Goal: Task Accomplishment & Management: Complete application form

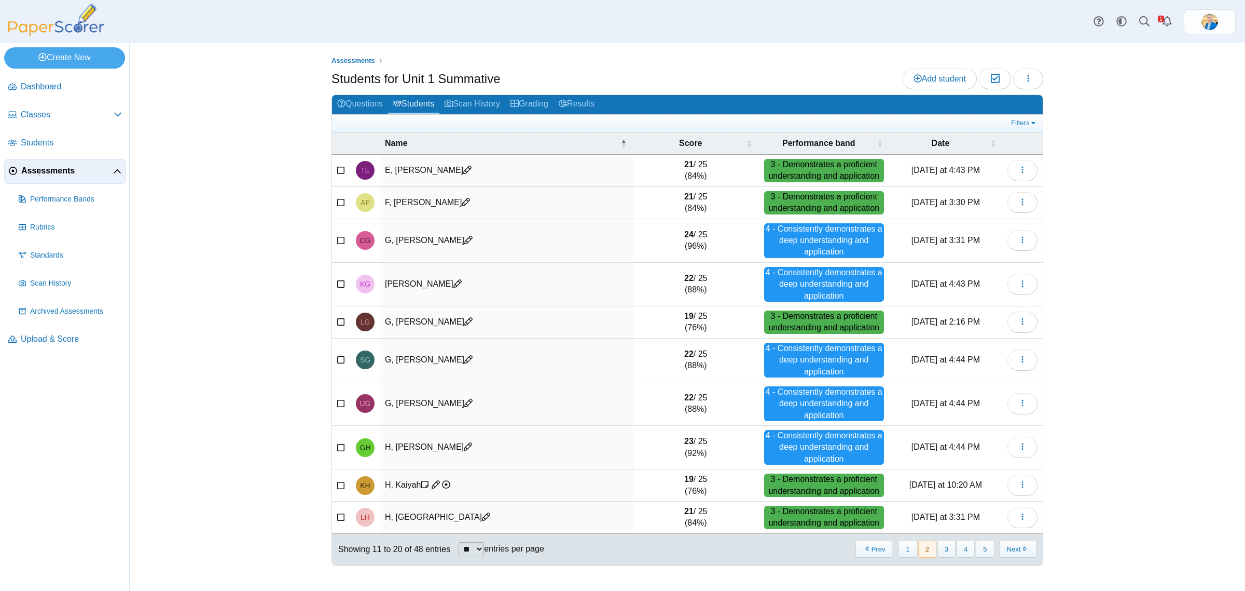
click at [50, 172] on span "Assessments" at bounding box center [67, 170] width 92 height 11
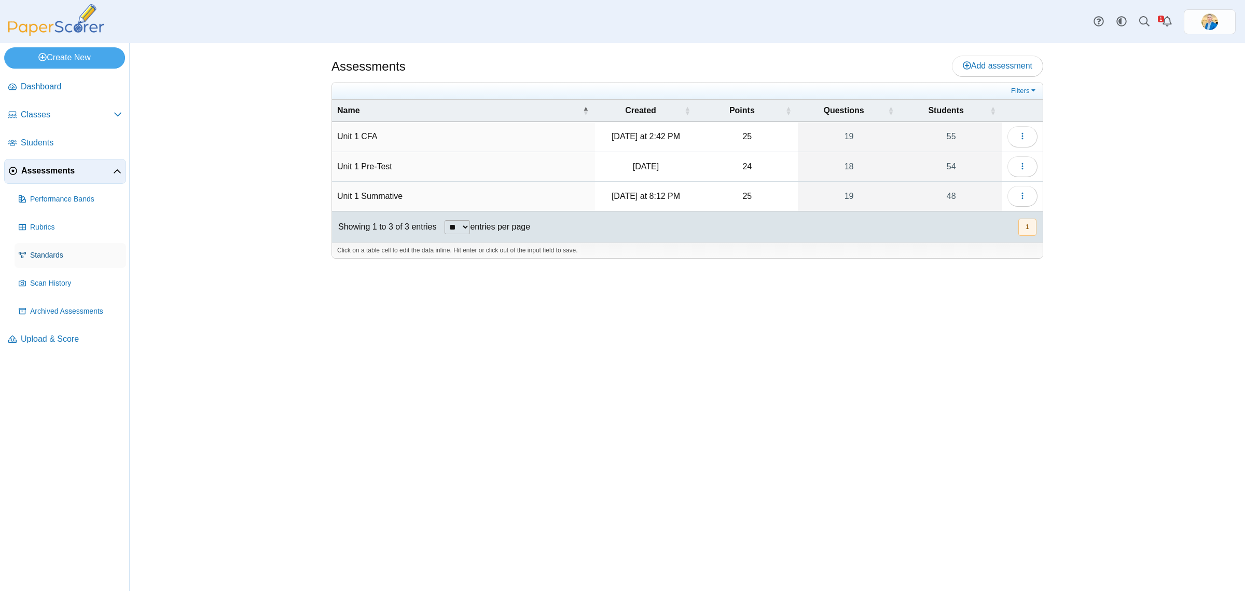
click at [30, 253] on span "Standards" at bounding box center [76, 255] width 92 height 10
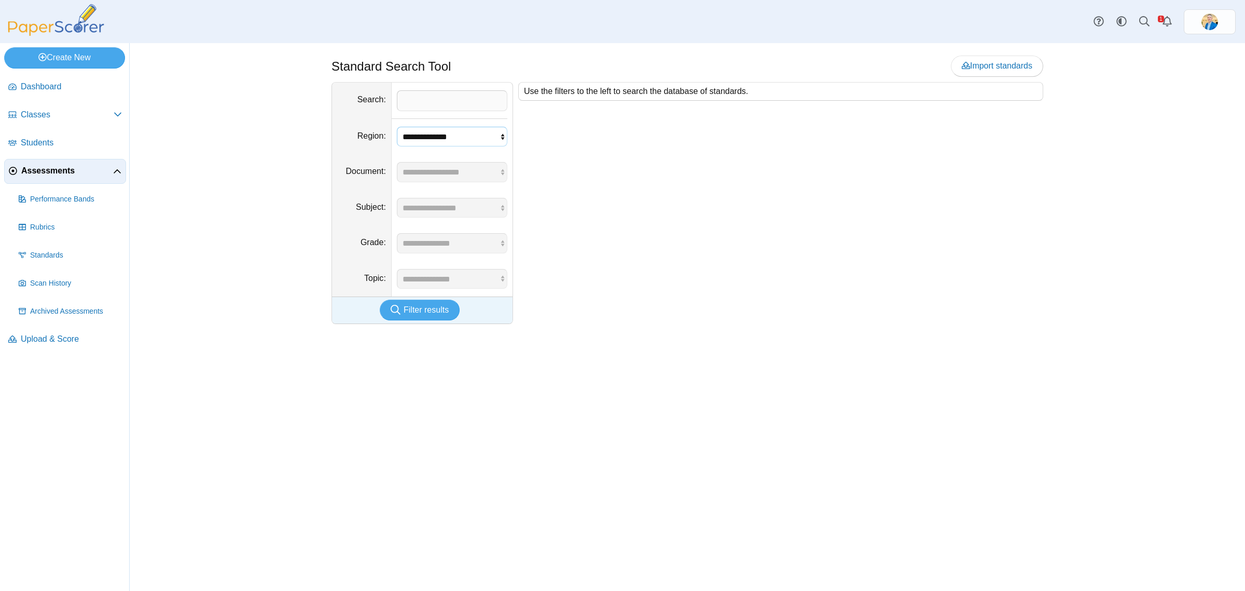
click at [487, 141] on select "**********" at bounding box center [452, 137] width 111 height 20
click at [803, 162] on div "Use the filters to the left to search the database of standards." at bounding box center [778, 203] width 530 height 242
click at [984, 65] on span "Import standards" at bounding box center [997, 65] width 71 height 9
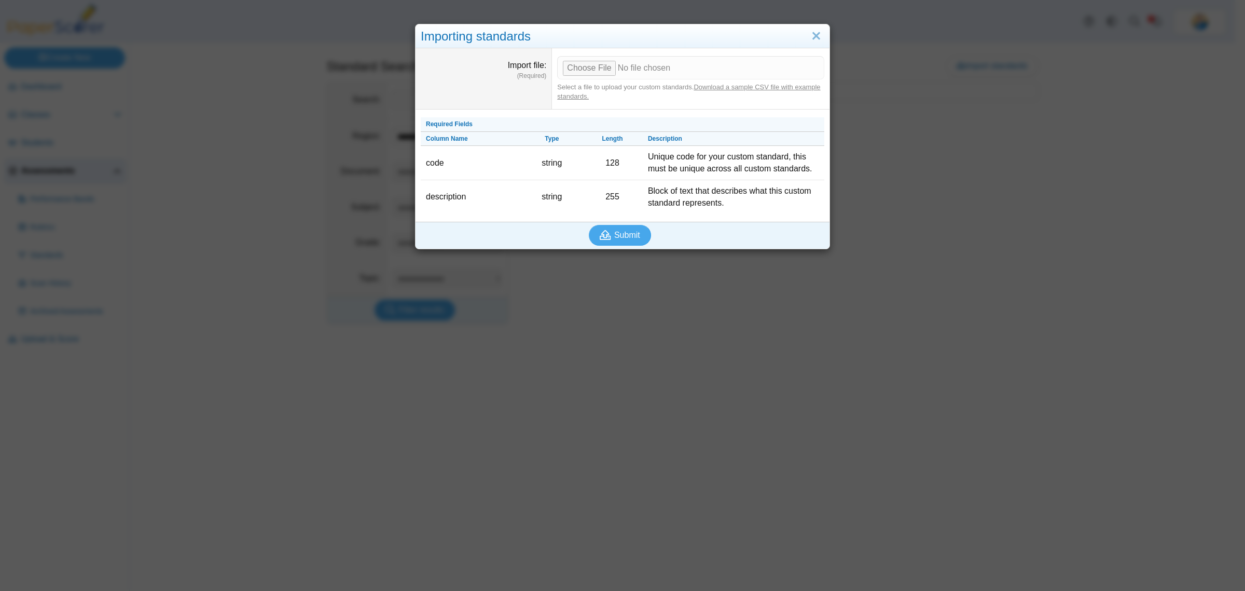
click at [724, 86] on link "Download a sample CSV file with example standards." at bounding box center [688, 91] width 263 height 17
click at [579, 69] on input "Import file" at bounding box center [690, 67] width 267 height 23
type input "**********"
click at [629, 231] on span "Submit" at bounding box center [627, 234] width 26 height 9
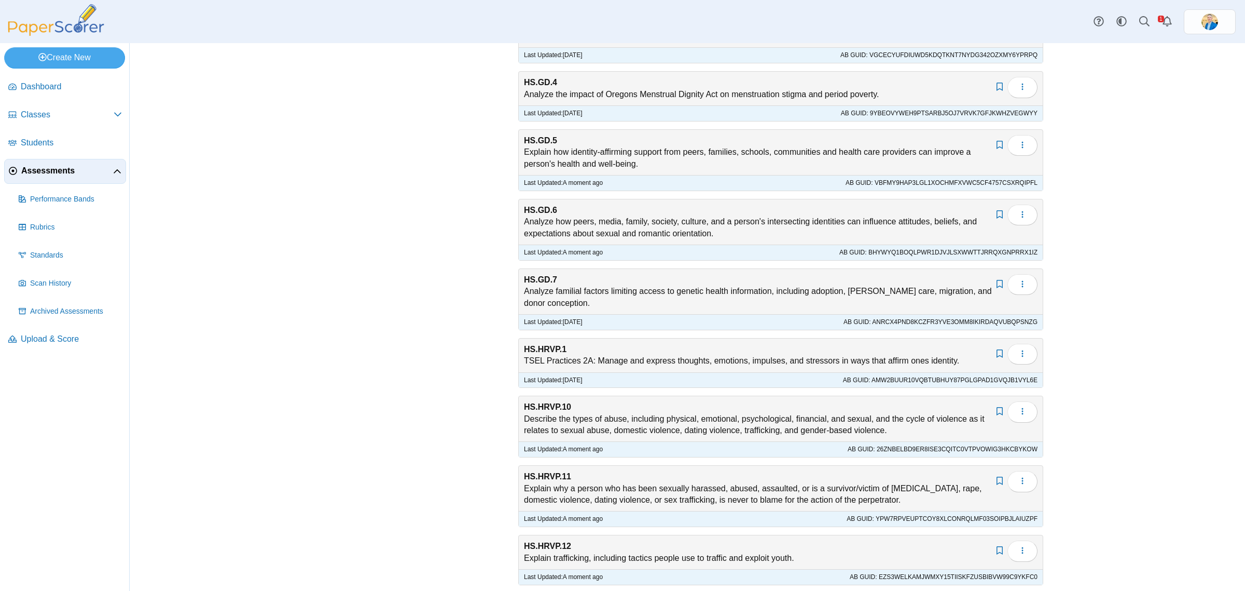
scroll to position [1169, 0]
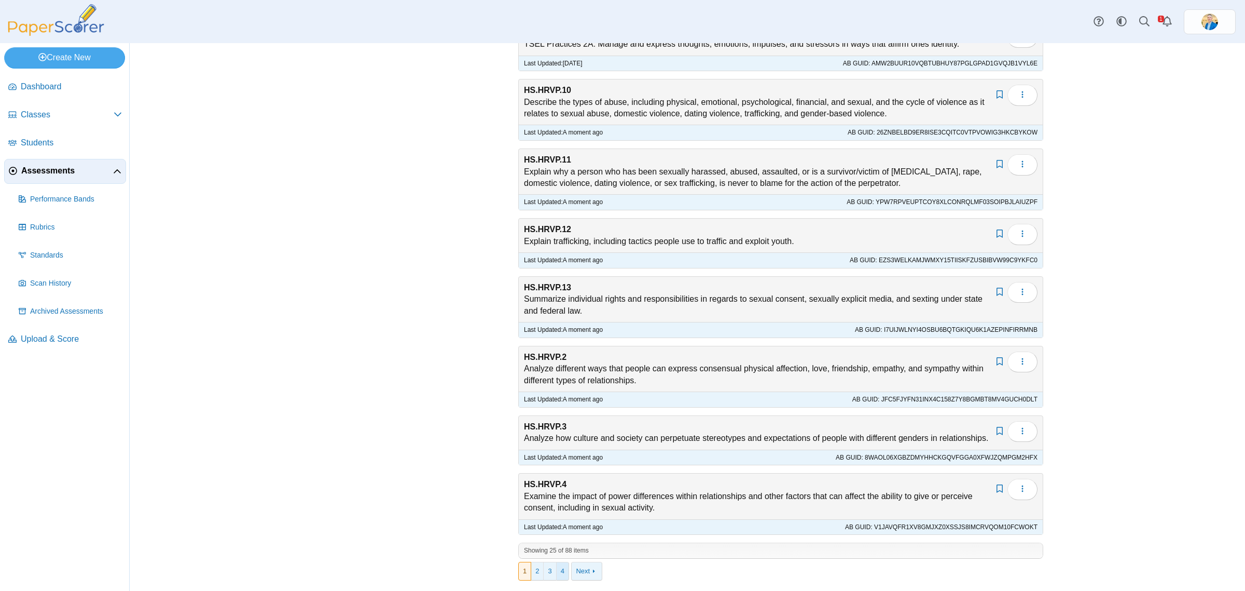
click at [557, 571] on link "4" at bounding box center [563, 571] width 12 height 18
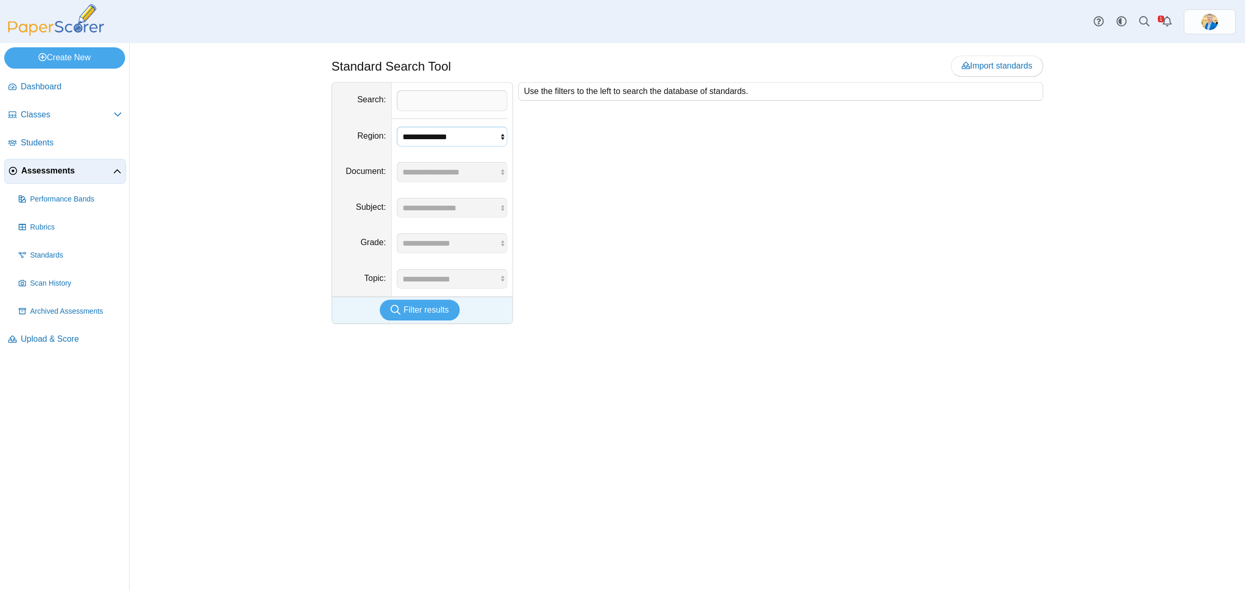
click at [468, 142] on select "**********" at bounding box center [452, 137] width 111 height 20
select select "*"
click at [397, 127] on select "**********" at bounding box center [452, 137] width 111 height 20
click at [421, 305] on span "Filter results" at bounding box center [426, 309] width 45 height 9
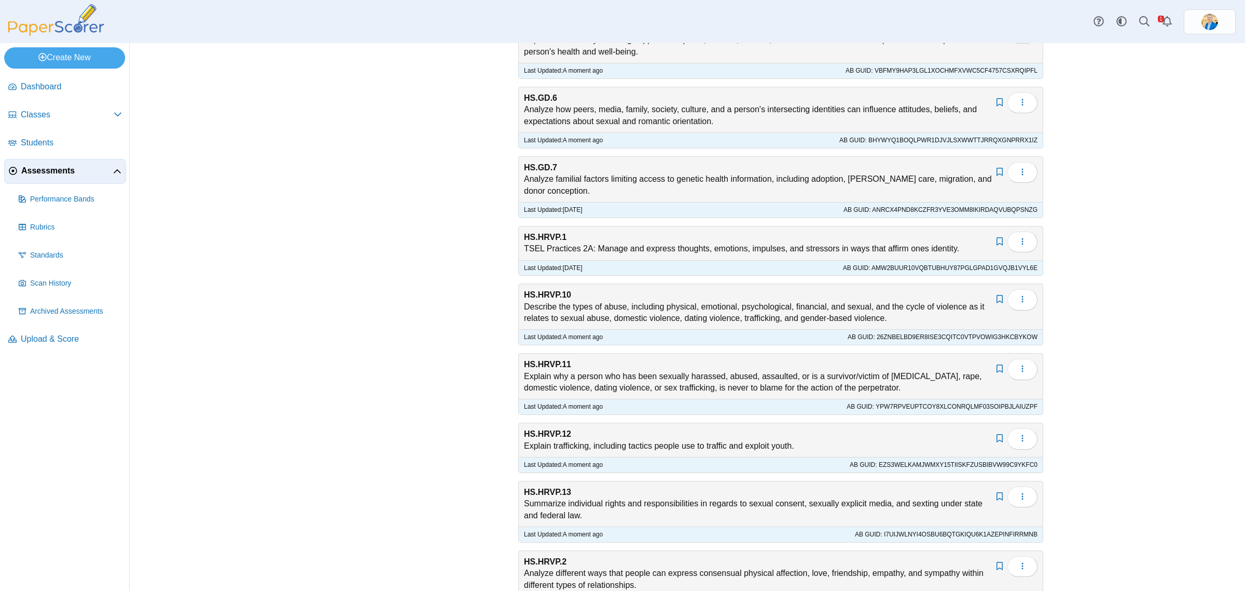
scroll to position [1169, 0]
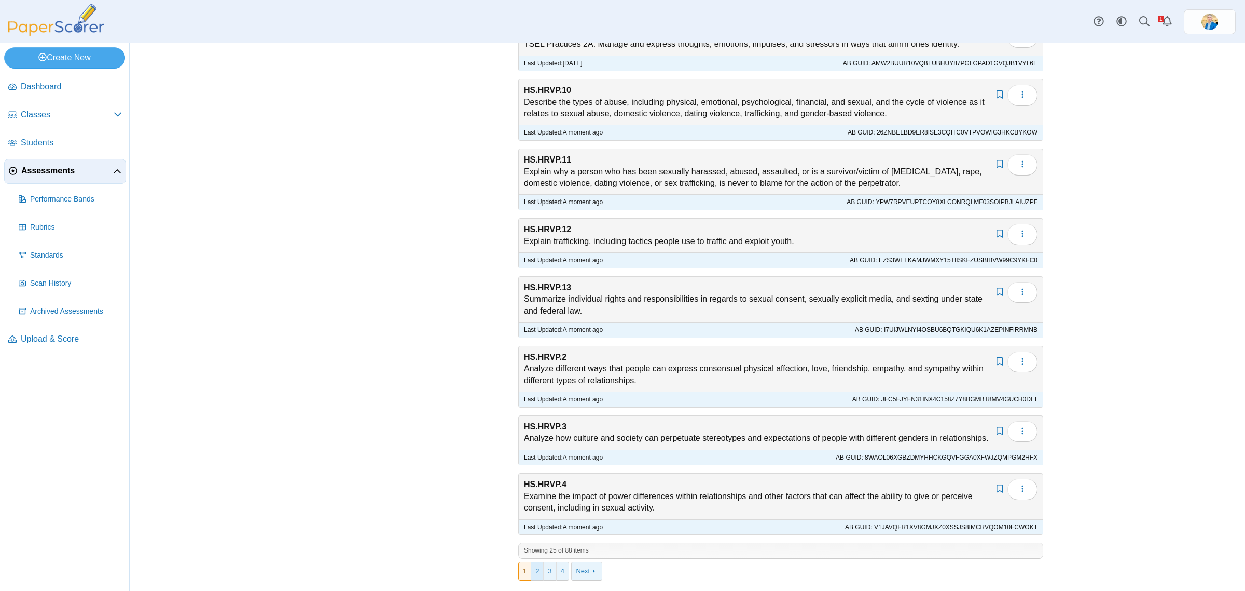
click at [531, 574] on link "2" at bounding box center [537, 571] width 12 height 18
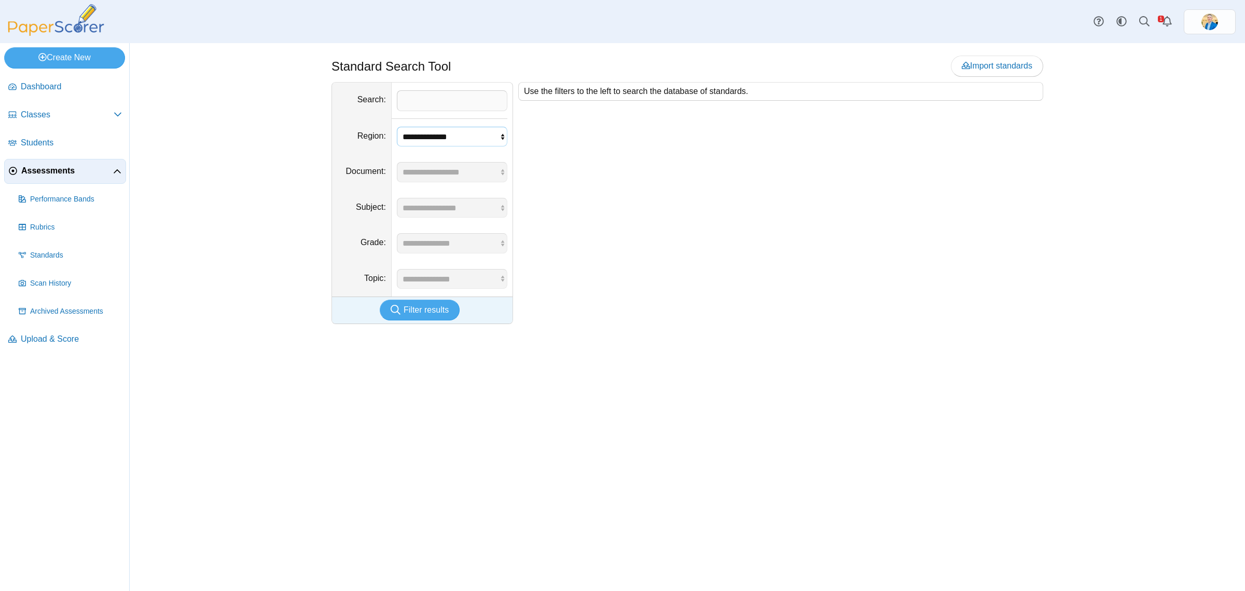
click at [476, 130] on select "**********" at bounding box center [452, 137] width 111 height 20
select select "*"
click at [397, 127] on select "**********" at bounding box center [452, 137] width 111 height 20
click at [416, 310] on span "Filter results" at bounding box center [426, 309] width 45 height 9
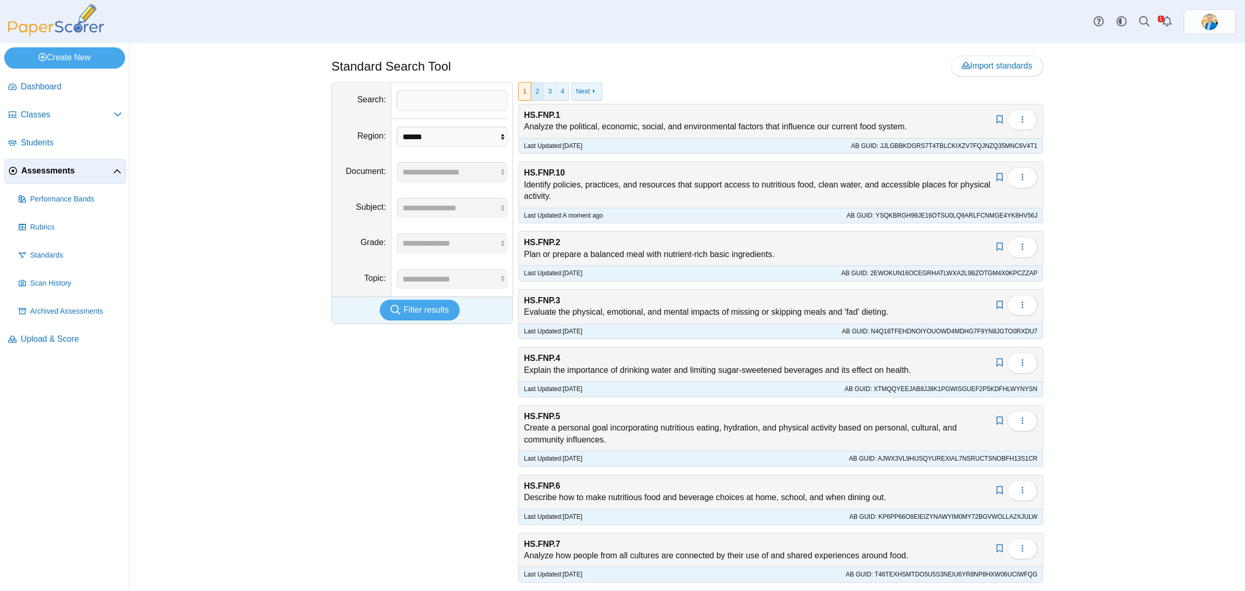
click at [535, 90] on link "2" at bounding box center [537, 92] width 12 height 18
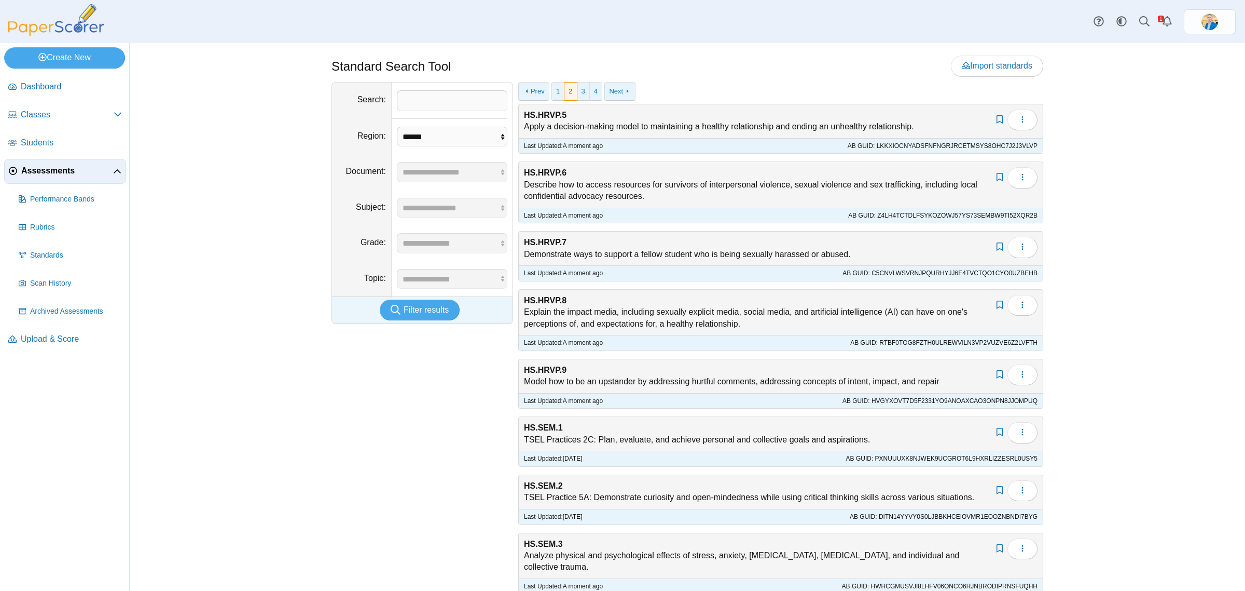
scroll to position [130, 0]
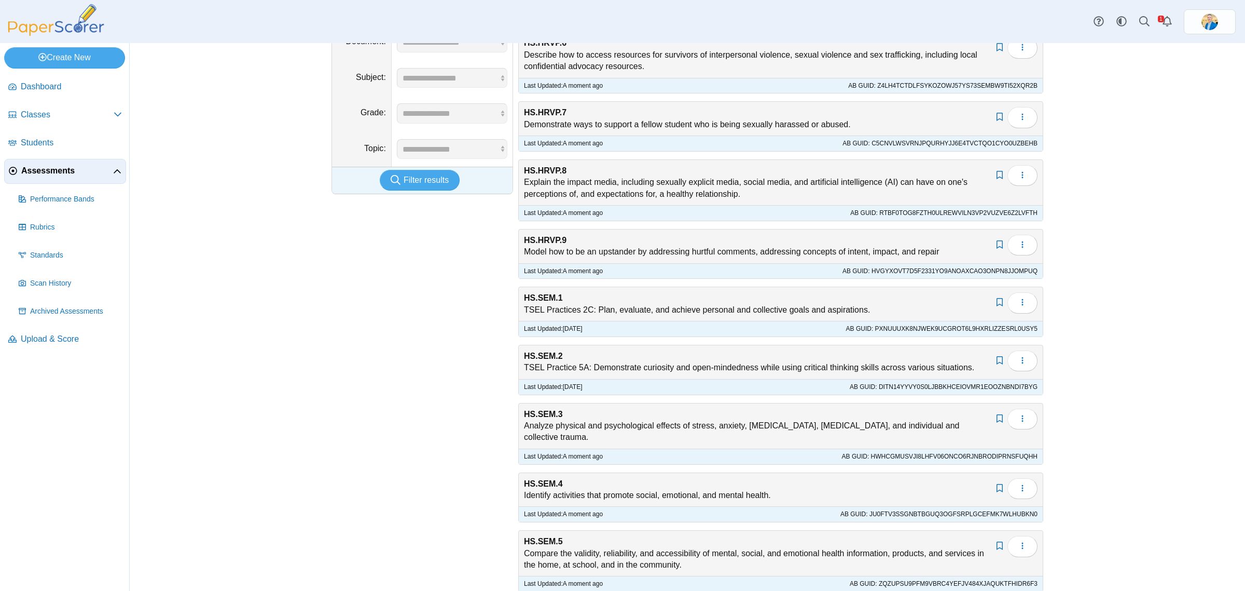
click at [40, 174] on span "Assessments" at bounding box center [67, 170] width 92 height 11
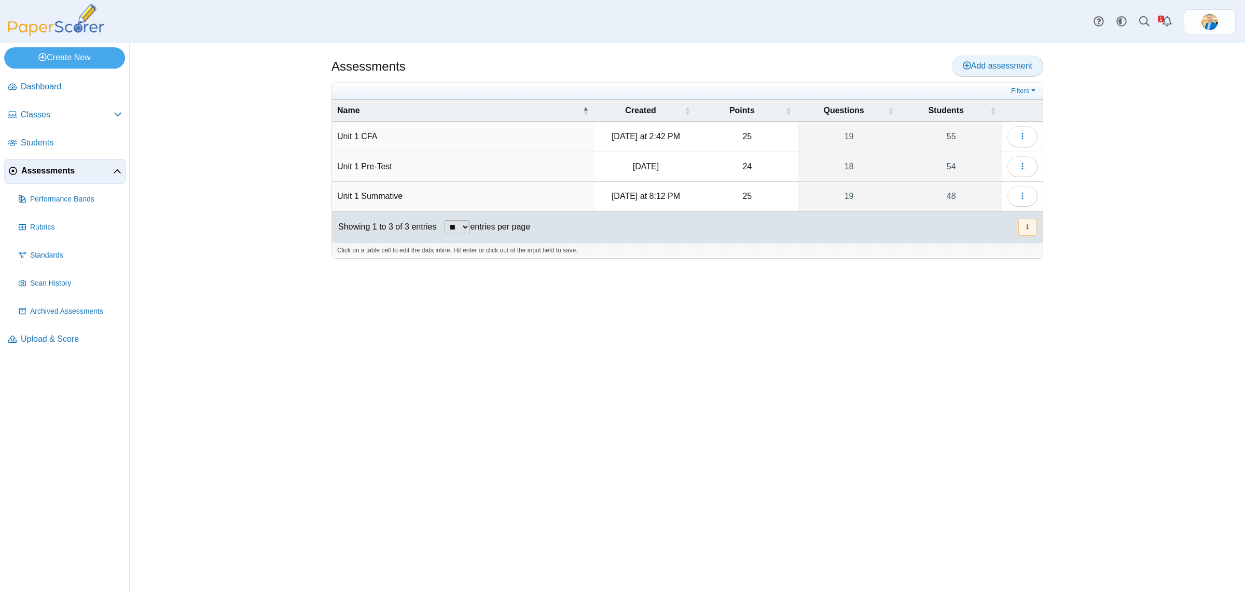
click at [992, 65] on span "Add assessment" at bounding box center [998, 65] width 70 height 9
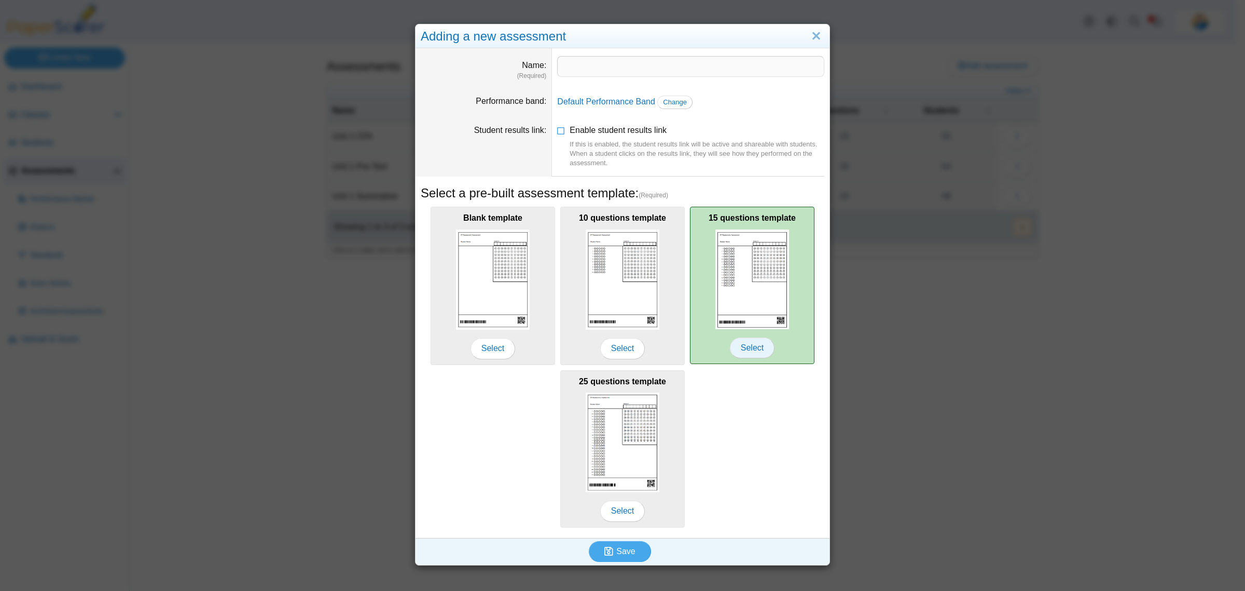
click at [751, 349] on span "Select" at bounding box center [752, 347] width 45 height 21
click at [744, 349] on span "Select" at bounding box center [752, 347] width 45 height 21
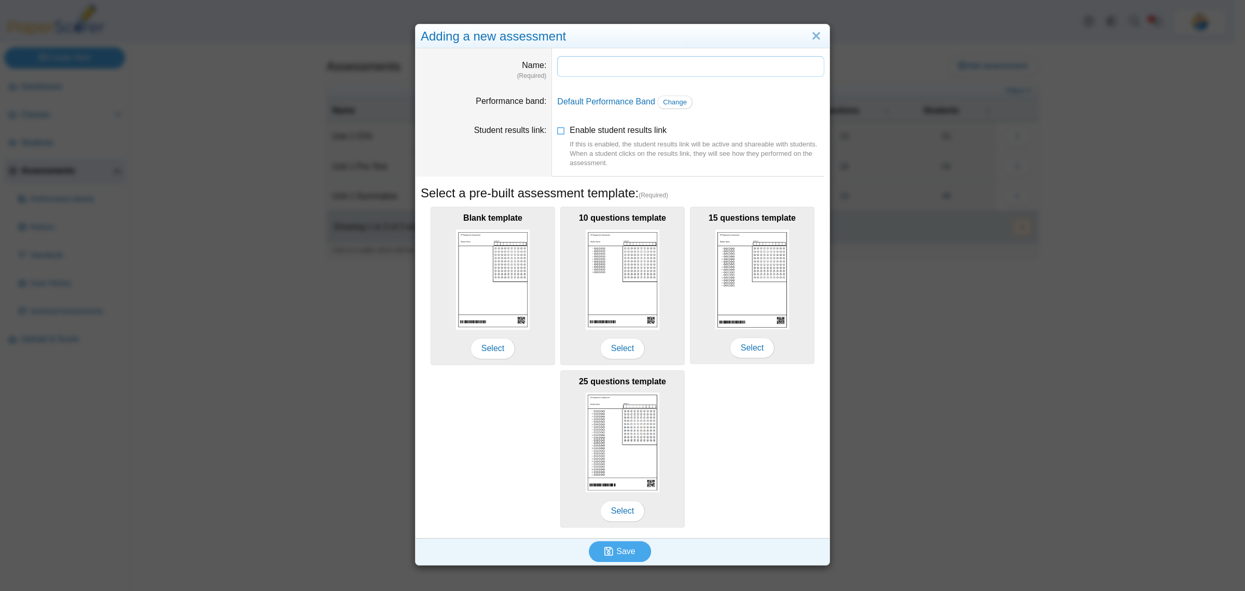
click at [586, 66] on input "Name" at bounding box center [690, 66] width 267 height 21
type input "**********"
click at [671, 102] on span "Change" at bounding box center [675, 102] width 24 height 8
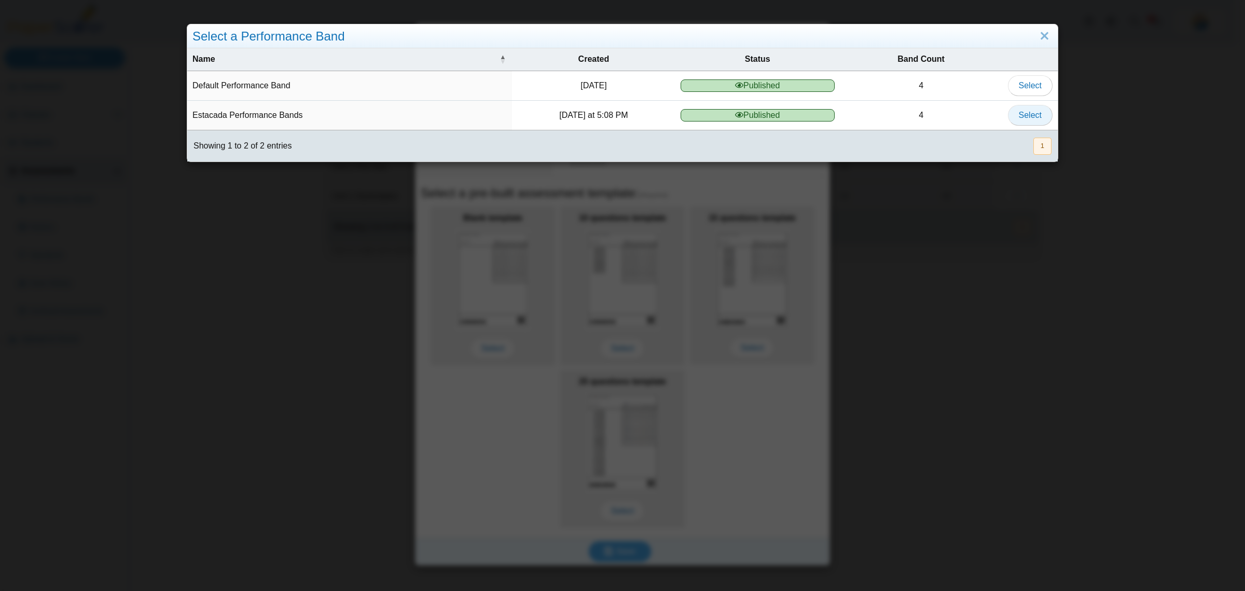
click at [1020, 118] on span "Select" at bounding box center [1030, 115] width 23 height 9
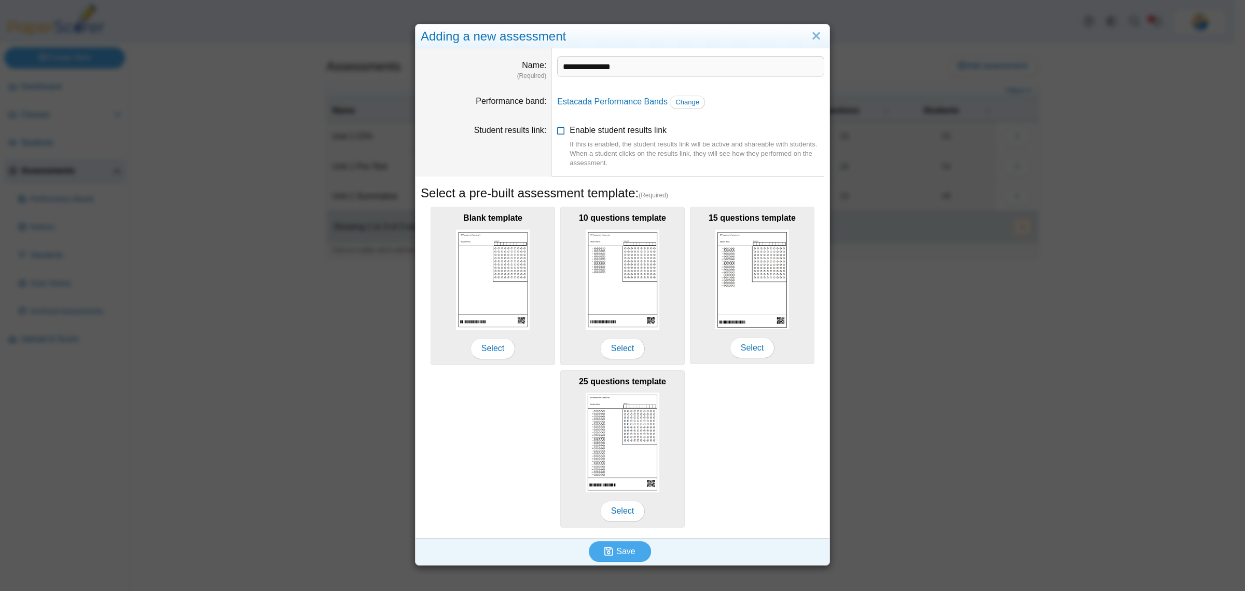
click at [557, 132] on icon at bounding box center [561, 128] width 8 height 7
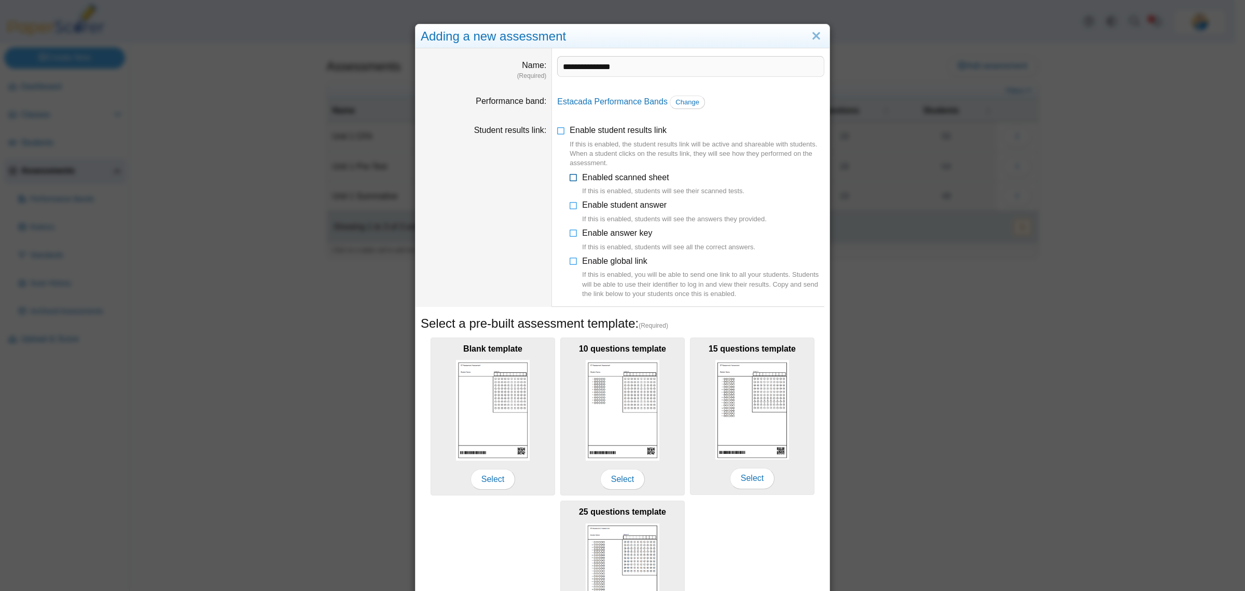
click at [570, 173] on icon at bounding box center [574, 175] width 8 height 7
click at [570, 203] on icon at bounding box center [574, 202] width 8 height 7
click at [570, 259] on icon at bounding box center [574, 258] width 8 height 7
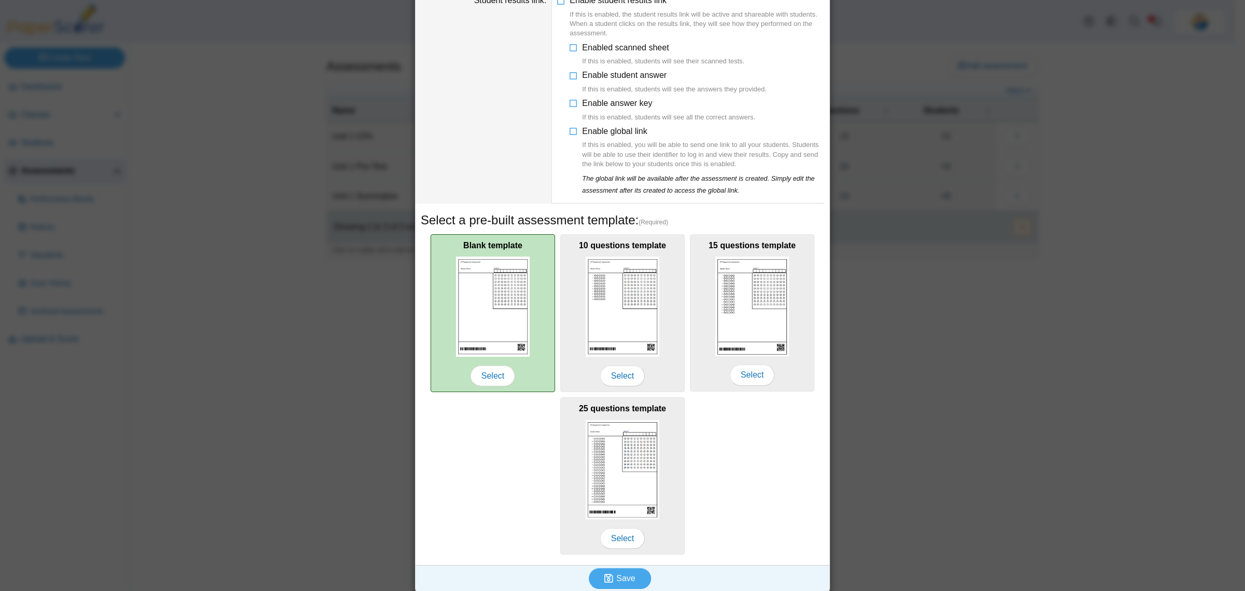
scroll to position [134, 0]
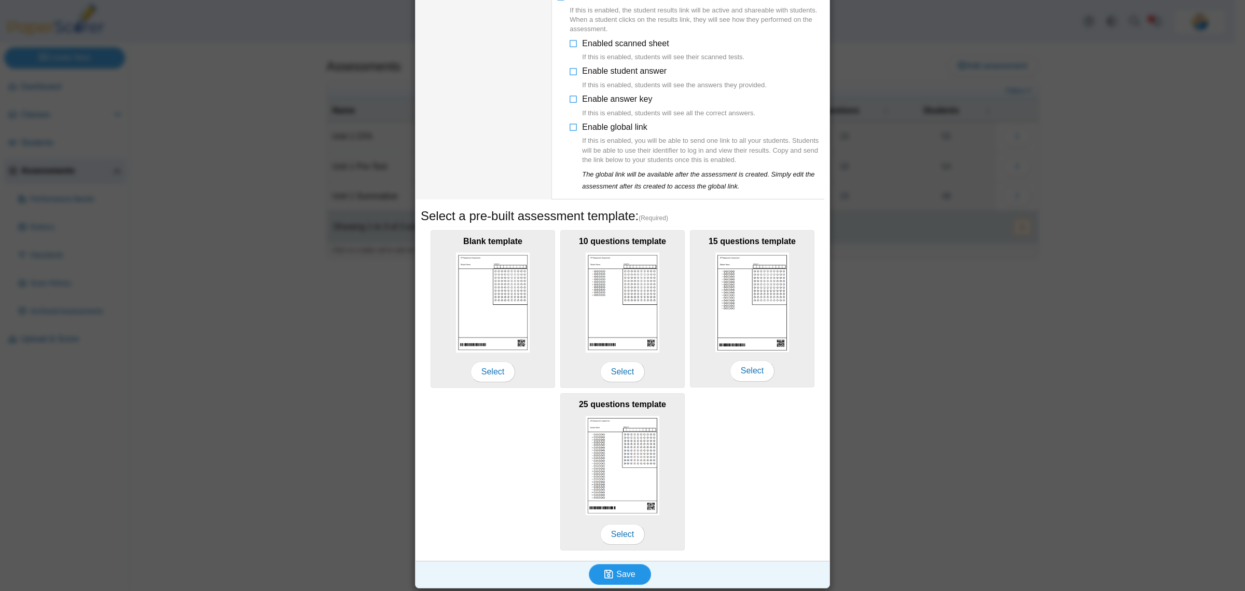
click at [617, 575] on span "Save" at bounding box center [626, 573] width 19 height 9
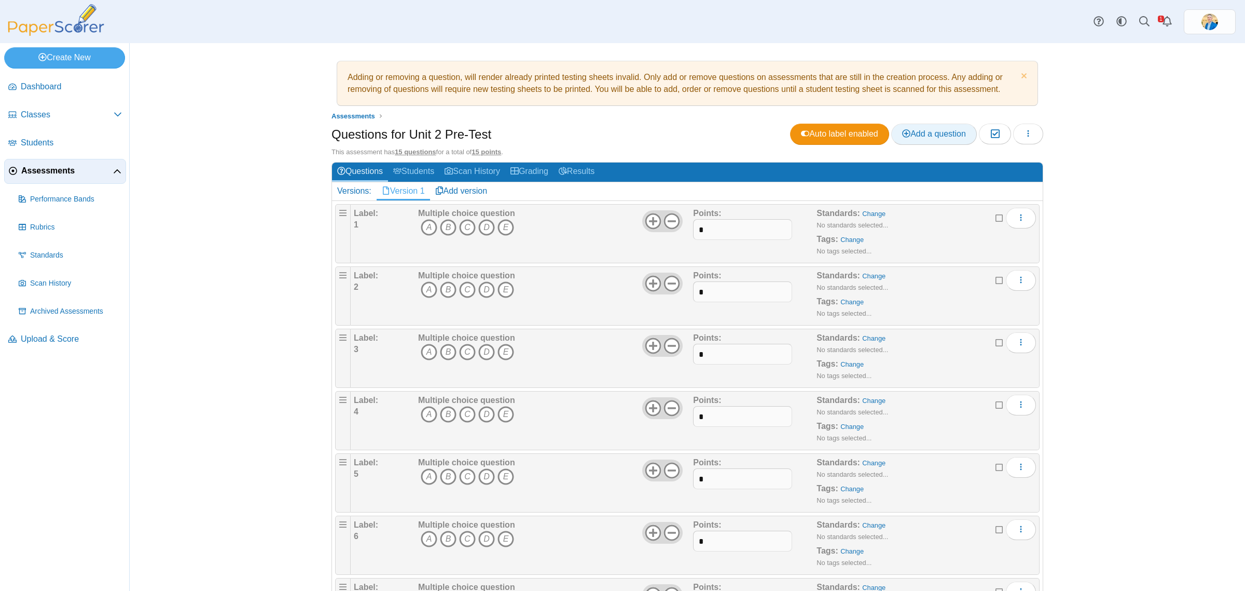
click at [925, 130] on span "Add a question" at bounding box center [934, 133] width 64 height 9
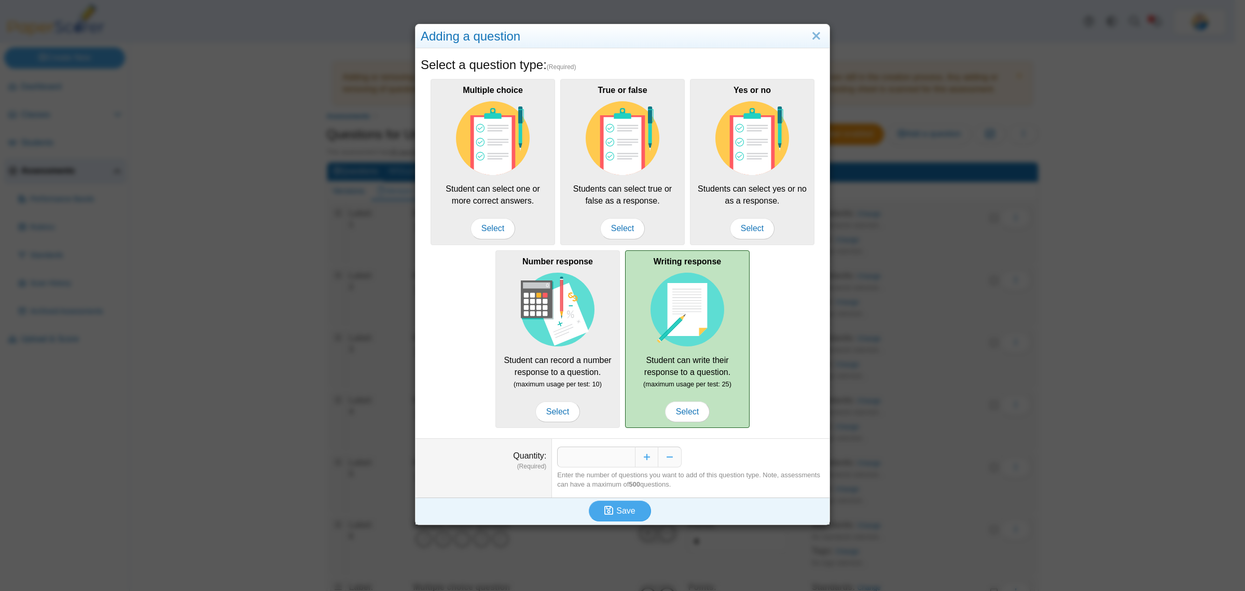
click at [691, 322] on img at bounding box center [688, 309] width 74 height 74
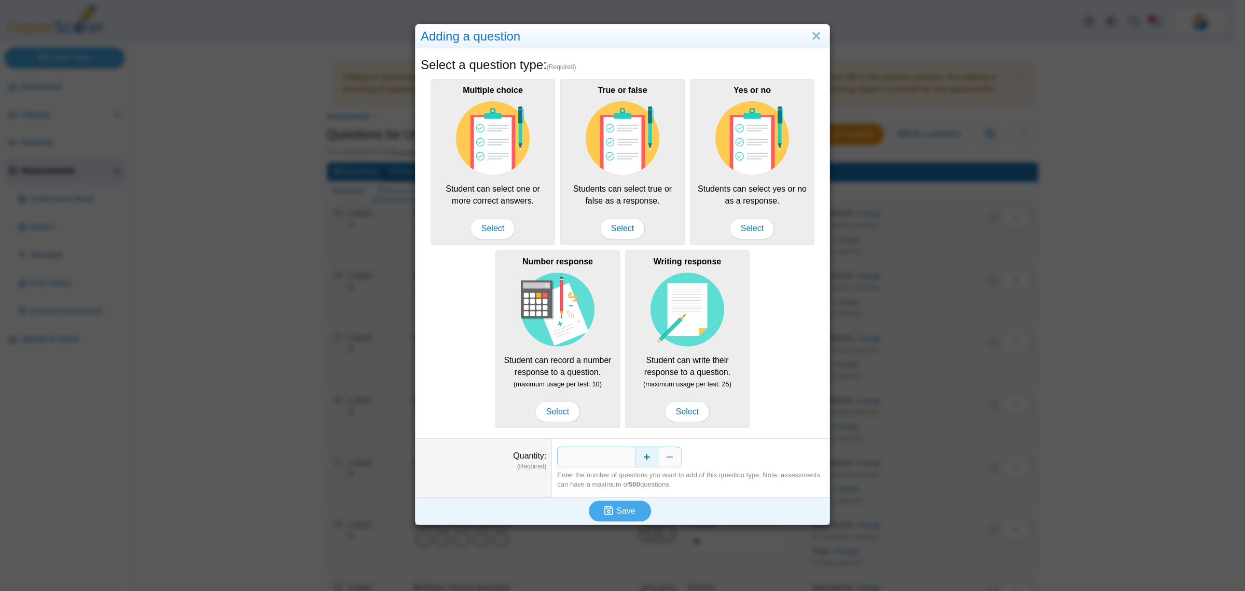
click at [641, 455] on button "Increase" at bounding box center [646, 456] width 23 height 21
type input "*"
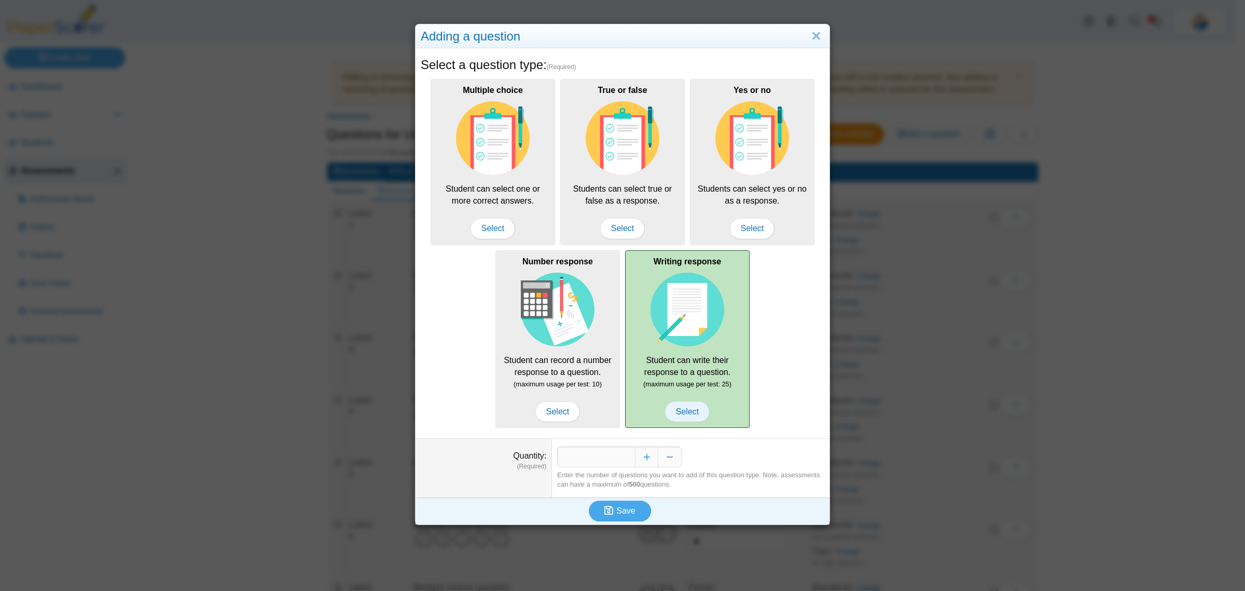
click at [681, 414] on span "Select" at bounding box center [687, 411] width 45 height 21
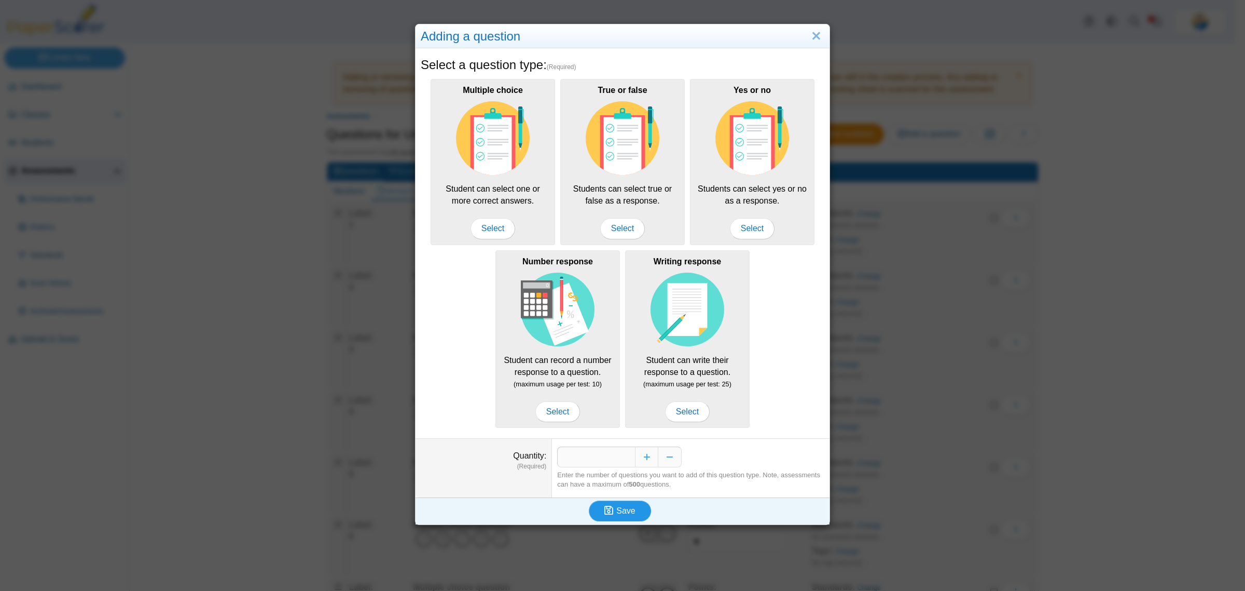
click at [619, 510] on span "Save" at bounding box center [626, 510] width 19 height 9
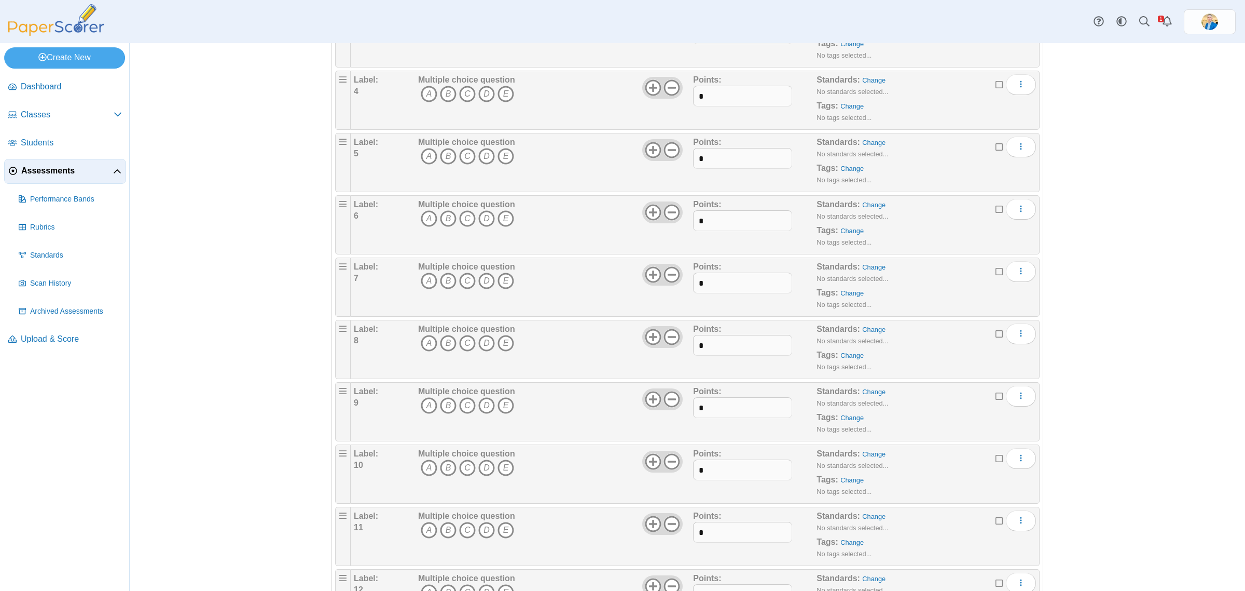
scroll to position [324, 0]
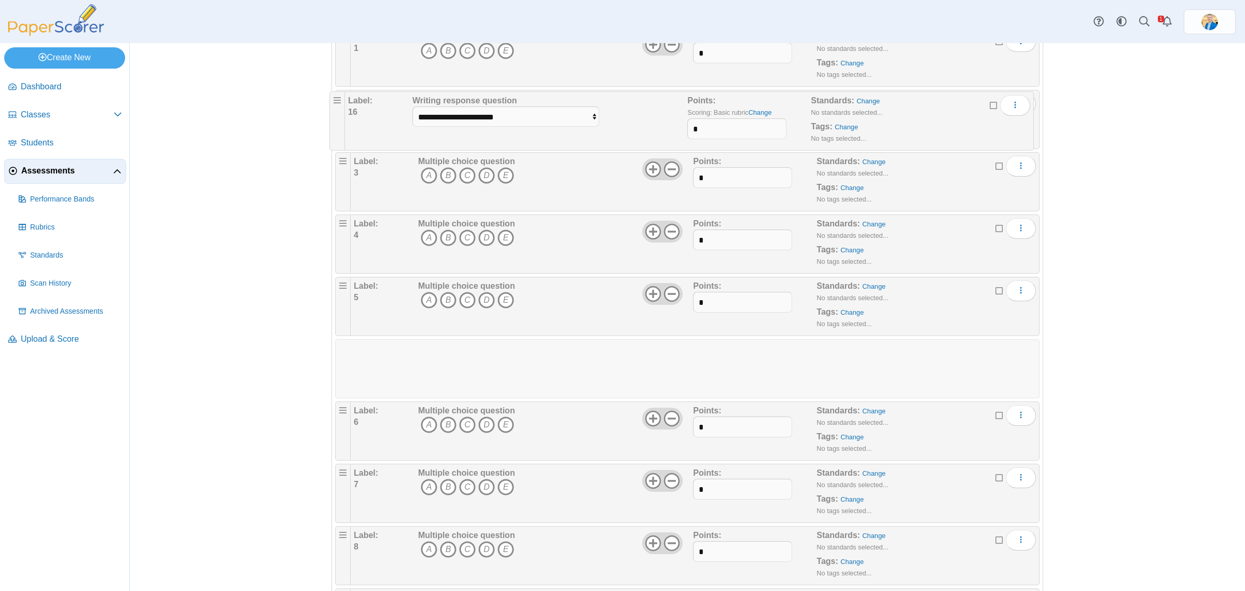
scroll to position [175, 0]
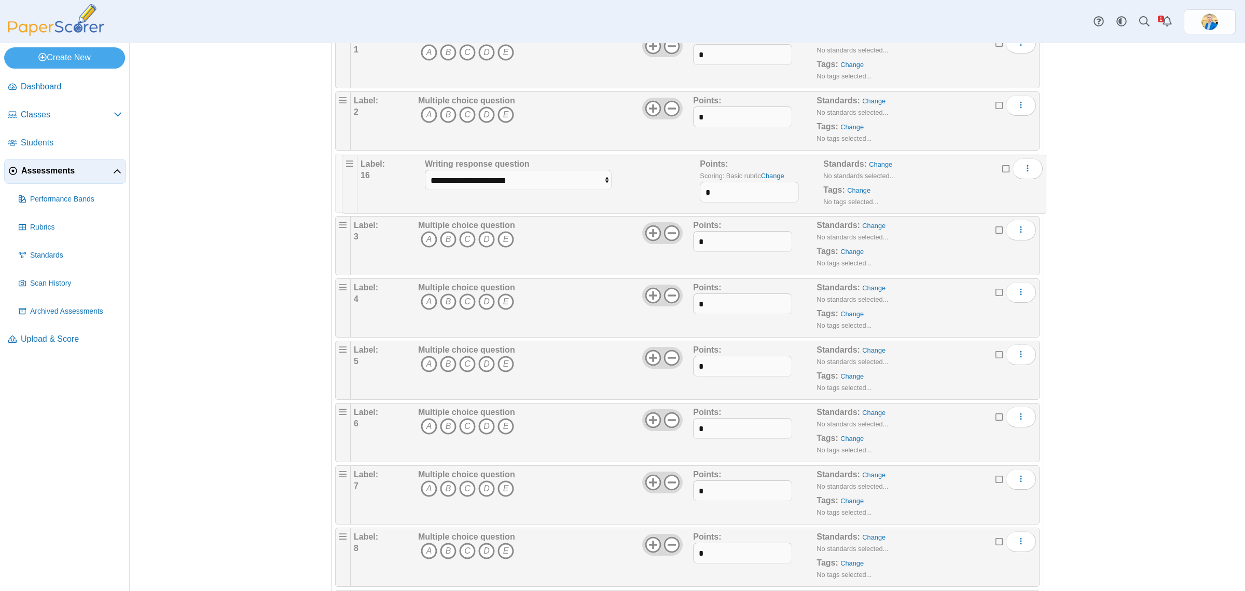
drag, startPoint x: 338, startPoint y: 393, endPoint x: 341, endPoint y: 154, distance: 239.8
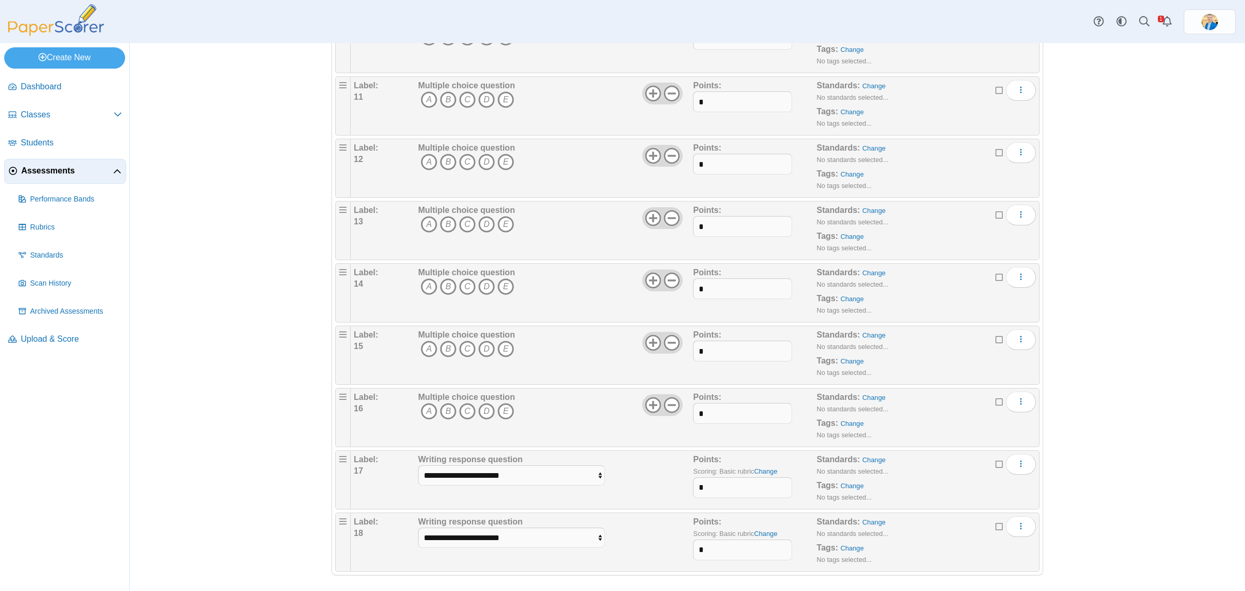
scroll to position [759, 0]
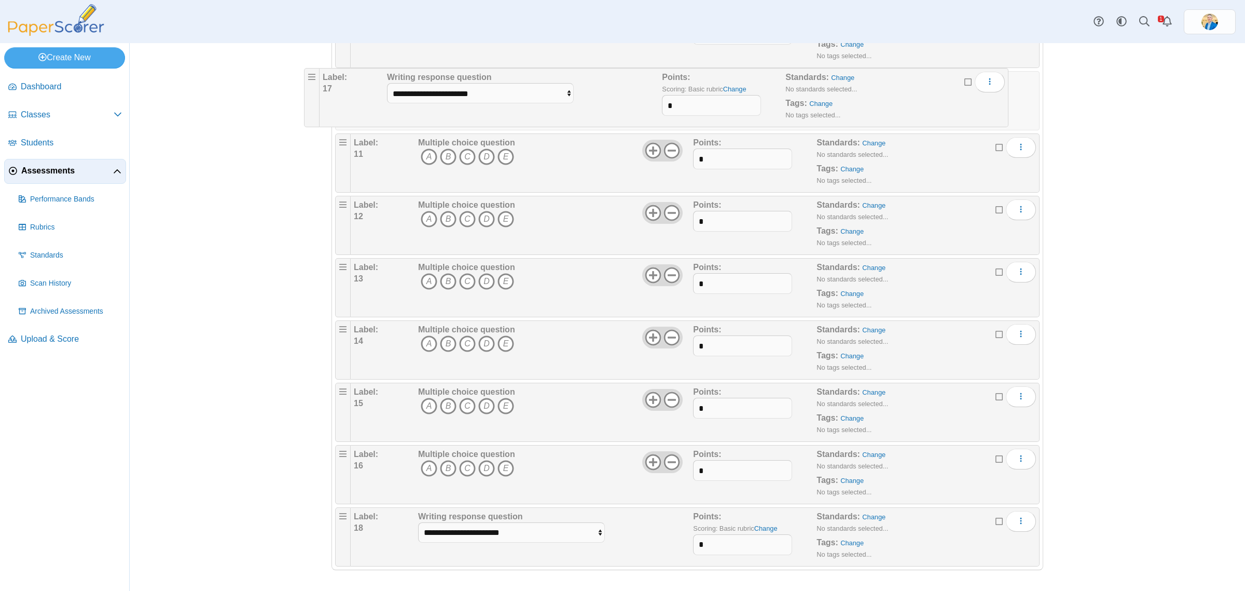
drag, startPoint x: 338, startPoint y: 458, endPoint x: 312, endPoint y: 71, distance: 388.5
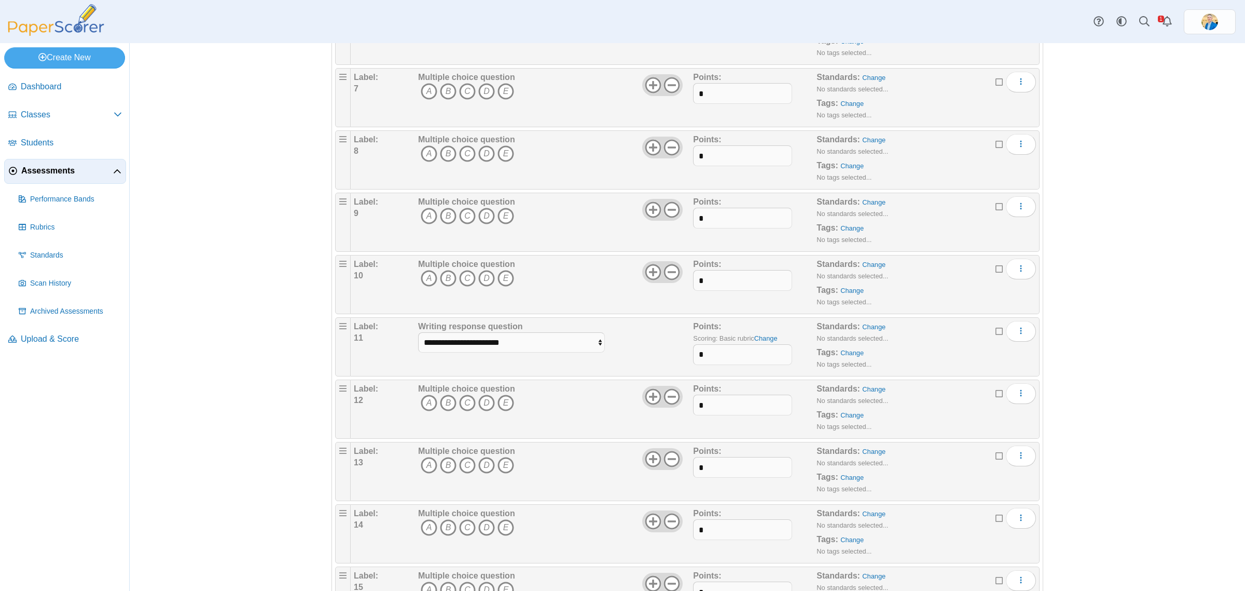
scroll to position [434, 0]
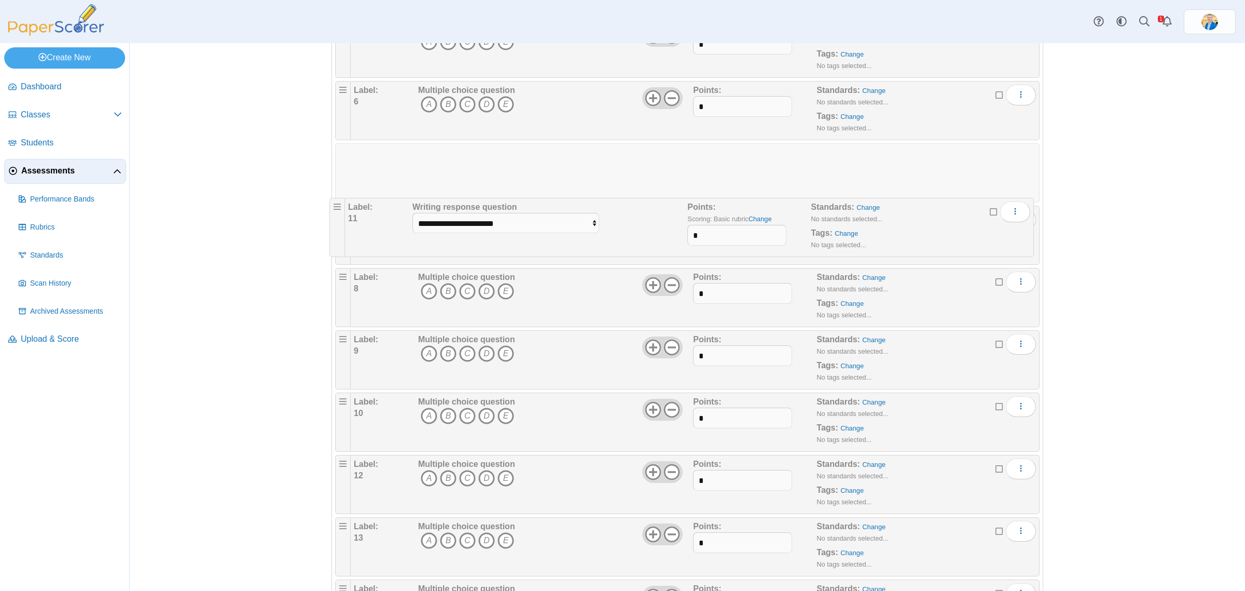
drag, startPoint x: 337, startPoint y: 412, endPoint x: 336, endPoint y: 212, distance: 199.8
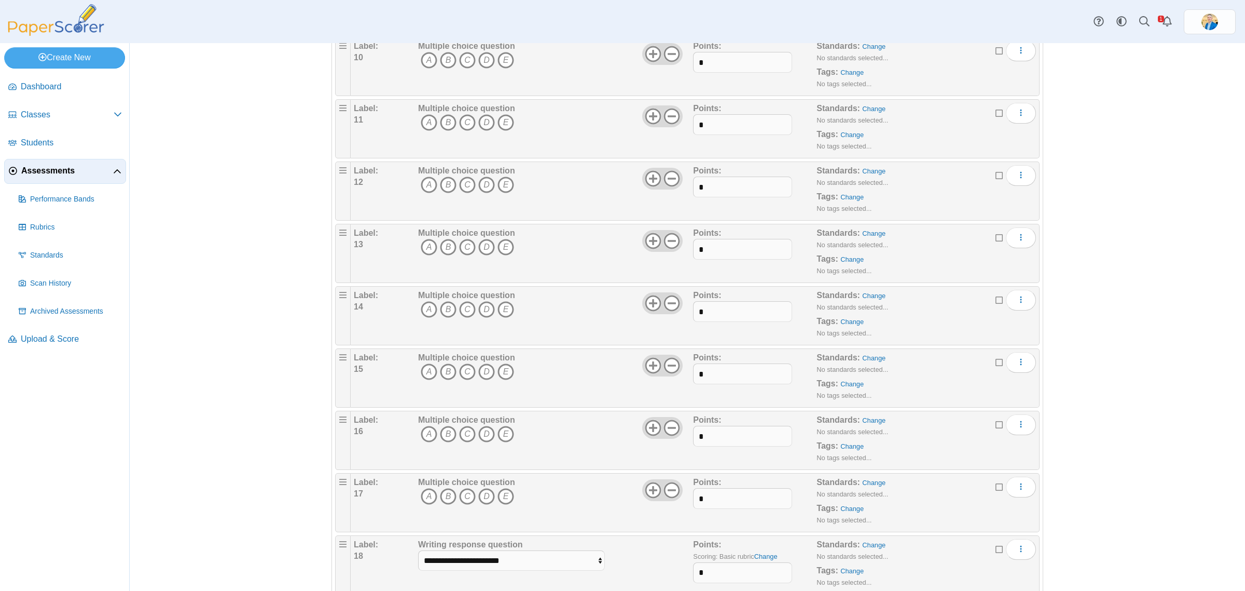
scroll to position [759, 0]
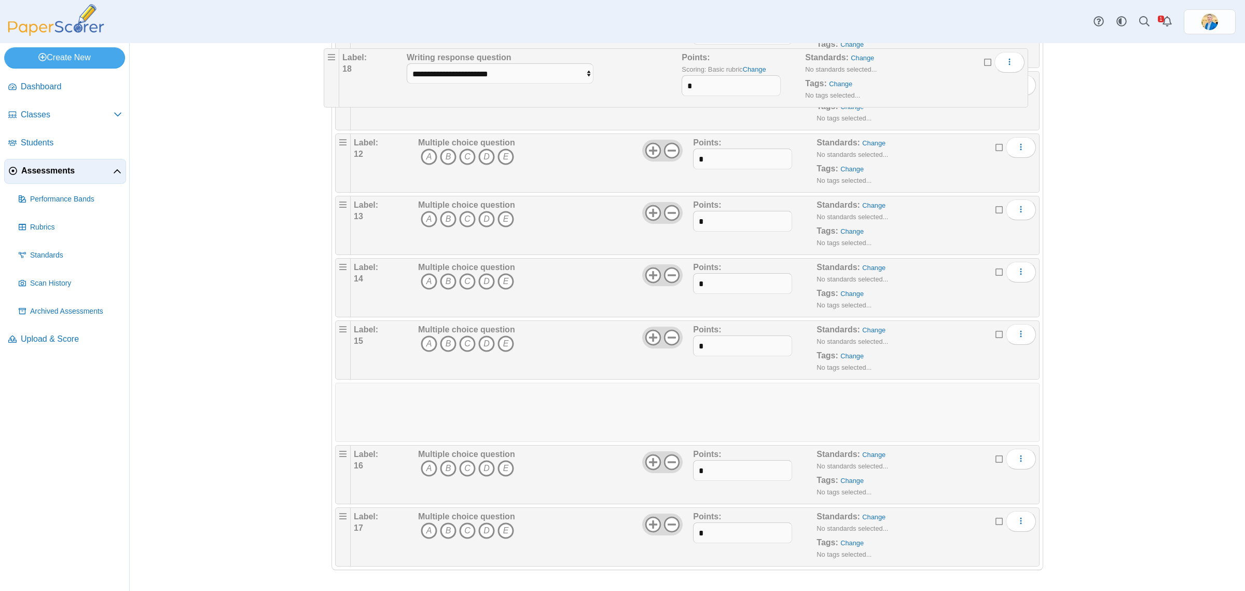
drag, startPoint x: 333, startPoint y: 520, endPoint x: 326, endPoint y: 57, distance: 463.0
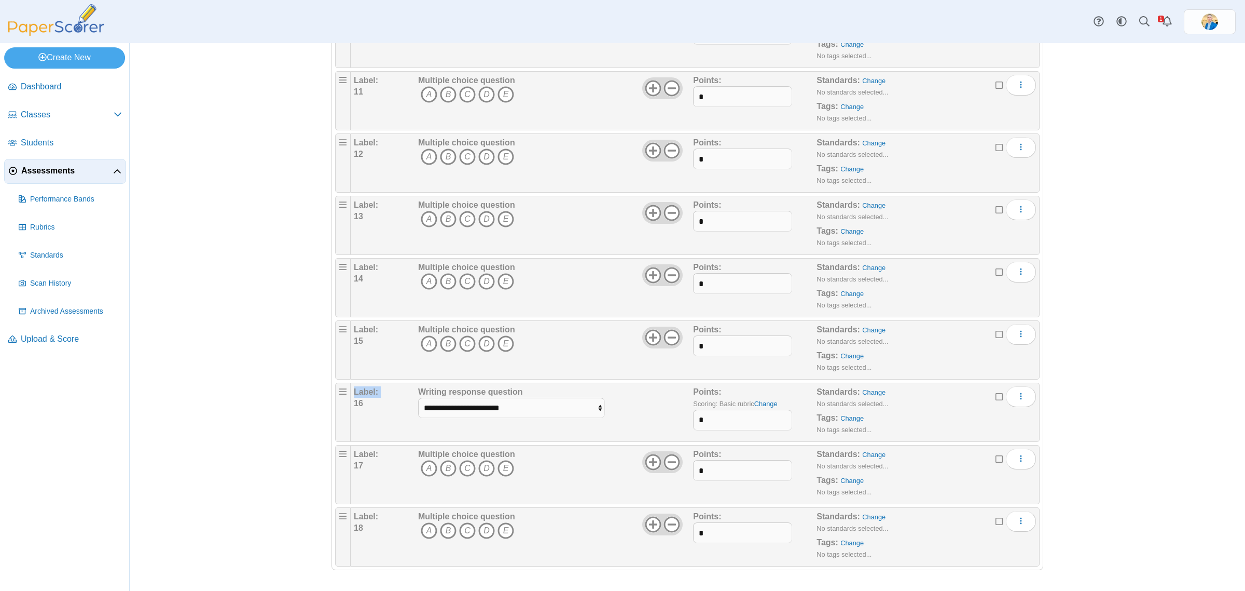
drag, startPoint x: 348, startPoint y: 406, endPoint x: 343, endPoint y: 395, distance: 12.1
click at [343, 395] on li "**********" at bounding box center [687, 411] width 705 height 59
drag, startPoint x: 338, startPoint y: 400, endPoint x: 334, endPoint y: 86, distance: 314.0
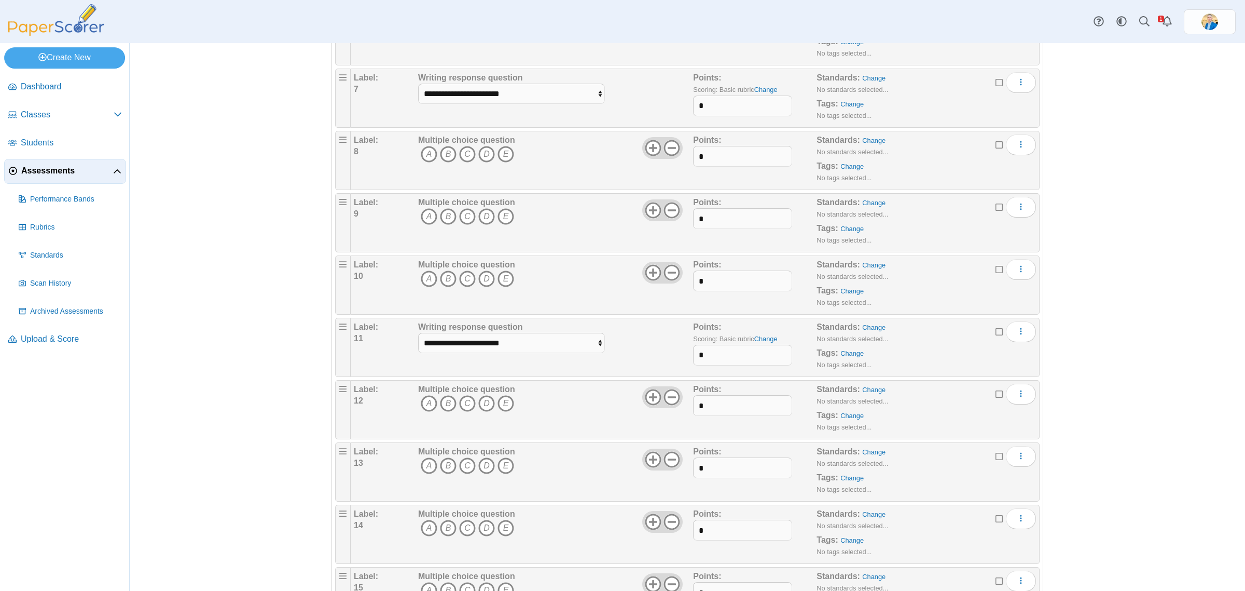
scroll to position [519, 0]
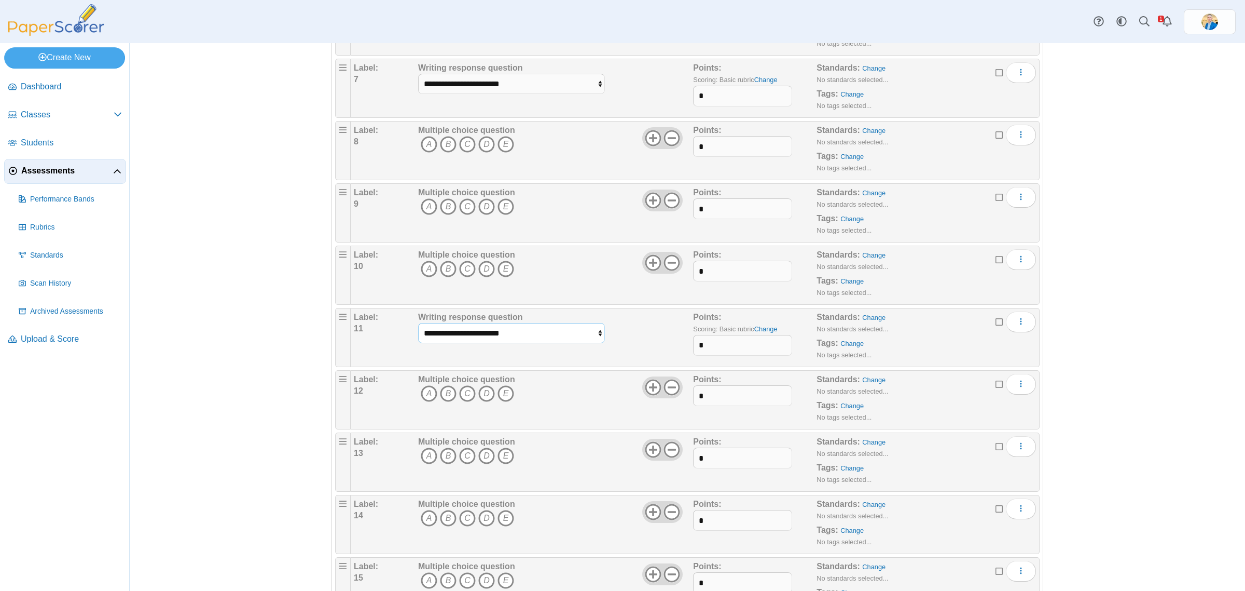
click at [581, 332] on select "**********" at bounding box center [511, 333] width 187 height 20
click at [418, 325] on select "**********" at bounding box center [511, 333] width 187 height 20
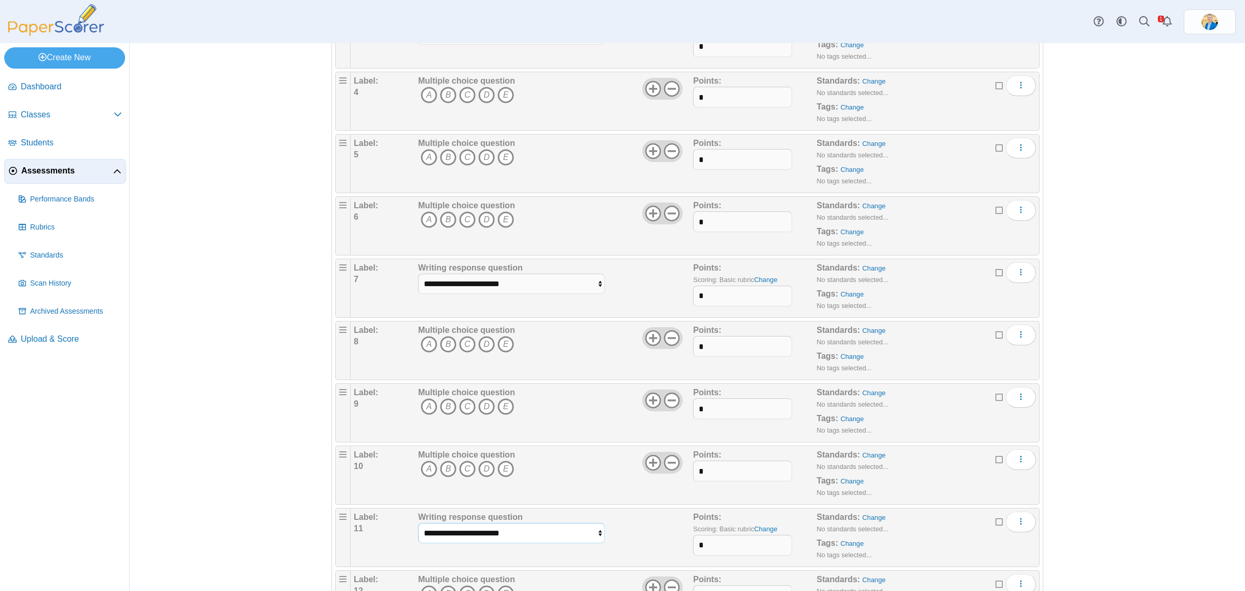
scroll to position [195, 0]
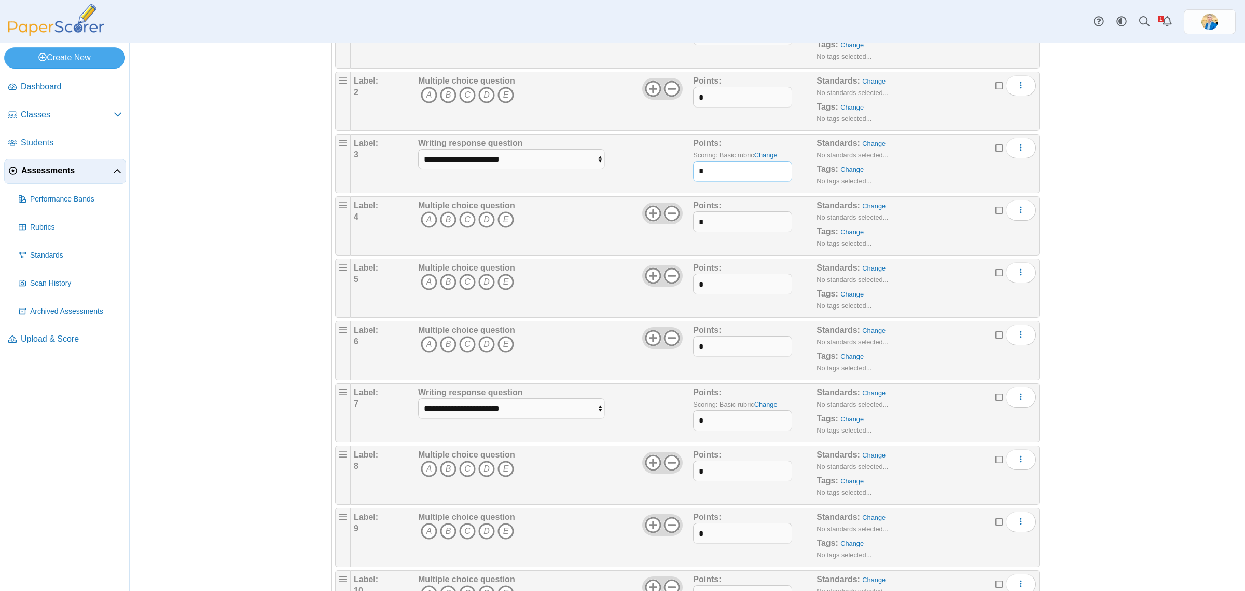
click at [706, 172] on input "*" at bounding box center [742, 171] width 99 height 21
type input "*"
click at [715, 429] on input "*" at bounding box center [742, 420] width 99 height 21
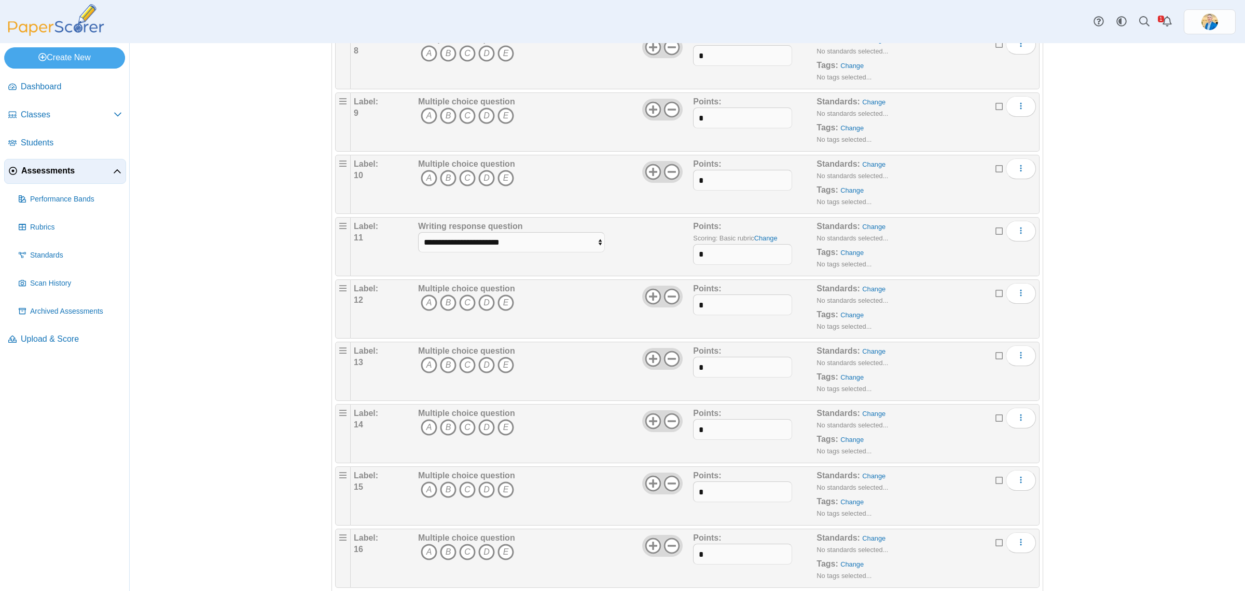
scroll to position [649, 0]
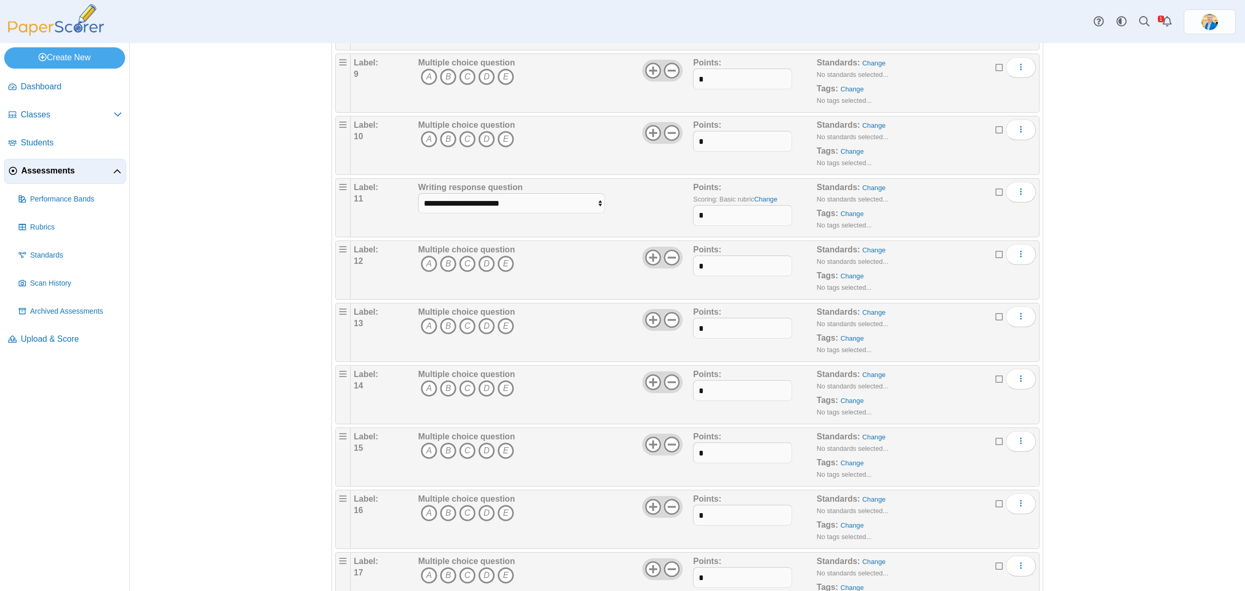
type input "*"
click at [724, 213] on input "*" at bounding box center [742, 215] width 99 height 21
type input "*"
click at [651, 208] on div "**********" at bounding box center [555, 208] width 278 height 52
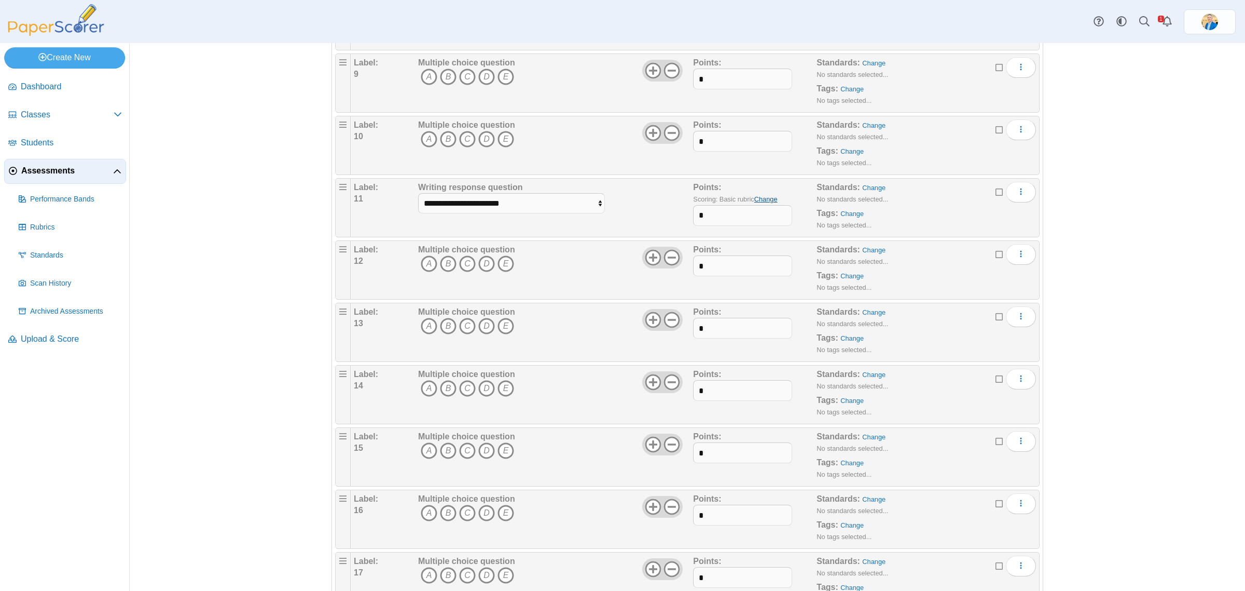
click at [759, 201] on link "Change" at bounding box center [766, 199] width 23 height 8
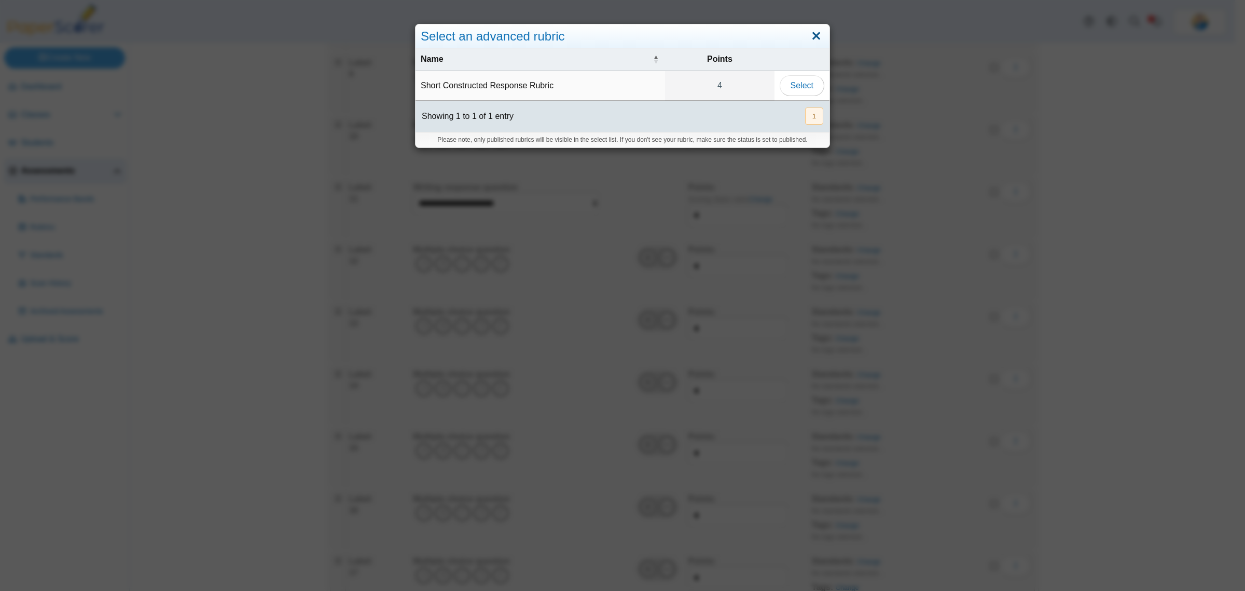
click at [809, 33] on link "Close" at bounding box center [817, 37] width 16 height 18
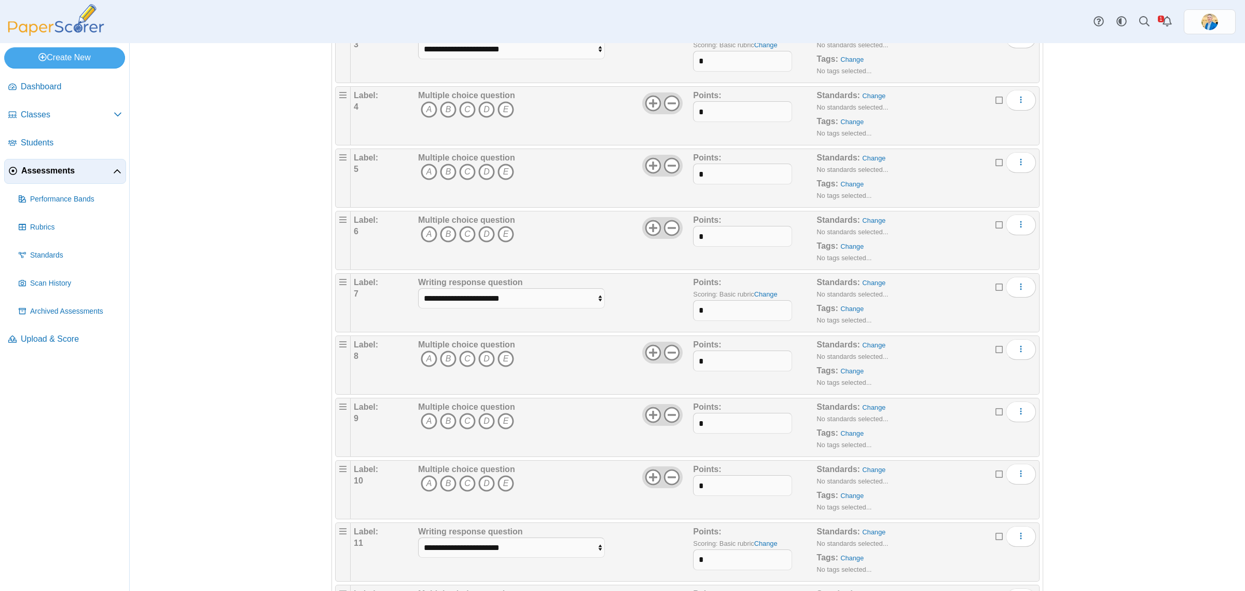
scroll to position [0, 0]
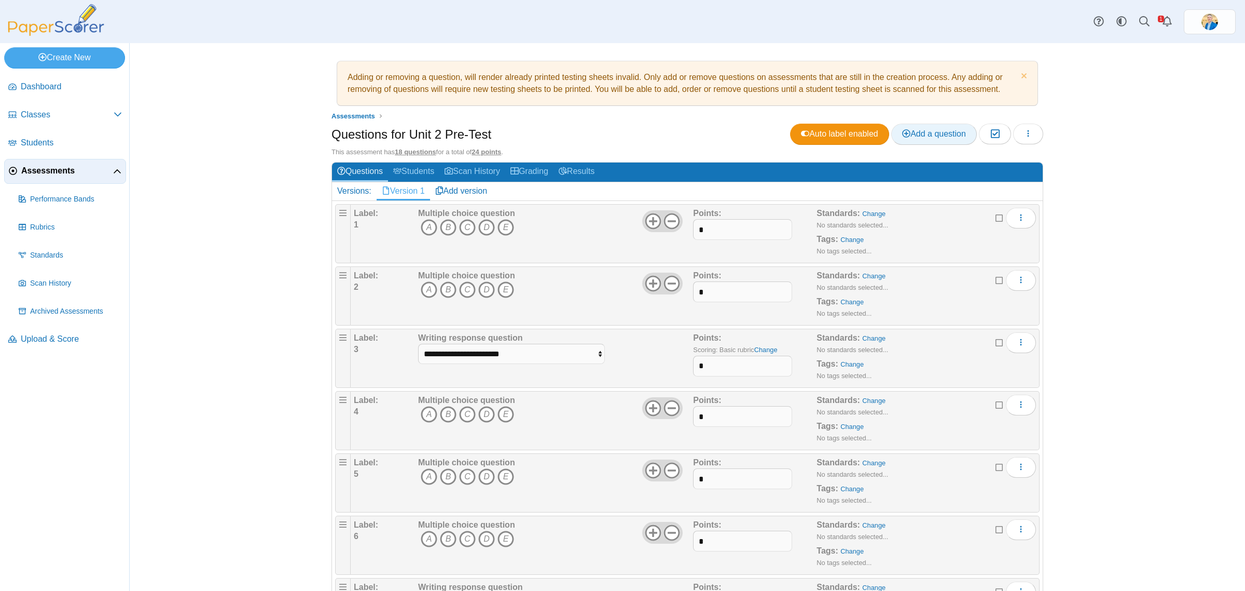
click at [922, 129] on span "Add a question" at bounding box center [934, 133] width 64 height 9
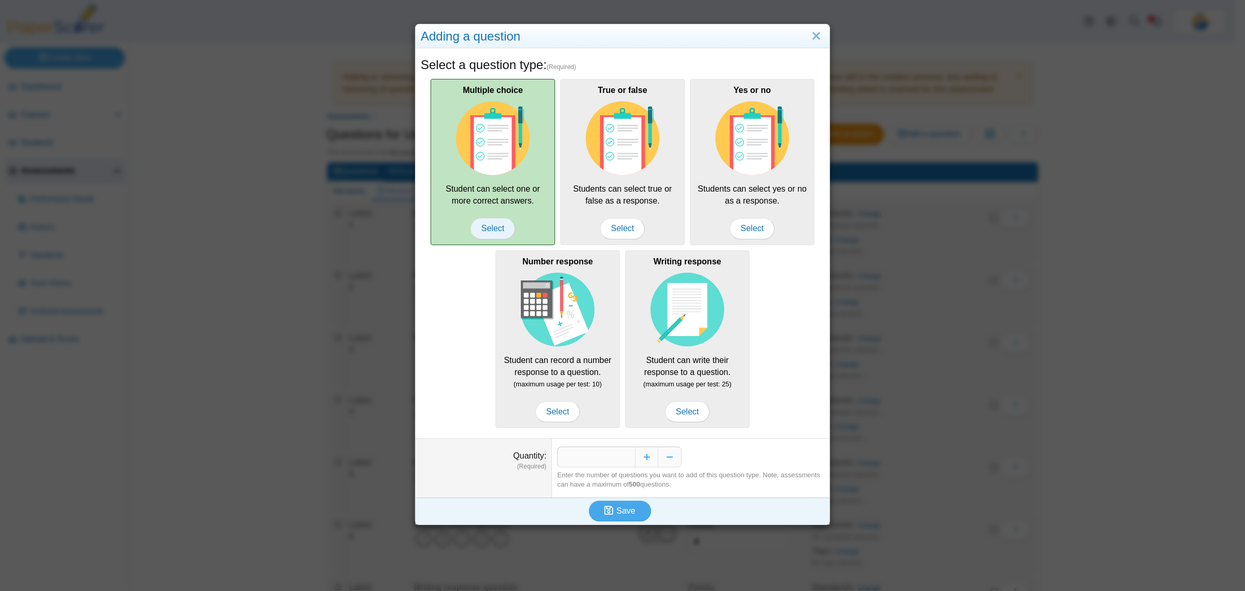
click at [481, 226] on span "Select" at bounding box center [493, 228] width 45 height 21
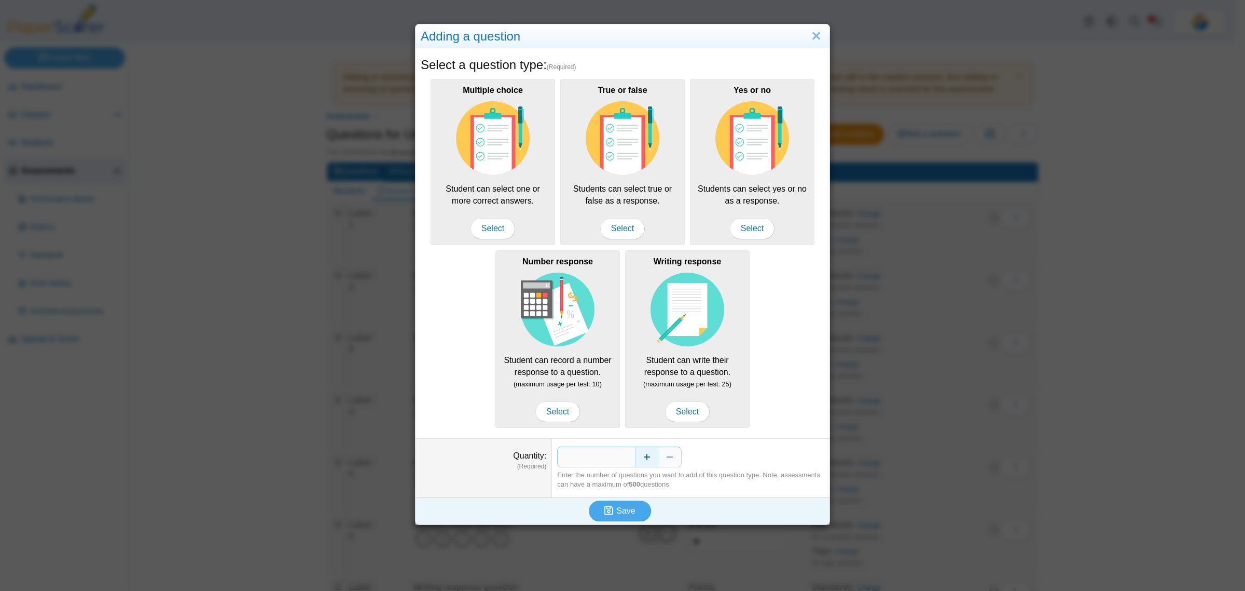
click at [641, 460] on button "Increase" at bounding box center [646, 456] width 23 height 21
type input "*"
click at [617, 509] on span "Save" at bounding box center [626, 510] width 19 height 9
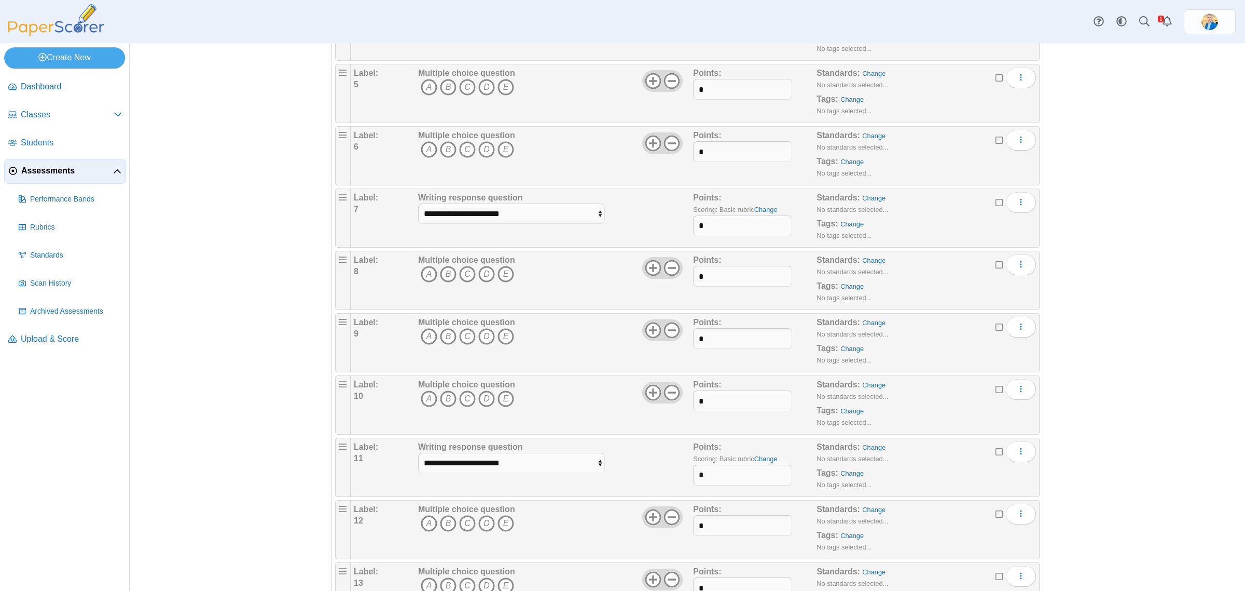
scroll to position [637, 0]
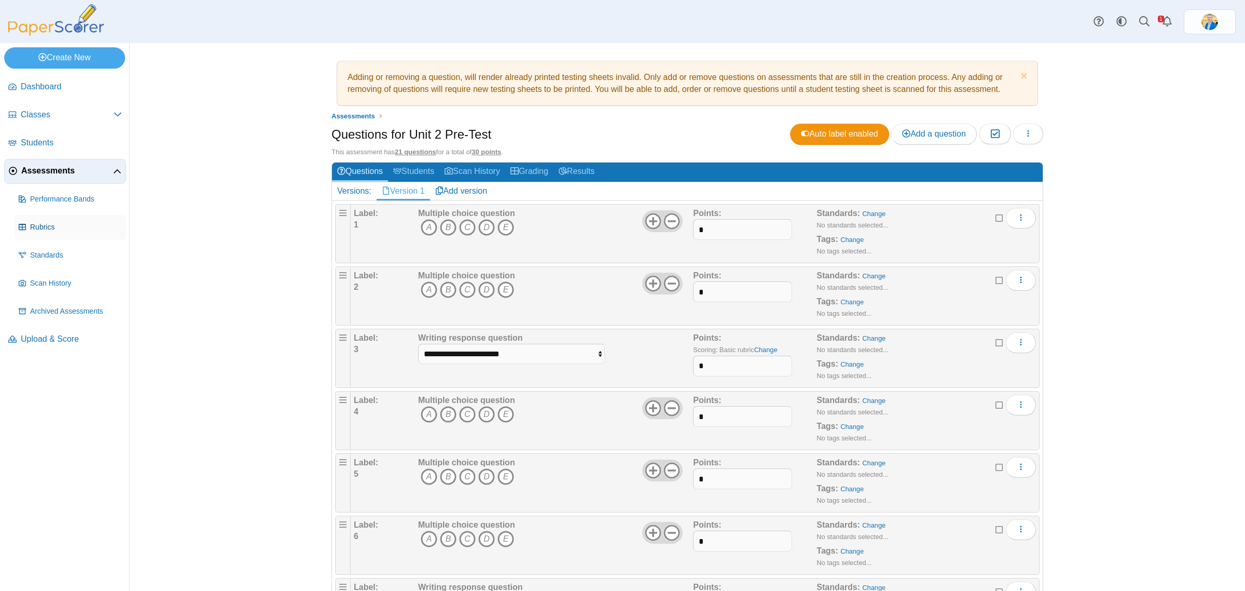
click at [40, 226] on span "Rubrics" at bounding box center [76, 227] width 92 height 10
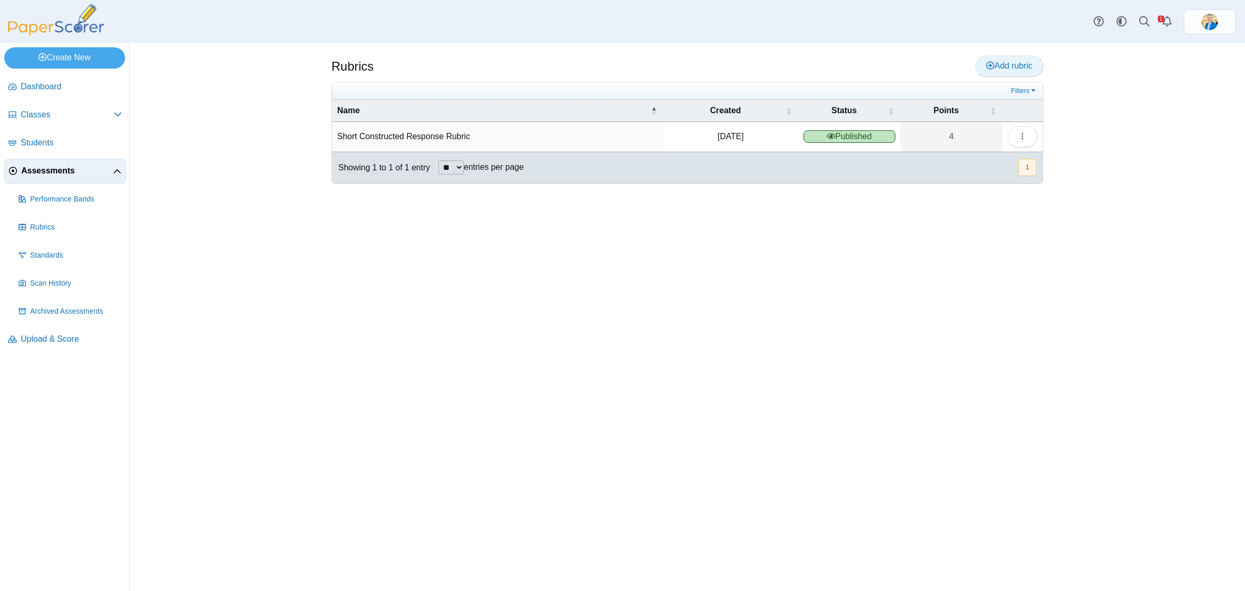
click at [992, 66] on span "Add rubric" at bounding box center [1010, 65] width 46 height 9
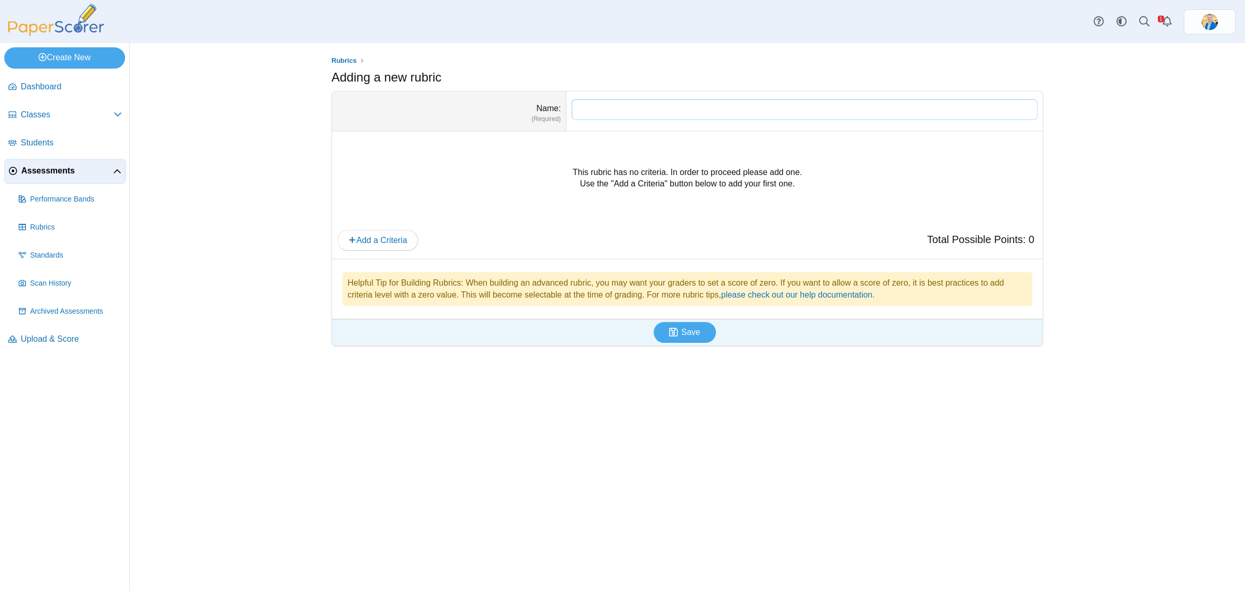
click at [613, 103] on input "Name" at bounding box center [805, 109] width 466 height 21
paste input "**********"
type input "**********"
click at [382, 239] on span "Add a Criteria" at bounding box center [377, 240] width 59 height 9
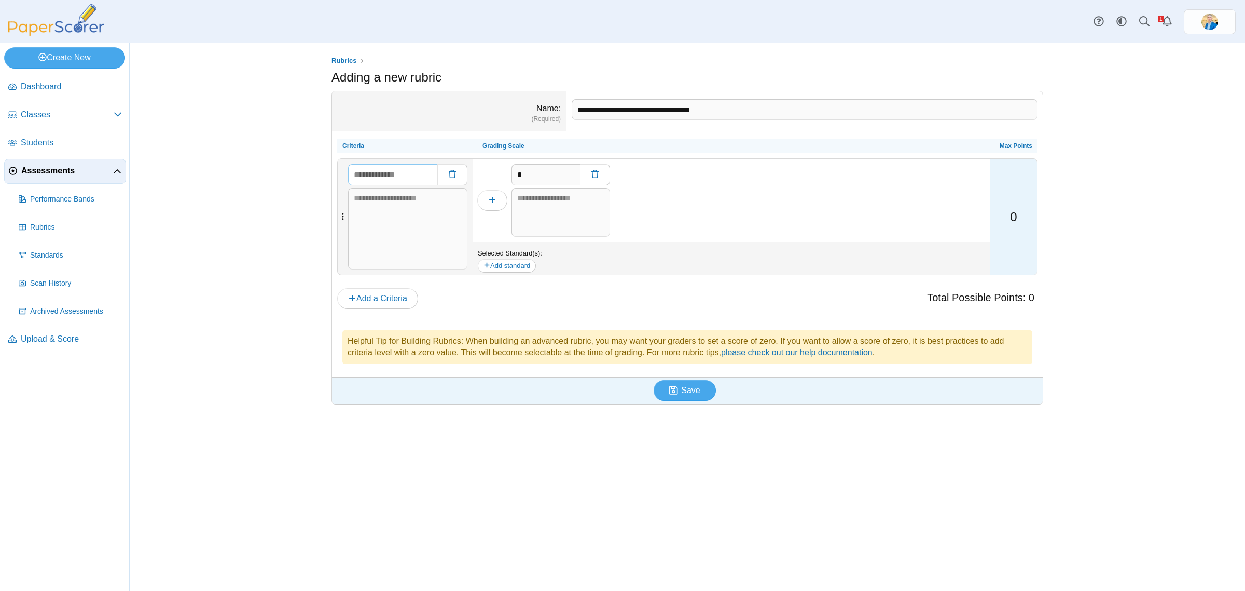
click at [392, 181] on input "text" at bounding box center [392, 174] width 89 height 21
click at [668, 217] on div "*" at bounding box center [732, 200] width 518 height 83
click at [418, 206] on textarea at bounding box center [407, 229] width 119 height 82
click at [502, 266] on button "Add standard" at bounding box center [507, 265] width 58 height 13
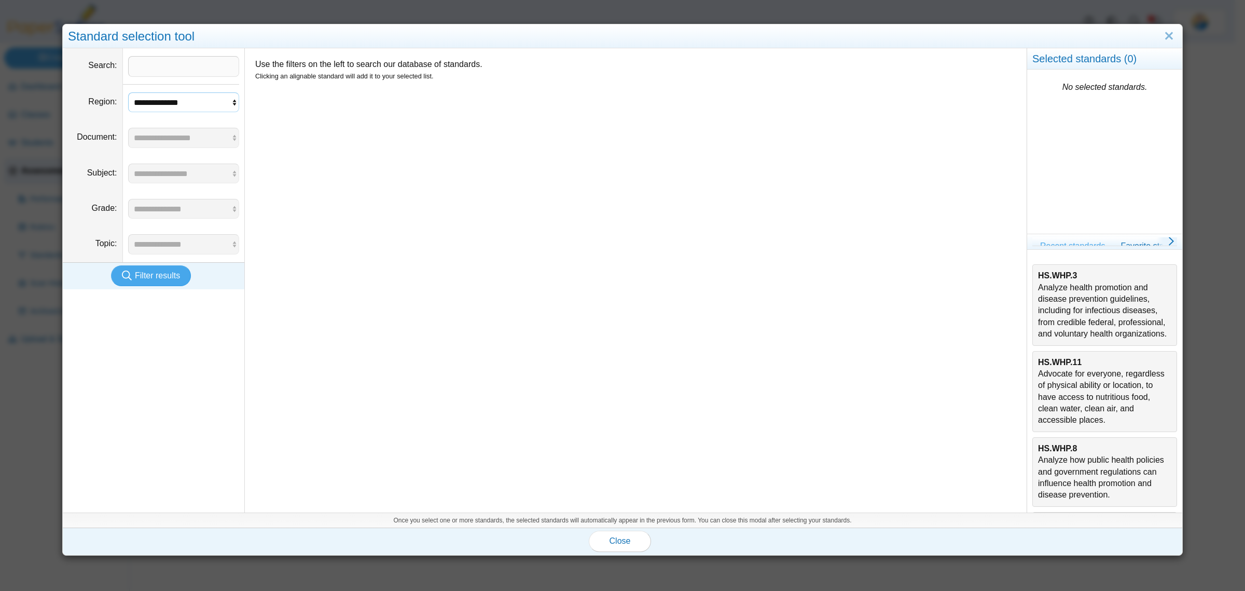
click at [203, 109] on select "**********" at bounding box center [184, 102] width 112 height 20
select select "*"
click at [128, 92] on select "**********" at bounding box center [184, 102] width 112 height 20
click at [156, 279] on span "Filter results" at bounding box center [157, 275] width 45 height 9
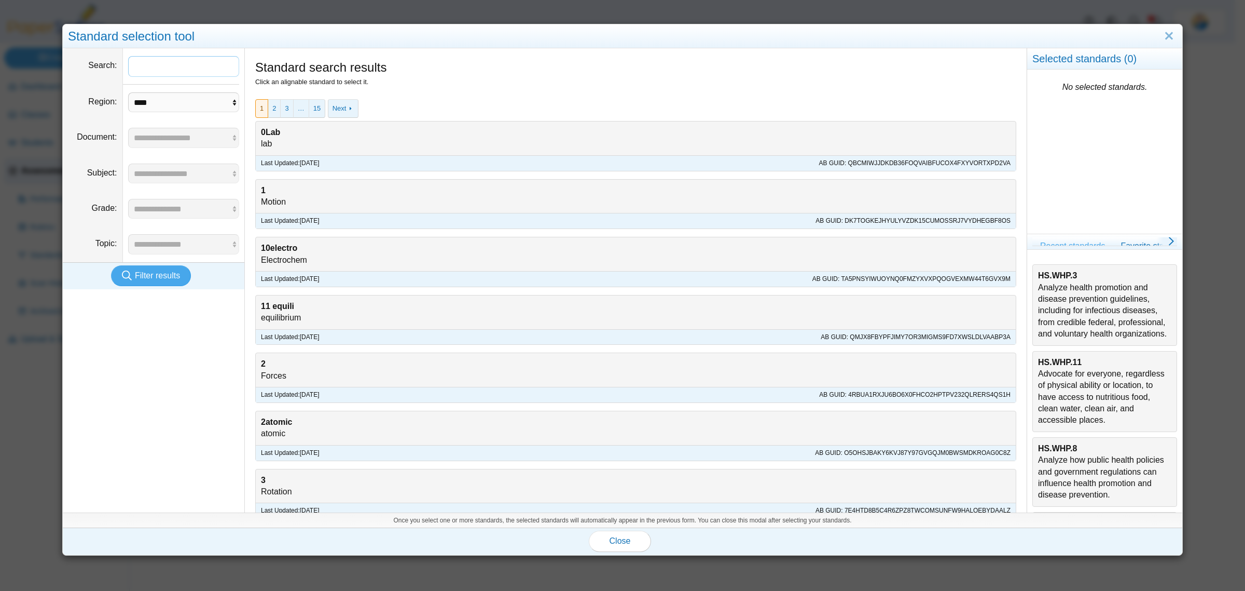
click at [170, 69] on input "Search" at bounding box center [184, 66] width 112 height 21
type input "***"
click at [117, 271] on button "Filter results" at bounding box center [151, 275] width 80 height 21
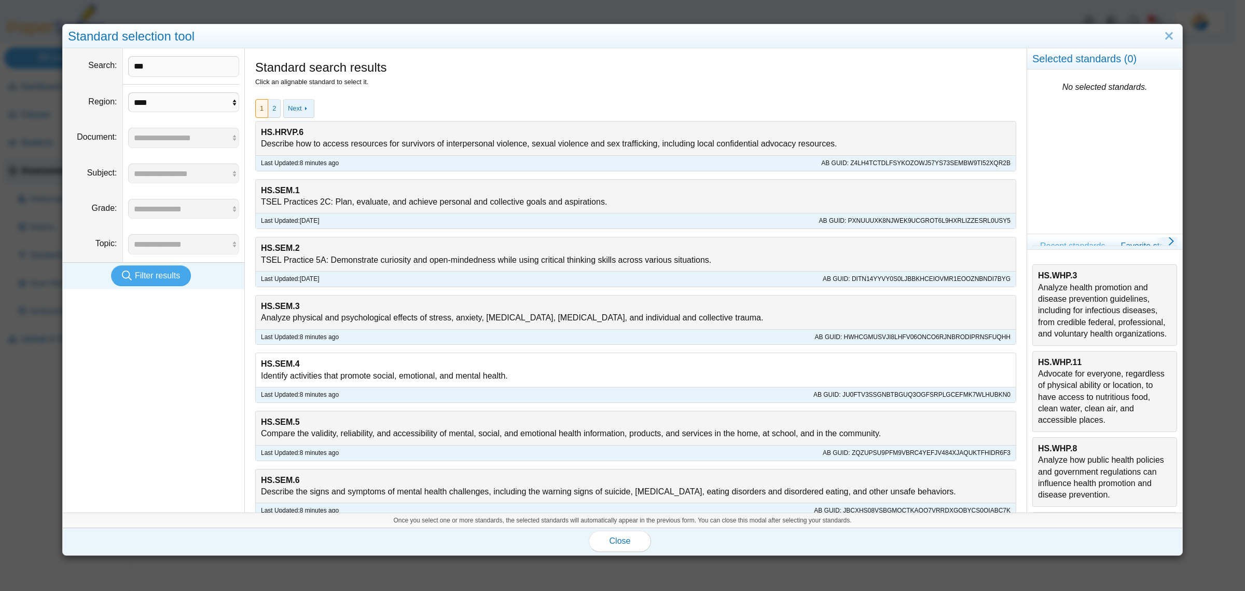
click at [391, 365] on div "HS.SEM.4 Identify activities that promote social, emotional, and mental health." at bounding box center [636, 370] width 760 height 34
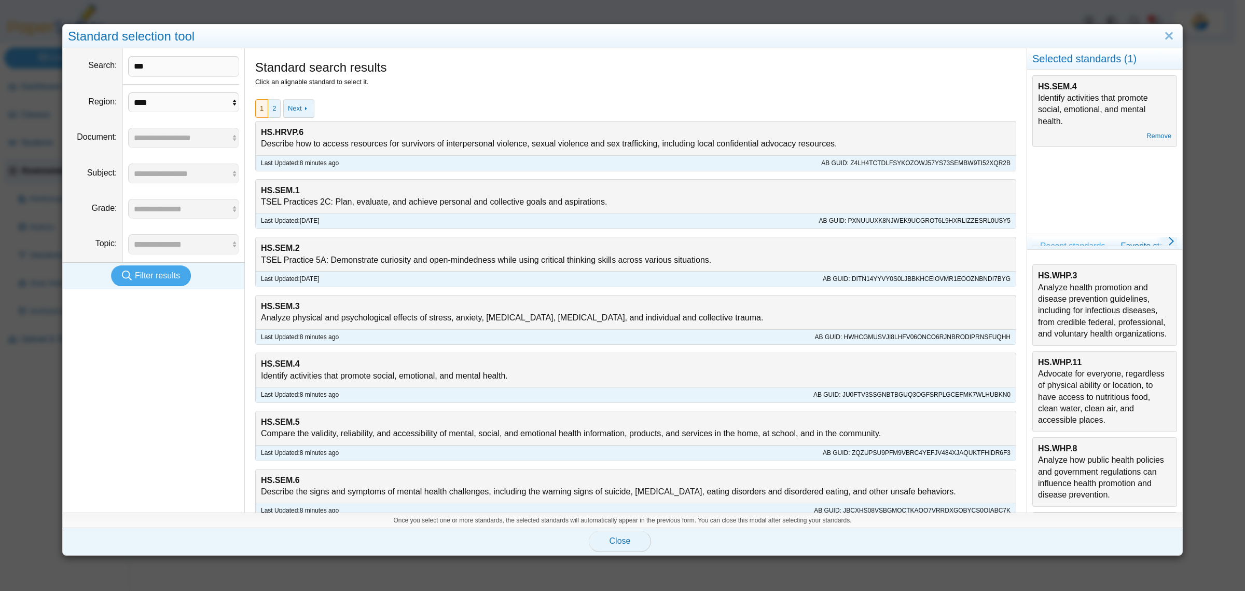
click at [615, 539] on span "Close" at bounding box center [620, 540] width 21 height 9
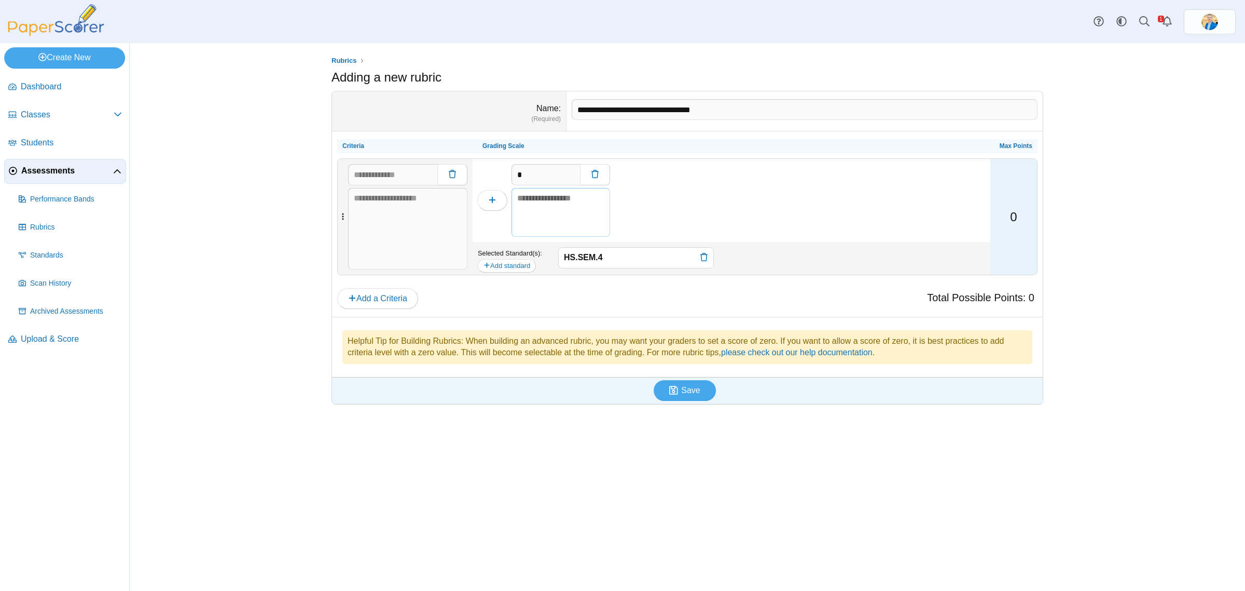
click at [528, 194] on textarea at bounding box center [561, 212] width 99 height 49
paste textarea "**********"
type textarea "**********"
click at [491, 200] on icon "button" at bounding box center [492, 200] width 8 height 8
type input "*"
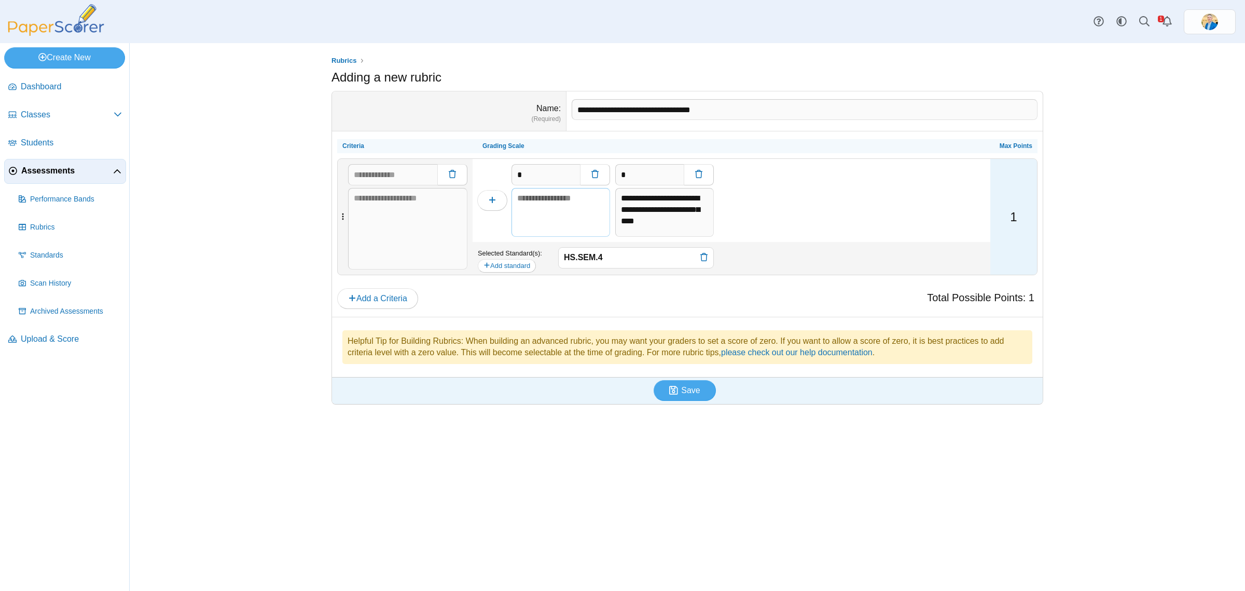
click at [554, 201] on textarea at bounding box center [561, 212] width 99 height 49
paste textarea "**********"
type textarea "**********"
click at [496, 200] on icon "button" at bounding box center [492, 200] width 8 height 8
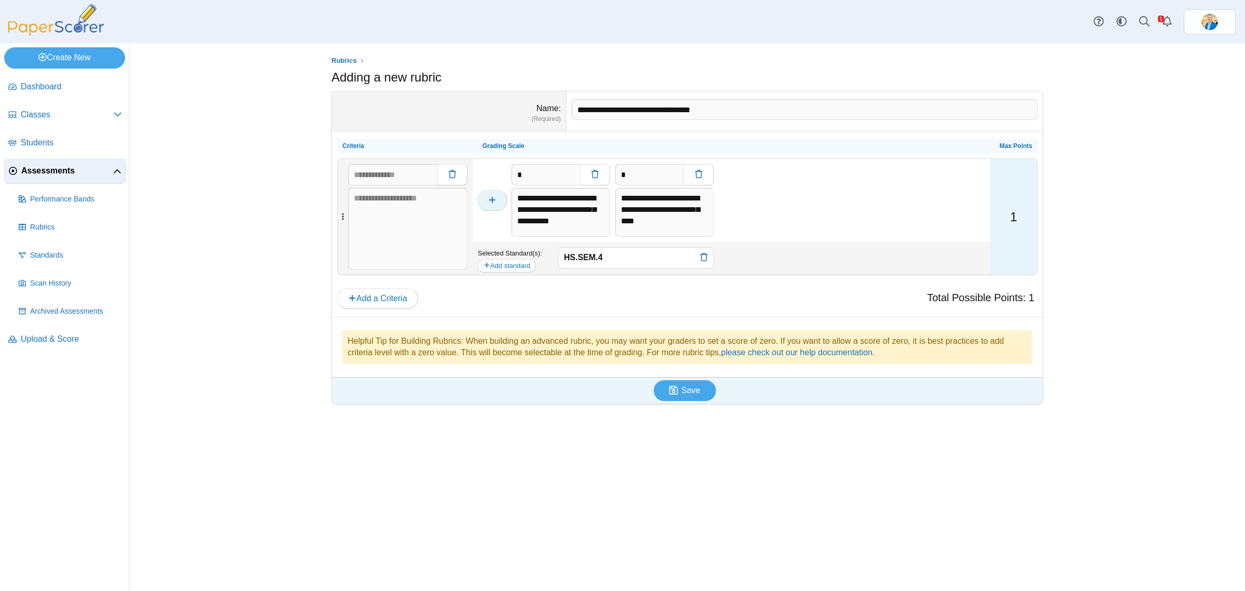
type input "*"
type textarea "**********"
click at [536, 196] on textarea at bounding box center [561, 212] width 99 height 49
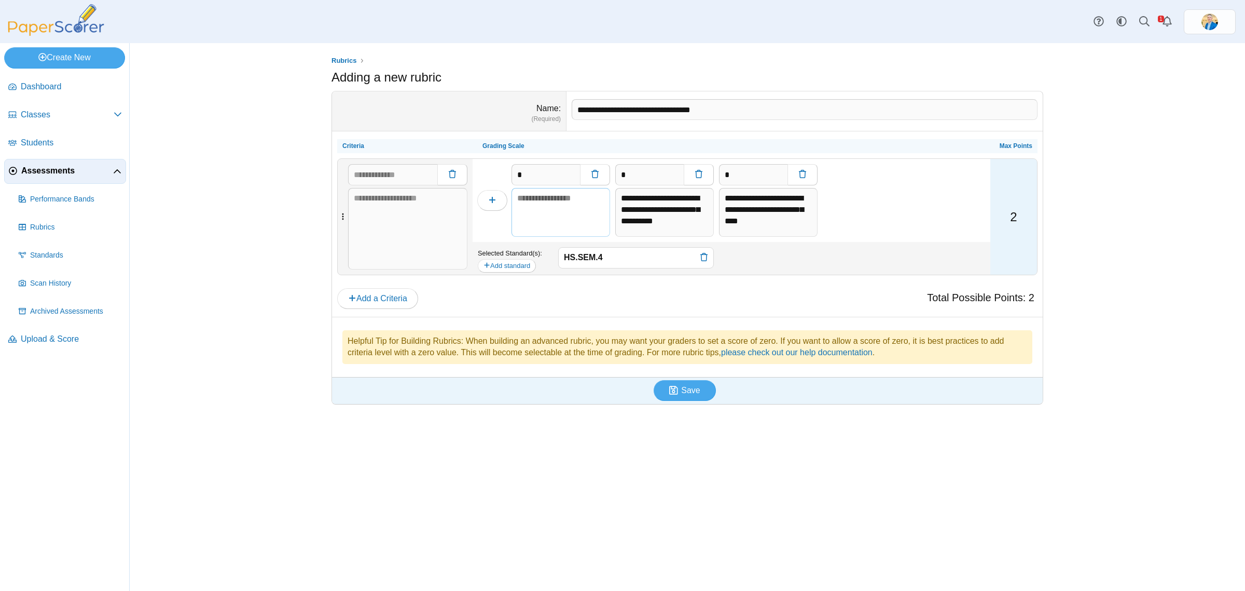
paste textarea "**********"
type textarea "**********"
click at [492, 203] on use "button" at bounding box center [492, 200] width 6 height 6
type input "*"
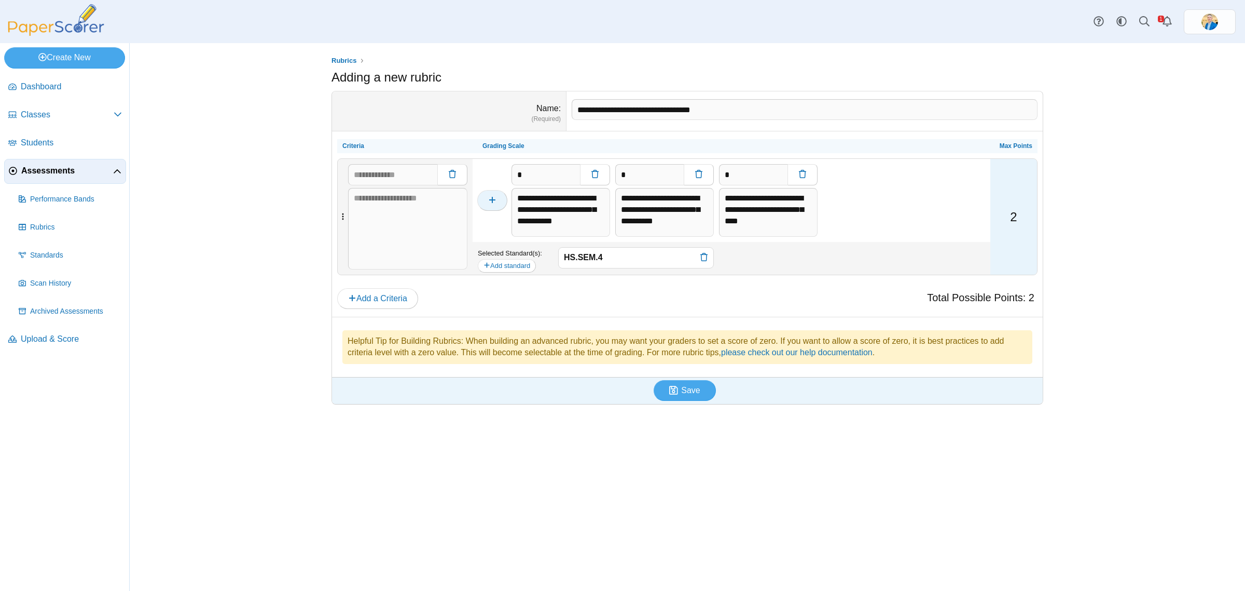
type input "*"
type textarea "**********"
type input "*"
type textarea "**********"
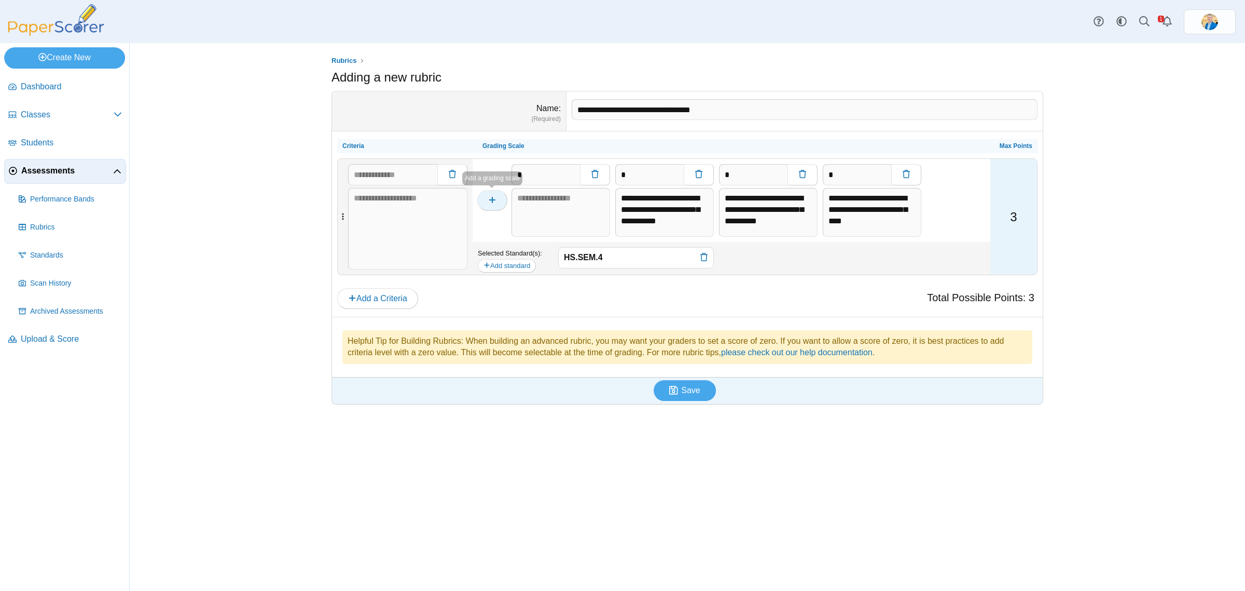
scroll to position [0, 0]
click at [532, 205] on textarea at bounding box center [561, 212] width 99 height 49
paste textarea "**********"
type textarea "**********"
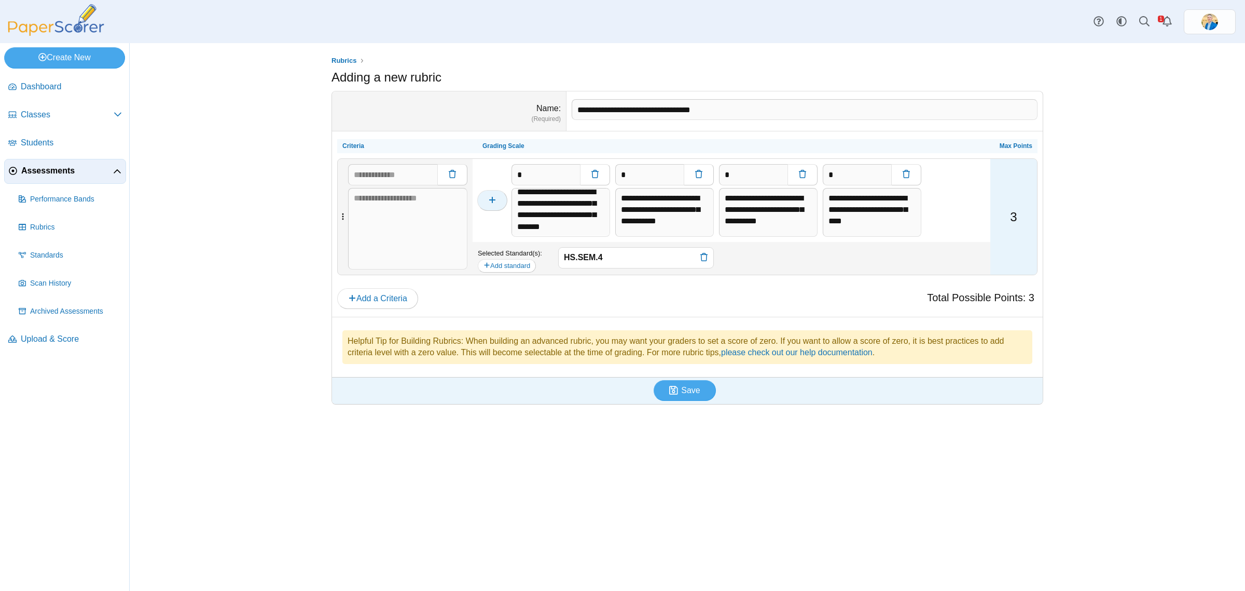
click at [499, 203] on button "button" at bounding box center [492, 200] width 30 height 21
type input "*"
type textarea "**********"
type input "*"
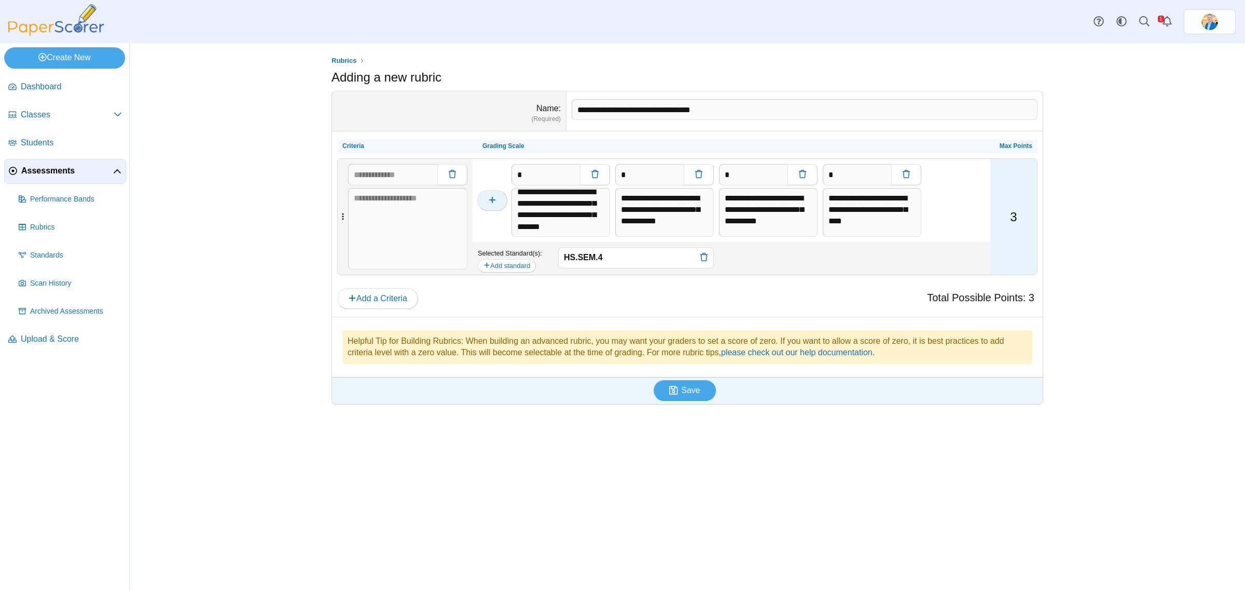
type textarea "**********"
type input "*"
type textarea "**********"
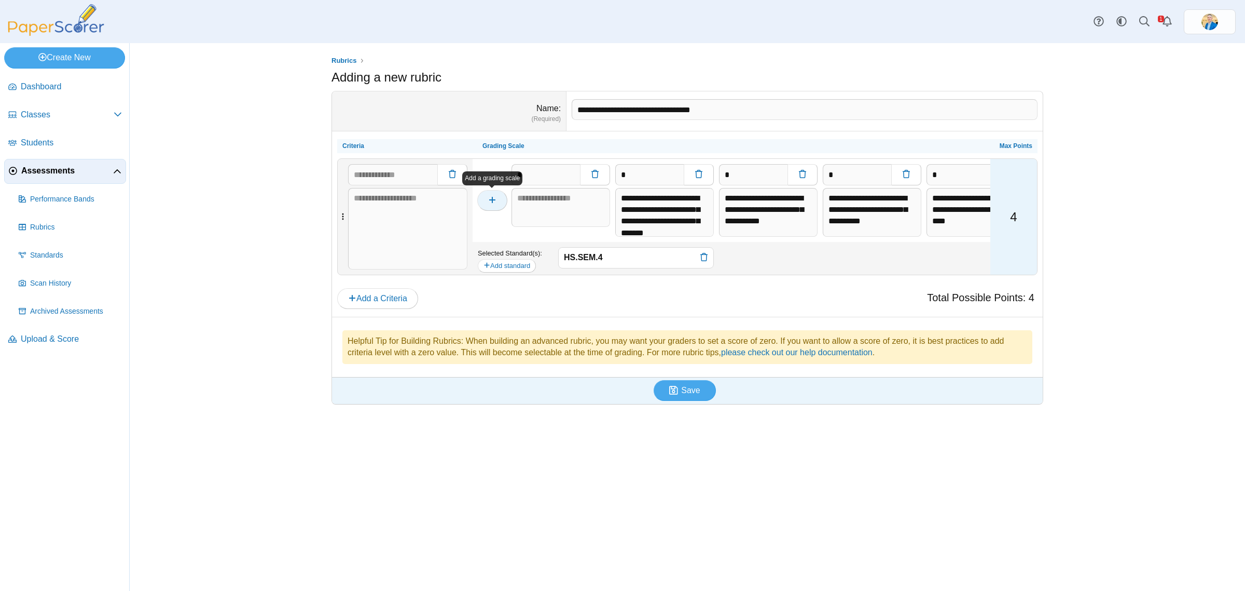
scroll to position [0, 0]
click at [546, 197] on textarea at bounding box center [561, 207] width 99 height 39
paste textarea "**********"
type textarea "**********"
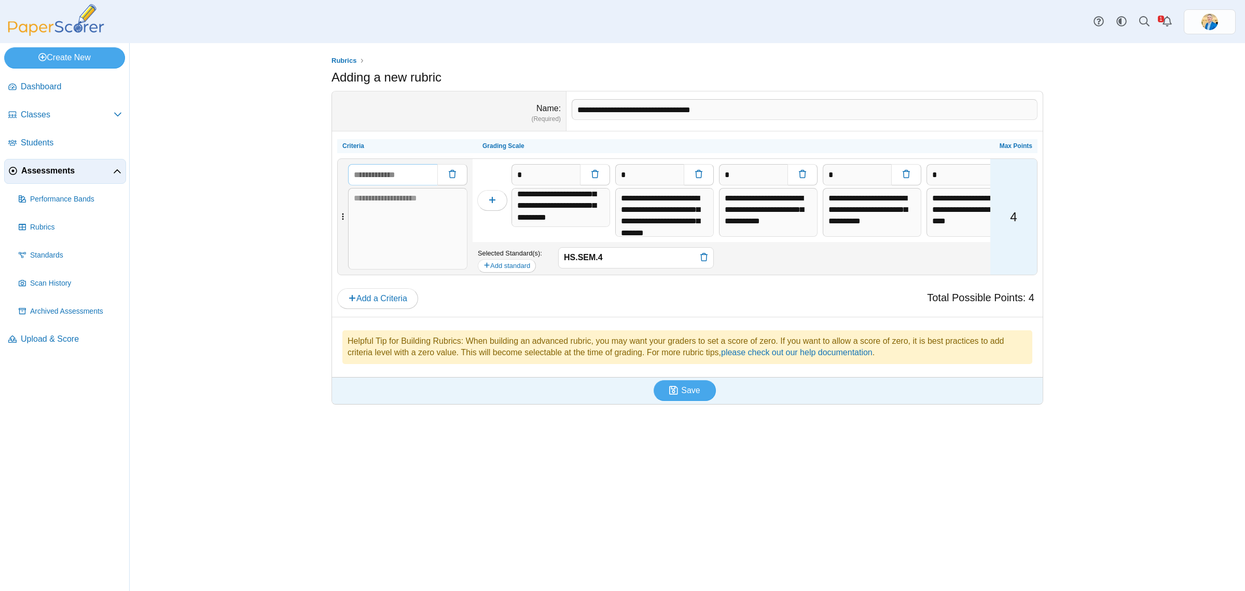
click at [380, 180] on input "text" at bounding box center [392, 174] width 89 height 21
type input "**********"
click at [418, 232] on textarea at bounding box center [407, 229] width 119 height 82
click at [395, 207] on textarea at bounding box center [407, 229] width 119 height 82
paste textarea "**********"
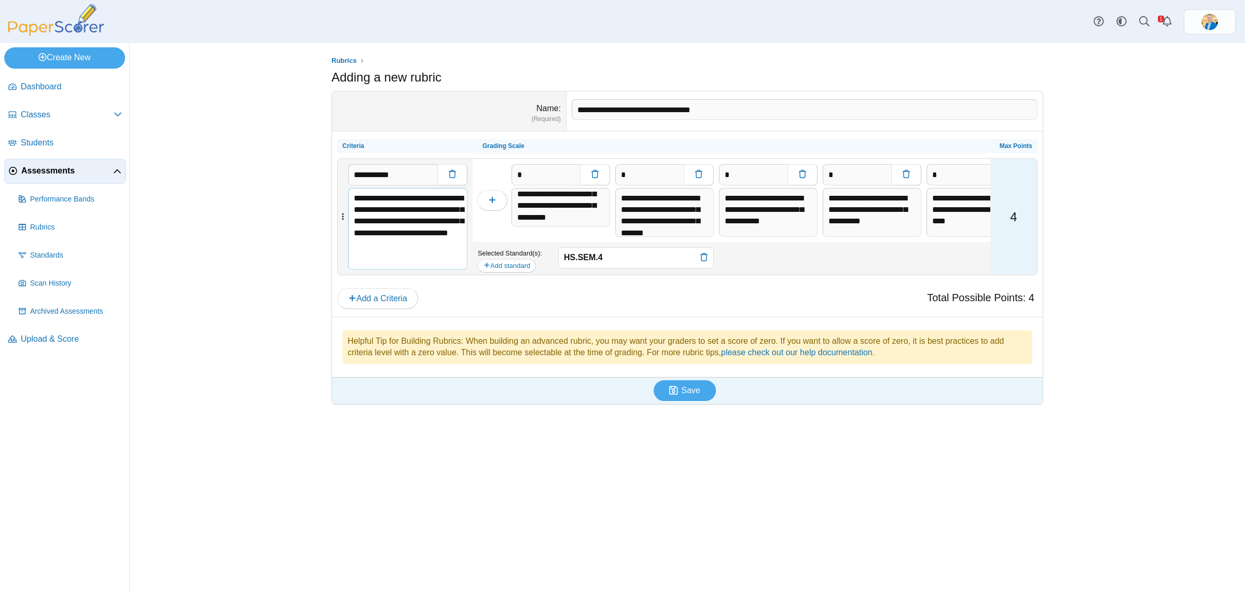
scroll to position [5, 0]
drag, startPoint x: 390, startPoint y: 218, endPoint x: 421, endPoint y: 207, distance: 33.7
click at [421, 207] on textarea "**********" at bounding box center [407, 228] width 119 height 81
type textarea "**********"
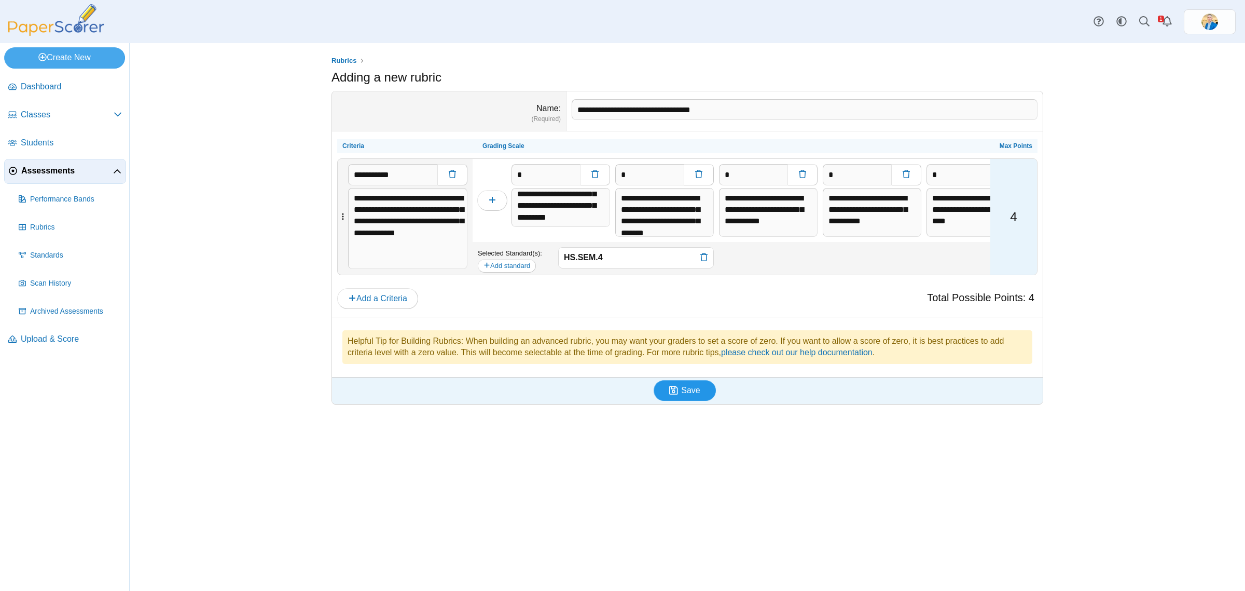
click at [694, 390] on span "Save" at bounding box center [690, 390] width 19 height 9
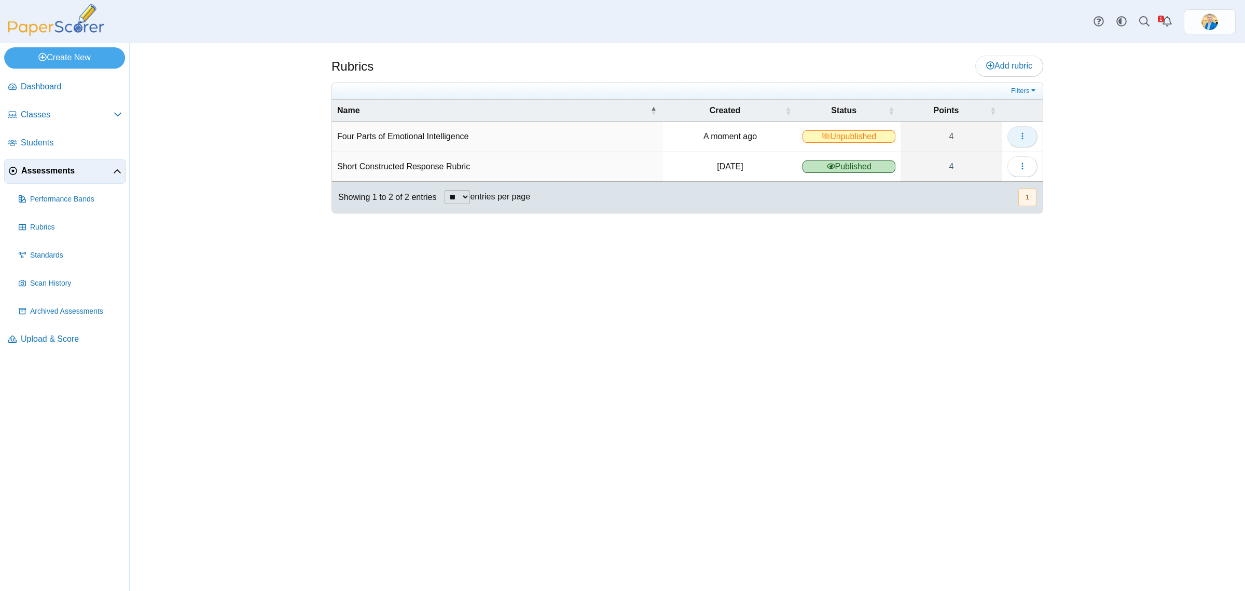
click at [1029, 136] on button "button" at bounding box center [1023, 136] width 30 height 21
click at [953, 220] on link "Publish" at bounding box center [975, 224] width 125 height 16
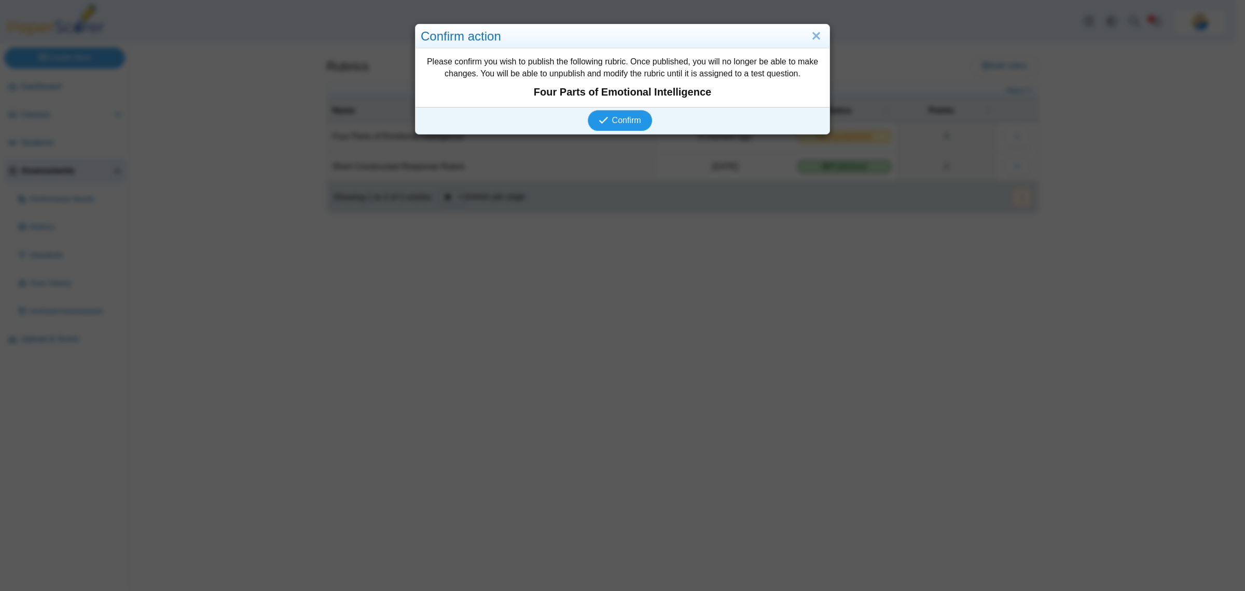
click at [619, 123] on span "Confirm" at bounding box center [626, 120] width 29 height 9
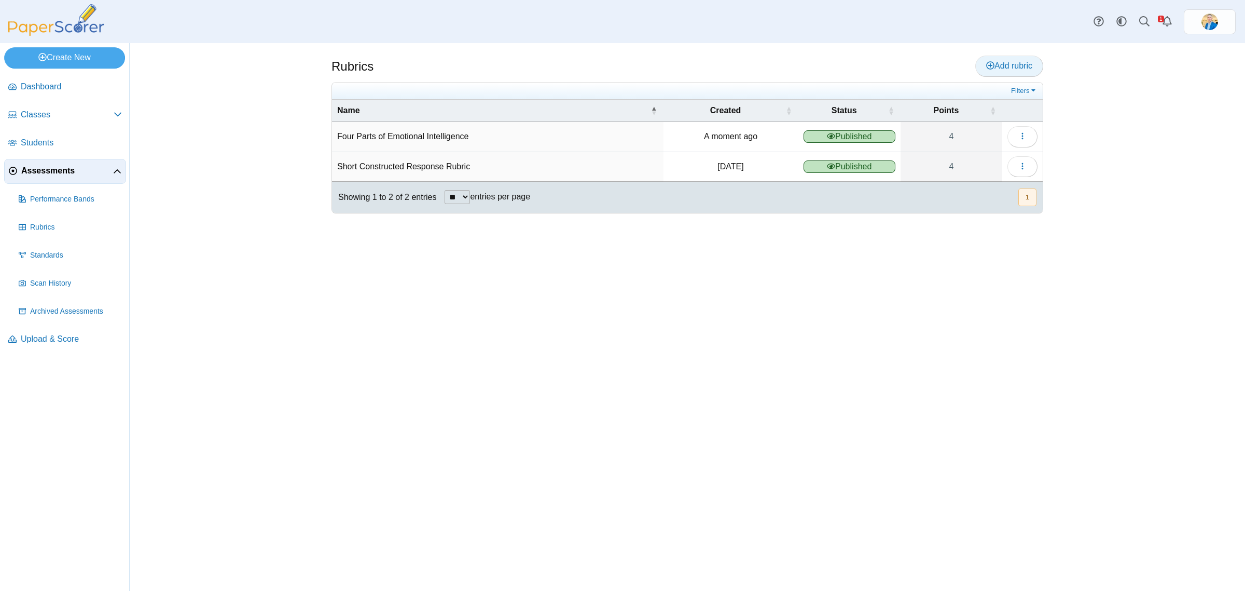
click at [989, 65] on use at bounding box center [991, 65] width 8 height 8
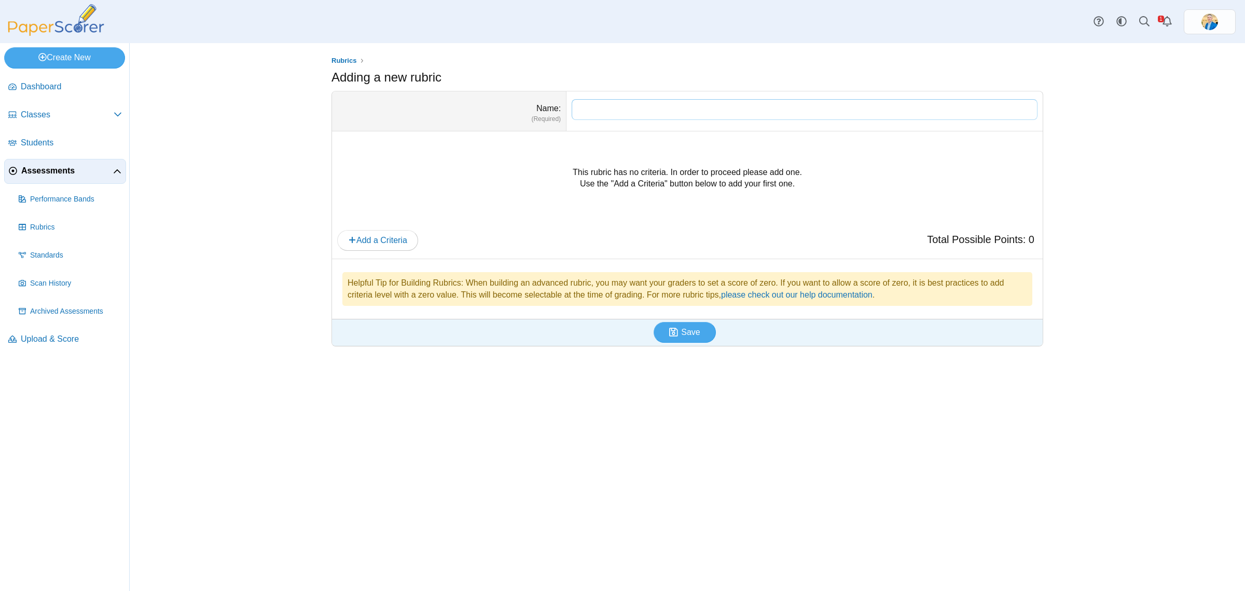
click at [594, 104] on input "Name" at bounding box center [805, 109] width 466 height 21
paste input "**********"
type input "**********"
click at [372, 238] on span "Add a Criteria" at bounding box center [377, 240] width 59 height 9
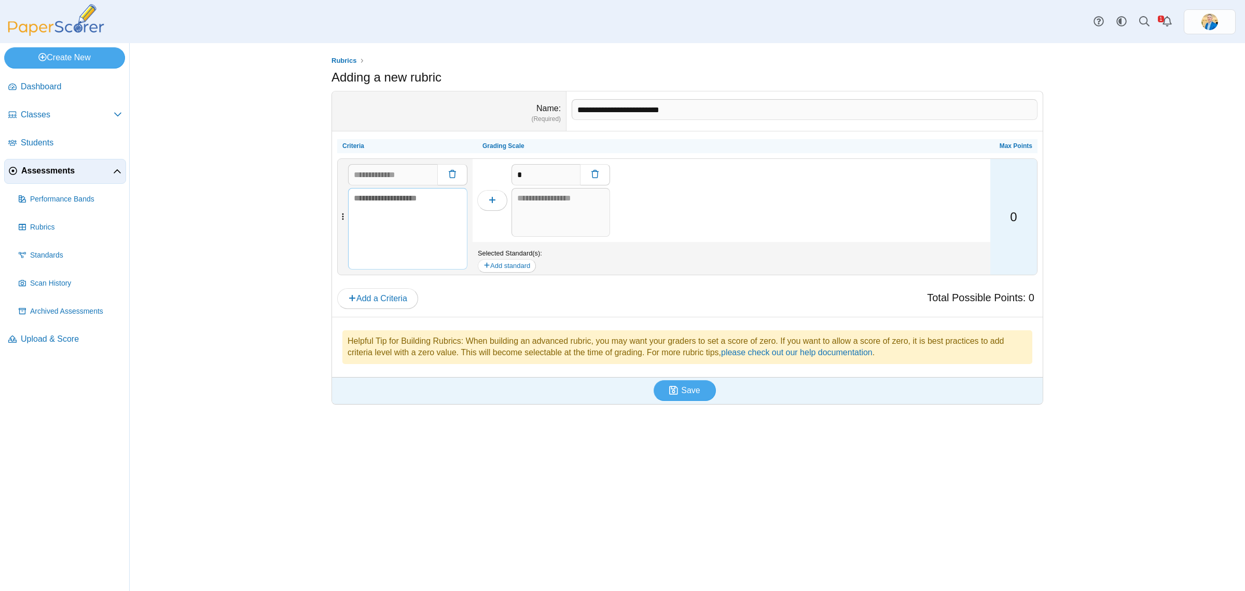
click at [371, 205] on textarea at bounding box center [407, 229] width 119 height 82
click at [384, 201] on textarea at bounding box center [407, 229] width 119 height 82
paste textarea "**********"
type textarea "**********"
click at [394, 172] on input "text" at bounding box center [392, 174] width 89 height 21
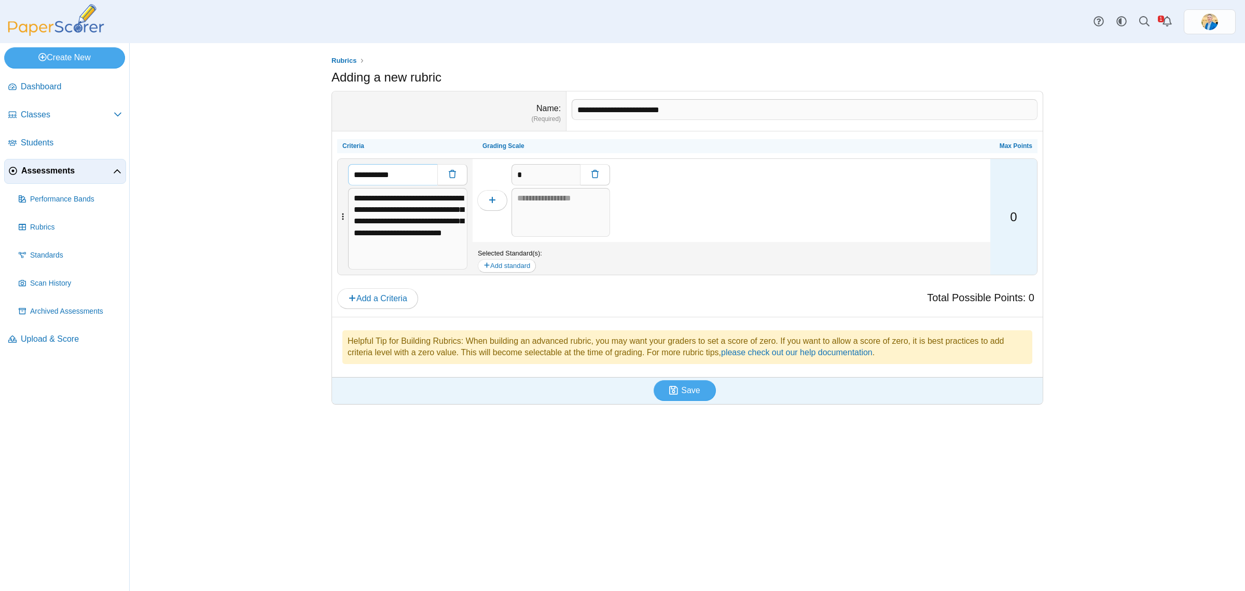
type input "**********"
click at [543, 211] on textarea at bounding box center [561, 212] width 99 height 49
click at [530, 199] on textarea at bounding box center [561, 212] width 99 height 49
paste textarea "**********"
type textarea "**********"
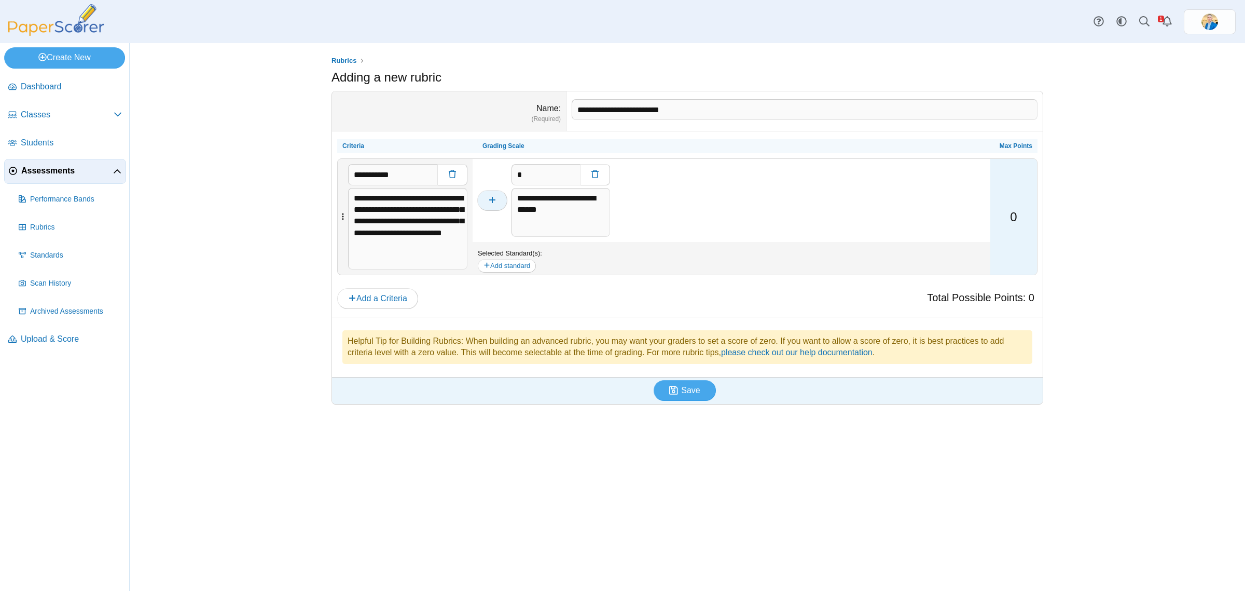
click at [491, 201] on icon "button" at bounding box center [492, 200] width 8 height 8
type input "*"
click at [551, 196] on textarea at bounding box center [561, 212] width 99 height 49
paste textarea "**********"
type textarea "**********"
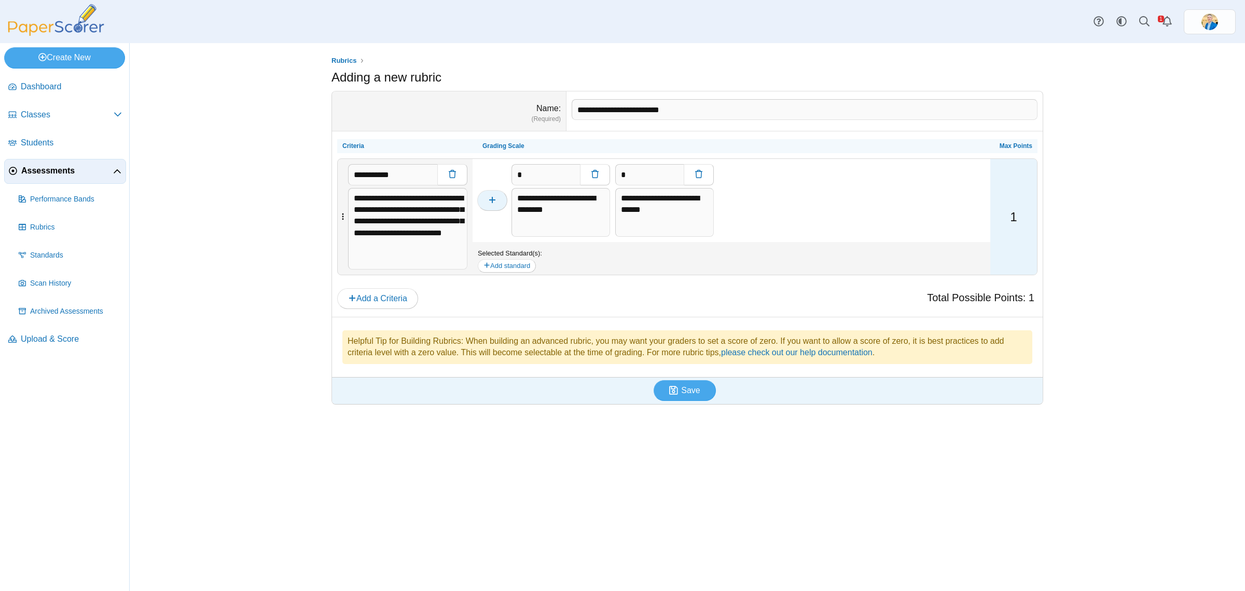
click at [495, 198] on icon "button" at bounding box center [492, 200] width 8 height 8
type input "*"
type textarea "**********"
click at [538, 201] on textarea at bounding box center [561, 212] width 99 height 49
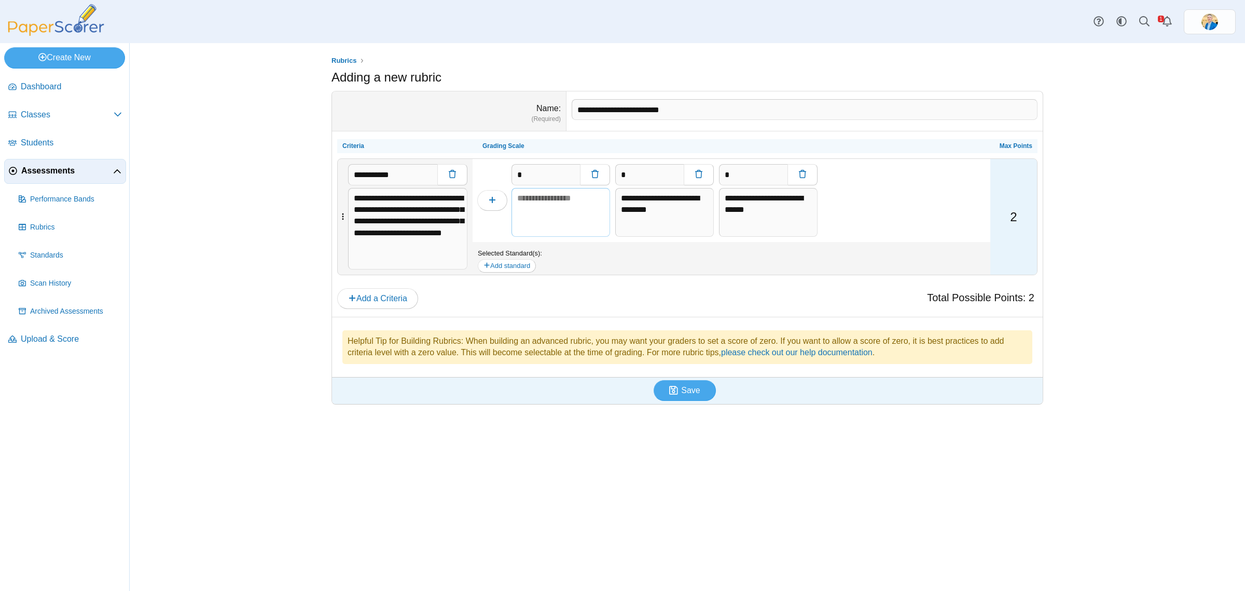
paste textarea "**********"
type textarea "**********"
click at [479, 199] on button "button" at bounding box center [492, 200] width 30 height 21
type input "*"
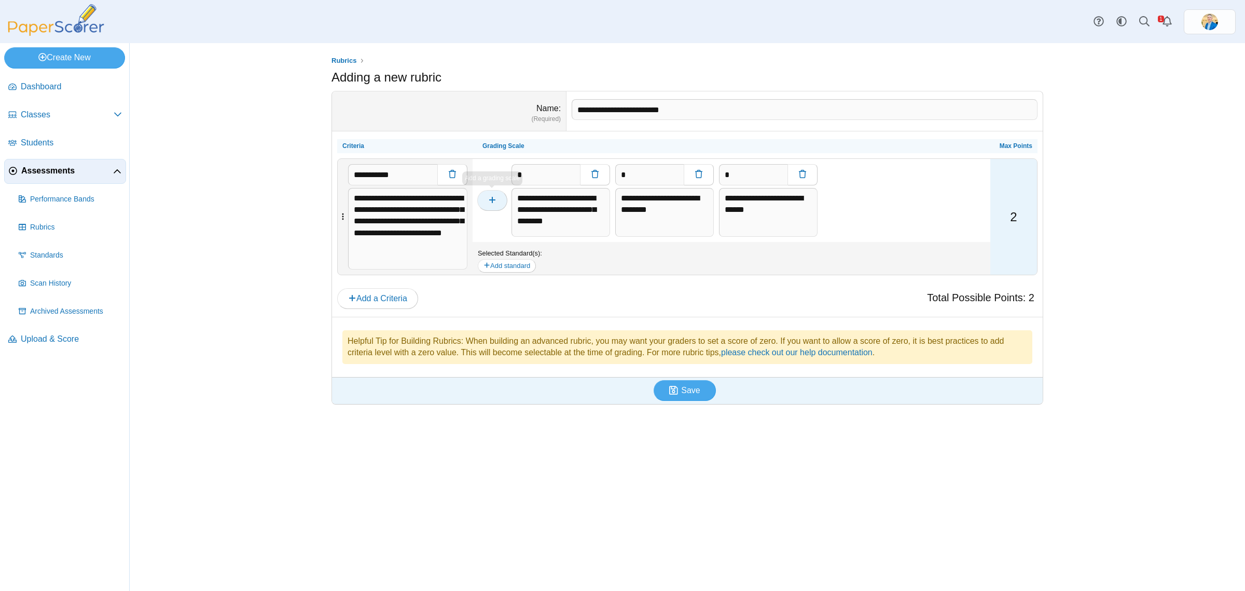
type textarea "**********"
type input "*"
type textarea "**********"
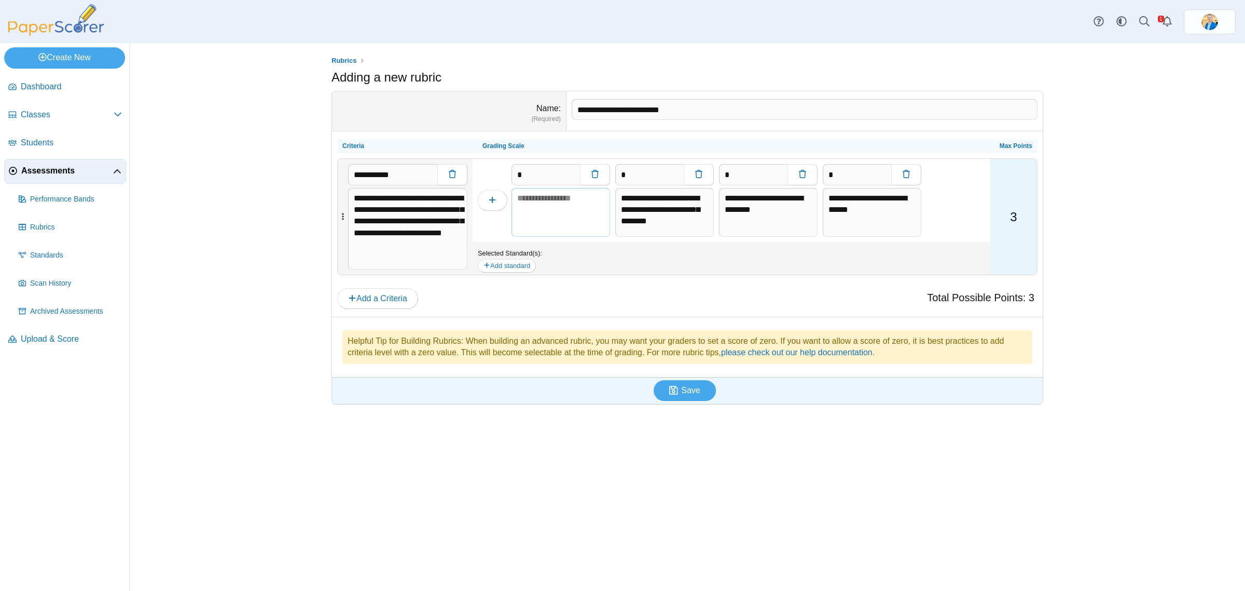
click at [540, 198] on textarea at bounding box center [561, 212] width 99 height 49
paste textarea "**********"
type textarea "**********"
click at [489, 200] on icon "button" at bounding box center [492, 200] width 8 height 8
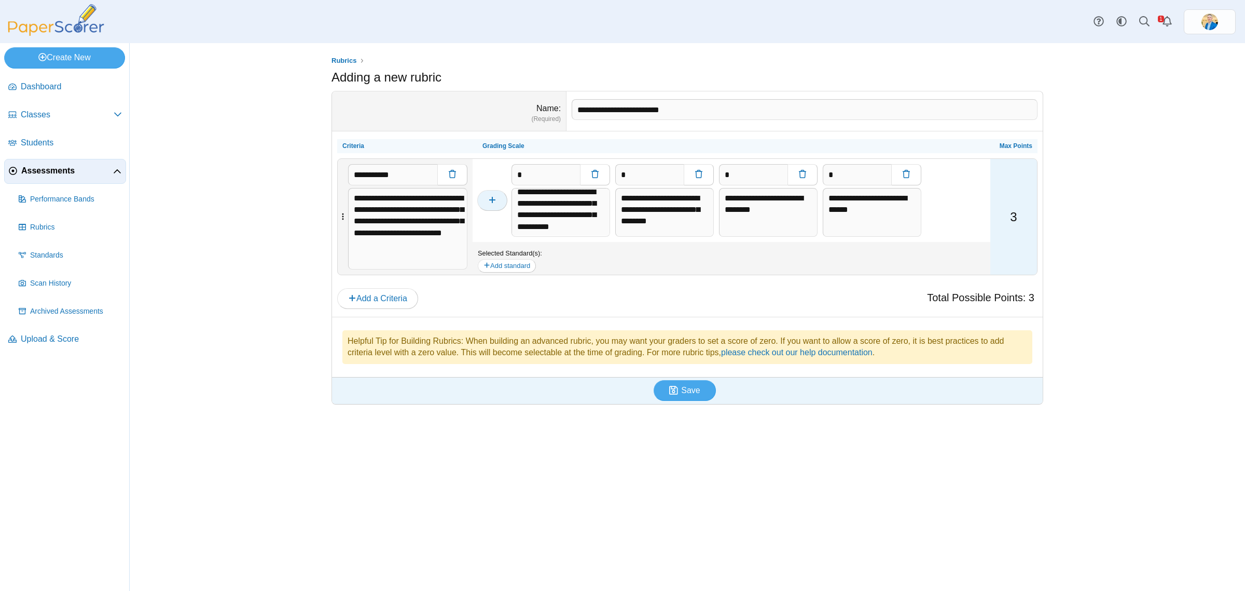
type input "*"
type textarea "**********"
type input "*"
type textarea "**********"
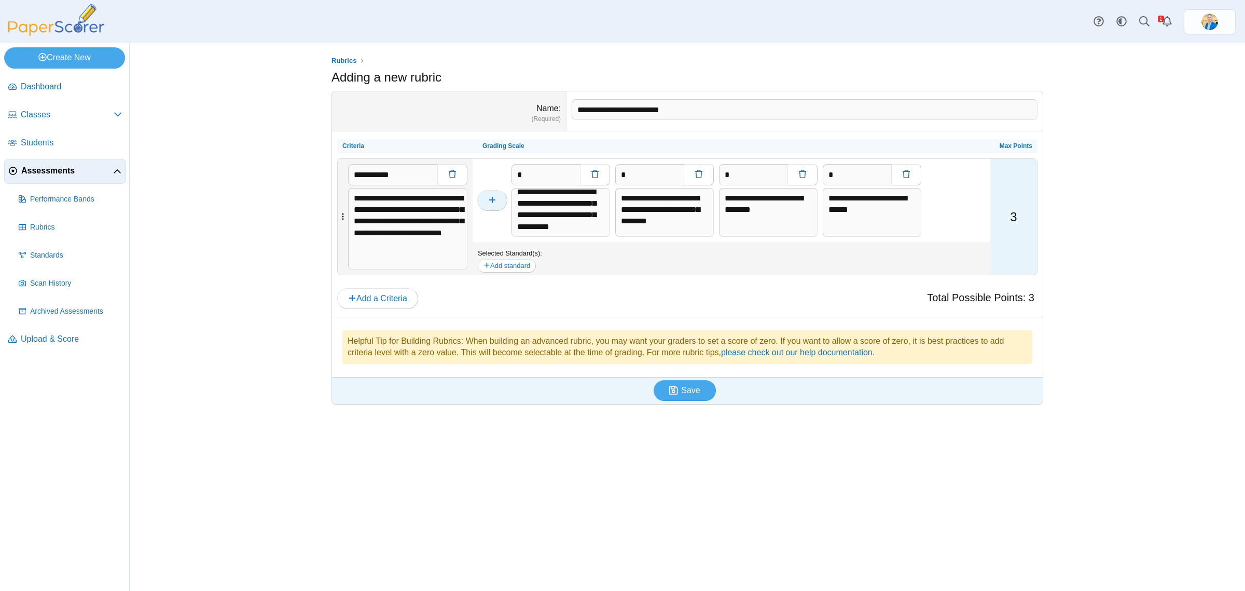
type input "*"
type textarea "**********"
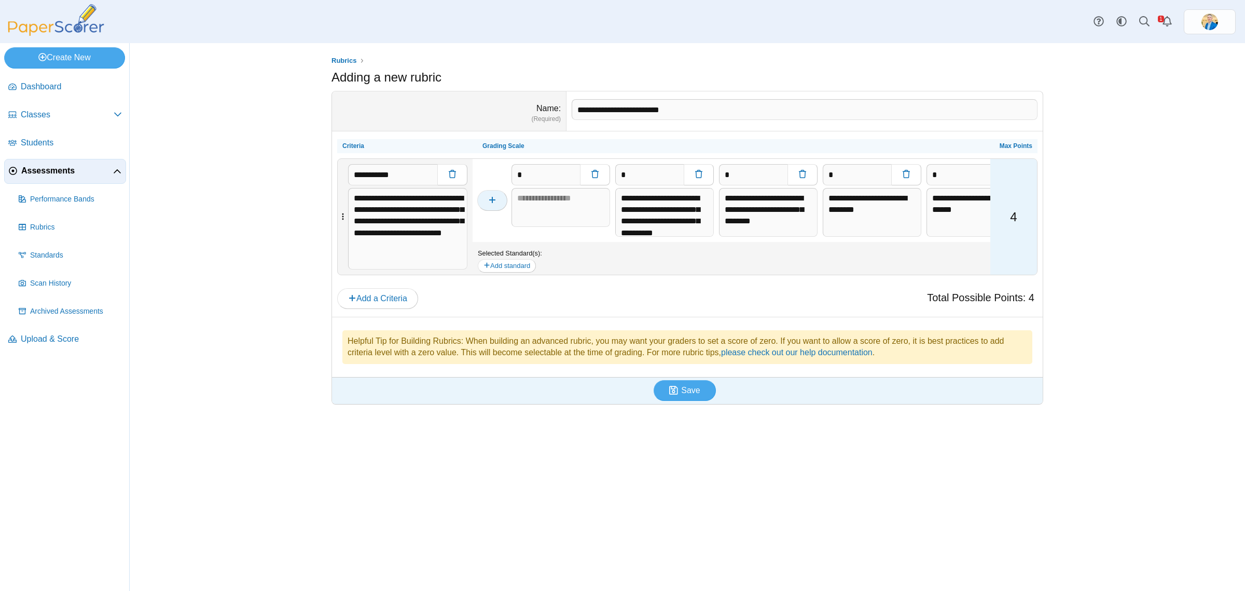
scroll to position [0, 0]
click at [528, 201] on textarea at bounding box center [561, 207] width 99 height 39
paste textarea "**********"
type textarea "**********"
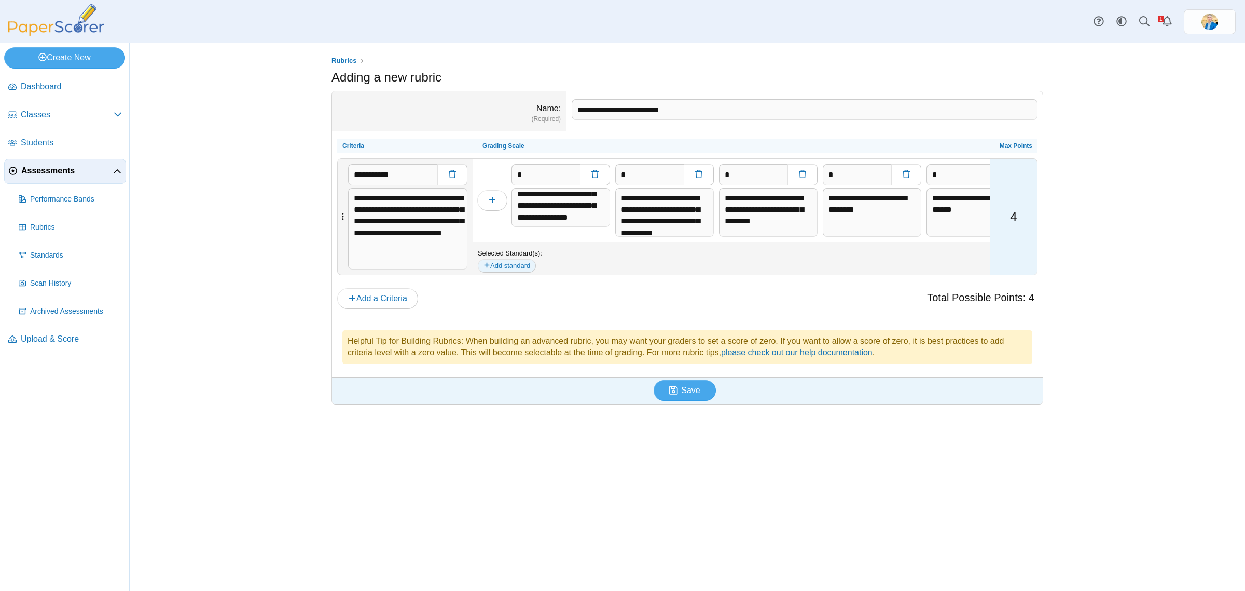
click at [525, 268] on button "Add standard" at bounding box center [507, 265] width 58 height 13
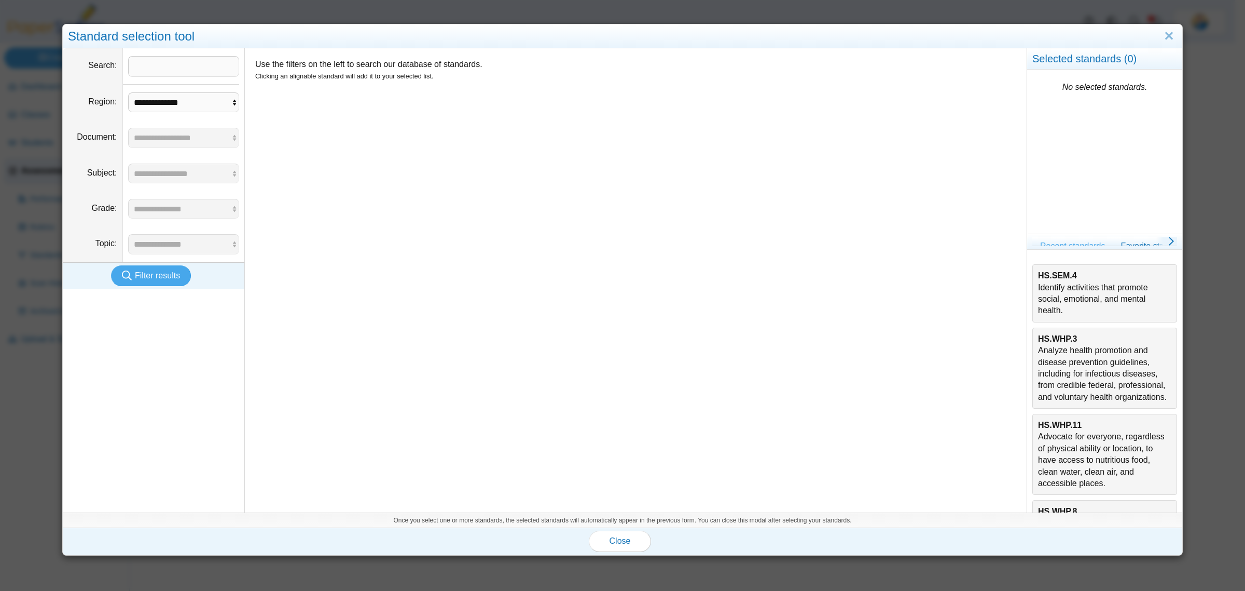
click at [1092, 296] on div "HS.SEM.4 Identify activities that promote social, emotional, and mental health." at bounding box center [1104, 293] width 133 height 47
click at [610, 541] on span "Close" at bounding box center [620, 540] width 21 height 9
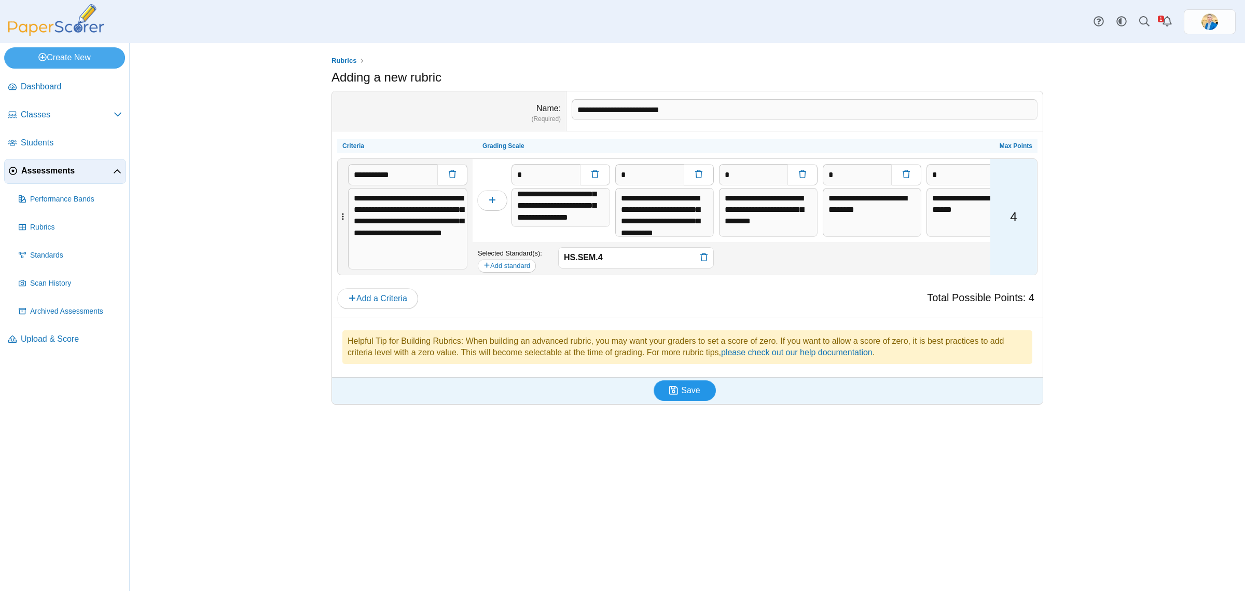
click at [686, 388] on span "Save" at bounding box center [690, 390] width 19 height 9
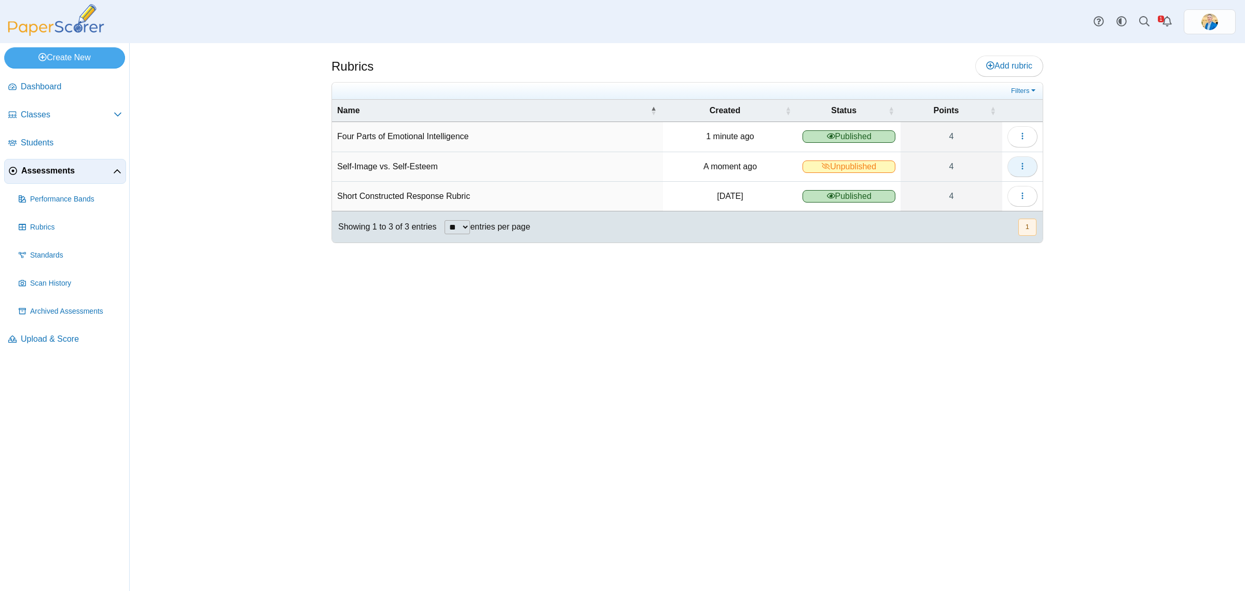
click at [1023, 167] on icon "button" at bounding box center [1023, 166] width 8 height 8
click at [950, 255] on link "Publish" at bounding box center [975, 254] width 125 height 16
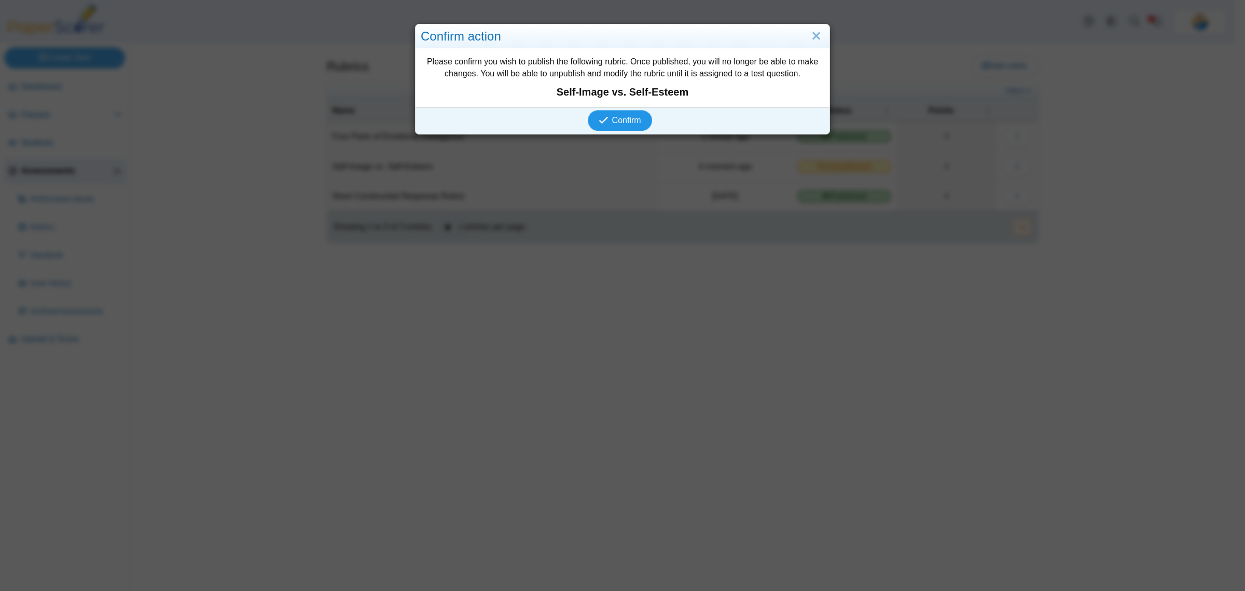
click at [614, 122] on span "Confirm" at bounding box center [626, 120] width 29 height 9
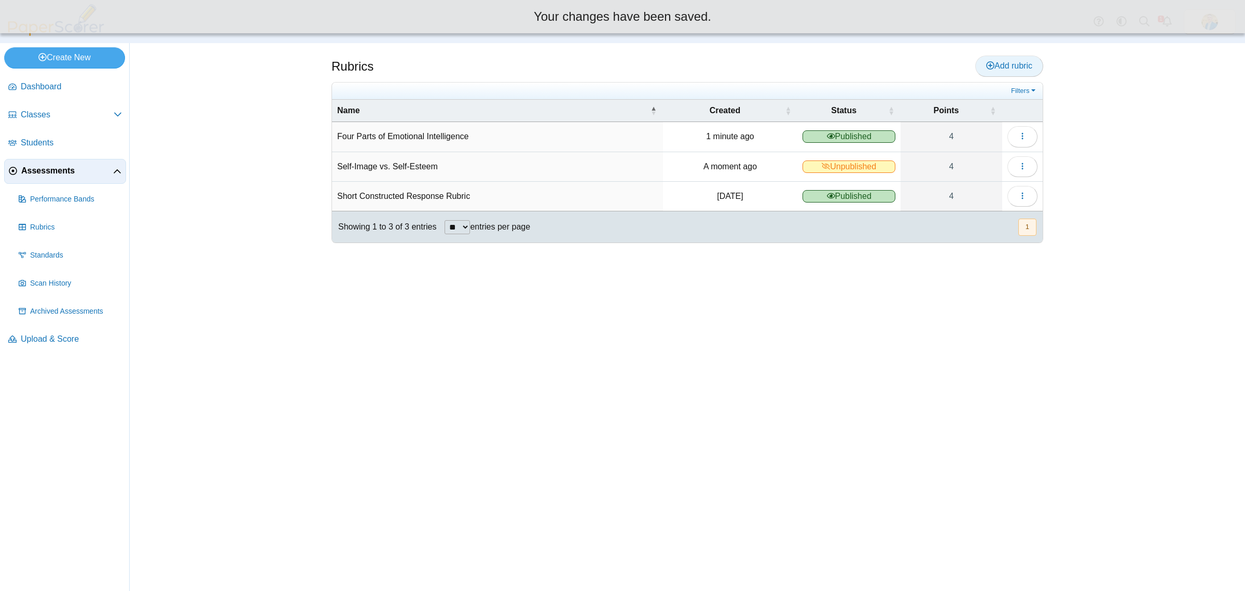
click at [994, 68] on span "Add rubric" at bounding box center [1010, 65] width 46 height 9
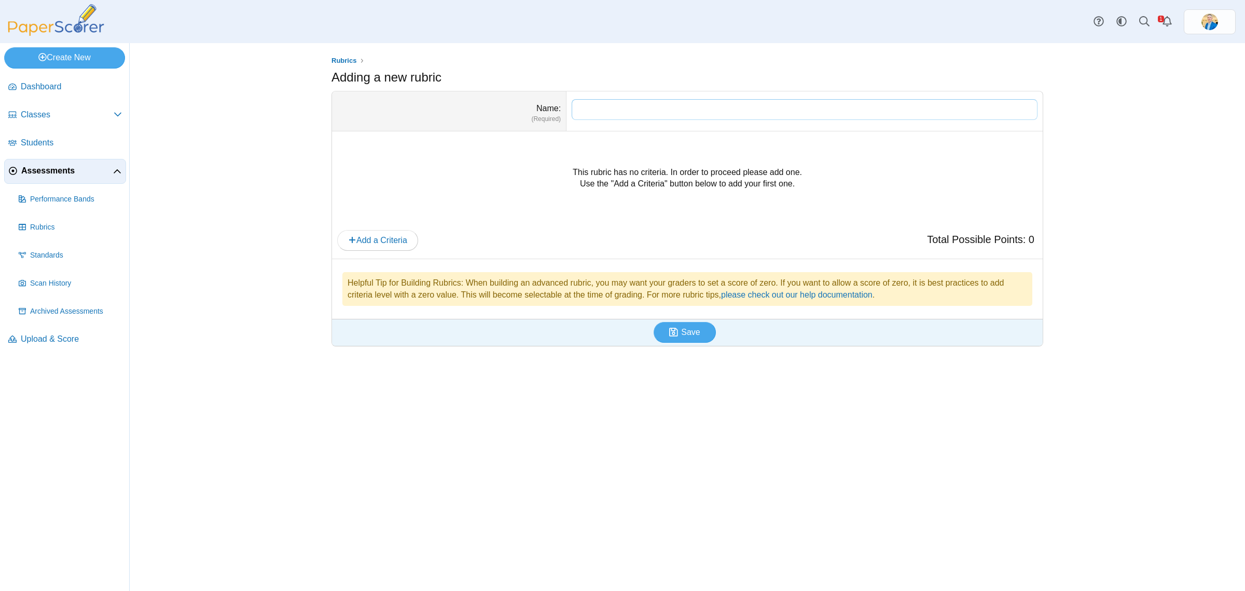
click at [658, 105] on input "Name" at bounding box center [805, 109] width 466 height 21
paste input "**********"
type input "**********"
click at [393, 242] on span "Add a Criteria" at bounding box center [377, 240] width 59 height 9
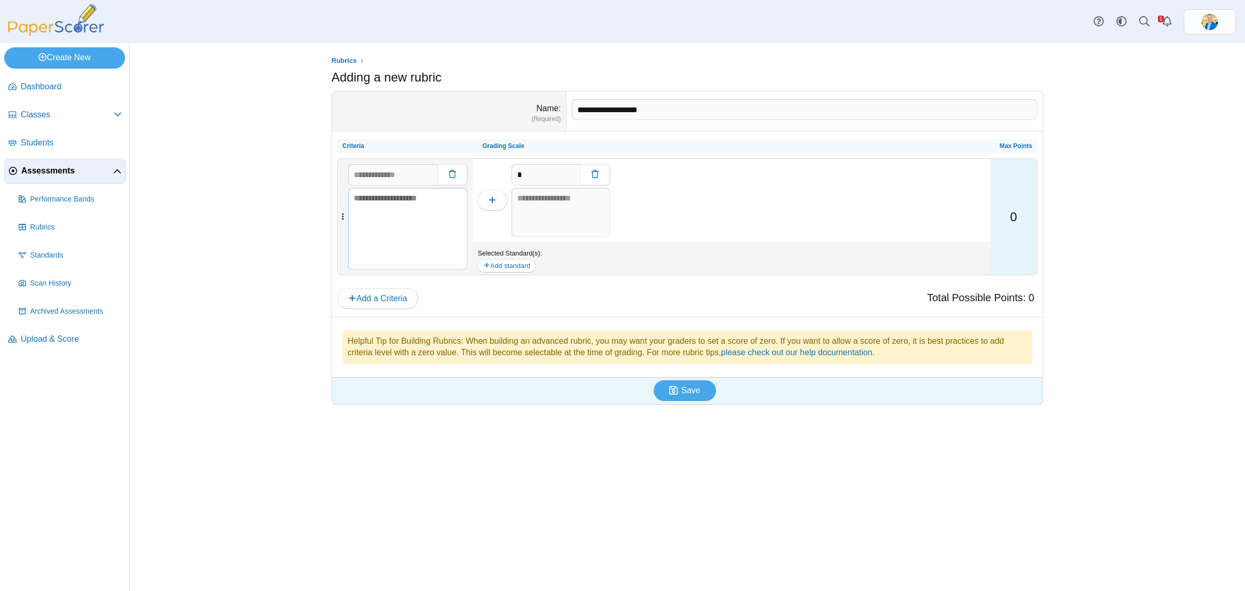
click at [396, 201] on textarea at bounding box center [407, 229] width 119 height 82
paste textarea "**********"
type textarea "**********"
click at [361, 174] on input "text" at bounding box center [392, 174] width 89 height 21
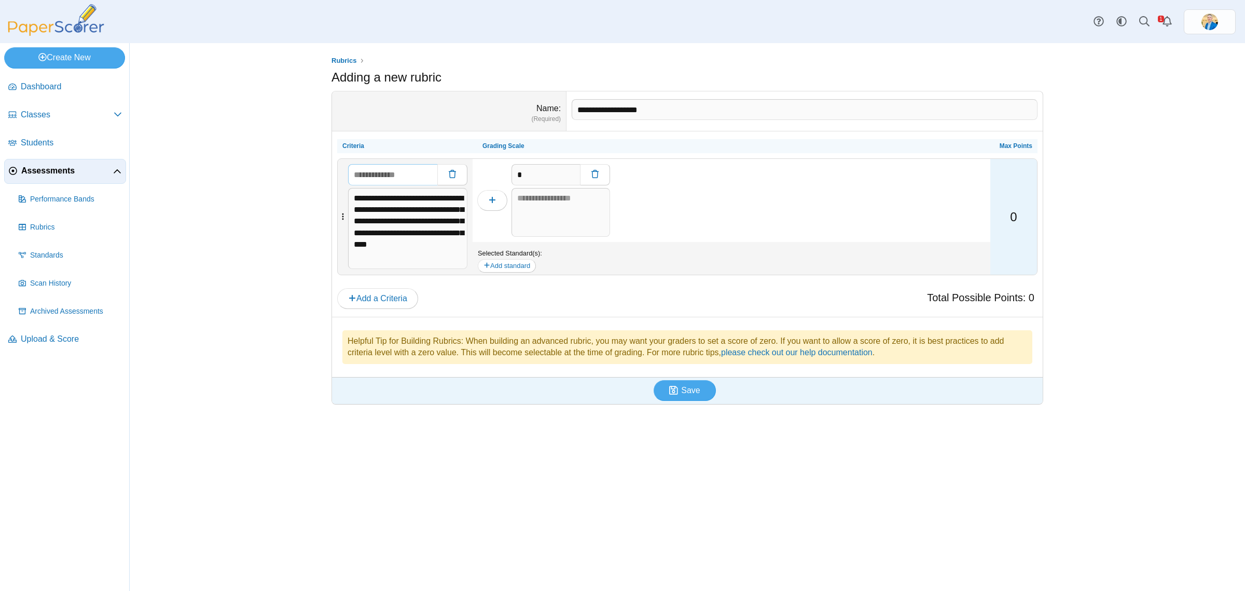
paste input "**********"
type input "**********"
click at [571, 200] on textarea at bounding box center [561, 212] width 99 height 49
paste textarea "**********"
type textarea "**********"
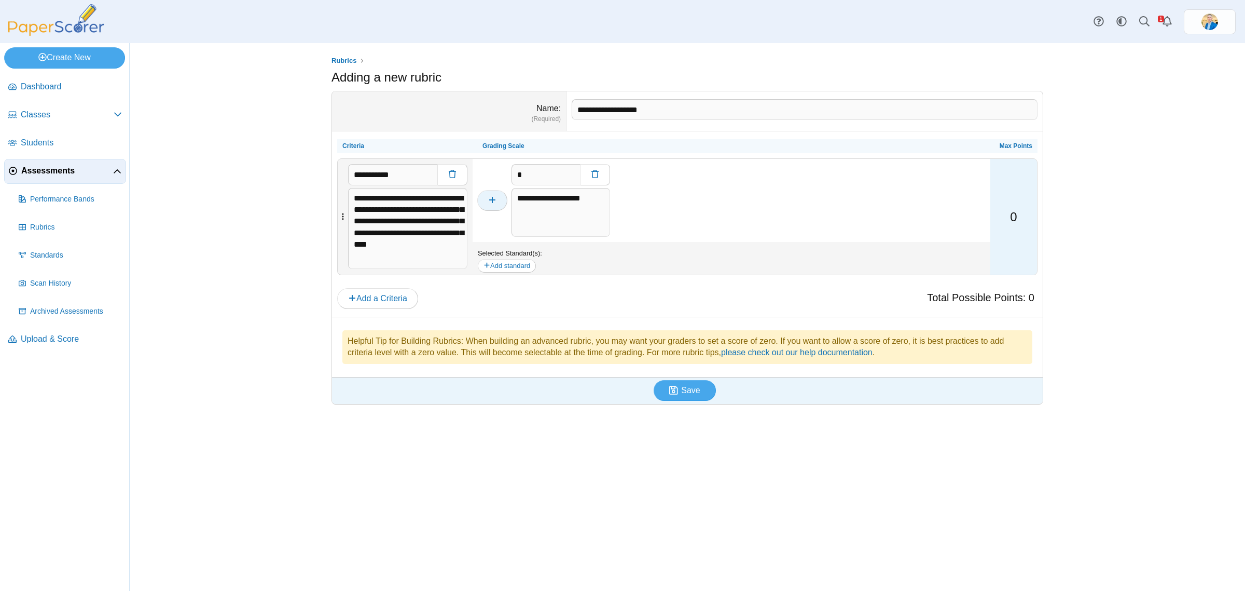
click at [487, 201] on button "button" at bounding box center [492, 200] width 30 height 21
type input "*"
click at [582, 207] on textarea at bounding box center [561, 212] width 99 height 49
paste textarea "**********"
type textarea "**********"
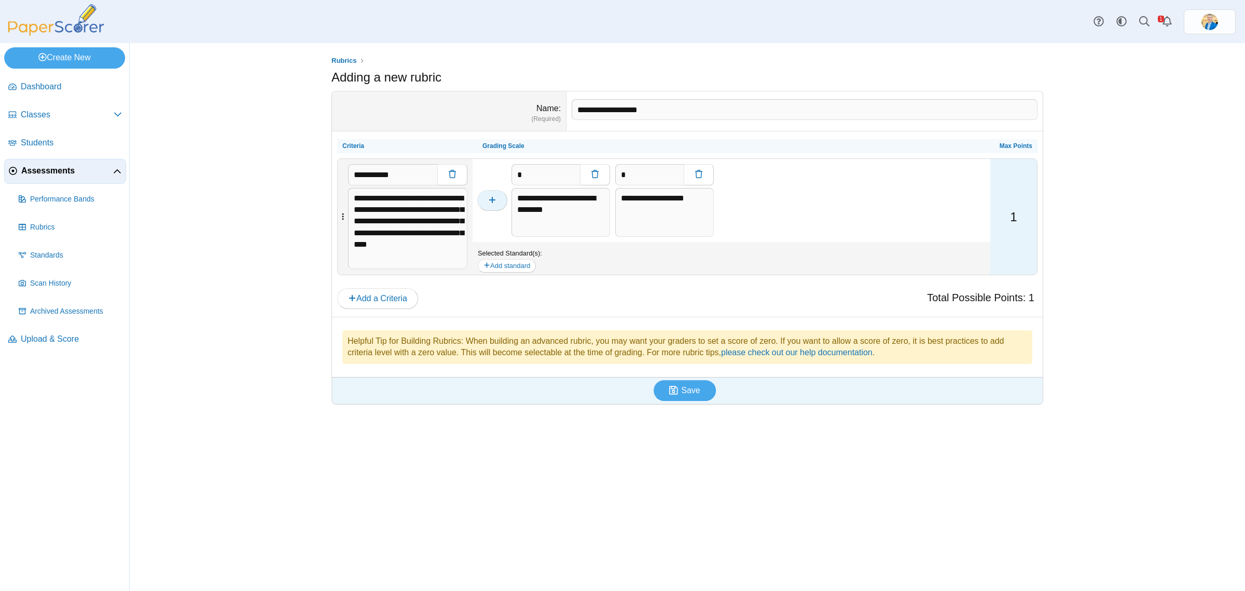
click at [484, 190] on button "button" at bounding box center [492, 200] width 30 height 21
type input "*"
type textarea "**********"
click at [559, 200] on textarea at bounding box center [561, 212] width 99 height 49
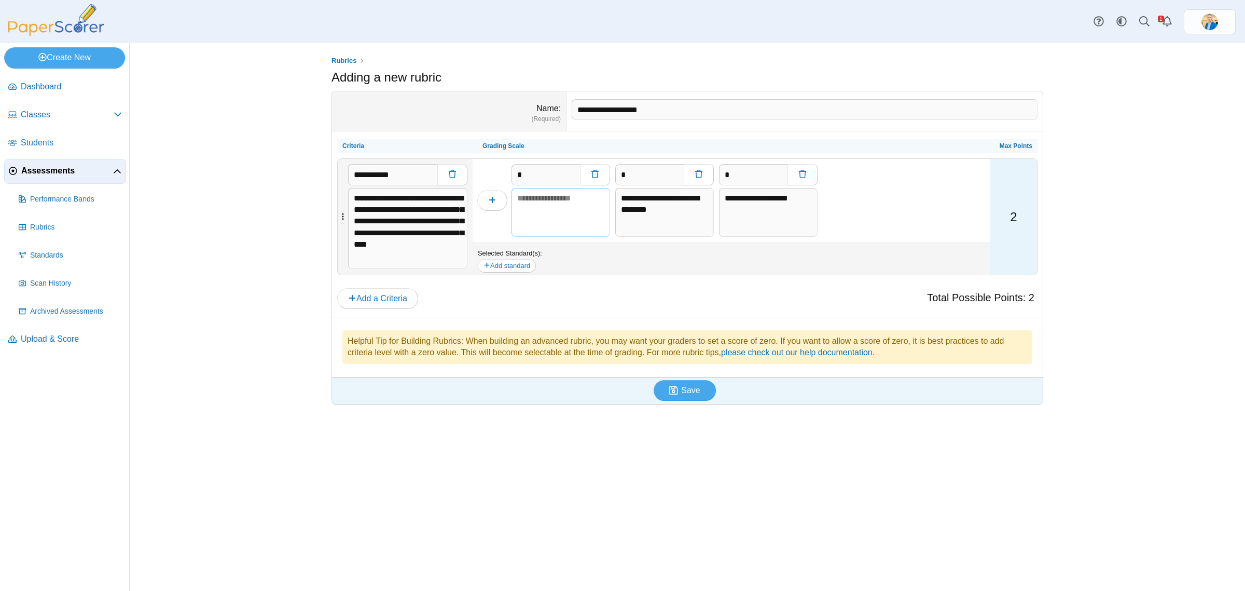
paste textarea "**********"
type textarea "**********"
click at [491, 198] on icon "button" at bounding box center [492, 200] width 8 height 8
type input "*"
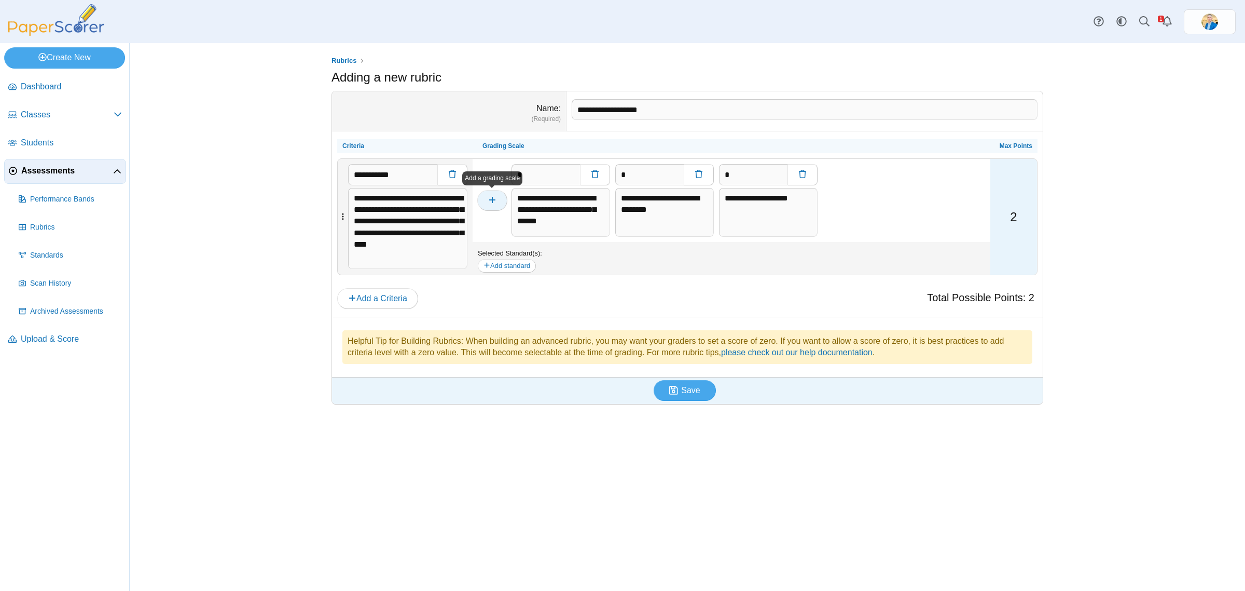
type input "*"
type textarea "**********"
type input "*"
type textarea "**********"
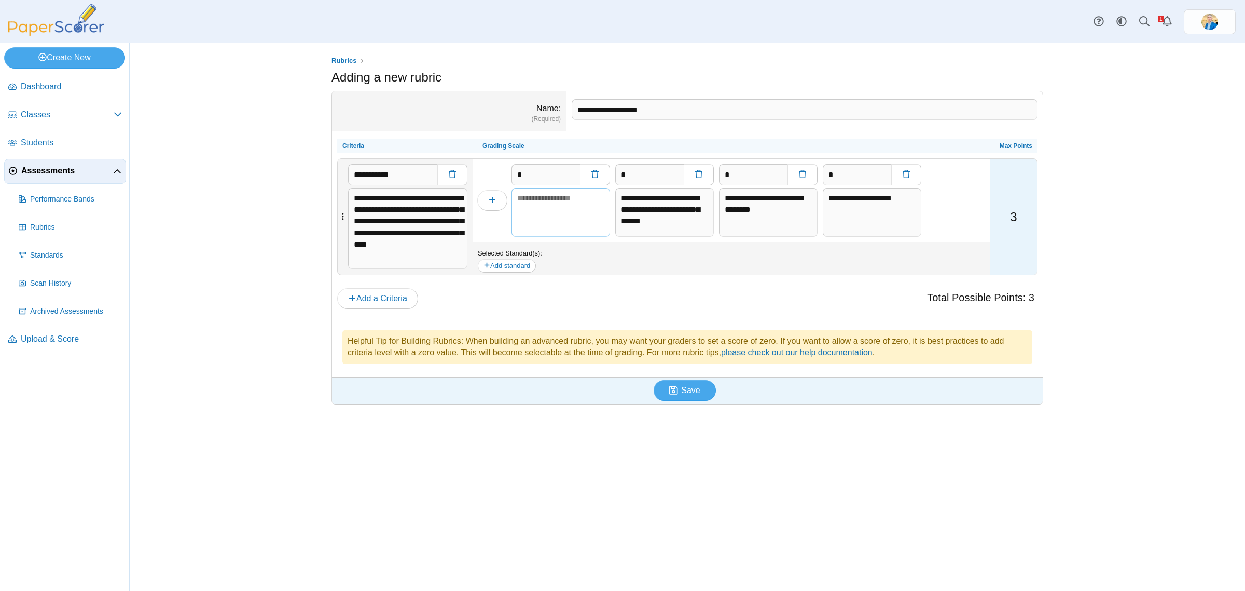
click at [549, 196] on textarea at bounding box center [561, 212] width 99 height 49
paste textarea "**********"
type textarea "**********"
click at [491, 196] on icon "button" at bounding box center [492, 200] width 8 height 8
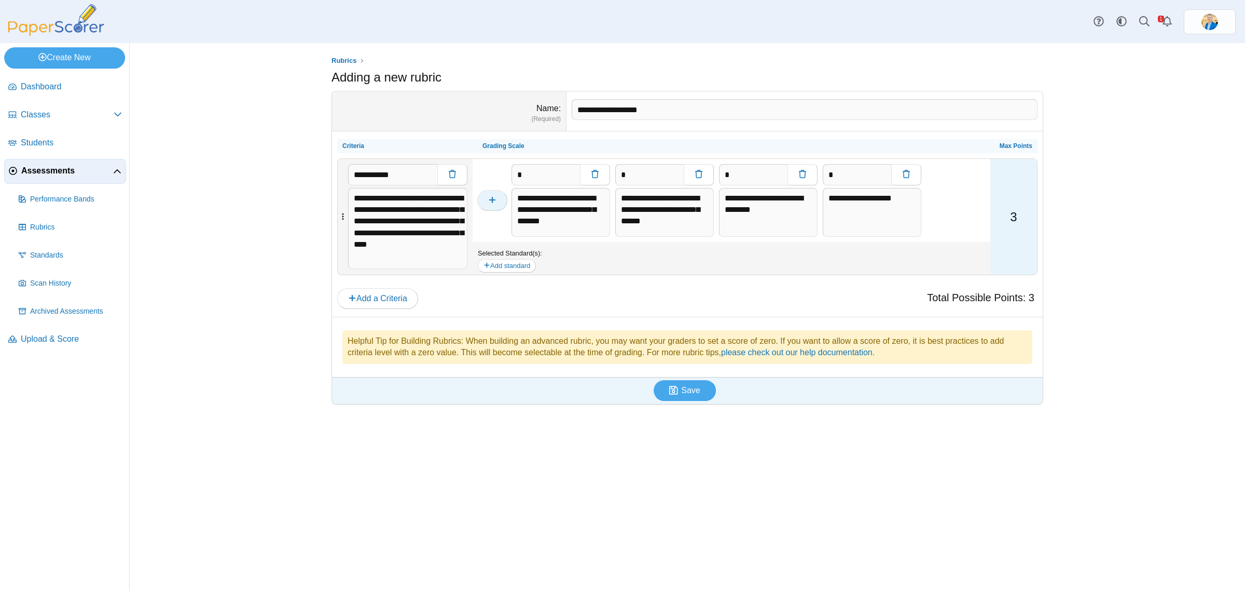
type input "*"
type textarea "**********"
type input "*"
type textarea "**********"
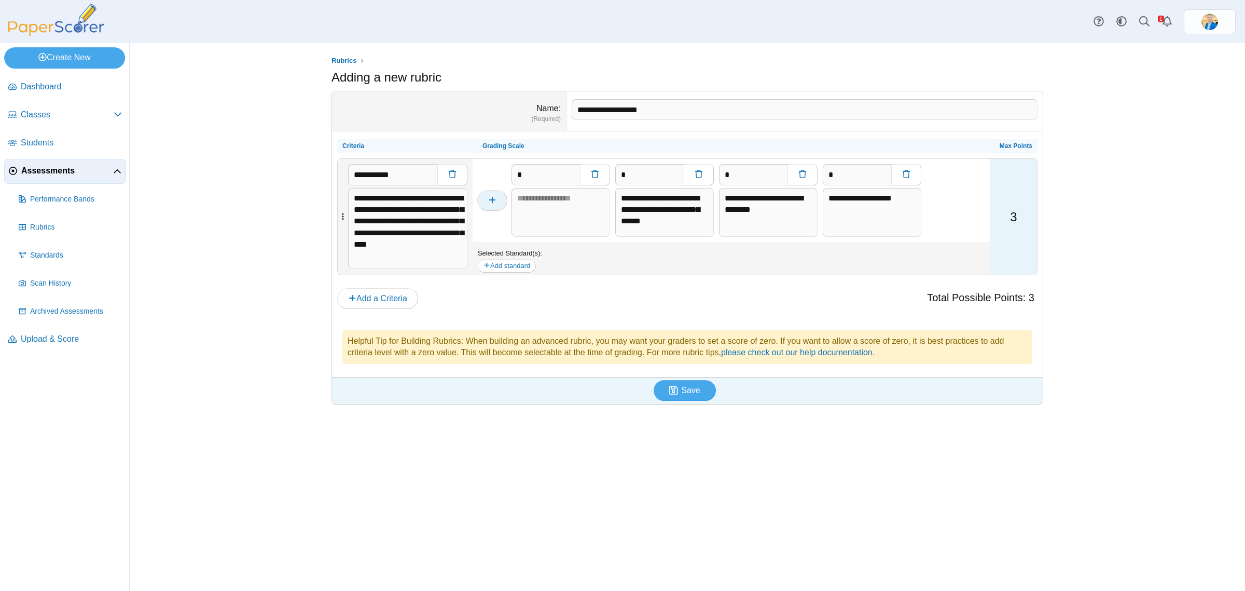
type input "*"
type textarea "**********"
click at [538, 194] on textarea at bounding box center [561, 207] width 99 height 39
paste textarea "**********"
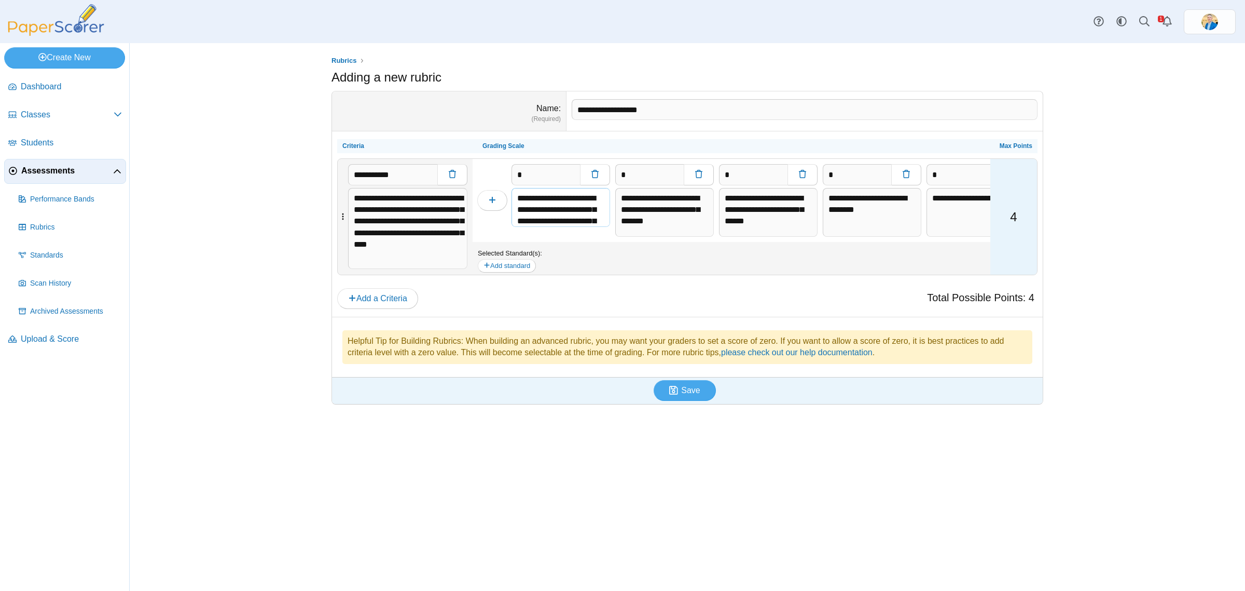
scroll to position [82, 0]
type textarea "**********"
click at [515, 266] on button "Add standard" at bounding box center [507, 265] width 58 height 13
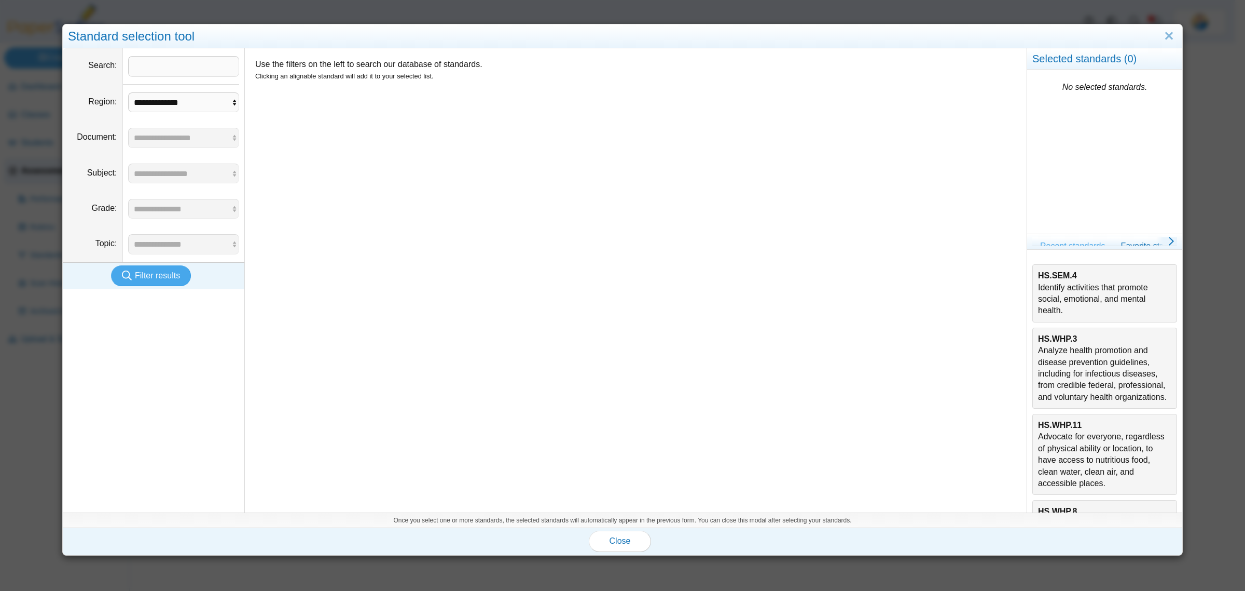
click at [1088, 283] on div "HS.SEM.4 Identify activities that promote social, emotional, and mental health." at bounding box center [1104, 293] width 133 height 47
click at [614, 536] on span "Close" at bounding box center [620, 540] width 21 height 9
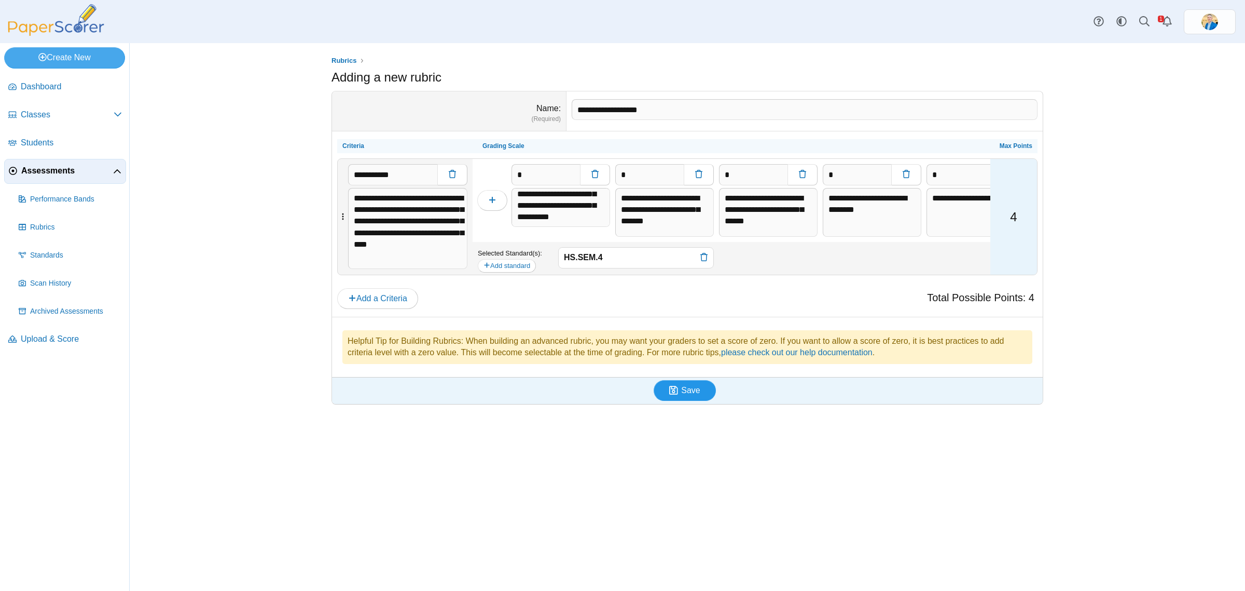
click at [702, 394] on button "Save" at bounding box center [685, 390] width 62 height 21
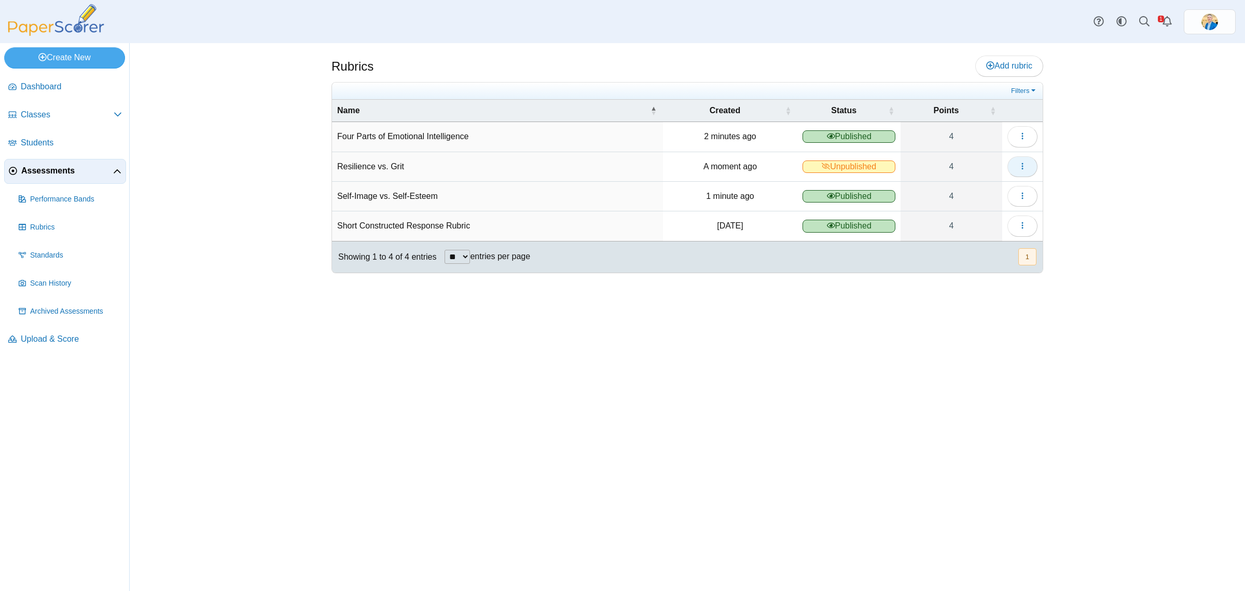
click at [1022, 165] on icon "button" at bounding box center [1023, 166] width 8 height 8
click at [937, 253] on link "Publish" at bounding box center [975, 254] width 125 height 16
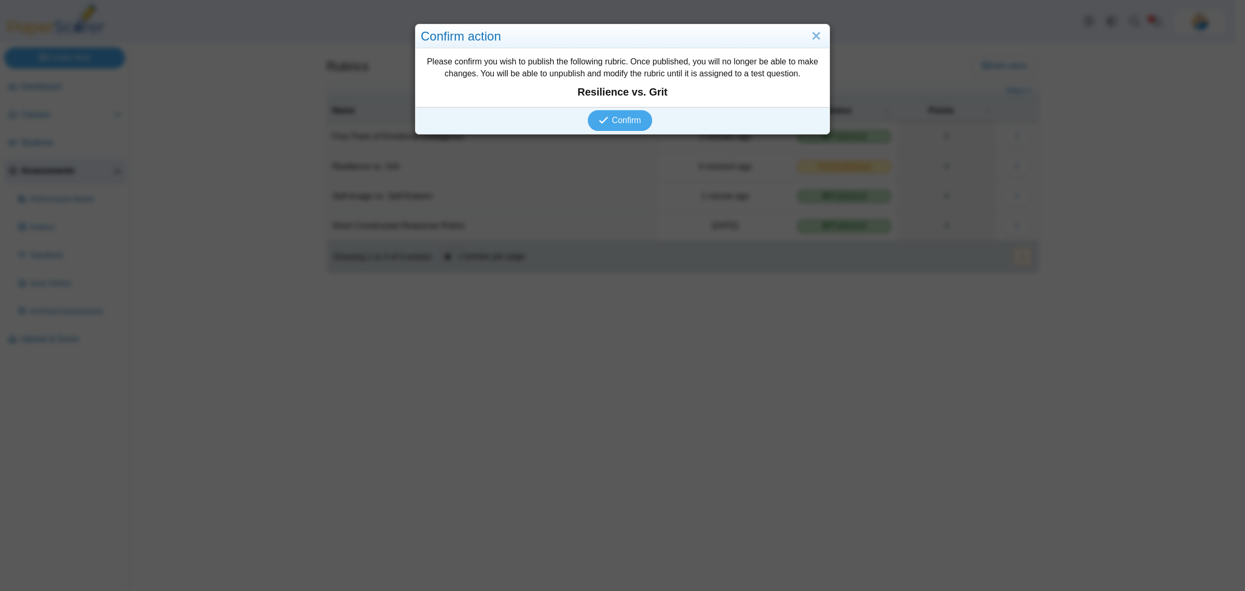
click at [605, 107] on div "Confirm" at bounding box center [620, 120] width 409 height 27
click at [612, 120] on span "Confirm" at bounding box center [626, 120] width 29 height 9
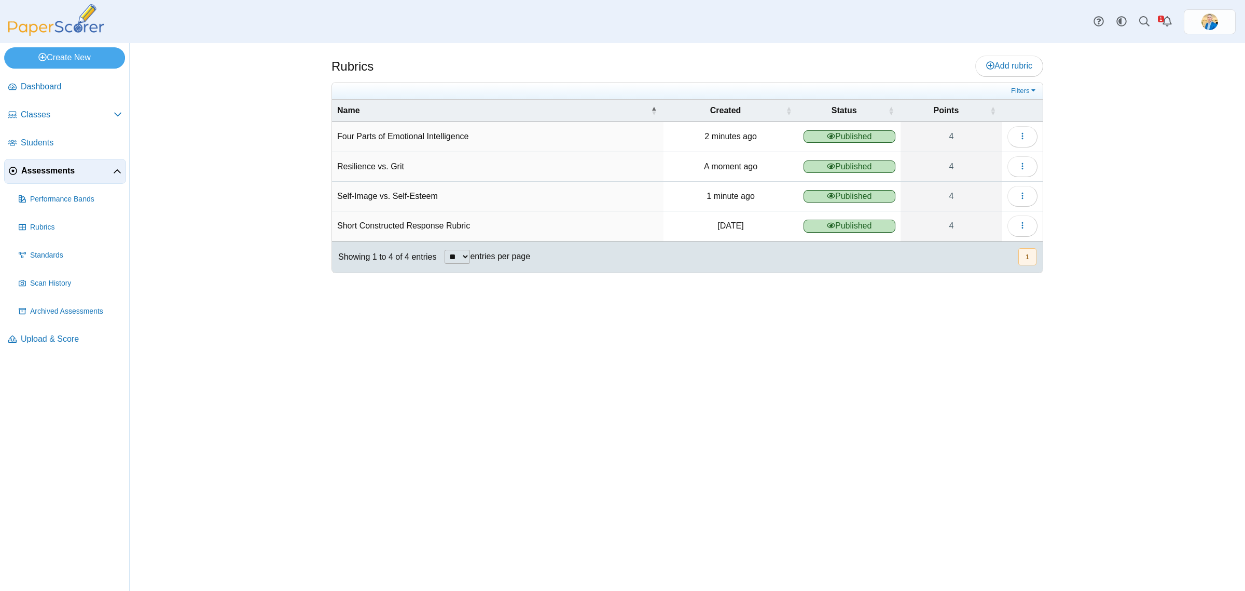
click at [52, 167] on span "Assessments" at bounding box center [67, 170] width 92 height 11
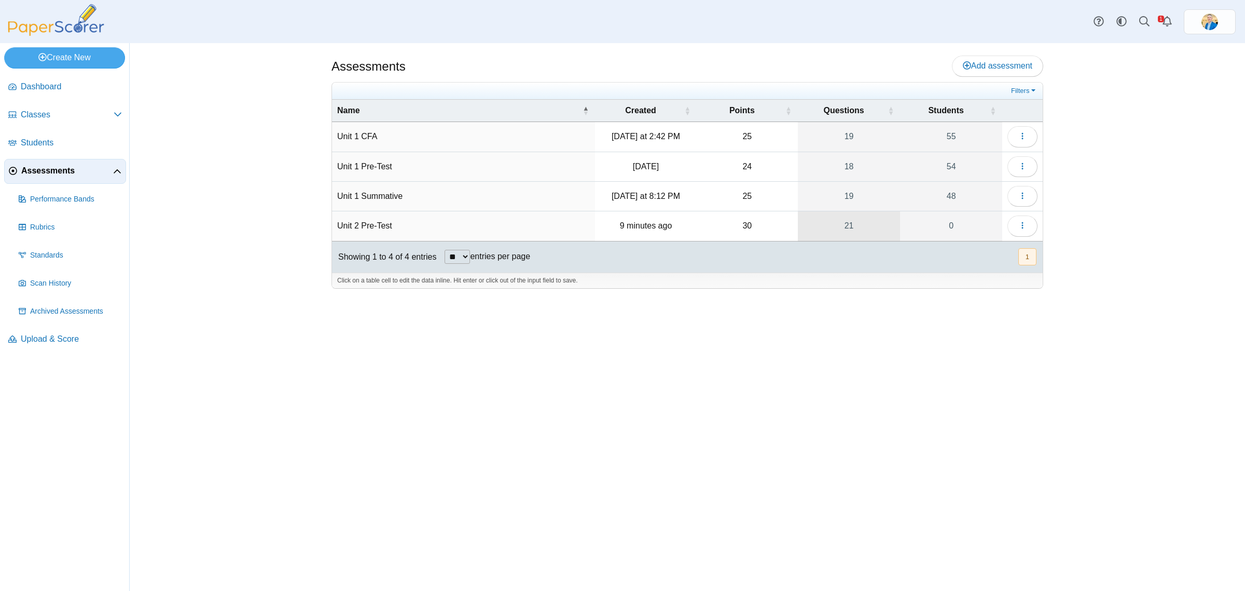
click at [853, 227] on link "21" at bounding box center [849, 225] width 103 height 29
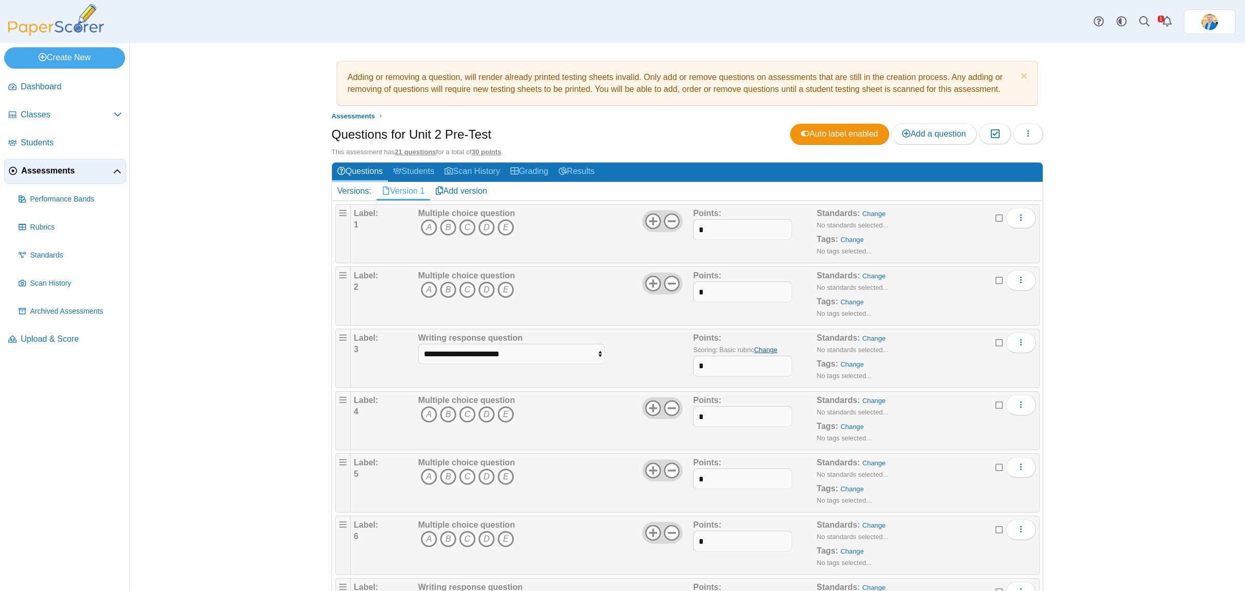
click at [759, 351] on link "Change" at bounding box center [766, 350] width 23 height 8
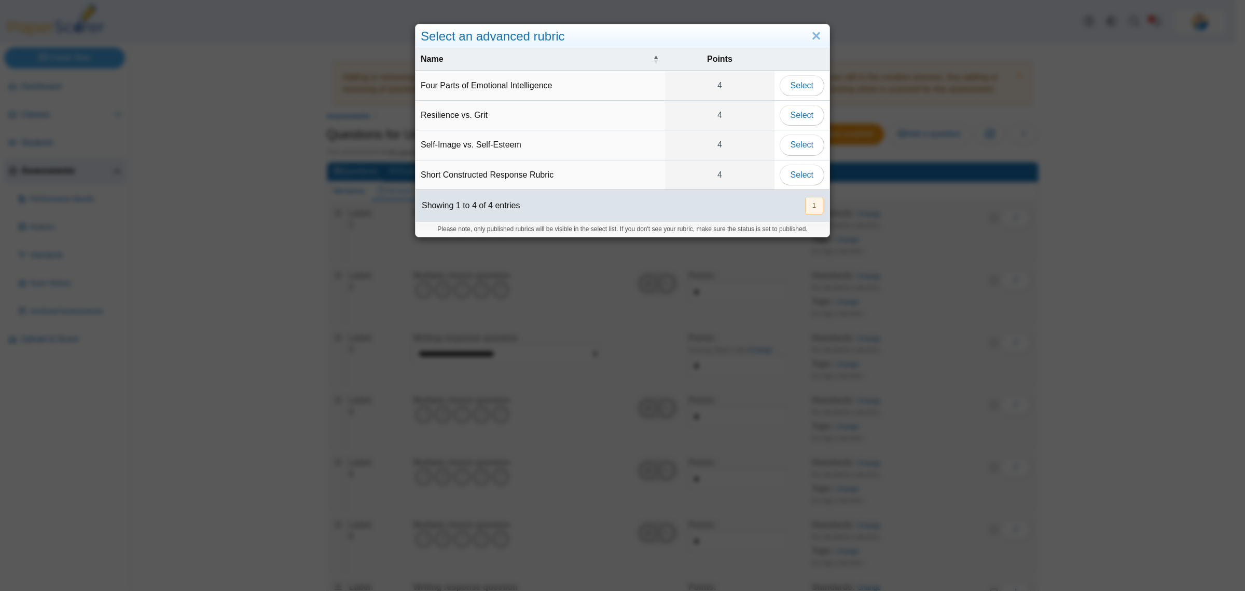
click at [504, 86] on td "Four Parts of Emotional Intelligence" at bounding box center [541, 86] width 250 height 30
click at [808, 86] on span "Select" at bounding box center [802, 85] width 23 height 9
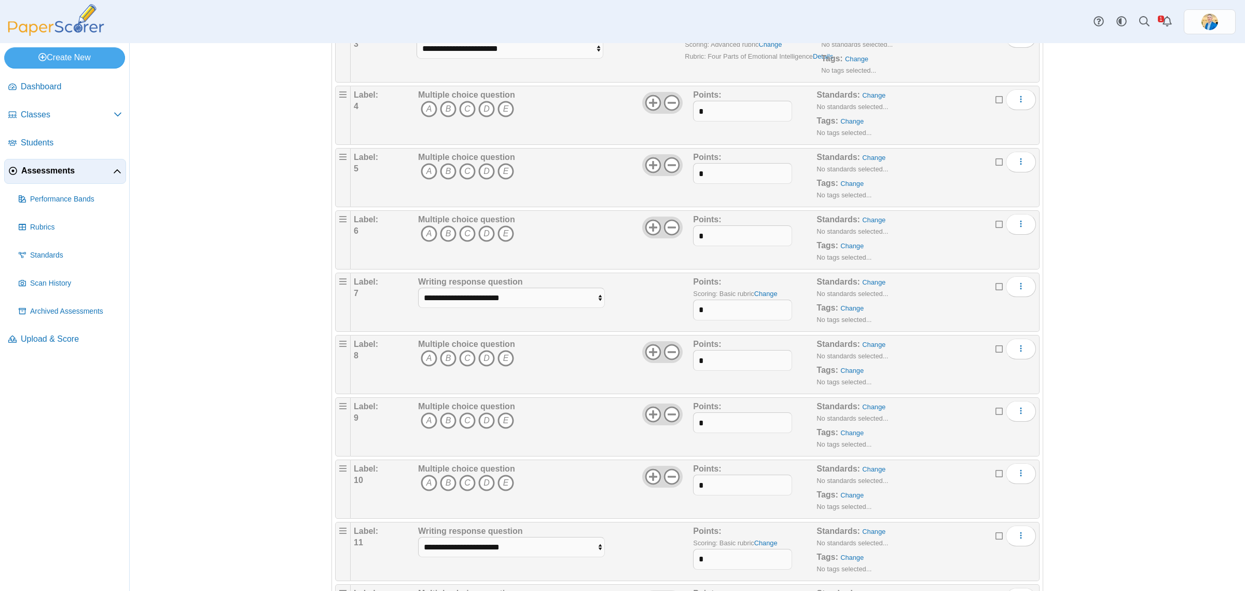
scroll to position [324, 0]
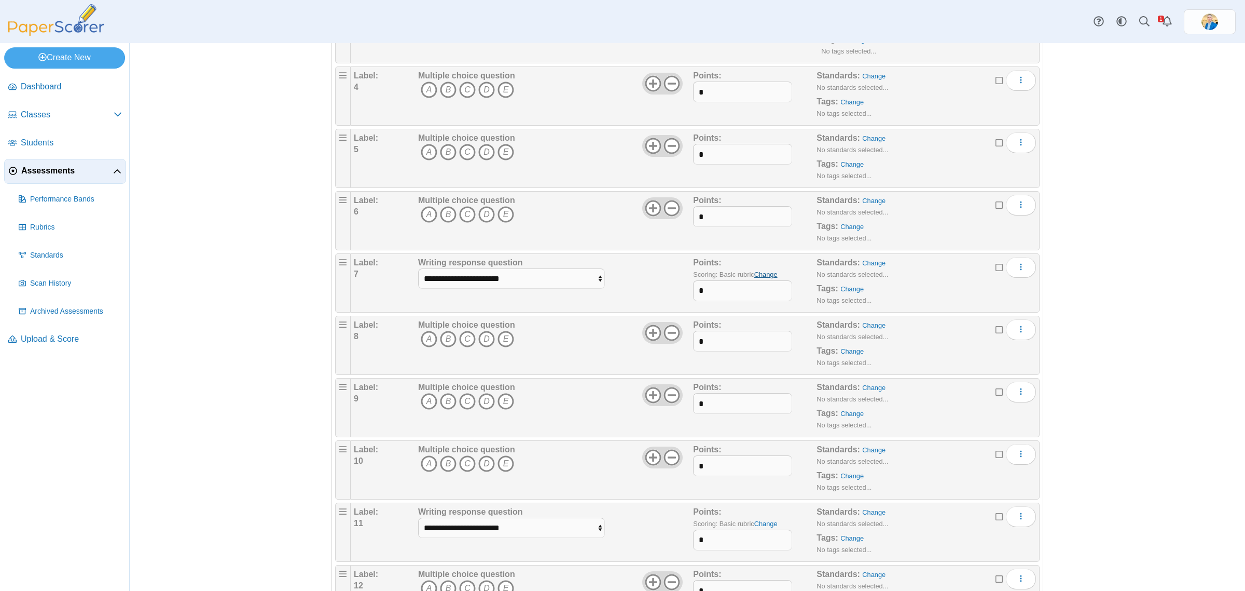
click at [769, 273] on link "Change" at bounding box center [766, 274] width 23 height 8
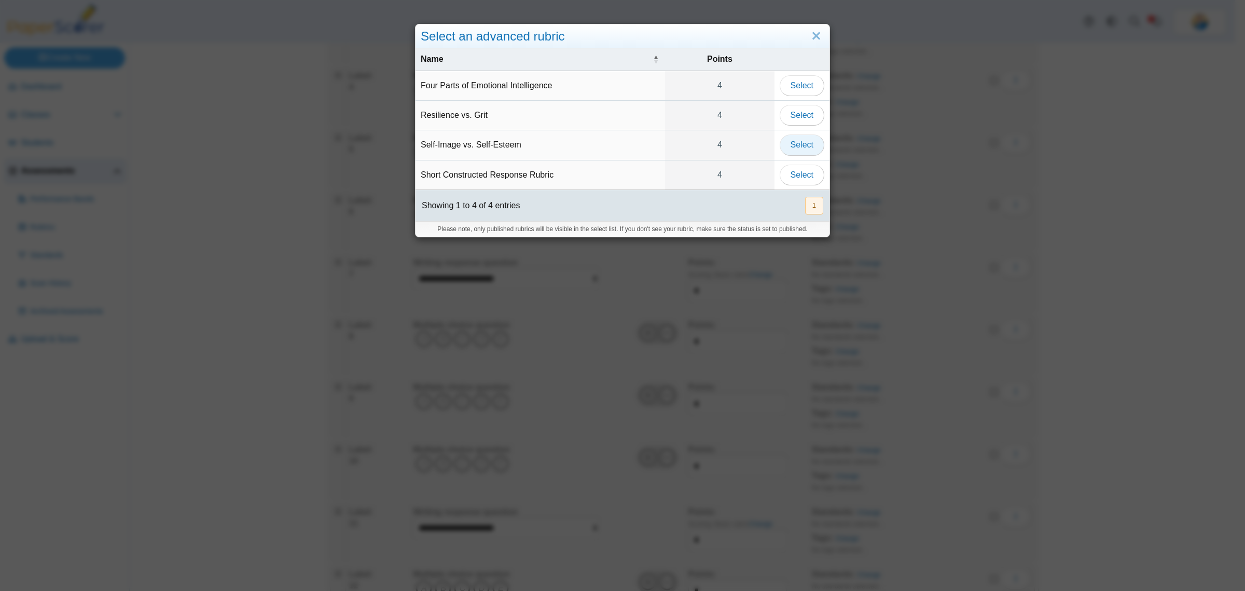
click at [791, 149] on span "Select" at bounding box center [802, 144] width 23 height 9
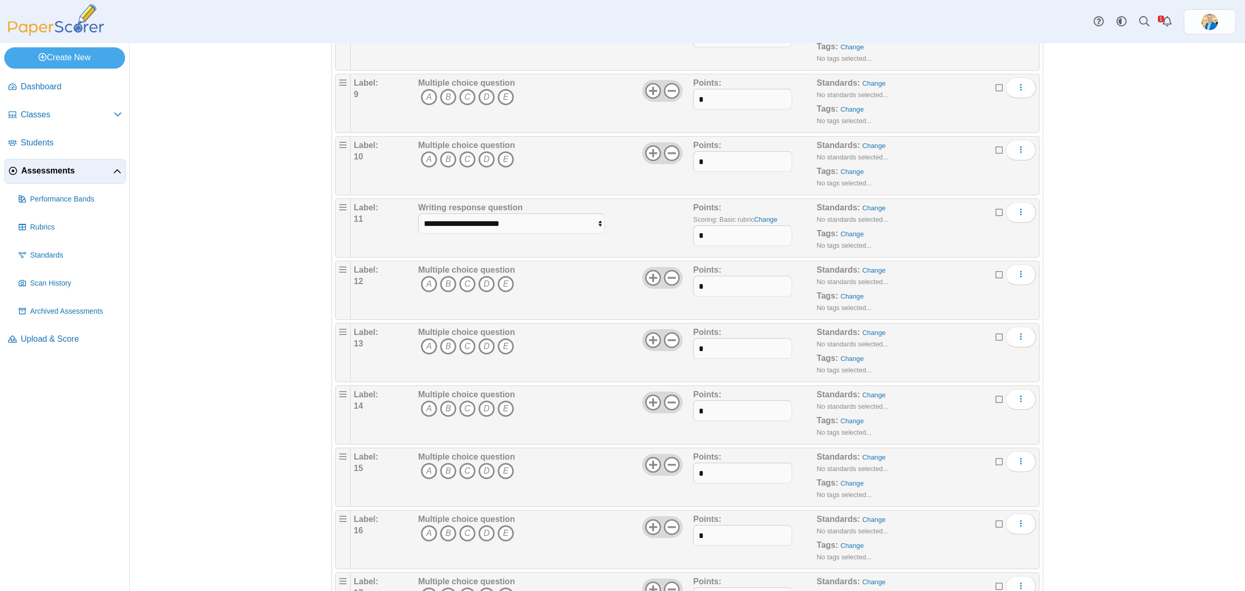
scroll to position [584, 0]
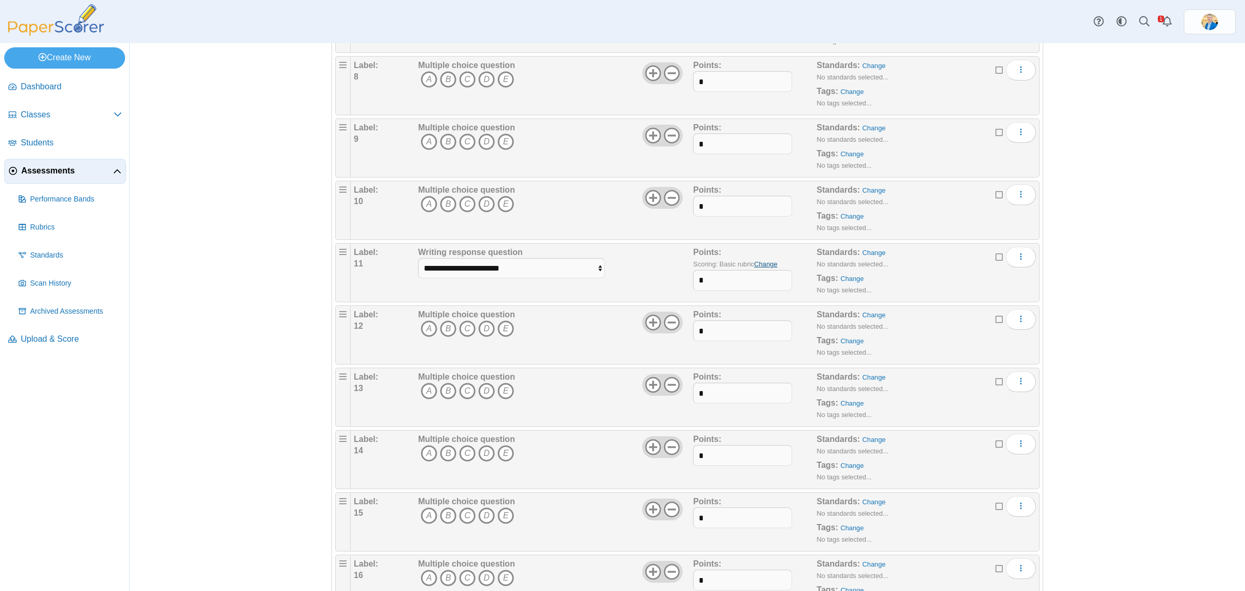
click at [763, 265] on link "Change" at bounding box center [766, 264] width 23 height 8
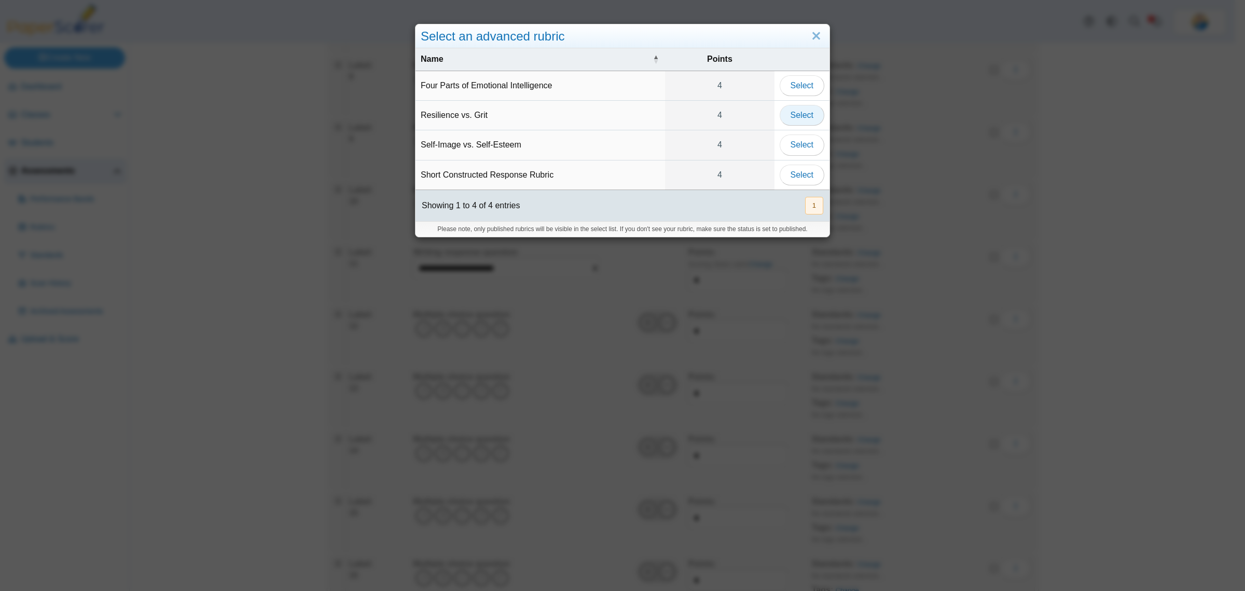
click at [810, 115] on button "Select" at bounding box center [802, 115] width 45 height 21
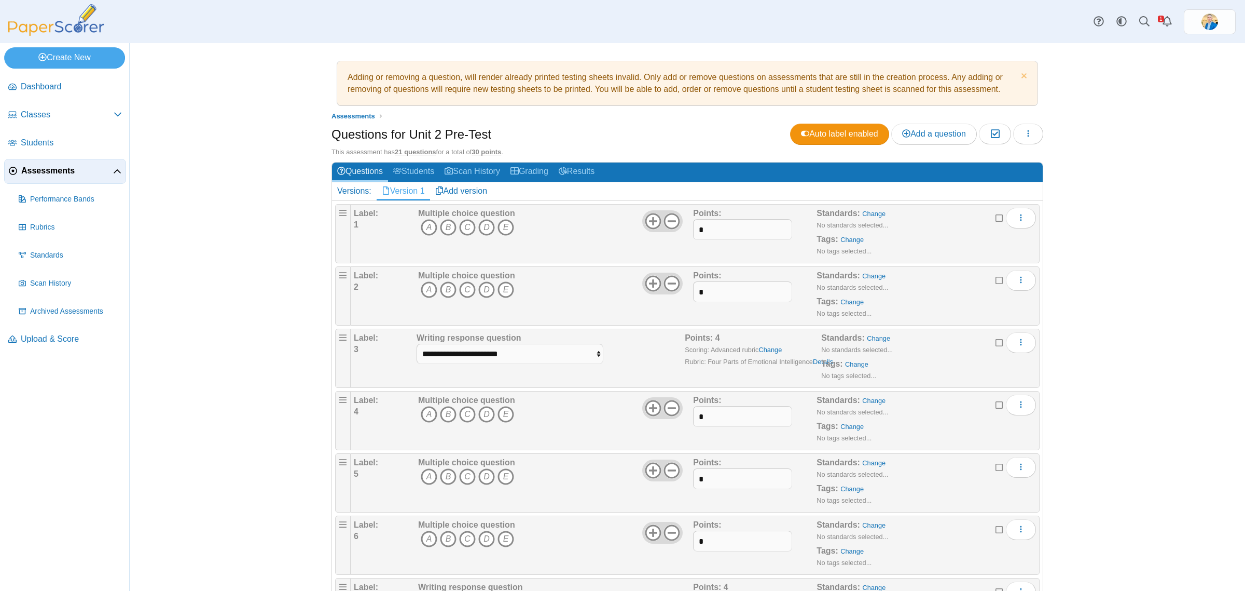
click at [996, 214] on icon at bounding box center [1000, 216] width 8 height 7
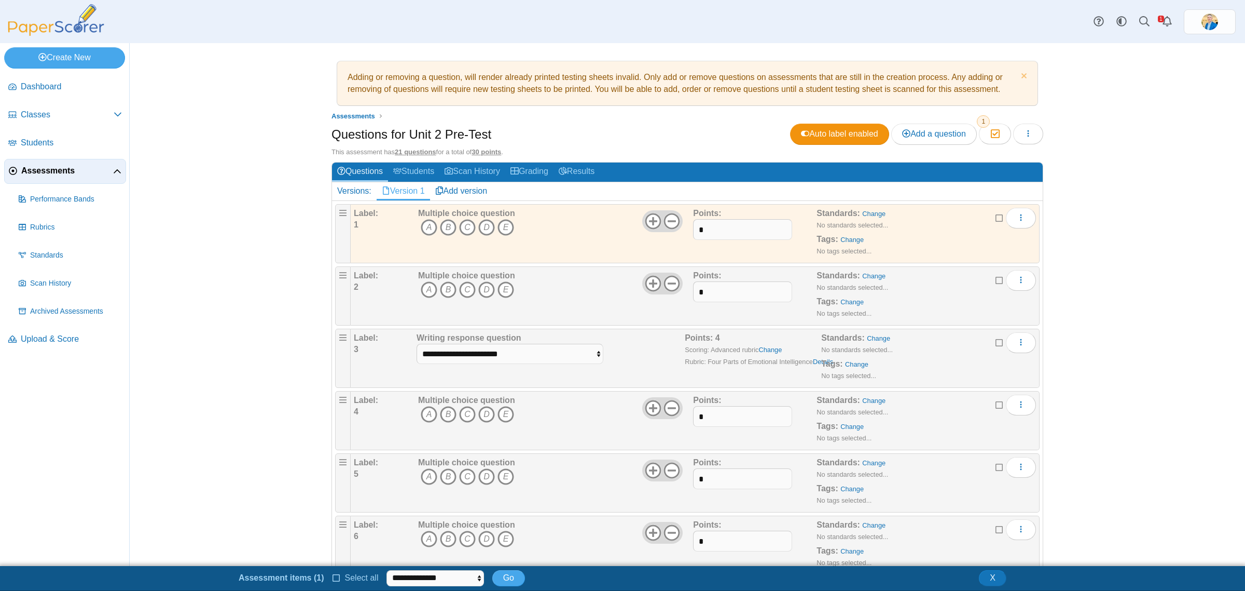
click at [996, 281] on icon at bounding box center [1000, 278] width 8 height 7
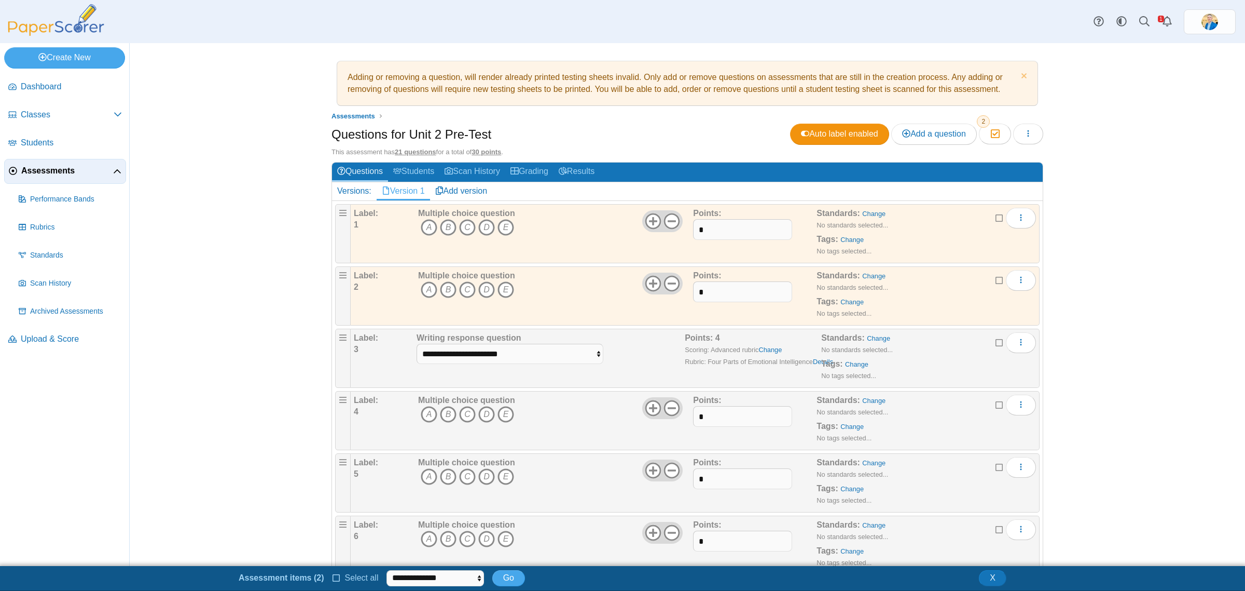
drag, startPoint x: 994, startPoint y: 343, endPoint x: 997, endPoint y: 354, distance: 12.0
click at [996, 344] on icon at bounding box center [1000, 340] width 8 height 7
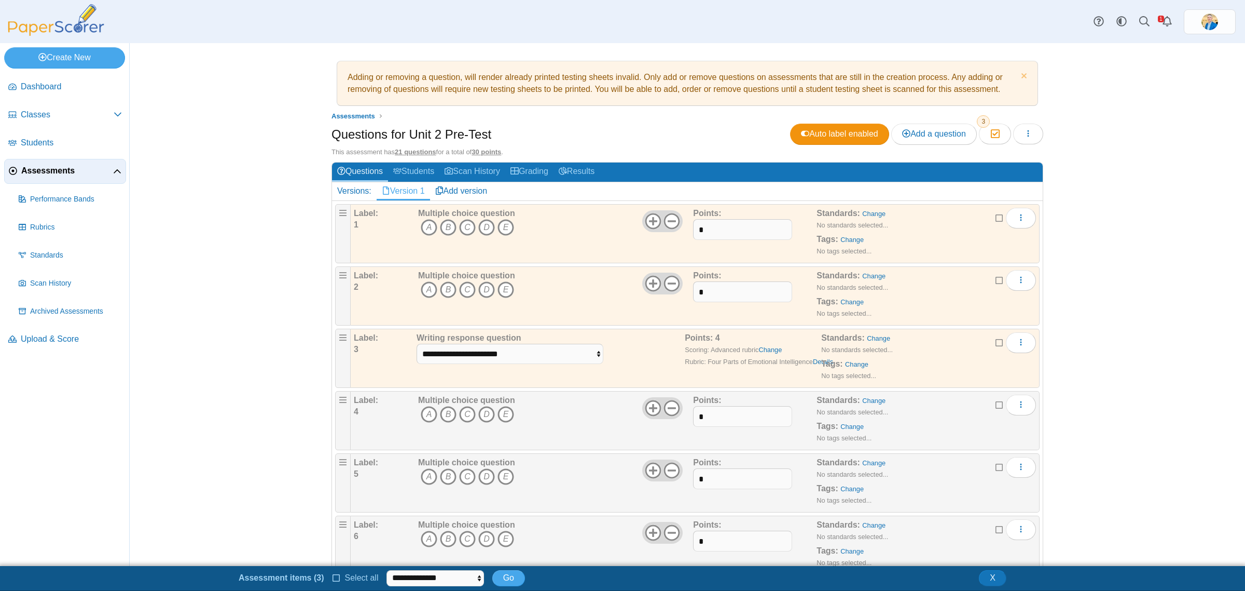
click at [996, 407] on icon at bounding box center [1000, 403] width 8 height 7
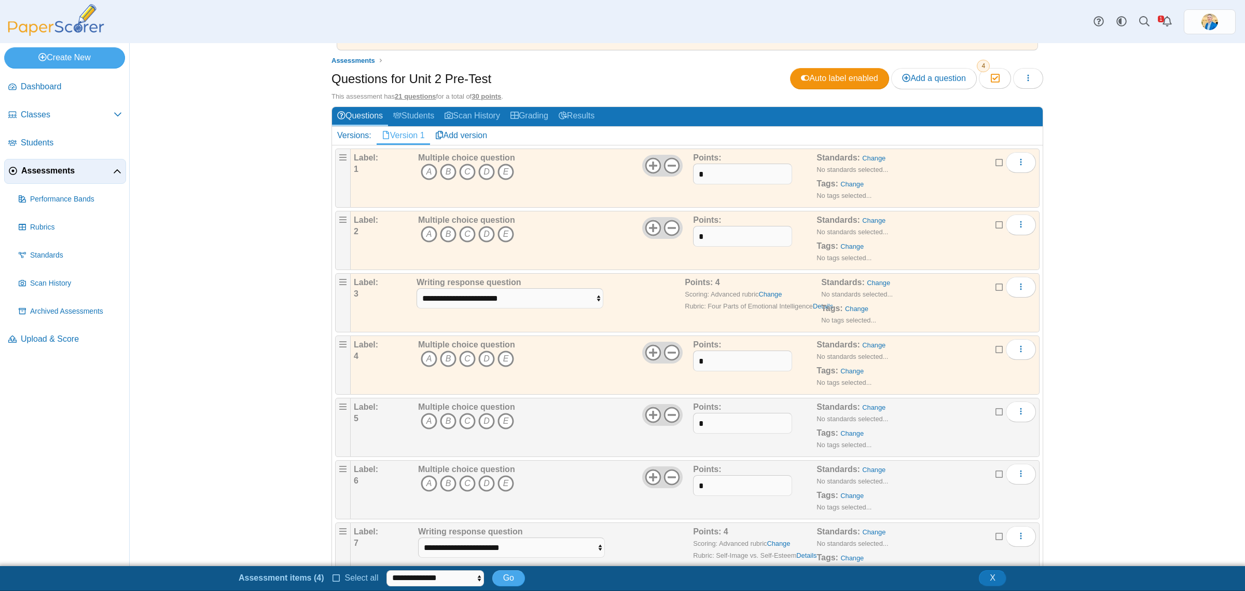
scroll to position [130, 0]
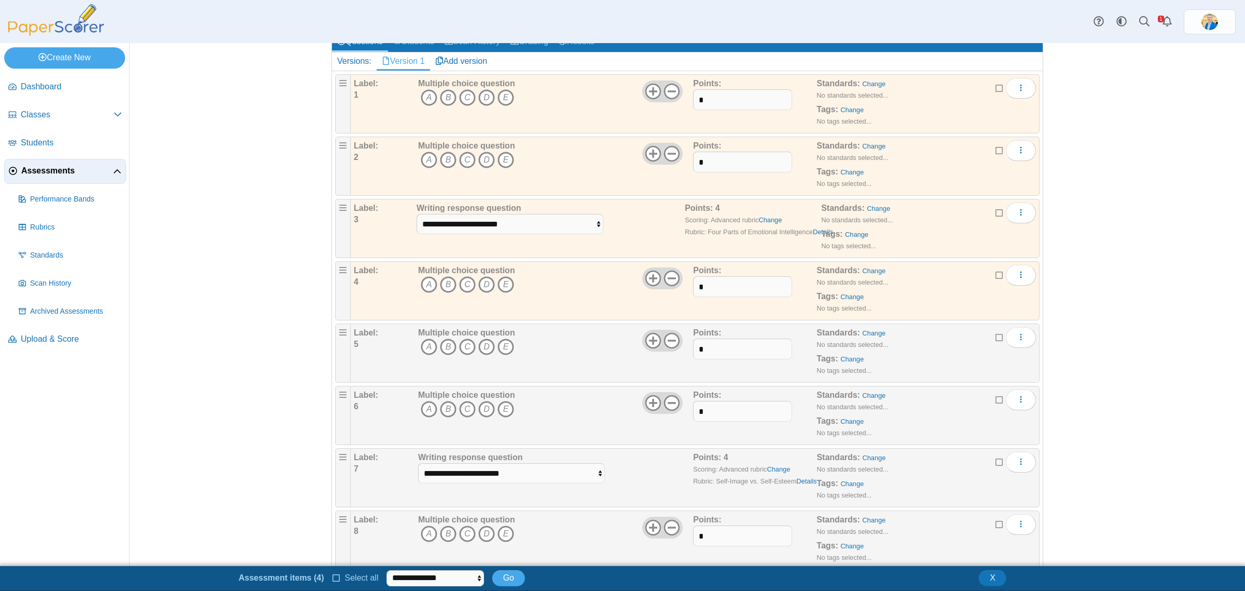
click at [996, 337] on icon at bounding box center [1000, 335] width 8 height 7
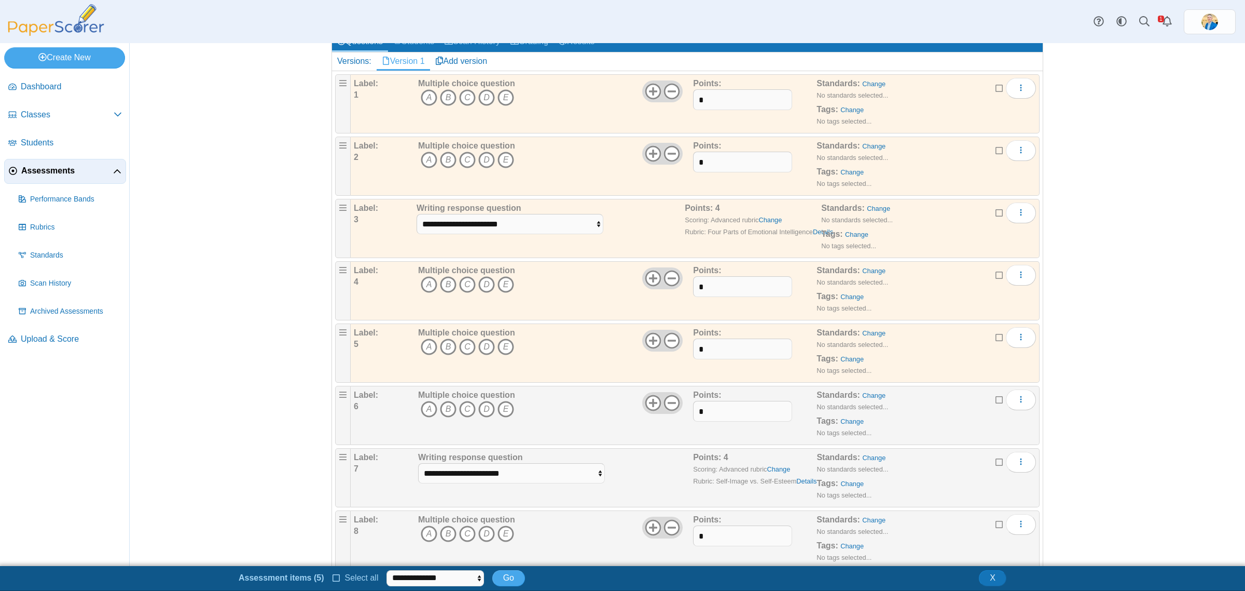
click at [996, 400] on icon at bounding box center [1000, 397] width 8 height 7
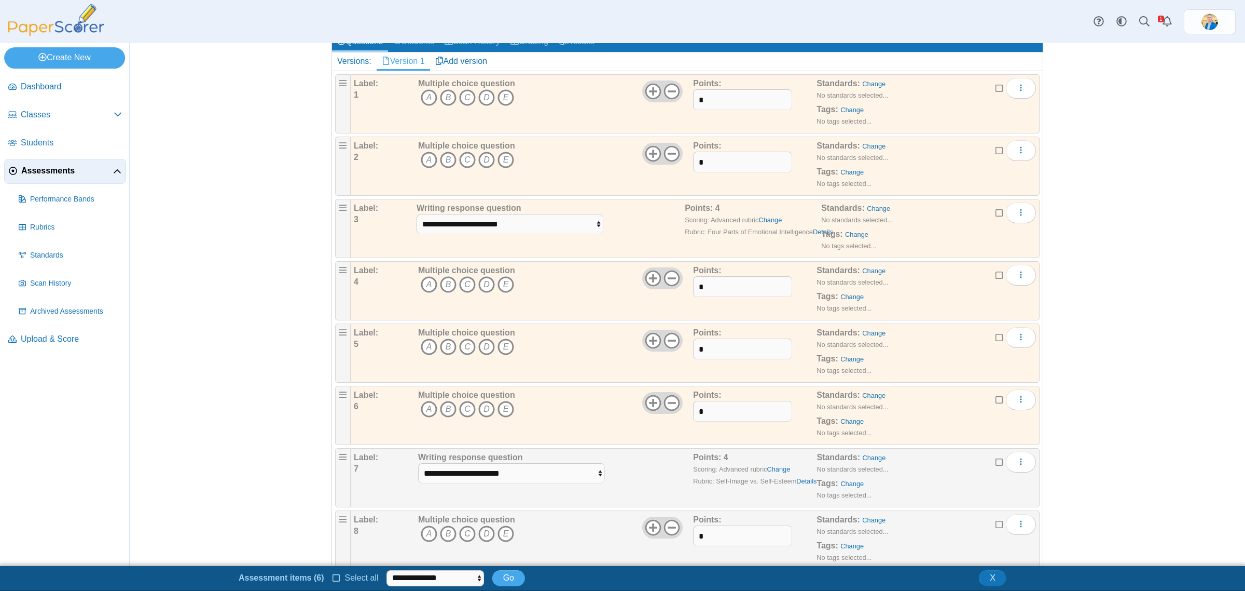
click at [996, 463] on icon at bounding box center [1000, 460] width 8 height 7
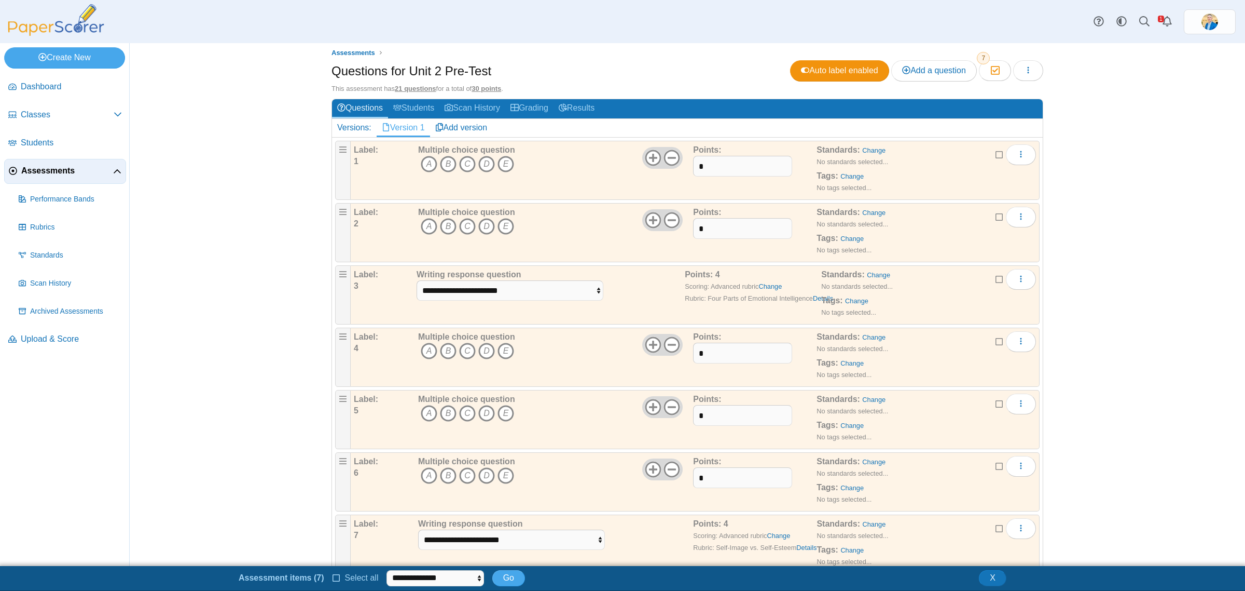
scroll to position [0, 0]
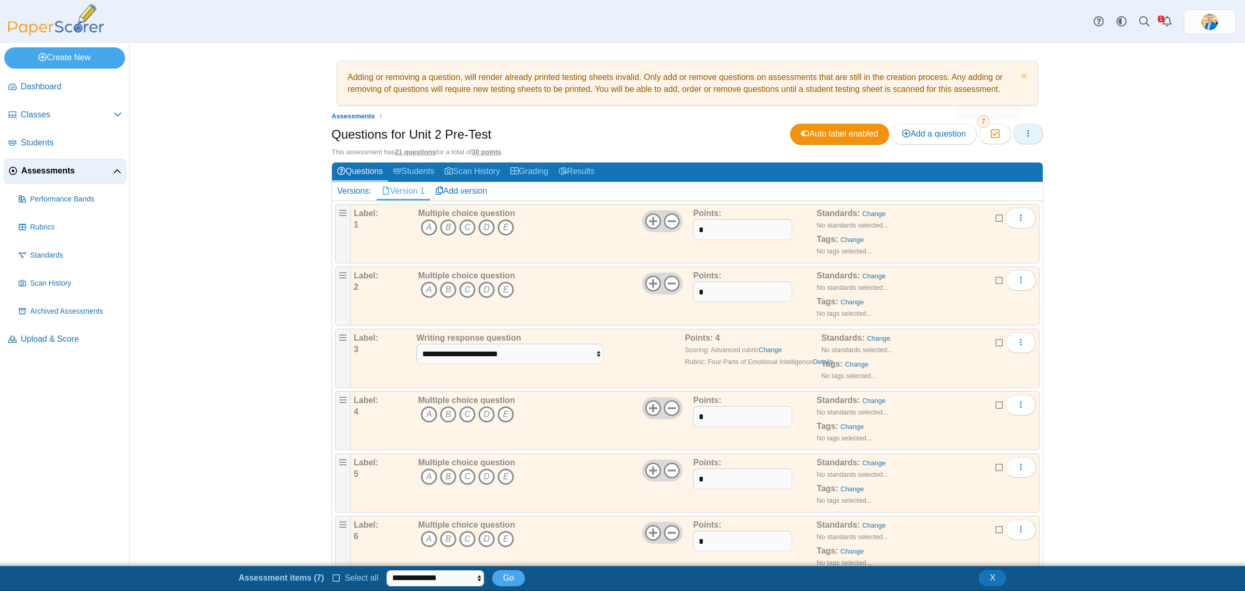
click at [1024, 131] on icon "button" at bounding box center [1028, 133] width 8 height 8
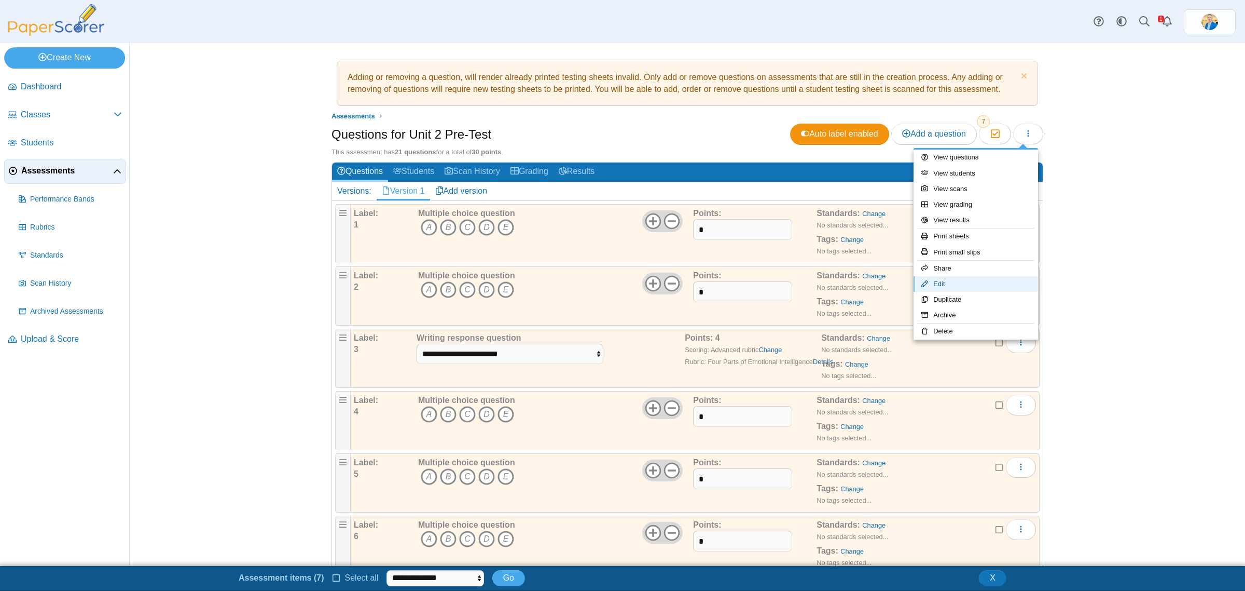
click at [942, 284] on link "Edit" at bounding box center [976, 284] width 125 height 16
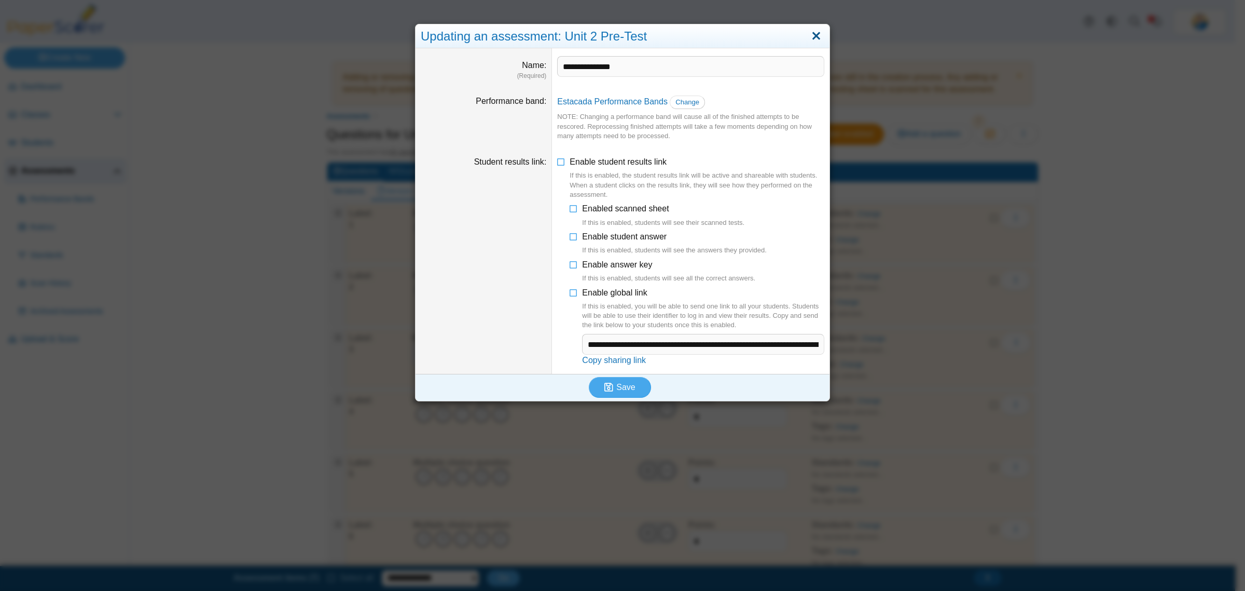
click at [811, 37] on link "Close" at bounding box center [817, 37] width 16 height 18
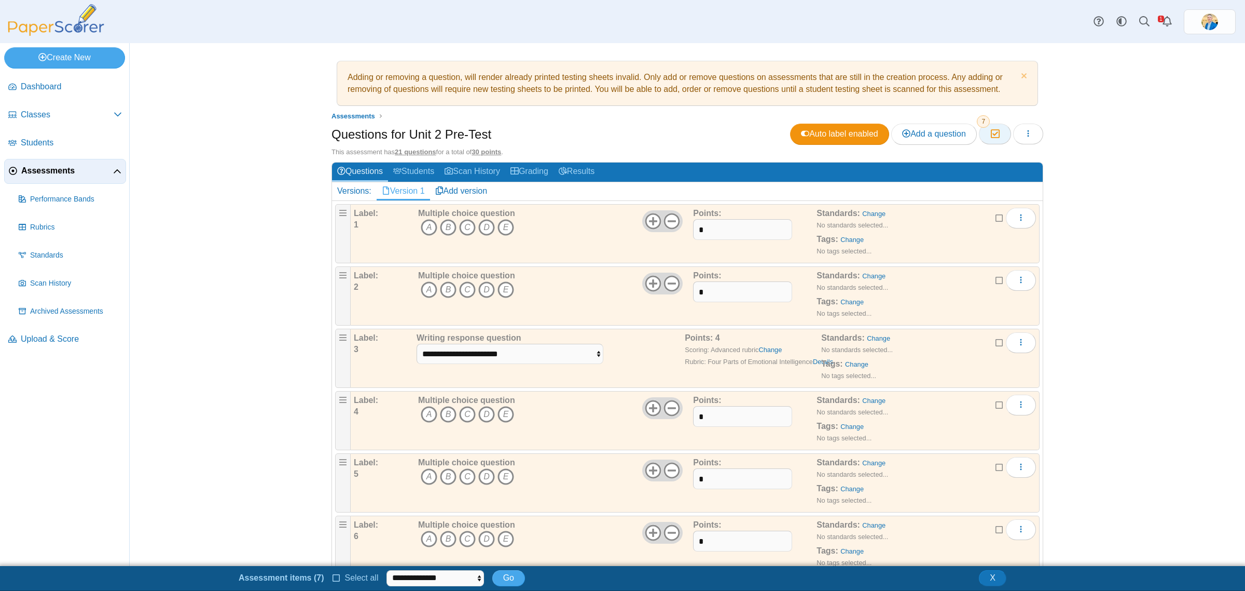
click at [991, 133] on icon "button" at bounding box center [995, 133] width 10 height 9
click at [990, 134] on icon "button" at bounding box center [995, 133] width 10 height 9
drag, startPoint x: 994, startPoint y: 133, endPoint x: 990, endPoint y: 142, distance: 9.5
click at [990, 142] on button "Moderation 7" at bounding box center [995, 134] width 32 height 21
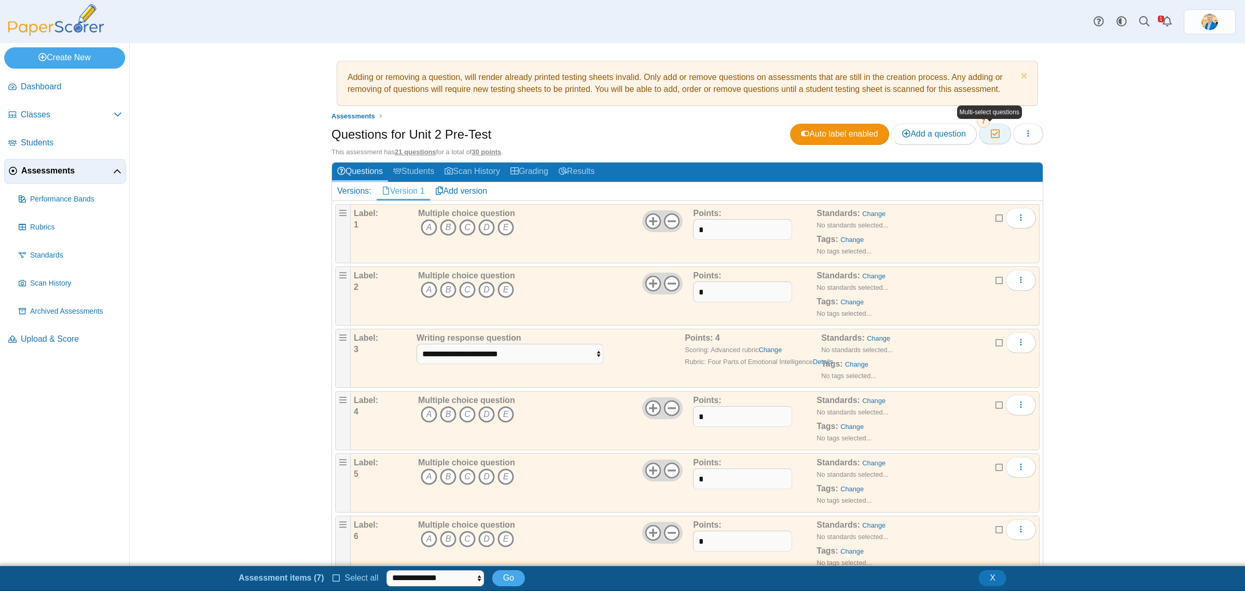
click at [990, 135] on icon "button" at bounding box center [995, 133] width 10 height 9
click at [1008, 218] on button "More options" at bounding box center [1021, 218] width 30 height 21
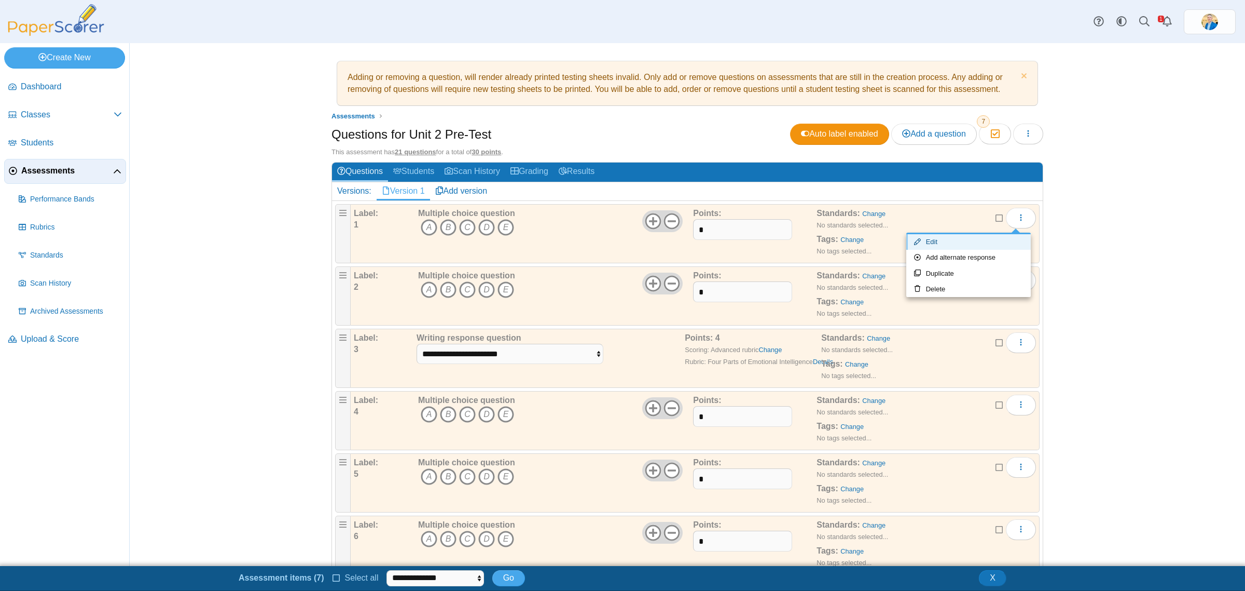
click at [938, 238] on link "Edit" at bounding box center [969, 242] width 125 height 16
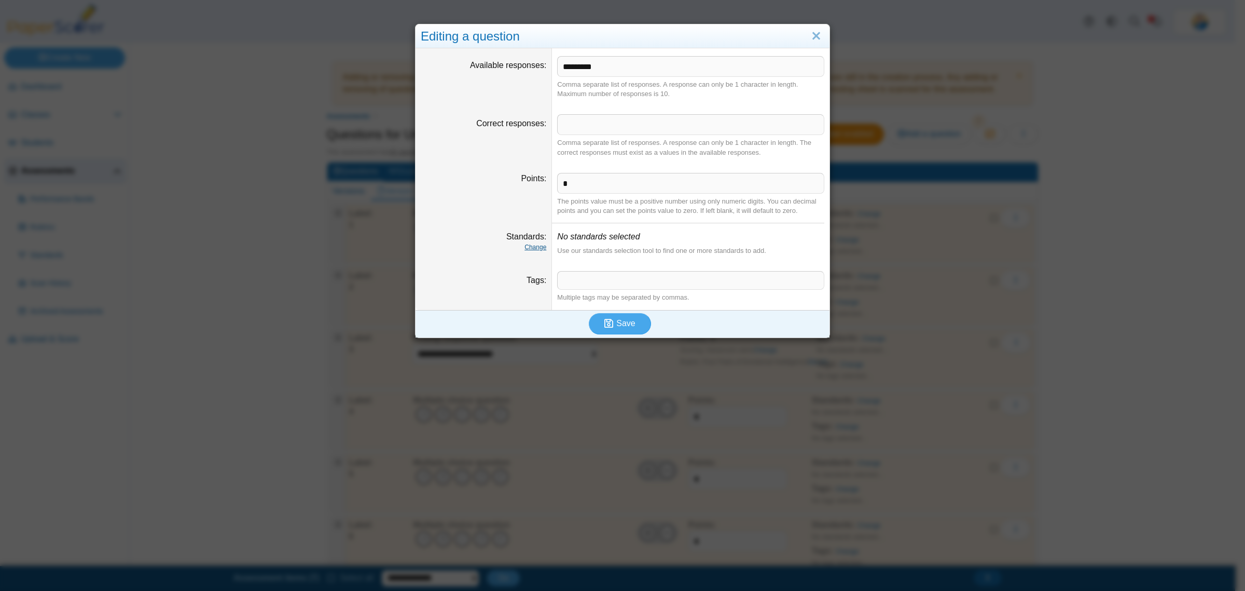
click at [531, 249] on link "Change" at bounding box center [536, 246] width 22 height 7
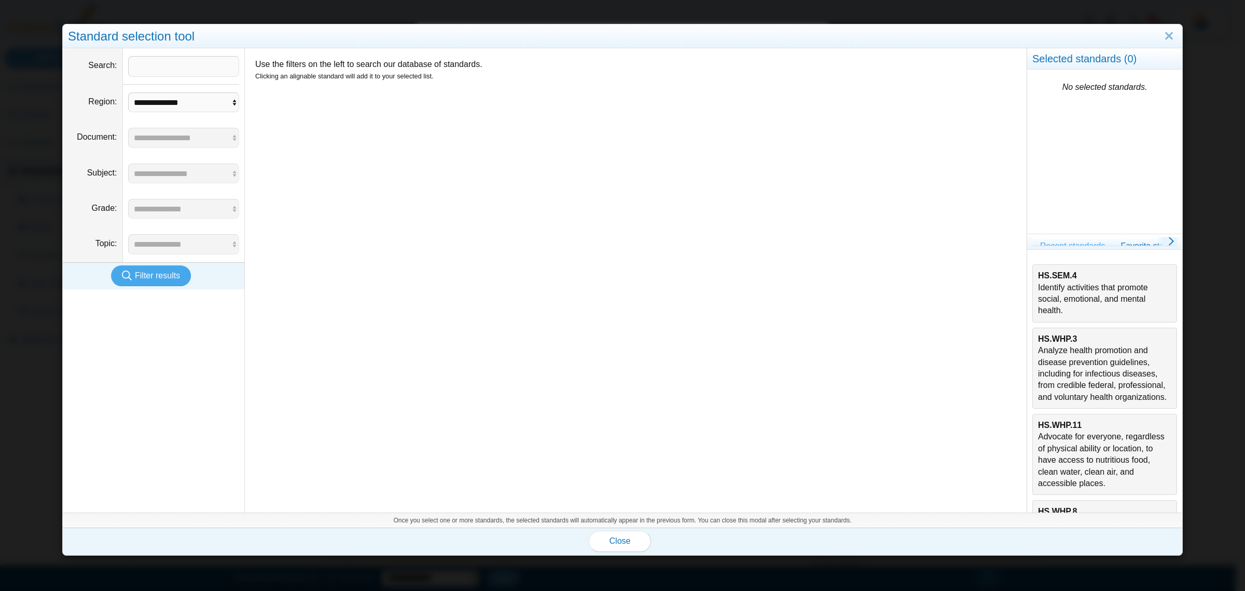
click at [1087, 292] on div "HS.SEM.4 Identify activities that promote social, emotional, and mental health." at bounding box center [1104, 293] width 133 height 47
click at [612, 540] on span "Close" at bounding box center [620, 540] width 21 height 9
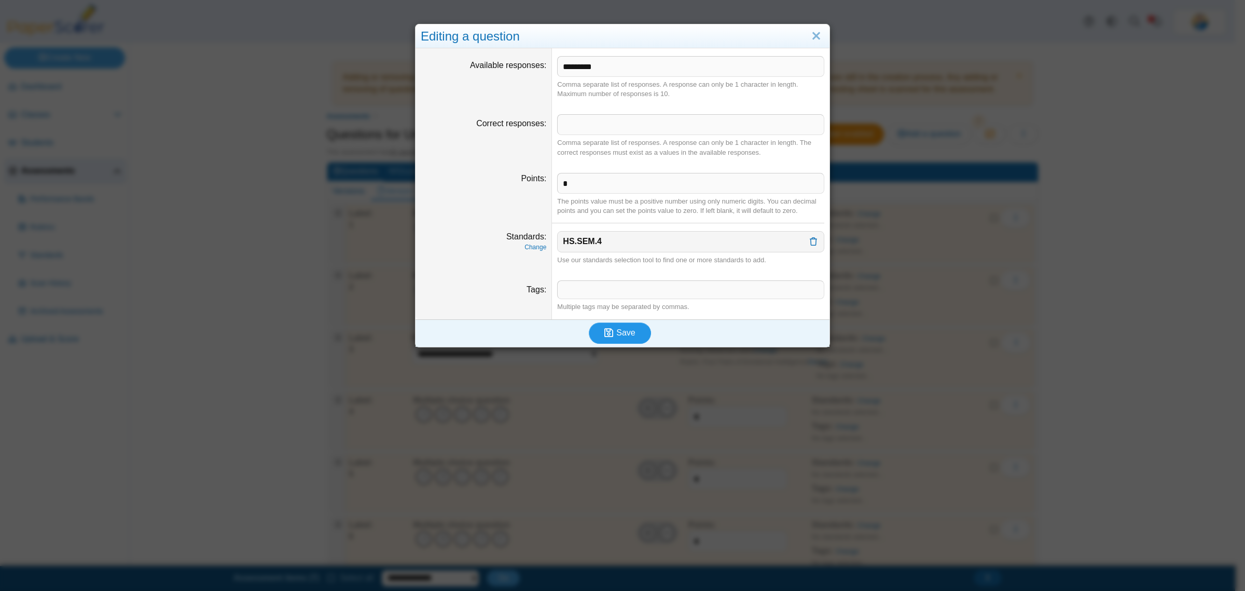
click at [623, 333] on span "Save" at bounding box center [626, 332] width 19 height 9
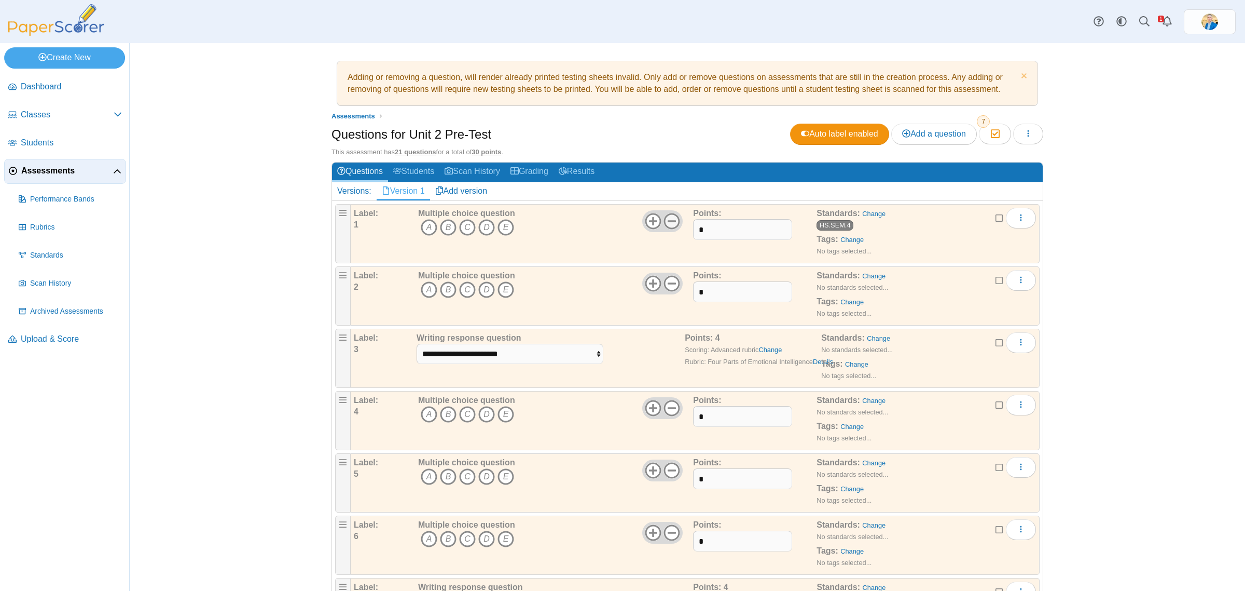
click at [667, 224] on icon at bounding box center [672, 221] width 17 height 17
click at [667, 283] on use at bounding box center [672, 283] width 16 height 16
click at [937, 130] on span "Add a question" at bounding box center [934, 133] width 64 height 9
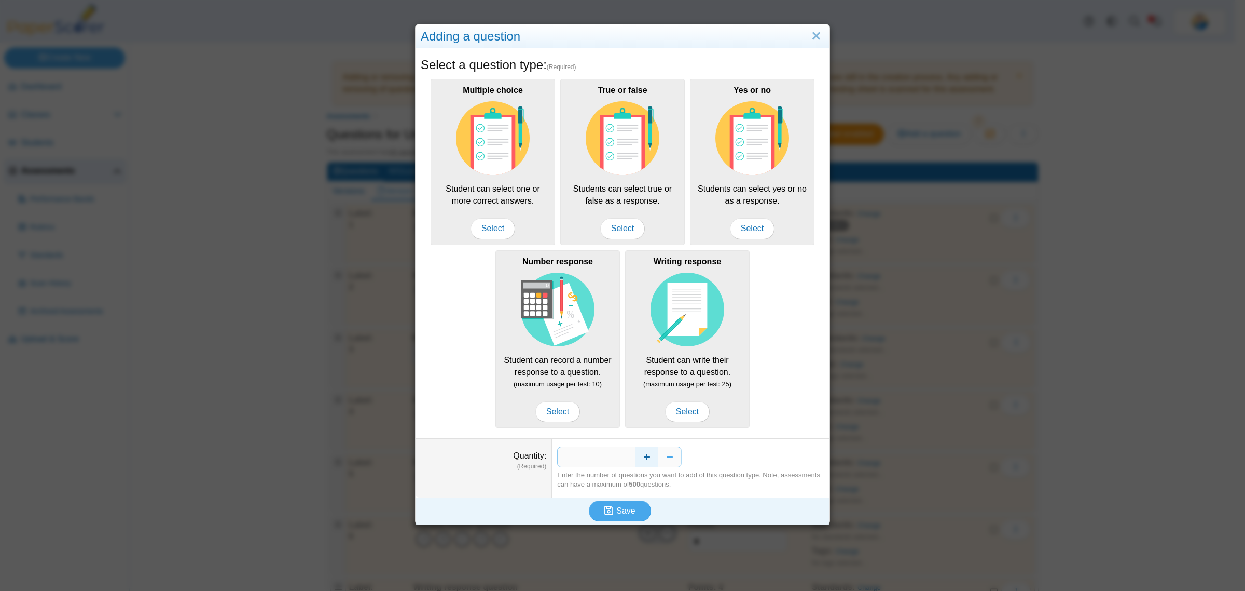
click at [641, 453] on button "Increase" at bounding box center [646, 456] width 23 height 21
type input "*"
click at [617, 509] on span "Save" at bounding box center [626, 510] width 19 height 9
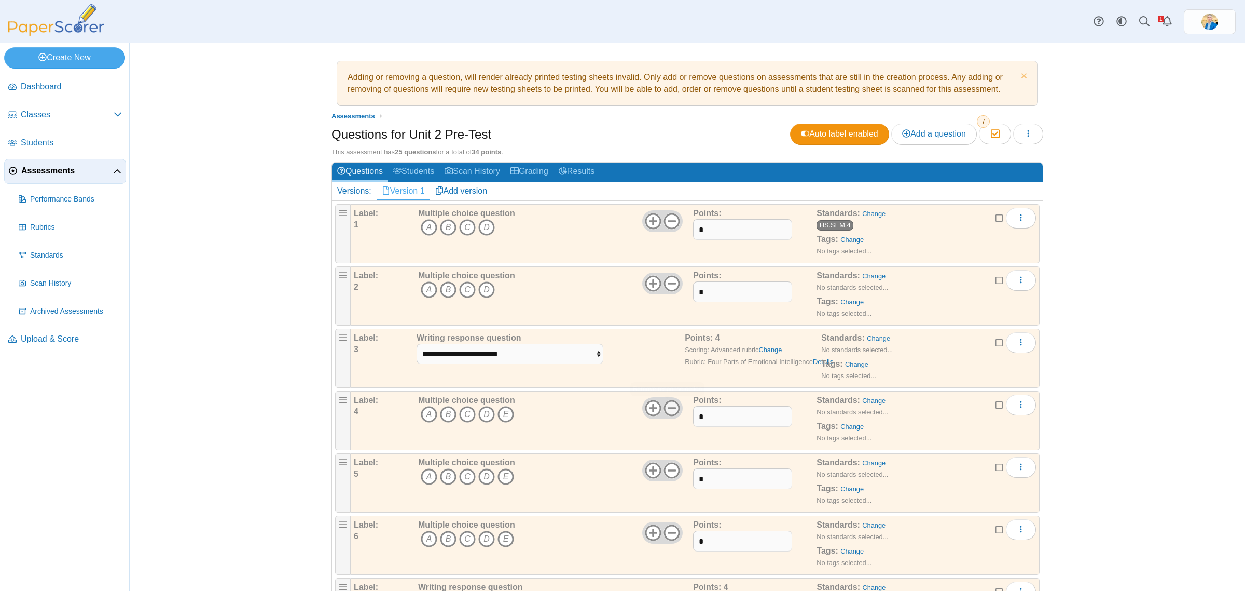
click at [670, 412] on icon at bounding box center [672, 408] width 17 height 17
click at [669, 473] on icon at bounding box center [672, 470] width 17 height 17
click at [665, 530] on icon at bounding box center [672, 532] width 17 height 17
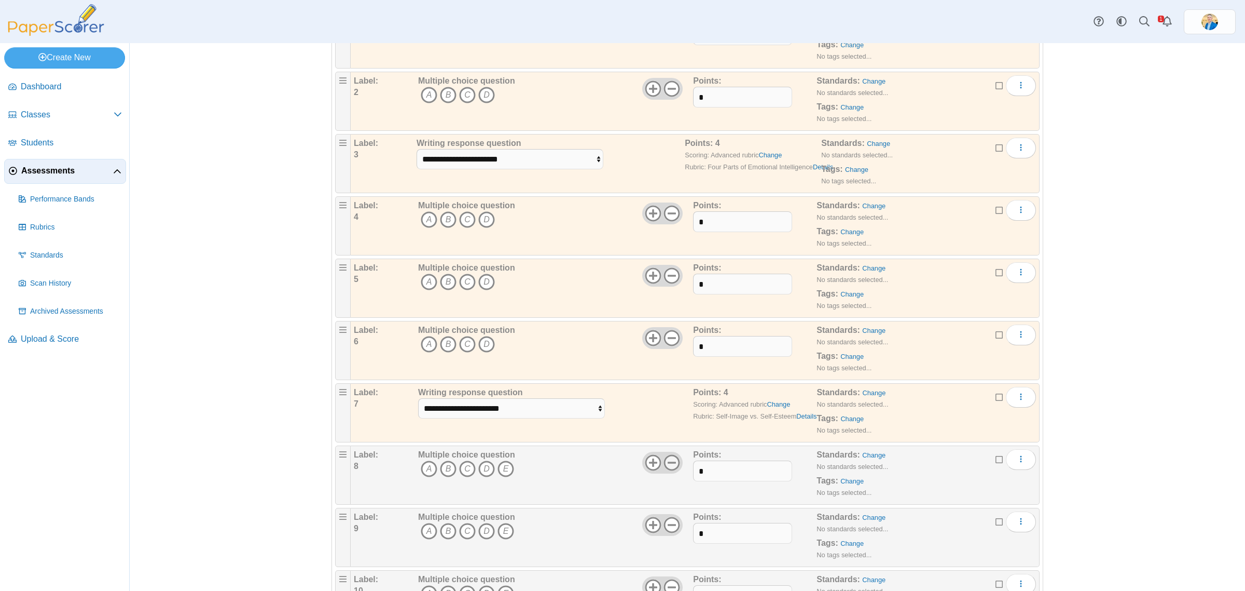
click at [665, 458] on icon at bounding box center [672, 462] width 17 height 17
click at [664, 530] on icon at bounding box center [672, 524] width 17 height 17
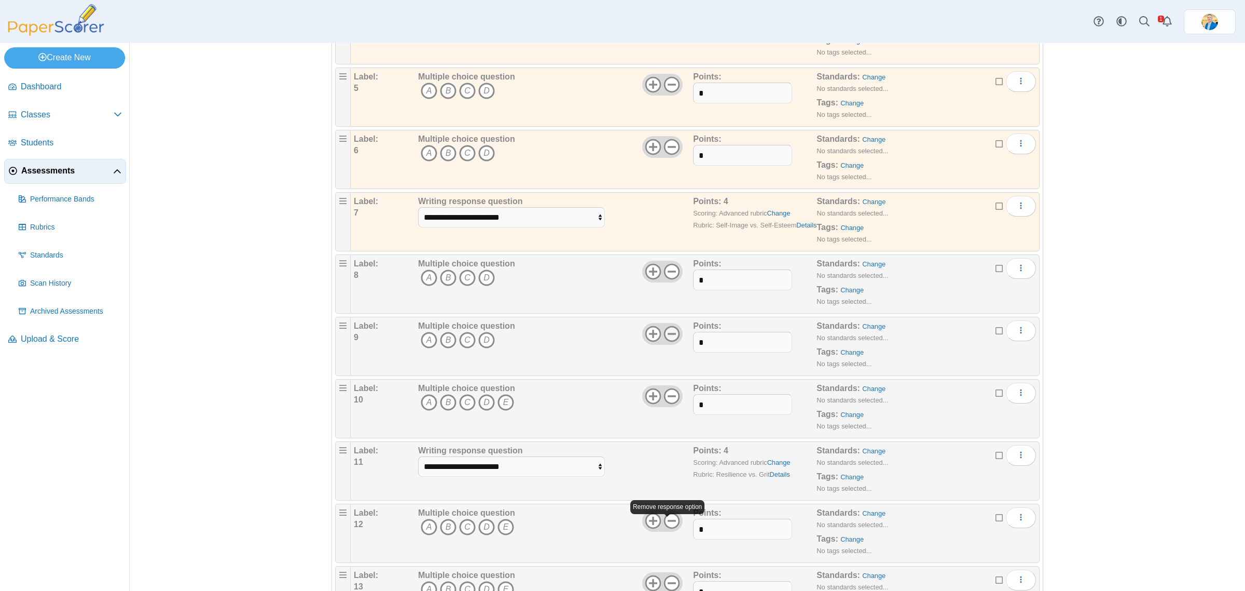
scroll to position [389, 0]
click at [667, 395] on icon at bounding box center [672, 392] width 17 height 17
click at [664, 521] on icon at bounding box center [672, 517] width 17 height 17
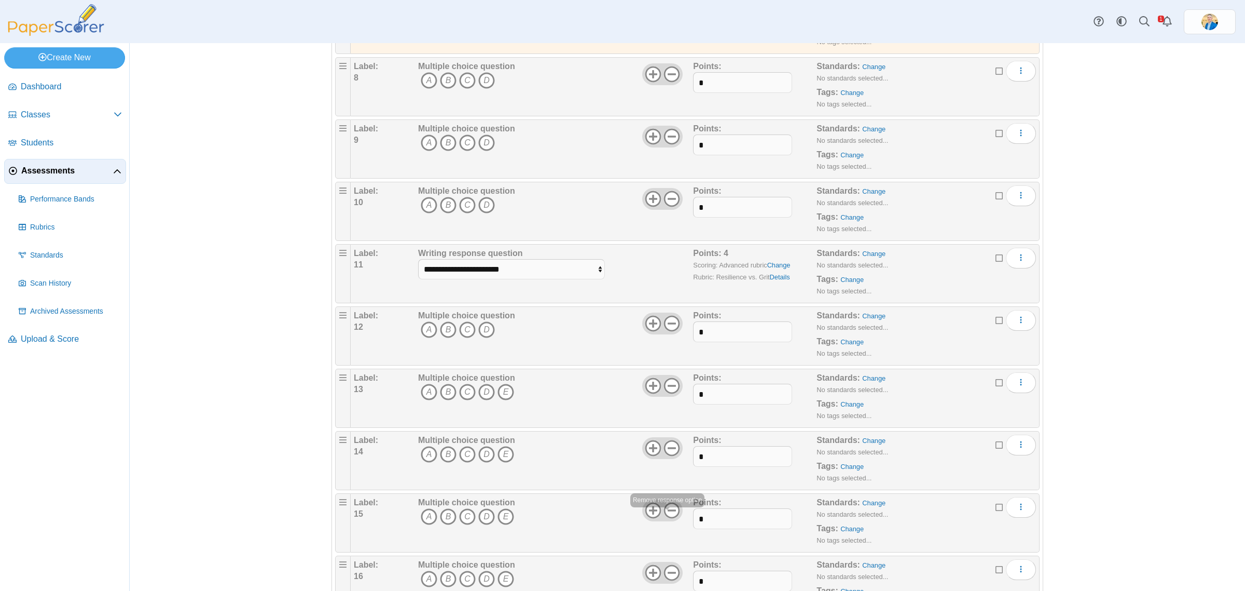
scroll to position [584, 0]
click at [666, 384] on icon at bounding box center [672, 384] width 17 height 17
click at [667, 453] on icon at bounding box center [672, 447] width 17 height 17
click at [665, 510] on icon at bounding box center [672, 509] width 17 height 17
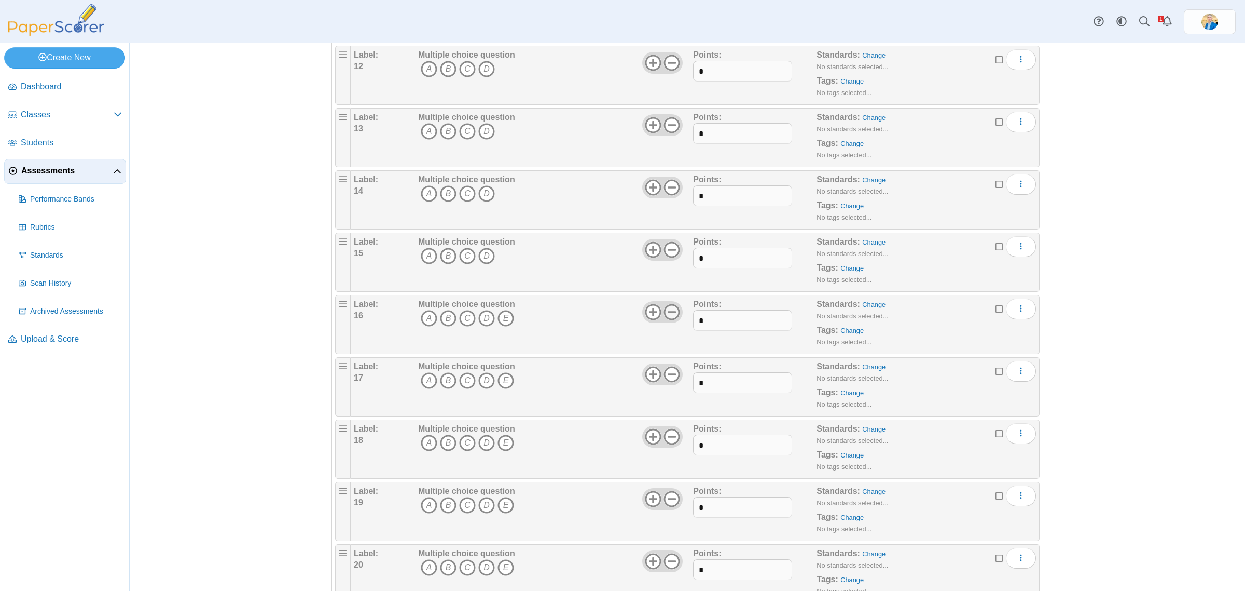
click at [664, 309] on use at bounding box center [672, 312] width 16 height 16
click at [667, 382] on icon at bounding box center [672, 374] width 17 height 17
click at [664, 440] on use at bounding box center [672, 436] width 16 height 16
click at [665, 499] on icon at bounding box center [672, 498] width 17 height 17
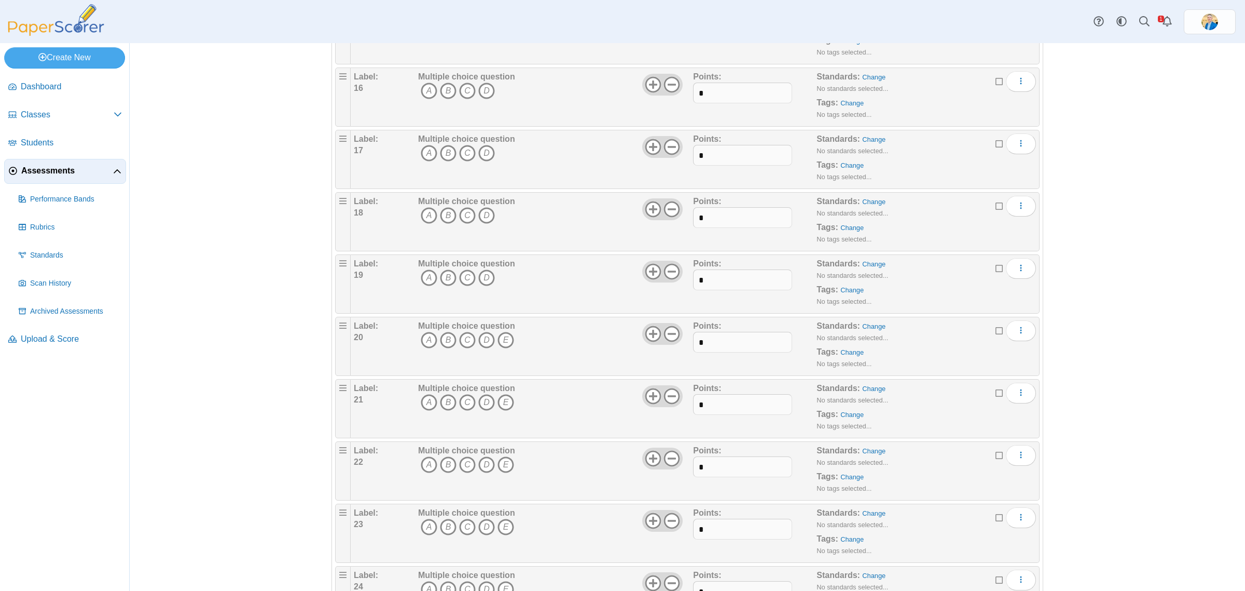
scroll to position [1103, 0]
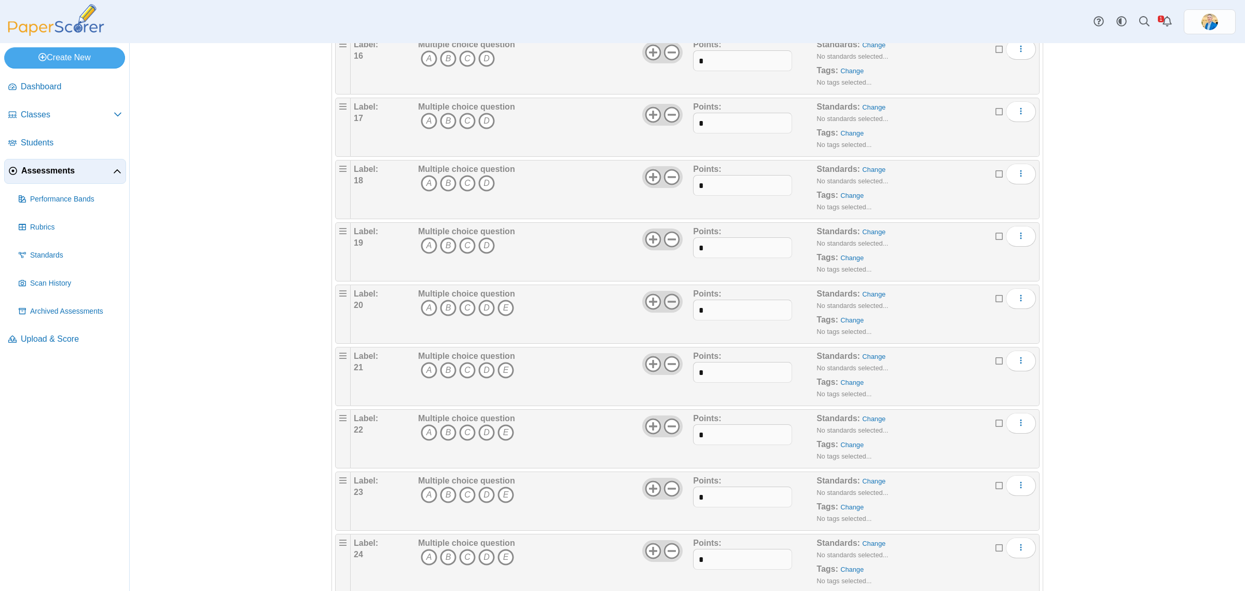
click at [664, 307] on icon at bounding box center [672, 301] width 17 height 17
click at [665, 372] on use at bounding box center [672, 363] width 16 height 16
click at [667, 431] on use at bounding box center [672, 426] width 16 height 16
click at [670, 489] on icon at bounding box center [672, 488] width 17 height 17
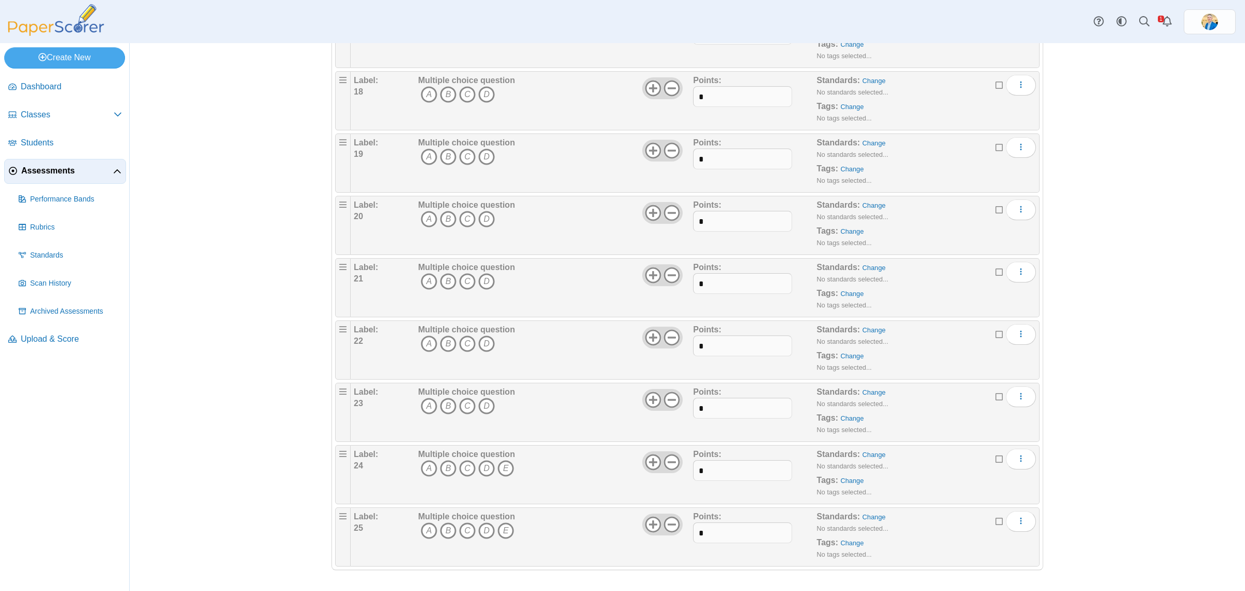
scroll to position [1197, 0]
click at [670, 459] on icon at bounding box center [672, 462] width 17 height 17
click at [667, 523] on icon at bounding box center [672, 524] width 17 height 17
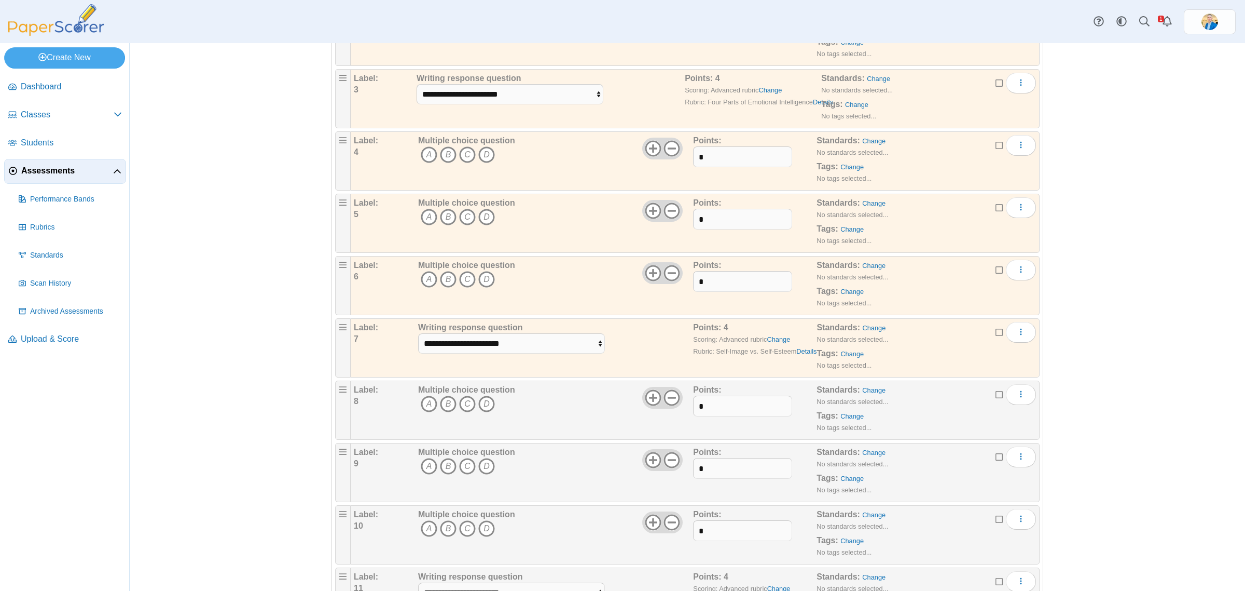
scroll to position [0, 0]
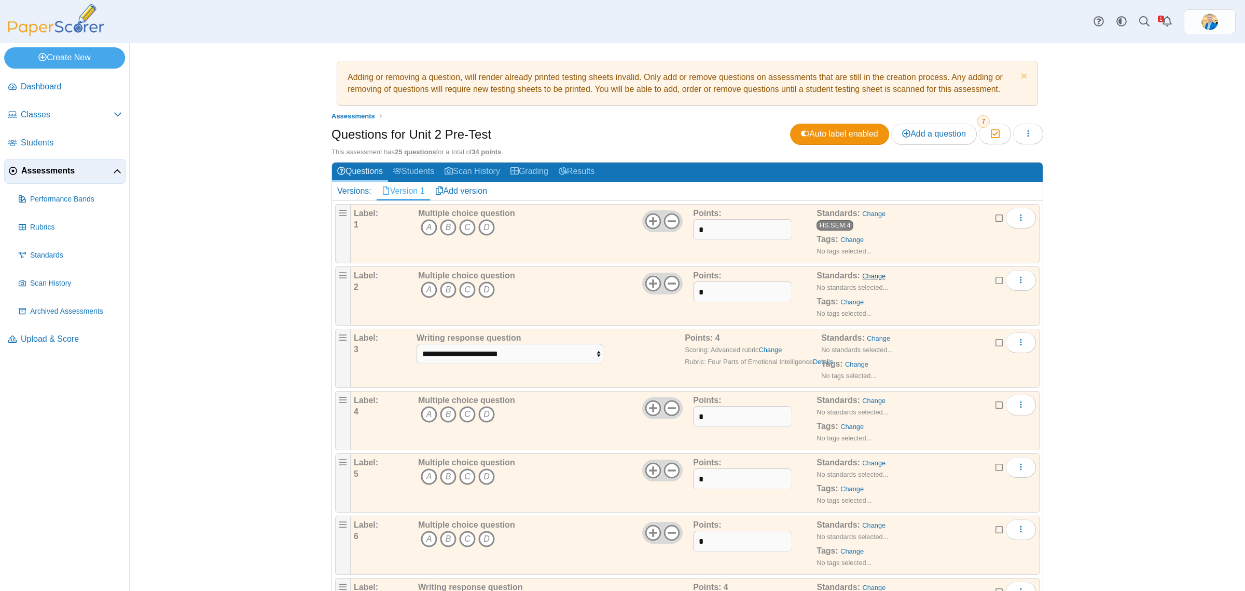
click at [863, 280] on link "Change" at bounding box center [873, 276] width 23 height 8
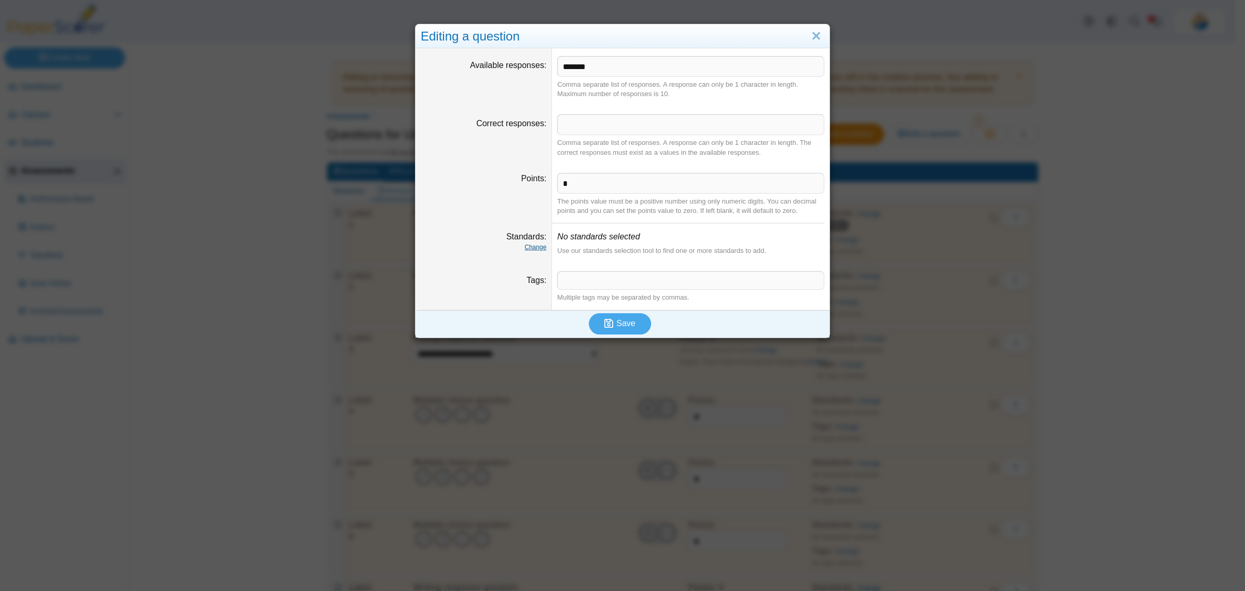
click at [532, 249] on link "Change" at bounding box center [536, 246] width 22 height 7
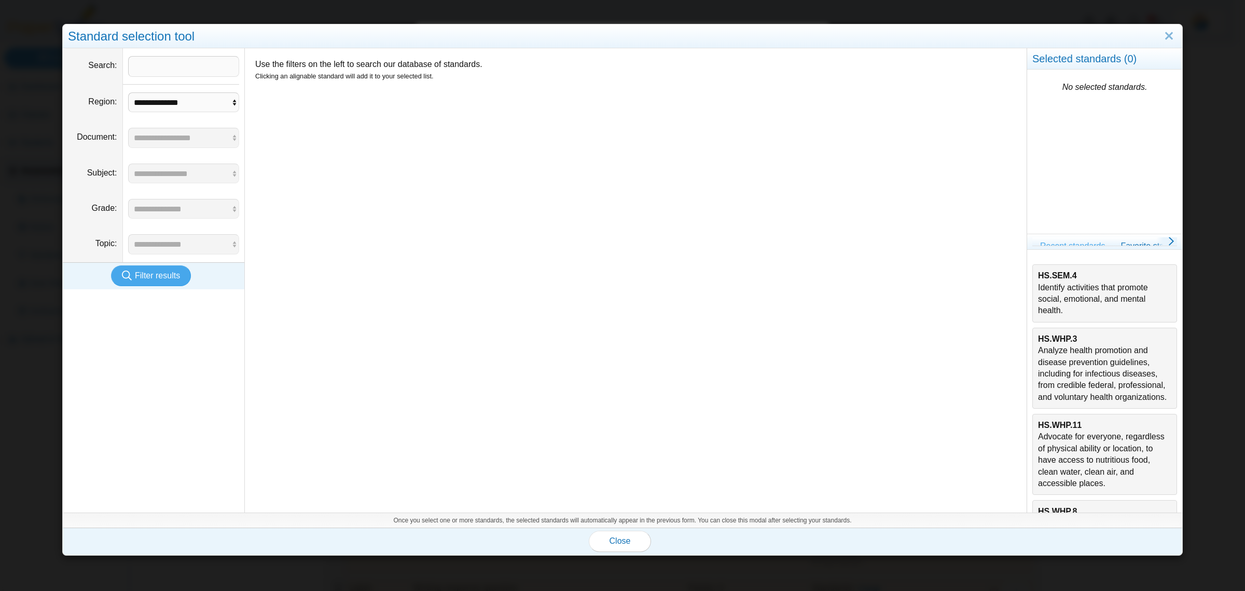
click at [1114, 302] on div "HS.SEM.4 Identify activities that promote social, emotional, and mental health." at bounding box center [1104, 293] width 133 height 47
click at [593, 547] on button "Close" at bounding box center [620, 540] width 62 height 21
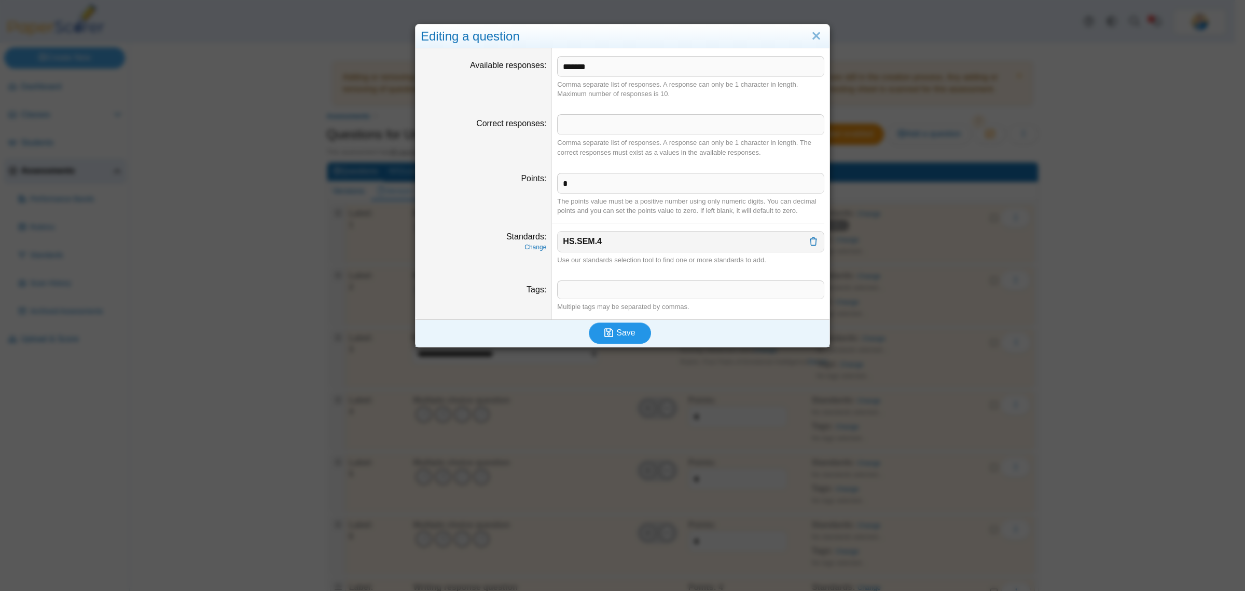
click at [618, 339] on button "Save" at bounding box center [620, 332] width 62 height 21
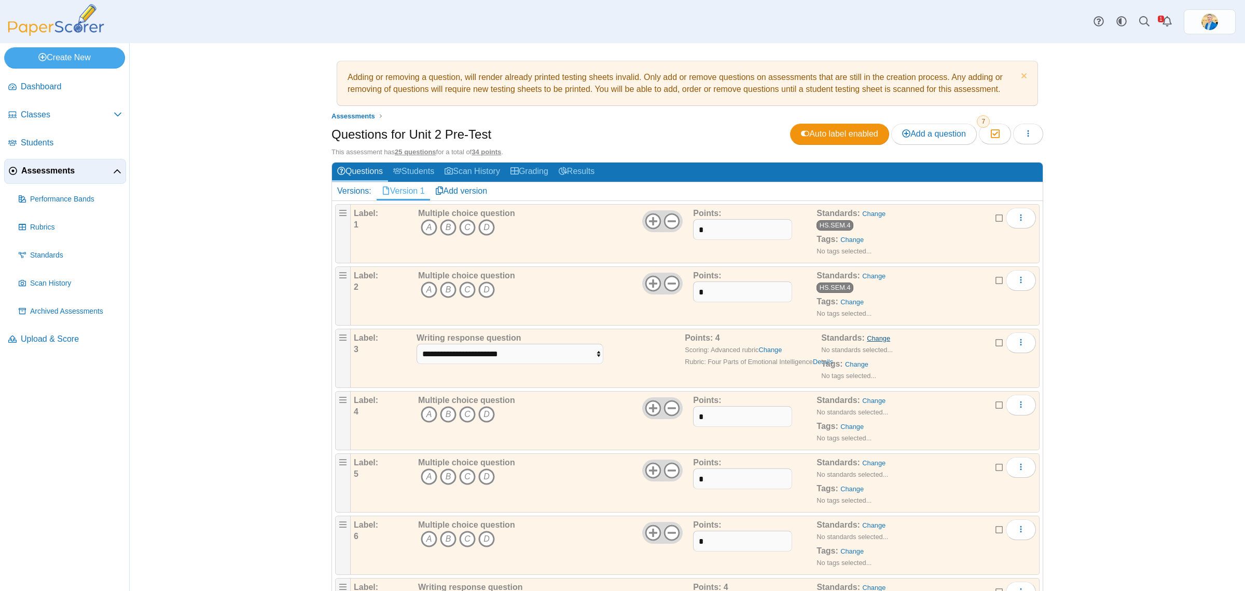
click at [873, 336] on link "Change" at bounding box center [878, 338] width 23 height 8
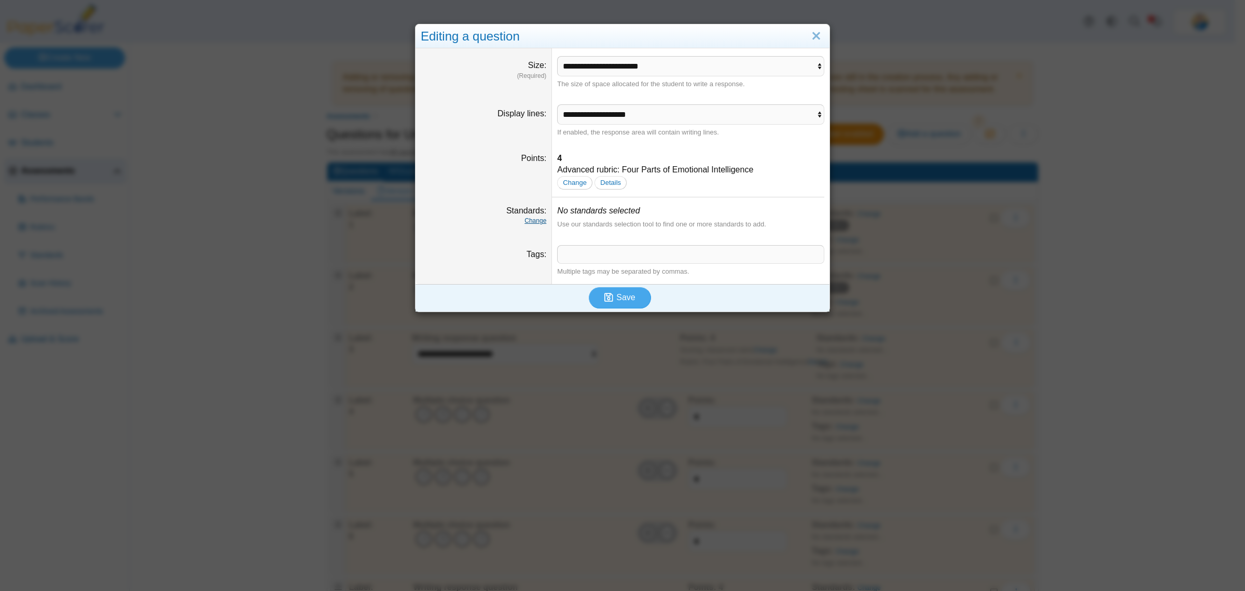
click at [530, 222] on link "Change" at bounding box center [536, 220] width 22 height 7
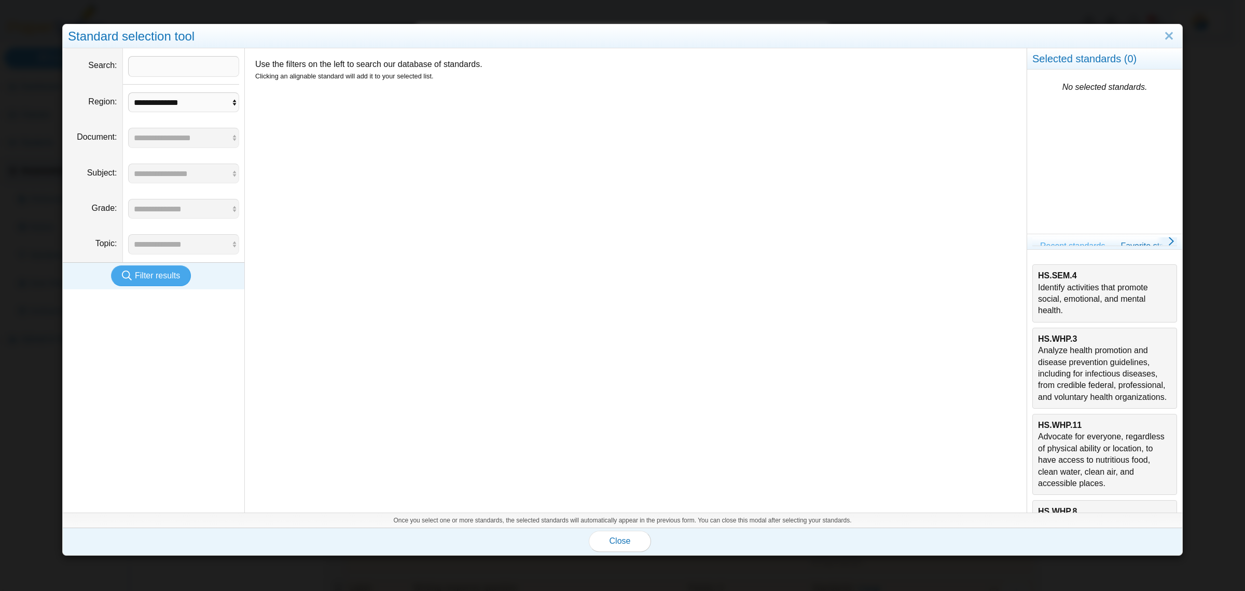
click at [1100, 282] on div "HS.SEM.4 Identify activities that promote social, emotional, and mental health." at bounding box center [1104, 293] width 133 height 47
click at [628, 545] on button "Close" at bounding box center [620, 540] width 62 height 21
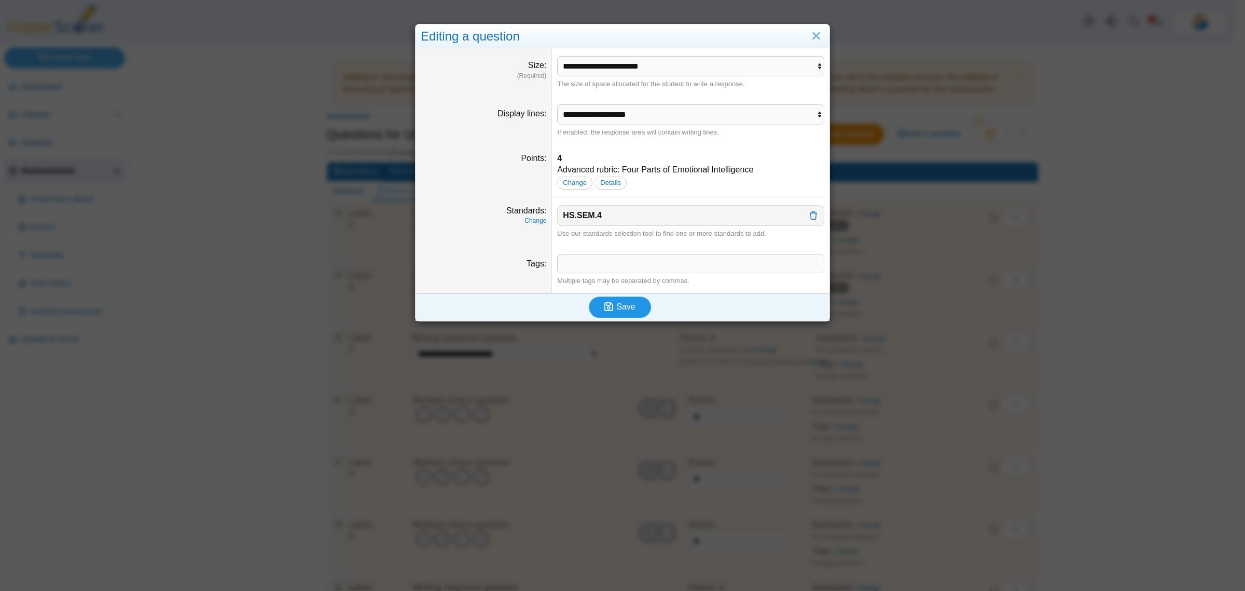
click at [627, 302] on button "Save" at bounding box center [620, 306] width 62 height 21
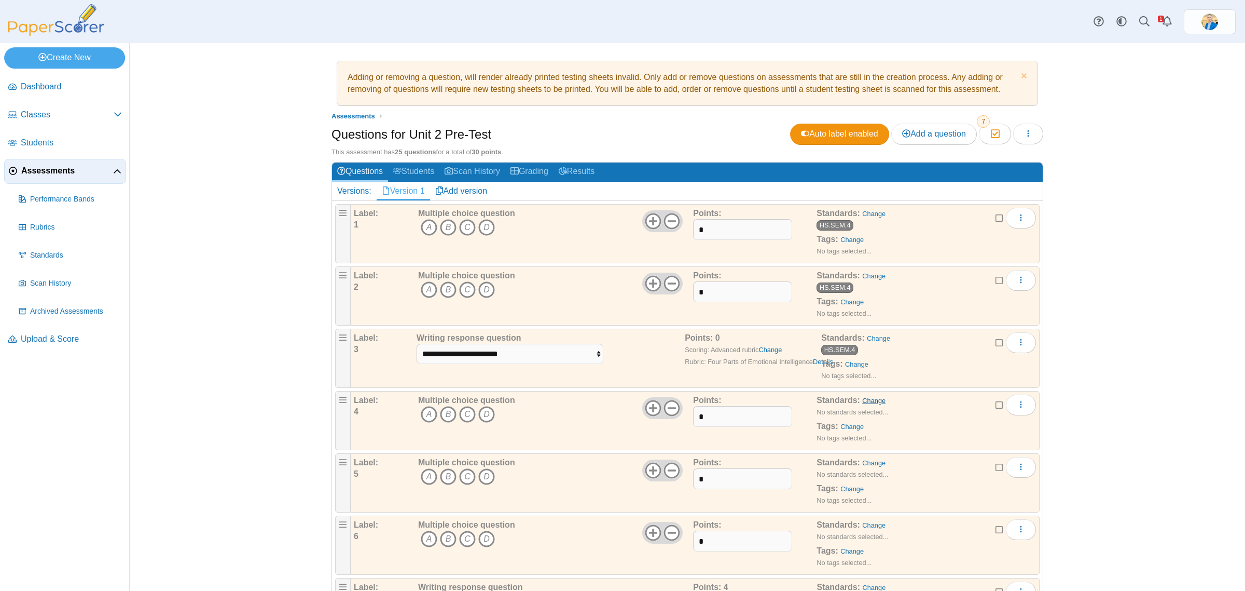
click at [868, 401] on link "Change" at bounding box center [873, 400] width 23 height 8
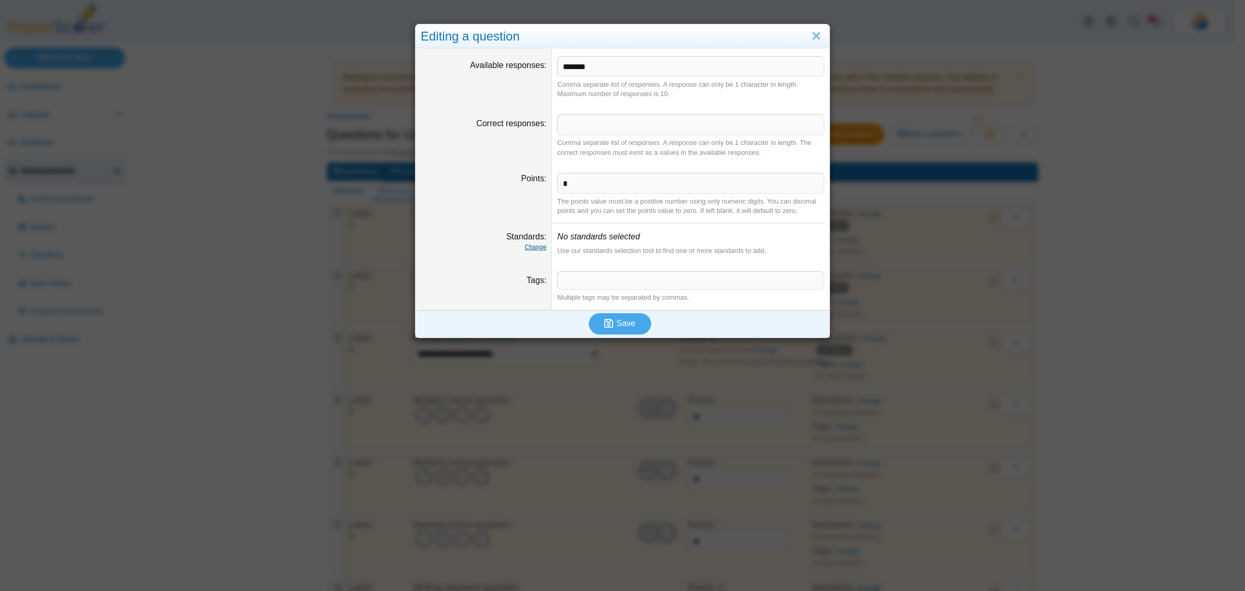
click at [533, 248] on link "Change" at bounding box center [536, 246] width 22 height 7
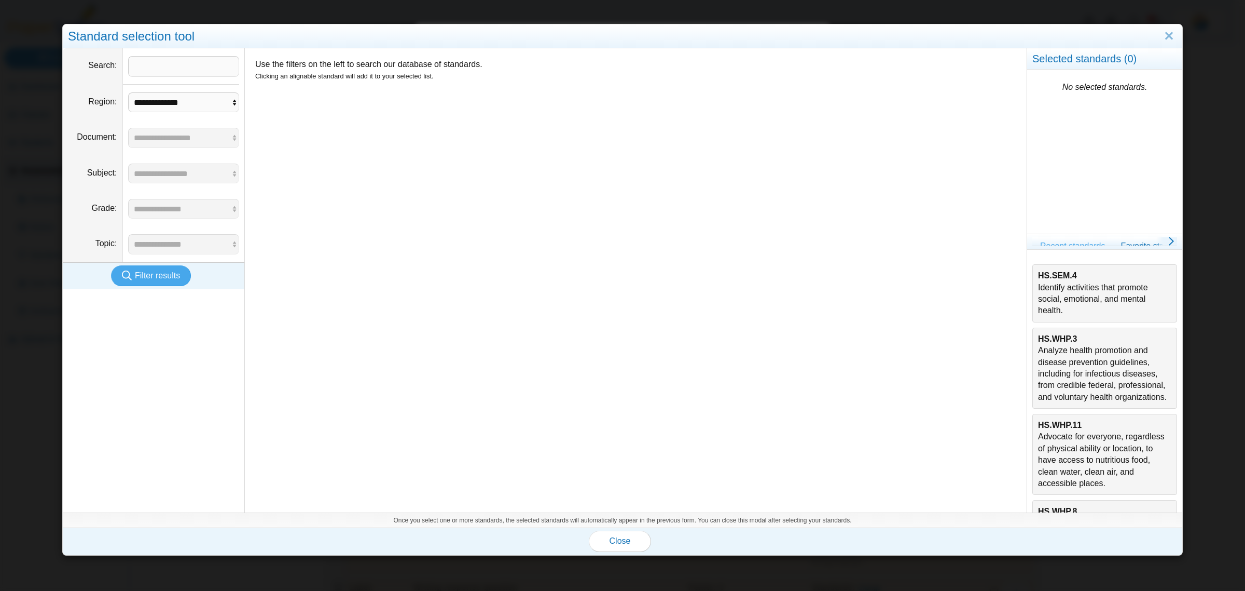
click at [1056, 294] on div "HS.SEM.4 Identify activities that promote social, emotional, and mental health." at bounding box center [1104, 293] width 133 height 47
click at [602, 541] on button "Close" at bounding box center [620, 540] width 62 height 21
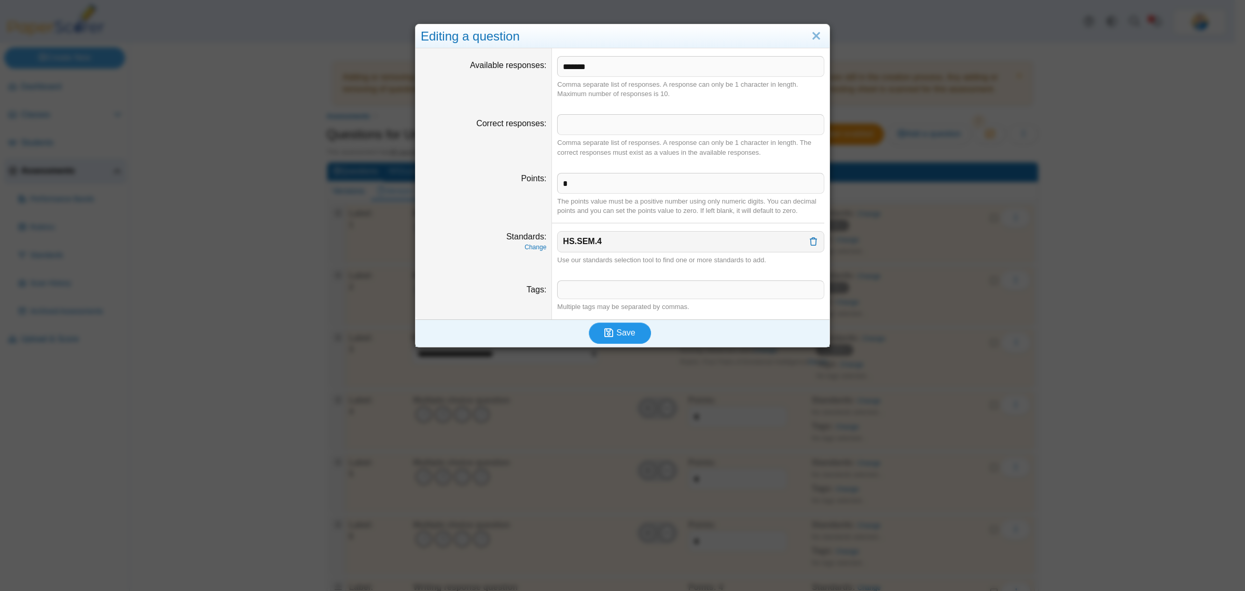
click at [632, 323] on button "Save" at bounding box center [620, 332] width 62 height 21
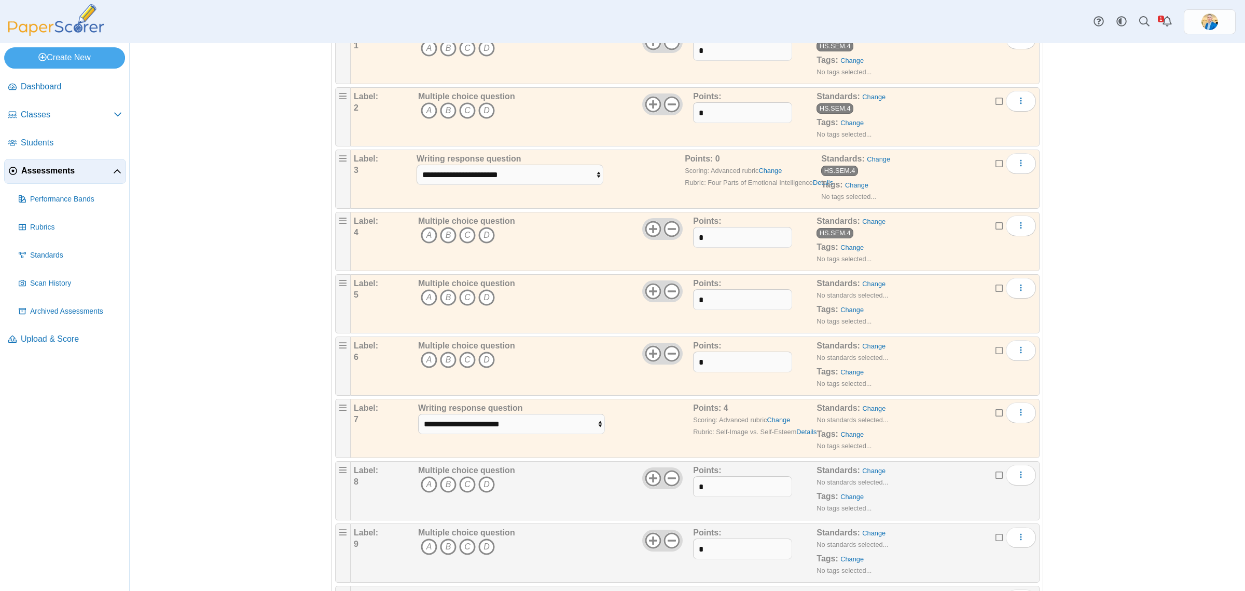
scroll to position [195, 0]
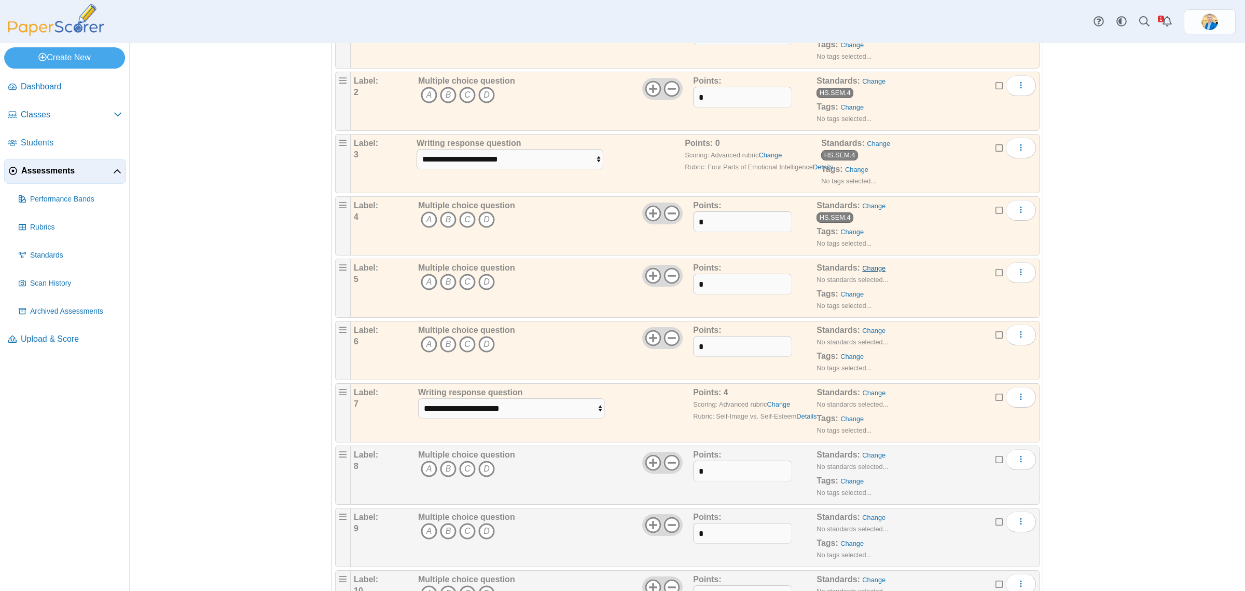
click at [865, 271] on link "Change" at bounding box center [873, 268] width 23 height 8
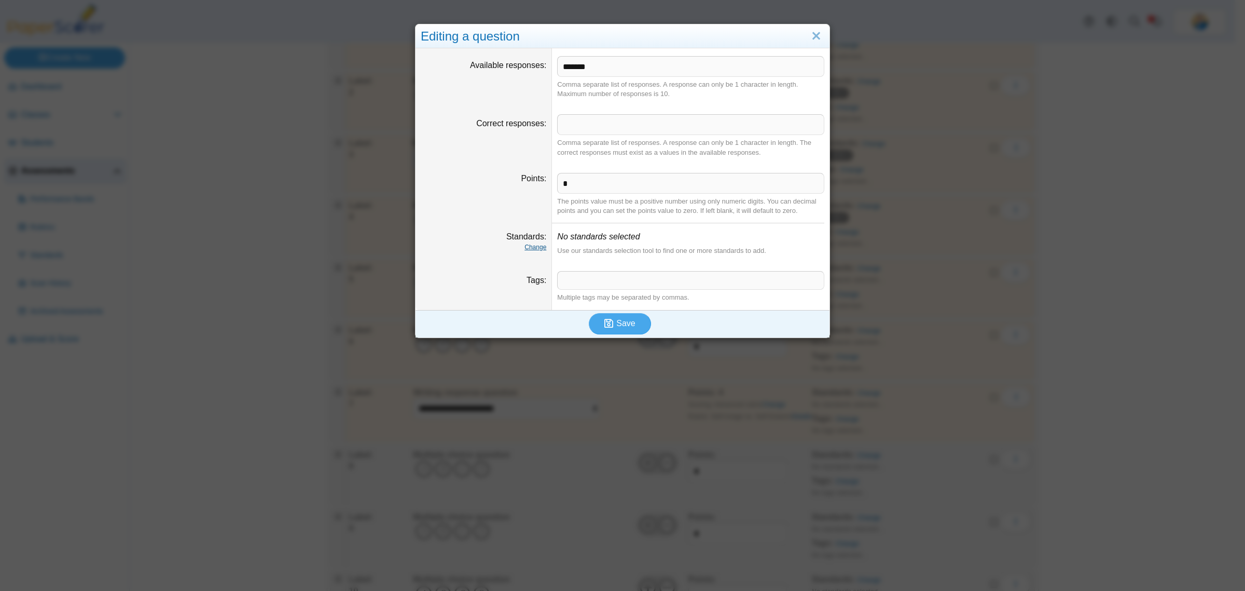
click at [536, 243] on link "Change" at bounding box center [536, 246] width 22 height 7
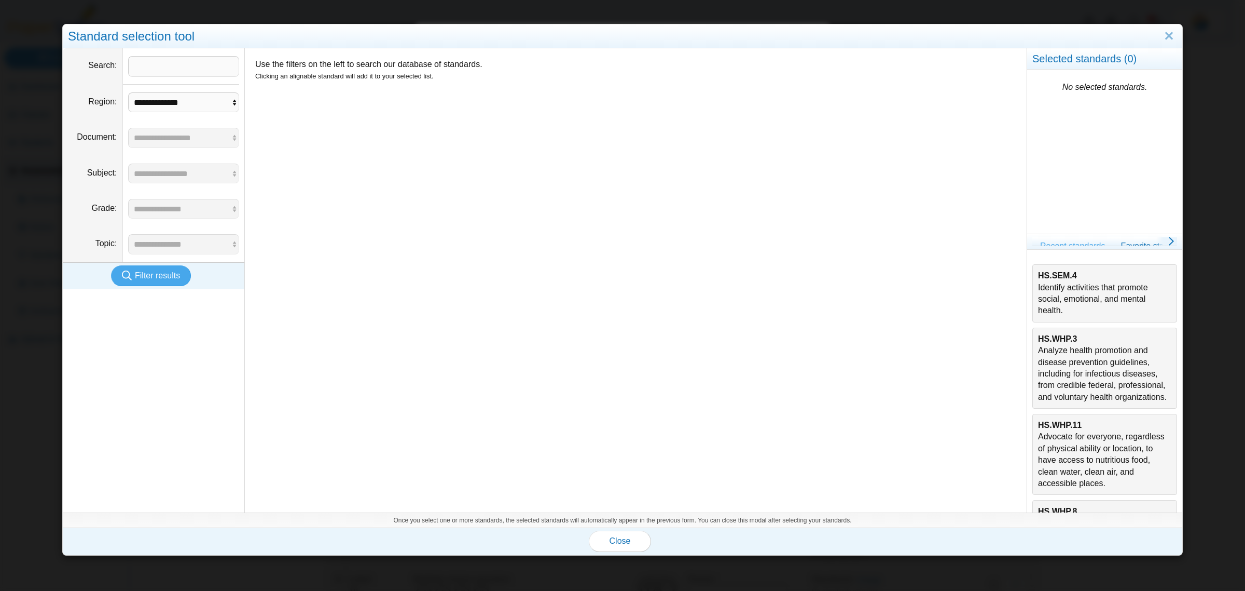
click at [1086, 294] on div "HS.SEM.4 Identify activities that promote social, emotional, and mental health." at bounding box center [1104, 293] width 133 height 47
click at [623, 538] on span "Close" at bounding box center [620, 540] width 21 height 9
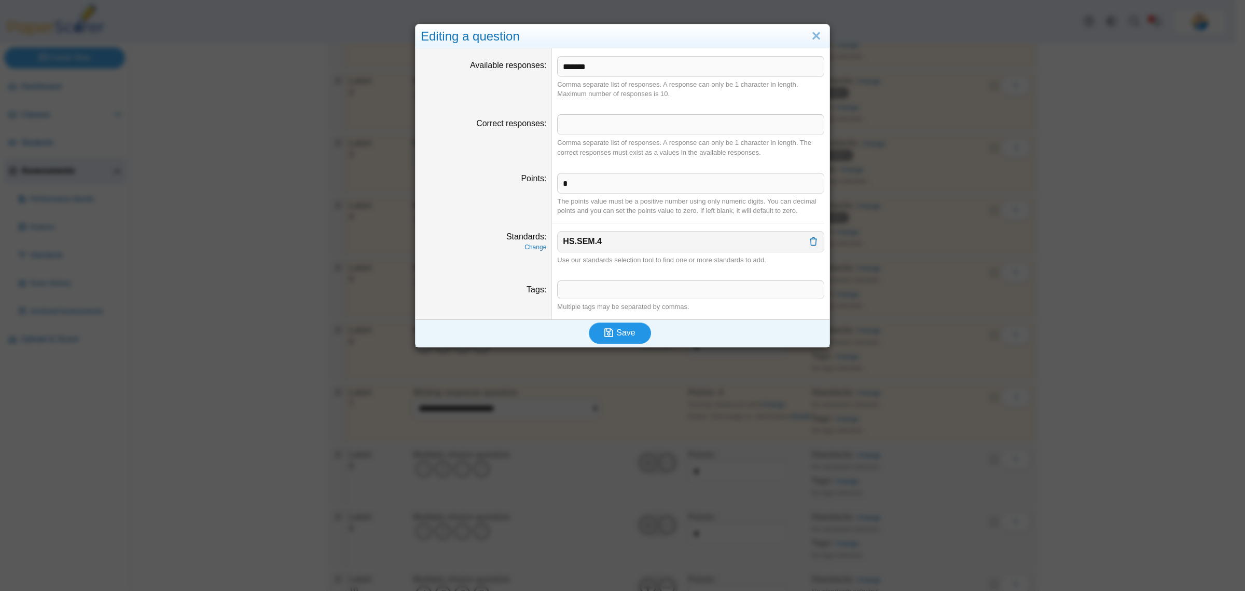
click at [625, 336] on span "Save" at bounding box center [626, 332] width 19 height 9
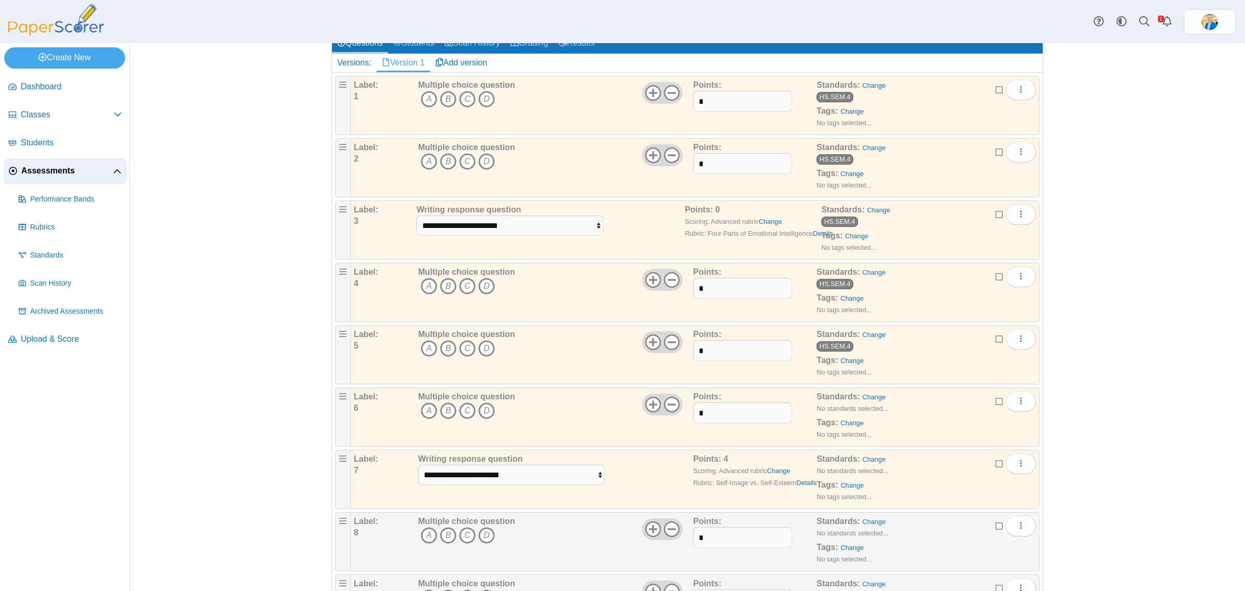
scroll to position [130, 0]
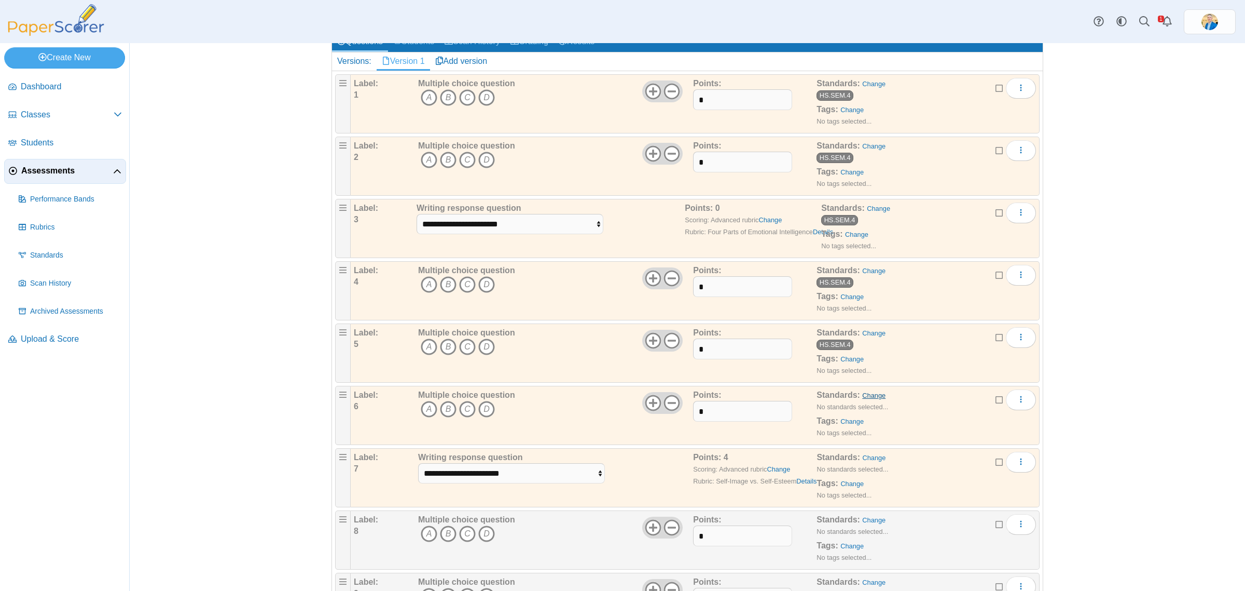
click at [867, 397] on link "Change" at bounding box center [873, 395] width 23 height 8
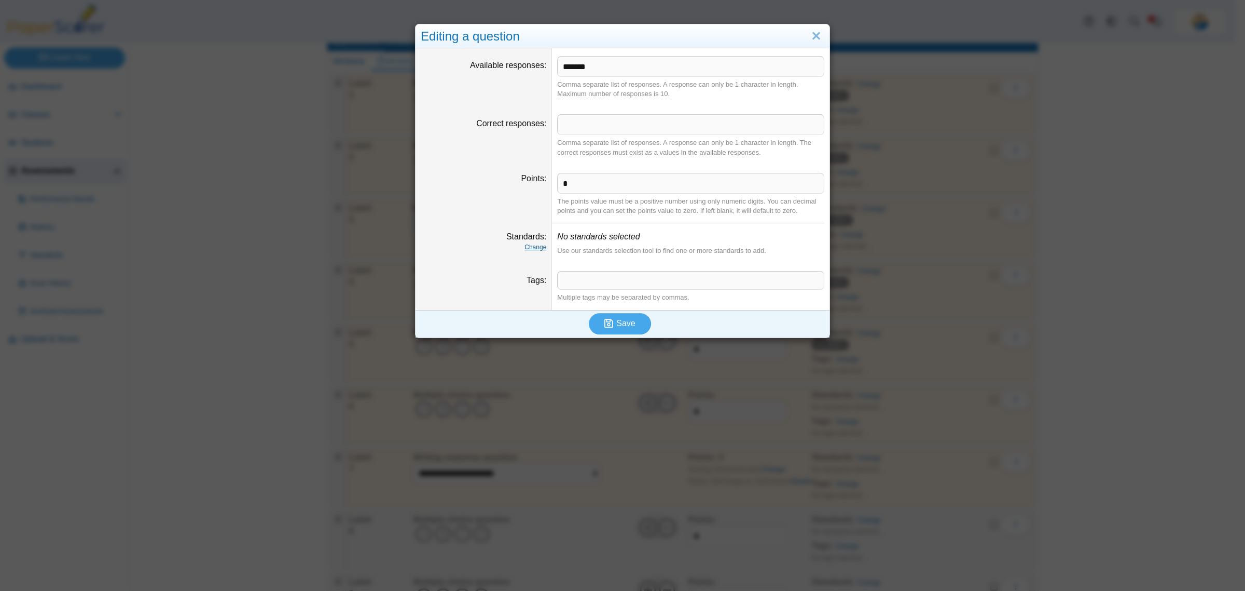
click at [525, 246] on link "Change" at bounding box center [536, 246] width 22 height 7
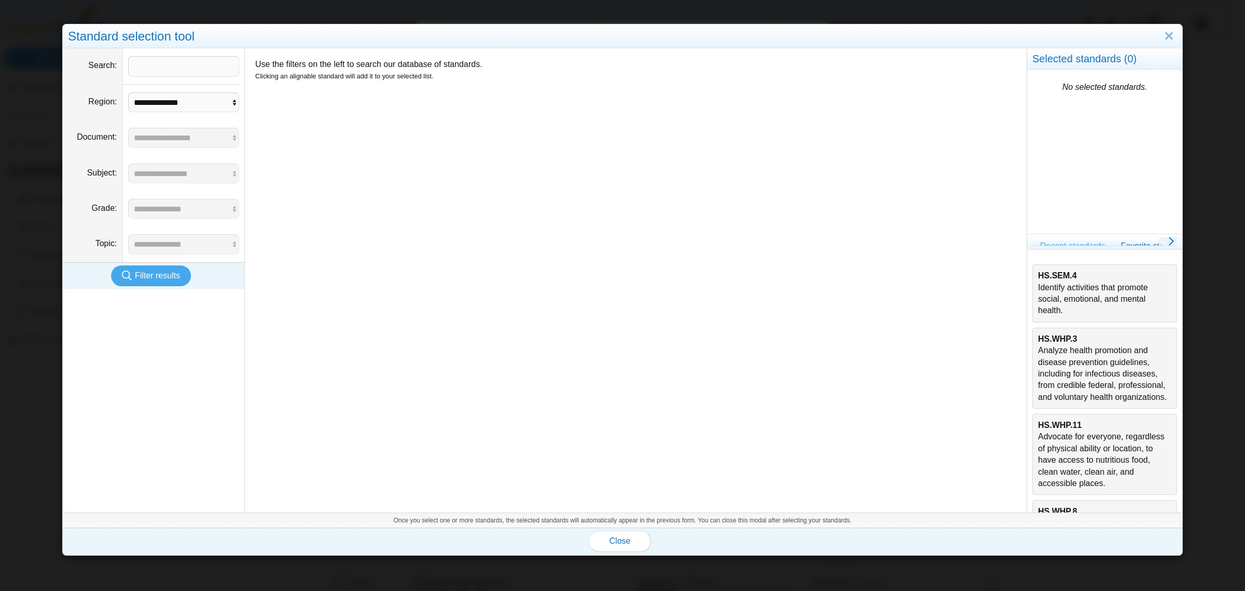
click at [1045, 281] on div "HS.SEM.4 Identify activities that promote social, emotional, and mental health." at bounding box center [1104, 293] width 133 height 47
click at [626, 536] on button "Close" at bounding box center [620, 540] width 62 height 21
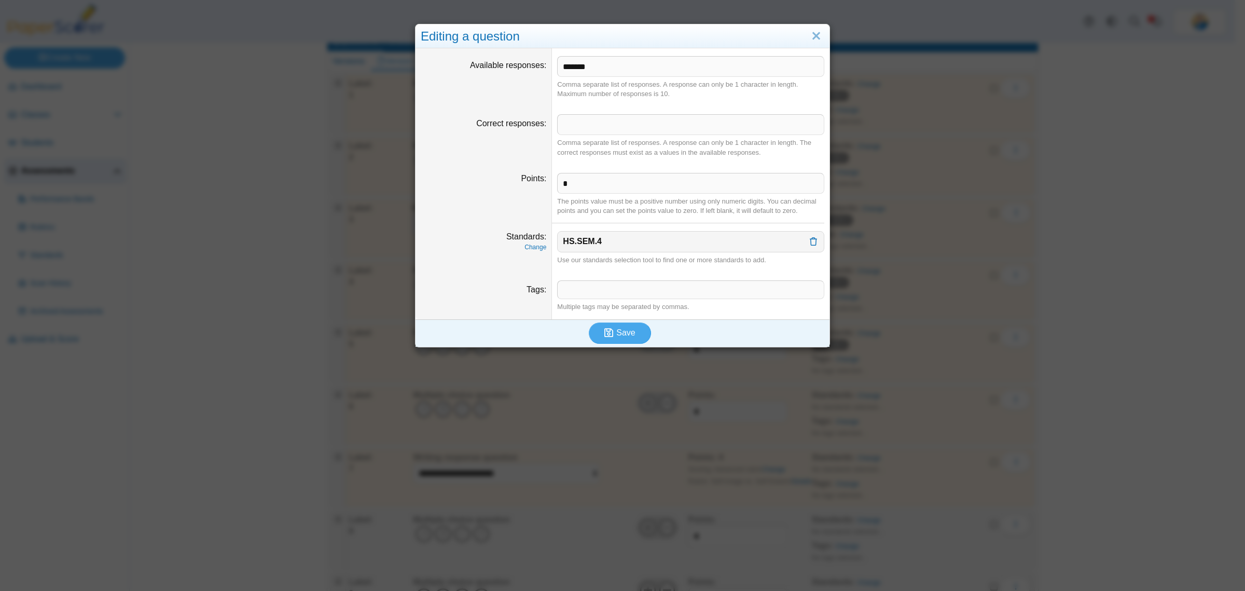
click at [618, 314] on dd "​ Multiple tags may be separated by commas." at bounding box center [691, 295] width 278 height 47
click at [623, 335] on span "Save" at bounding box center [626, 332] width 19 height 9
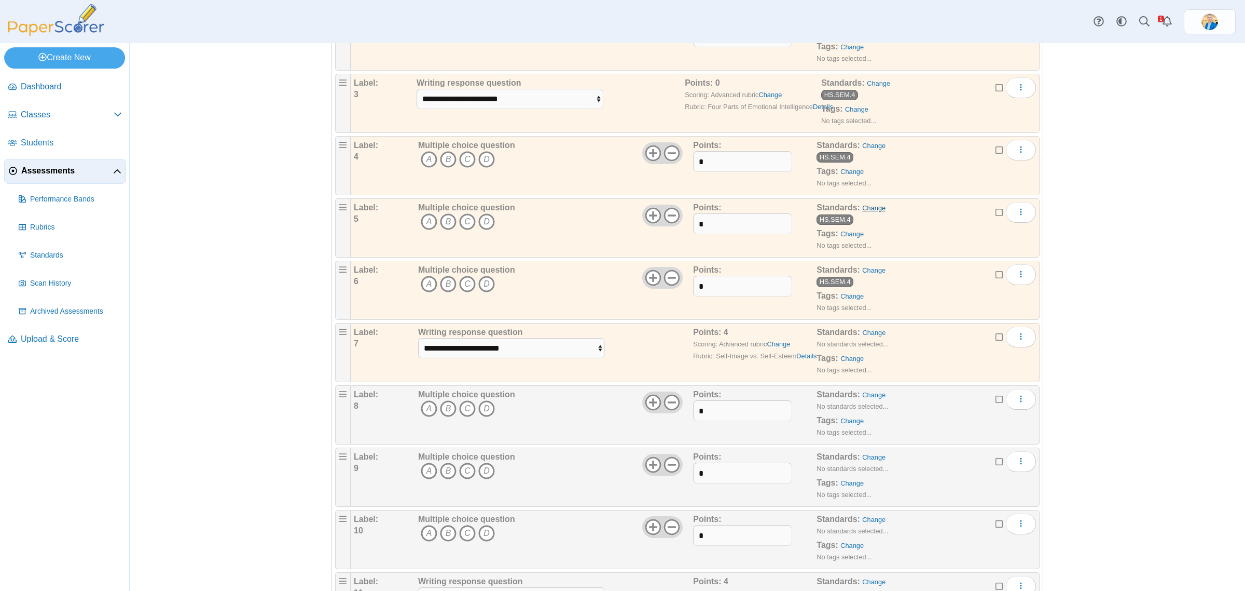
scroll to position [259, 0]
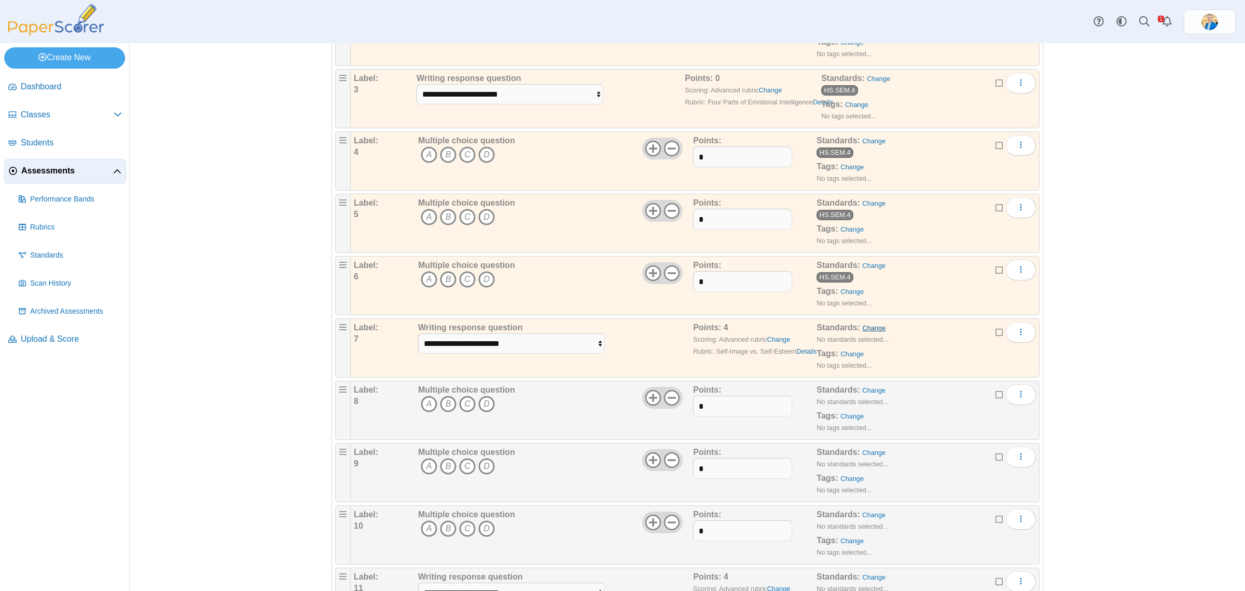
click at [864, 331] on link "Change" at bounding box center [873, 328] width 23 height 8
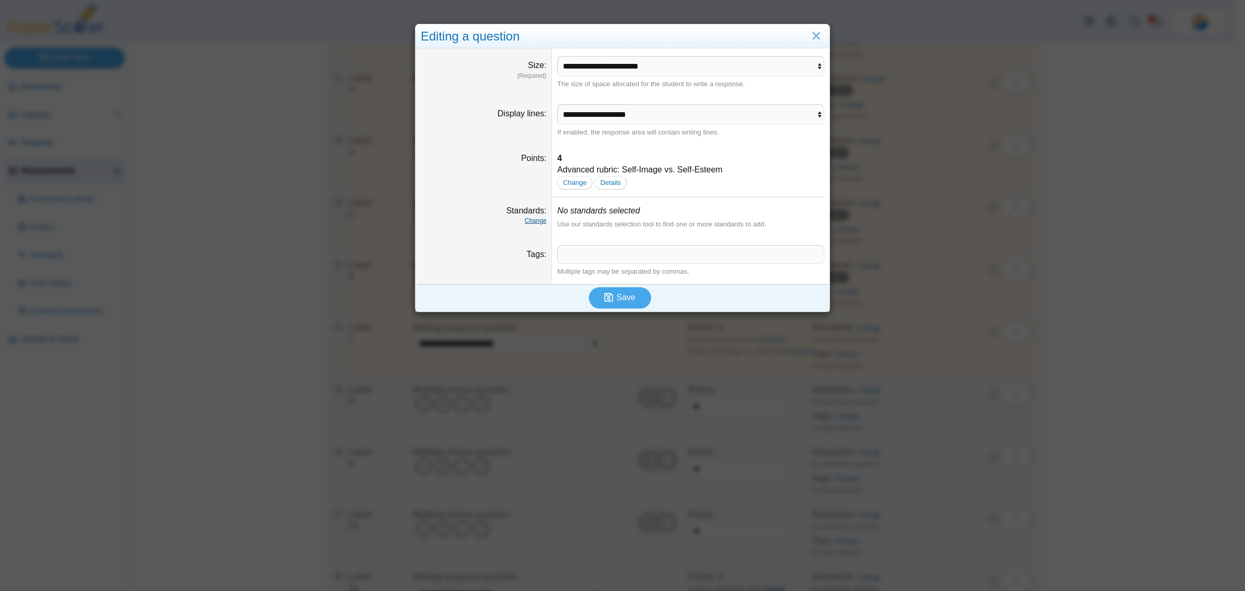
click at [541, 223] on link "Change" at bounding box center [536, 220] width 22 height 7
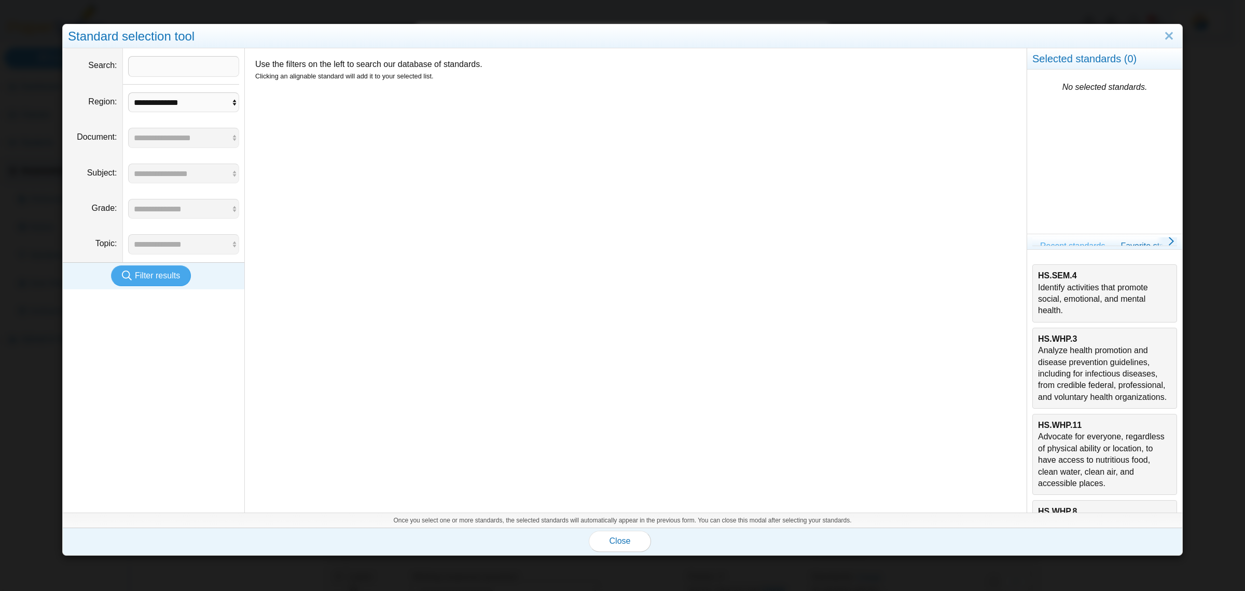
click at [1065, 282] on div "HS.SEM.4 Identify activities that promote social, emotional, and mental health." at bounding box center [1104, 293] width 133 height 47
click at [615, 546] on button "Close" at bounding box center [620, 540] width 62 height 21
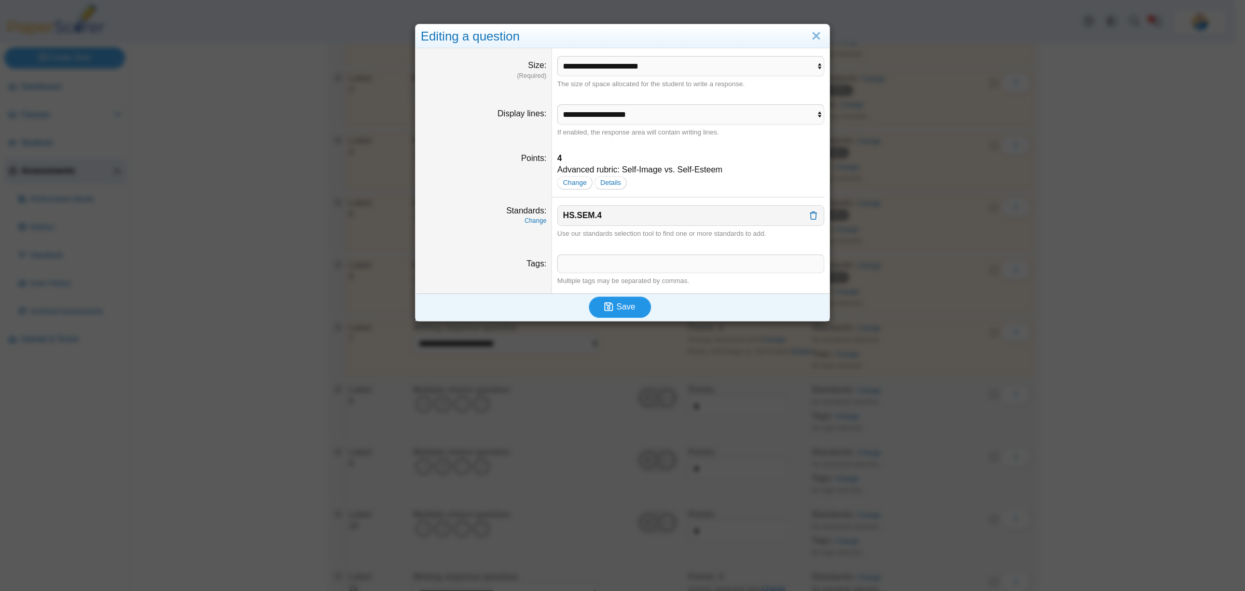
click at [625, 307] on span "Save" at bounding box center [626, 306] width 19 height 9
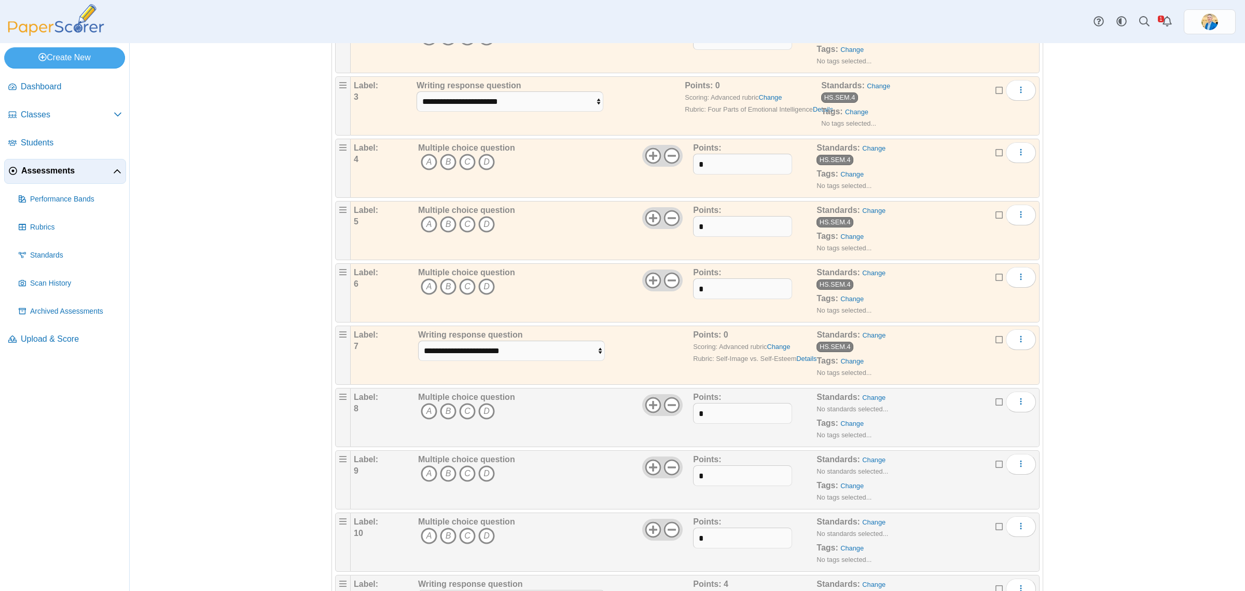
scroll to position [259, 0]
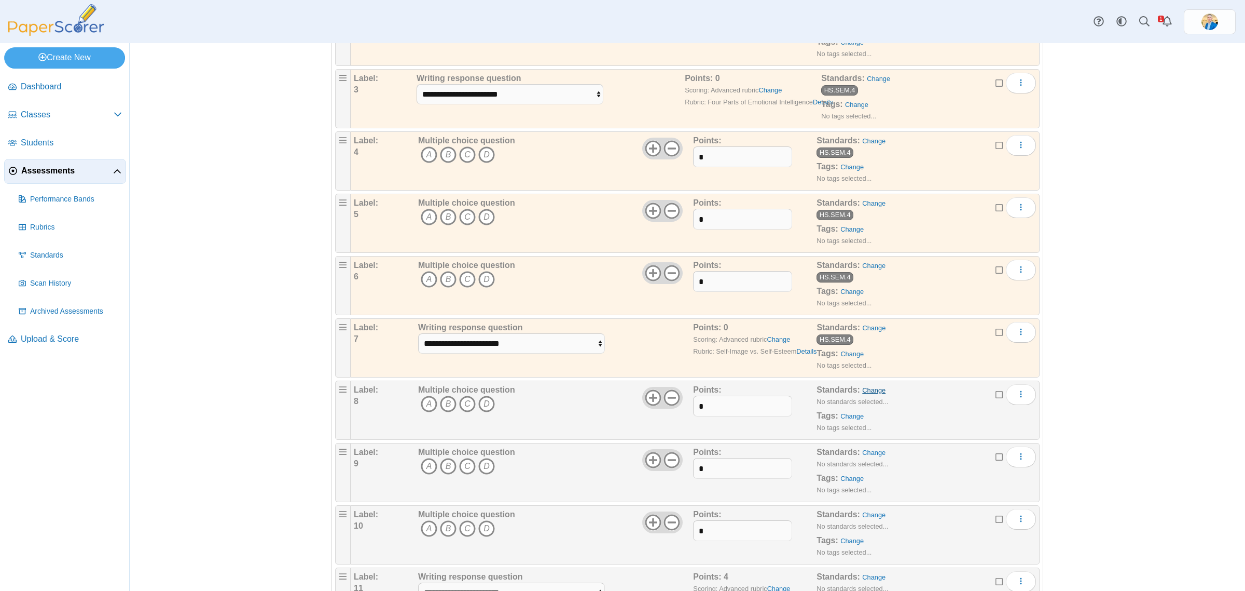
click at [865, 393] on link "Change" at bounding box center [873, 390] width 23 height 8
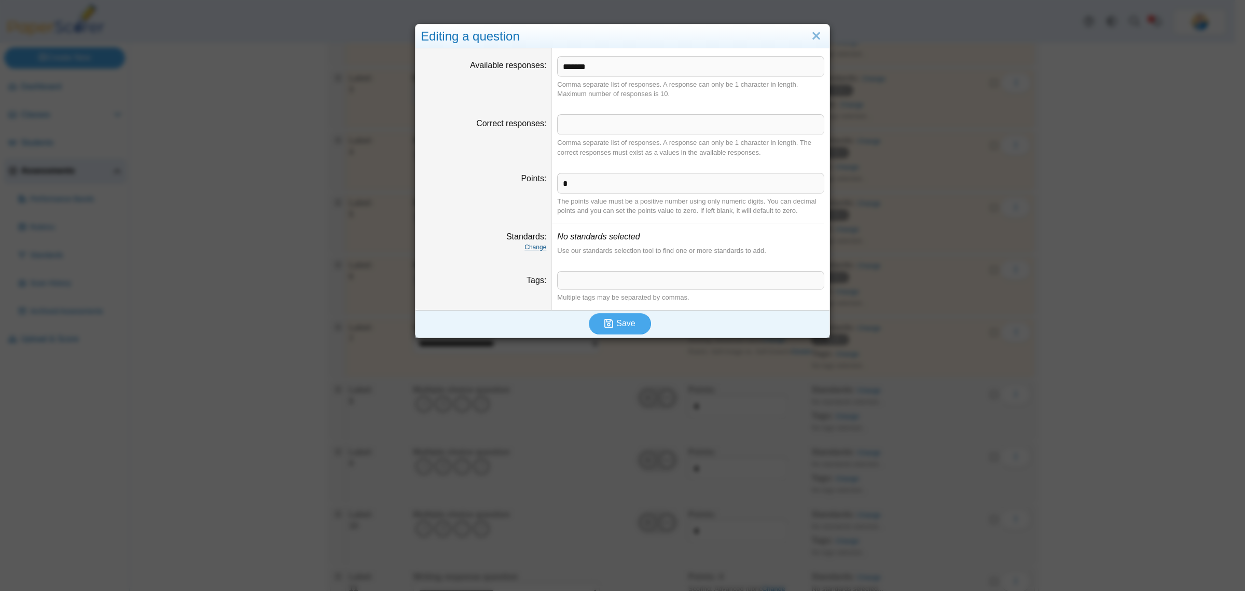
click at [532, 247] on link "Change" at bounding box center [536, 246] width 22 height 7
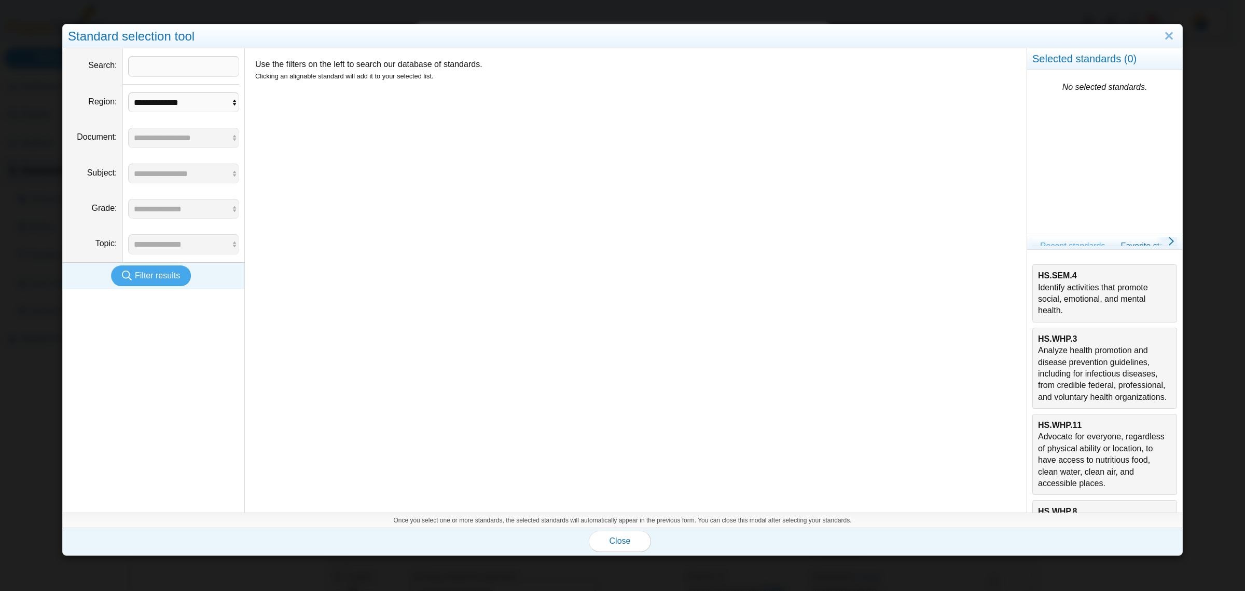
click at [1086, 274] on div "HS.SEM.4 Identify activities that promote social, emotional, and mental health." at bounding box center [1104, 293] width 133 height 47
click at [624, 533] on button "Close" at bounding box center [620, 540] width 62 height 21
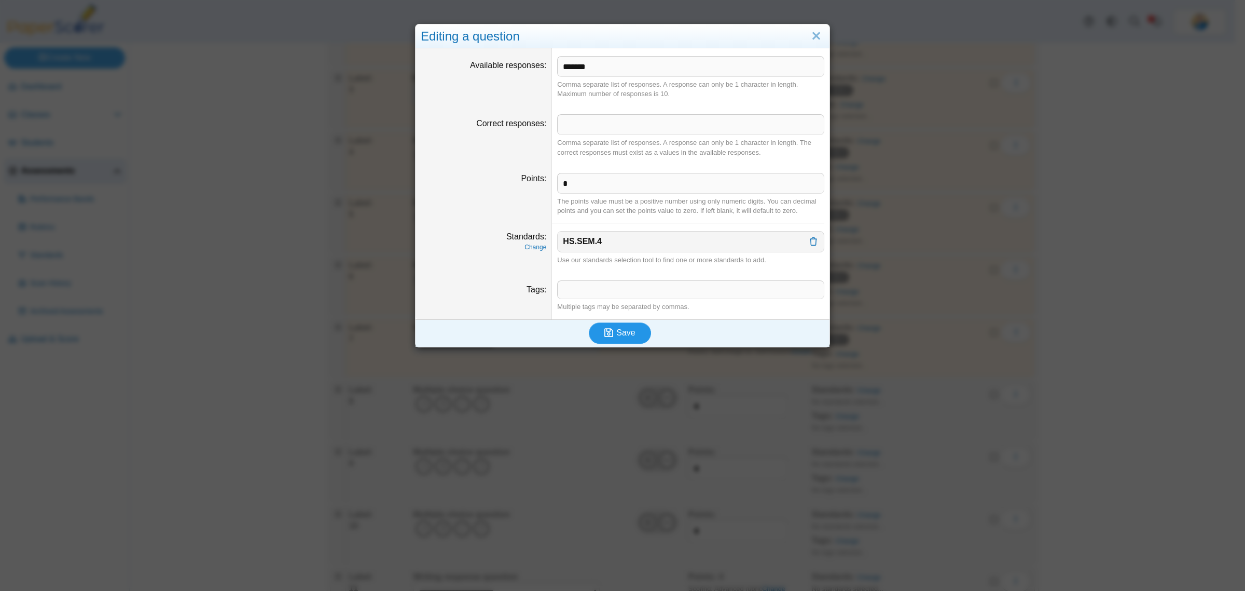
click at [617, 343] on button "Save" at bounding box center [620, 332] width 62 height 21
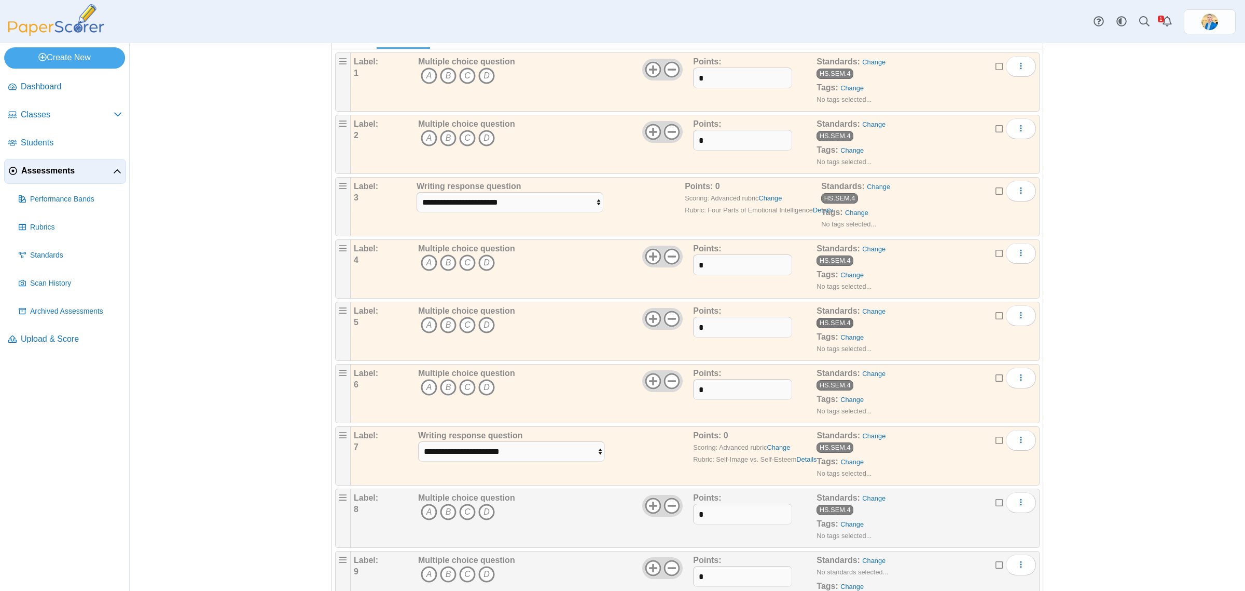
scroll to position [324, 0]
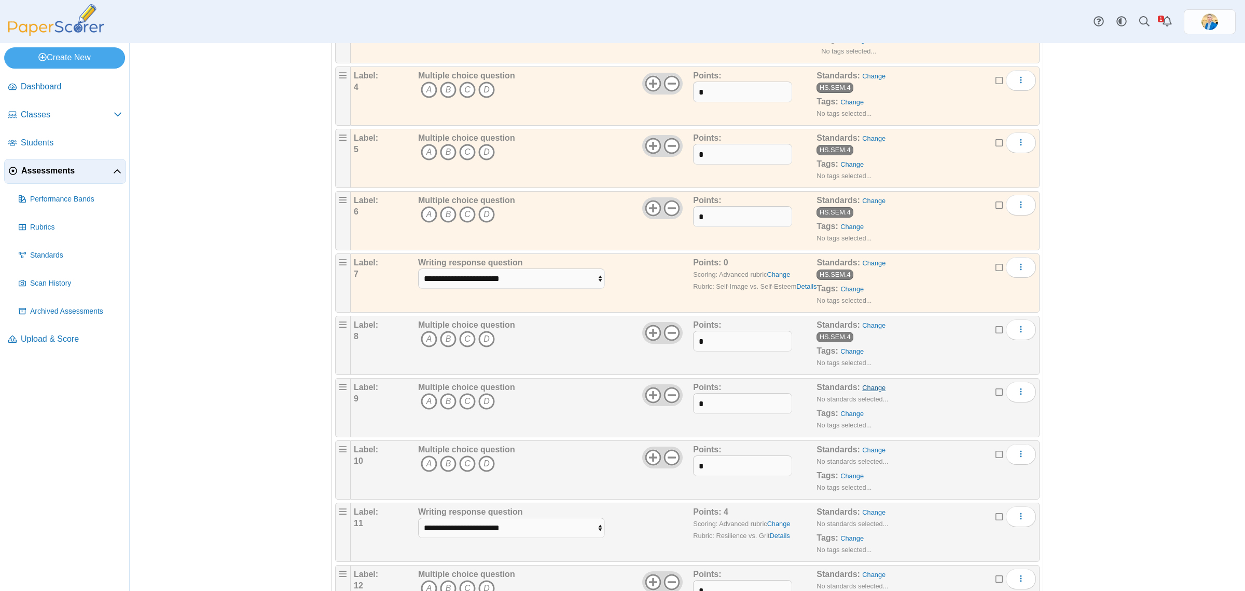
click at [867, 391] on link "Change" at bounding box center [873, 388] width 23 height 8
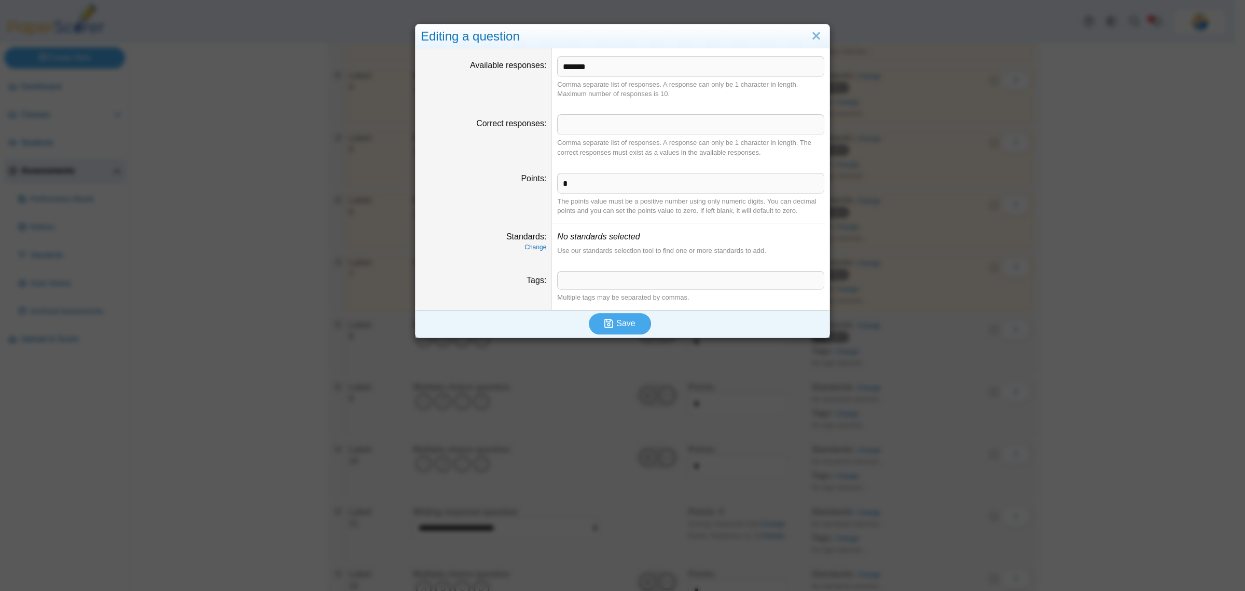
click at [525, 251] on dfn "Change" at bounding box center [484, 247] width 126 height 9
click at [528, 244] on link "Change" at bounding box center [536, 246] width 22 height 7
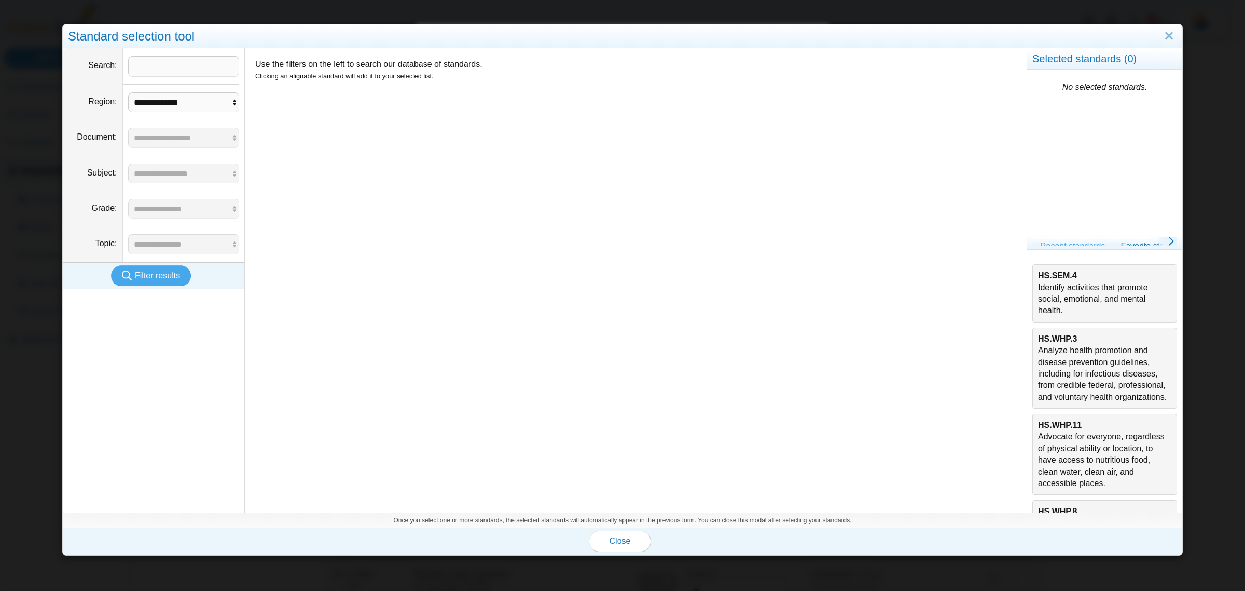
click at [1101, 304] on div "HS.SEM.4 Identify activities that promote social, emotional, and mental health." at bounding box center [1104, 293] width 133 height 47
click at [610, 540] on span "Close" at bounding box center [620, 540] width 21 height 9
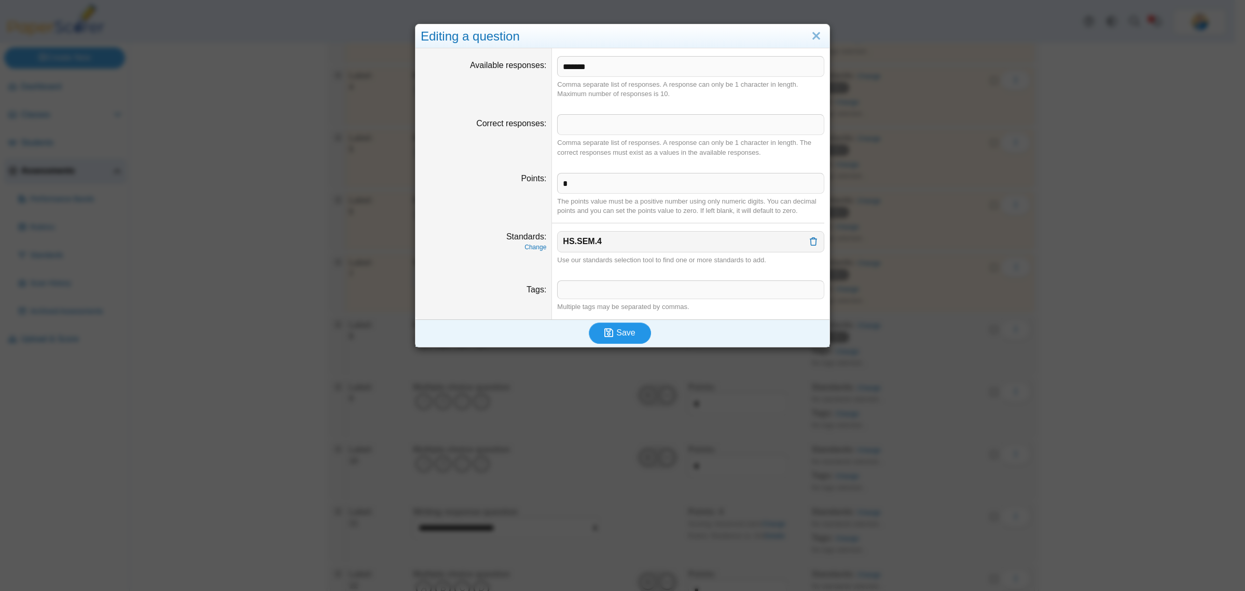
click at [607, 336] on icon "submit" at bounding box center [609, 332] width 9 height 10
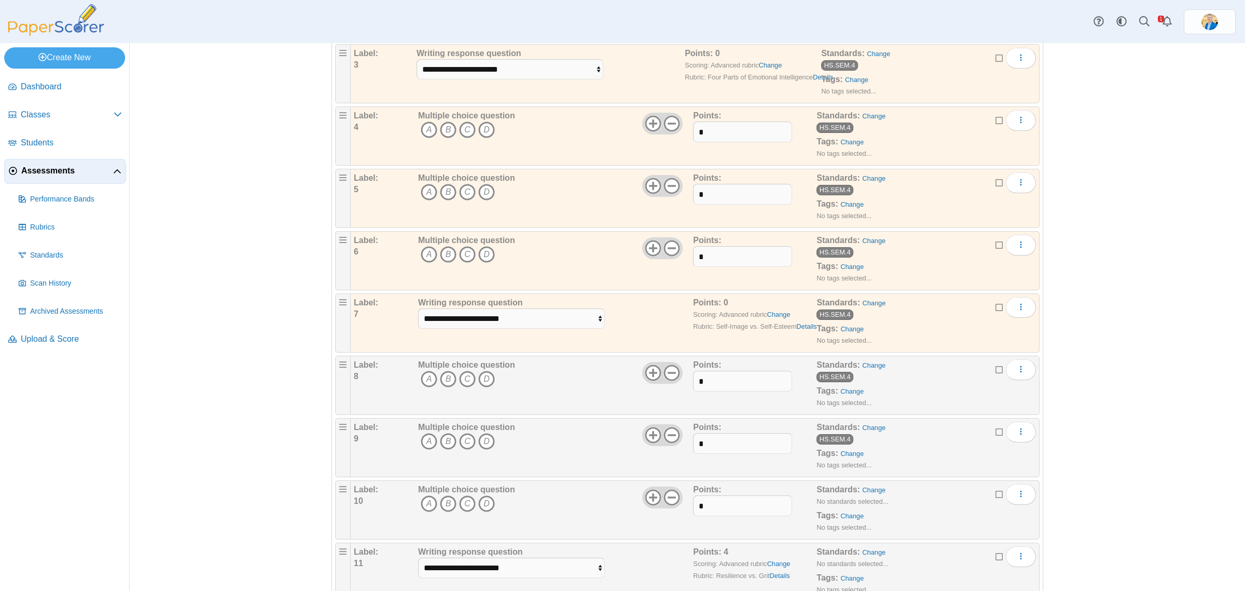
scroll to position [324, 0]
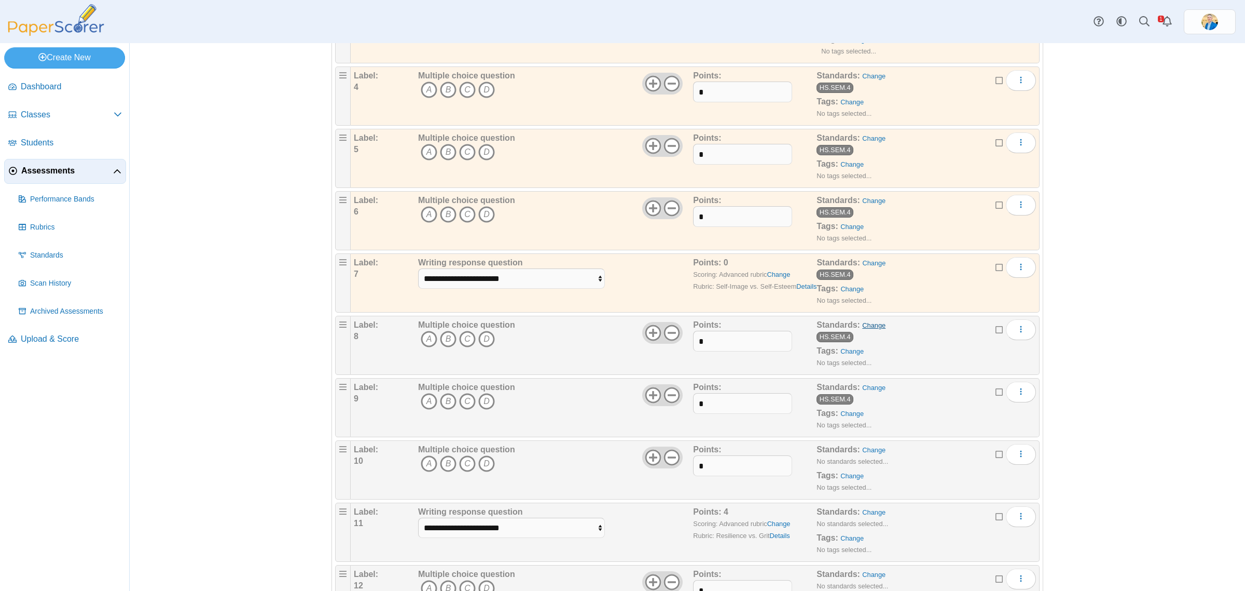
click at [862, 323] on link "Change" at bounding box center [873, 325] width 23 height 8
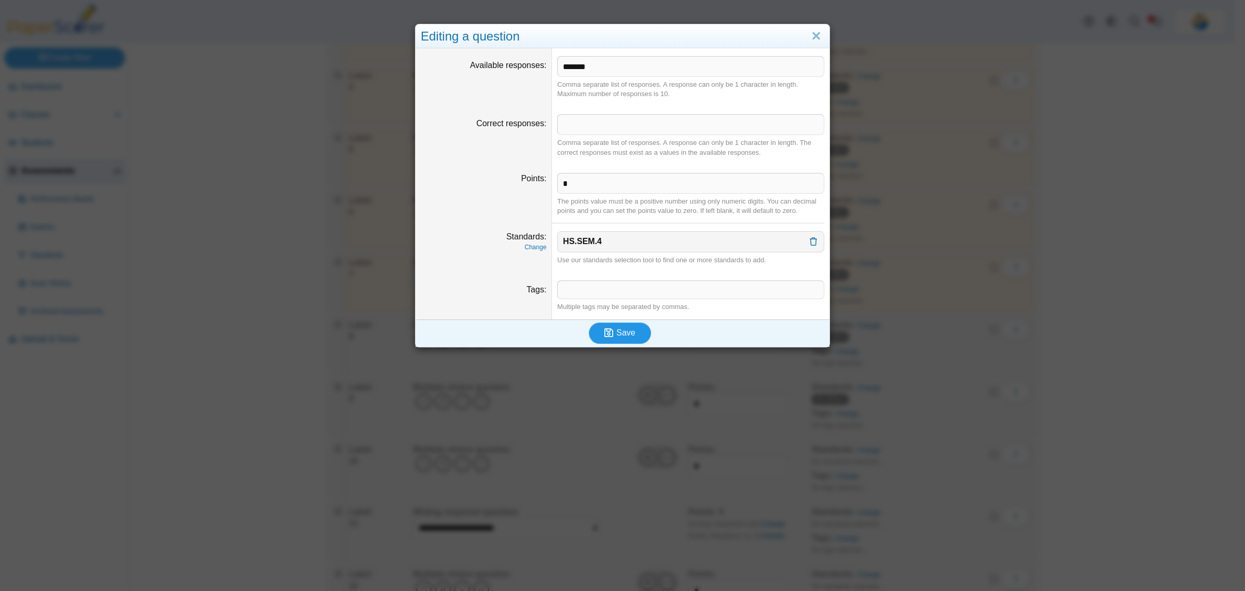
click at [631, 325] on button "Save" at bounding box center [620, 332] width 62 height 21
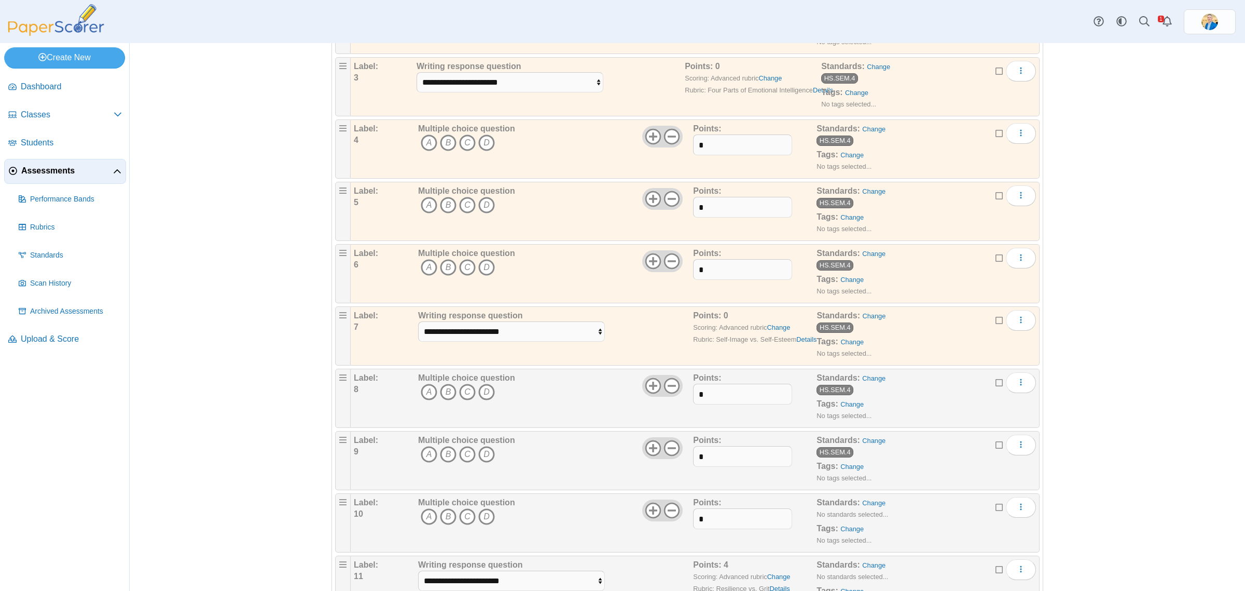
scroll to position [65, 0]
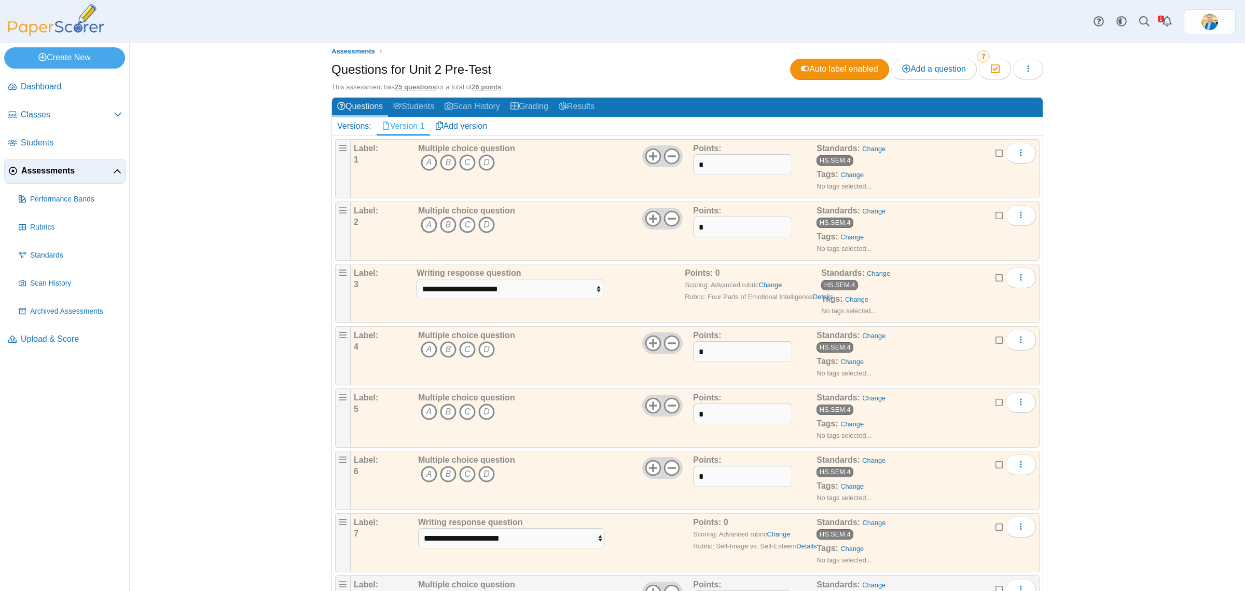
click at [606, 177] on div "Multiple choice question A B C D" at bounding box center [555, 169] width 278 height 52
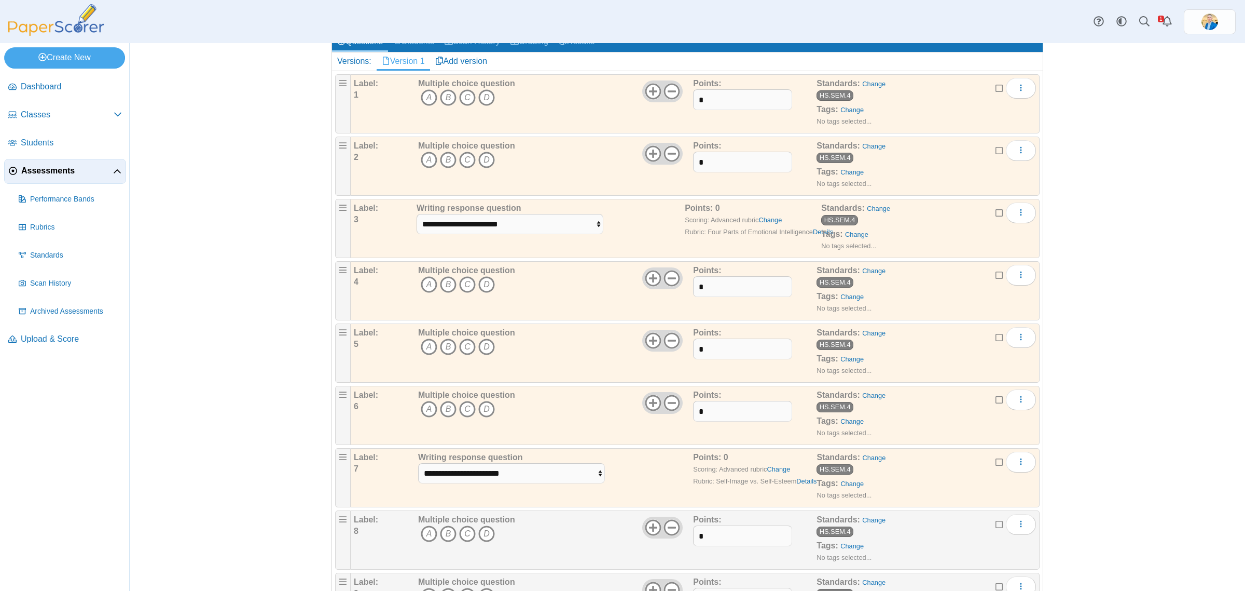
click at [996, 462] on icon at bounding box center [1000, 460] width 8 height 7
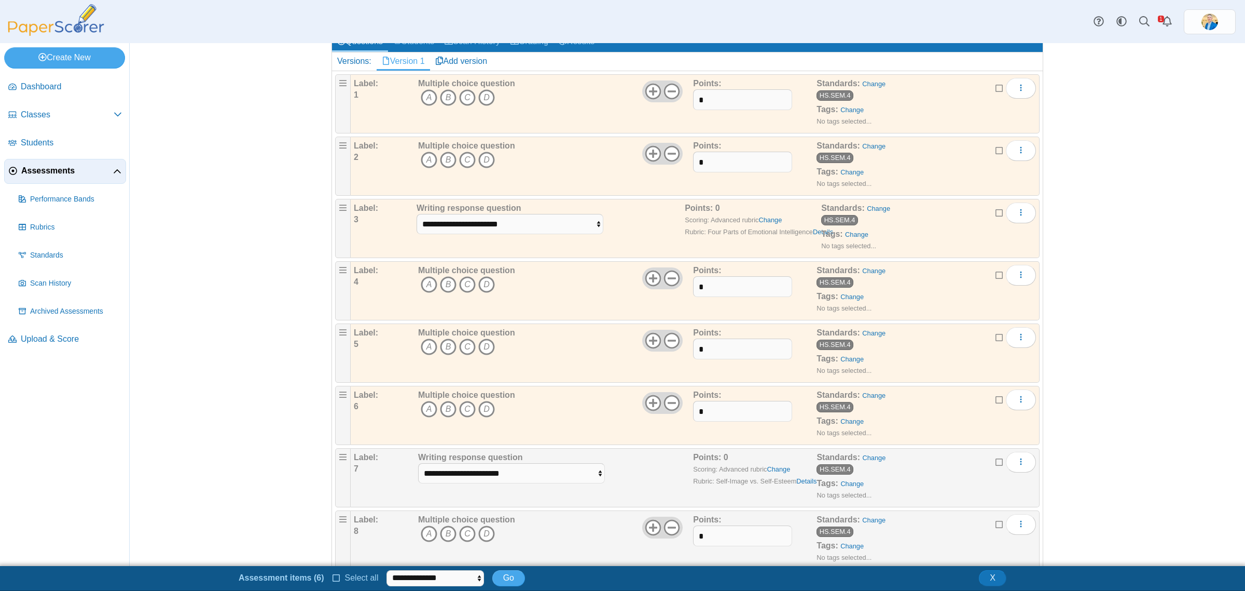
click at [996, 402] on icon at bounding box center [1000, 397] width 8 height 7
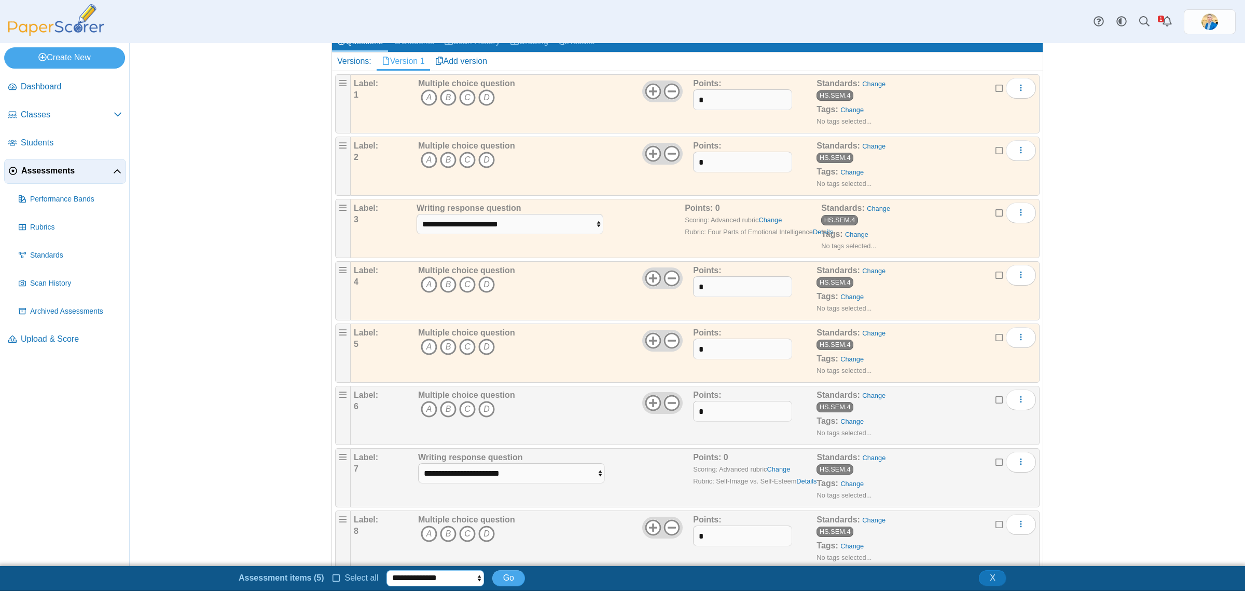
click at [473, 580] on select "**********" at bounding box center [435, 578] width 97 height 16
select select "******"
click at [387, 570] on select "**********" at bounding box center [435, 578] width 97 height 16
click at [503, 573] on span "Go" at bounding box center [508, 577] width 11 height 9
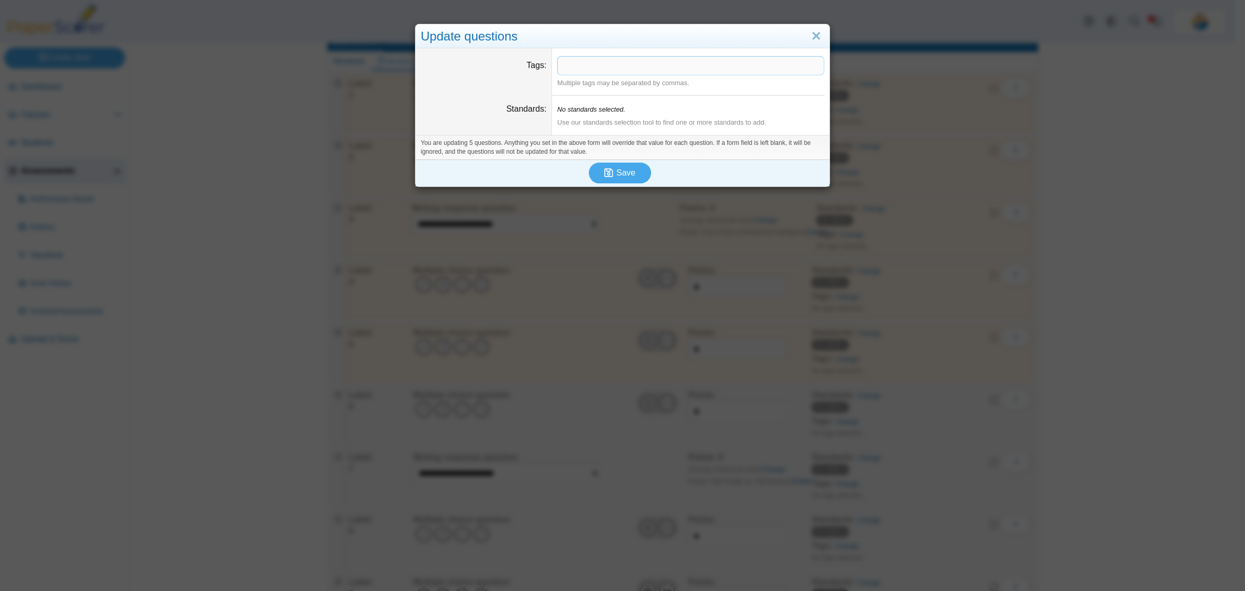
click at [580, 111] on icon "No standards selected." at bounding box center [591, 109] width 68 height 8
click at [529, 109] on label "Standards" at bounding box center [526, 108] width 40 height 9
click at [597, 119] on div "Use our standards selection tool to find one or more standards to add." at bounding box center [690, 122] width 267 height 9
click at [595, 113] on icon "No standards selected." at bounding box center [591, 109] width 68 height 8
click at [600, 136] on div "You are updating 5 questions. Anything you set in the above form will override …" at bounding box center [623, 147] width 414 height 24
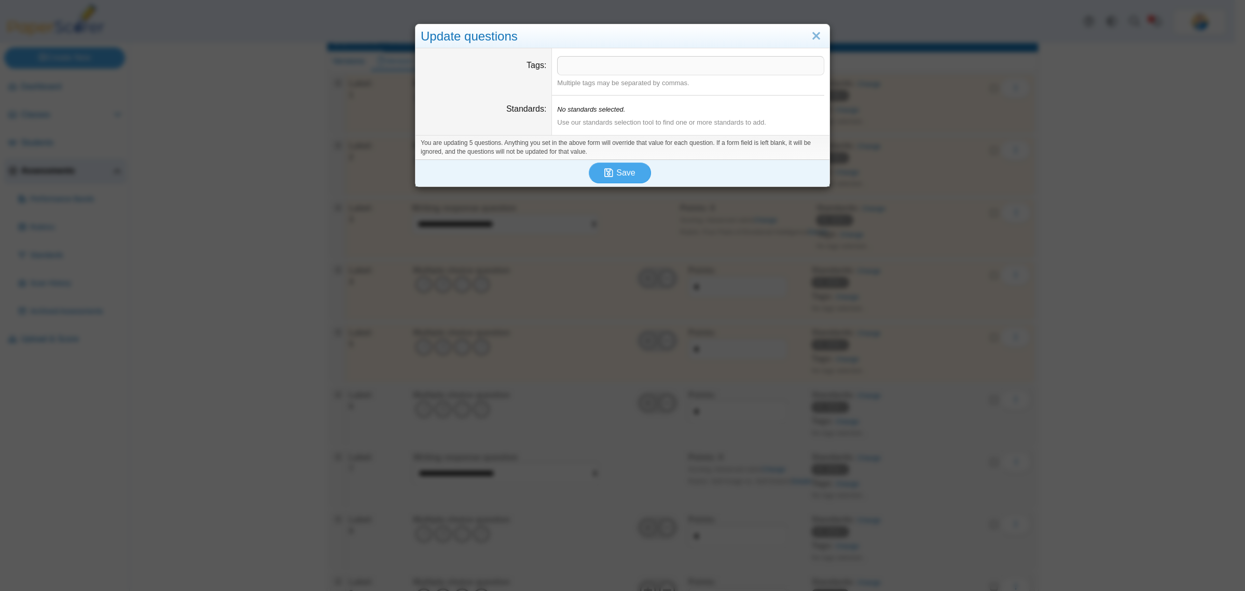
click at [608, 122] on div "Use our standards selection tool to find one or more standards to add." at bounding box center [690, 122] width 267 height 9
click at [813, 43] on link "Close" at bounding box center [817, 37] width 16 height 18
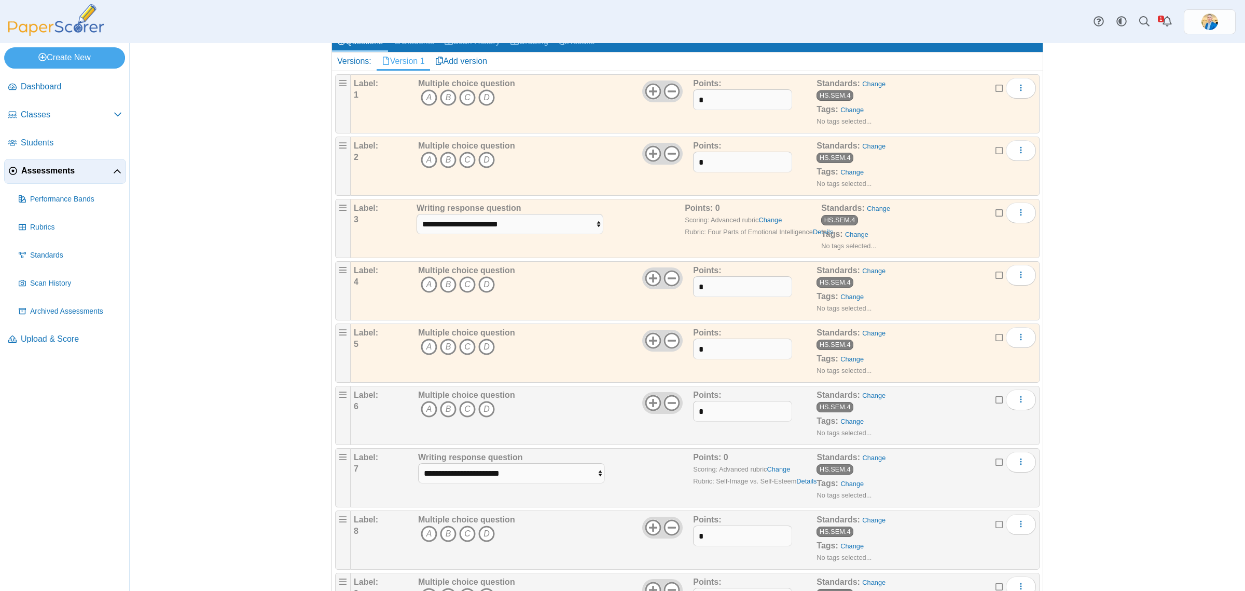
click at [996, 338] on icon at bounding box center [1000, 335] width 8 height 7
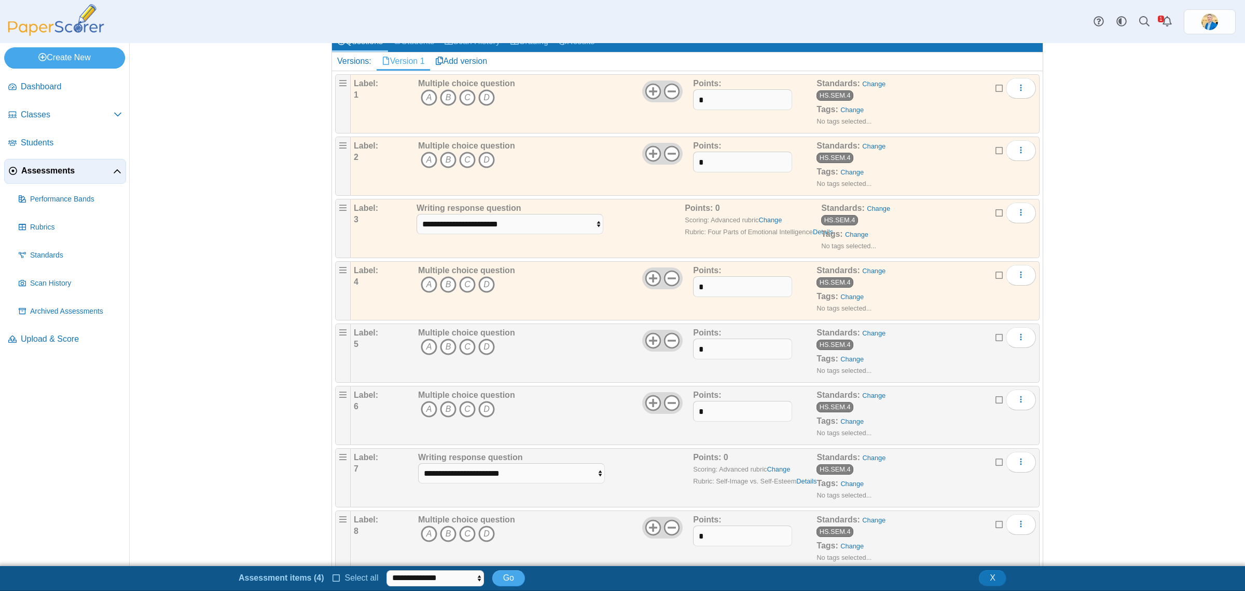
click at [996, 276] on icon at bounding box center [1000, 273] width 8 height 7
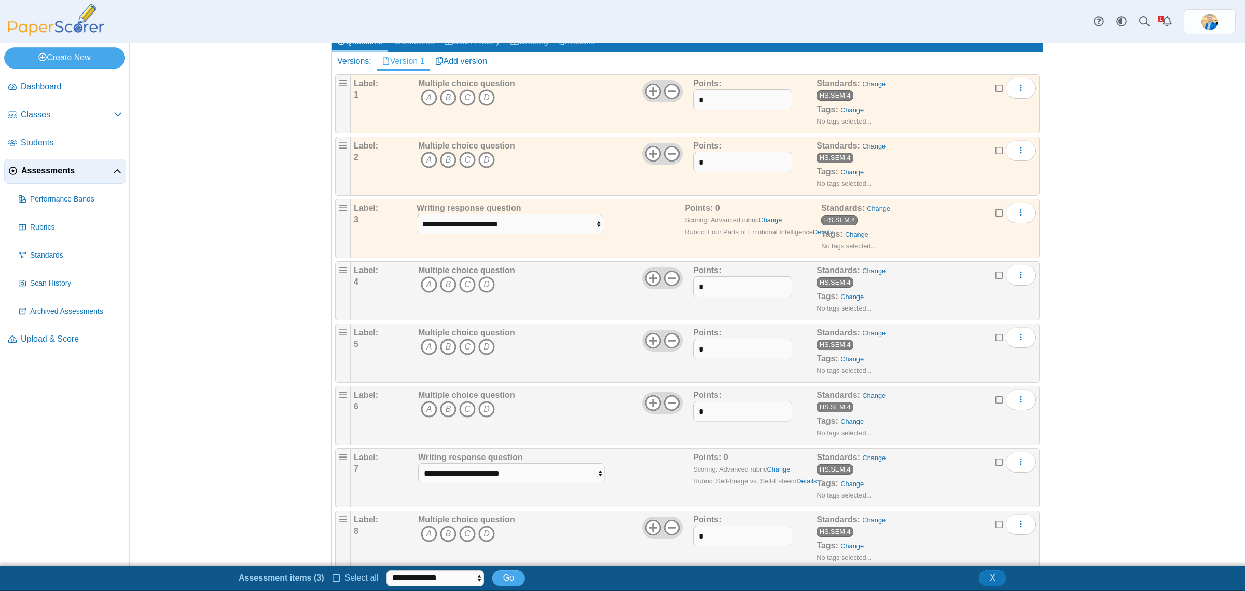
drag, startPoint x: 993, startPoint y: 213, endPoint x: 995, endPoint y: 204, distance: 9.6
click at [996, 213] on icon at bounding box center [1000, 211] width 8 height 7
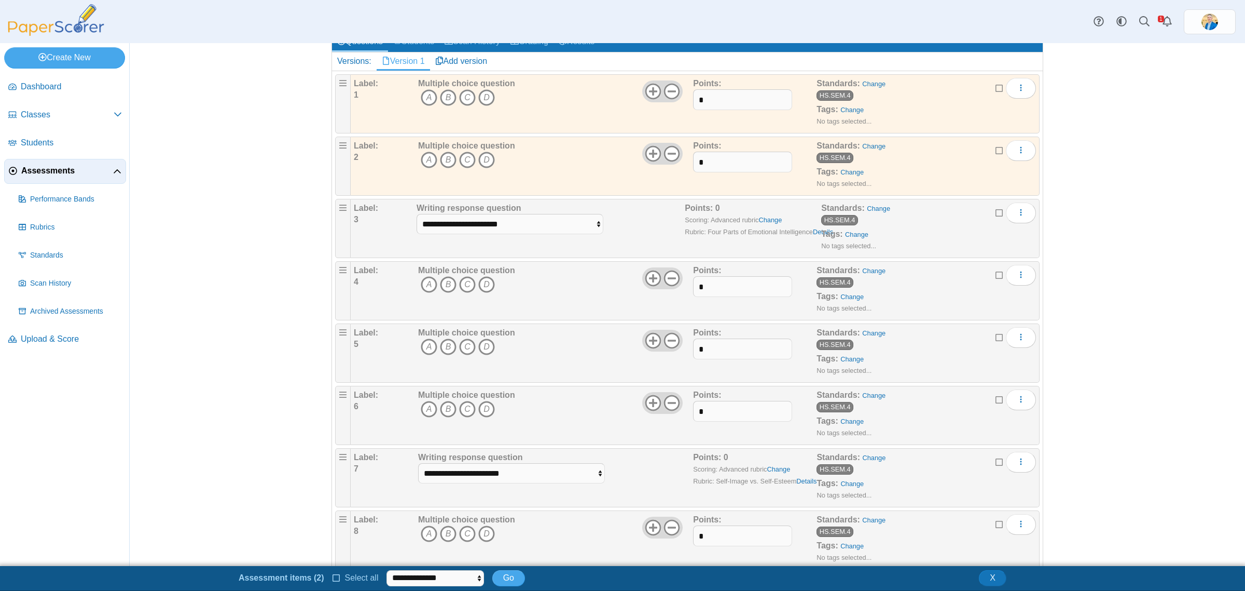
click at [996, 149] on icon at bounding box center [1000, 148] width 8 height 7
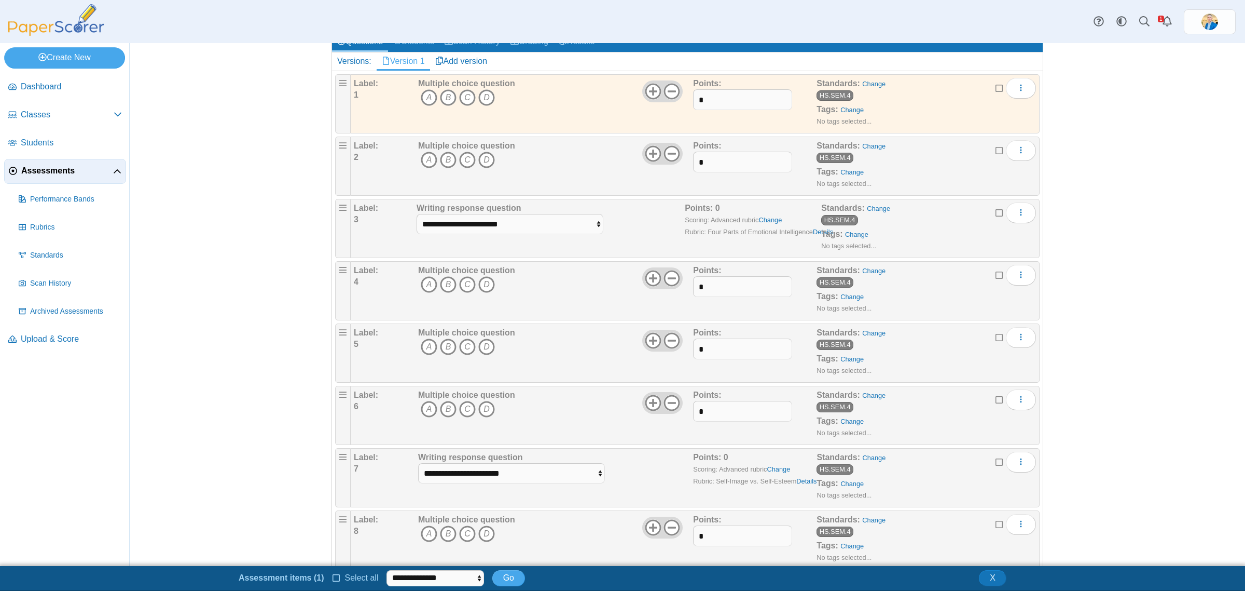
click at [996, 89] on icon at bounding box center [1000, 86] width 8 height 7
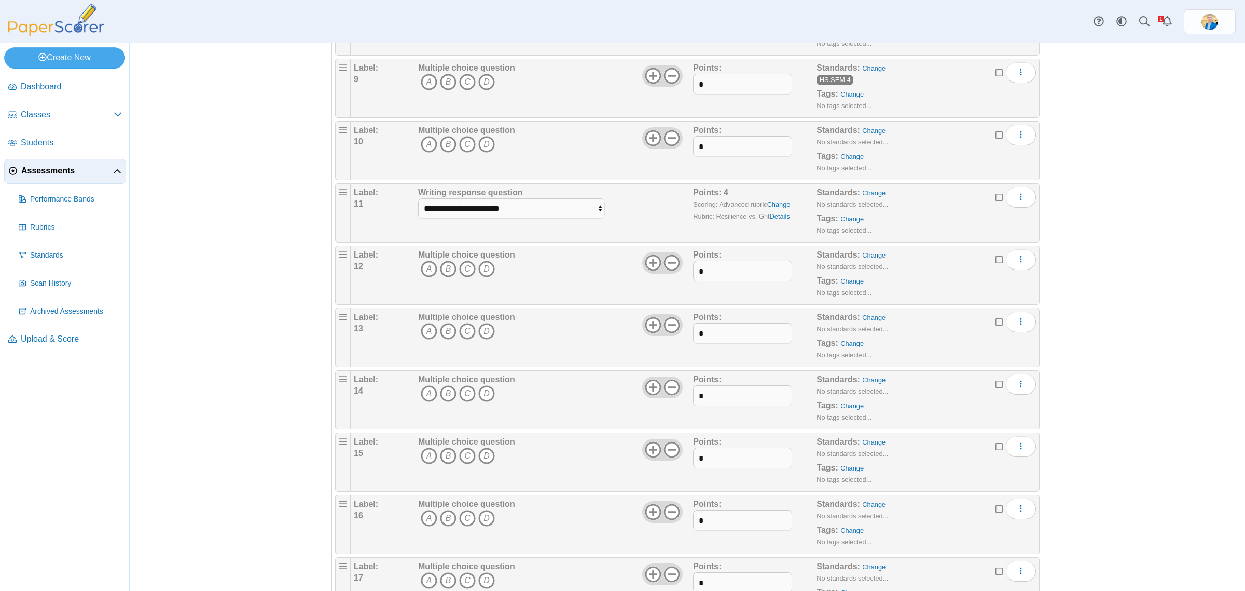
scroll to position [649, 0]
click at [996, 132] on icon at bounding box center [1000, 128] width 8 height 7
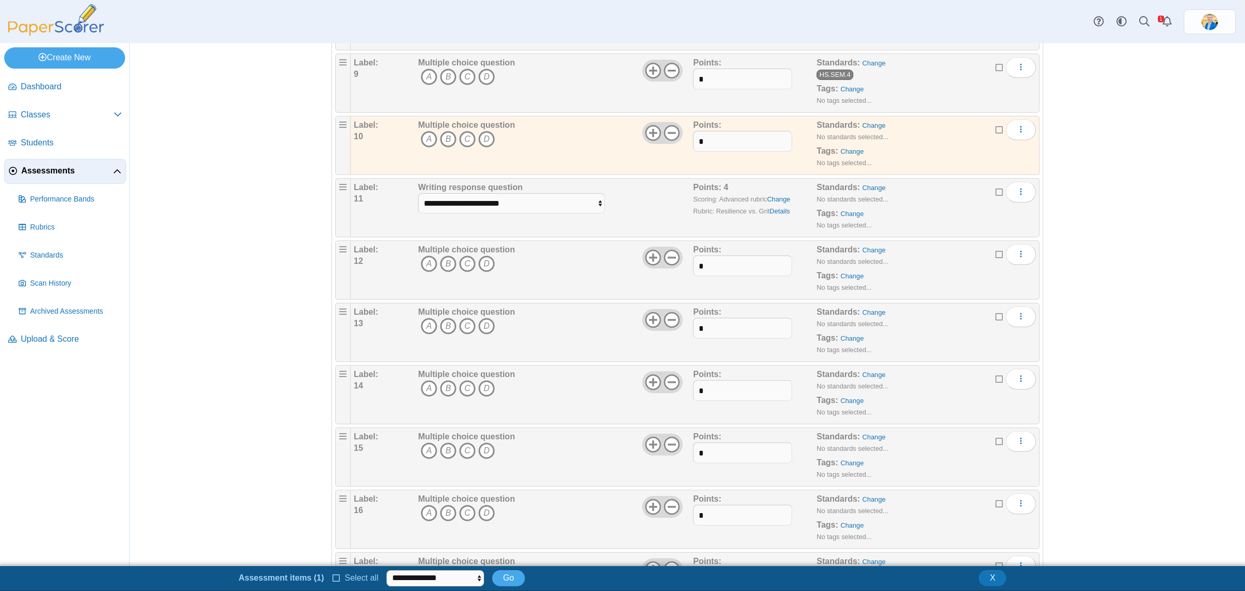
click at [996, 194] on icon at bounding box center [1000, 190] width 8 height 7
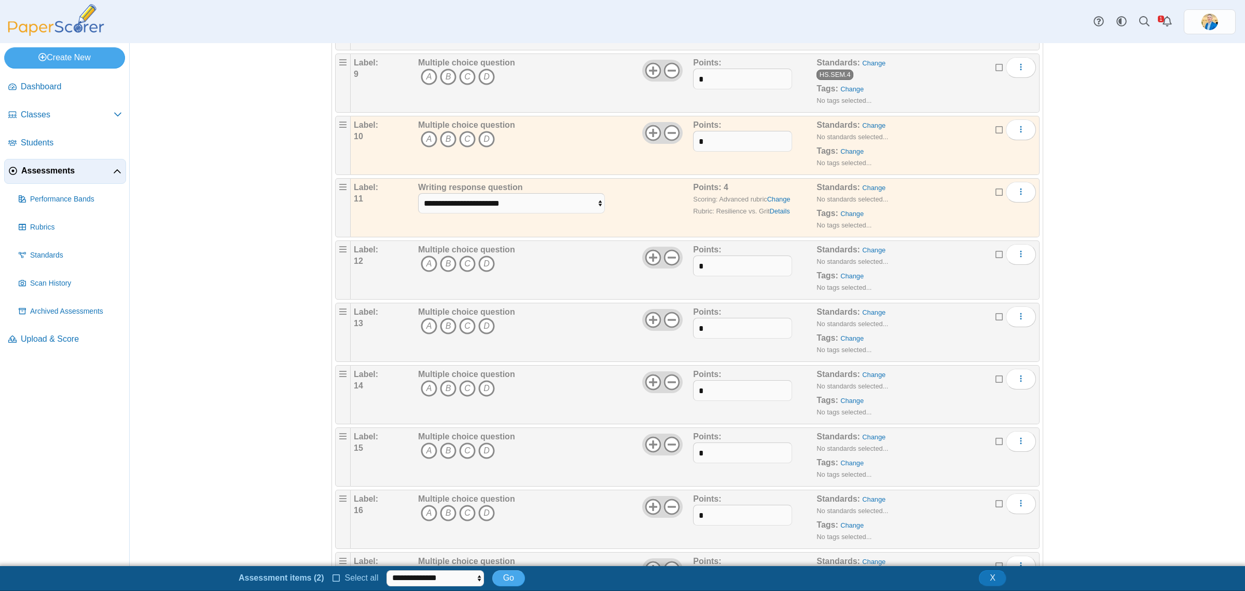
click at [996, 255] on icon at bounding box center [1000, 252] width 8 height 7
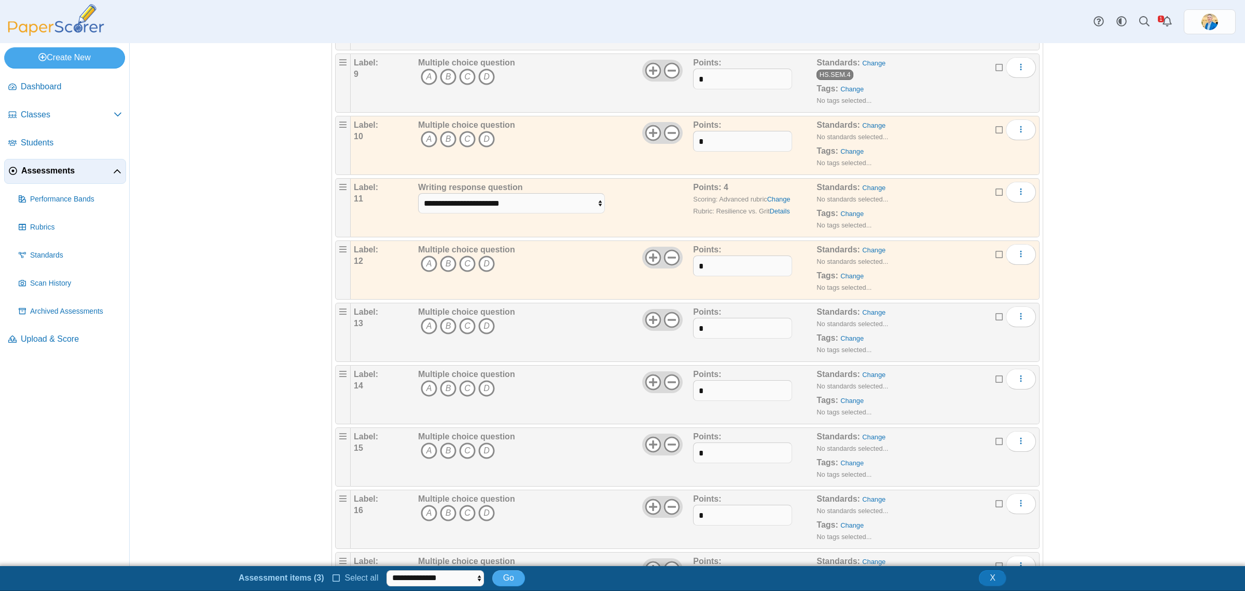
click at [996, 322] on label at bounding box center [1000, 316] width 8 height 11
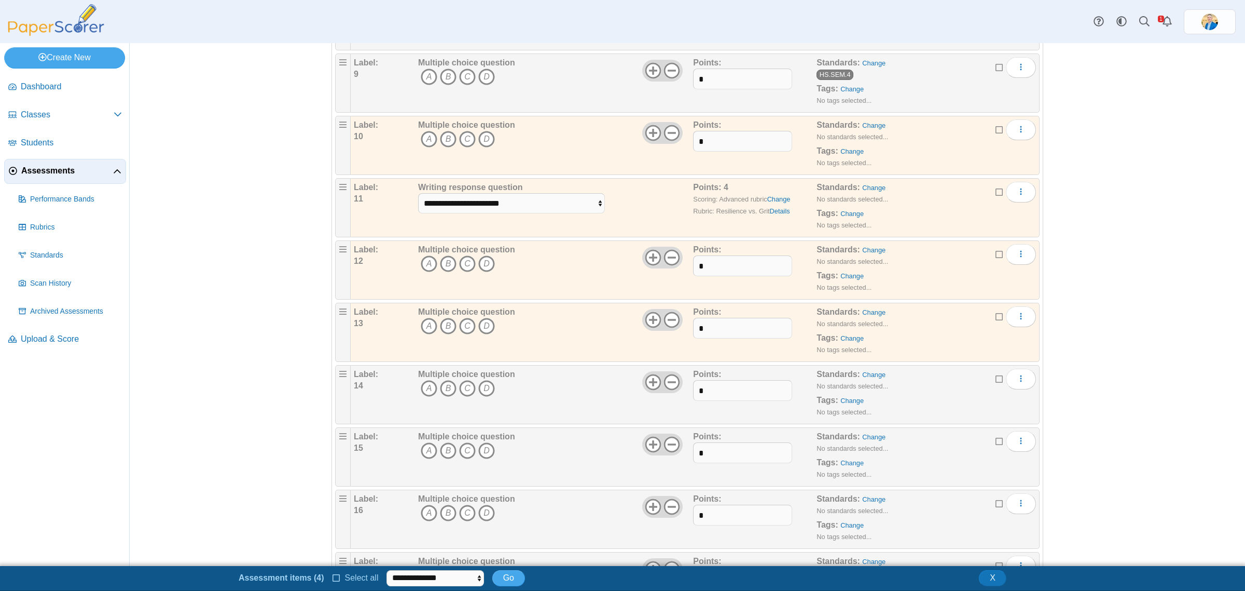
click at [996, 381] on icon at bounding box center [1000, 377] width 8 height 7
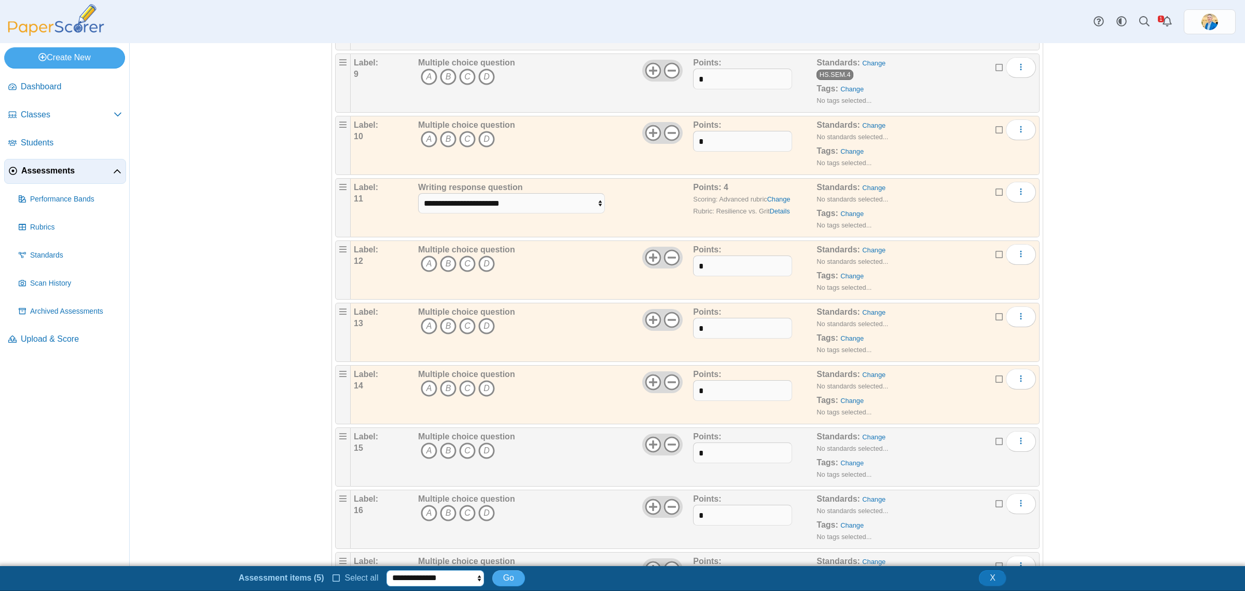
click at [457, 573] on select "**********" at bounding box center [435, 578] width 97 height 16
select select "******"
click at [387, 570] on select "**********" at bounding box center [435, 578] width 97 height 16
click at [503, 575] on span "Go" at bounding box center [508, 577] width 11 height 9
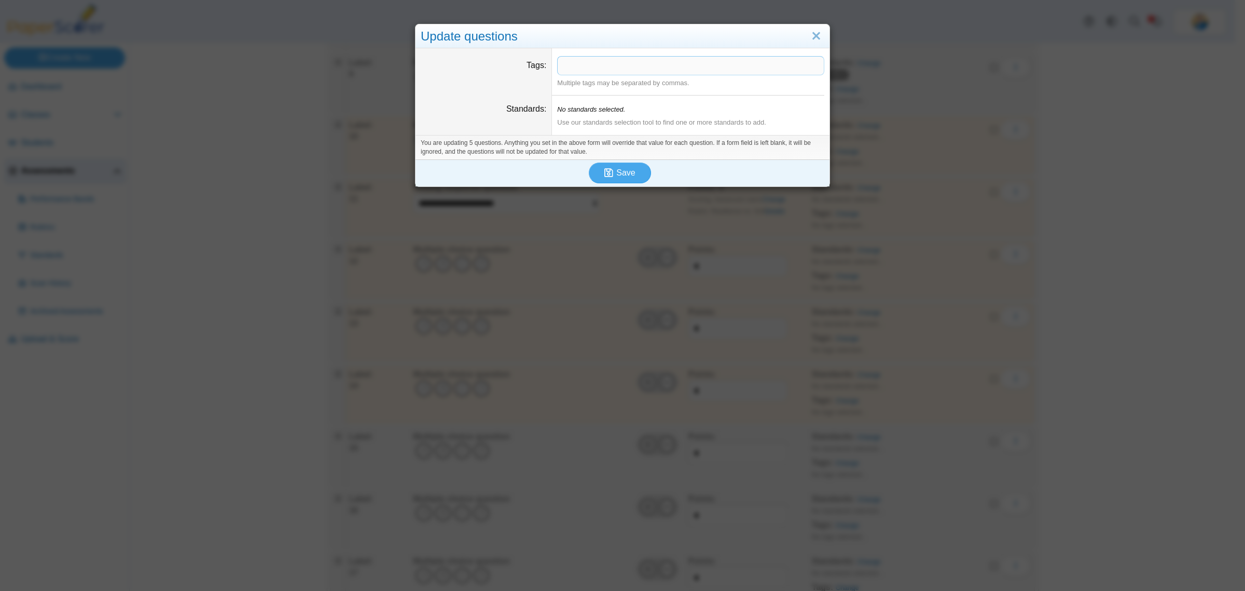
click at [572, 113] on icon "No standards selected." at bounding box center [591, 109] width 68 height 8
click at [571, 60] on span at bounding box center [691, 66] width 266 height 18
click at [586, 109] on icon "No standards selected." at bounding box center [591, 109] width 68 height 8
drag, startPoint x: 588, startPoint y: 120, endPoint x: 649, endPoint y: 99, distance: 65.0
click at [591, 120] on div "Use our standards selection tool to find one or more standards to add." at bounding box center [690, 122] width 267 height 9
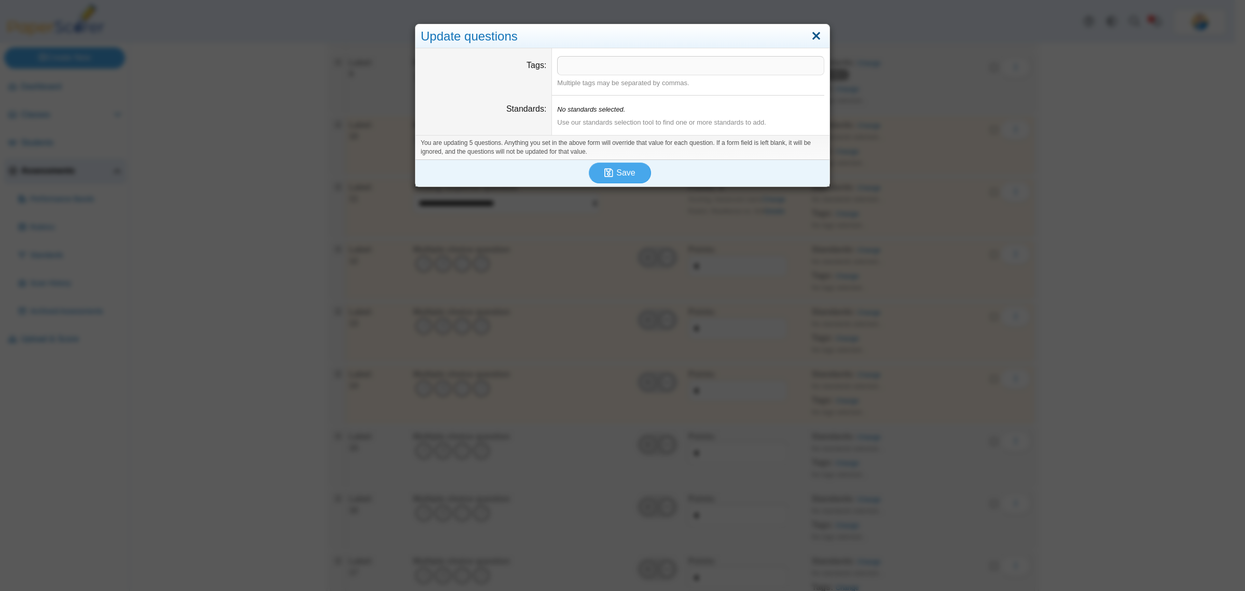
click at [812, 36] on link "Close" at bounding box center [817, 37] width 16 height 18
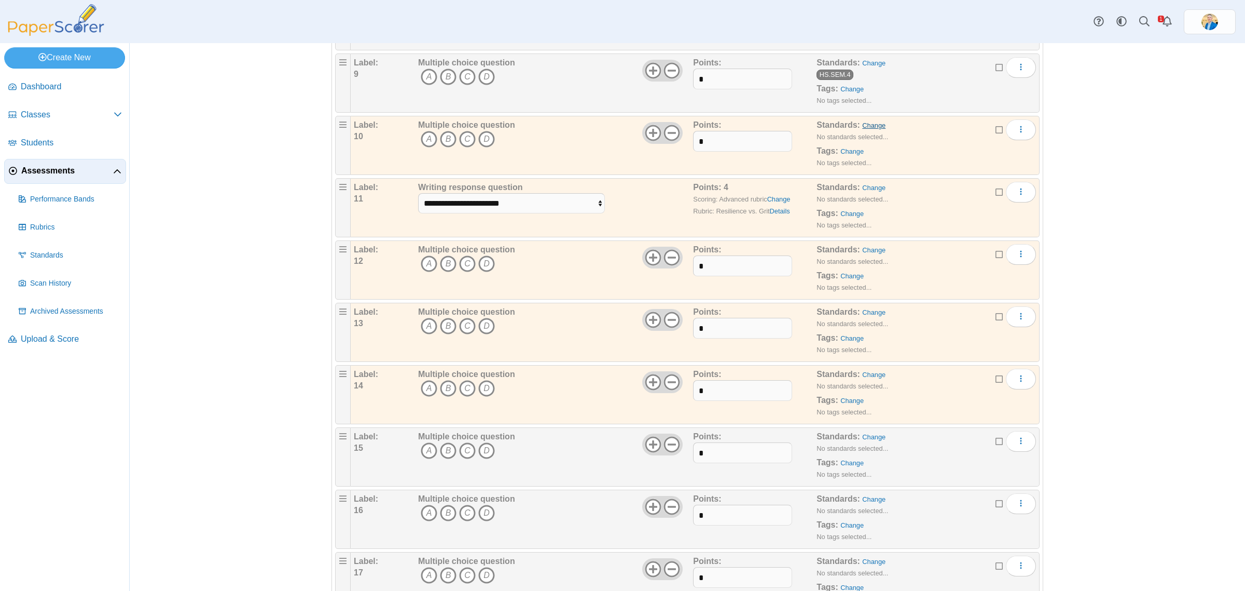
click at [864, 129] on link "Change" at bounding box center [873, 125] width 23 height 8
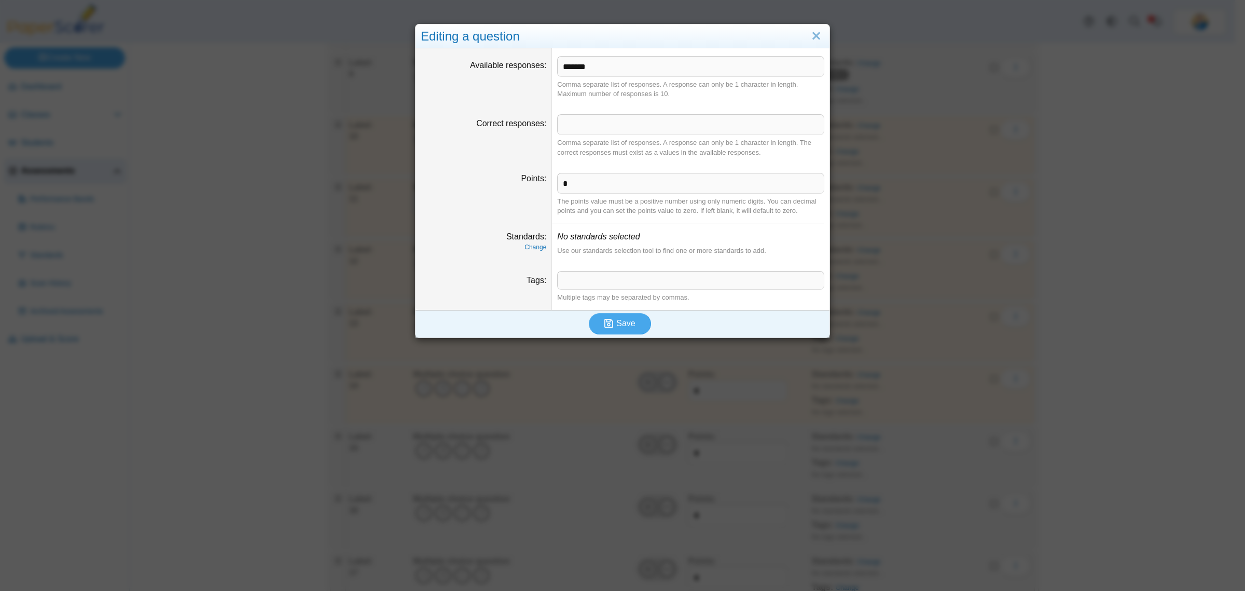
click at [532, 252] on dfn "Change" at bounding box center [484, 247] width 126 height 9
click at [532, 245] on link "Change" at bounding box center [536, 246] width 22 height 7
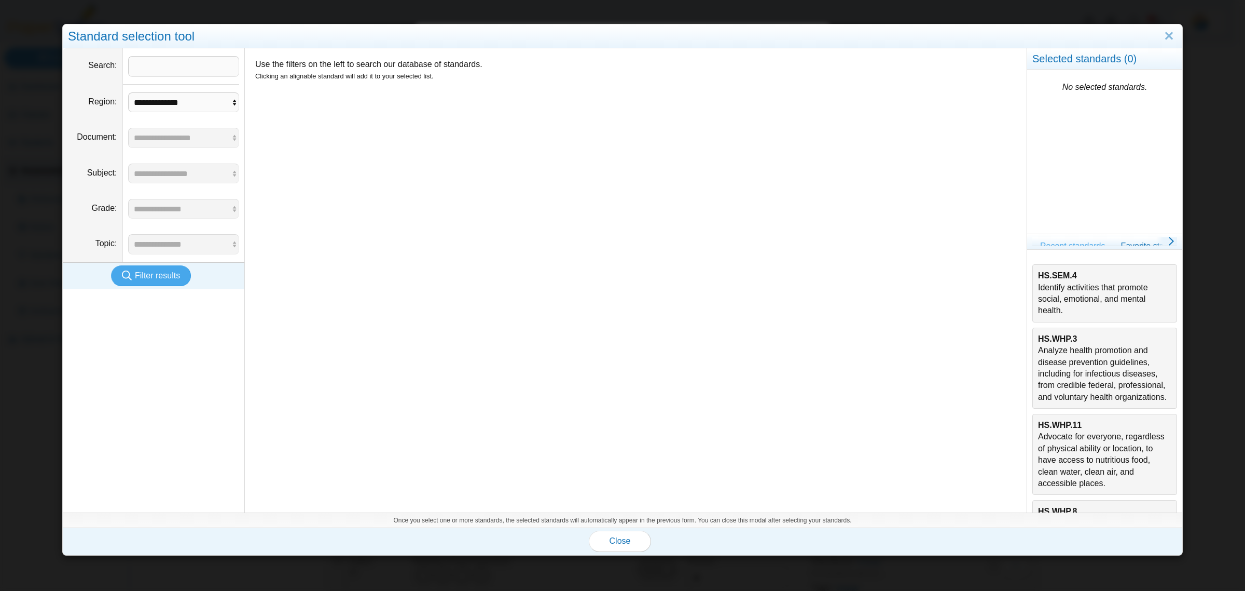
click at [1049, 287] on div "HS.SEM.4 Identify activities that promote social, emotional, and mental health." at bounding box center [1104, 293] width 133 height 47
click at [623, 535] on button "Close" at bounding box center [620, 540] width 62 height 21
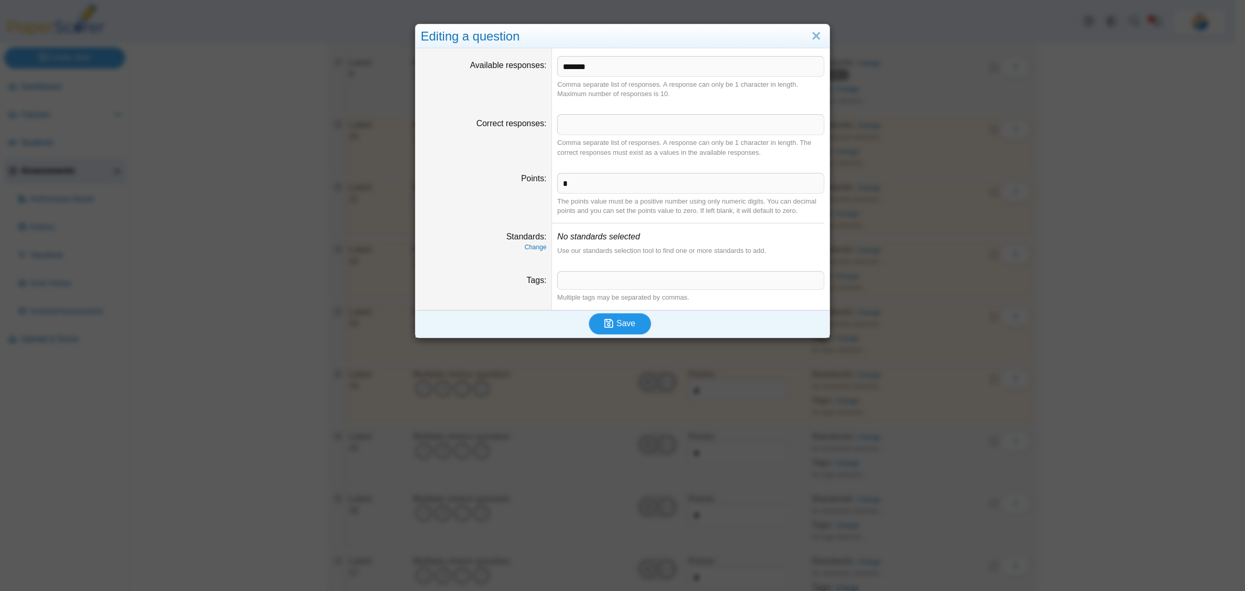
click at [624, 323] on span "Save" at bounding box center [626, 323] width 19 height 9
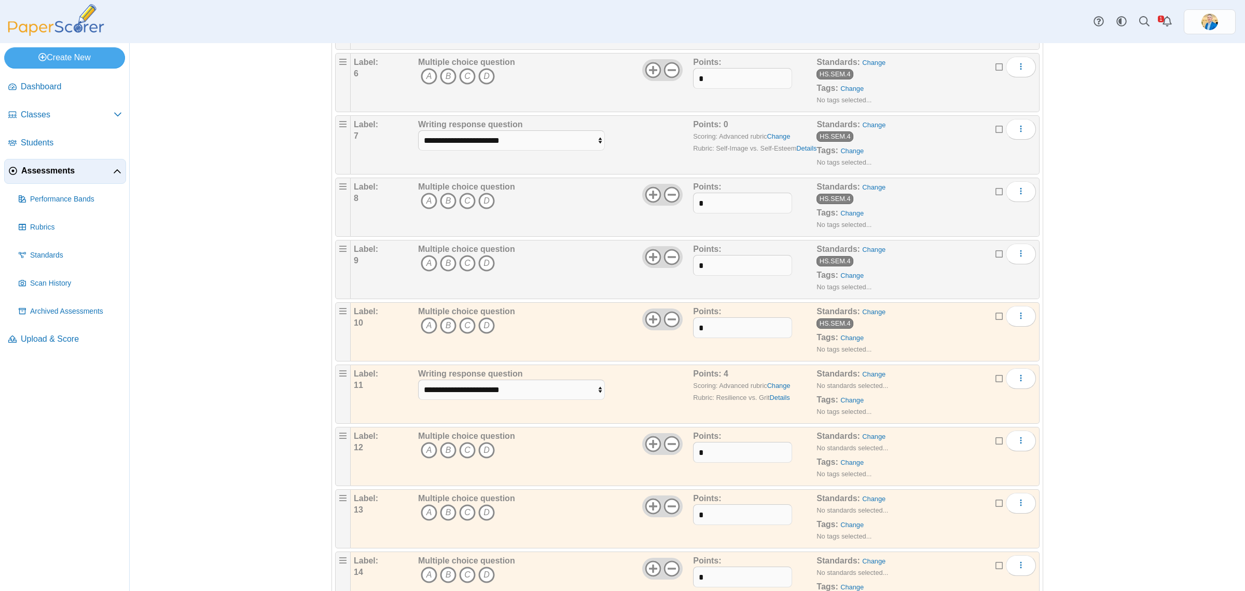
scroll to position [519, 0]
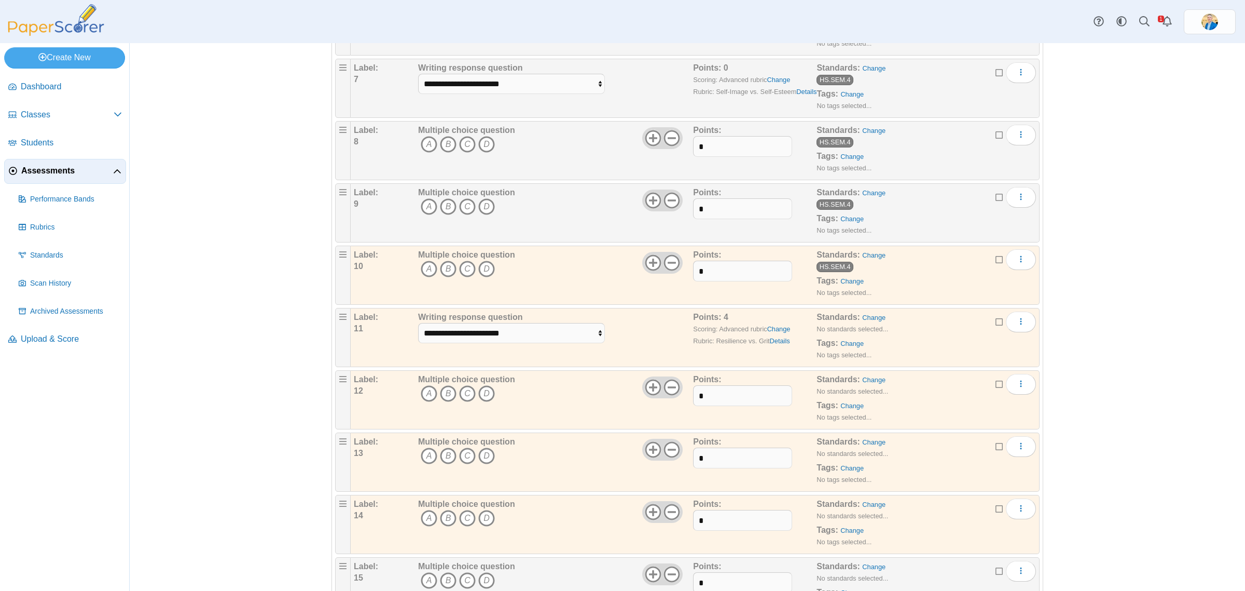
click at [996, 261] on icon at bounding box center [1000, 257] width 8 height 7
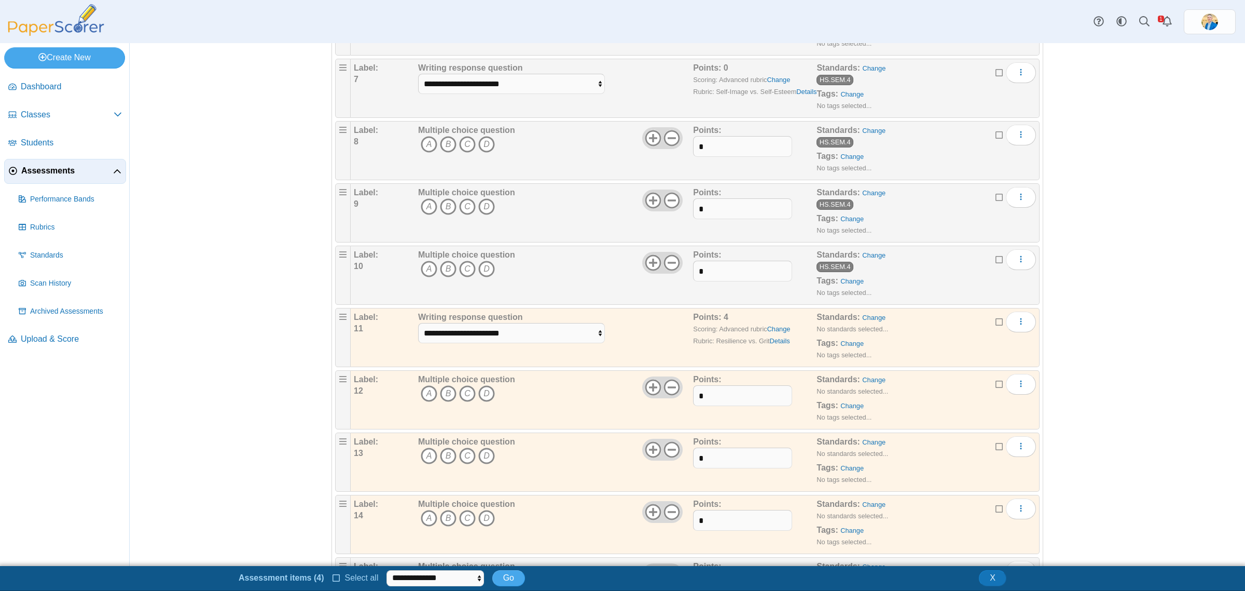
click at [996, 261] on icon at bounding box center [1000, 257] width 8 height 7
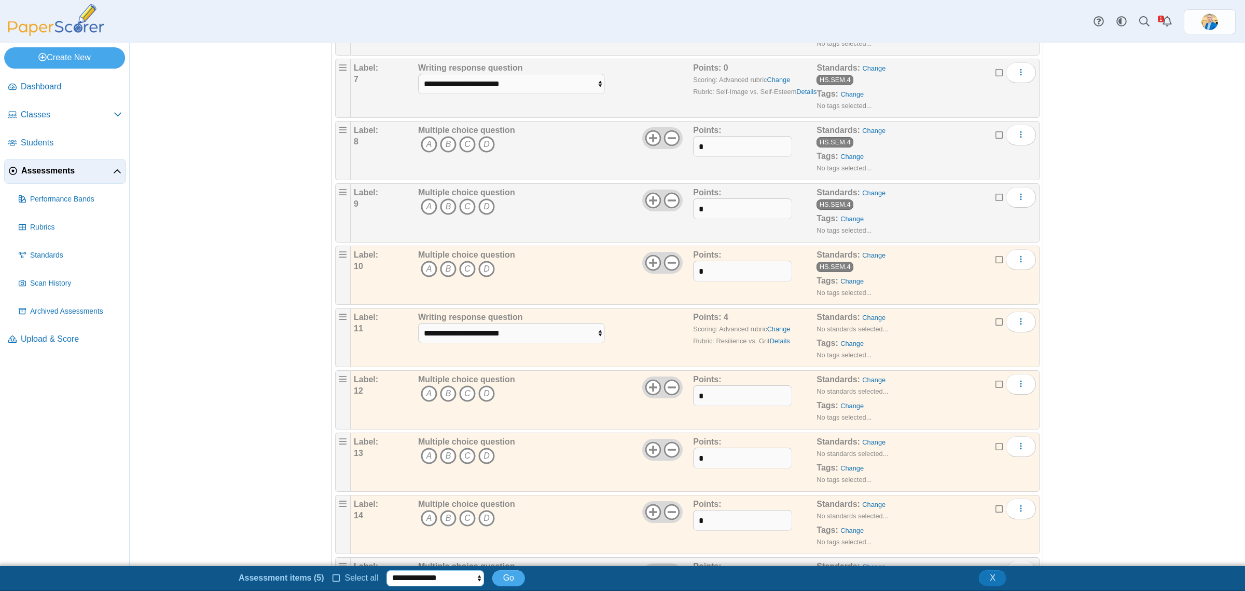
click at [432, 577] on select "**********" at bounding box center [435, 578] width 97 height 16
select select "******"
click at [387, 570] on select "**********" at bounding box center [435, 578] width 97 height 16
click at [504, 584] on button "Go" at bounding box center [508, 578] width 33 height 16
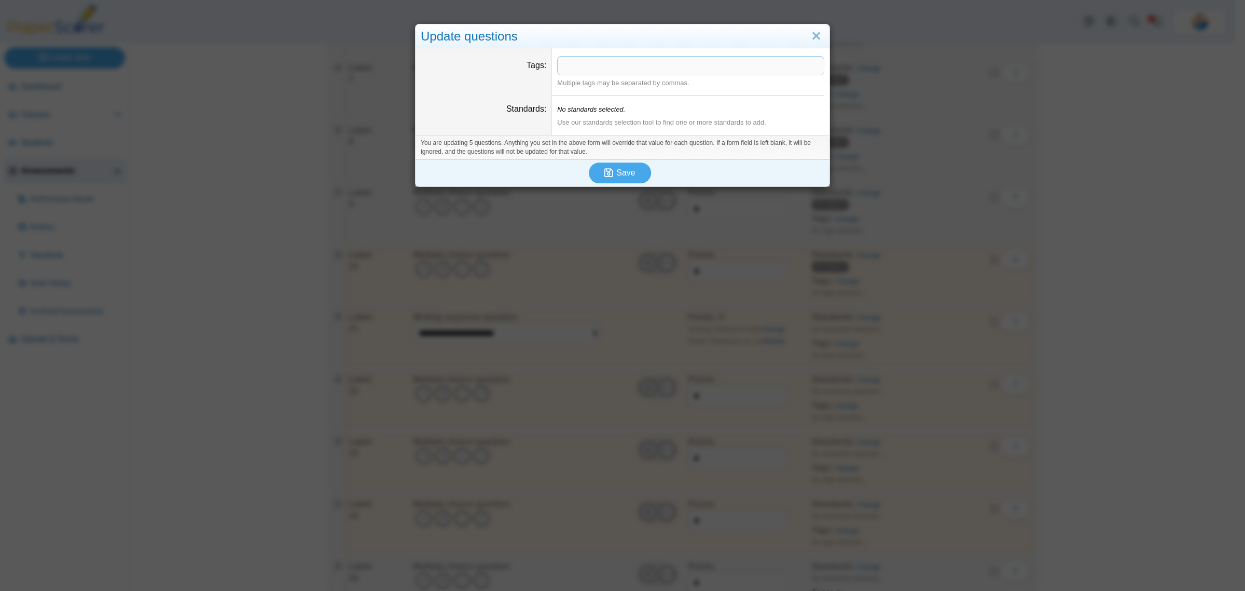
click at [584, 113] on icon "No standards selected." at bounding box center [591, 109] width 68 height 8
click at [815, 32] on link "Close" at bounding box center [817, 37] width 16 height 18
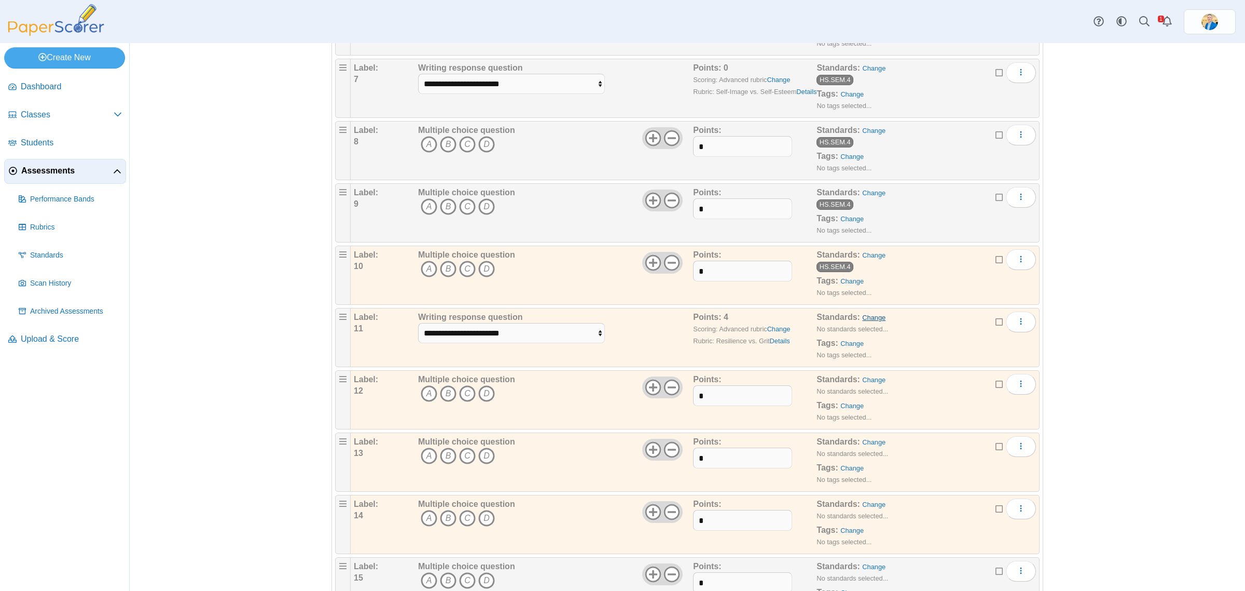
click at [863, 321] on link "Change" at bounding box center [873, 317] width 23 height 8
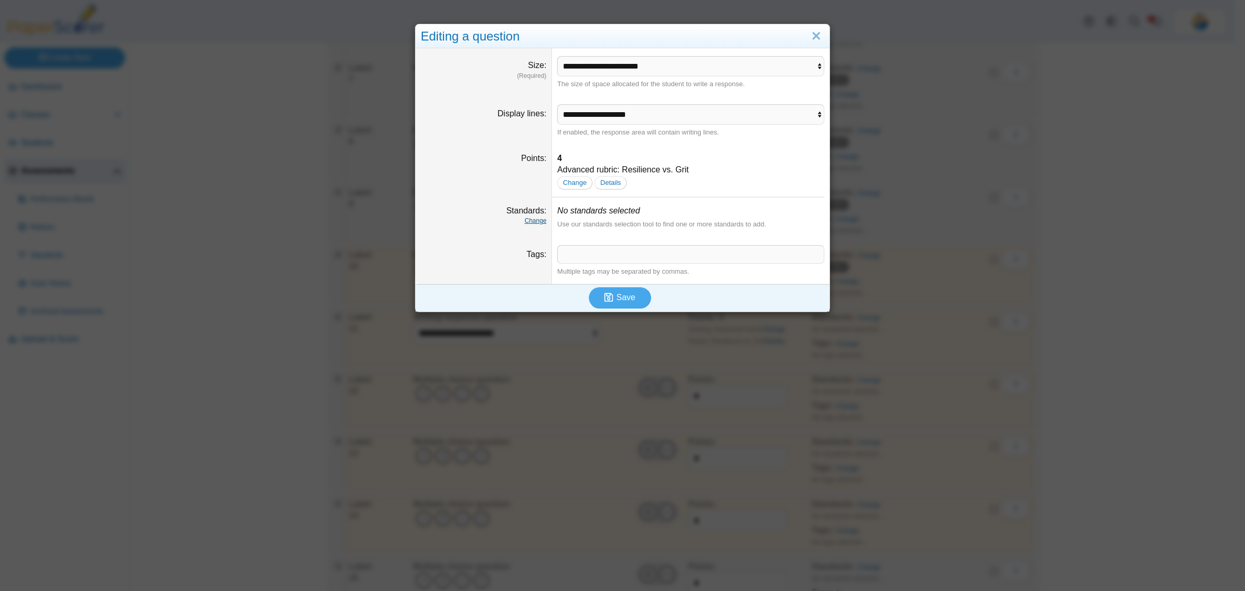
click at [539, 218] on link "Change" at bounding box center [536, 220] width 22 height 7
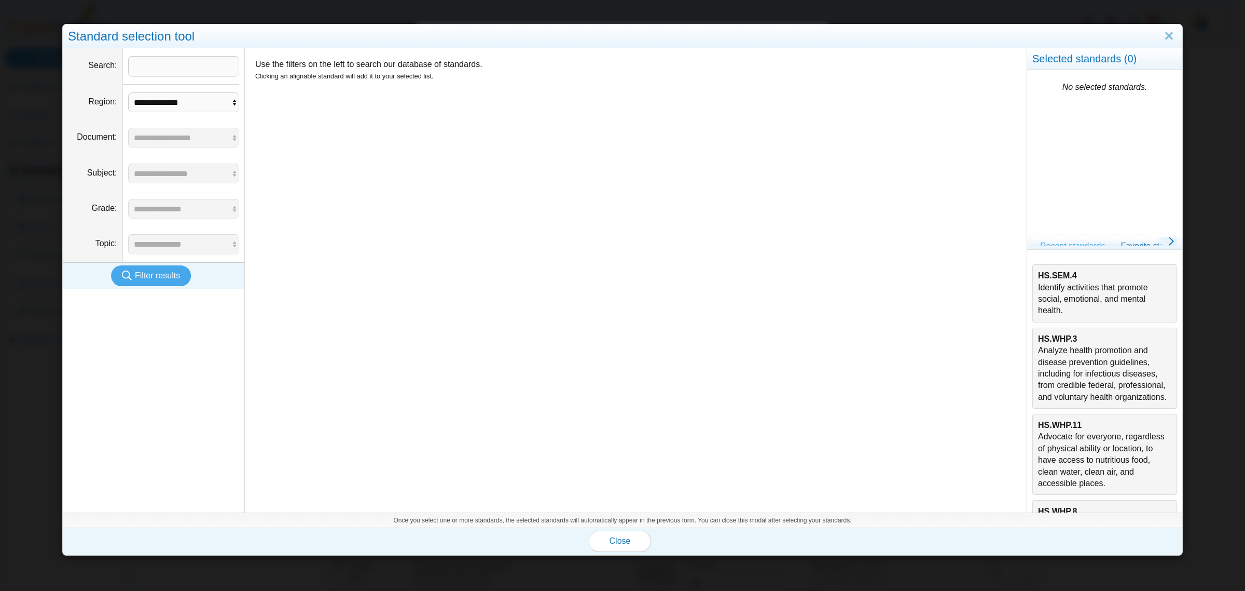
click at [1124, 289] on div "HS.SEM.4 Identify activities that promote social, emotional, and mental health." at bounding box center [1104, 293] width 133 height 47
click at [623, 546] on button "Close" at bounding box center [620, 540] width 62 height 21
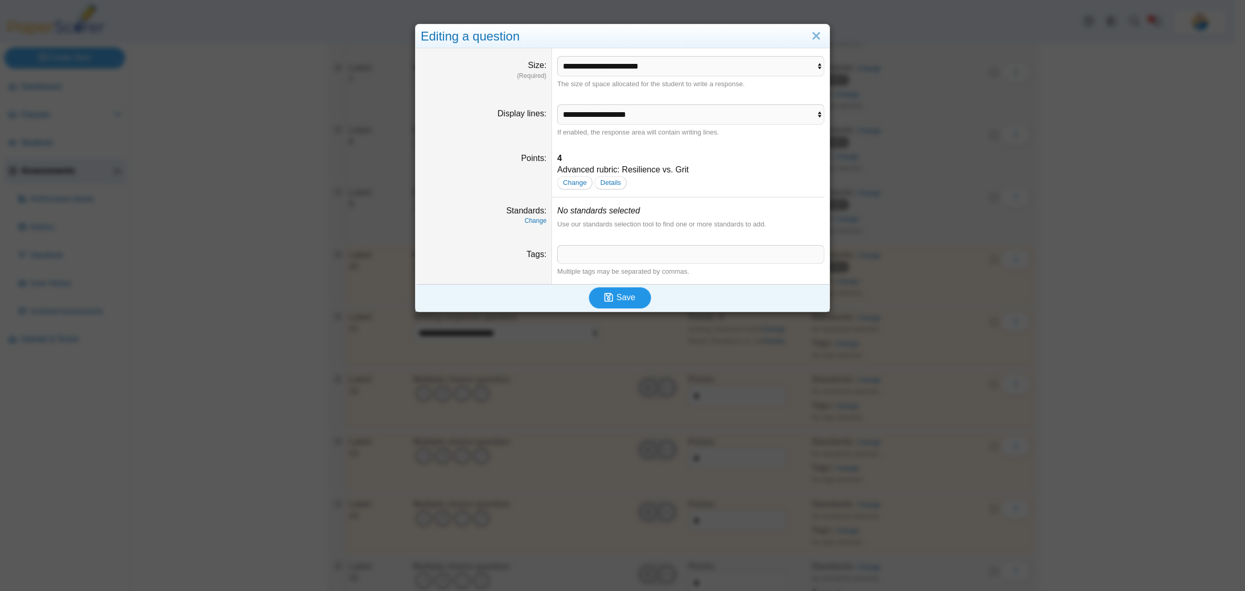
click at [623, 293] on span "Save" at bounding box center [626, 297] width 19 height 9
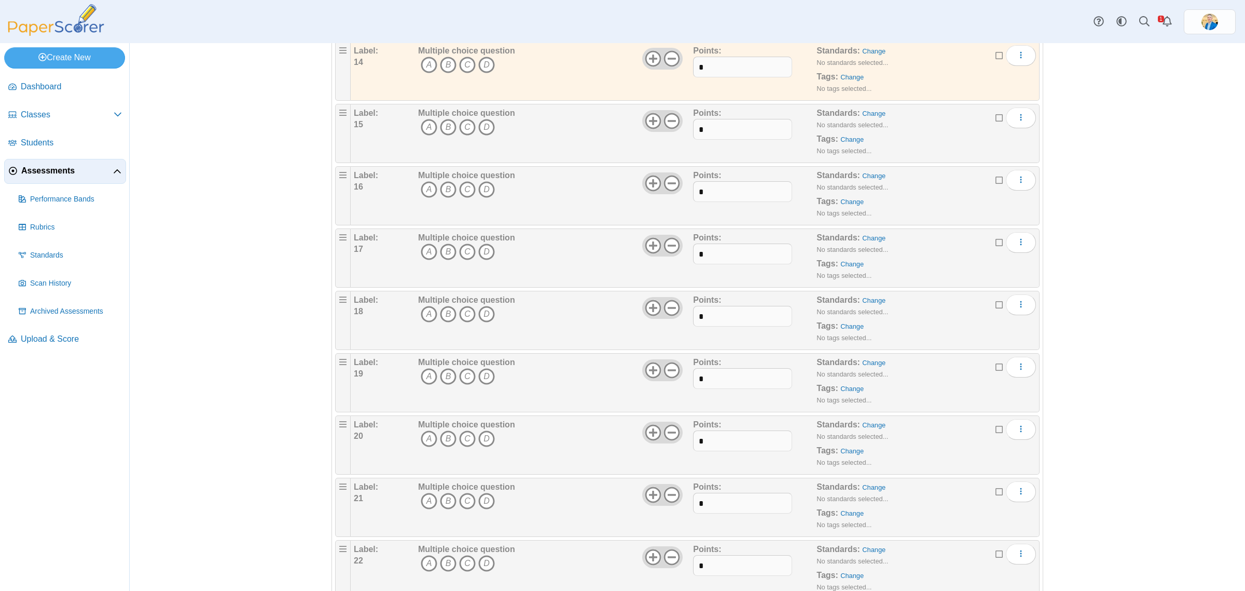
scroll to position [1197, 0]
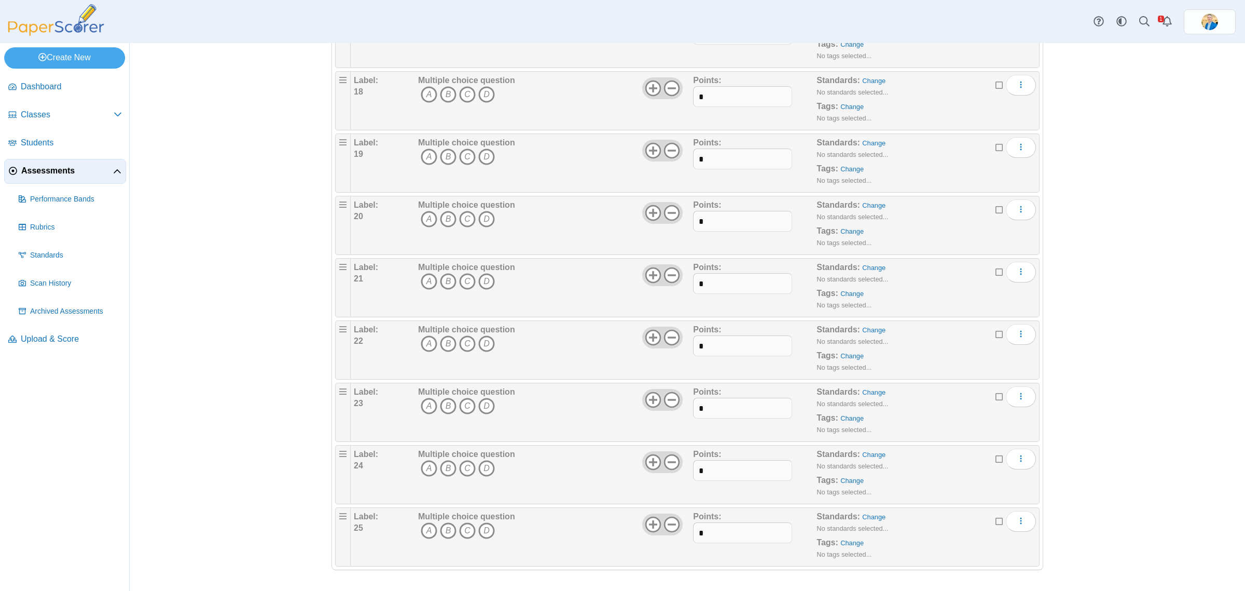
click at [864, 523] on div "Standards: Change No standards selected... Tags: Change No tags selected..." at bounding box center [909, 537] width 185 height 52
click at [864, 521] on link "Change" at bounding box center [873, 517] width 23 height 8
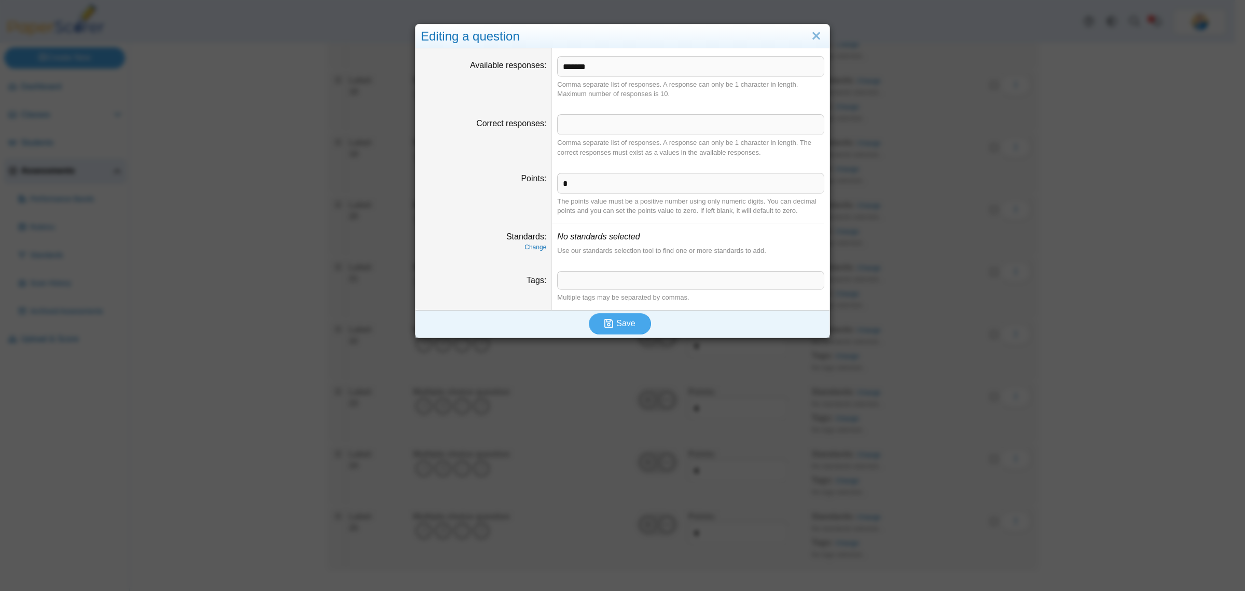
click at [523, 241] on label "Standards" at bounding box center [526, 236] width 40 height 9
click at [525, 246] on link "Change" at bounding box center [536, 246] width 22 height 7
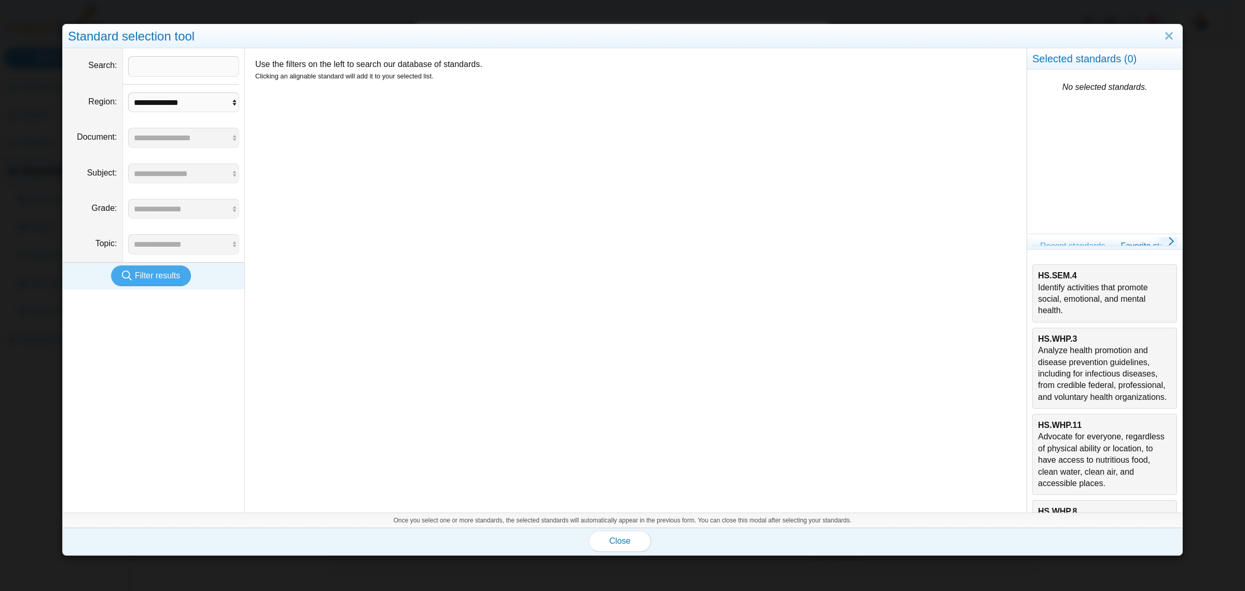
click at [1051, 294] on div "HS.SEM.4 Identify activities that promote social, emotional, and mental health." at bounding box center [1104, 293] width 133 height 47
click at [617, 535] on button "Close" at bounding box center [620, 540] width 62 height 21
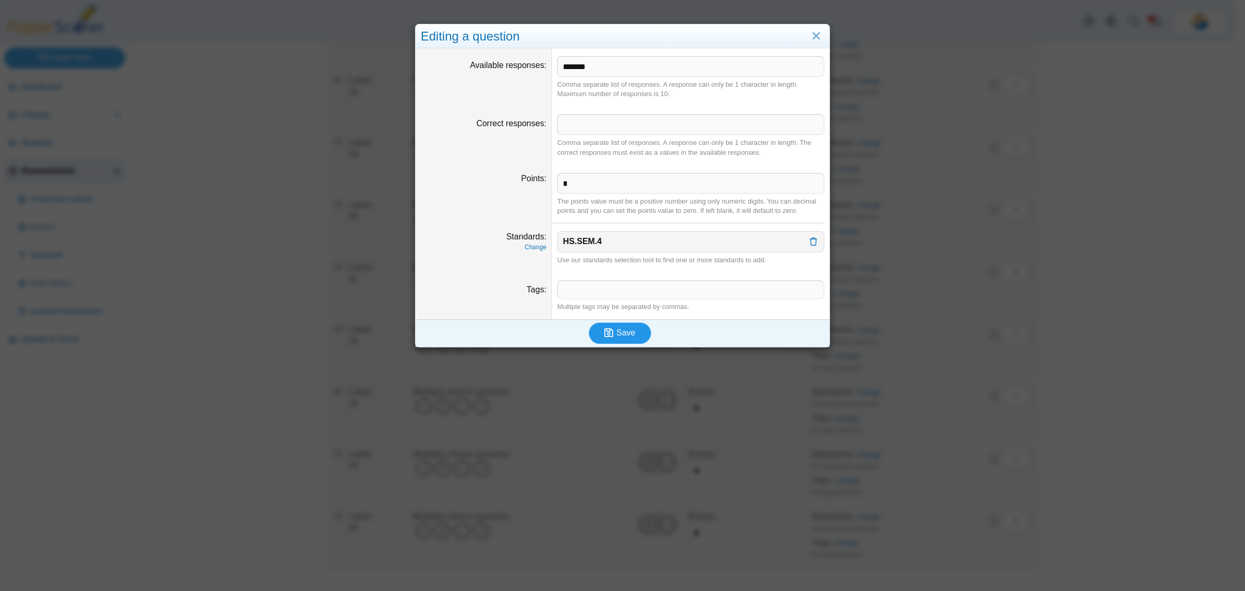
click at [629, 338] on button "Save" at bounding box center [620, 332] width 62 height 21
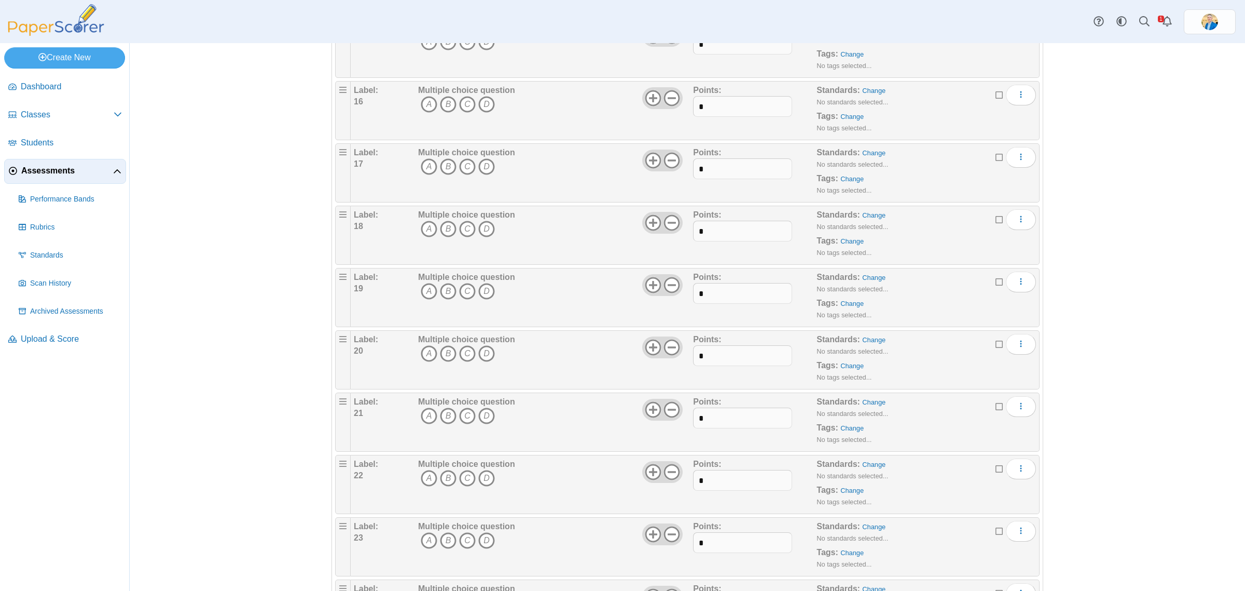
scroll to position [1197, 0]
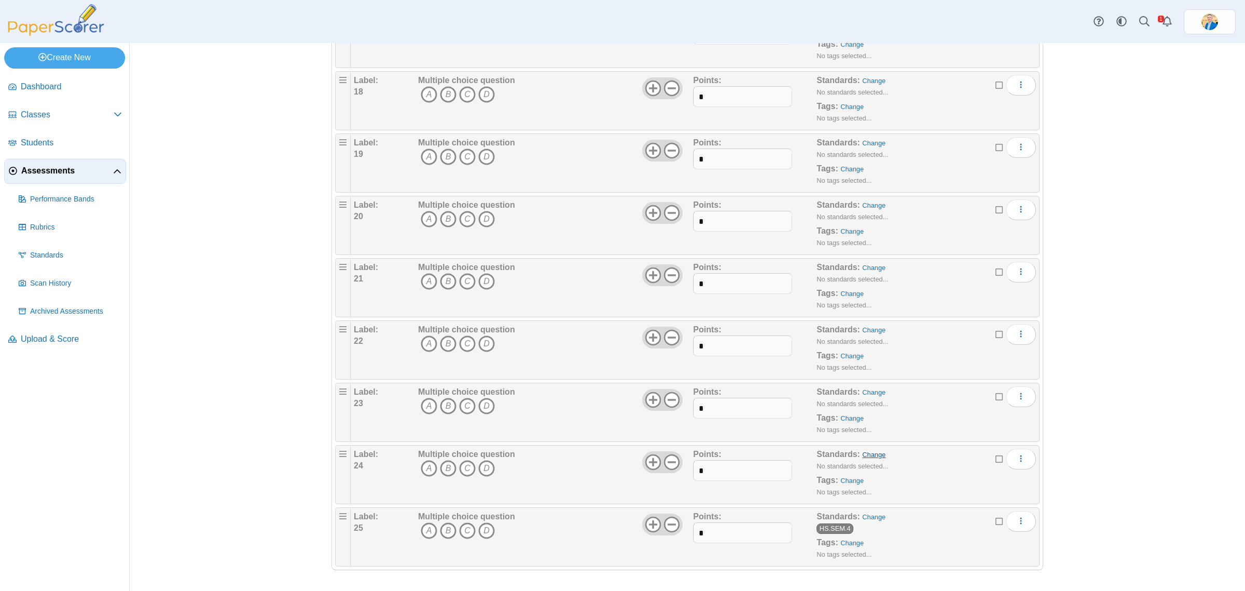
click link "Change"
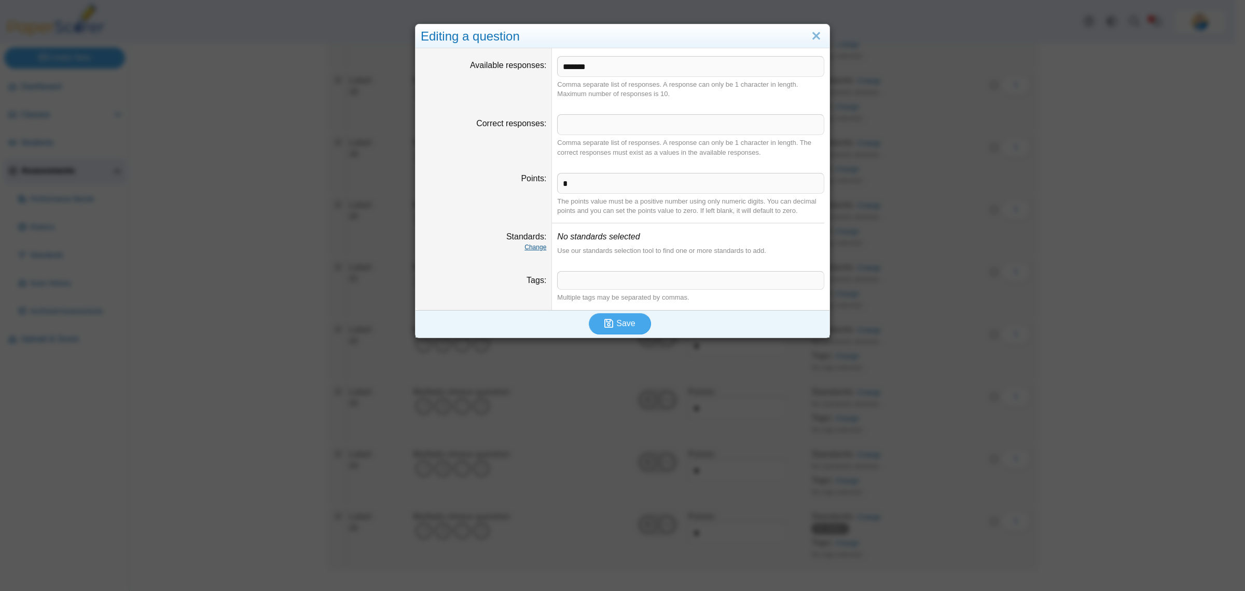
click link "Change"
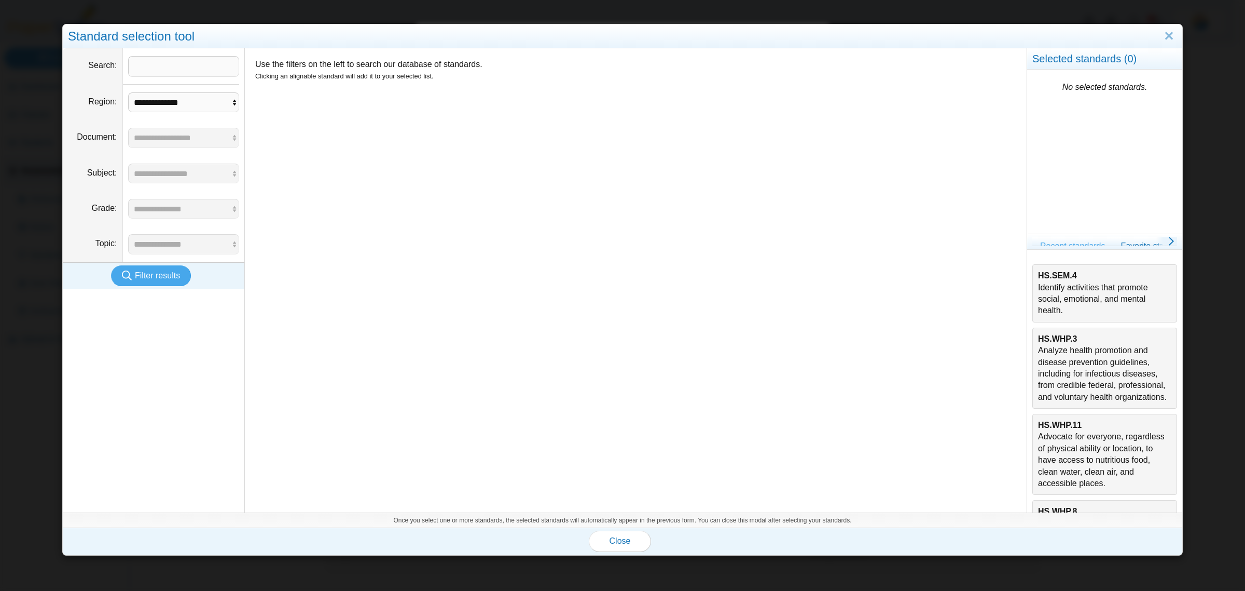
click div "HS.SEM.4 Identify activities that promote social, emotional, and mental health."
click button "Close"
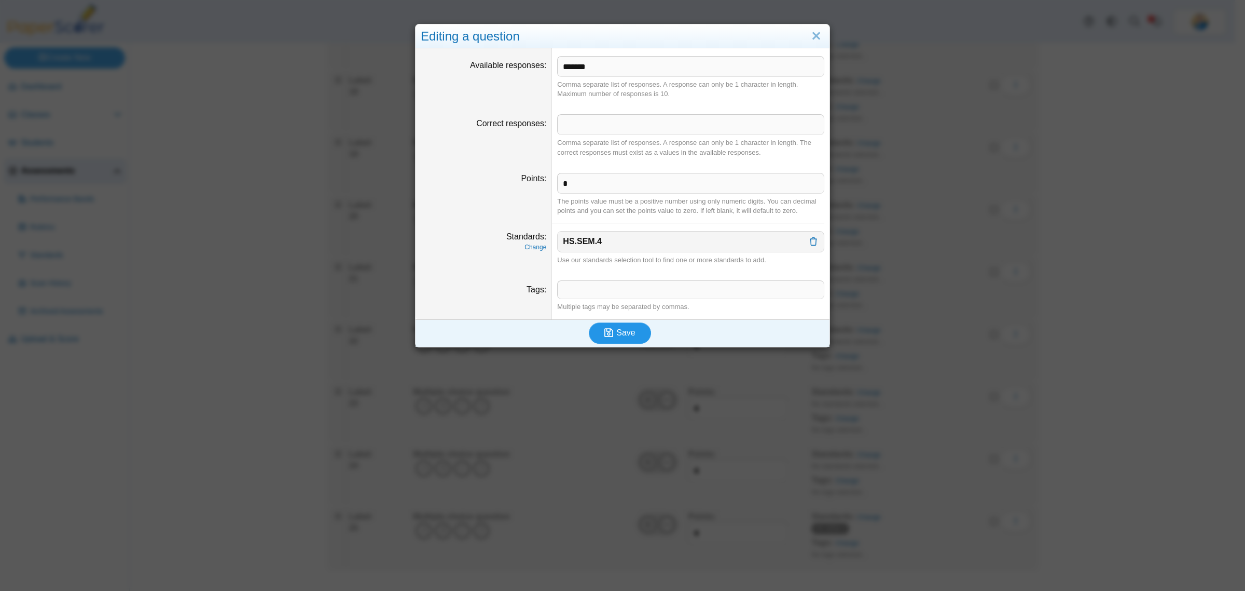
click span "Save"
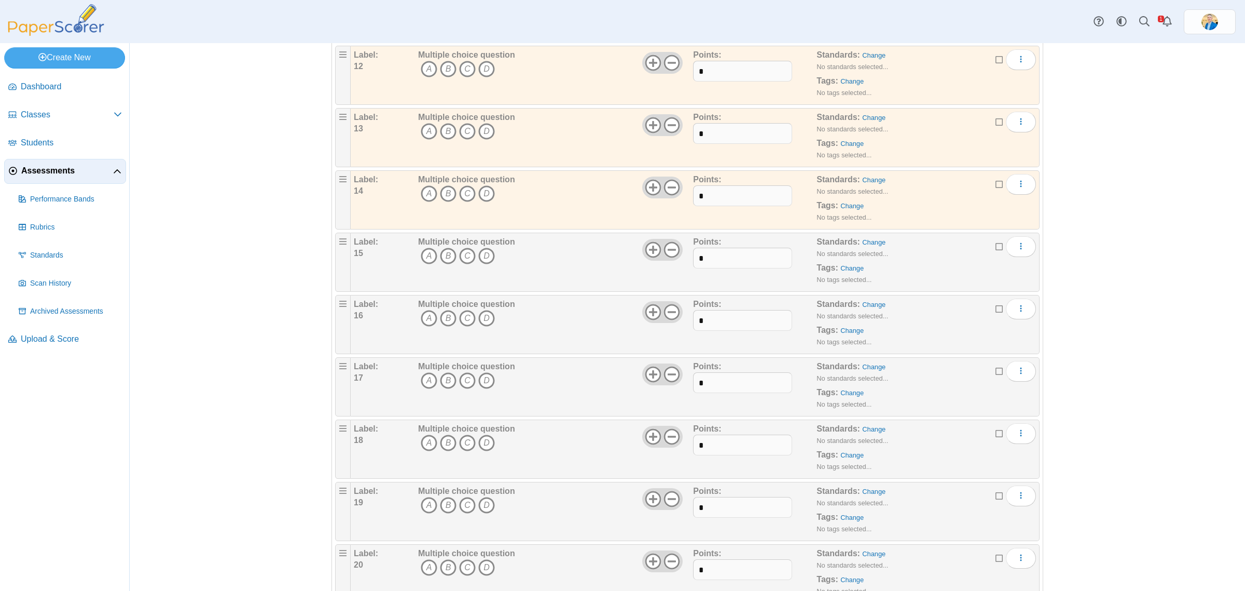
scroll to position [1197, 0]
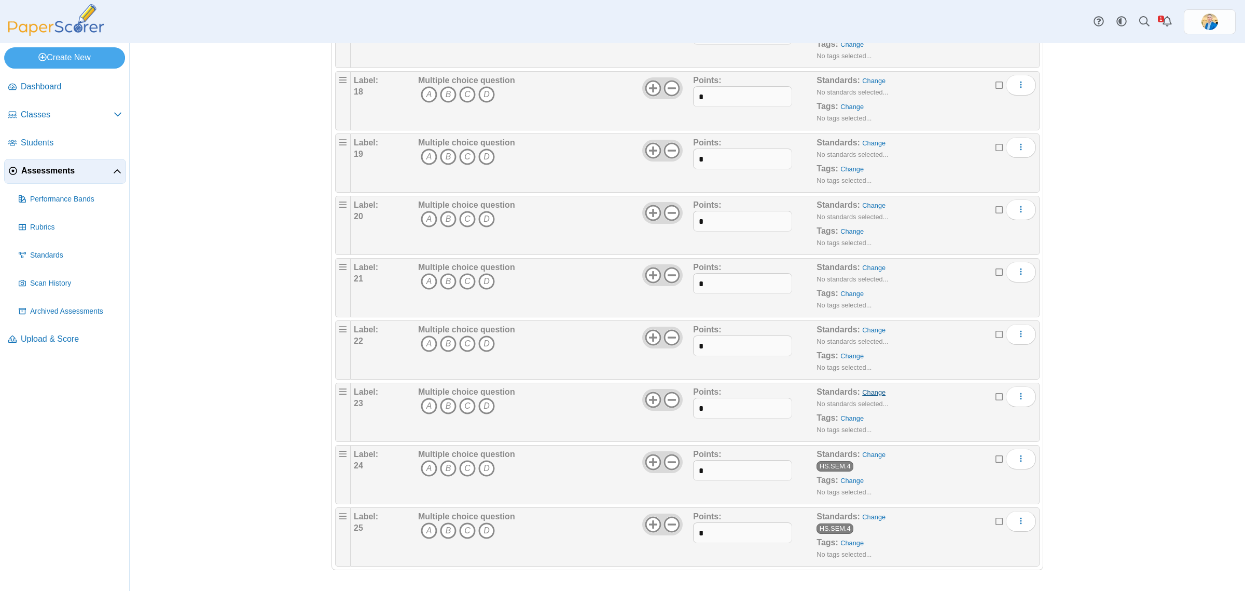
click at [870, 393] on link "Change" at bounding box center [873, 392] width 23 height 8
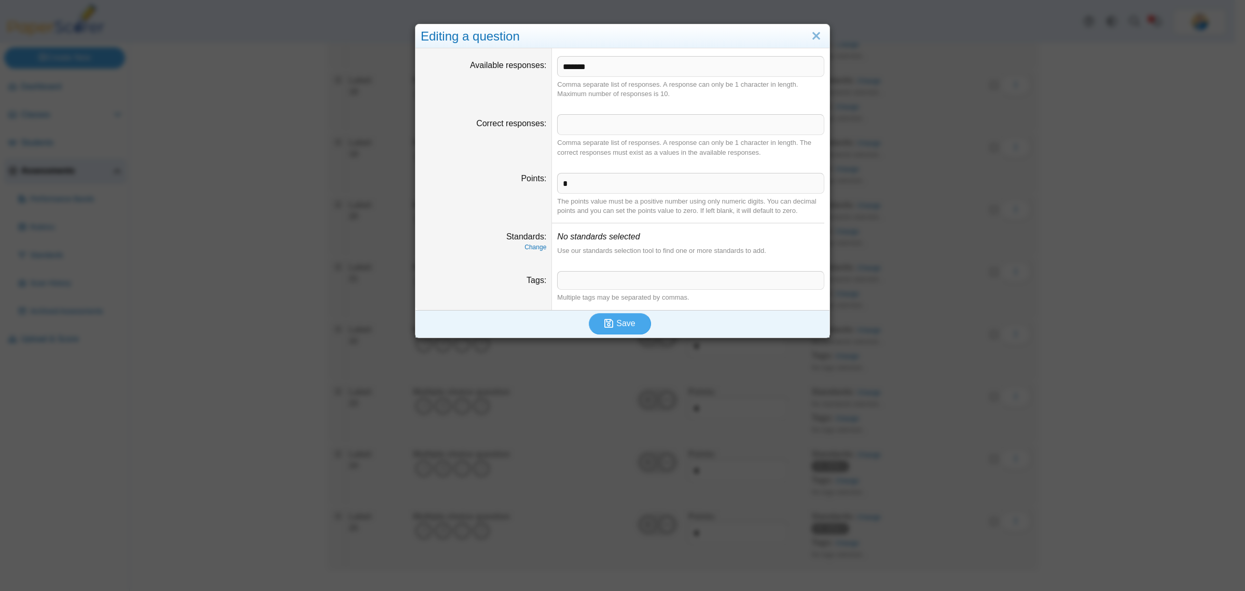
click at [552, 244] on dd "No standards selected Use our standards selection tool to find one or more stan…" at bounding box center [691, 243] width 278 height 40
click at [530, 246] on link "Change" at bounding box center [536, 246] width 22 height 7
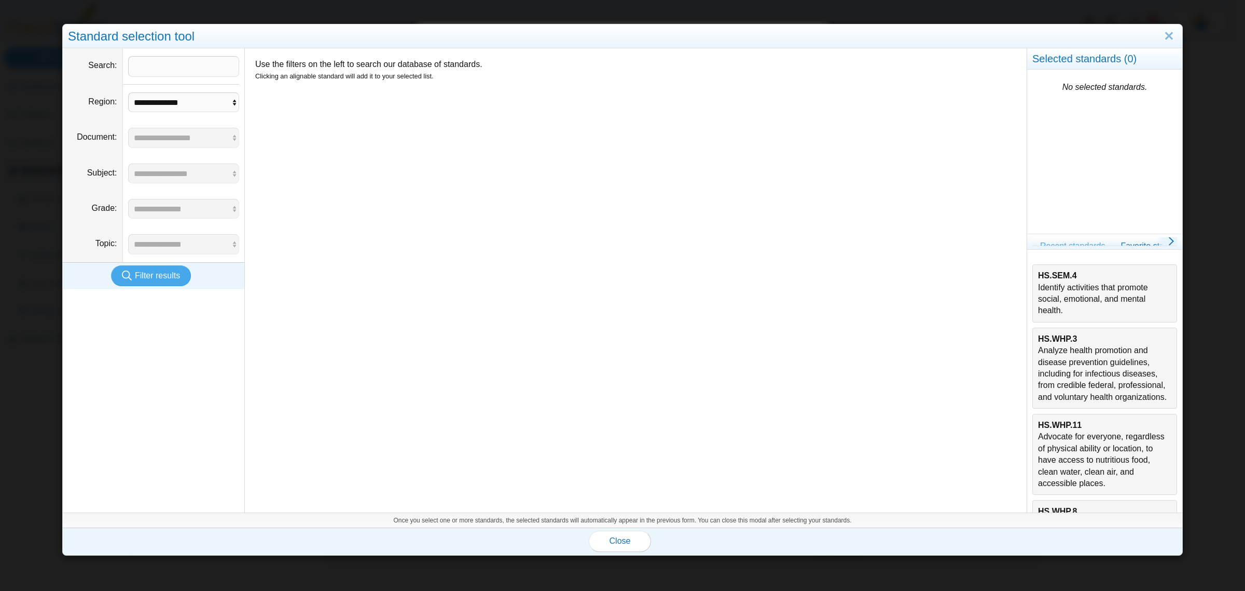
click at [1109, 295] on div "HS.SEM.4 Identify activities that promote social, emotional, and mental health." at bounding box center [1104, 293] width 133 height 47
click at [624, 536] on span "Close" at bounding box center [620, 540] width 21 height 9
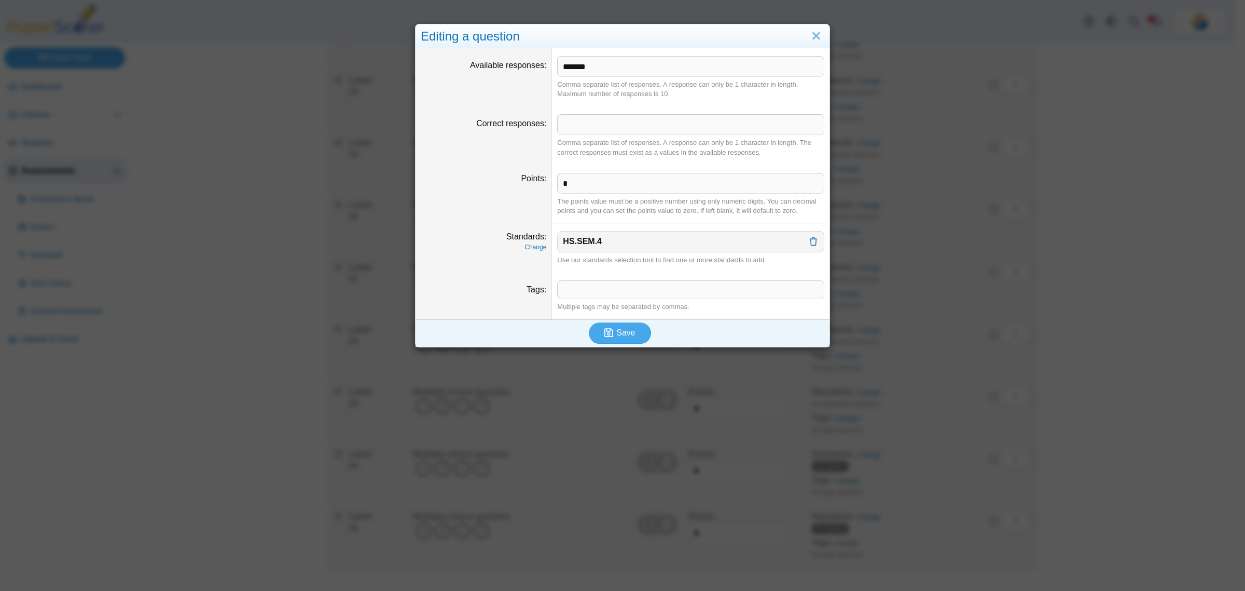
click at [632, 318] on dd "​ Multiple tags may be separated by commas." at bounding box center [691, 295] width 278 height 47
click at [628, 330] on span "Save" at bounding box center [626, 332] width 19 height 9
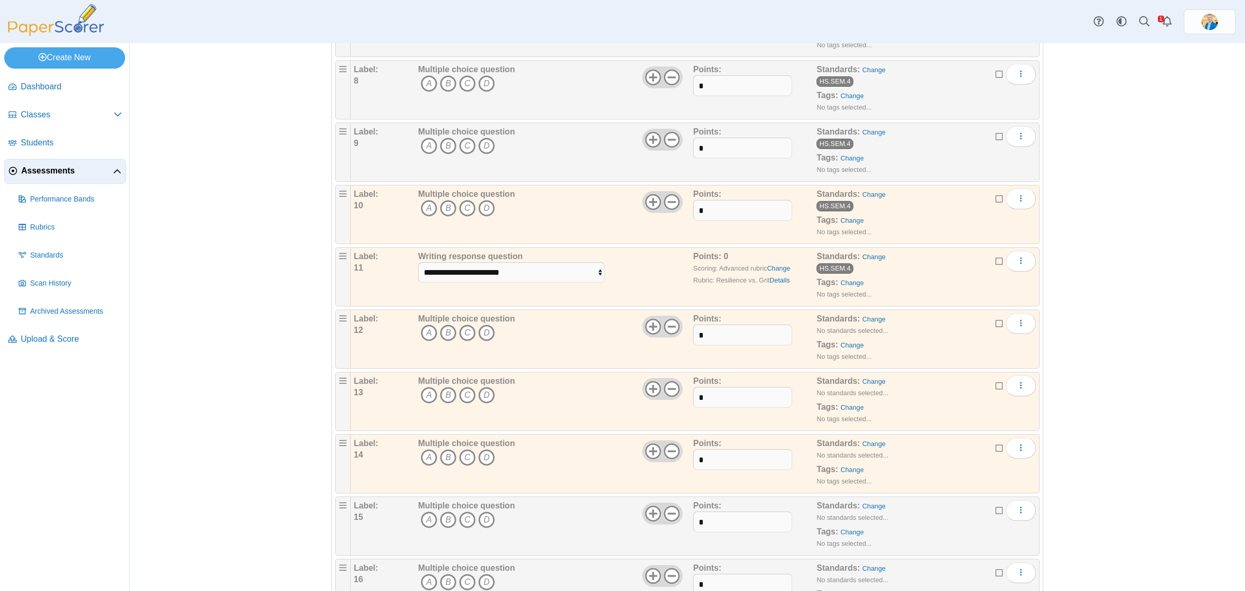
scroll to position [1038, 0]
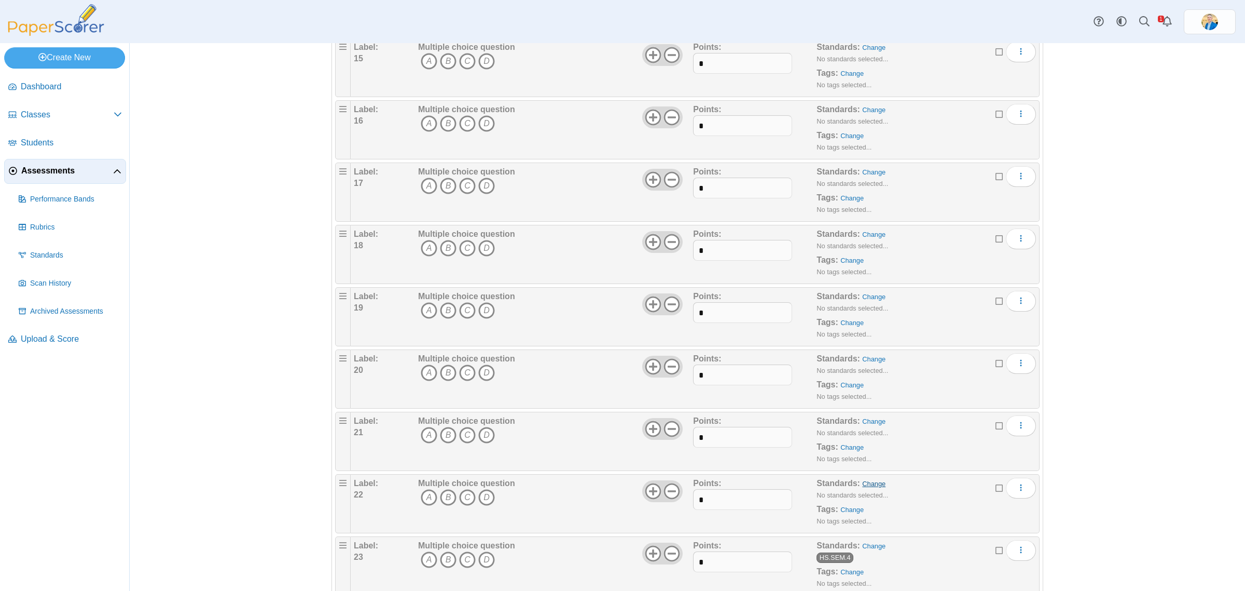
click at [862, 487] on link "Change" at bounding box center [873, 484] width 23 height 8
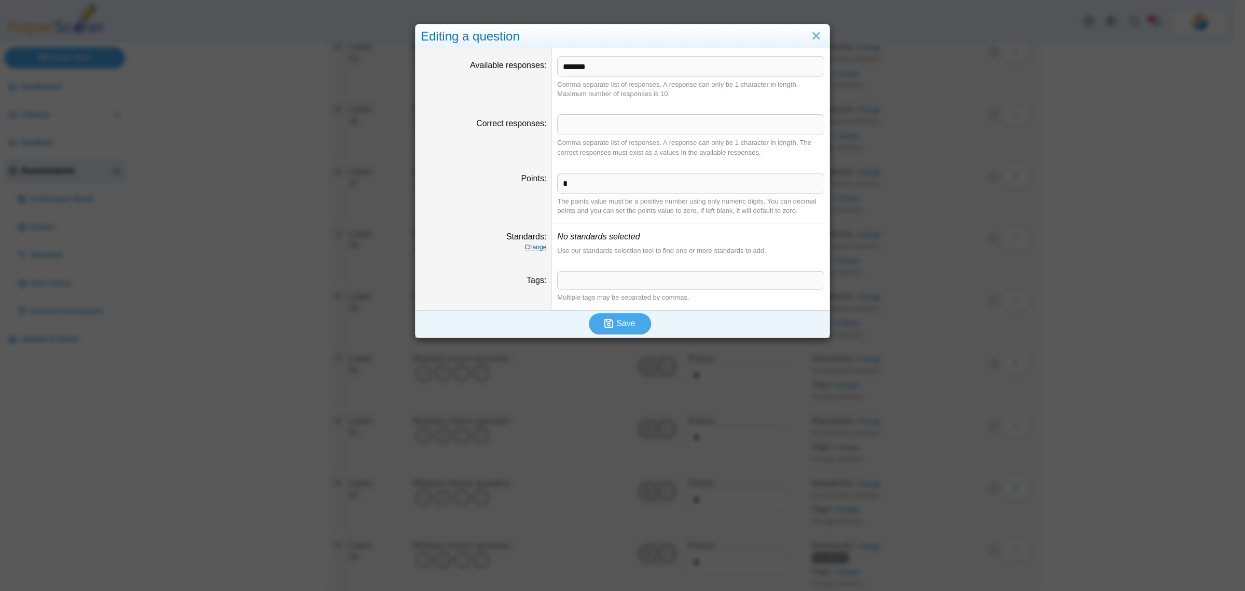
click at [536, 244] on link "Change" at bounding box center [536, 246] width 22 height 7
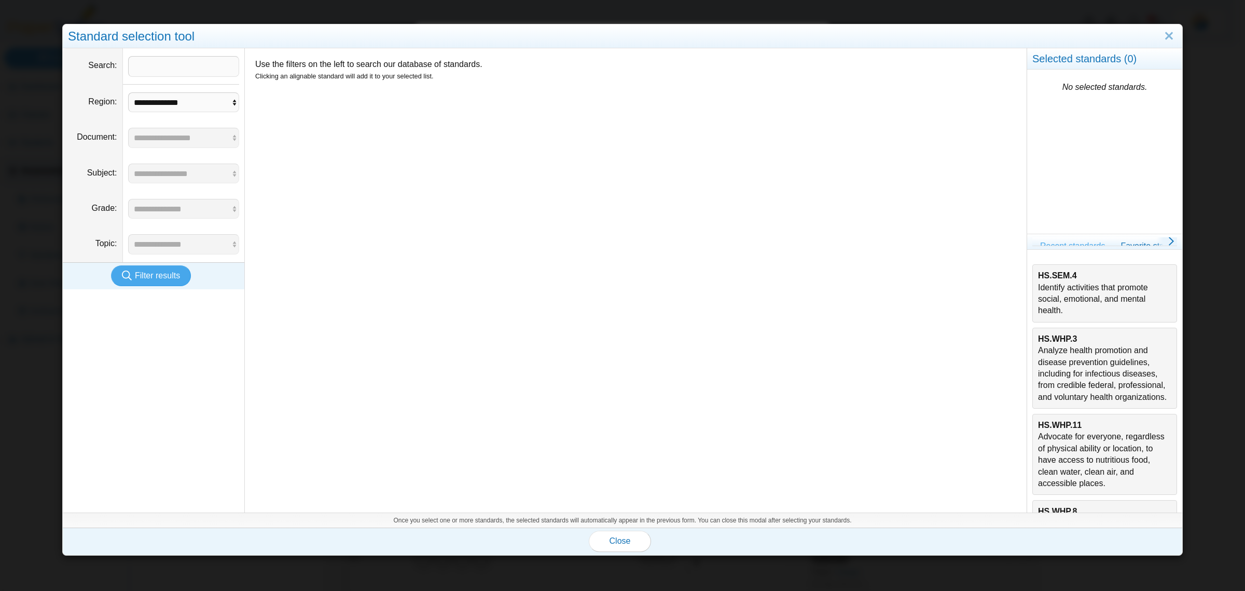
click at [1063, 286] on div "HS.SEM.4 Identify activities that promote social, emotional, and mental health." at bounding box center [1104, 293] width 133 height 47
click at [619, 539] on span "Close" at bounding box center [620, 540] width 21 height 9
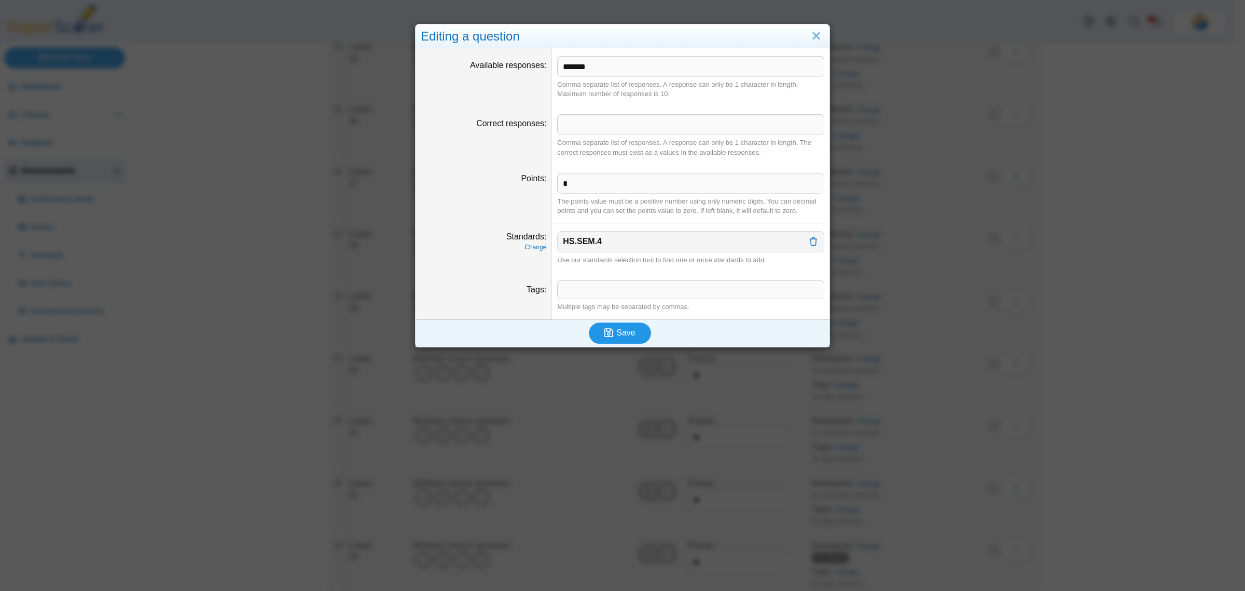
click at [631, 333] on button "Save" at bounding box center [620, 332] width 62 height 21
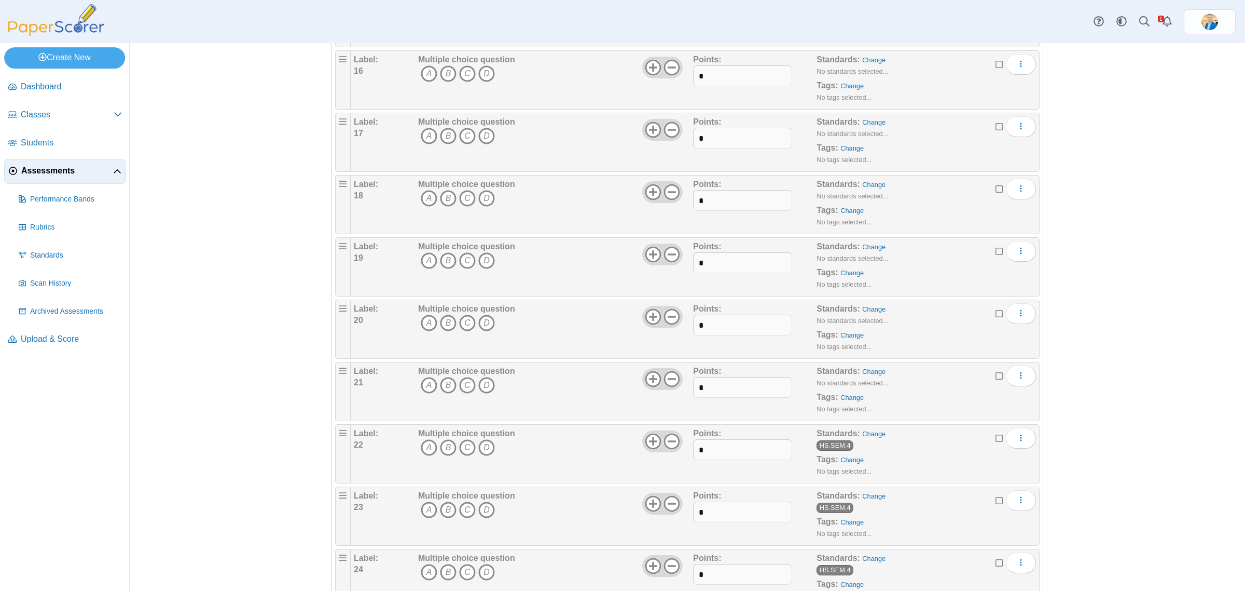
scroll to position [1197, 0]
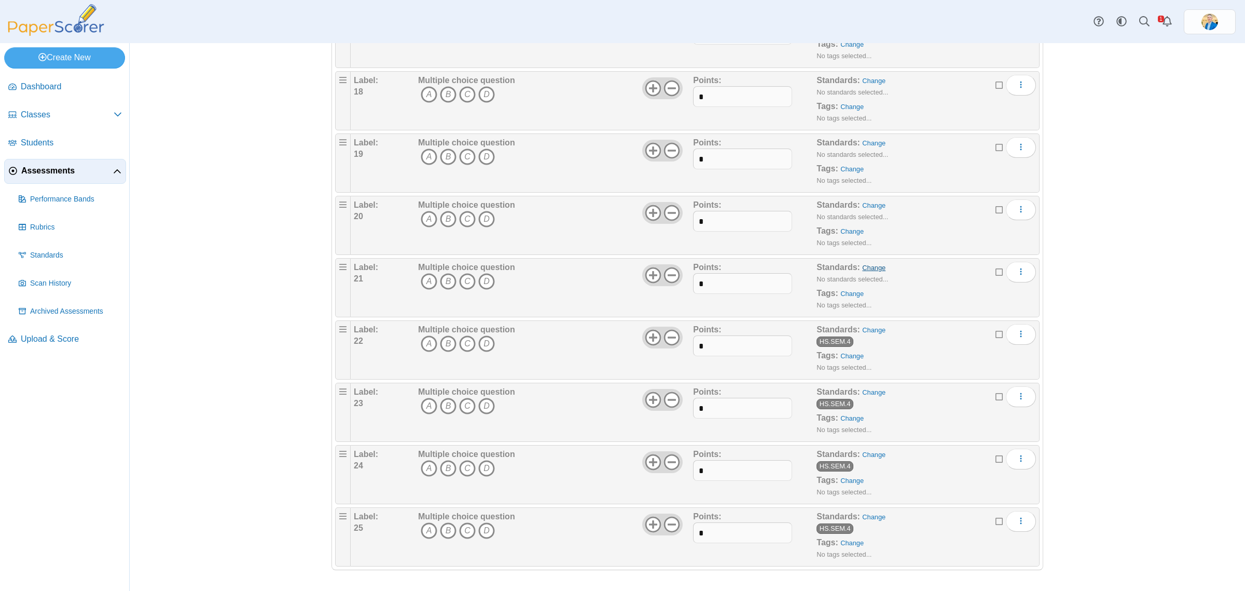
click at [866, 264] on link "Change" at bounding box center [873, 268] width 23 height 8
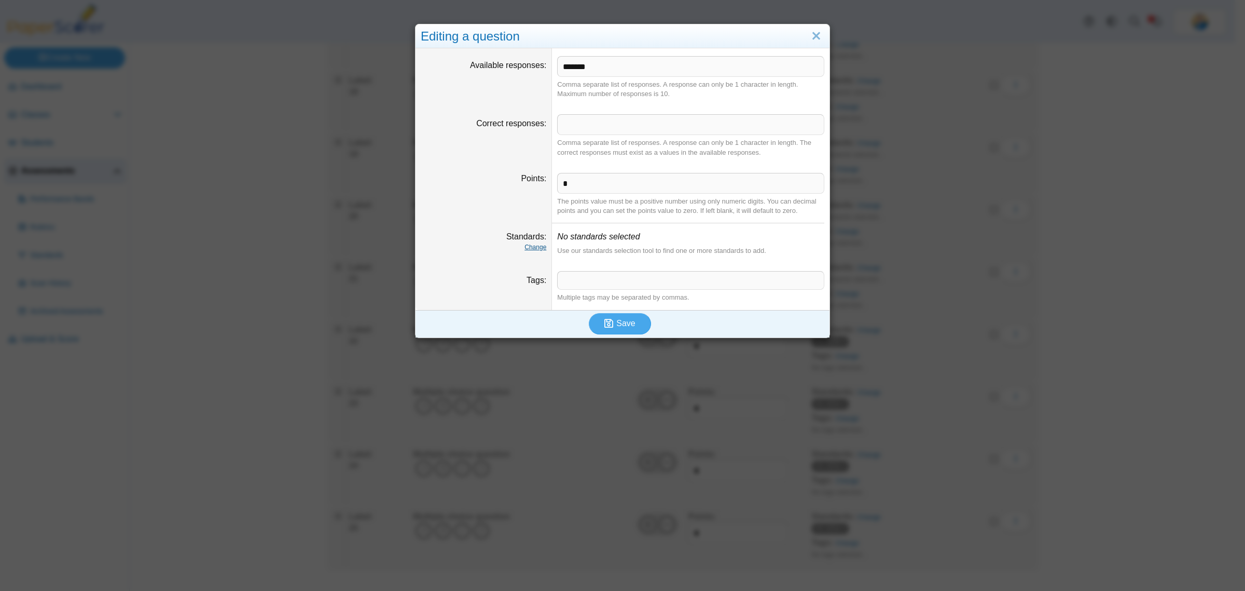
click at [532, 245] on link "Change" at bounding box center [536, 246] width 22 height 7
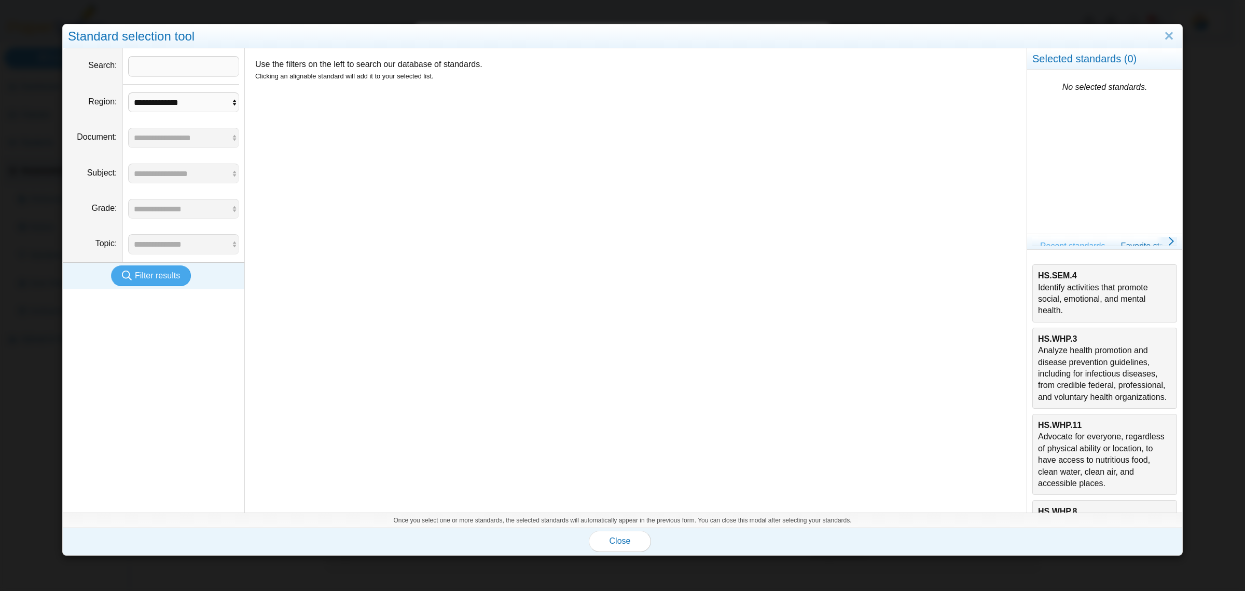
click at [1075, 309] on div "HS.SEM.4 Identify activities that promote social, emotional, and mental health." at bounding box center [1104, 293] width 133 height 47
click at [624, 542] on span "Close" at bounding box center [620, 540] width 21 height 9
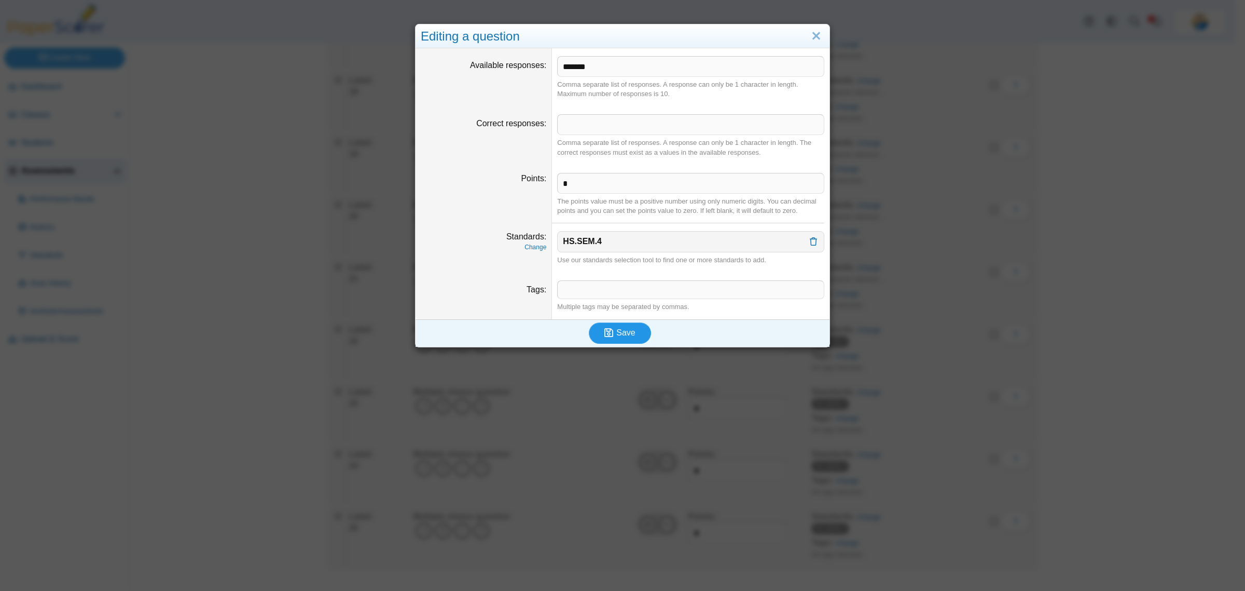
click at [617, 333] on span "Save" at bounding box center [626, 332] width 19 height 9
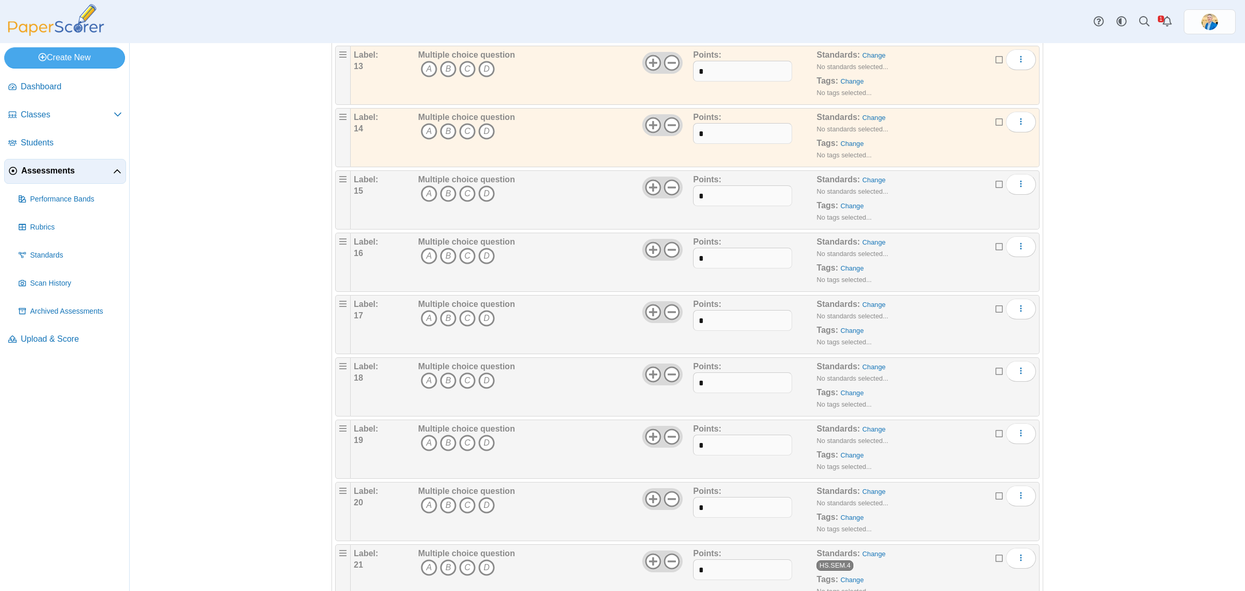
scroll to position [908, 0]
click at [870, 492] on link "Change" at bounding box center [873, 489] width 23 height 8
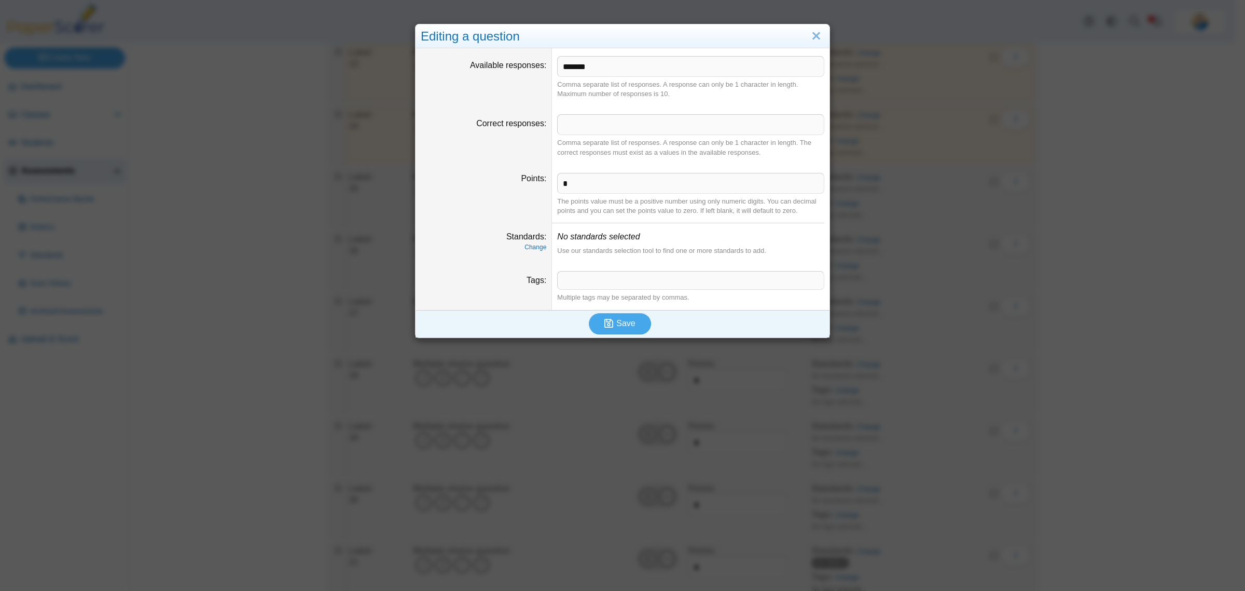
click at [531, 253] on dt "Standards Change" at bounding box center [484, 243] width 136 height 40
click at [531, 252] on dfn "Change" at bounding box center [484, 247] width 126 height 9
click at [531, 249] on link "Change" at bounding box center [536, 246] width 22 height 7
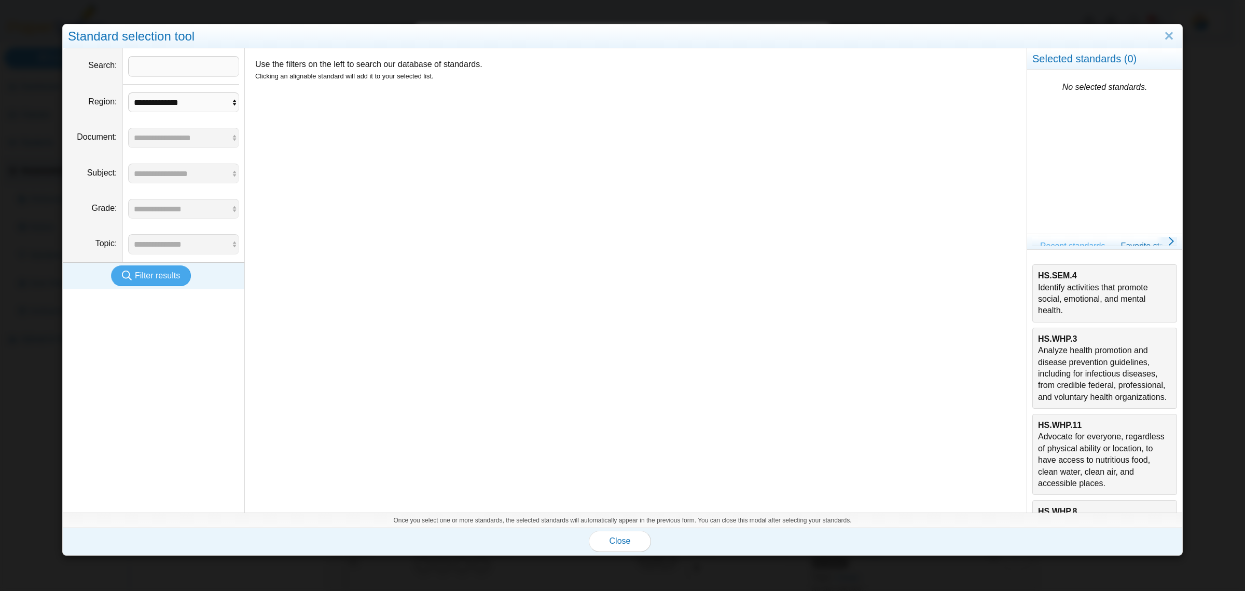
click at [1083, 292] on div "HS.SEM.4 Identify activities that promote social, emotional, and mental health." at bounding box center [1104, 293] width 133 height 47
click at [618, 537] on span "Close" at bounding box center [620, 540] width 21 height 9
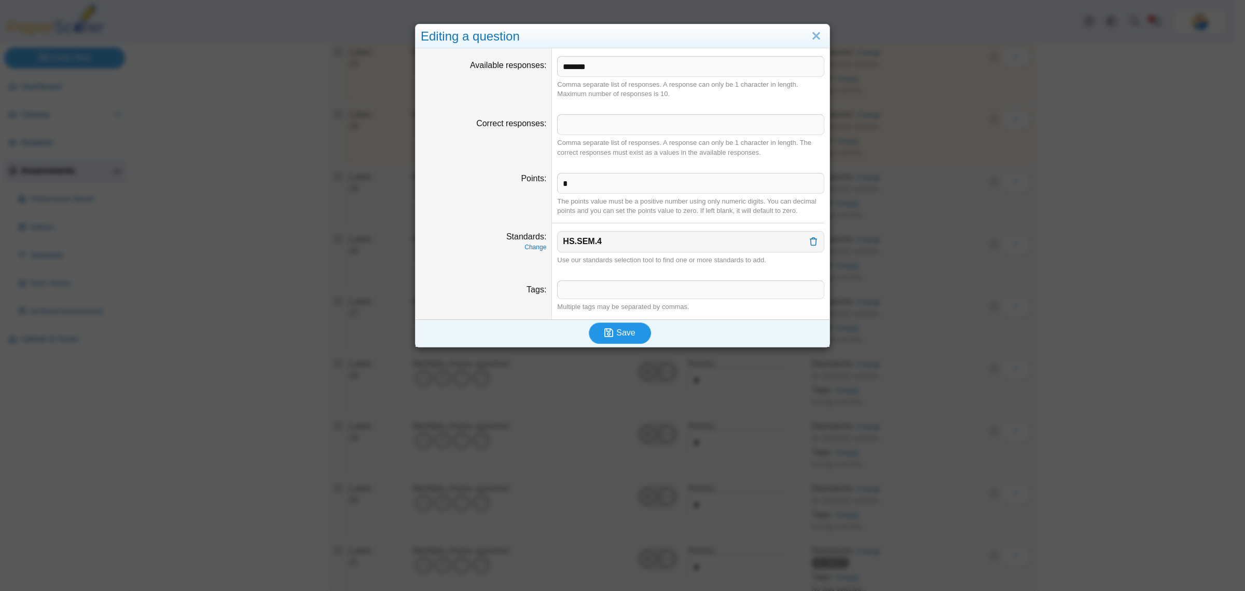
click at [631, 328] on button "Save" at bounding box center [620, 332] width 62 height 21
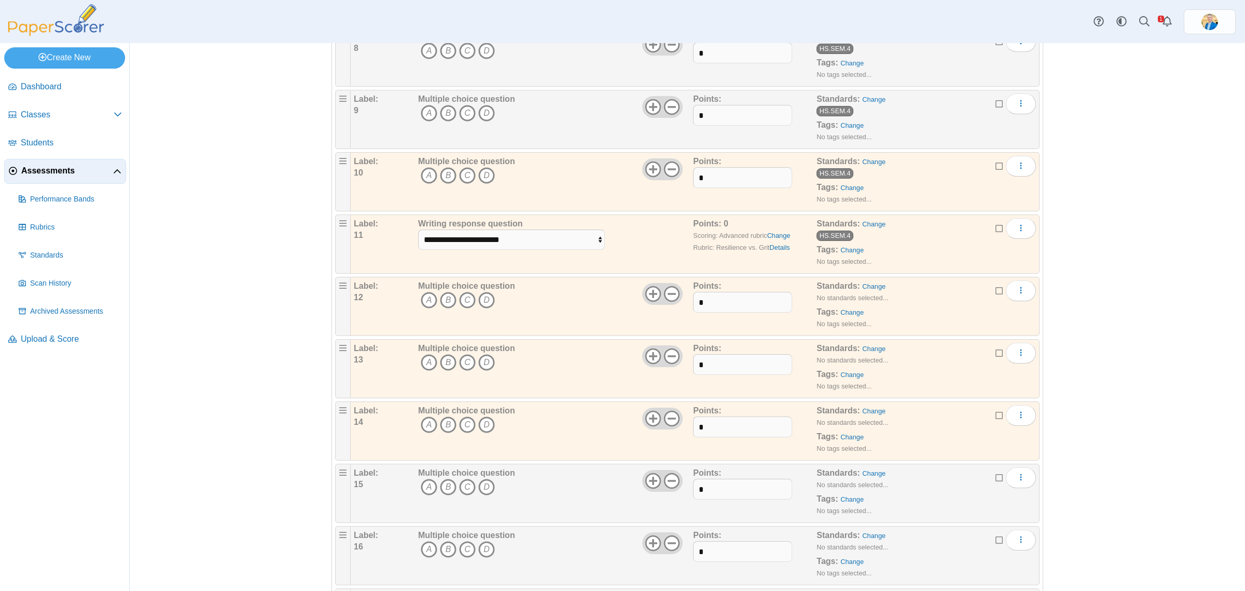
scroll to position [843, 0]
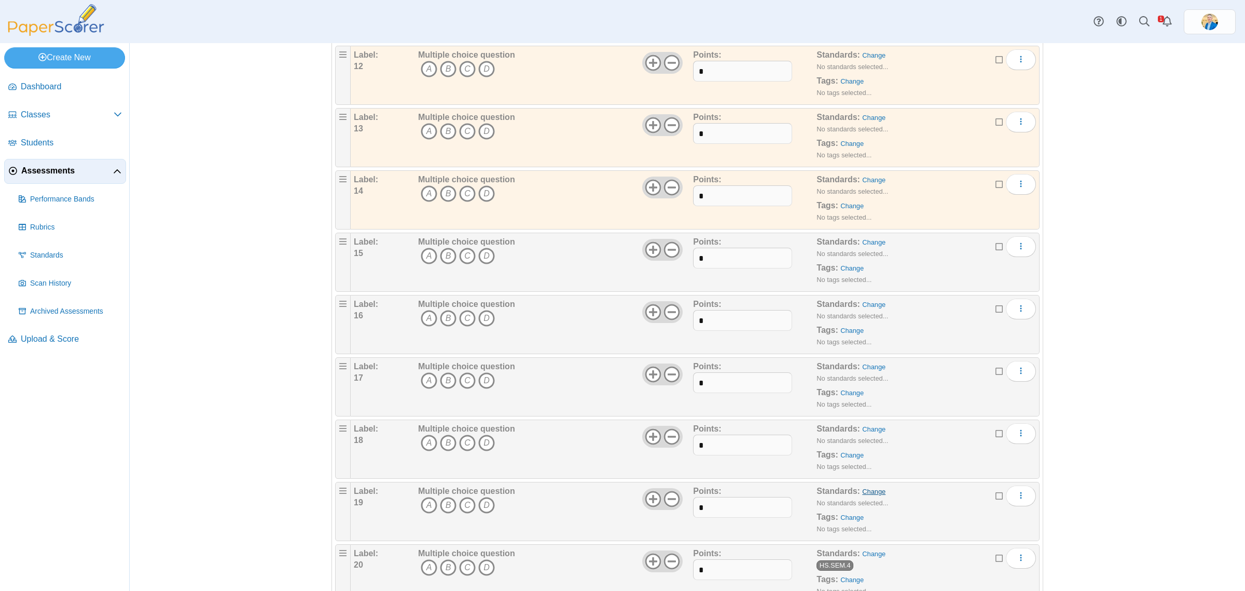
click at [867, 494] on link "Change" at bounding box center [873, 491] width 23 height 8
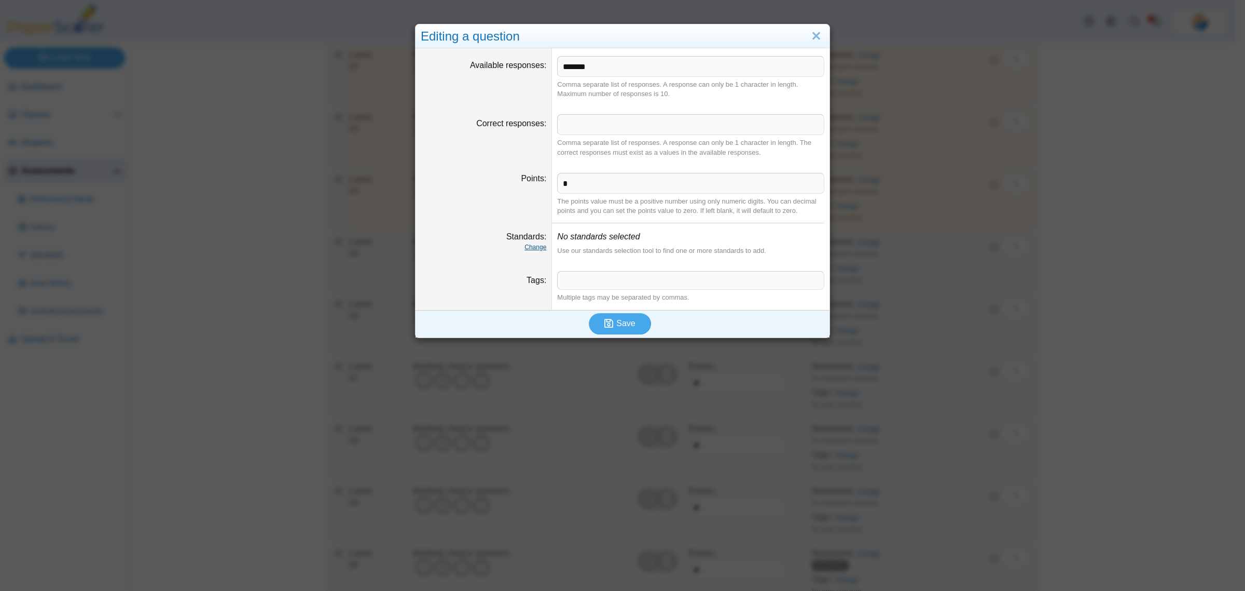
click at [536, 250] on link "Change" at bounding box center [536, 246] width 22 height 7
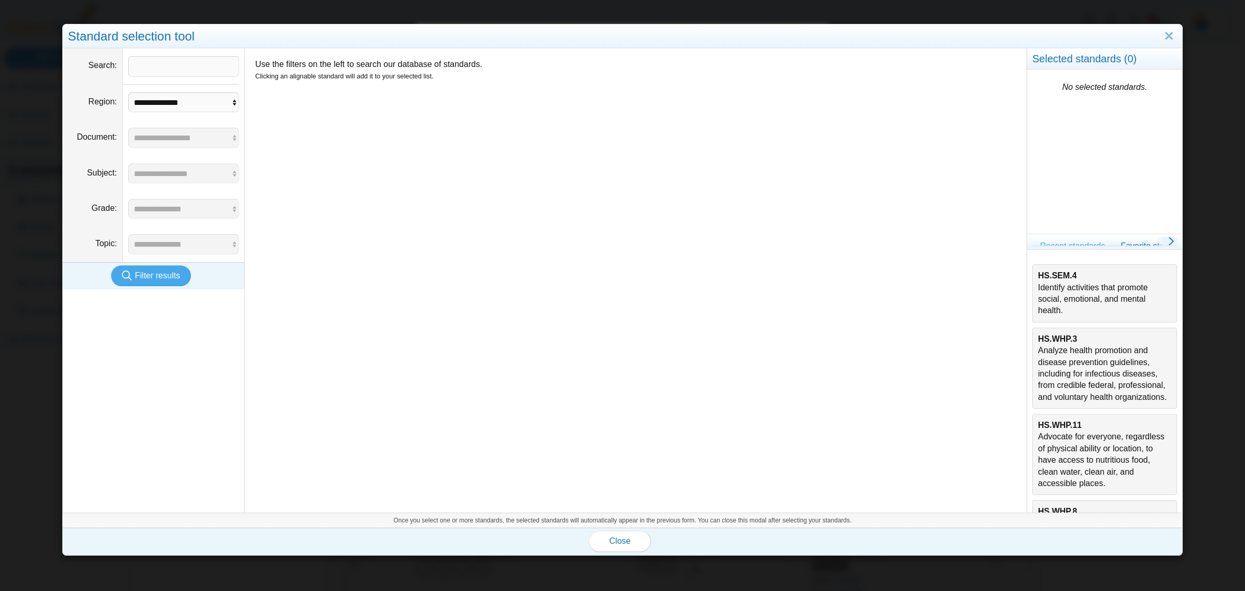
click at [1057, 291] on div "HS.SEM.4 Identify activities that promote social, emotional, and mental health." at bounding box center [1104, 293] width 133 height 47
click at [610, 540] on span "Close" at bounding box center [620, 540] width 21 height 9
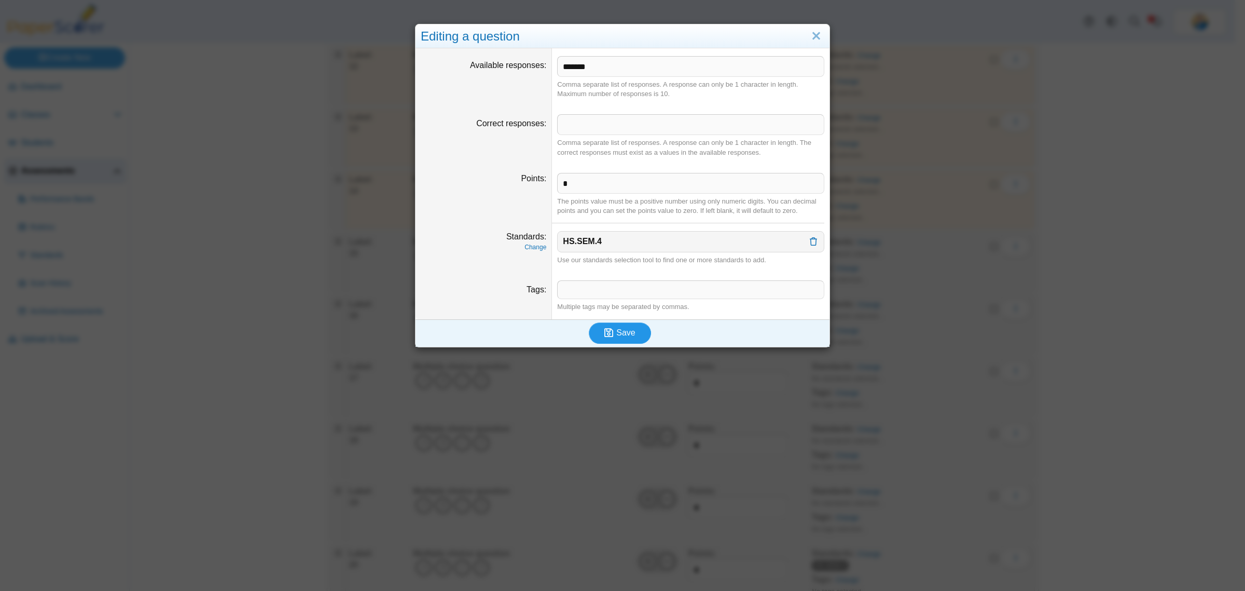
click at [631, 326] on button "Save" at bounding box center [620, 332] width 62 height 21
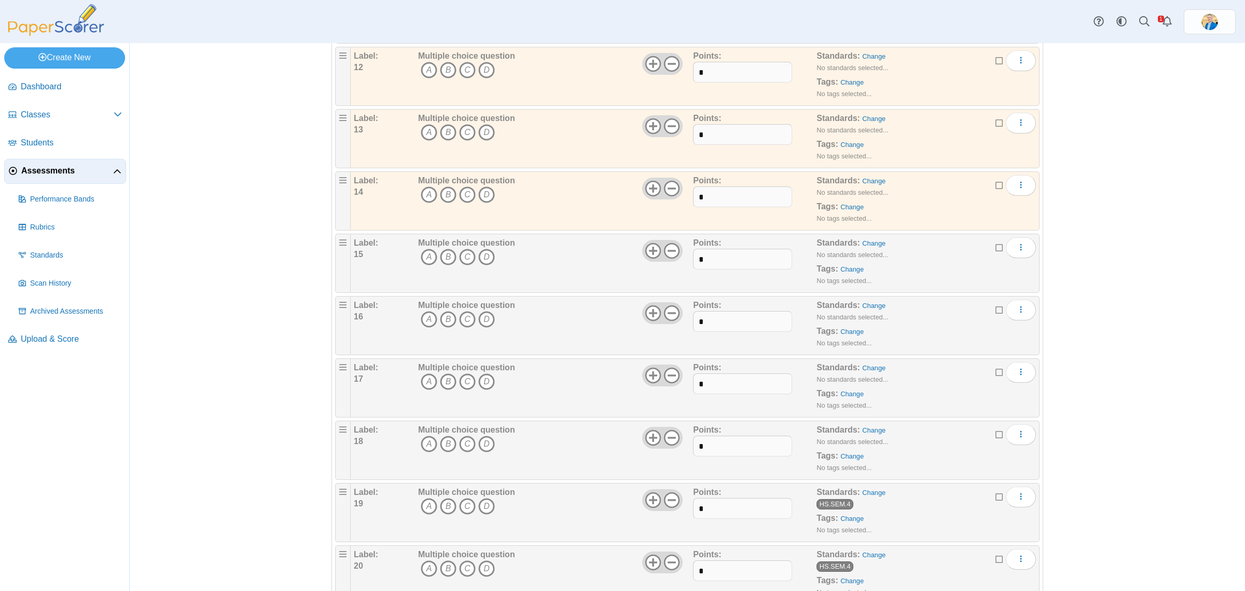
scroll to position [843, 0]
click at [869, 433] on link "Change" at bounding box center [873, 429] width 23 height 8
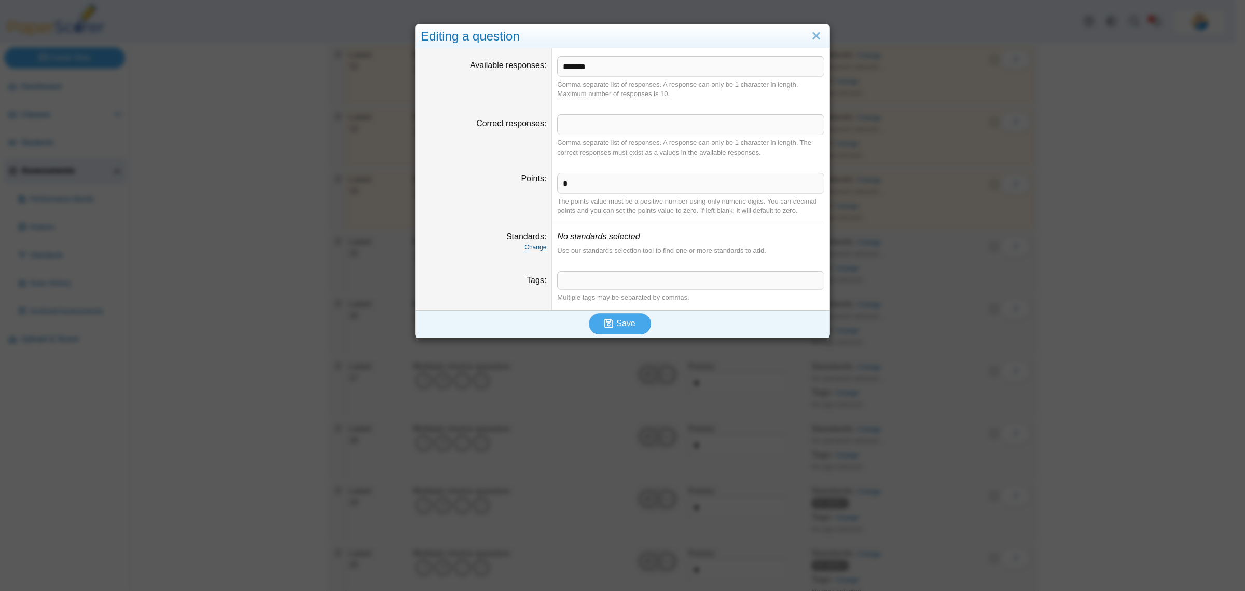
click at [528, 245] on link "Change" at bounding box center [536, 246] width 22 height 7
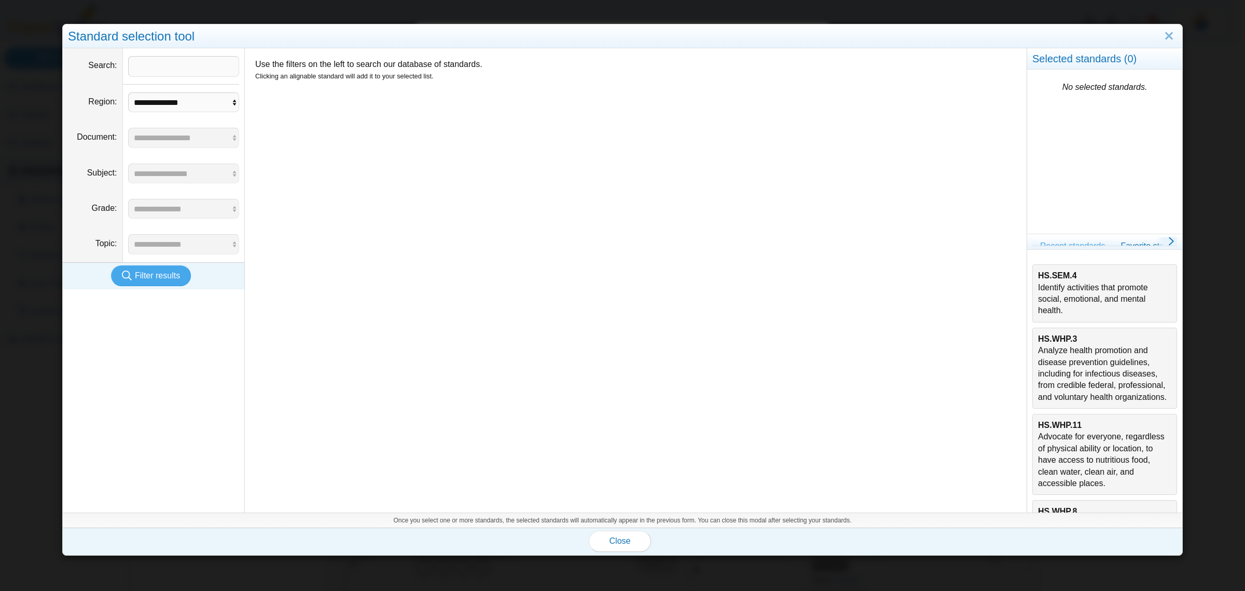
click at [1100, 299] on div "HS.SEM.4 Identify activities that promote social, emotional, and mental health." at bounding box center [1104, 293] width 133 height 47
click at [625, 538] on button "Close" at bounding box center [620, 540] width 62 height 21
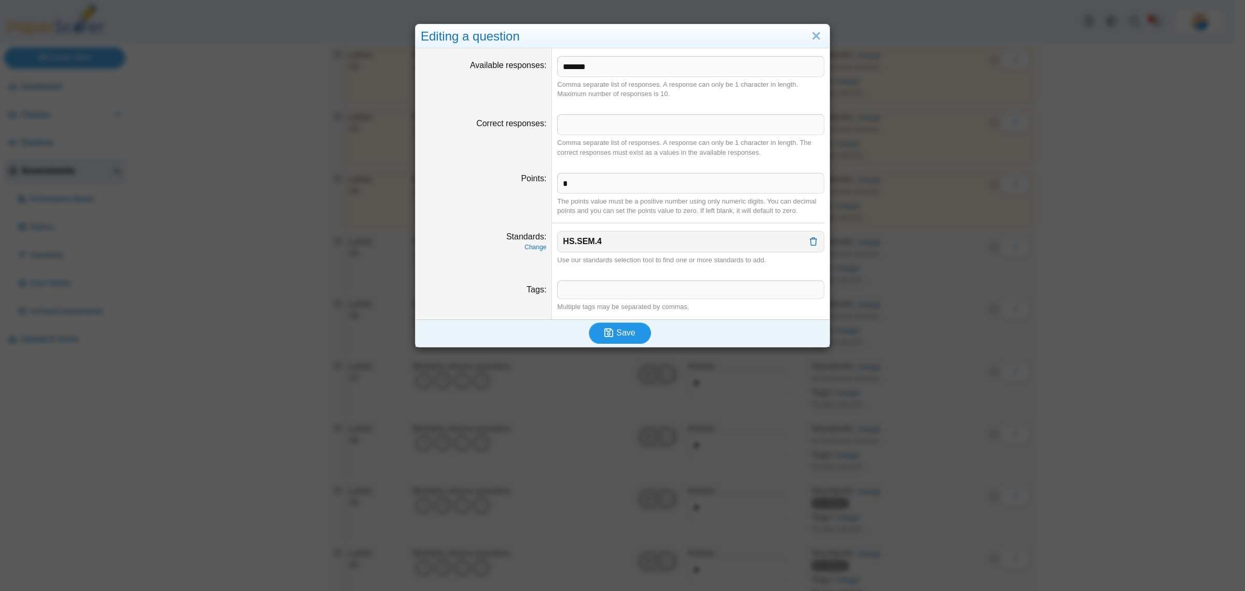
click at [624, 343] on button "Save" at bounding box center [620, 332] width 62 height 21
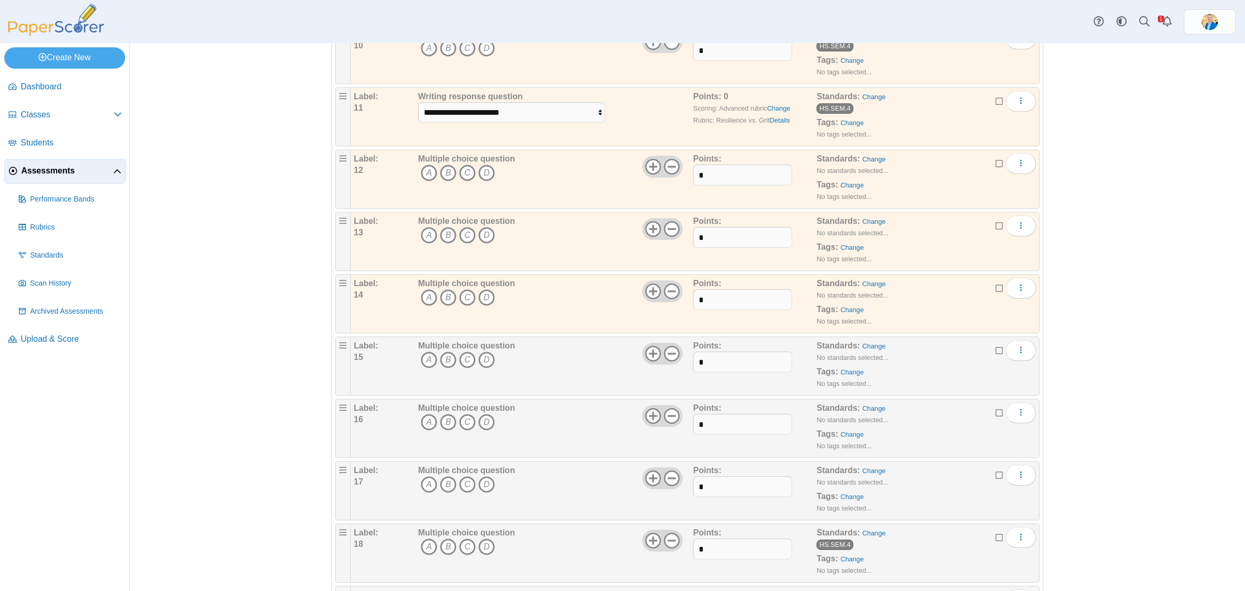
scroll to position [778, 0]
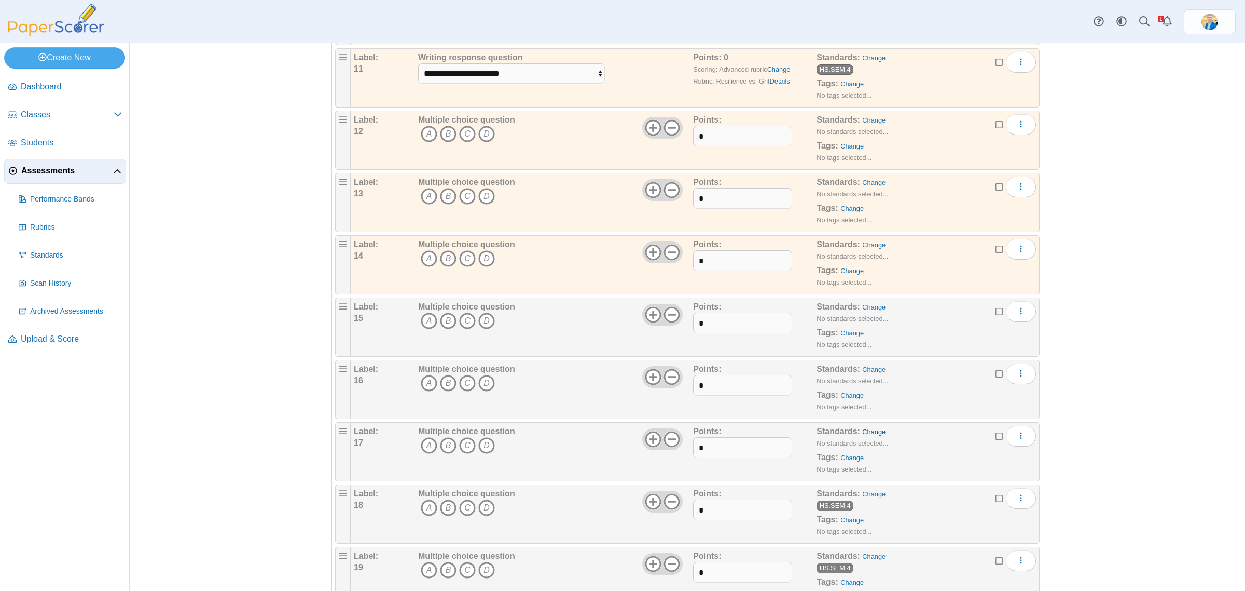
click at [873, 435] on link "Change" at bounding box center [873, 432] width 23 height 8
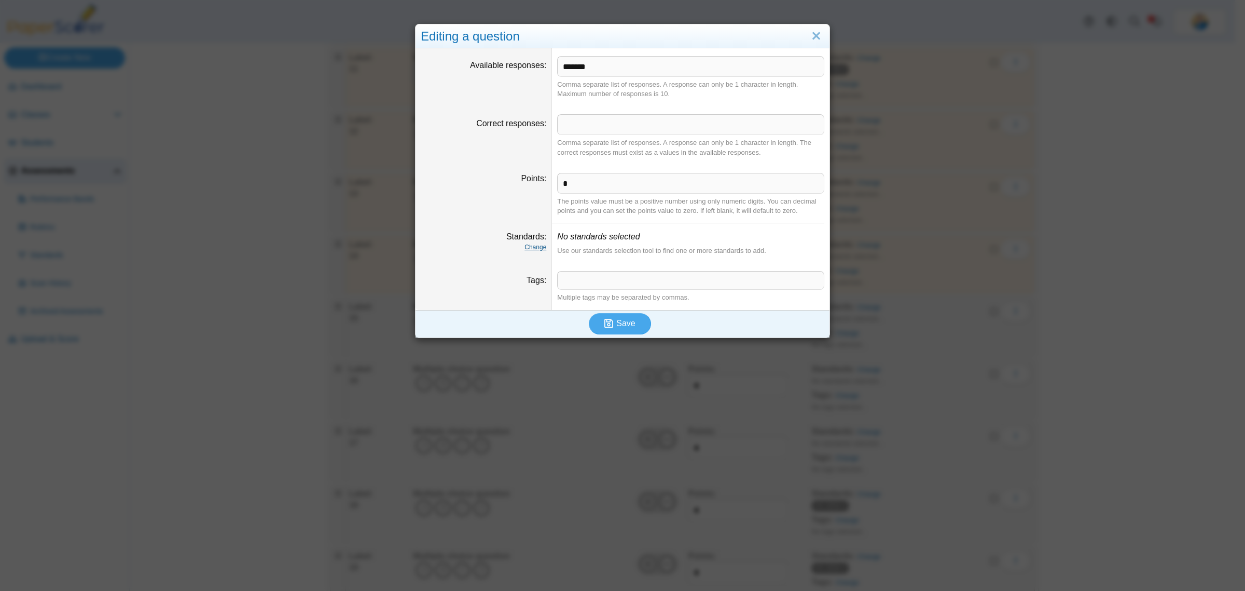
click at [541, 247] on link "Change" at bounding box center [536, 246] width 22 height 7
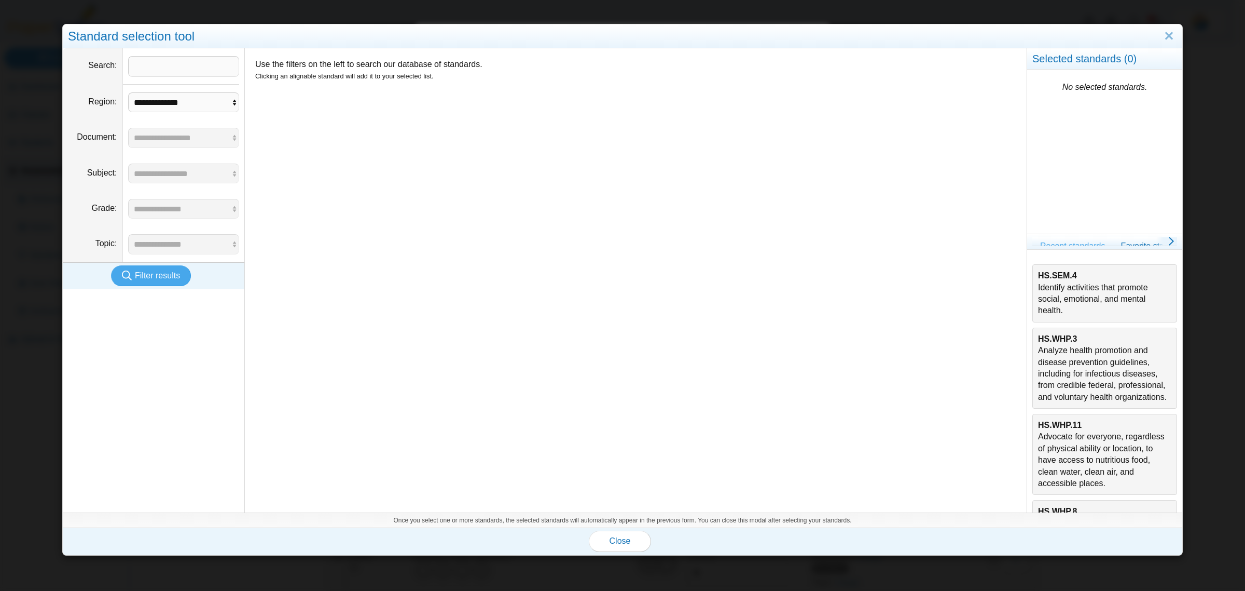
click at [1058, 292] on div "HS.SEM.4 Identify activities that promote social, emotional, and mental health." at bounding box center [1104, 293] width 133 height 47
click at [611, 541] on span "Close" at bounding box center [620, 540] width 21 height 9
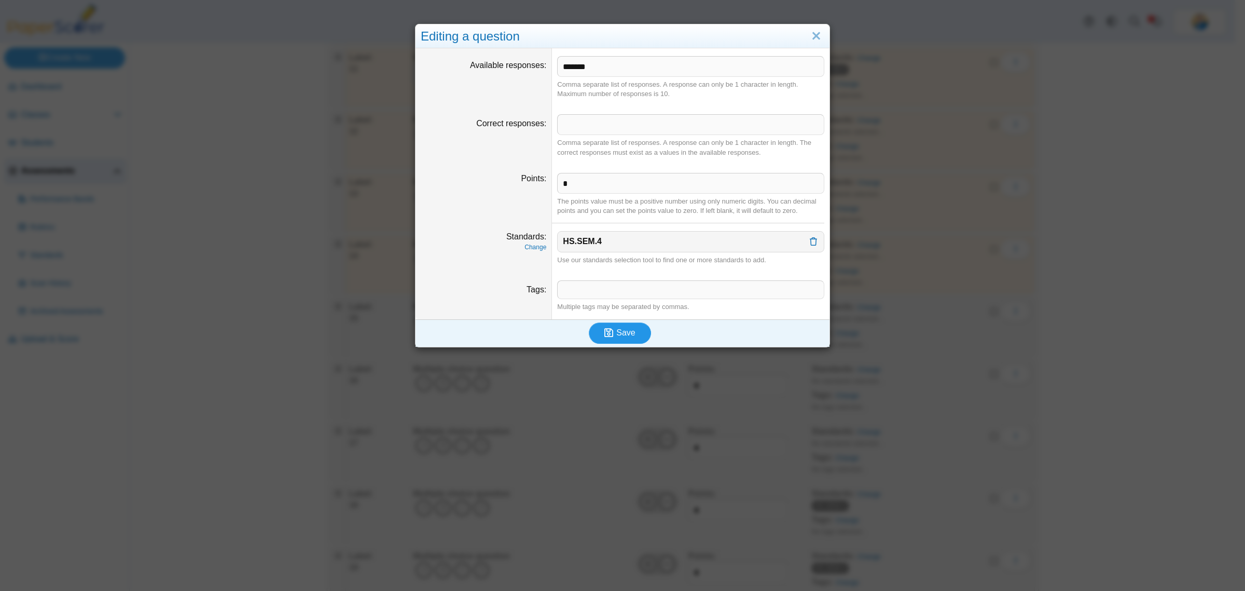
click at [622, 334] on span "Save" at bounding box center [626, 332] width 19 height 9
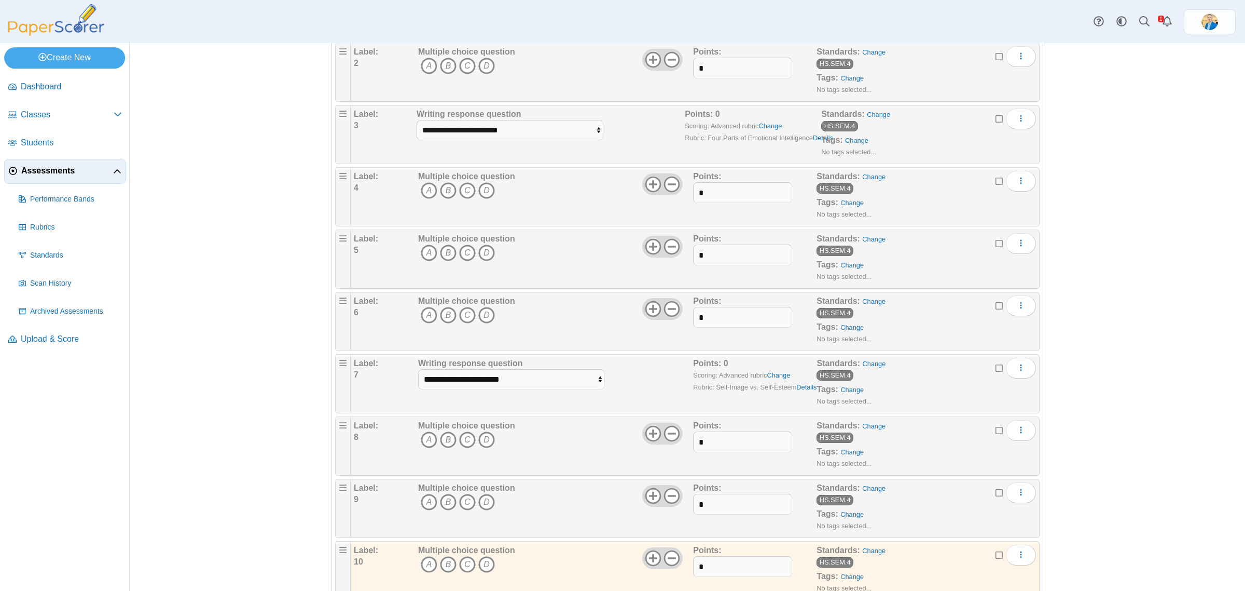
scroll to position [613, 0]
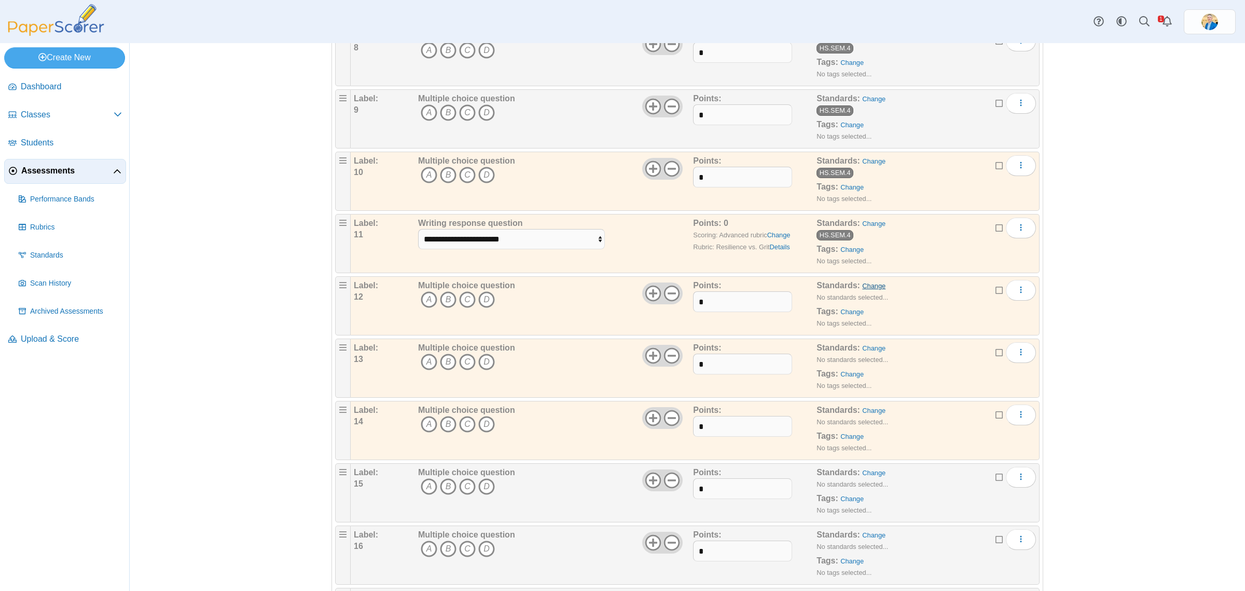
click at [866, 286] on link "Change" at bounding box center [873, 286] width 23 height 8
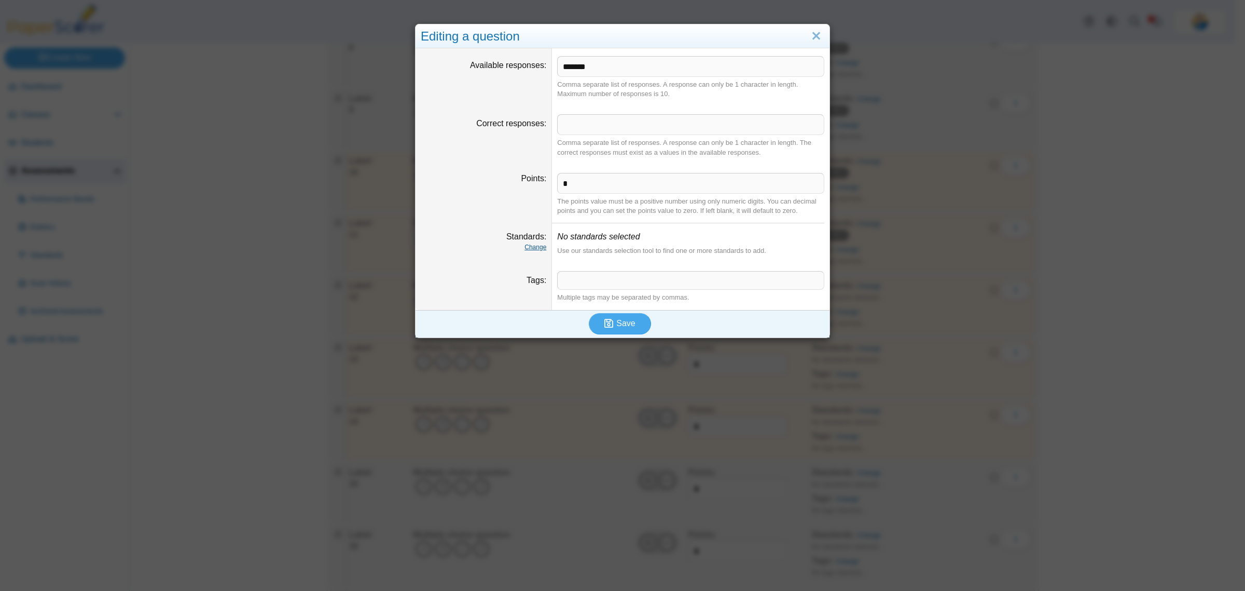
click at [526, 245] on link "Change" at bounding box center [536, 246] width 22 height 7
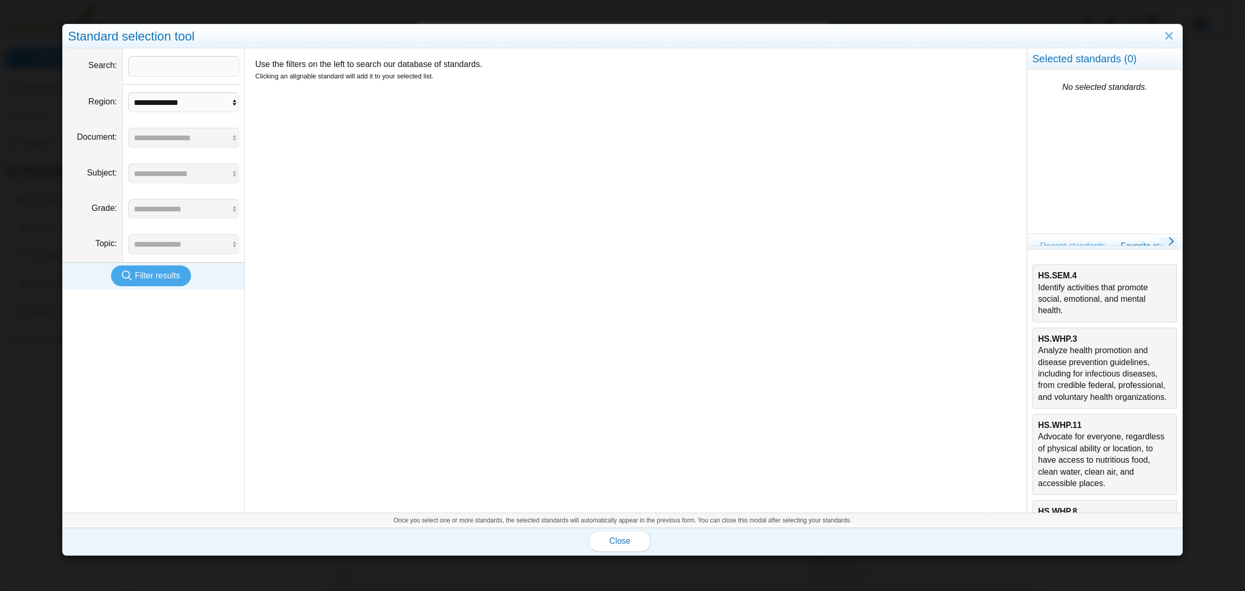
click at [1095, 305] on div "HS.SEM.4 Identify activities that promote social, emotional, and mental health." at bounding box center [1104, 293] width 133 height 47
click at [606, 546] on button "Close" at bounding box center [620, 540] width 62 height 21
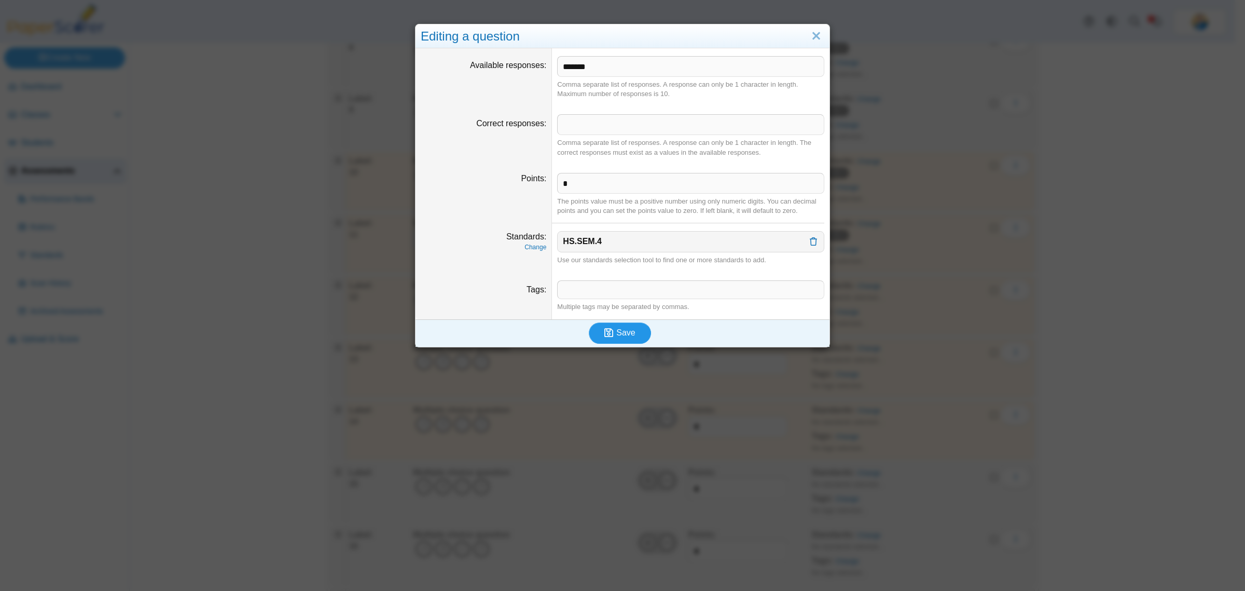
click at [618, 337] on span "Save" at bounding box center [626, 332] width 19 height 9
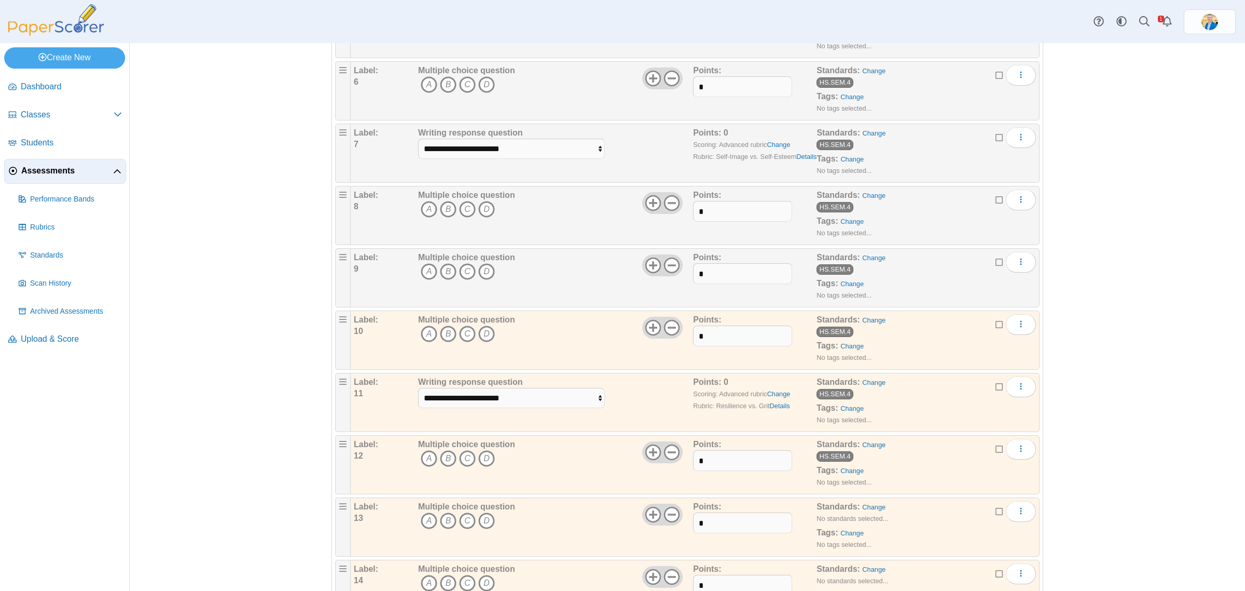
scroll to position [649, 0]
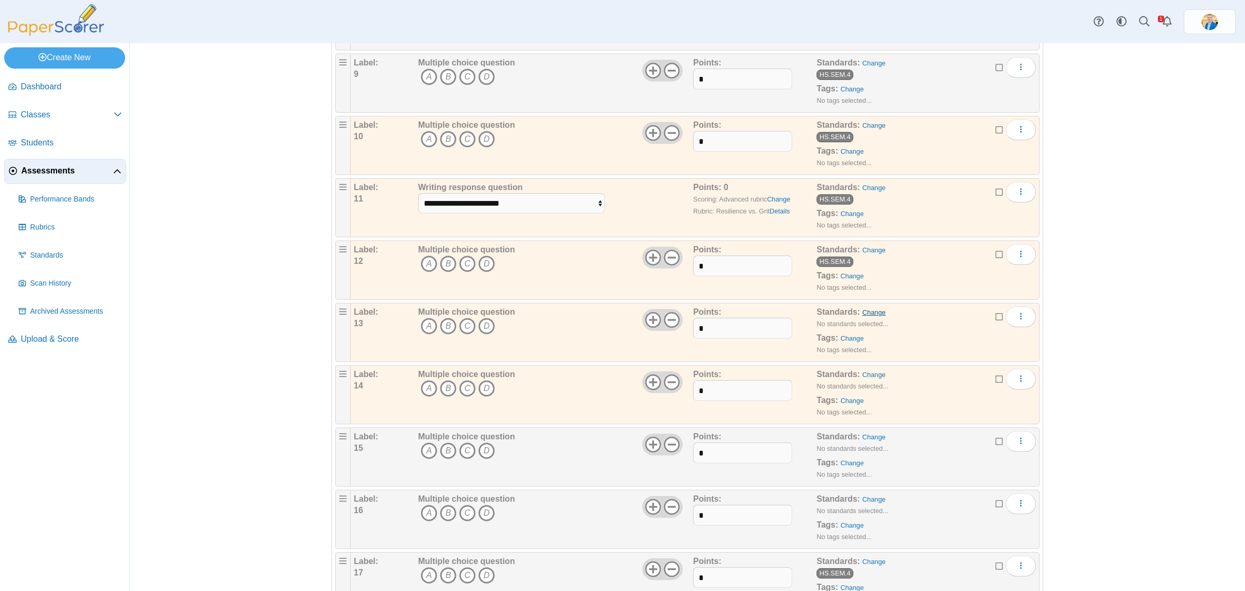
click at [862, 313] on link "Change" at bounding box center [873, 312] width 23 height 8
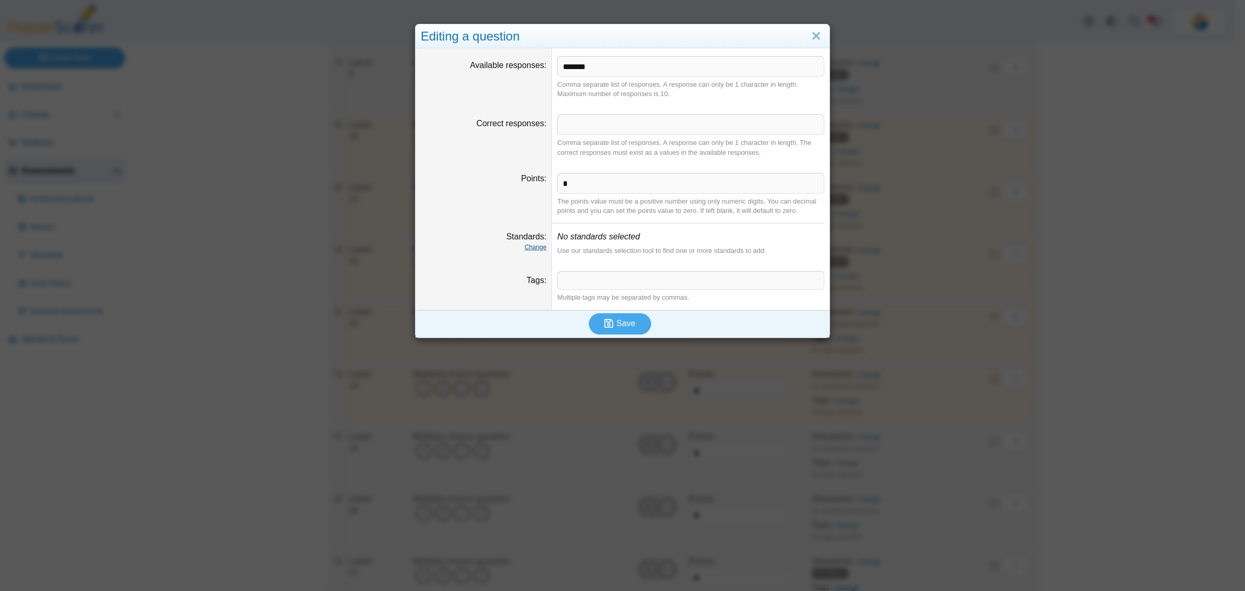
click at [529, 243] on link "Change" at bounding box center [536, 246] width 22 height 7
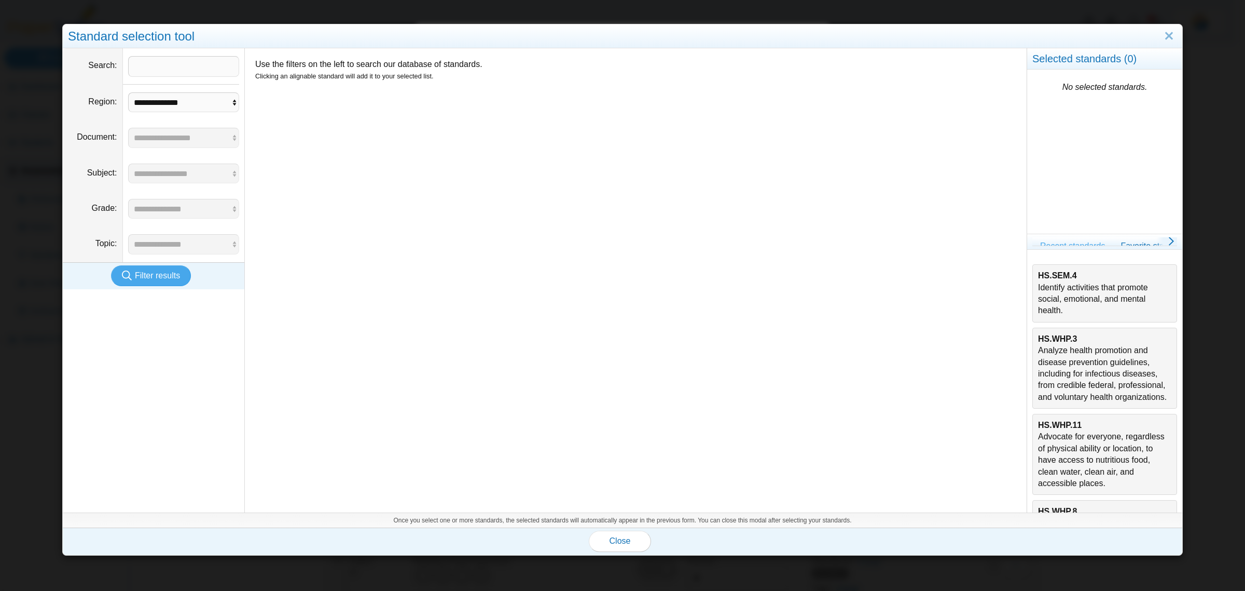
click at [1087, 294] on div "HS.SEM.4 Identify activities that promote social, emotional, and mental health." at bounding box center [1104, 293] width 133 height 47
click at [624, 533] on button "Close" at bounding box center [620, 540] width 62 height 21
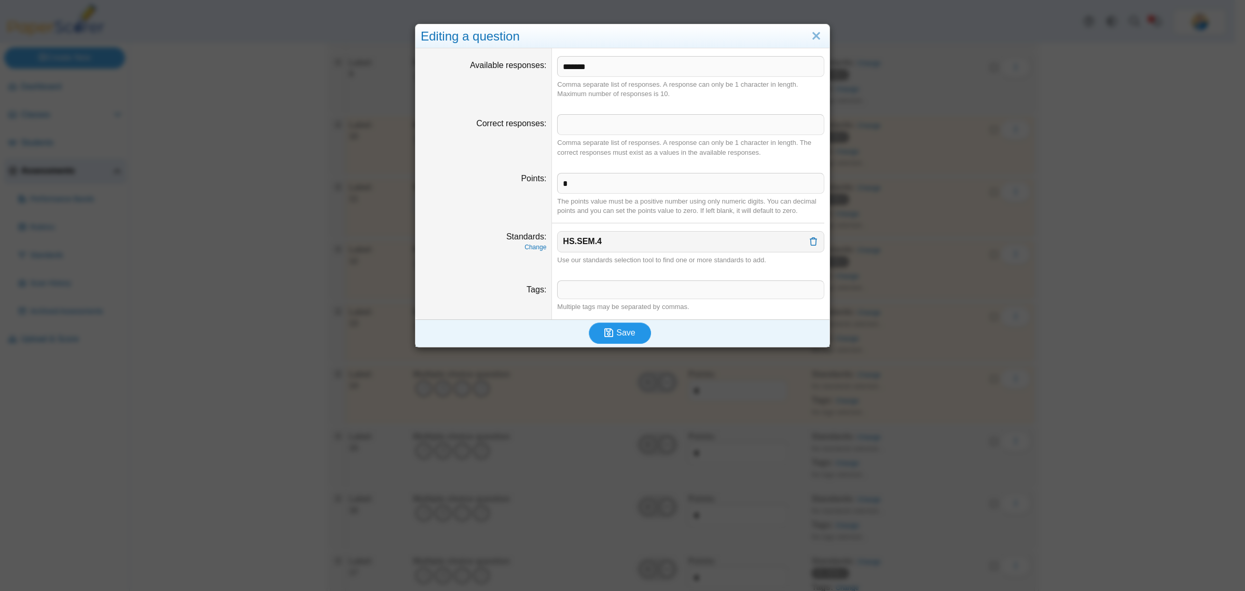
click at [629, 336] on button "Save" at bounding box center [620, 332] width 62 height 21
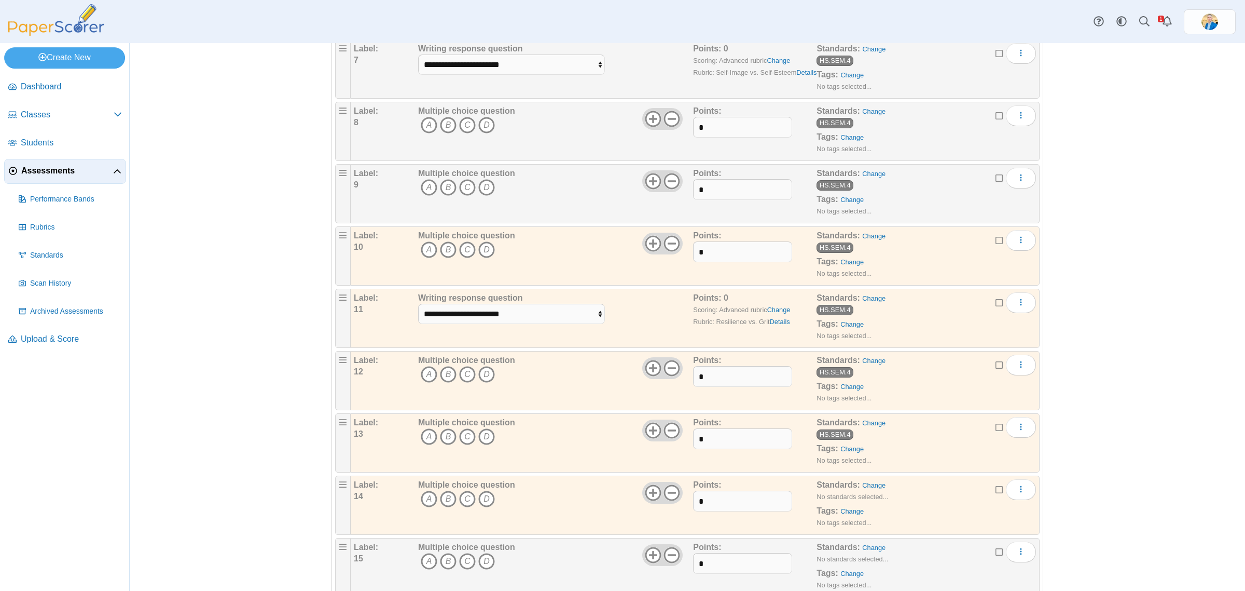
scroll to position [778, 0]
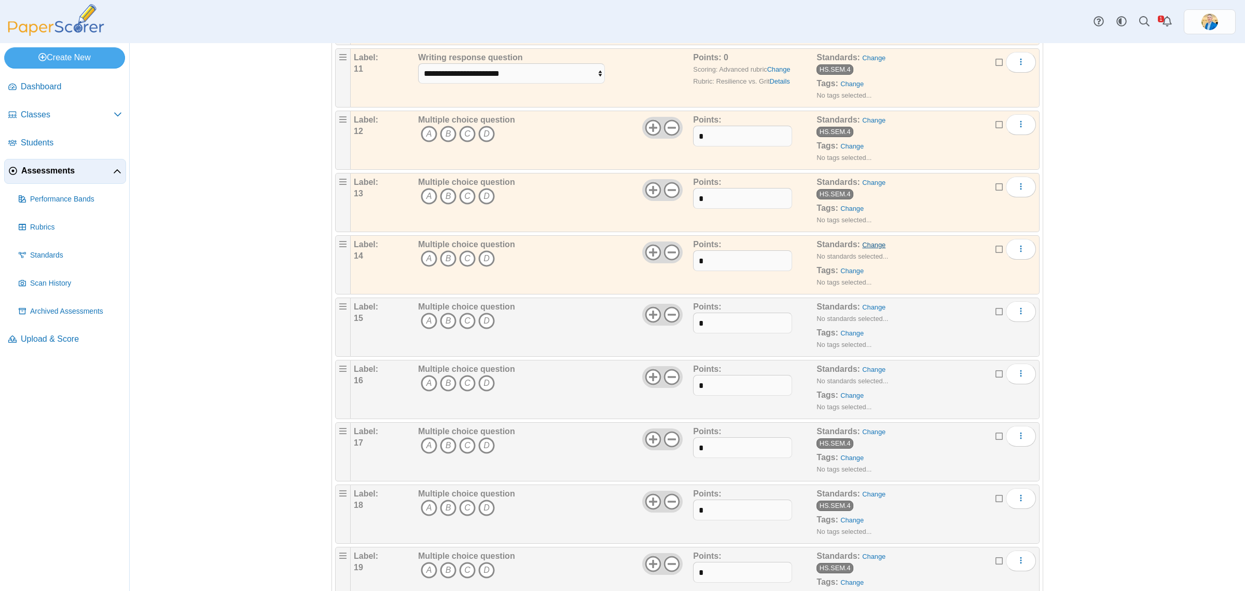
click at [867, 249] on link "Change" at bounding box center [873, 245] width 23 height 8
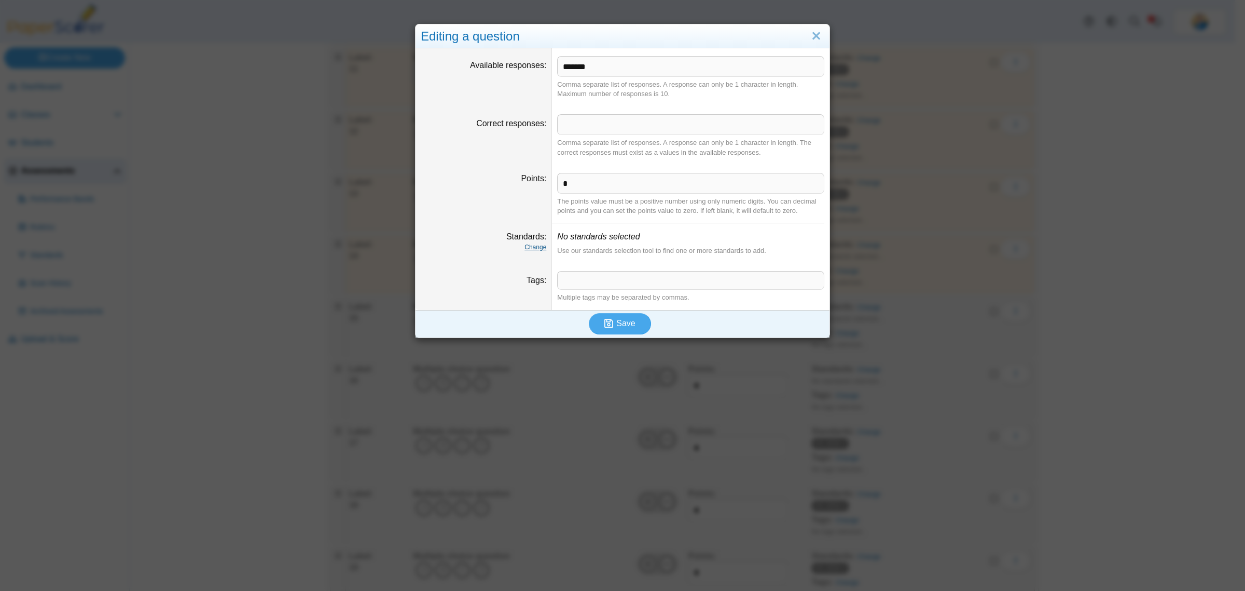
click at [530, 245] on link "Change" at bounding box center [536, 246] width 22 height 7
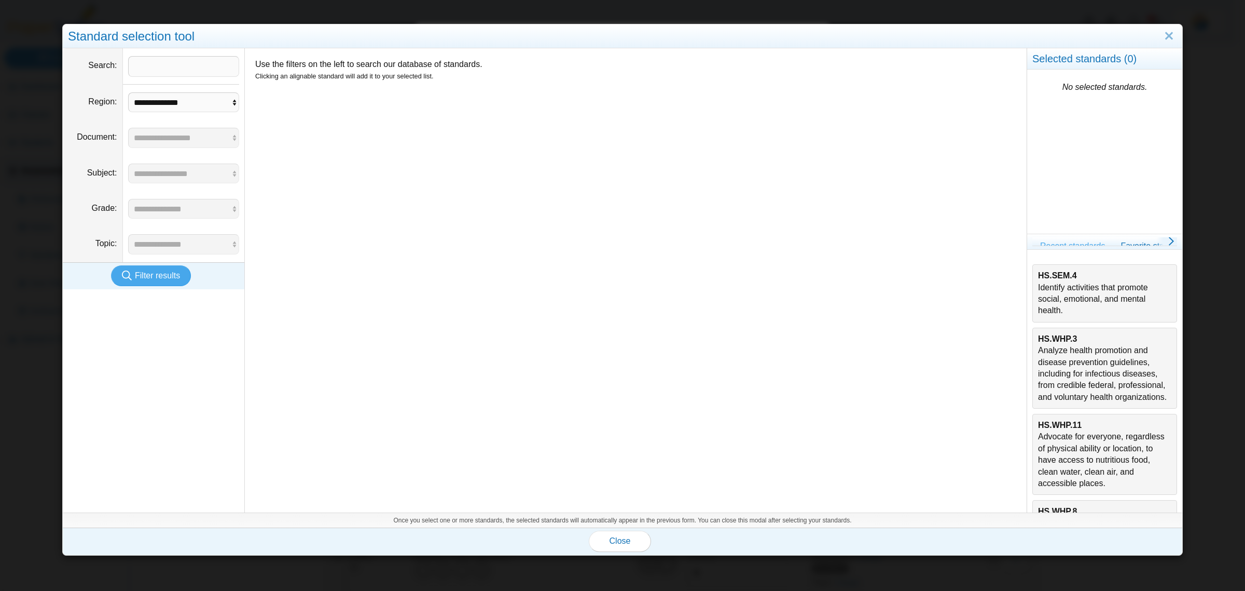
click at [1151, 285] on div "HS.SEM.4 Identify activities that promote social, emotional, and mental health." at bounding box center [1104, 293] width 133 height 47
click at [621, 536] on span "Close" at bounding box center [620, 540] width 21 height 9
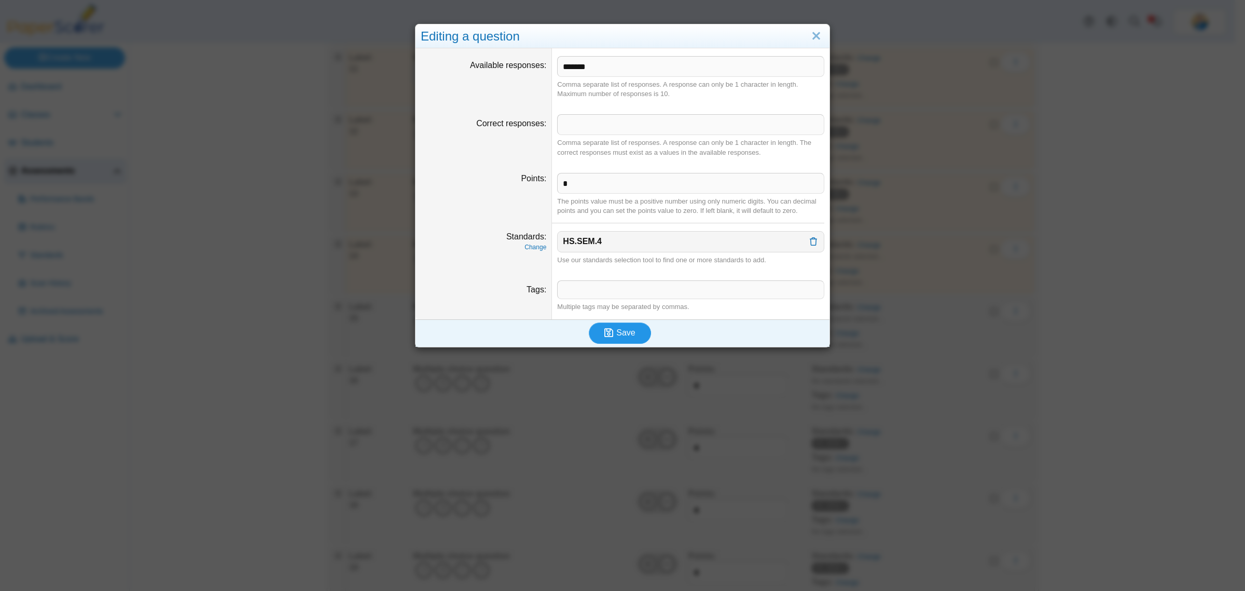
click at [617, 330] on span "Save" at bounding box center [626, 332] width 19 height 9
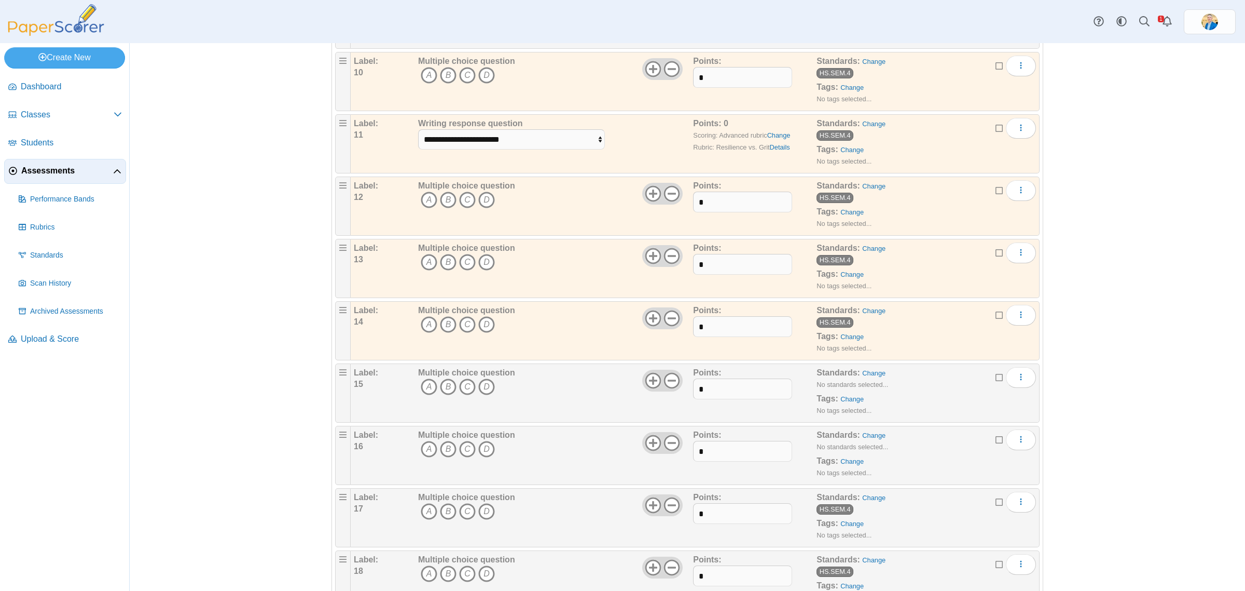
scroll to position [714, 0]
click at [862, 376] on link "Change" at bounding box center [873, 372] width 23 height 8
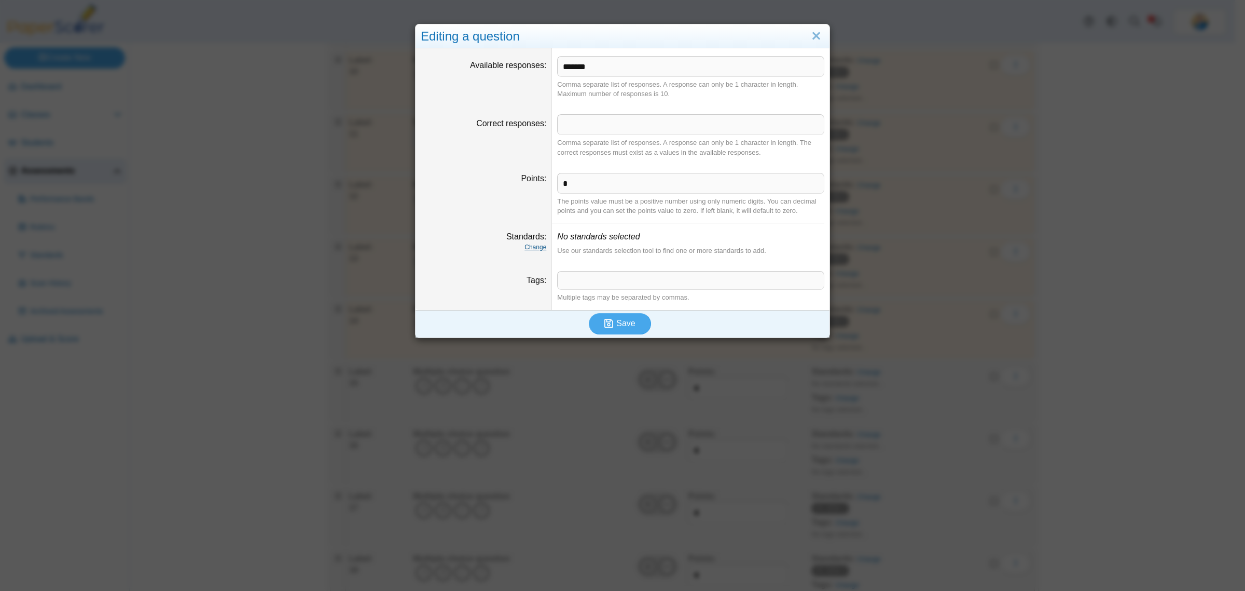
click at [529, 247] on link "Change" at bounding box center [536, 246] width 22 height 7
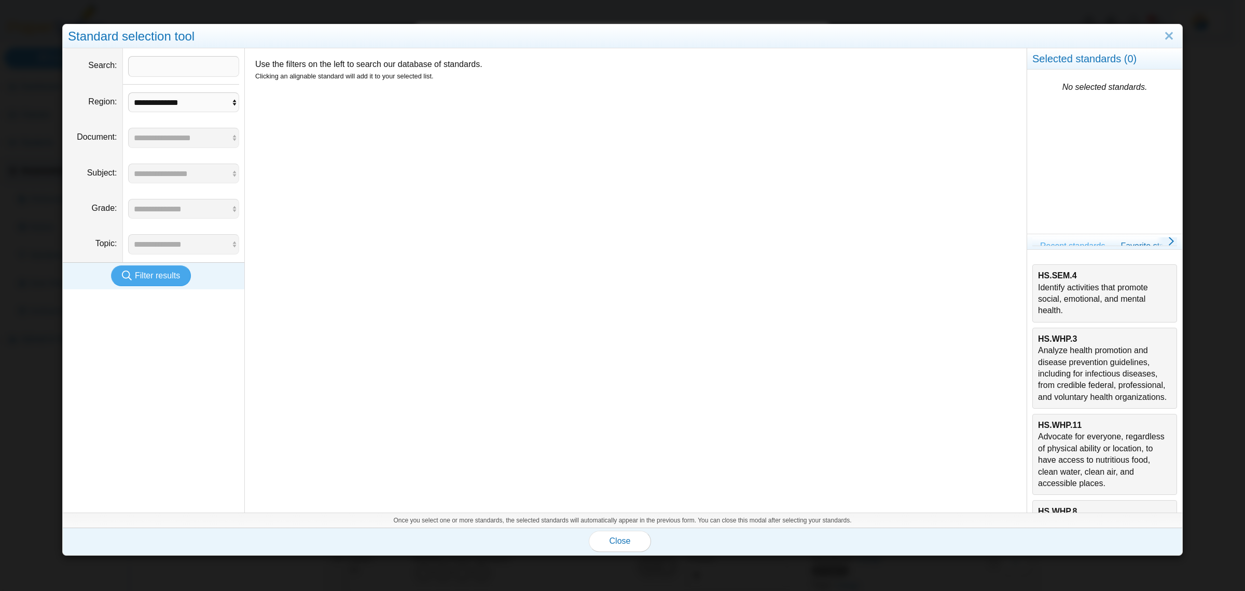
click at [1065, 283] on div "HS.SEM.4 Identify activities that promote social, emotional, and mental health." at bounding box center [1104, 293] width 133 height 47
click at [623, 540] on span "Close" at bounding box center [620, 540] width 21 height 9
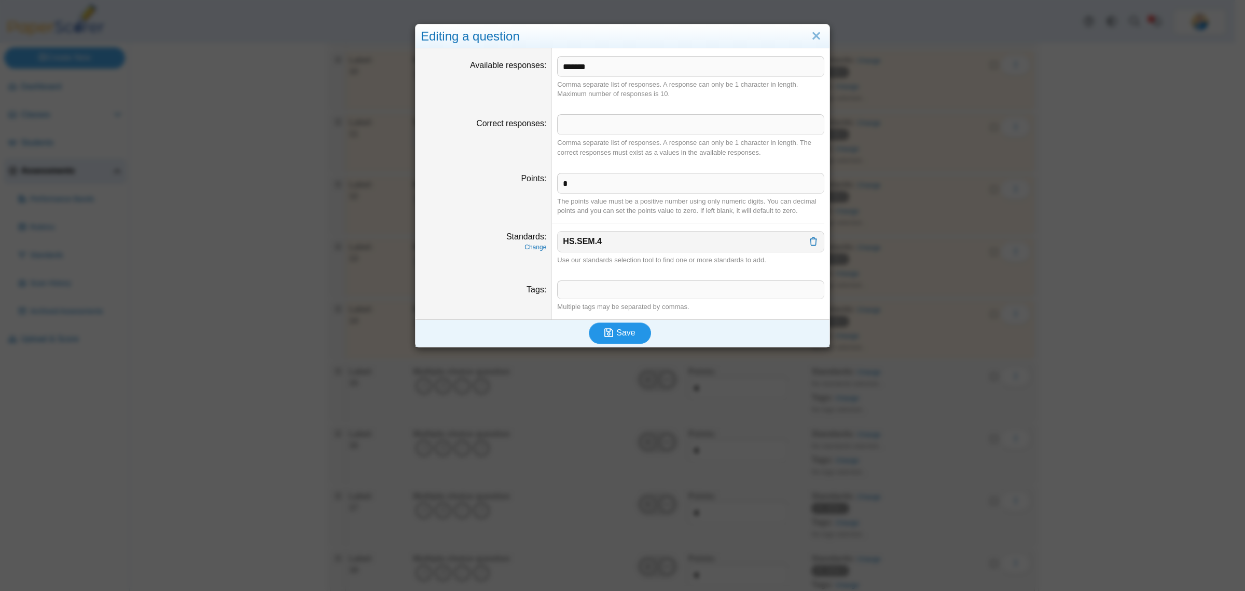
click at [623, 332] on span "Save" at bounding box center [626, 332] width 19 height 9
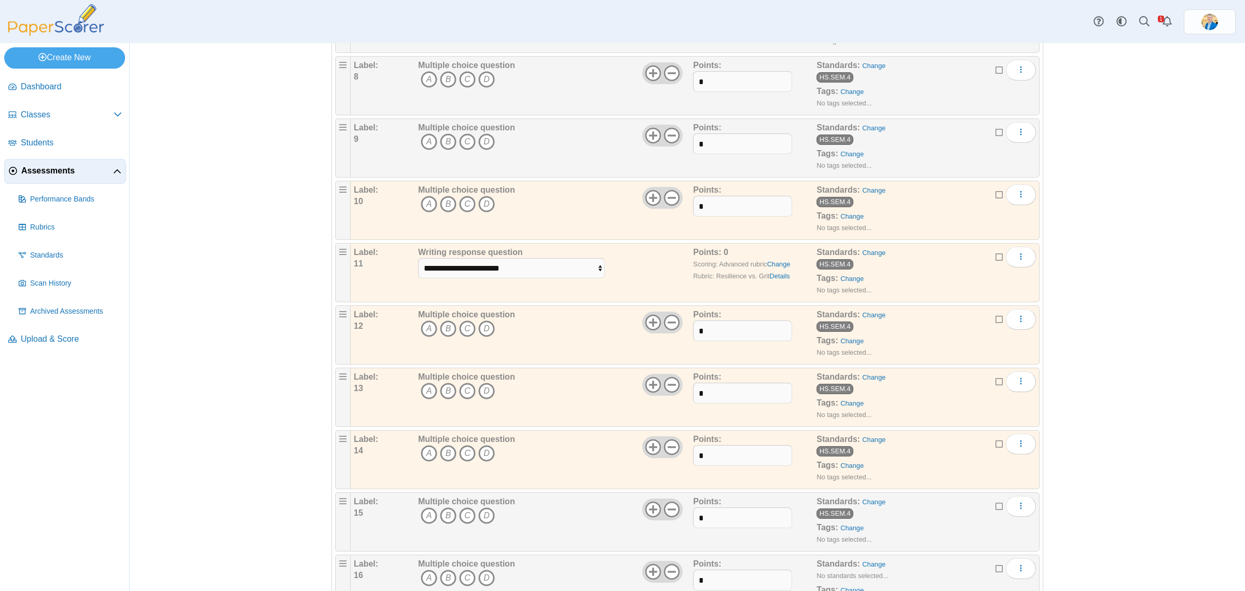
scroll to position [778, 0]
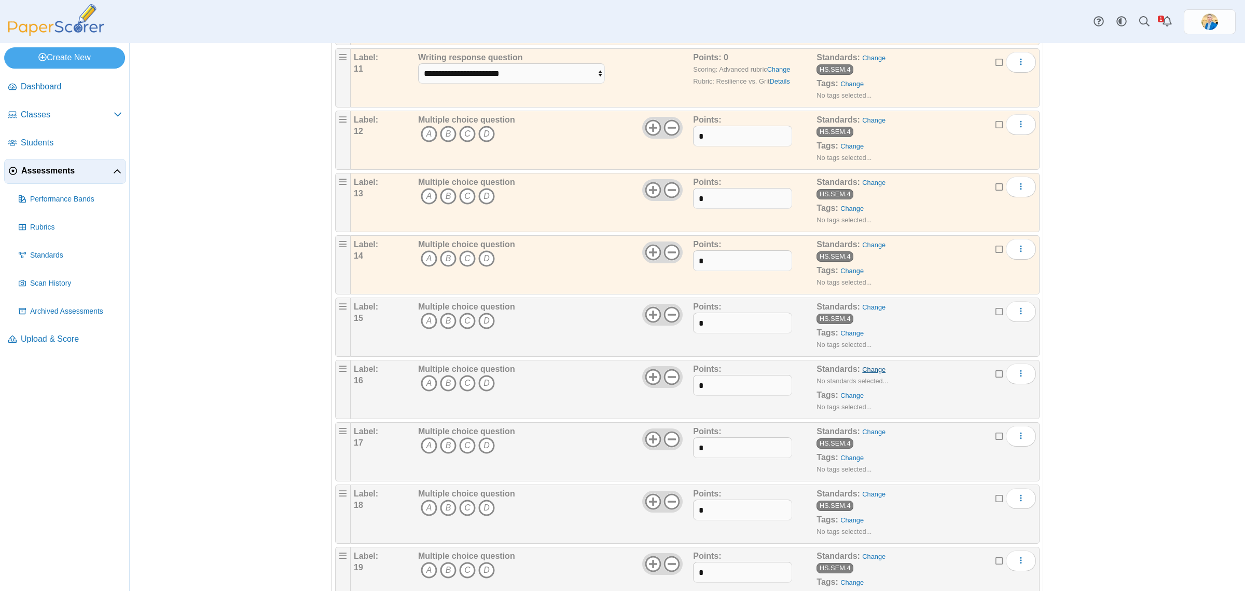
click at [865, 370] on link "Change" at bounding box center [873, 369] width 23 height 8
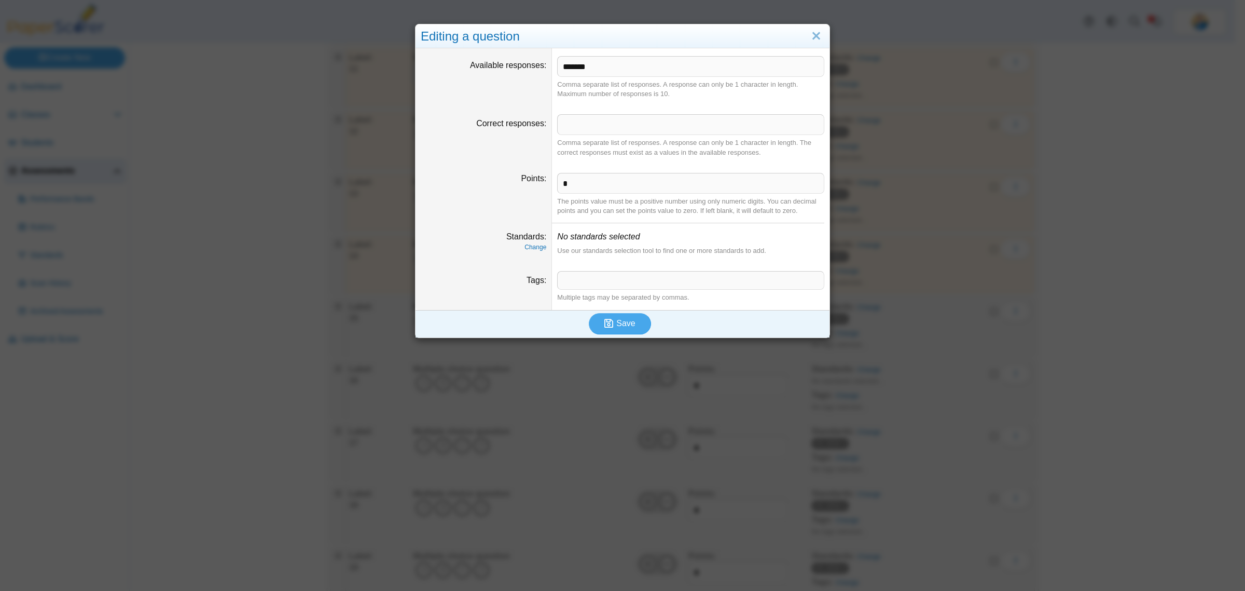
click at [532, 241] on label "Standards" at bounding box center [526, 236] width 40 height 9
click at [532, 243] on link "Change" at bounding box center [536, 246] width 22 height 7
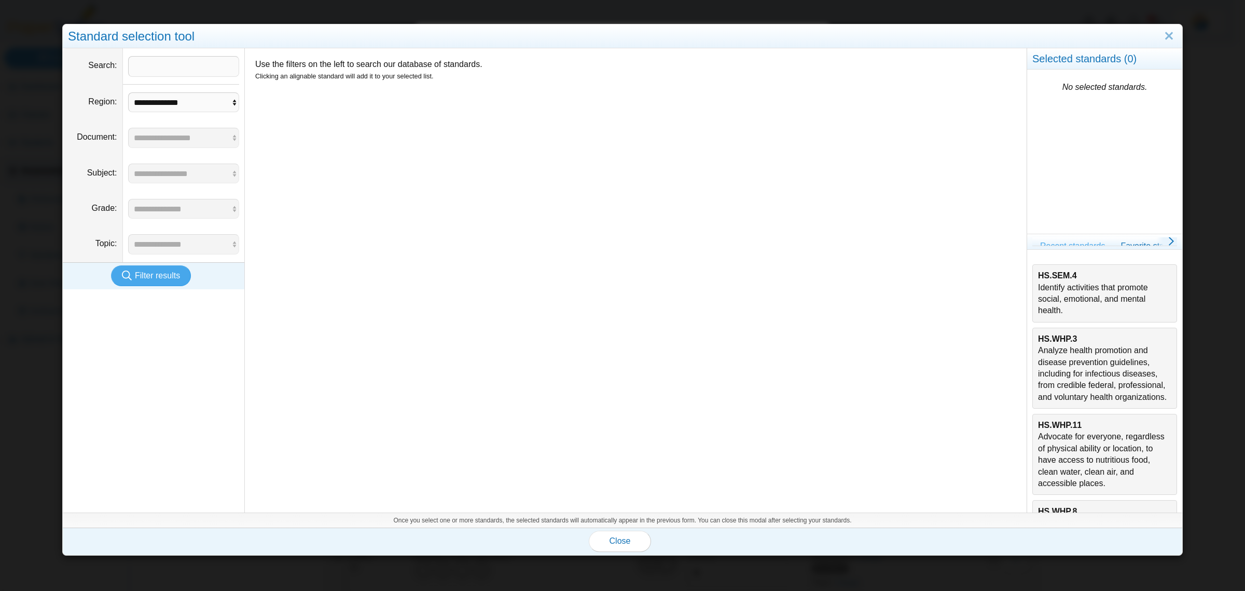
click at [1078, 298] on div "HS.SEM.4 Identify activities that promote social, emotional, and mental health." at bounding box center [1104, 293] width 133 height 47
click at [604, 536] on button "Close" at bounding box center [620, 540] width 62 height 21
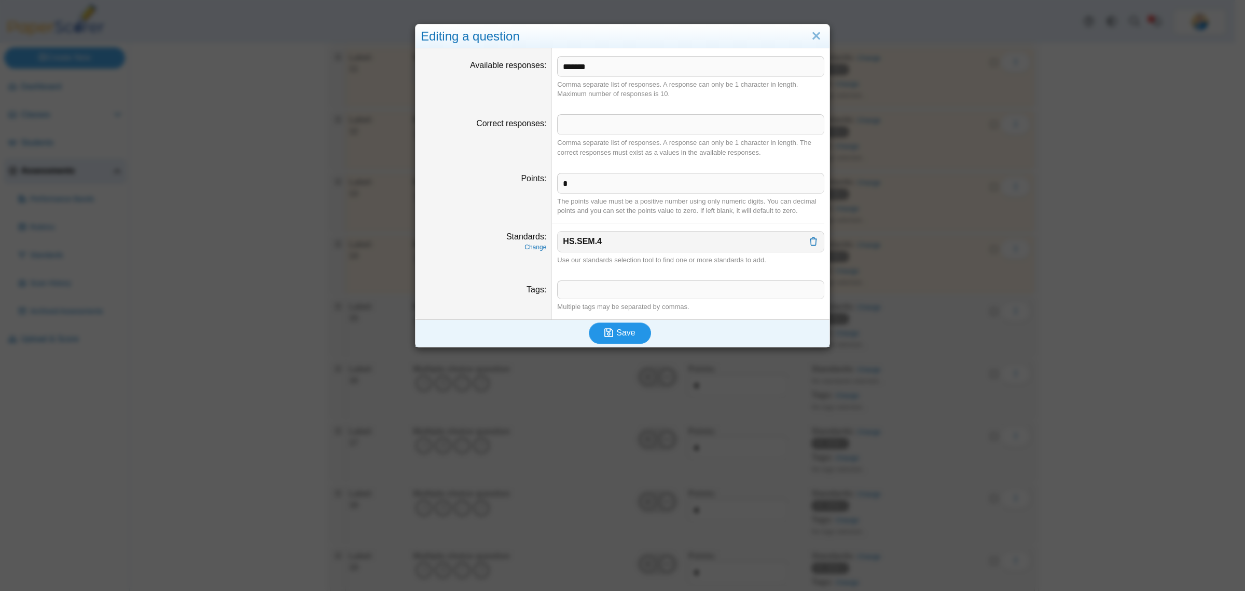
click at [610, 331] on icon "submit" at bounding box center [611, 332] width 12 height 11
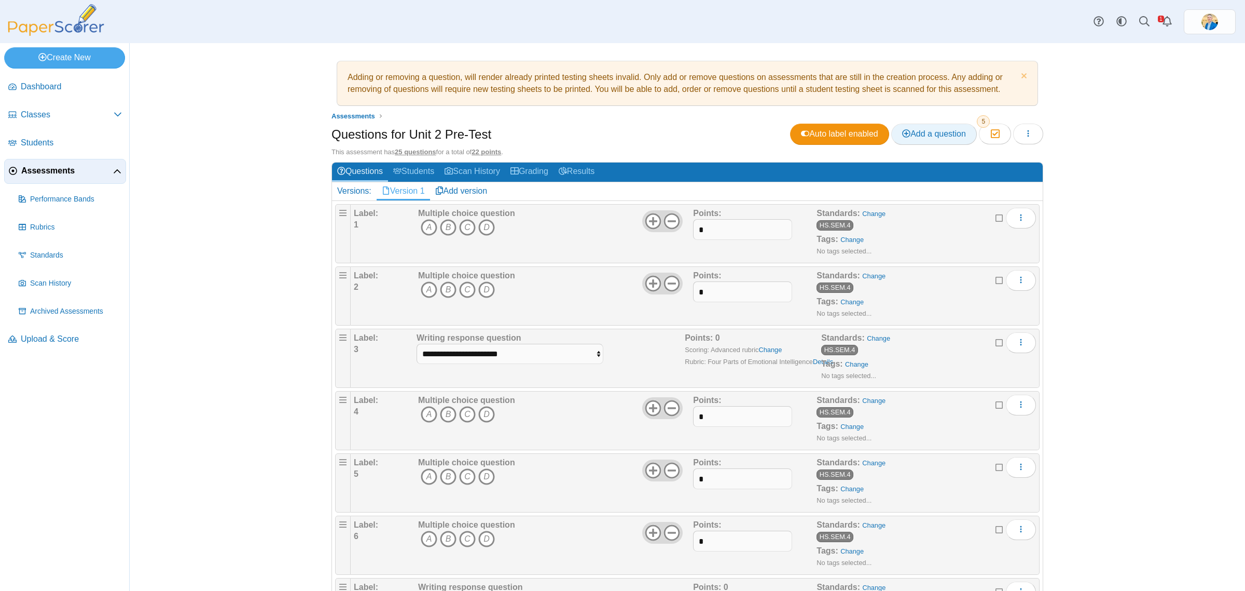
click at [905, 129] on span "Add a question" at bounding box center [934, 133] width 64 height 9
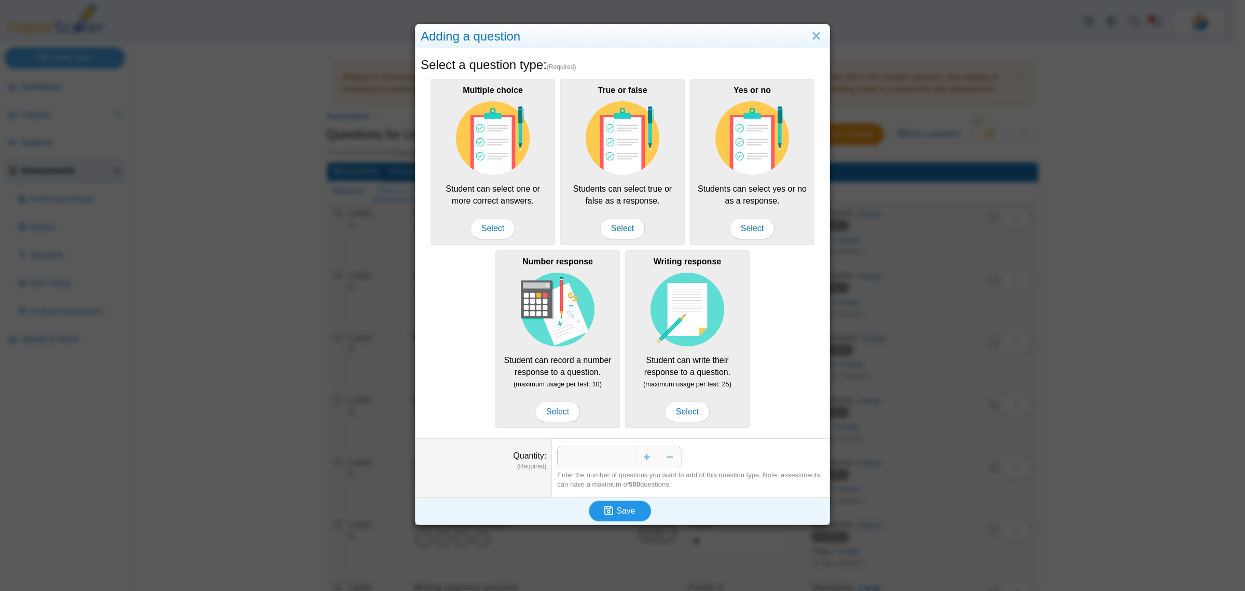
click at [617, 510] on span "Save" at bounding box center [626, 510] width 19 height 9
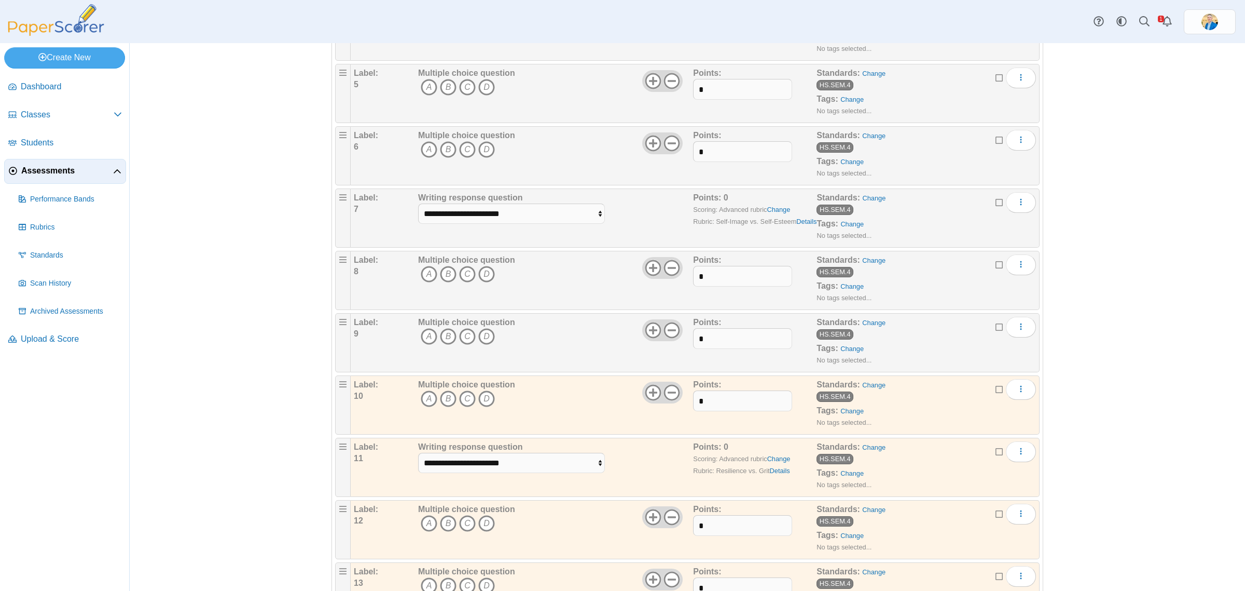
scroll to position [533, 0]
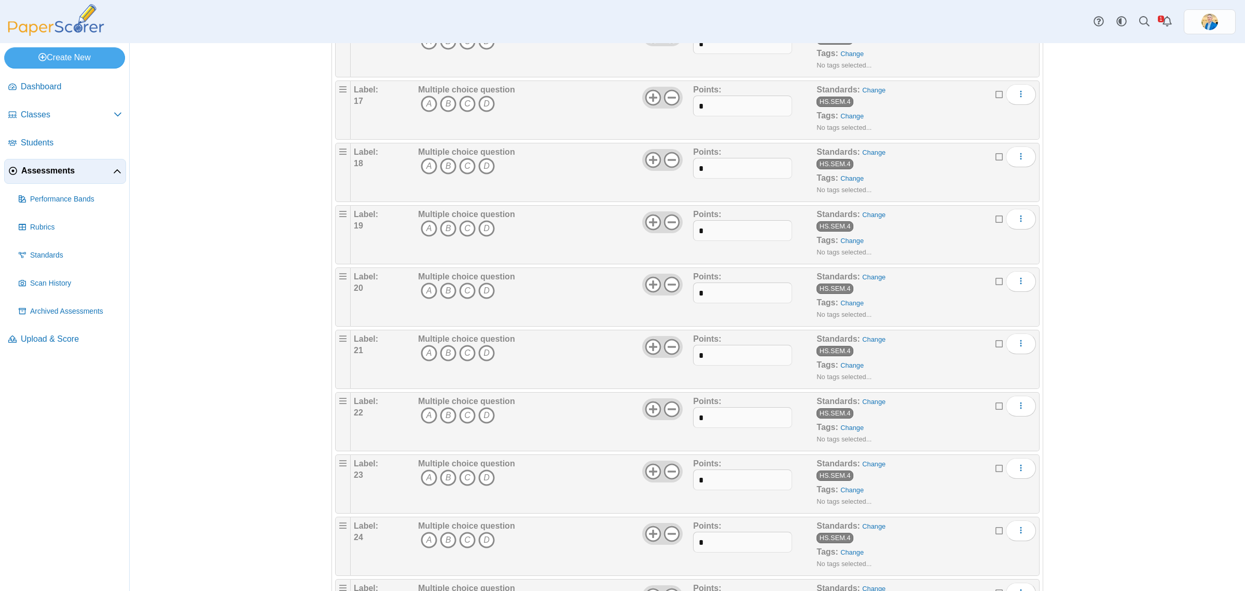
scroll to position [1259, 0]
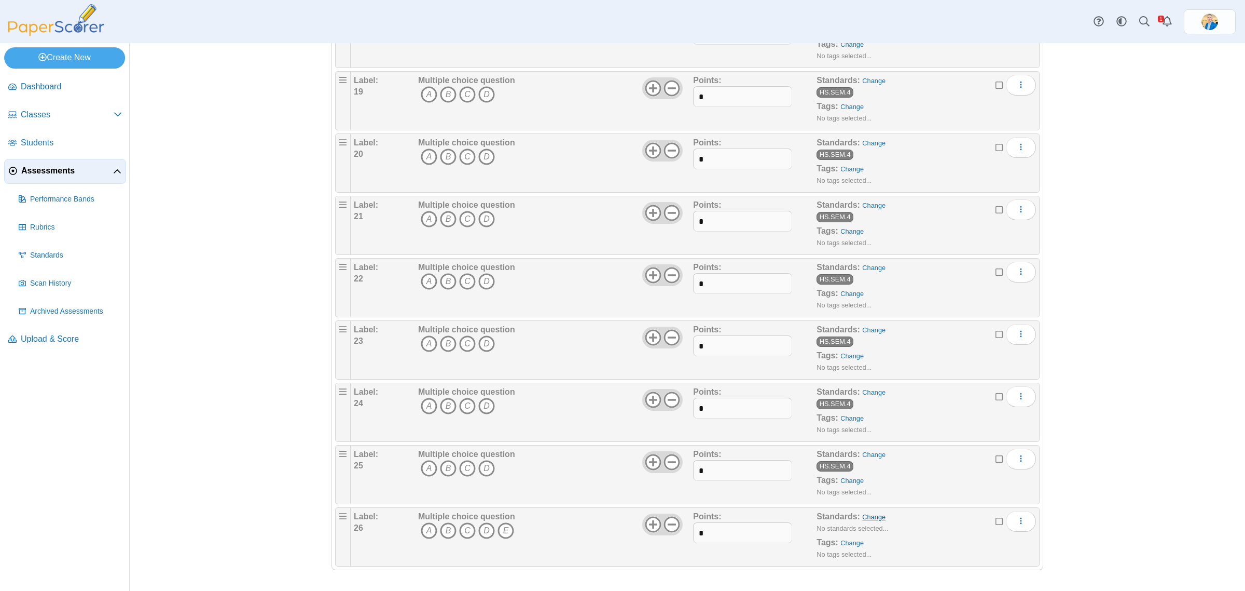
click at [866, 516] on link "Change" at bounding box center [873, 517] width 23 height 8
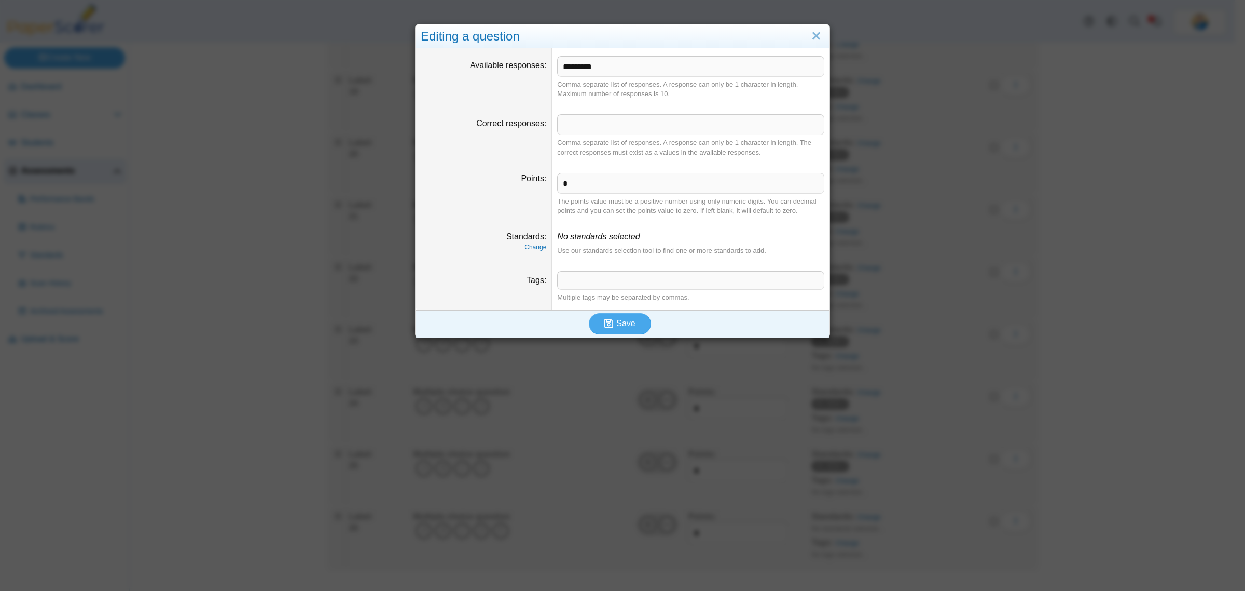
click at [527, 252] on dfn "Change" at bounding box center [484, 247] width 126 height 9
click at [526, 248] on link "Change" at bounding box center [536, 246] width 22 height 7
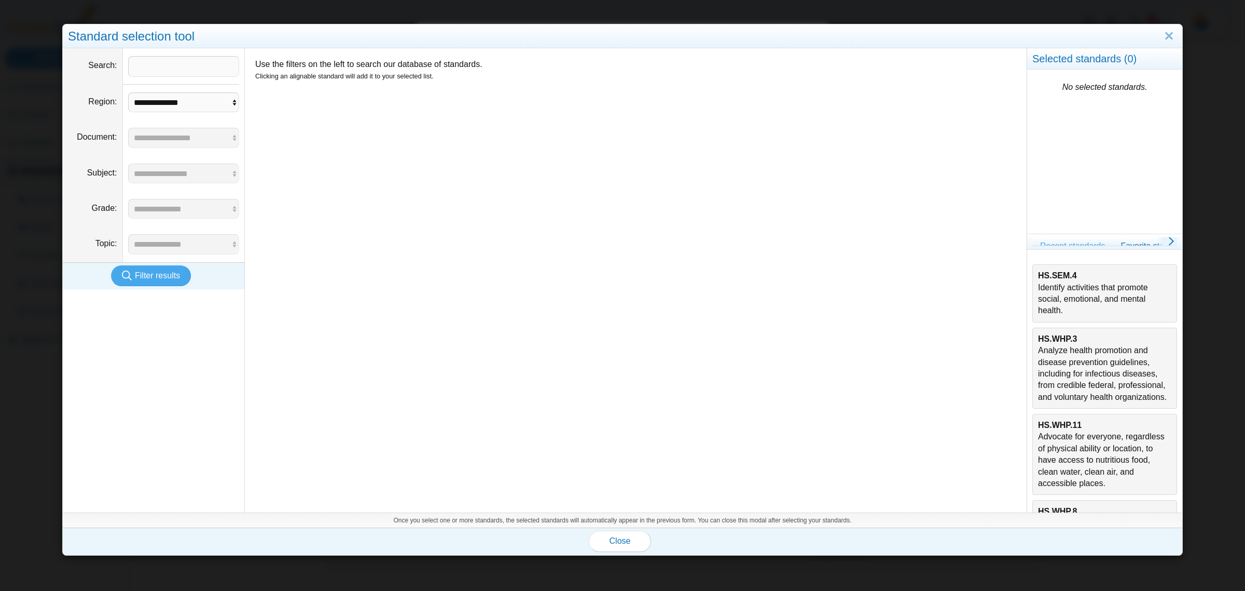
click at [1044, 287] on div "HS.SEM.4 Identify activities that promote social, emotional, and mental health." at bounding box center [1104, 293] width 133 height 47
click at [604, 531] on button "Close" at bounding box center [620, 540] width 62 height 21
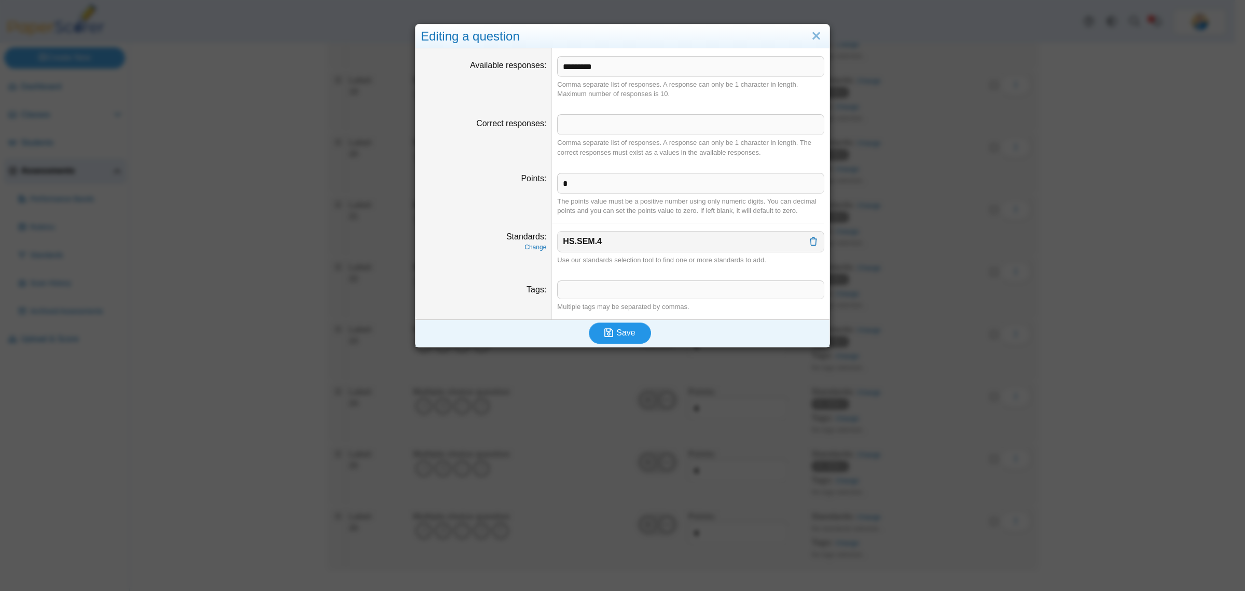
click at [617, 331] on span "Save" at bounding box center [626, 332] width 19 height 9
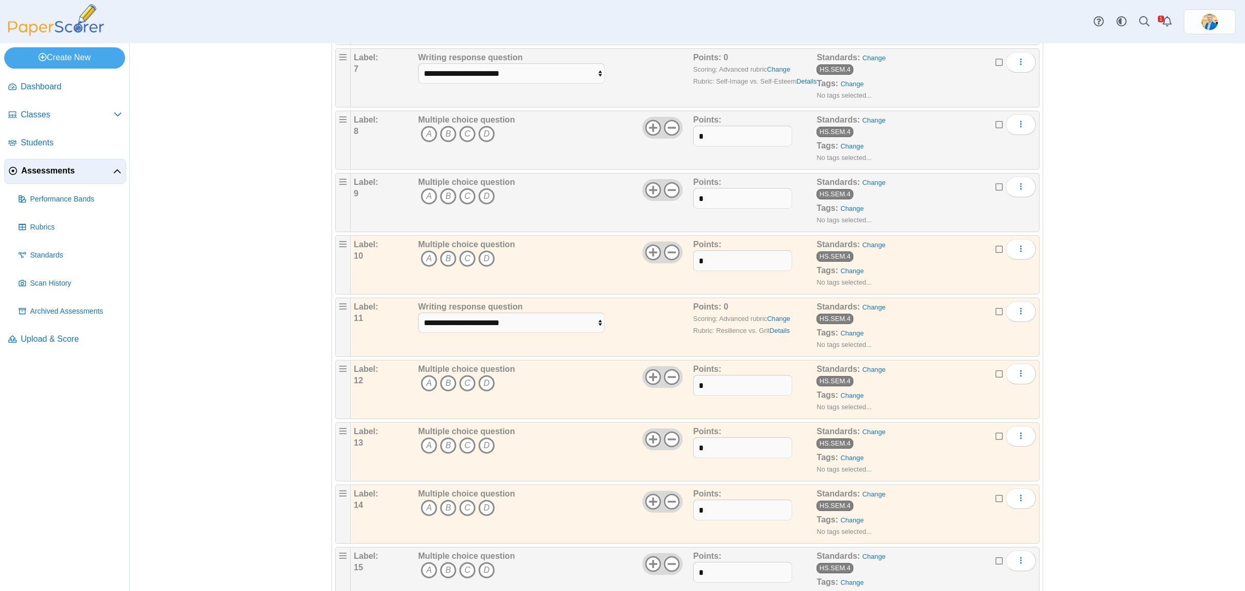
scroll to position [611, 0]
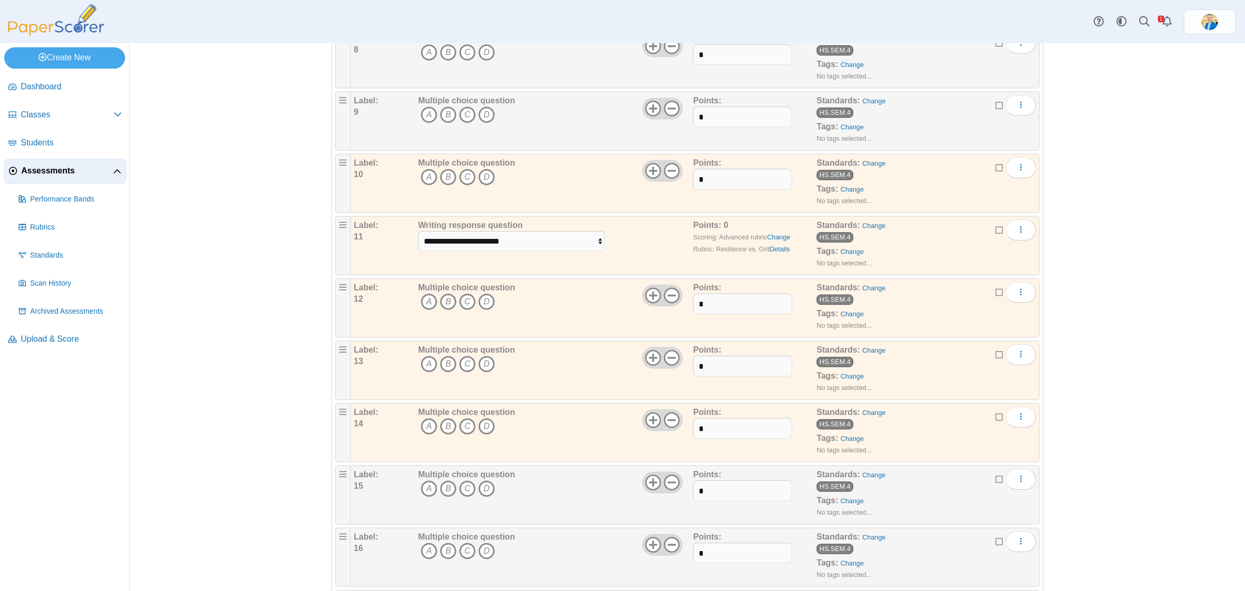
click at [996, 419] on icon at bounding box center [1000, 415] width 8 height 7
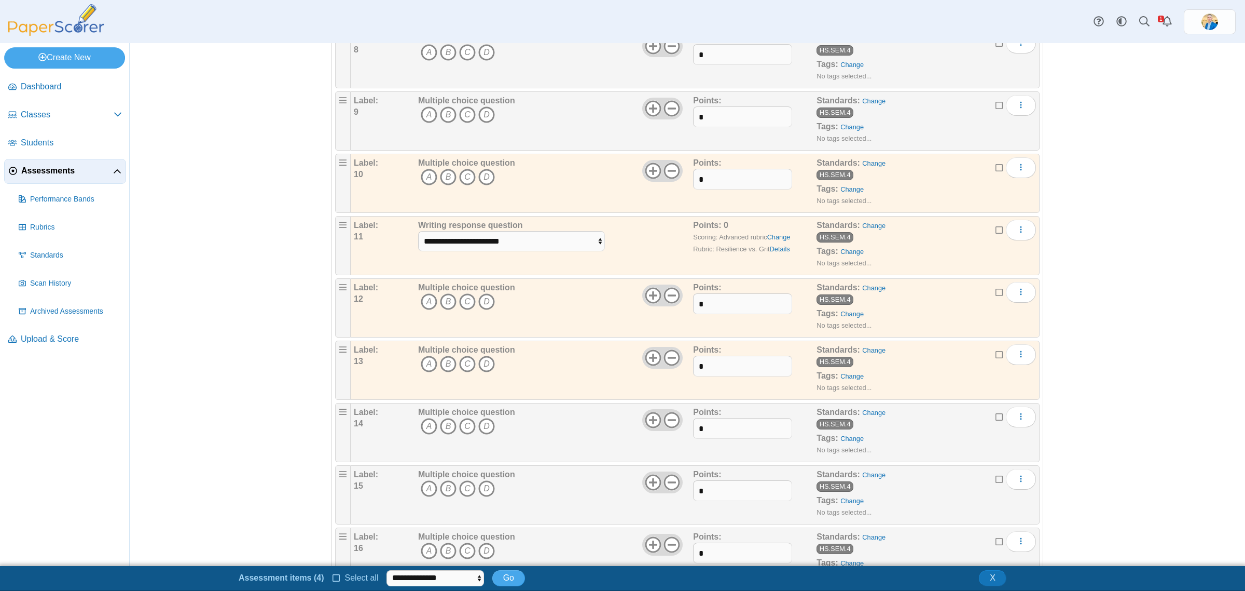
click at [996, 357] on icon at bounding box center [1000, 352] width 8 height 7
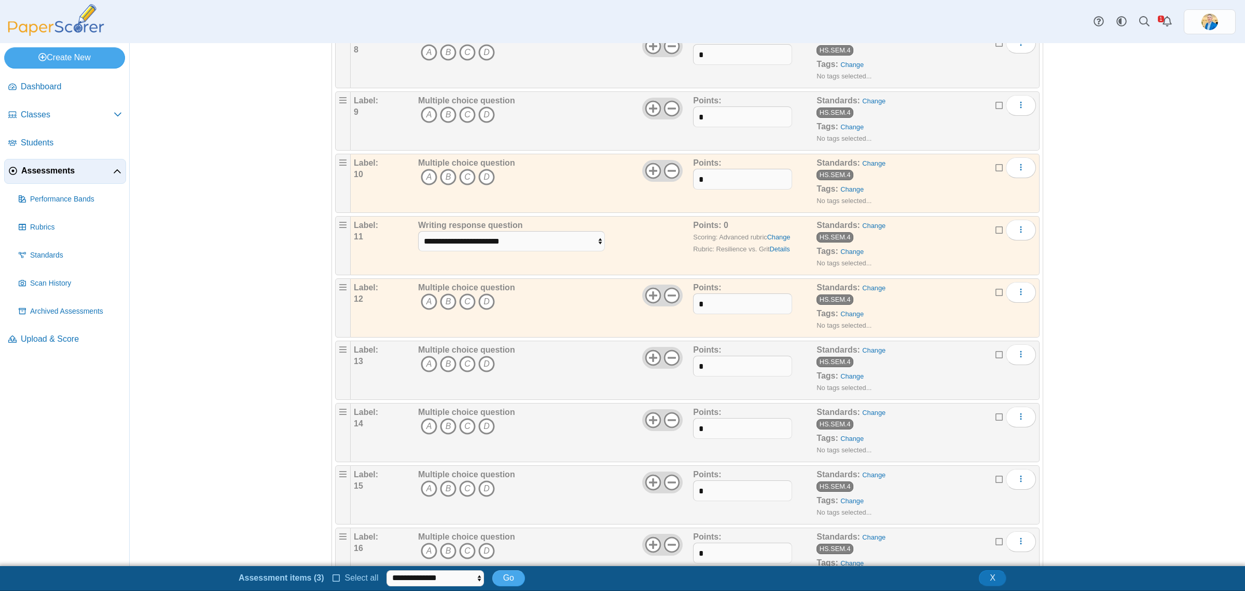
click at [996, 294] on icon at bounding box center [1000, 290] width 8 height 7
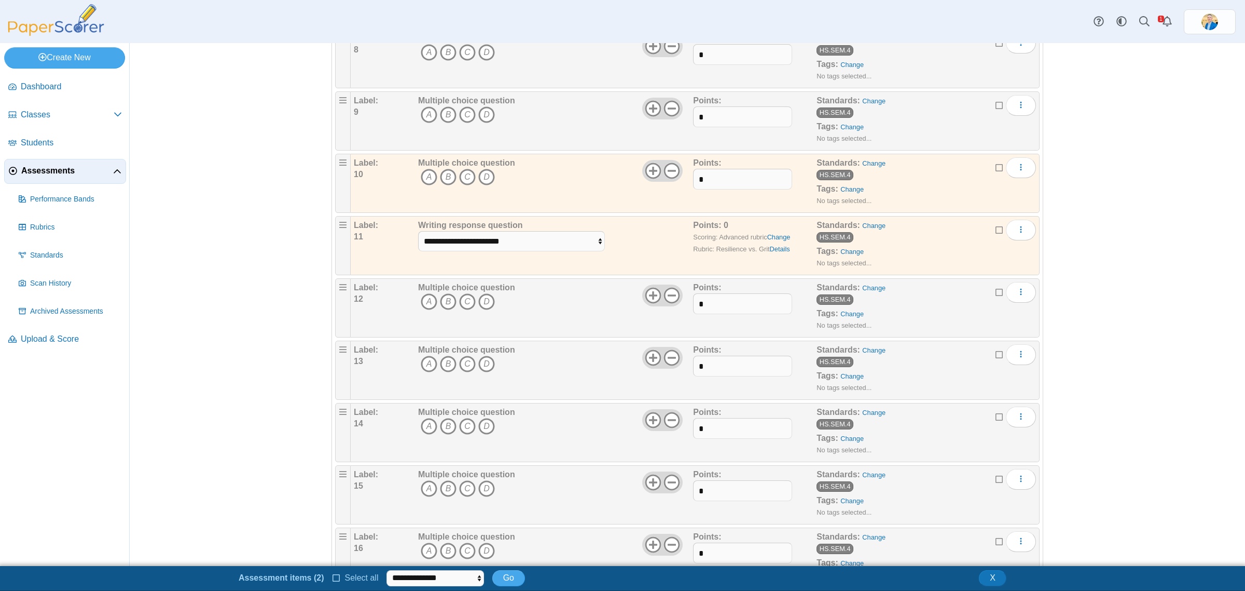
click at [996, 230] on icon at bounding box center [1000, 228] width 8 height 7
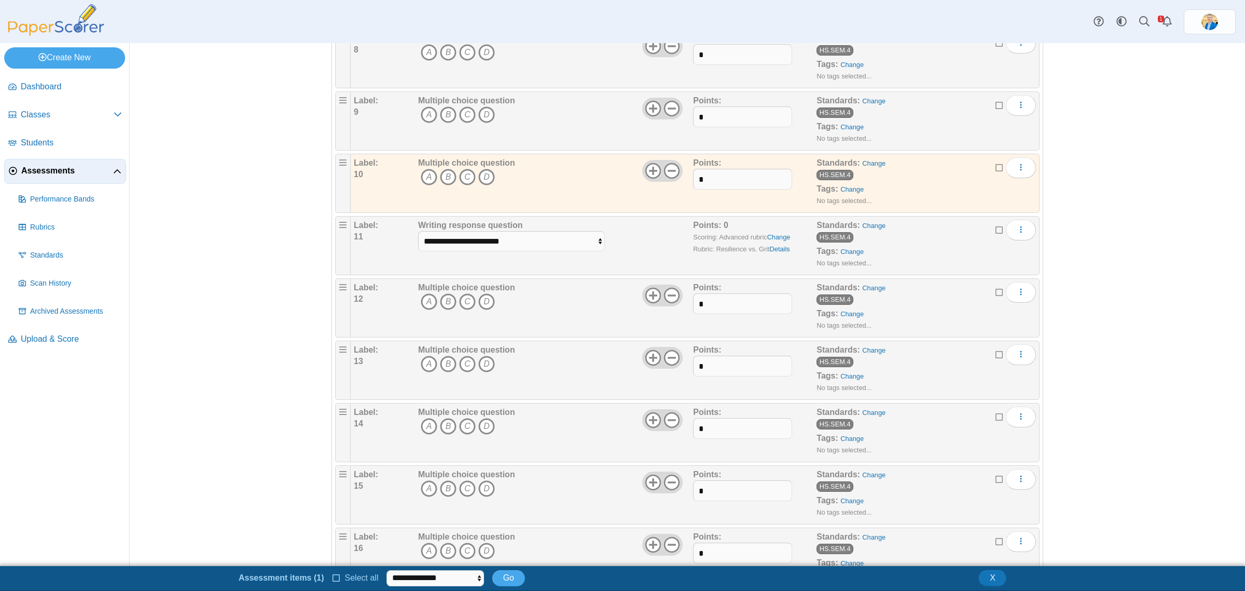
click at [996, 169] on icon at bounding box center [1000, 165] width 8 height 7
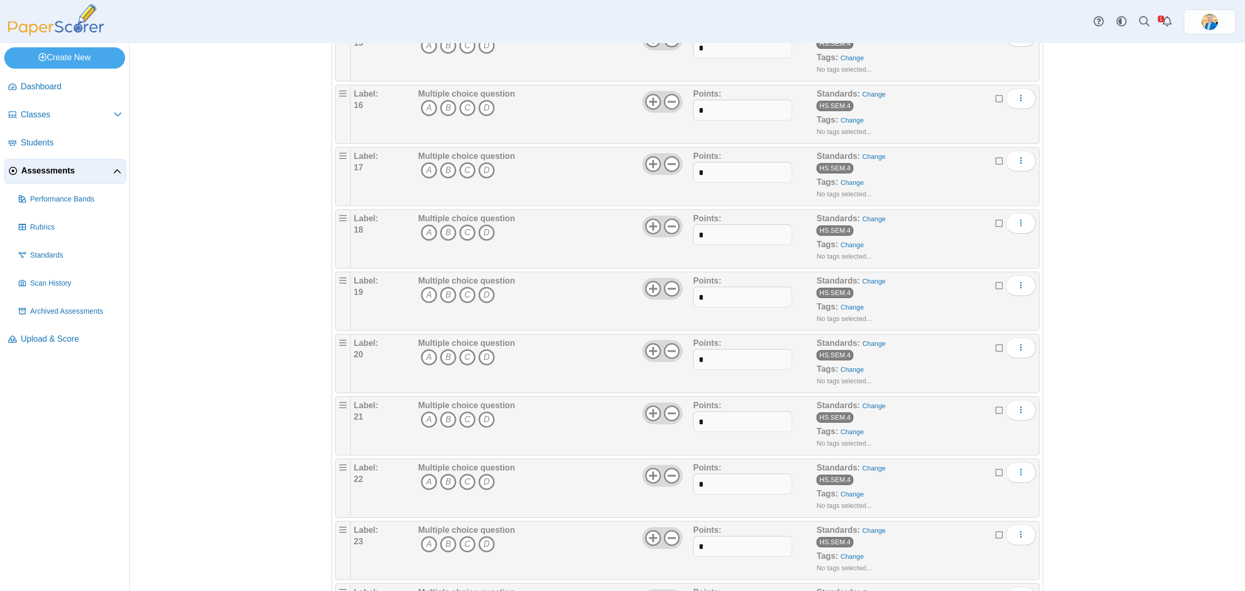
scroll to position [1259, 0]
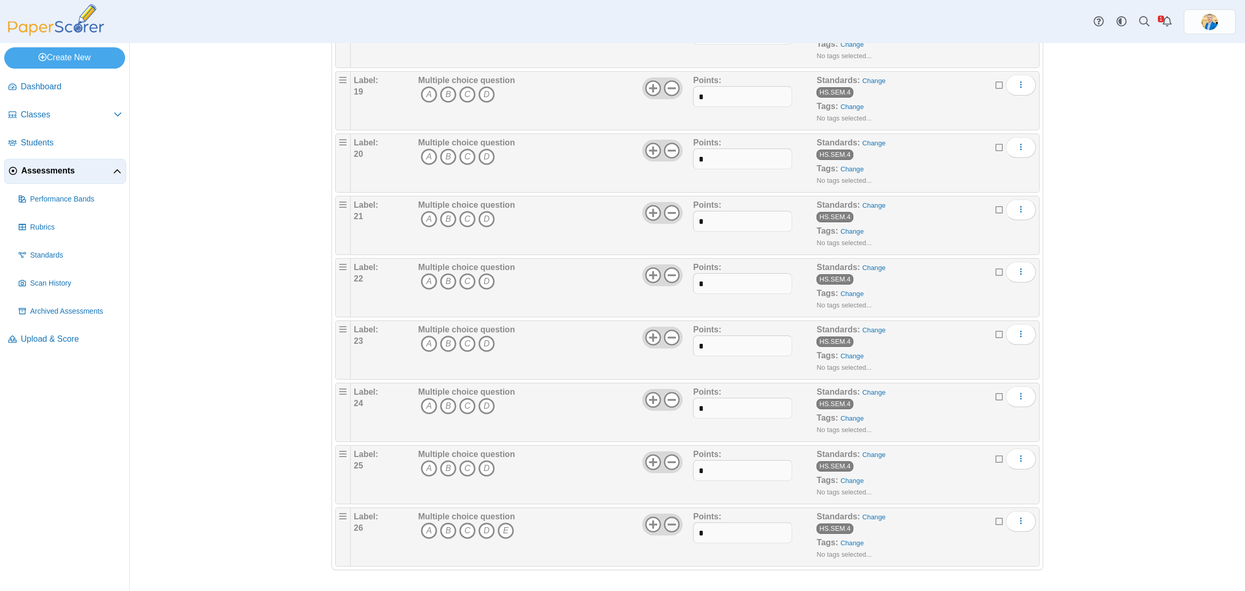
click at [670, 525] on use at bounding box center [672, 524] width 16 height 16
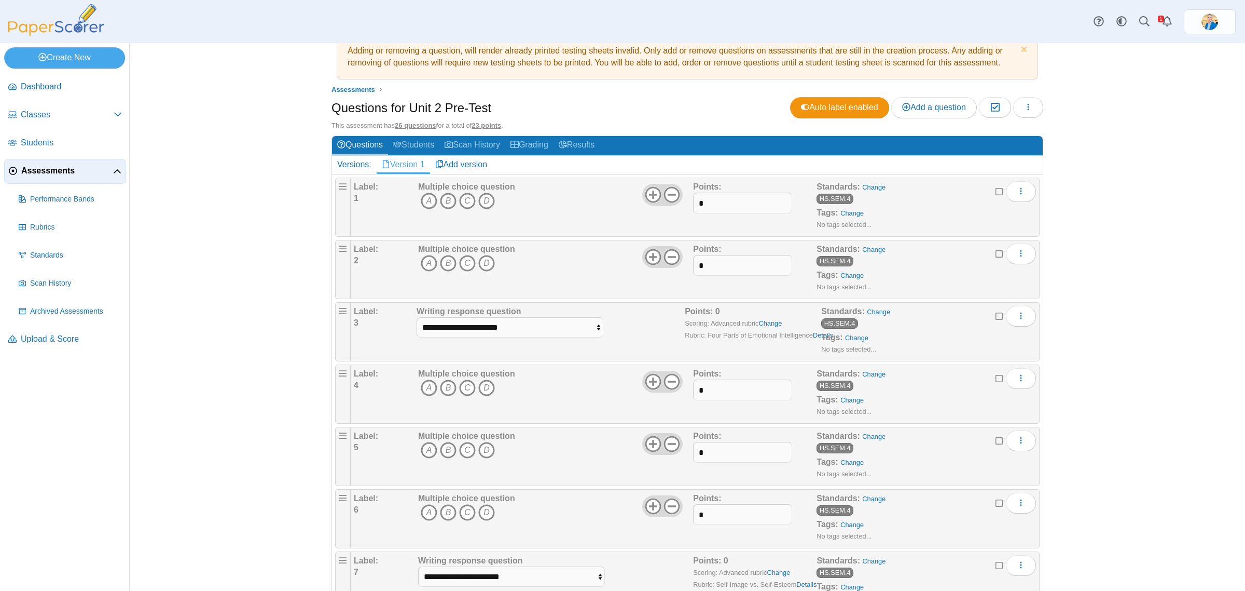
scroll to position [91, 0]
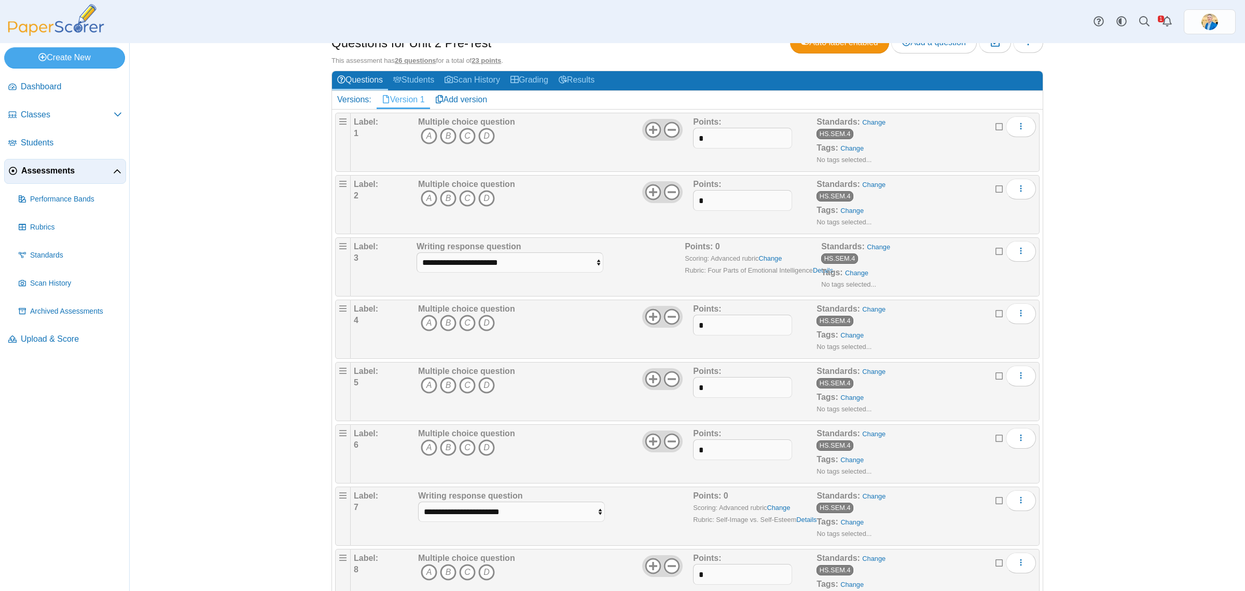
click at [702, 248] on b "Points:" at bounding box center [699, 246] width 28 height 9
click at [715, 244] on div "Points: 0 Scoring: Advanced rubric Change Rubric: Four Parts of Emotional Intel…" at bounding box center [753, 267] width 136 height 52
click at [39, 227] on span "Rubrics" at bounding box center [76, 227] width 92 height 10
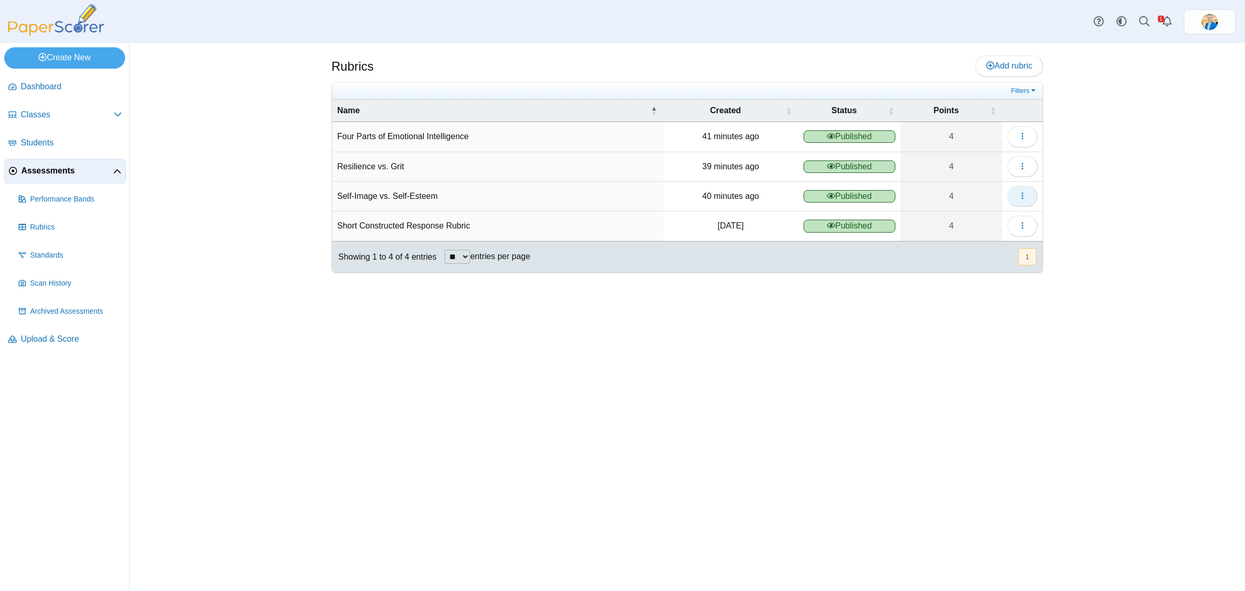
click at [1019, 196] on icon "button" at bounding box center [1023, 195] width 8 height 8
click at [1086, 187] on div "Rubrics Add rubric" at bounding box center [688, 316] width 1116 height 547
click at [1016, 198] on button "button" at bounding box center [1023, 196] width 30 height 21
click at [1095, 21] on use at bounding box center [1099, 22] width 10 height 10
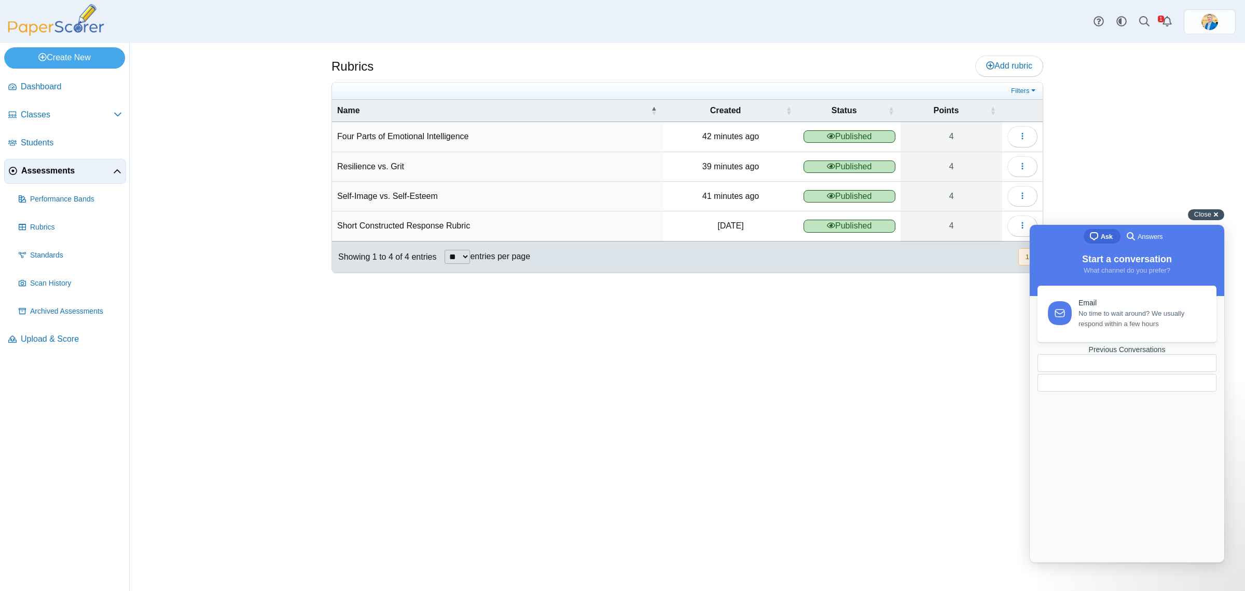
click at [1212, 210] on div "Close cross-small" at bounding box center [1206, 214] width 36 height 11
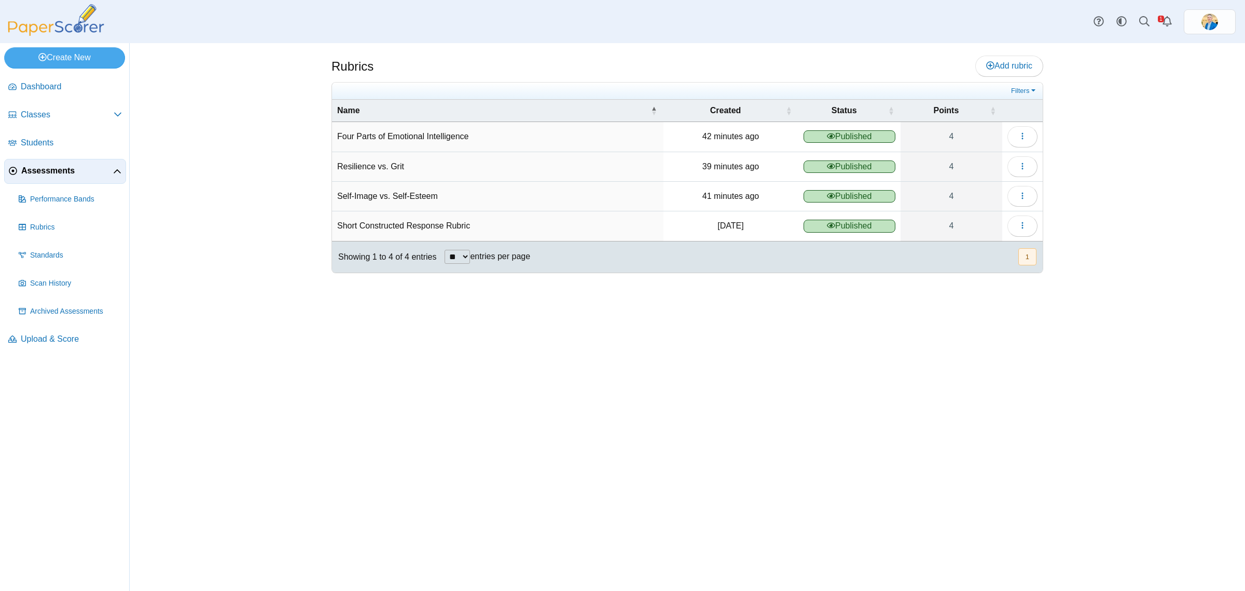
click at [42, 173] on span "Assessments" at bounding box center [67, 170] width 92 height 11
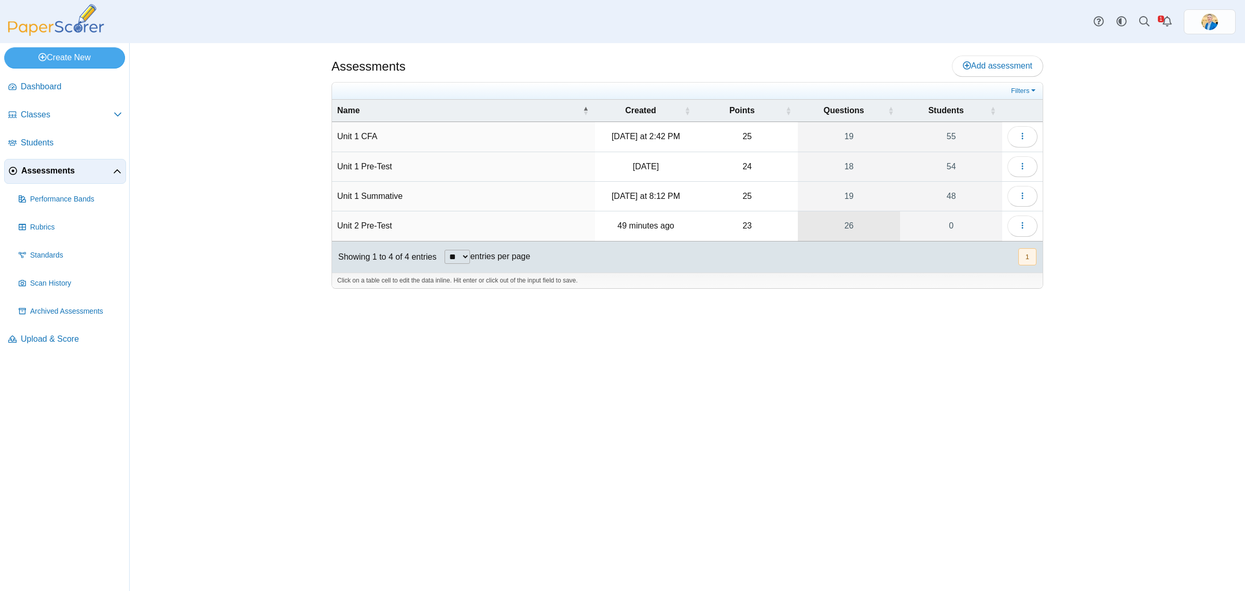
click at [852, 226] on link "26" at bounding box center [849, 225] width 103 height 29
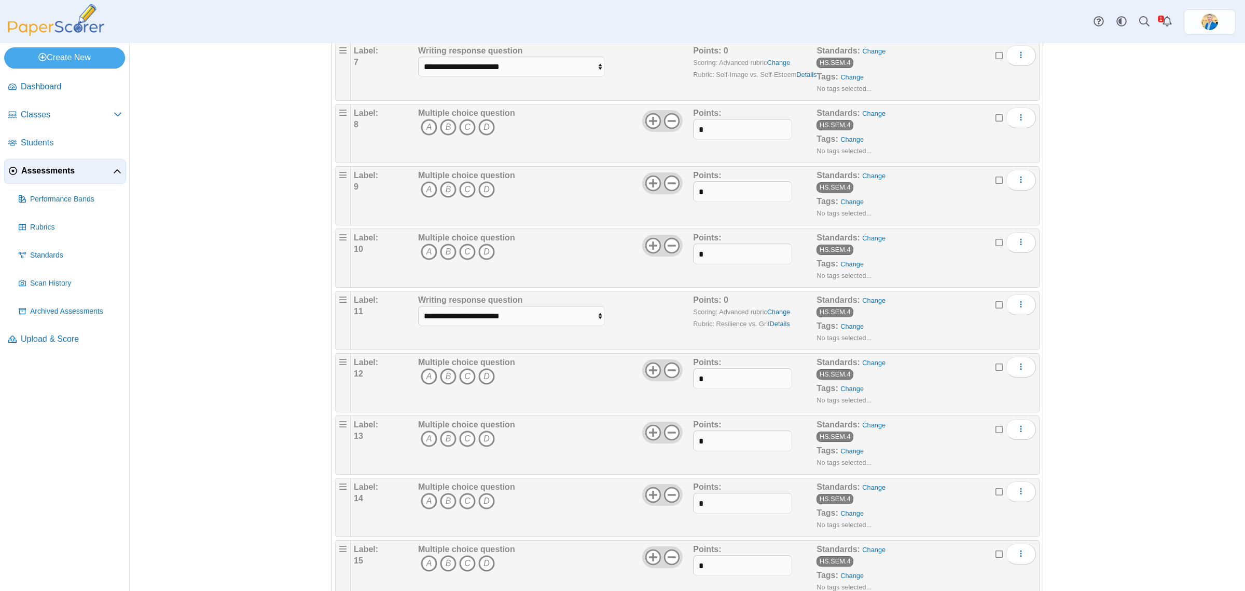
scroll to position [584, 0]
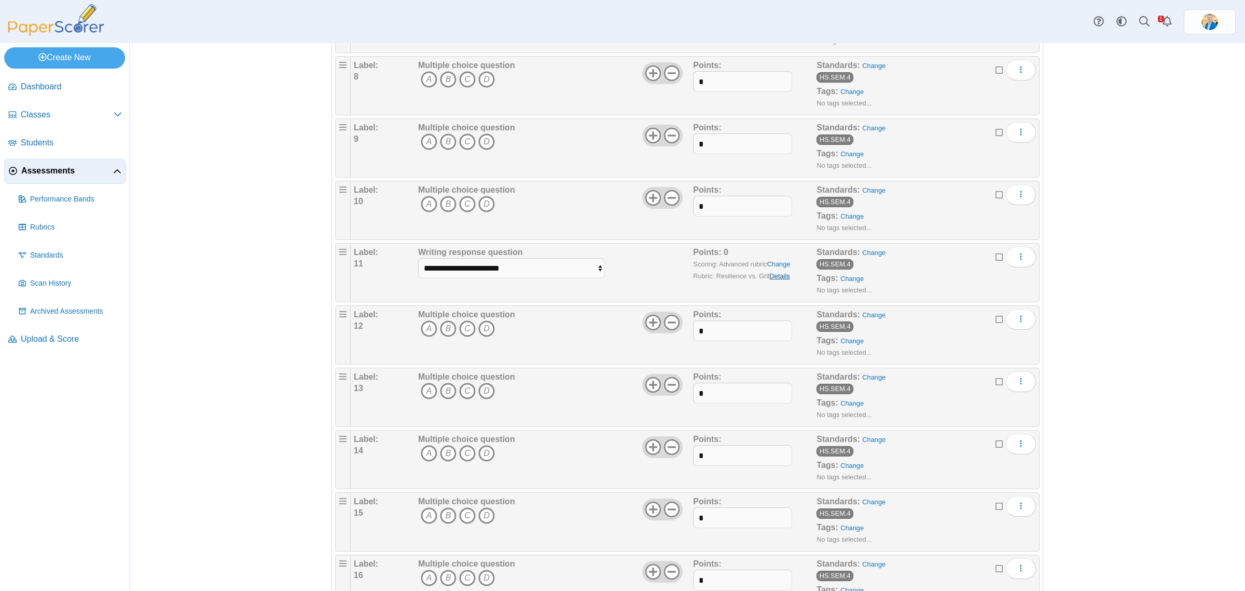
click at [777, 278] on link "Details" at bounding box center [780, 276] width 20 height 8
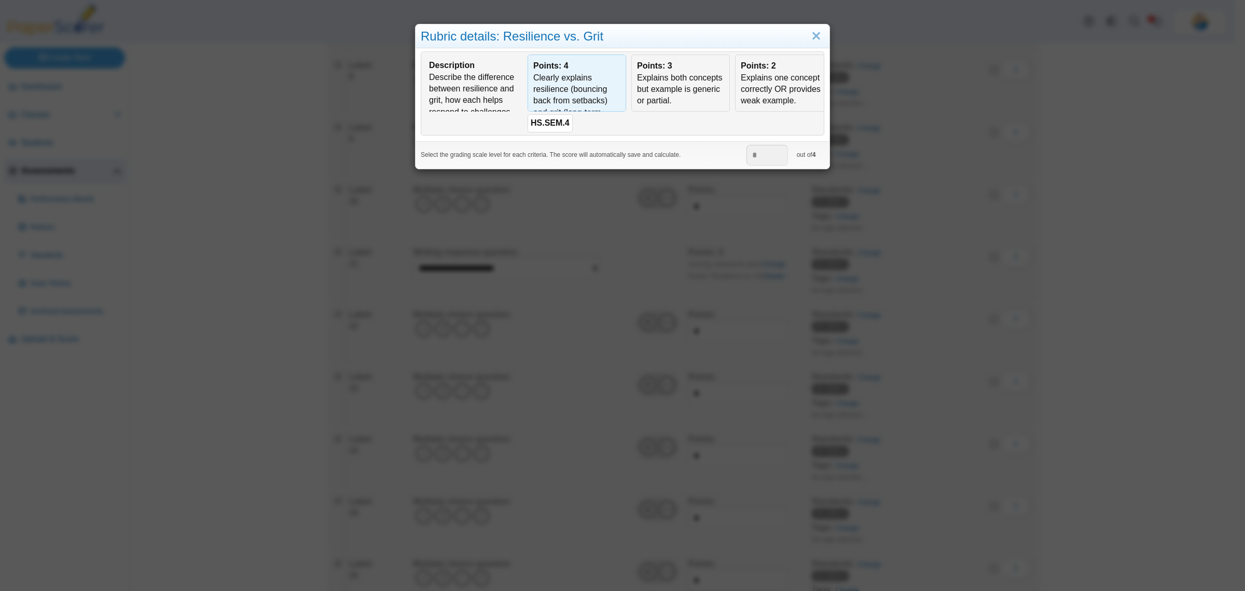
click at [581, 93] on div "Clearly explains resilience (bouncing back from setbacks) and grit (long-term p…" at bounding box center [576, 130] width 87 height 116
type input "*"
click at [810, 36] on link "Close" at bounding box center [817, 37] width 16 height 18
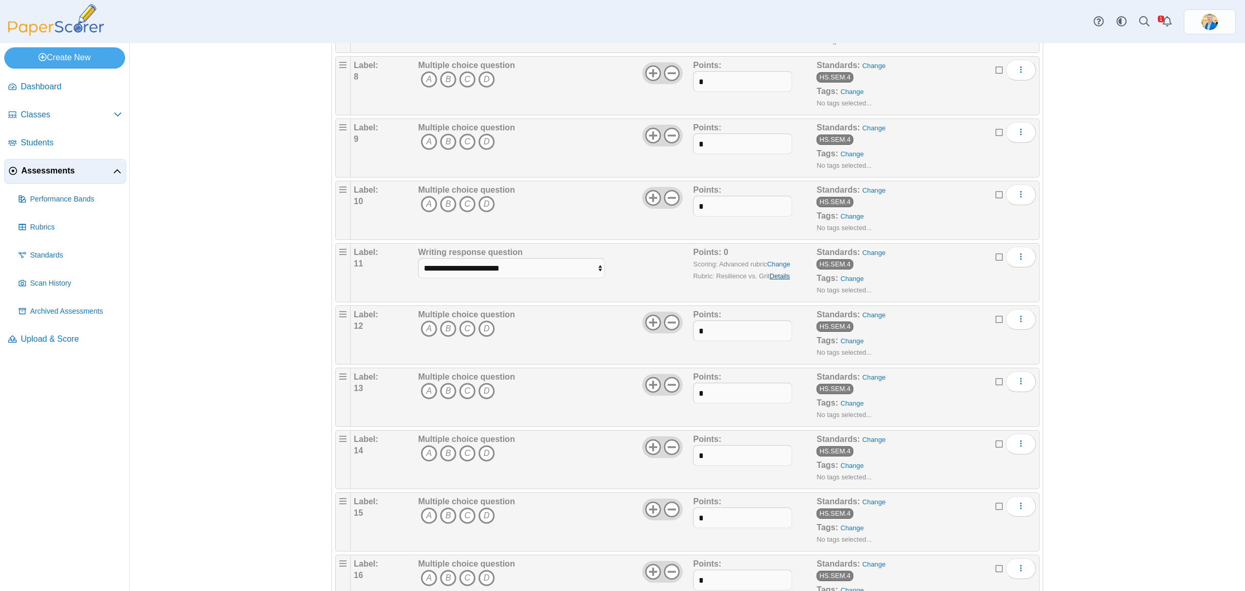
click at [772, 280] on link "Details" at bounding box center [780, 276] width 20 height 8
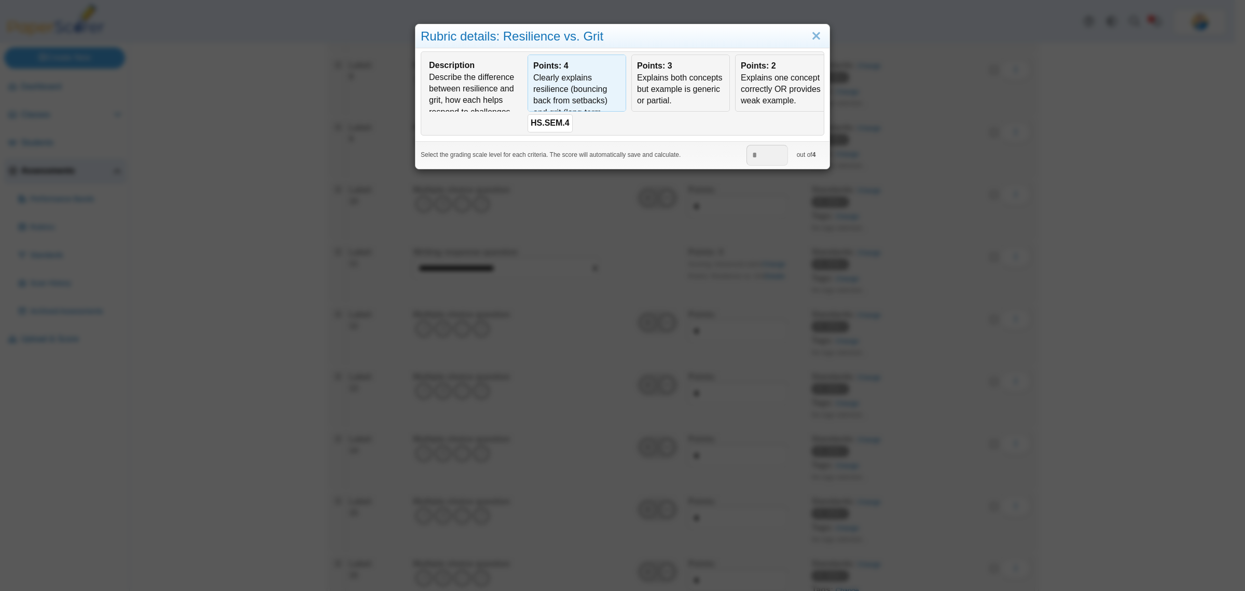
click at [571, 94] on div "Clearly explains resilience (bouncing back from setbacks) and grit (long-term p…" at bounding box center [576, 130] width 87 height 116
click at [810, 45] on link "Close" at bounding box center [817, 37] width 16 height 18
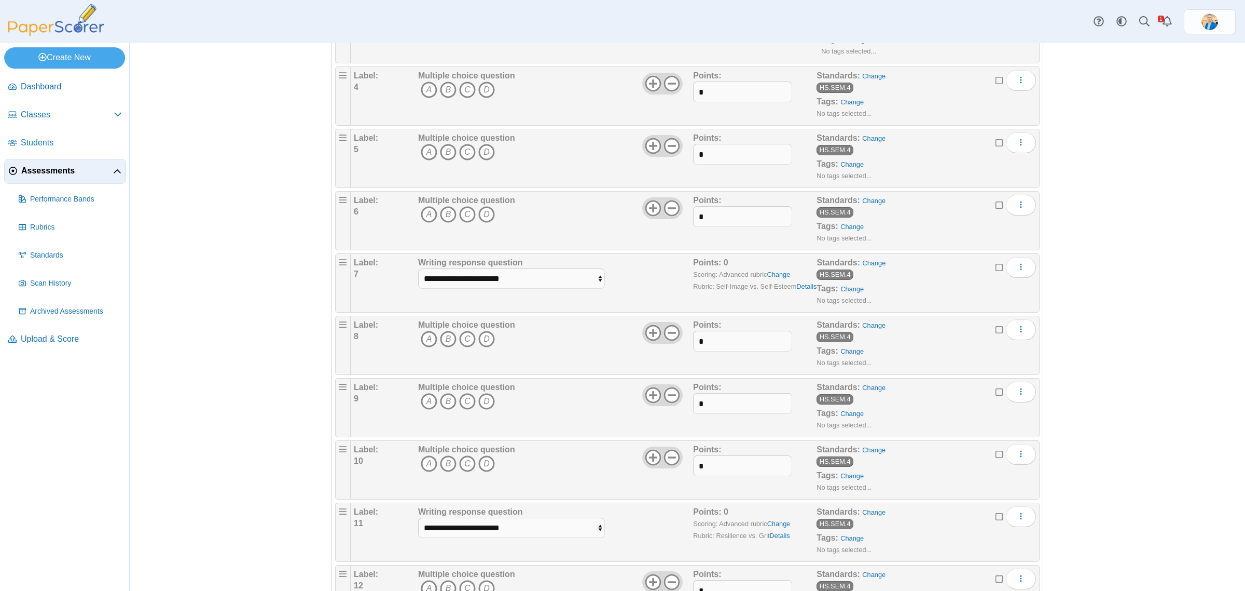
scroll to position [649, 0]
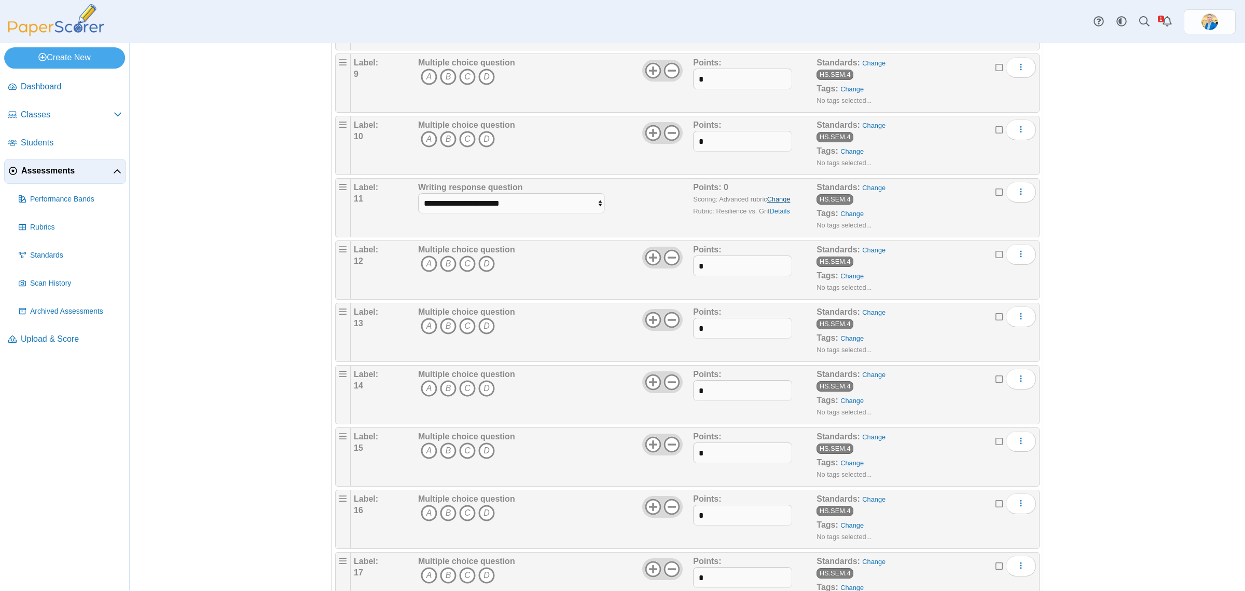
click at [771, 203] on link "Change" at bounding box center [779, 199] width 23 height 8
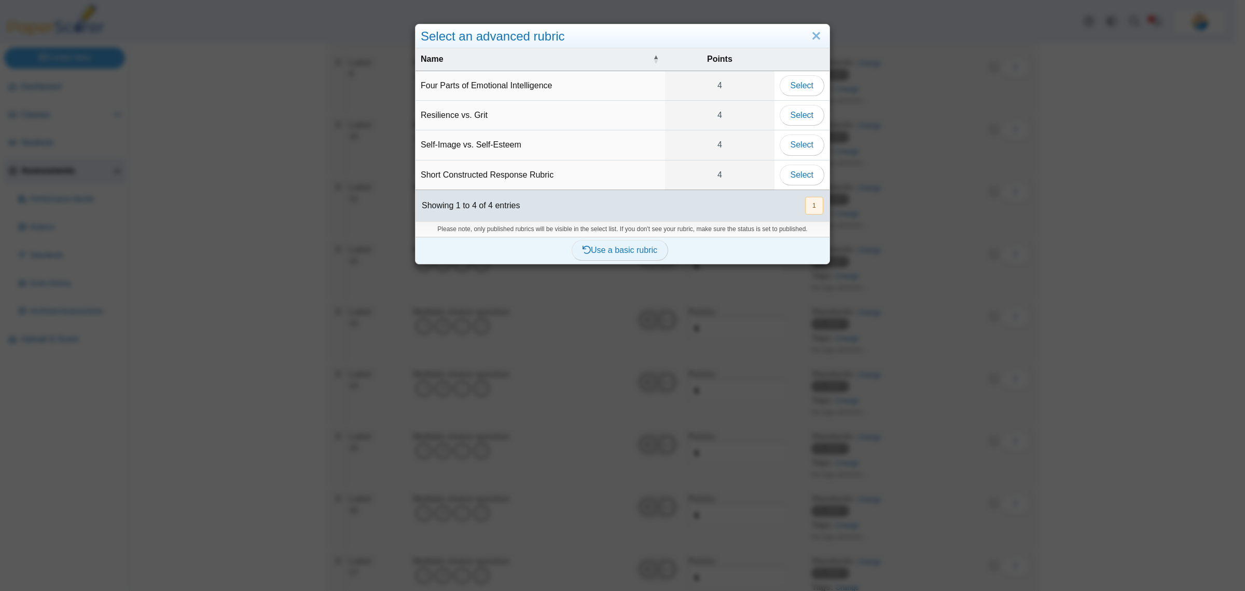
click at [634, 253] on span "Use a basic rubric" at bounding box center [620, 249] width 75 height 9
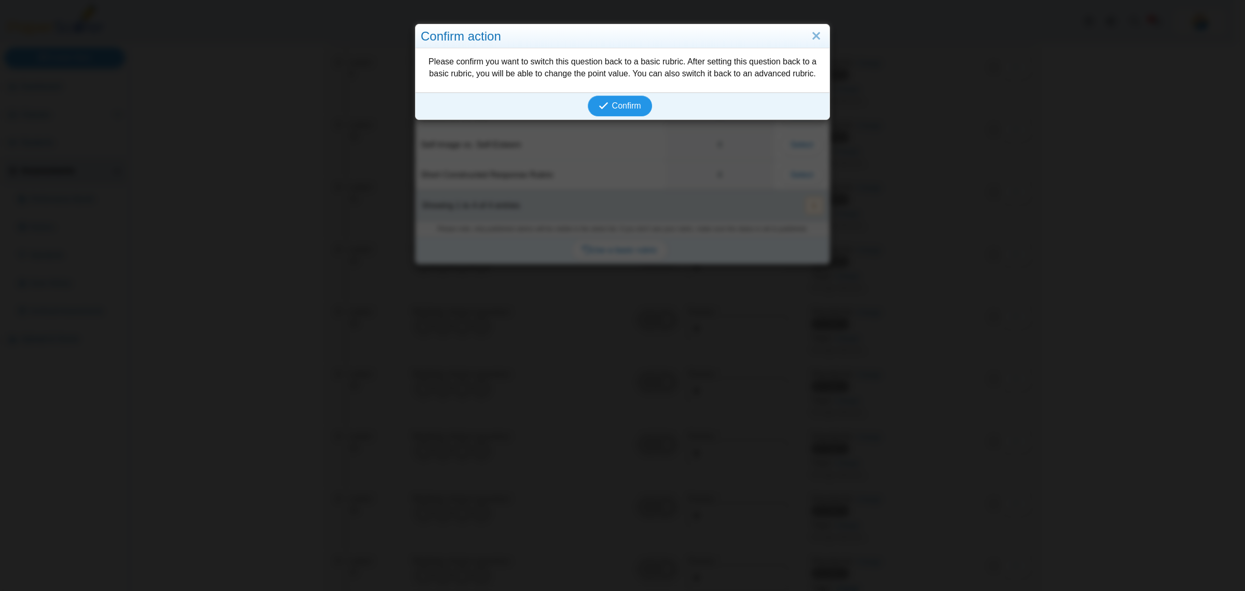
click at [619, 113] on button "Confirm" at bounding box center [620, 105] width 64 height 21
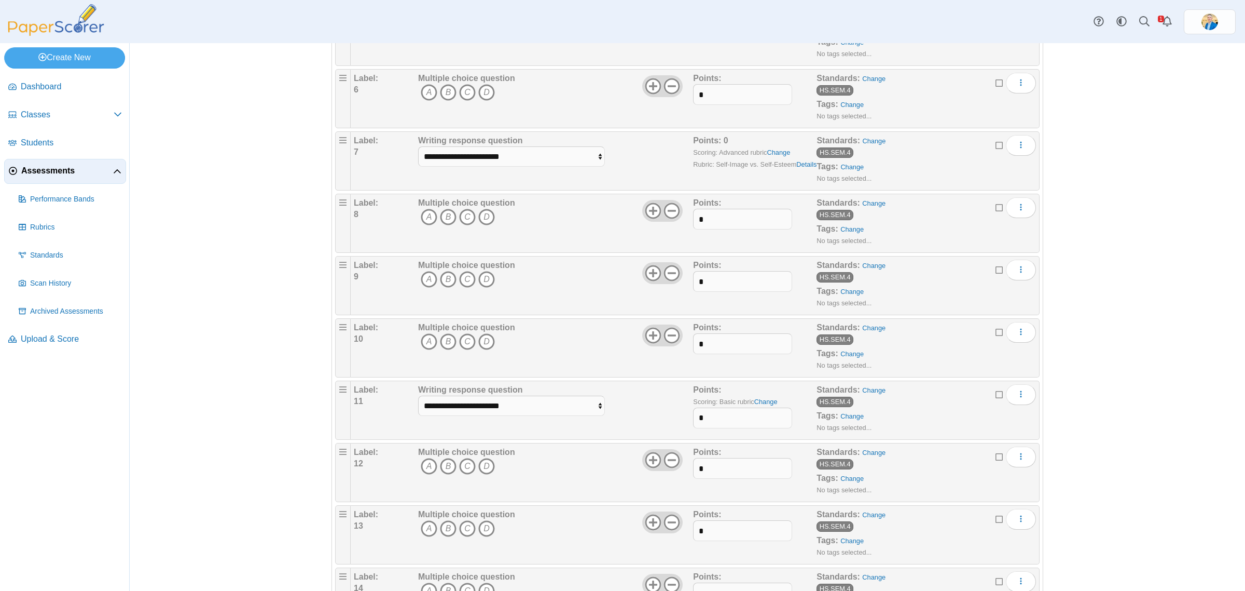
scroll to position [454, 0]
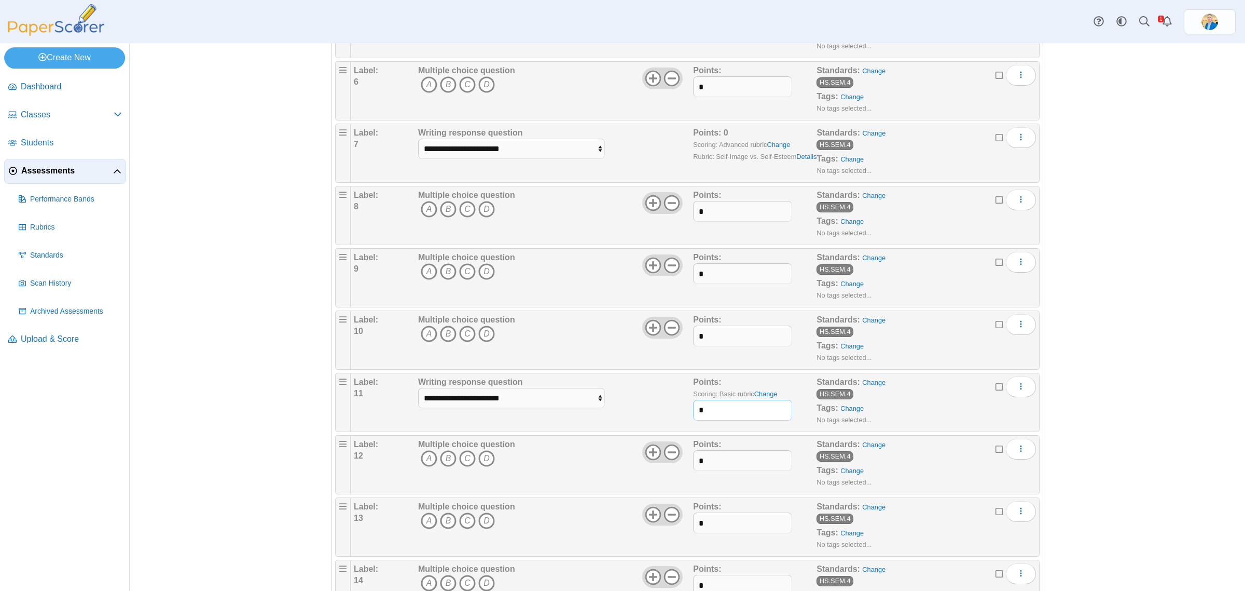
click at [724, 406] on input "*" at bounding box center [742, 410] width 99 height 21
type input "*"
click at [673, 385] on div "**********" at bounding box center [555, 402] width 278 height 52
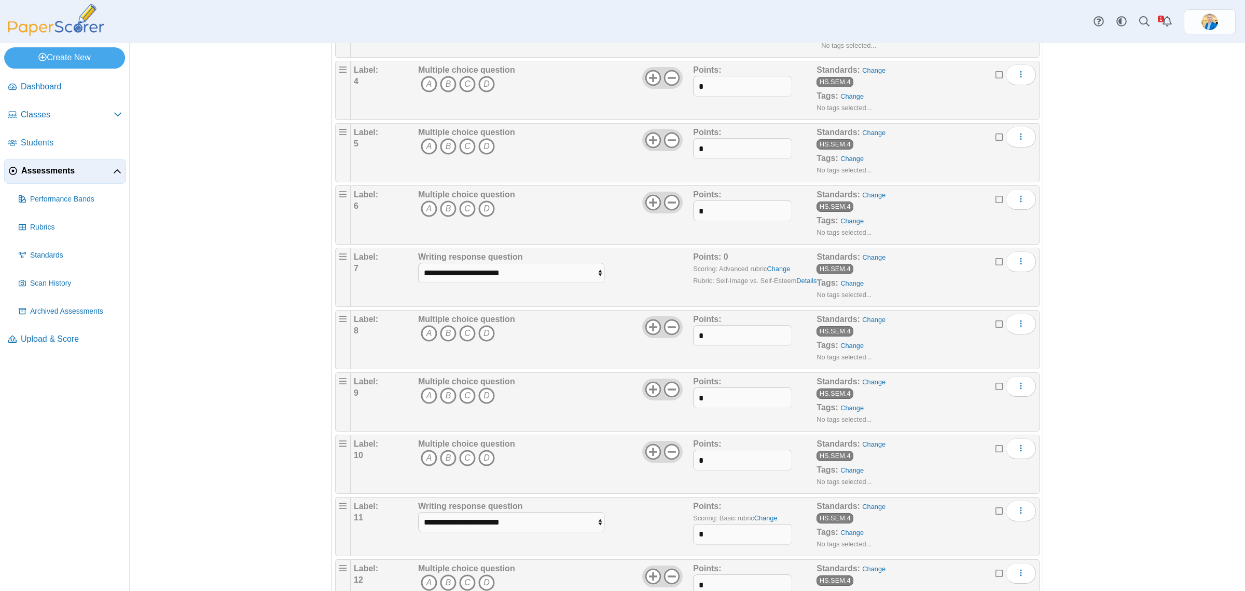
scroll to position [324, 0]
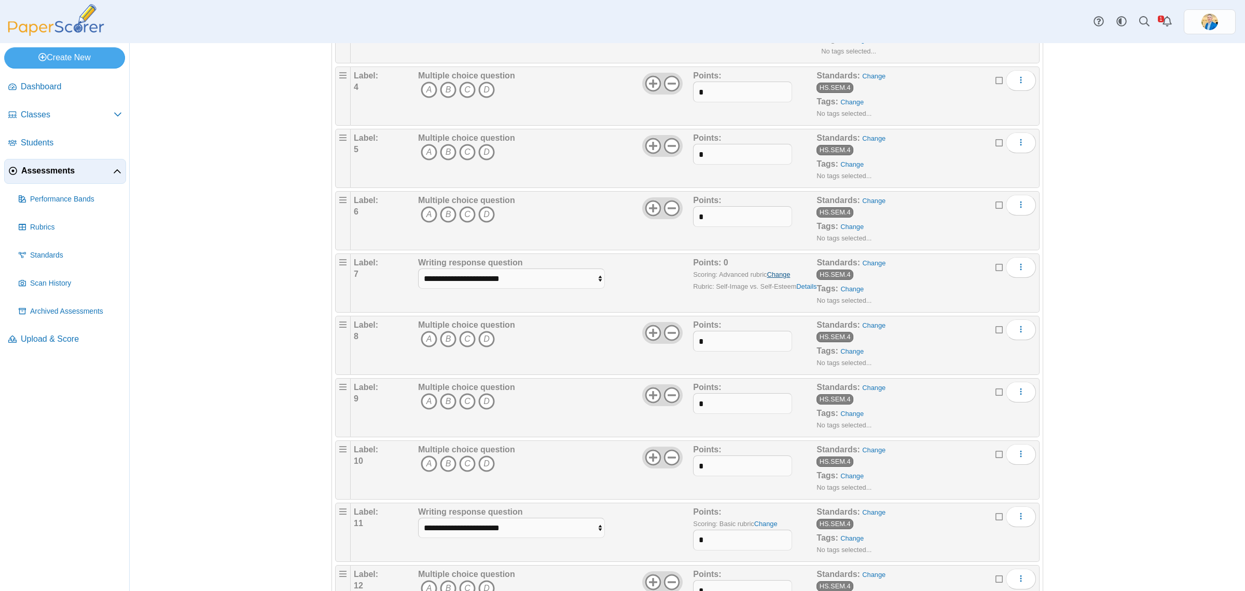
click at [775, 277] on link "Change" at bounding box center [778, 274] width 23 height 8
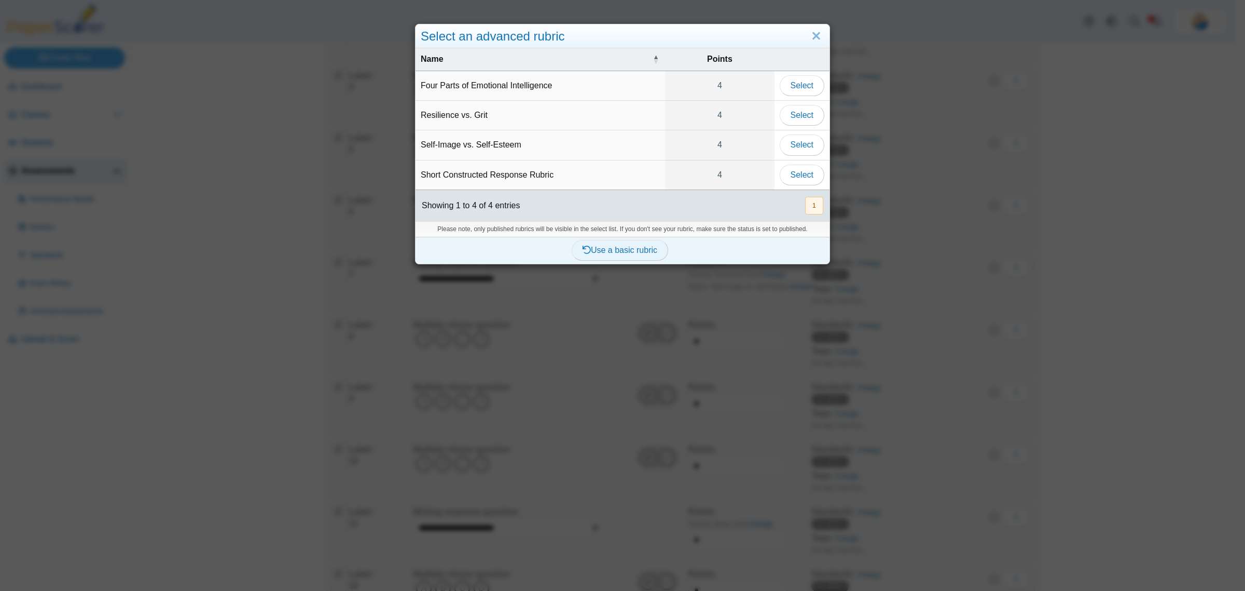
click at [623, 248] on span "Use a basic rubric" at bounding box center [620, 249] width 75 height 9
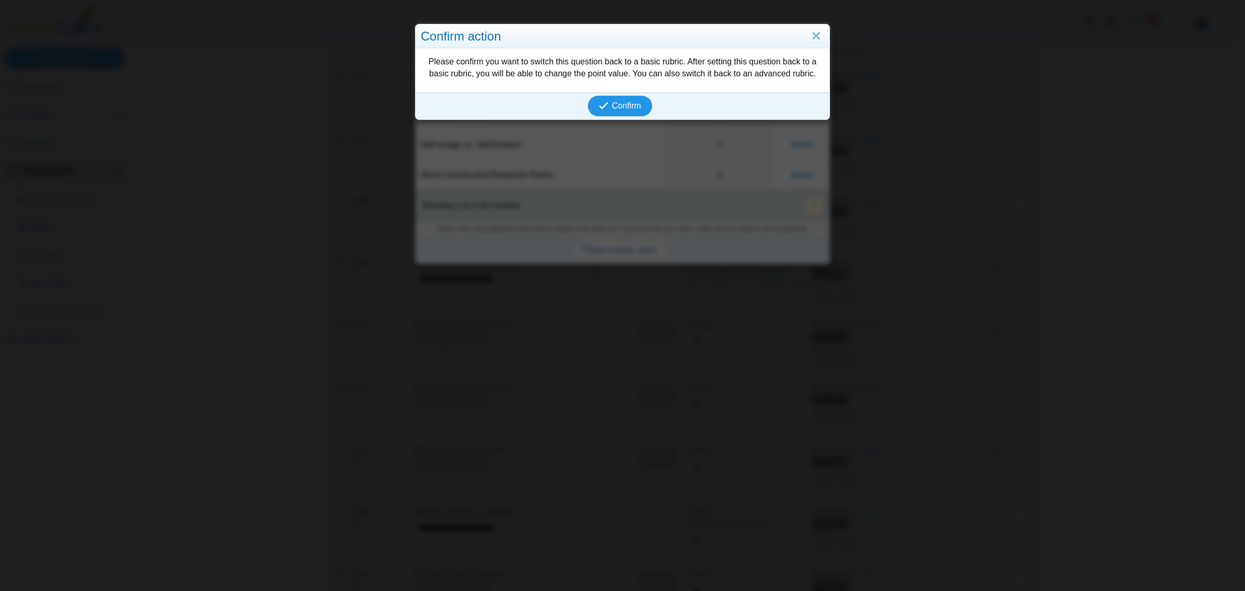
click at [613, 106] on span "Confirm" at bounding box center [626, 105] width 29 height 9
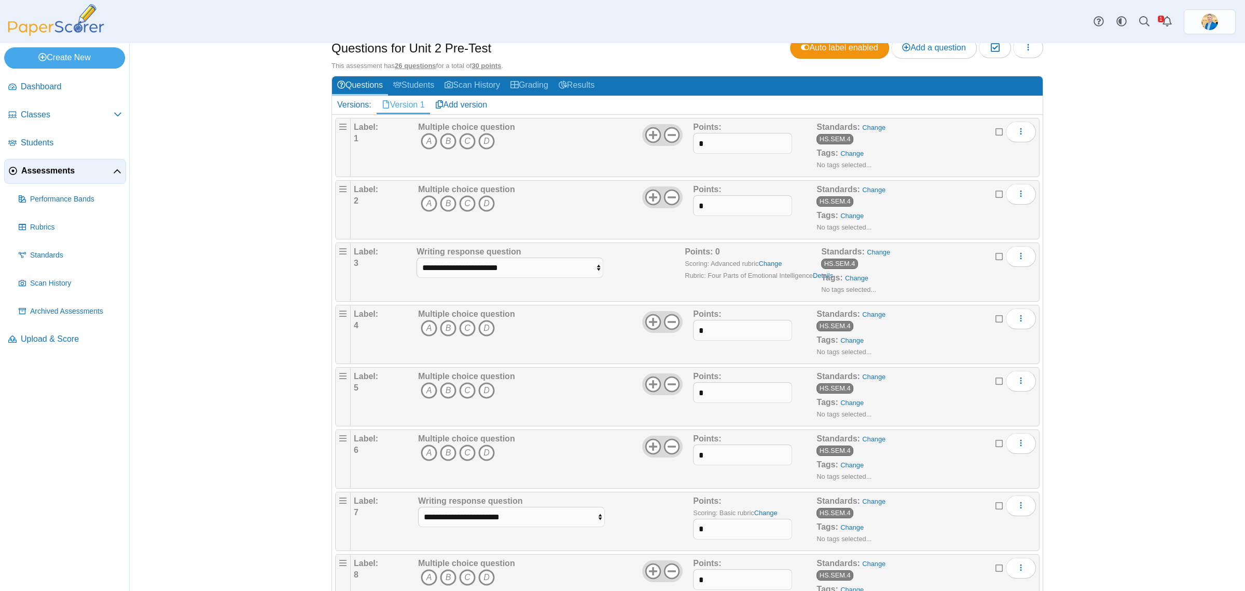
scroll to position [195, 0]
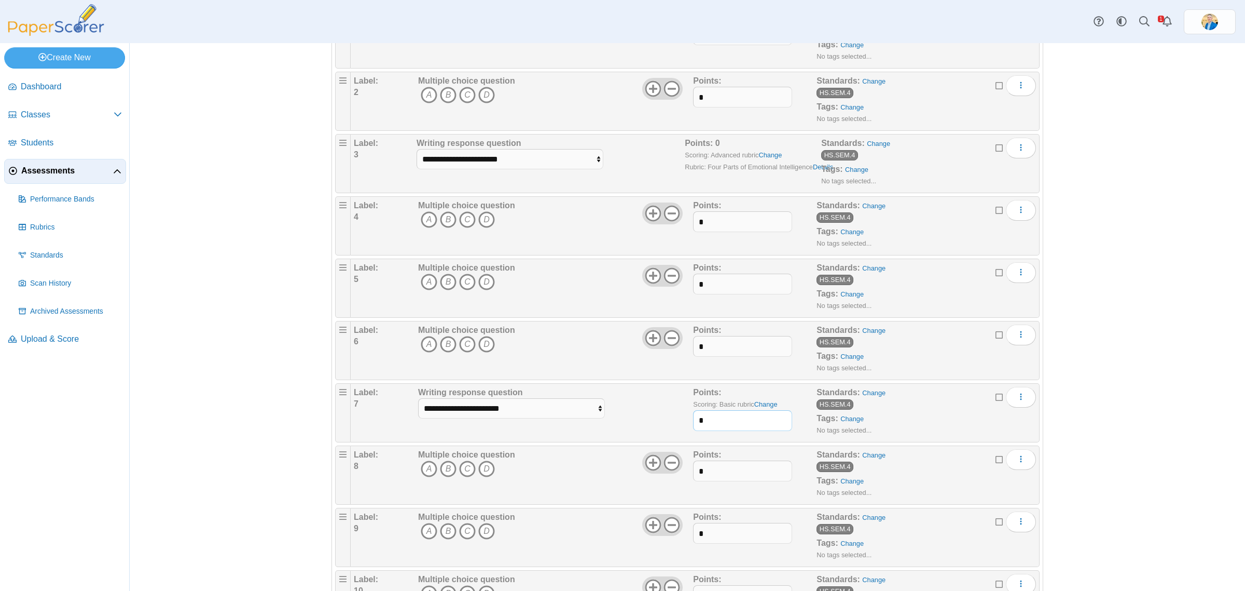
click at [713, 421] on input "*" at bounding box center [742, 420] width 99 height 21
type input "*"
click at [767, 153] on link "Change" at bounding box center [770, 155] width 23 height 8
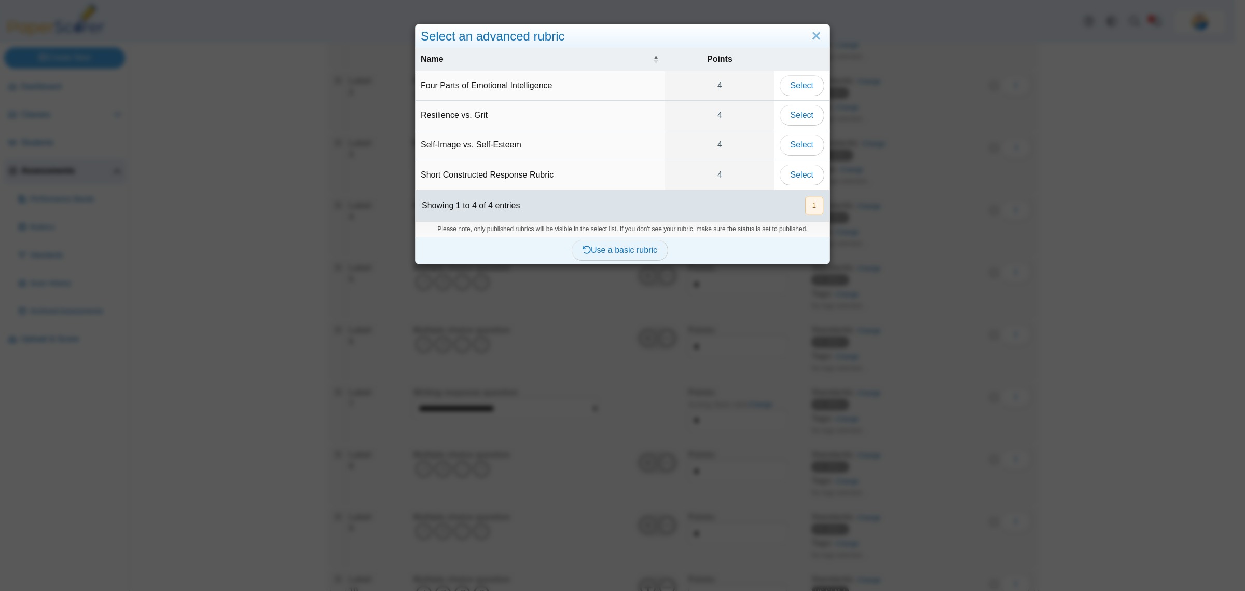
click at [637, 260] on link "Use a basic rubric" at bounding box center [620, 250] width 97 height 21
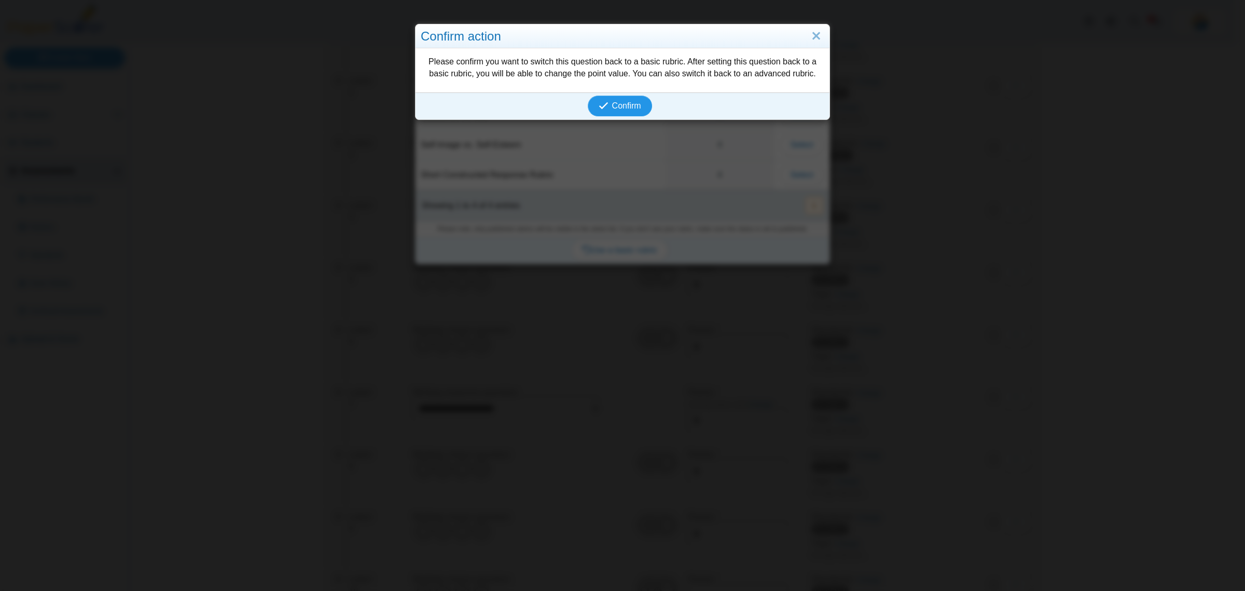
click at [619, 109] on span "Confirm" at bounding box center [626, 105] width 29 height 9
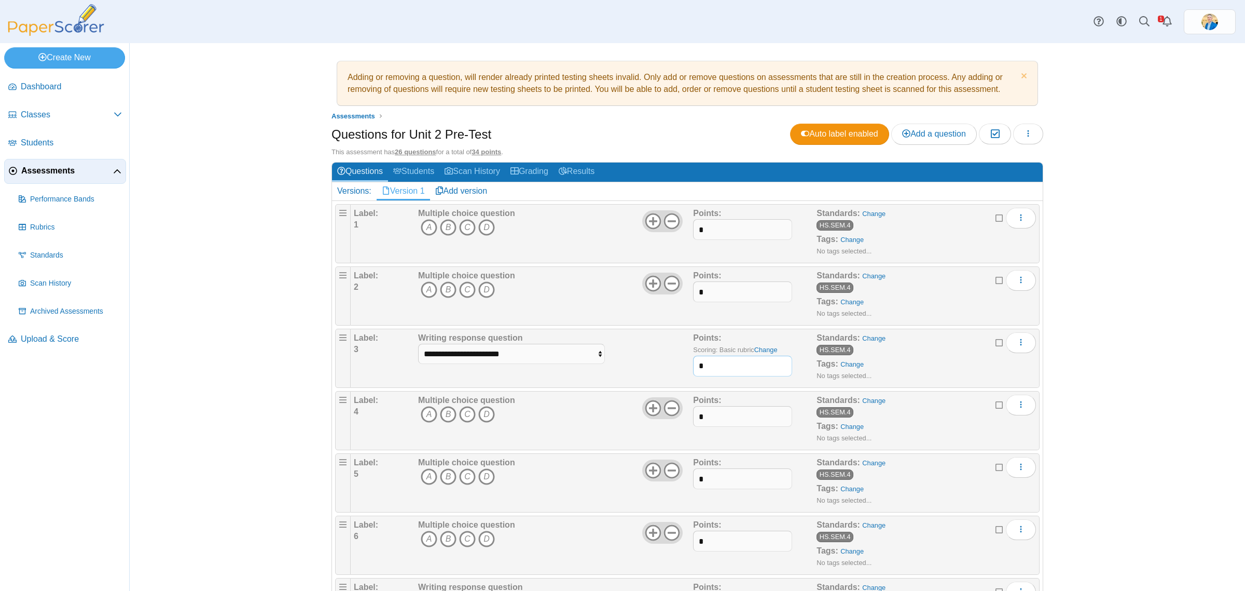
click at [725, 365] on input "*" at bounding box center [742, 365] width 99 height 21
type input "*"
click at [639, 360] on div "**********" at bounding box center [555, 358] width 278 height 52
click at [1098, 24] on icon at bounding box center [1099, 21] width 10 height 10
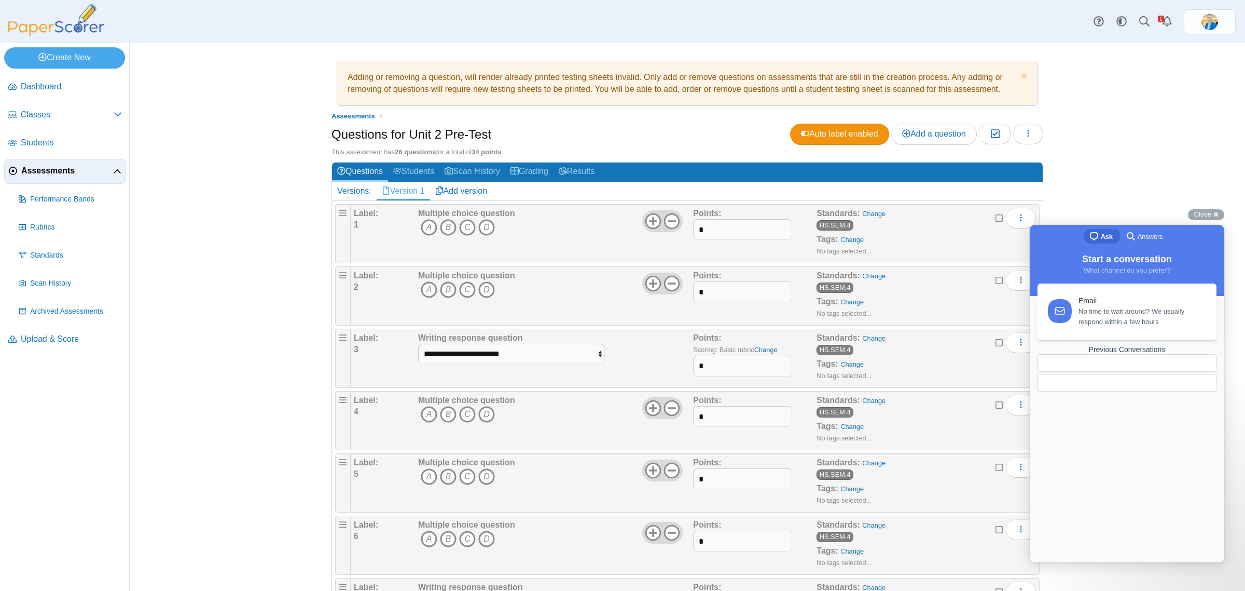
click at [1090, 314] on span "No time to wait around? We usually respond within a few hours" at bounding box center [1142, 316] width 126 height 21
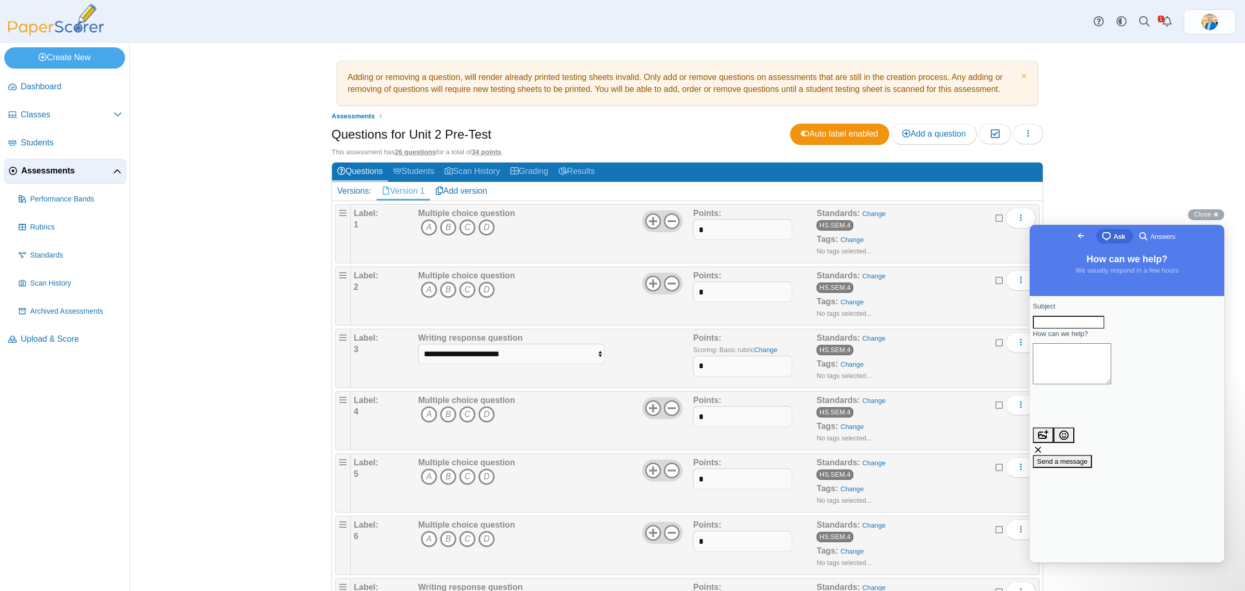
click at [1080, 324] on input "Subject" at bounding box center [1069, 322] width 72 height 13
type input "*******"
click at [1112, 376] on textarea "How can we help?" at bounding box center [1072, 363] width 78 height 41
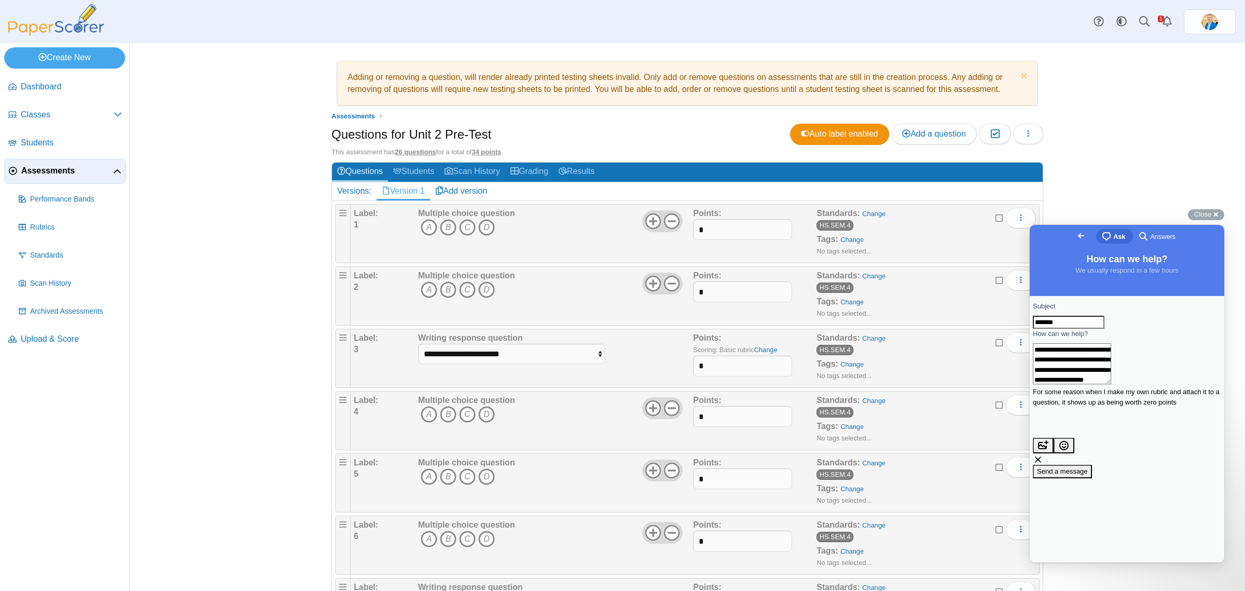
type textarea "**********"
click at [1088, 467] on span "Send a message" at bounding box center [1062, 471] width 51 height 8
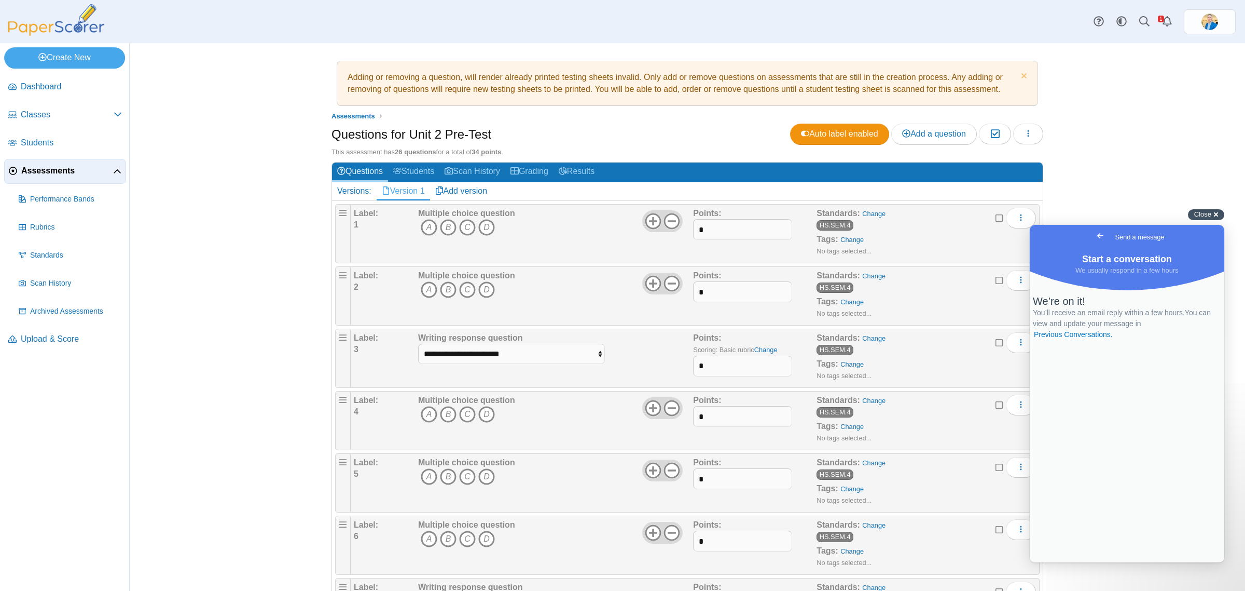
click at [1203, 213] on span "Close" at bounding box center [1203, 214] width 17 height 8
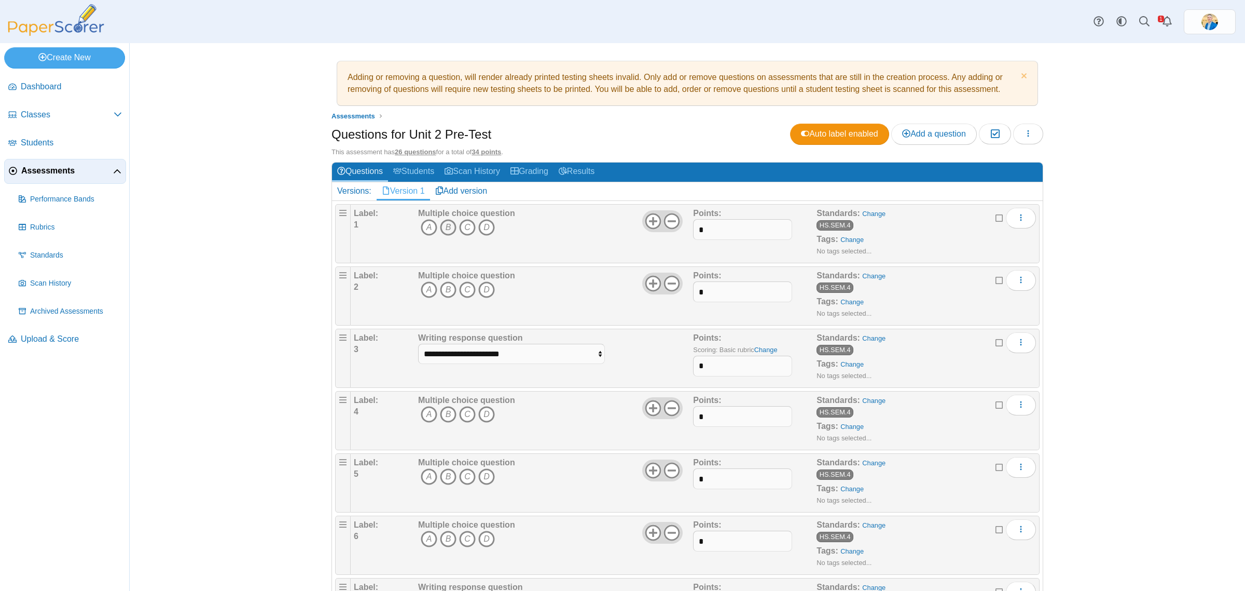
click at [444, 226] on icon "B" at bounding box center [448, 227] width 17 height 17
click at [484, 288] on icon "D" at bounding box center [486, 289] width 17 height 17
click at [444, 416] on icon "B" at bounding box center [448, 414] width 17 height 17
click at [463, 477] on icon "C" at bounding box center [467, 476] width 17 height 17
click at [482, 543] on icon "D" at bounding box center [486, 538] width 17 height 17
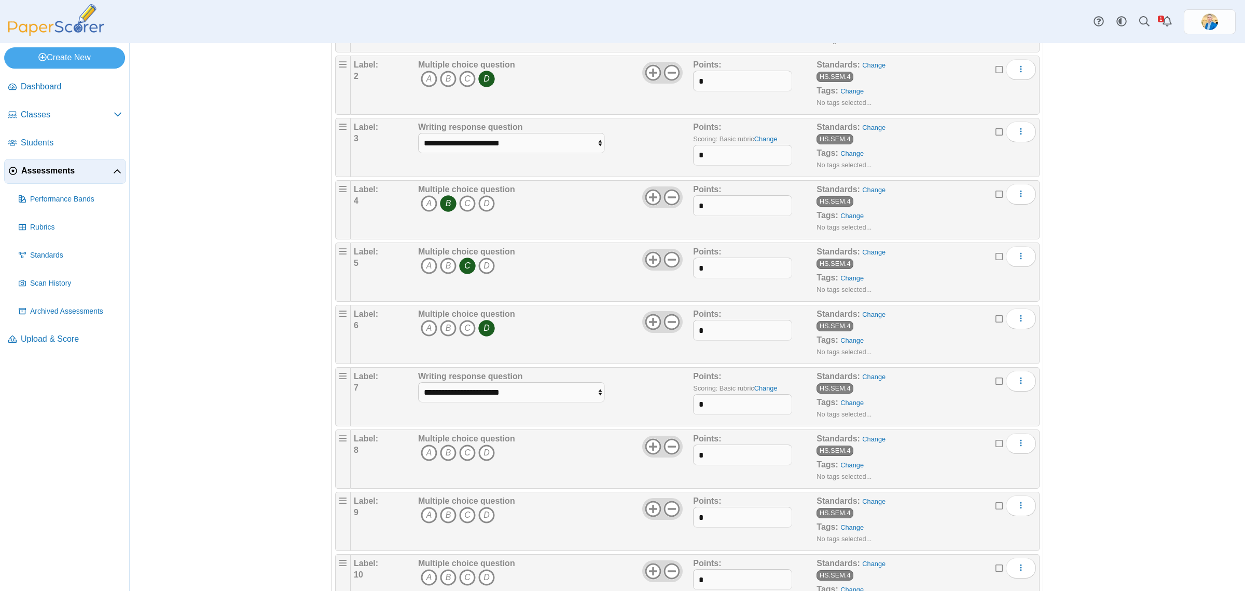
scroll to position [259, 0]
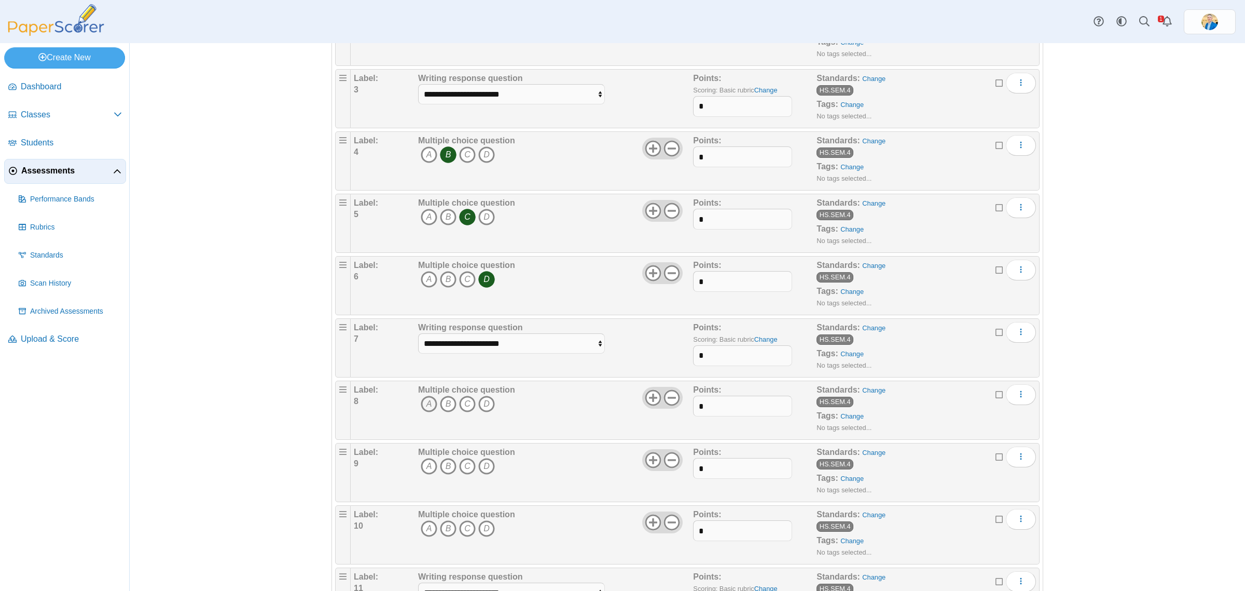
click at [427, 403] on icon "A" at bounding box center [429, 403] width 17 height 17
click at [444, 466] on icon "B" at bounding box center [448, 466] width 17 height 17
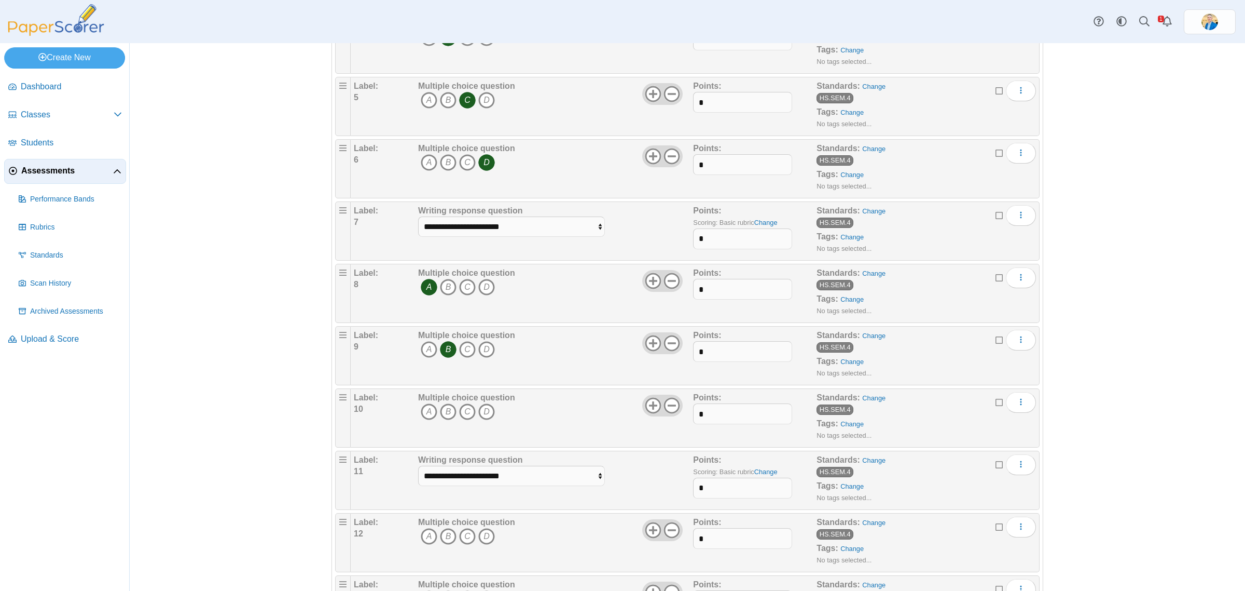
scroll to position [519, 0]
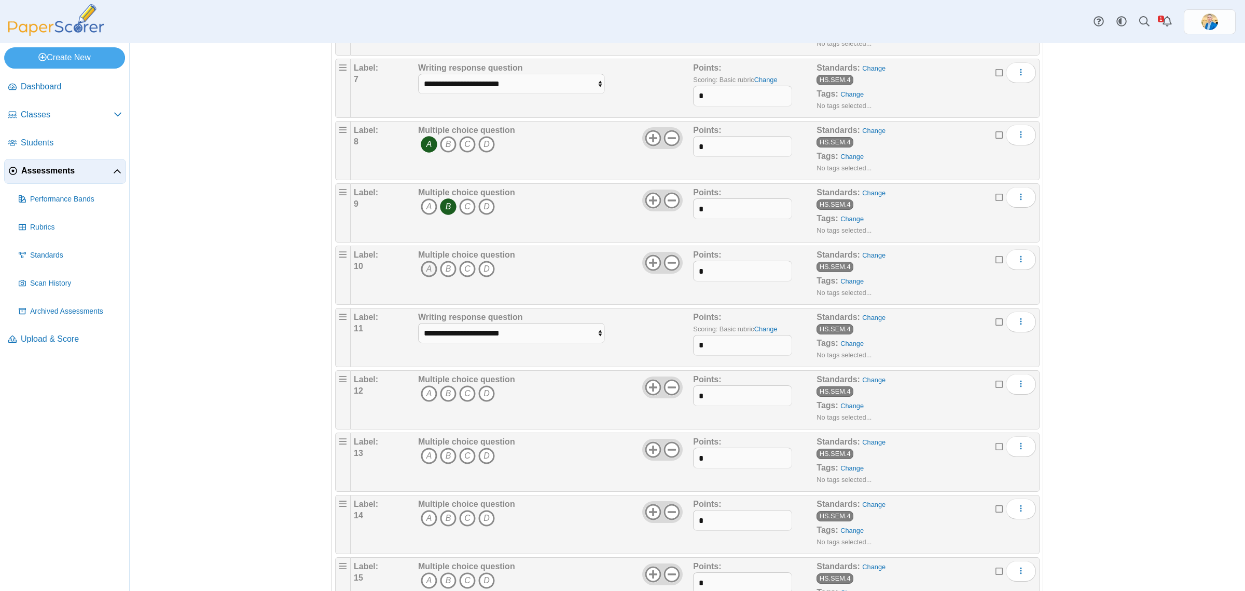
click at [430, 271] on icon "A" at bounding box center [429, 269] width 17 height 17
click at [463, 398] on icon "C" at bounding box center [467, 393] width 17 height 17
click at [447, 457] on icon "B" at bounding box center [448, 455] width 17 height 17
click at [440, 522] on icon "B" at bounding box center [448, 518] width 17 height 17
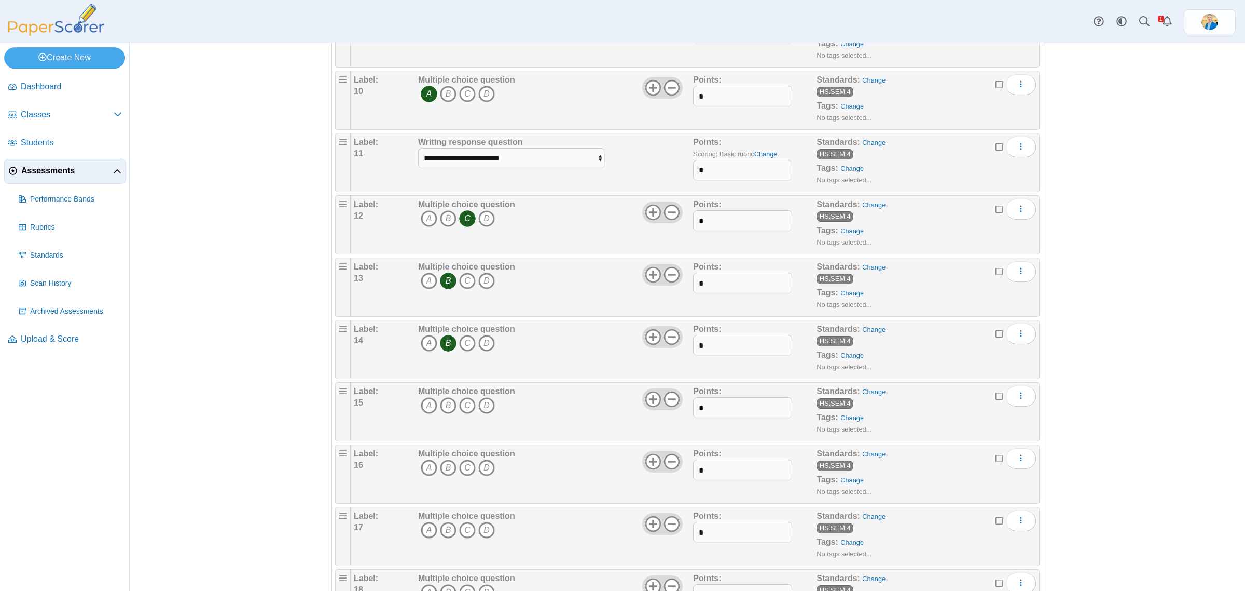
scroll to position [714, 0]
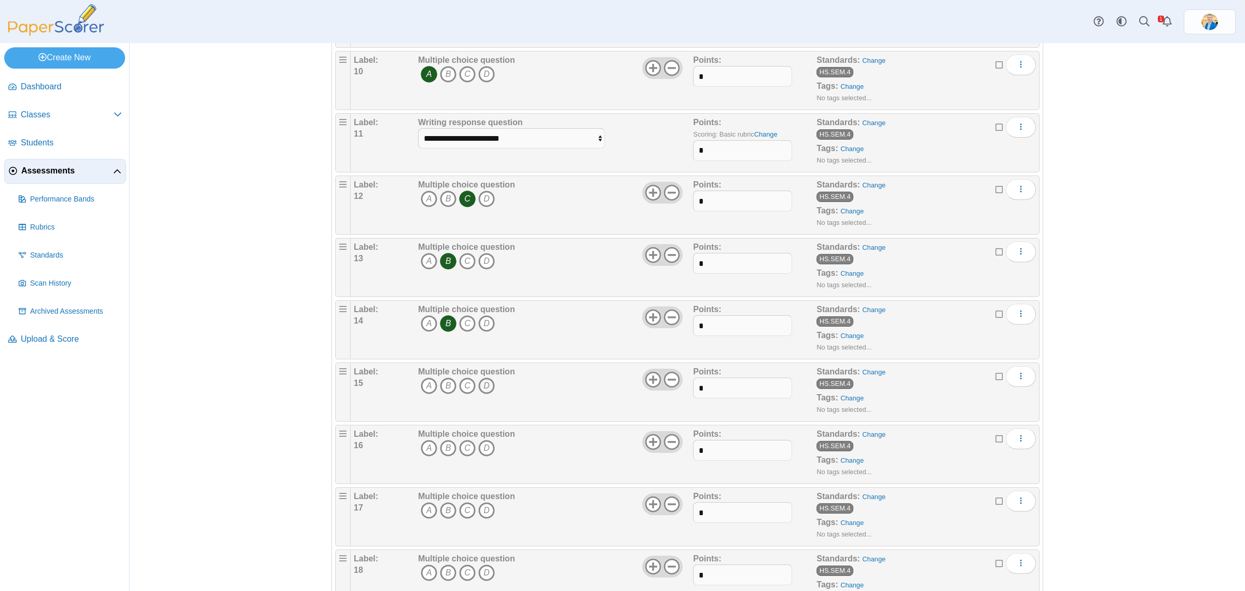
click at [485, 383] on icon "D" at bounding box center [486, 385] width 17 height 17
click at [421, 453] on icon "A" at bounding box center [429, 448] width 17 height 17
click at [463, 518] on icon "C" at bounding box center [467, 510] width 17 height 17
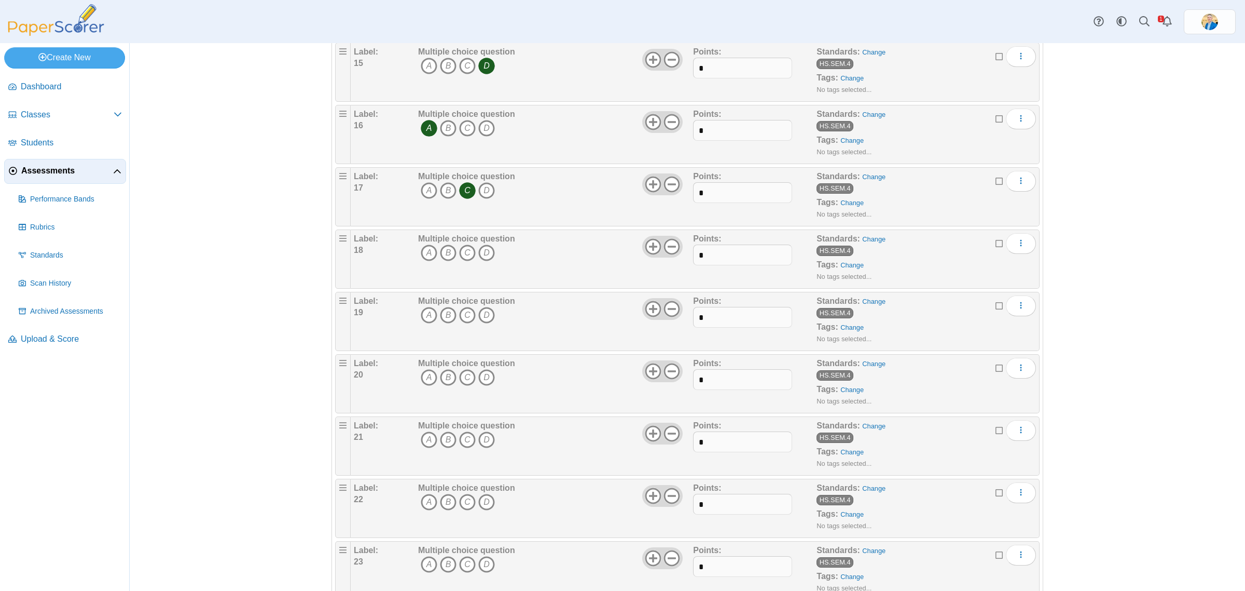
scroll to position [1038, 0]
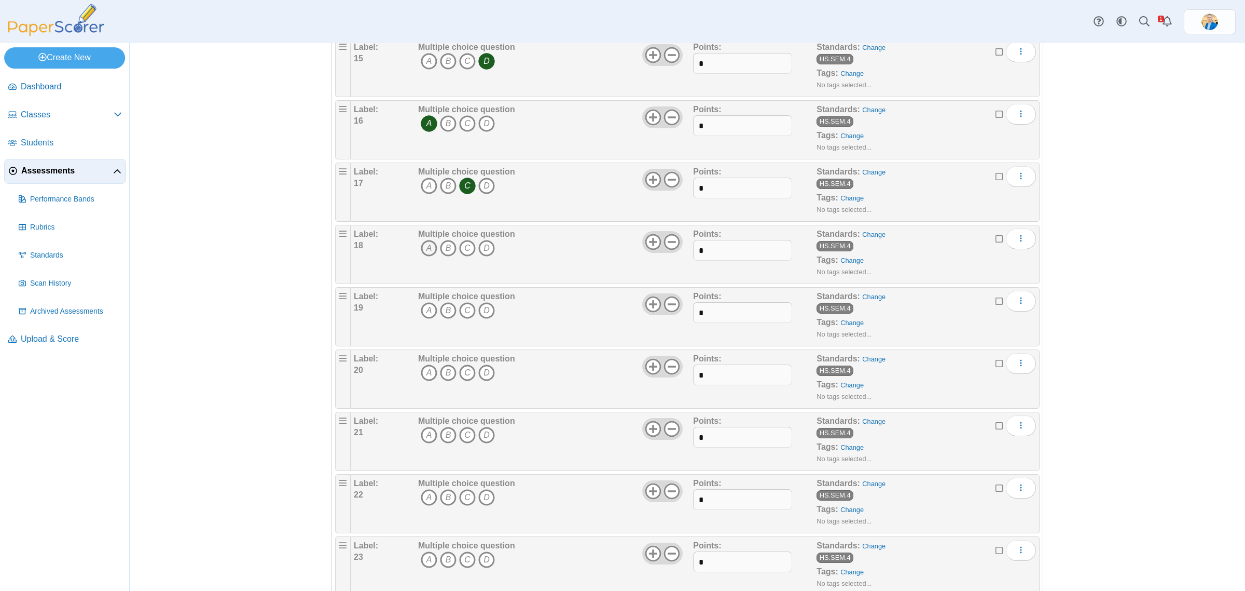
click at [424, 252] on icon "A" at bounding box center [429, 248] width 17 height 17
click at [445, 315] on icon "B" at bounding box center [448, 310] width 17 height 17
click at [424, 378] on icon "A" at bounding box center [429, 372] width 17 height 17
click at [442, 442] on icon "B" at bounding box center [448, 435] width 17 height 17
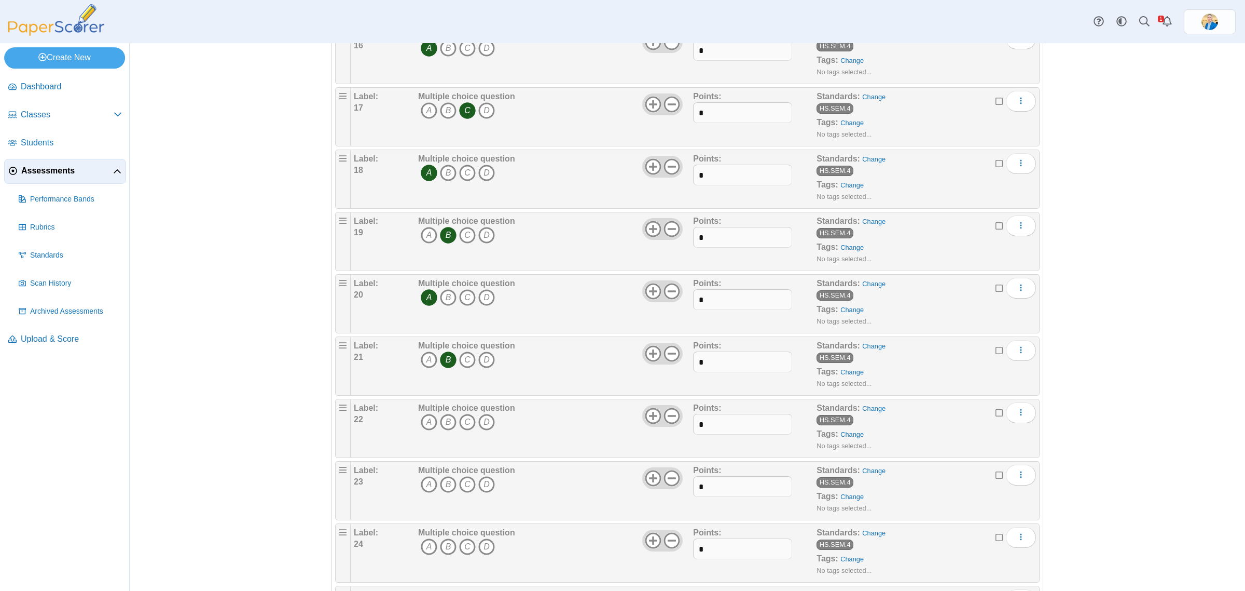
scroll to position [1232, 0]
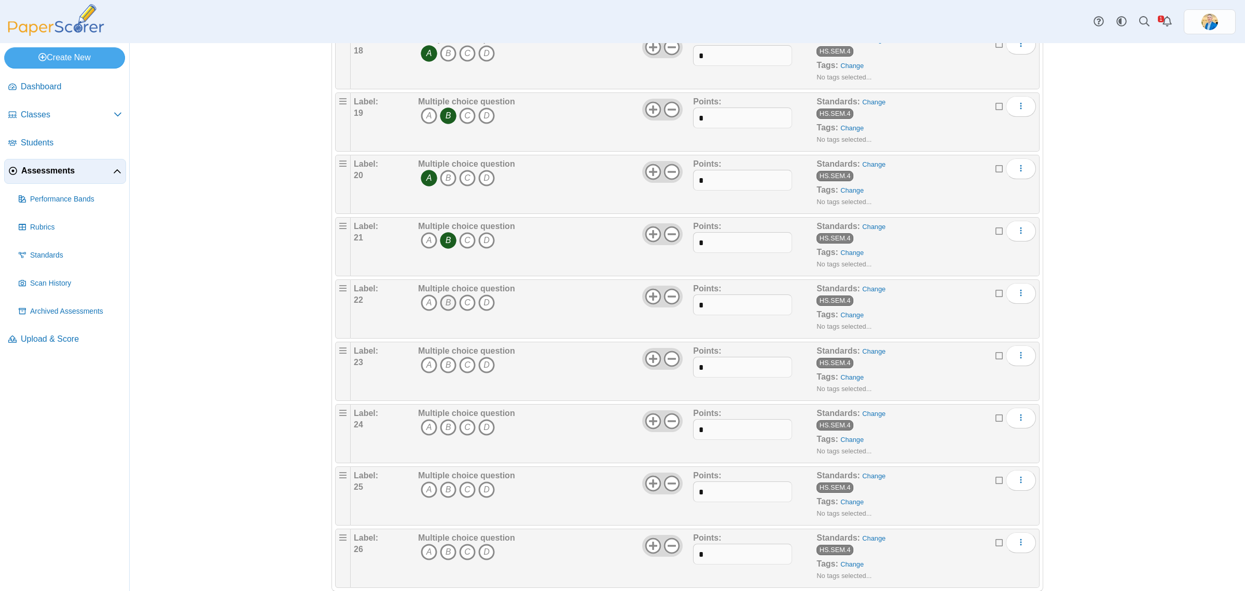
click at [443, 309] on icon "B" at bounding box center [448, 302] width 17 height 17
click at [445, 373] on icon "B" at bounding box center [448, 365] width 17 height 17
click at [443, 435] on icon "B" at bounding box center [448, 427] width 17 height 17
click at [483, 495] on icon "D" at bounding box center [486, 489] width 17 height 17
click at [483, 558] on icon "D" at bounding box center [486, 551] width 17 height 17
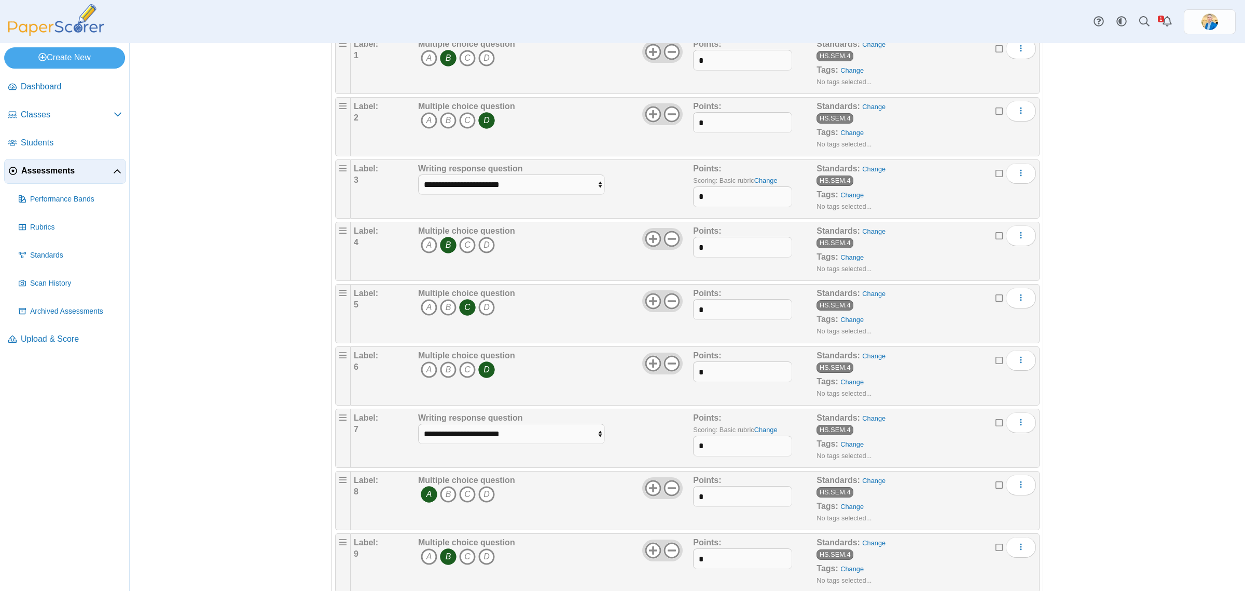
scroll to position [0, 0]
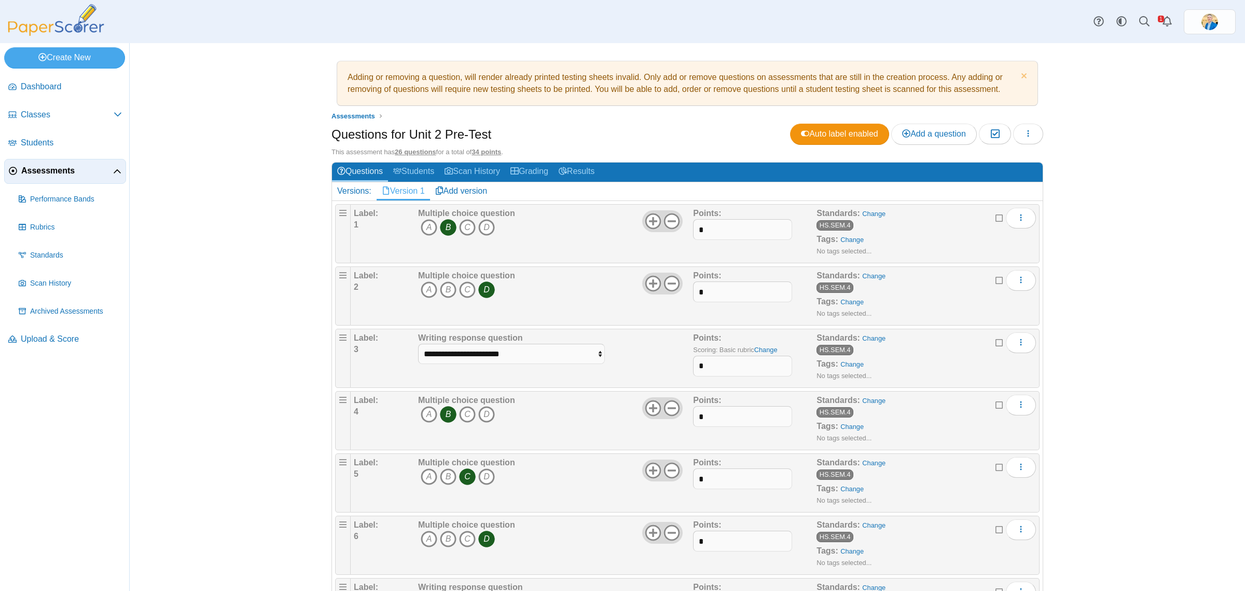
click at [1165, 410] on div "Adding or removing a question, will render already printed testing sheets inval…" at bounding box center [688, 316] width 1116 height 547
click at [1026, 133] on icon "button" at bounding box center [1028, 133] width 8 height 8
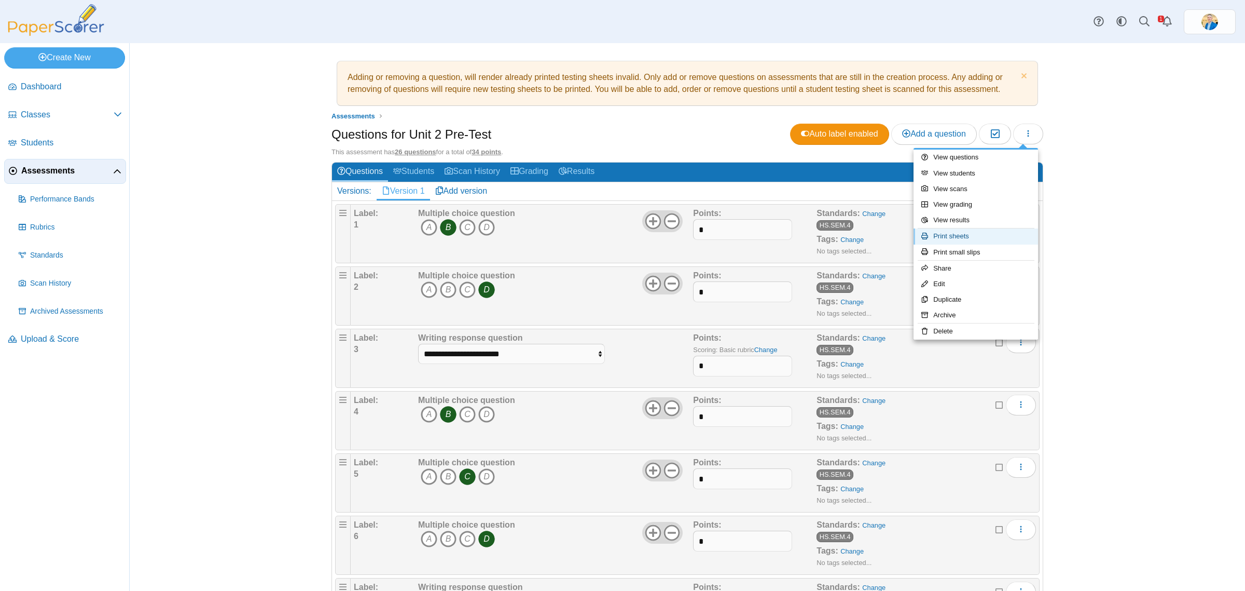
click at [951, 231] on link "Print sheets" at bounding box center [976, 236] width 125 height 16
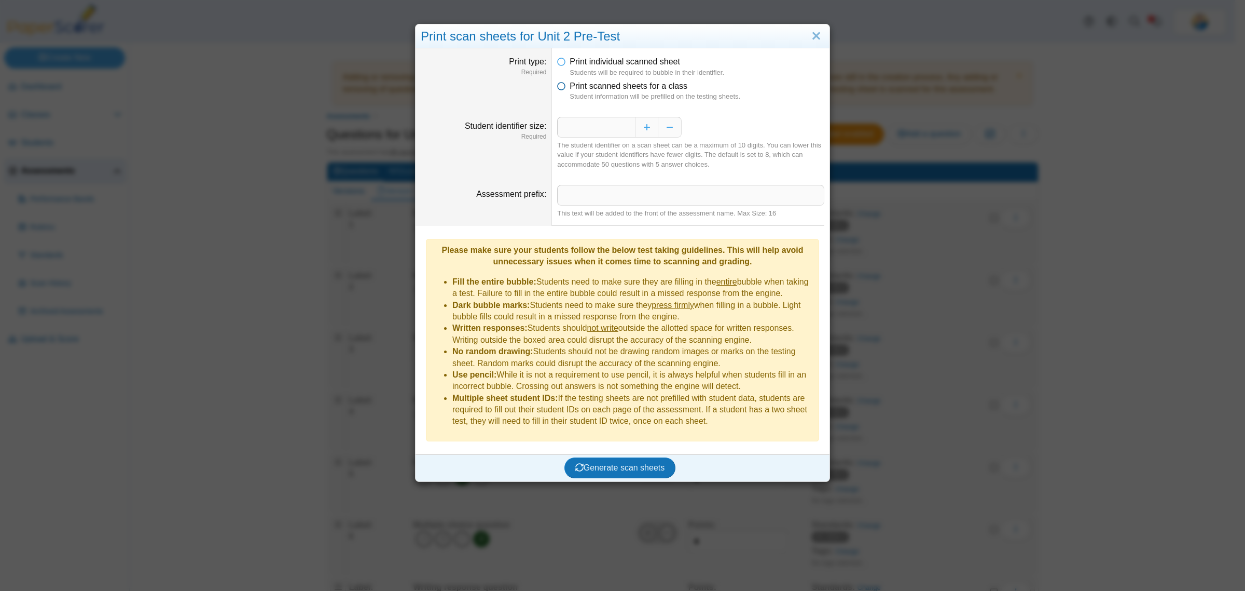
click at [557, 84] on icon at bounding box center [561, 83] width 8 height 7
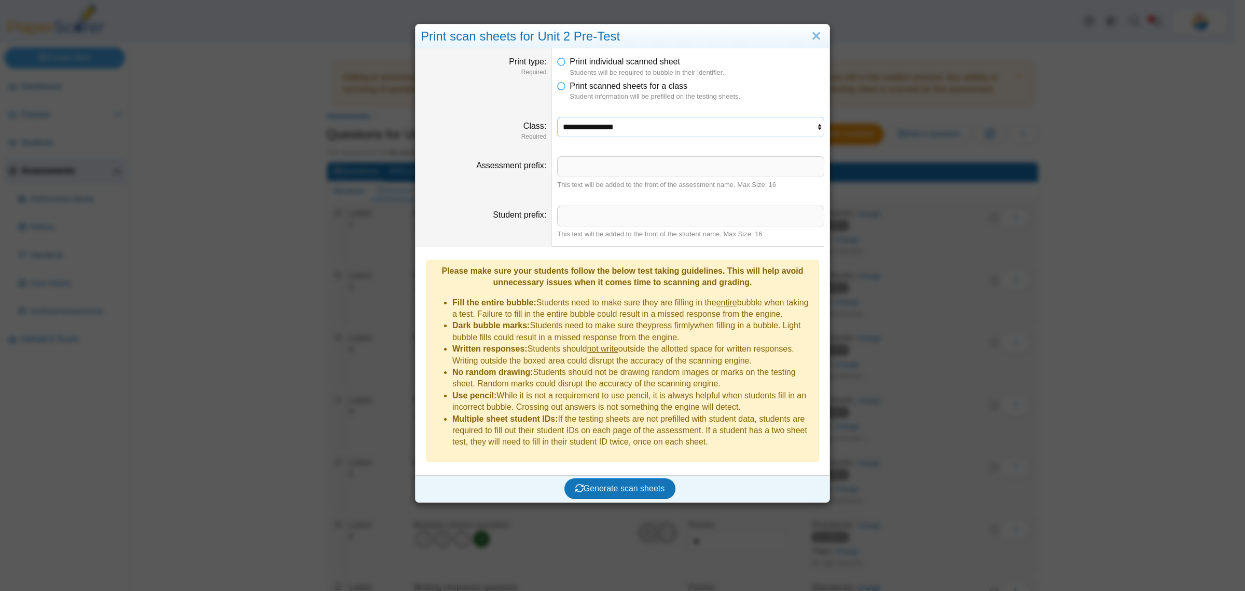
click at [596, 133] on select "**********" at bounding box center [690, 127] width 267 height 20
select select "**********"
click at [557, 117] on select "**********" at bounding box center [690, 127] width 267 height 20
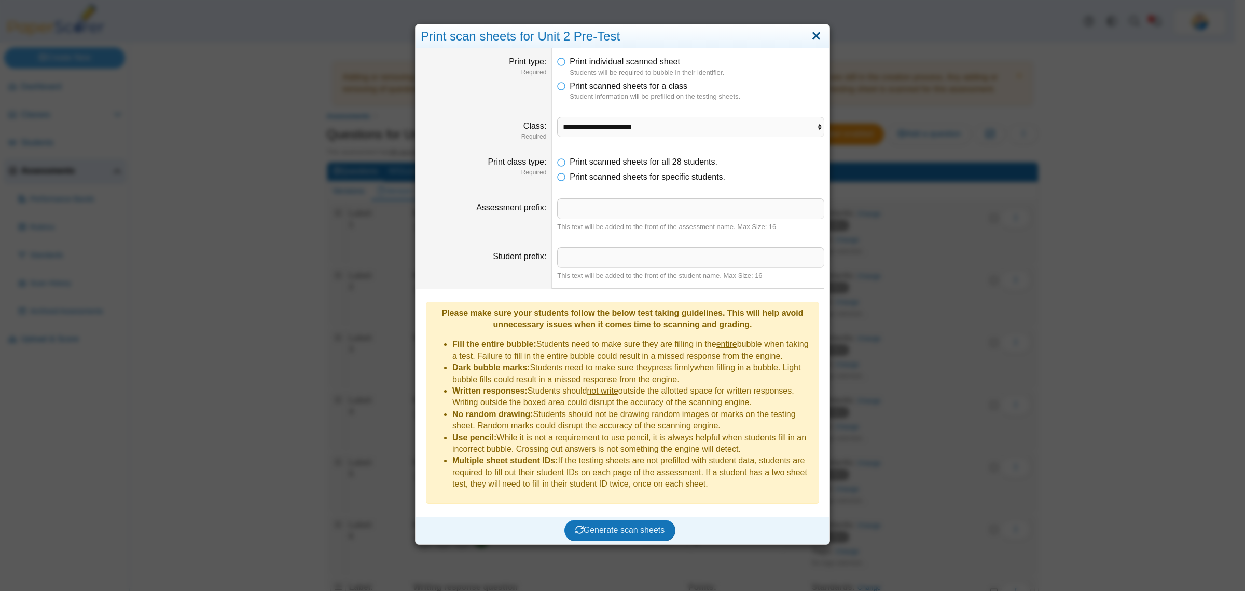
click at [814, 35] on link "Close" at bounding box center [817, 37] width 16 height 18
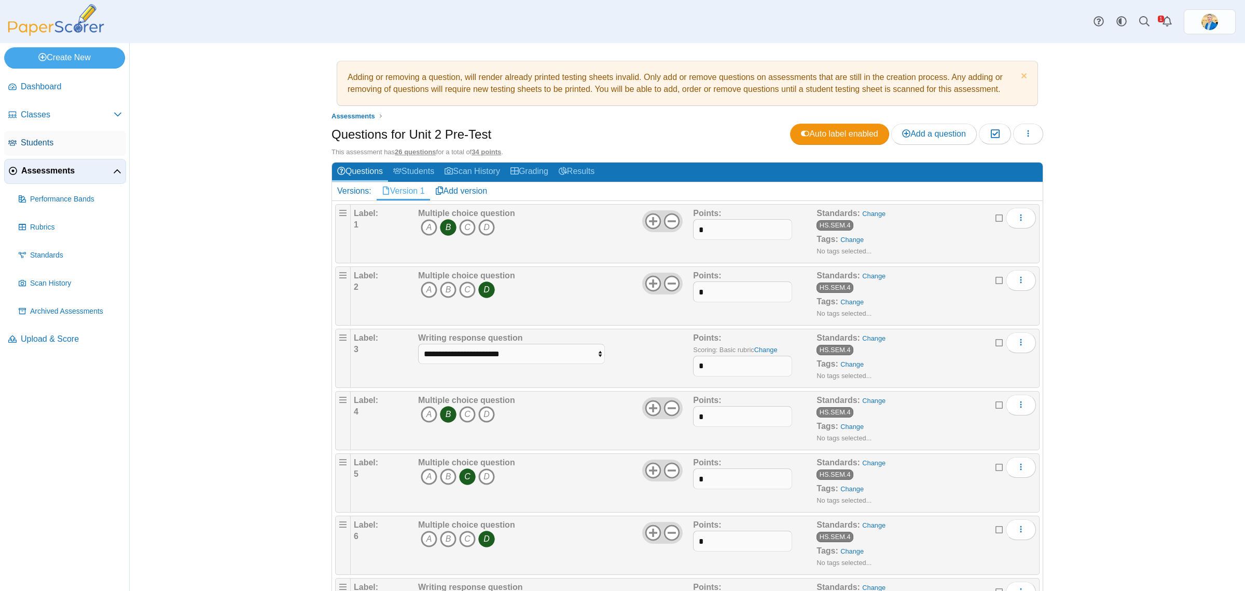
click at [50, 141] on span "Students" at bounding box center [71, 142] width 101 height 11
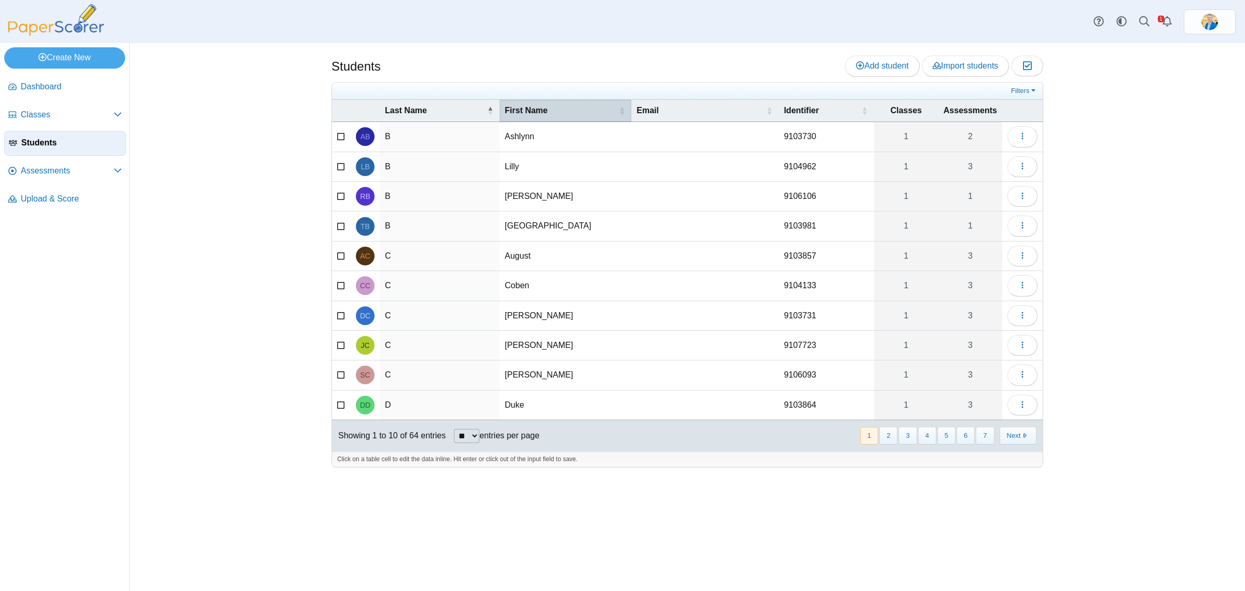
click at [527, 107] on span "First Name" at bounding box center [526, 110] width 43 height 9
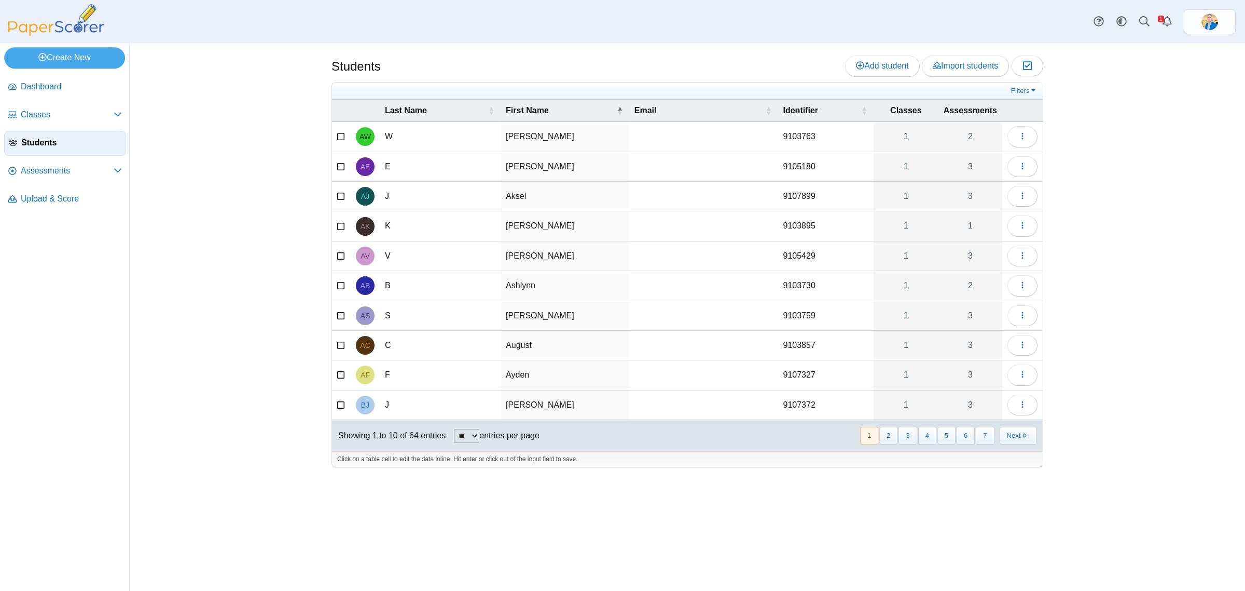
click at [480, 431] on select "** ** ** ***" at bounding box center [466, 436] width 25 height 14
select select "***"
click at [454, 430] on select "** ** ** ***" at bounding box center [466, 436] width 25 height 14
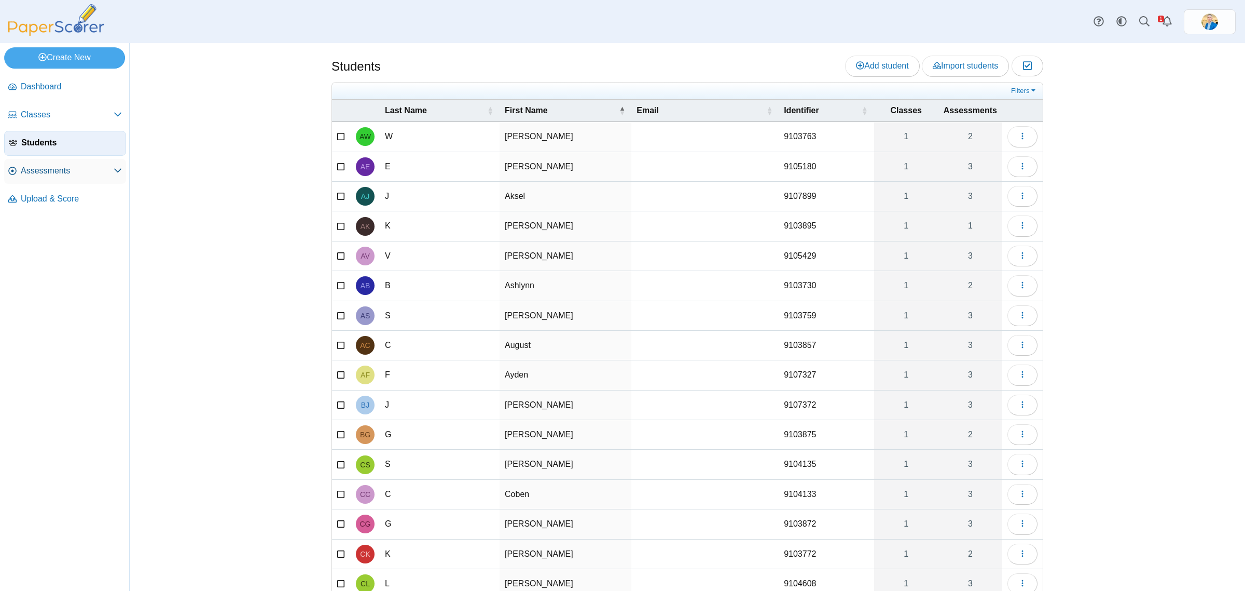
click at [56, 172] on span "Assessments" at bounding box center [67, 170] width 93 height 11
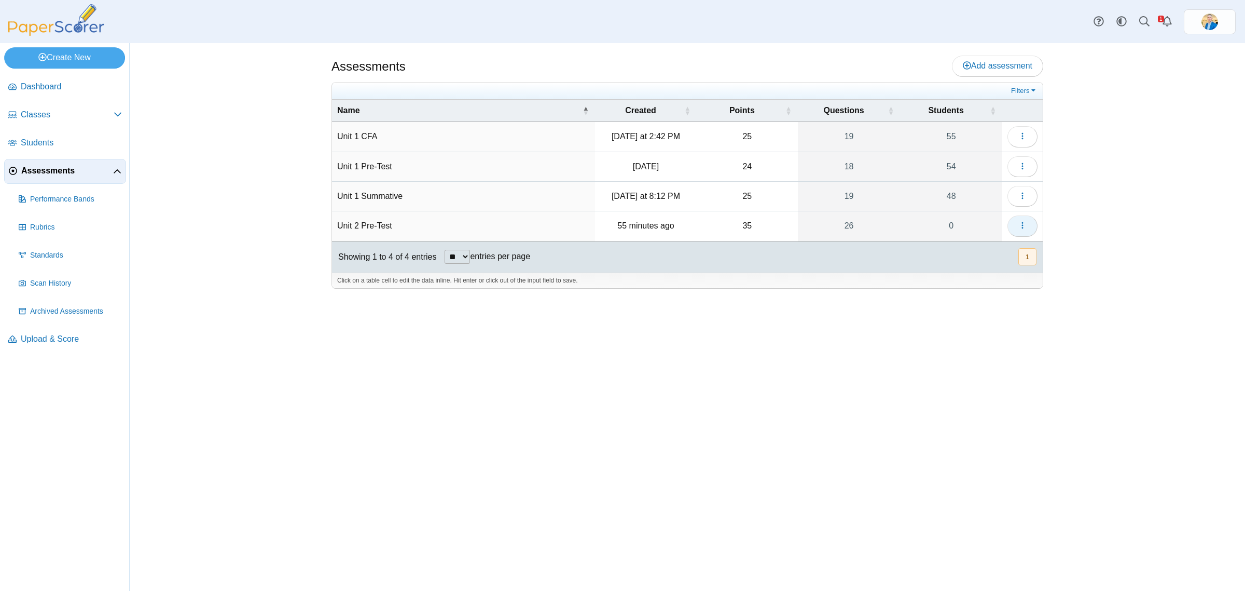
click at [1021, 227] on icon "button" at bounding box center [1023, 225] width 8 height 8
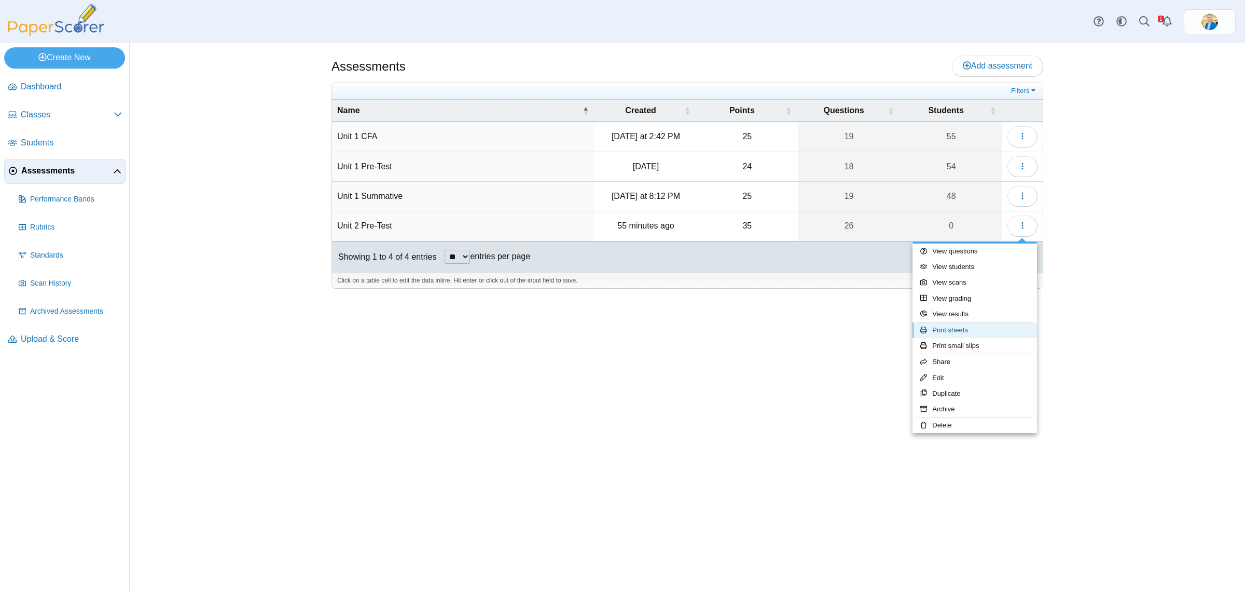
click at [989, 327] on link "Print sheets" at bounding box center [975, 330] width 125 height 16
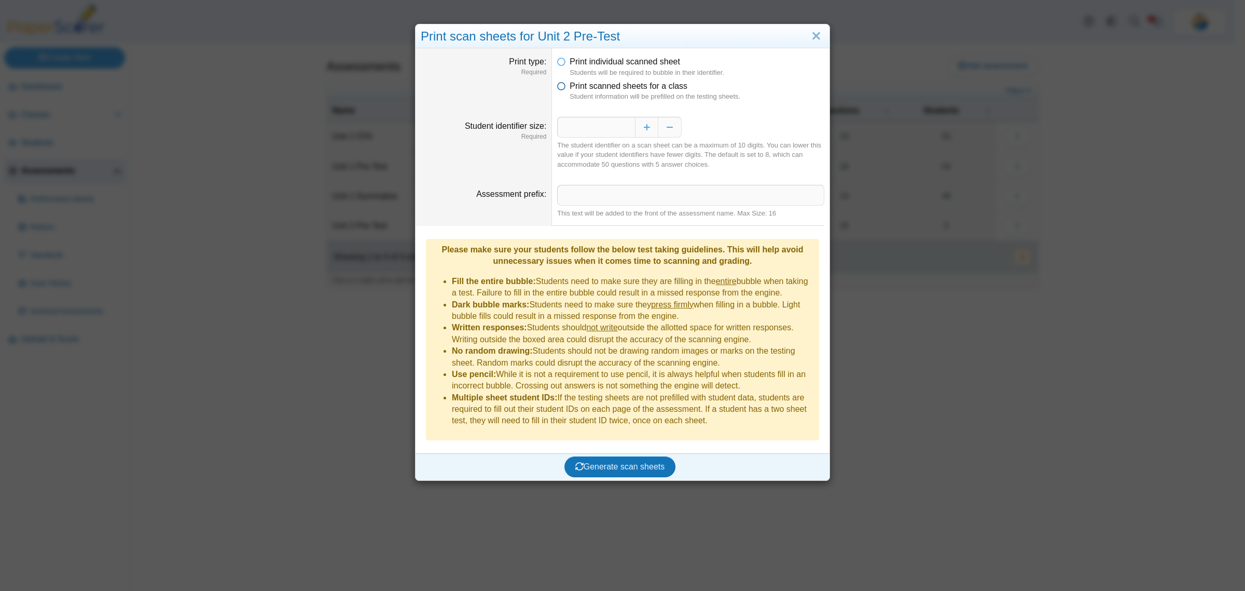
click at [557, 88] on icon at bounding box center [561, 83] width 8 height 7
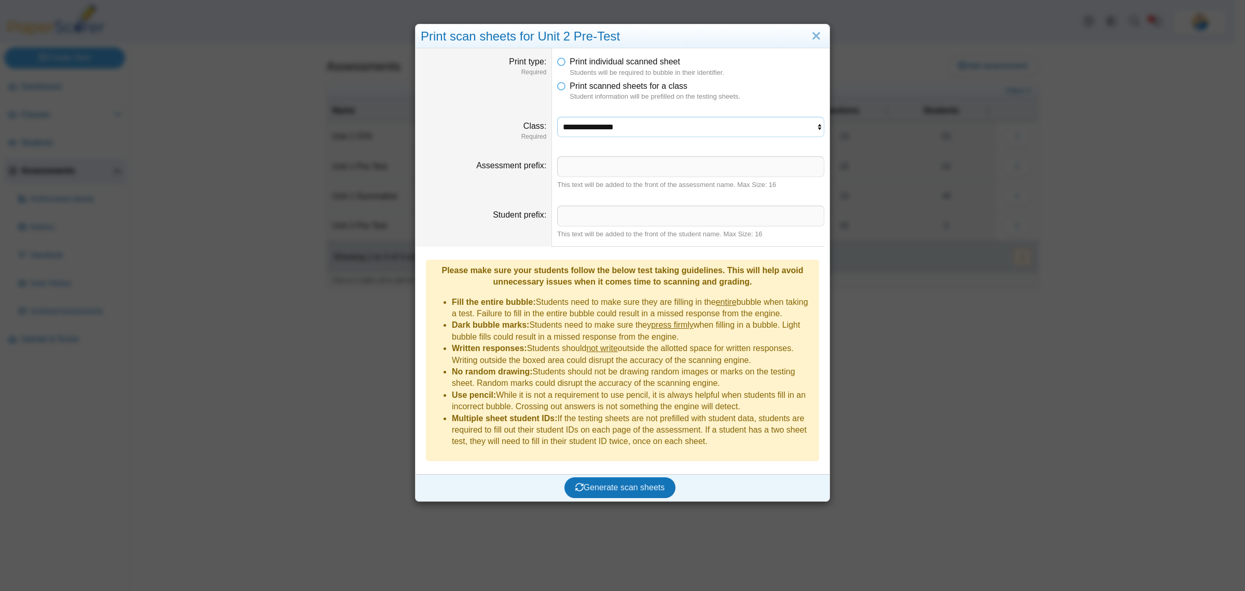
click at [602, 125] on select "**********" at bounding box center [690, 127] width 267 height 20
click at [557, 117] on select "**********" at bounding box center [690, 127] width 267 height 20
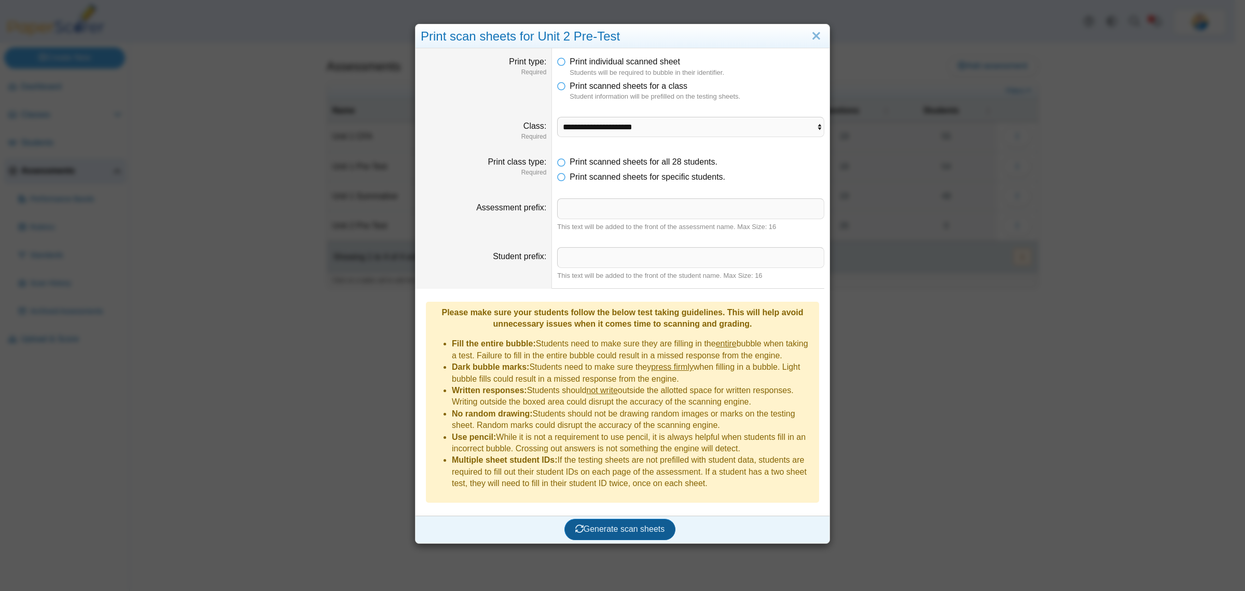
click at [626, 518] on button "Generate scan sheets" at bounding box center [621, 528] width 112 height 21
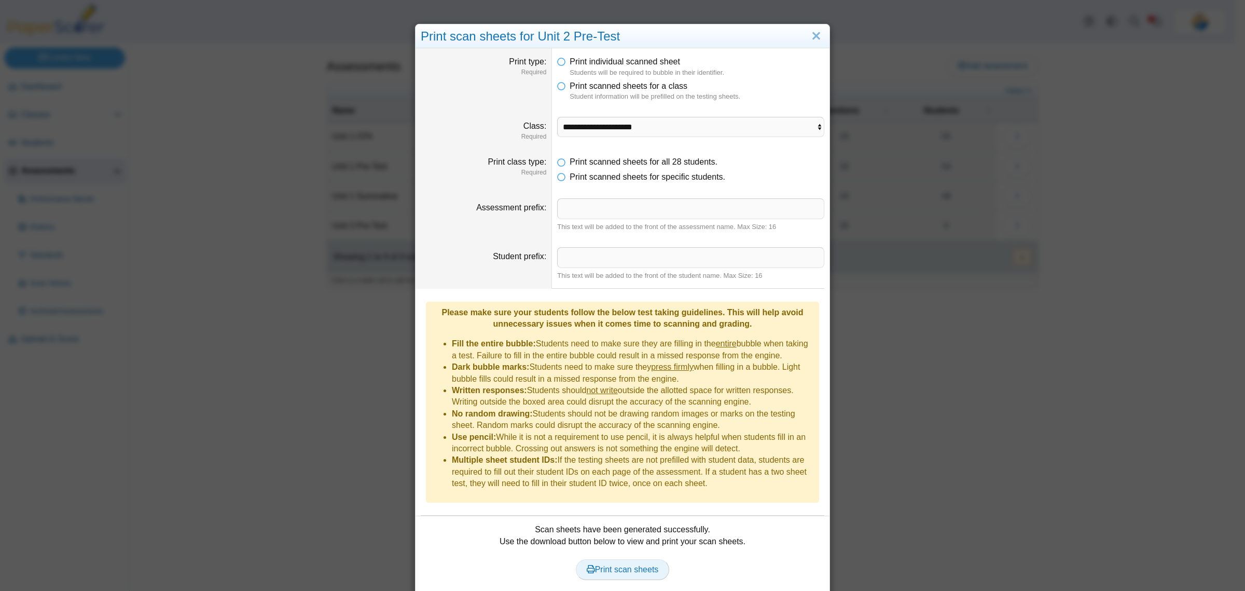
click at [623, 565] on span "Print scan sheets" at bounding box center [623, 569] width 72 height 9
click at [643, 124] on select "**********" at bounding box center [690, 127] width 267 height 20
select select "**********"
click at [557, 117] on select "**********" at bounding box center [690, 127] width 267 height 20
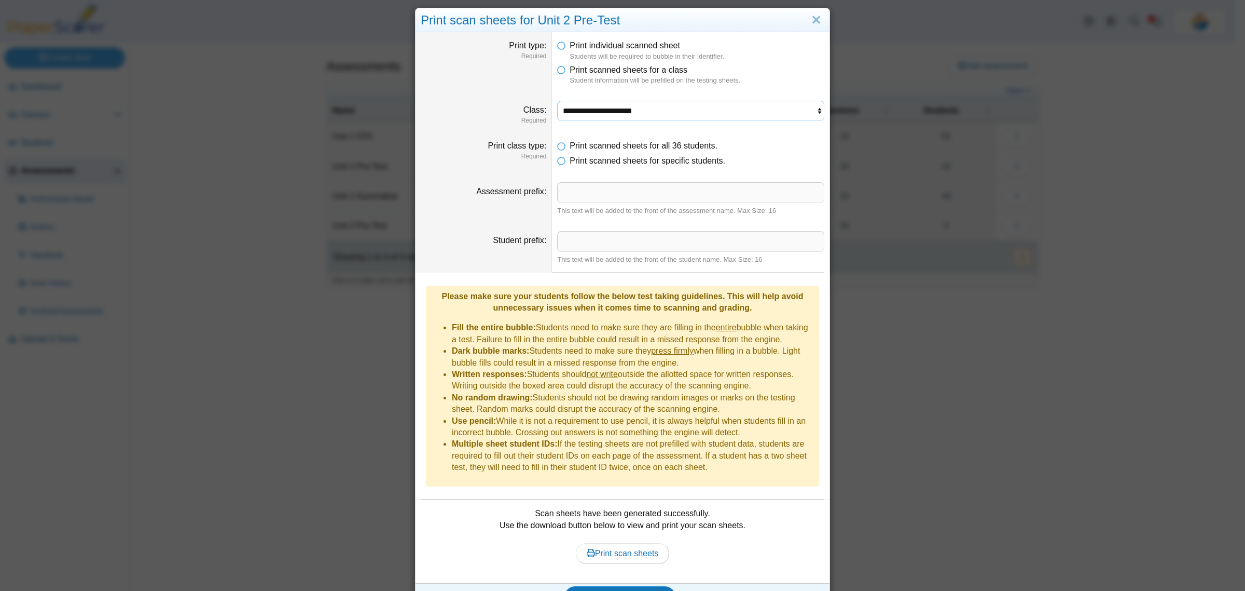
scroll to position [25, 0]
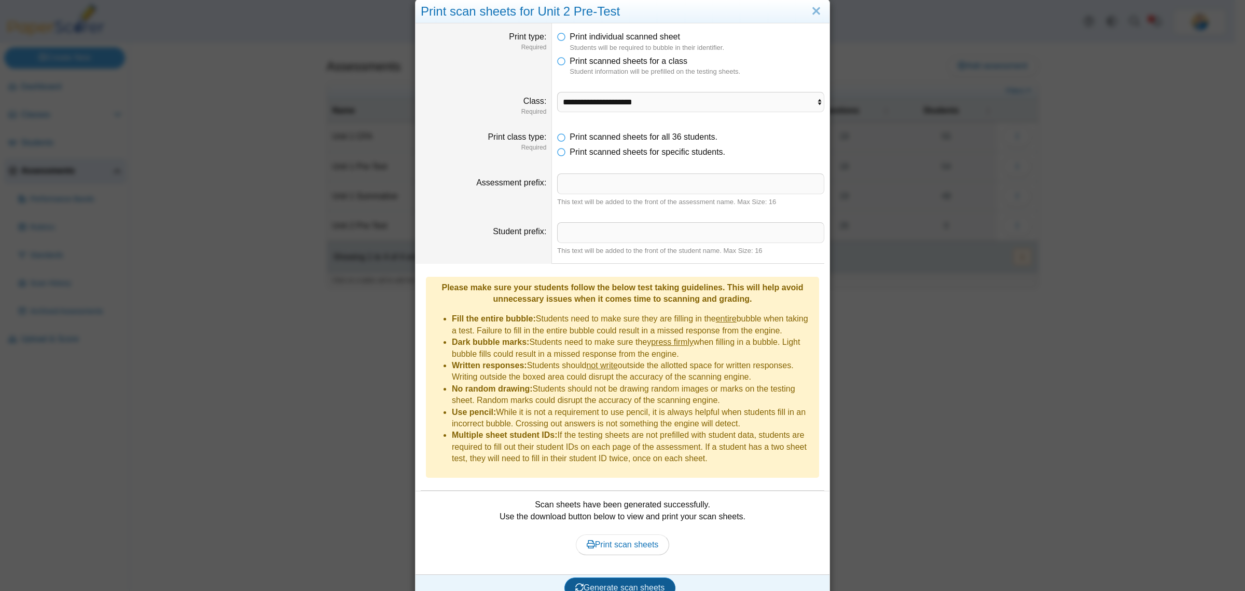
click at [642, 583] on span "Generate scan sheets" at bounding box center [621, 587] width 90 height 9
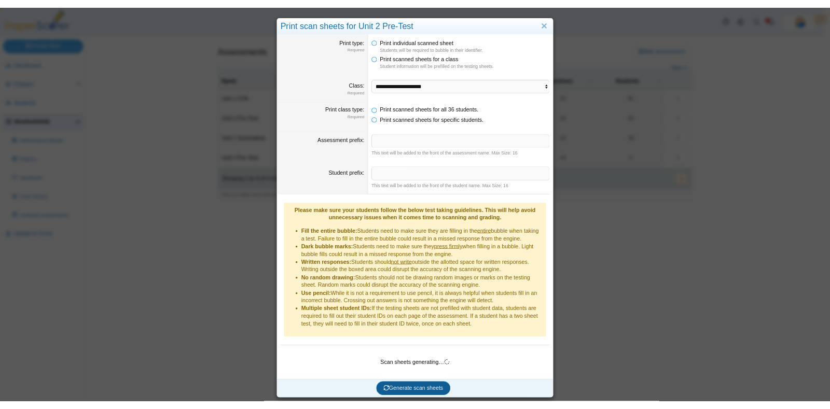
scroll to position [0, 0]
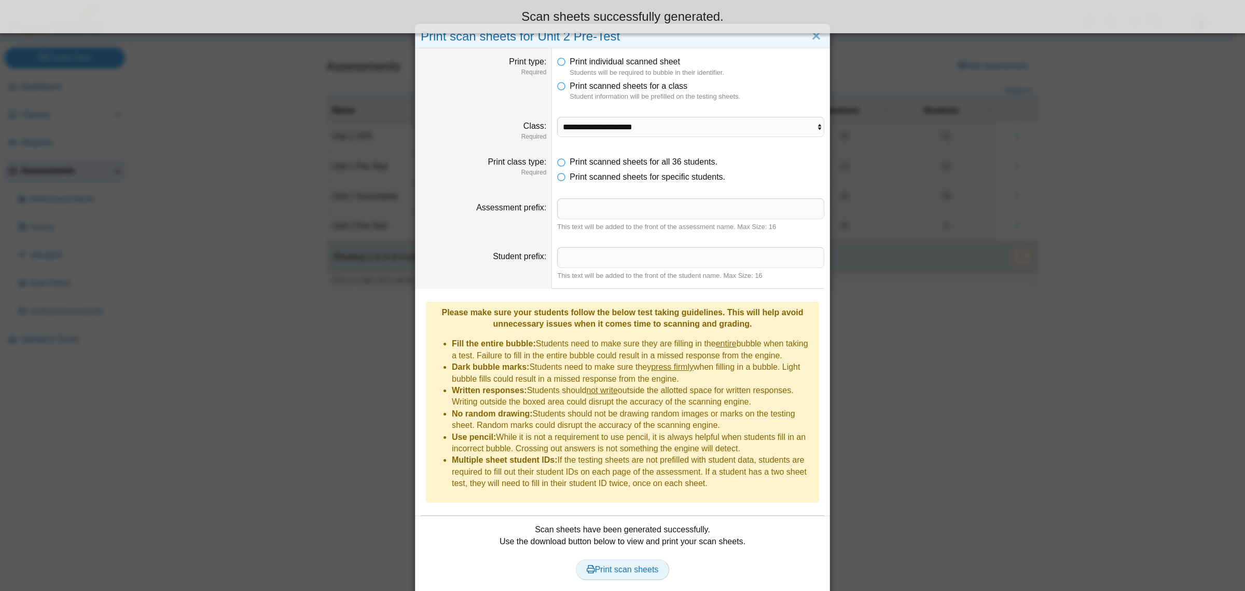
click at [644, 559] on link "Print scan sheets" at bounding box center [623, 569] width 94 height 21
